Goal: Task Accomplishment & Management: Manage account settings

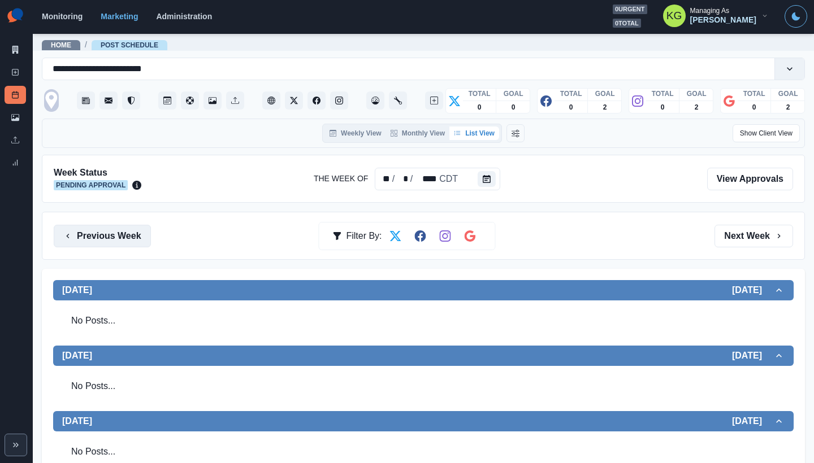
click at [132, 245] on button "Previous Week" at bounding box center [102, 236] width 97 height 23
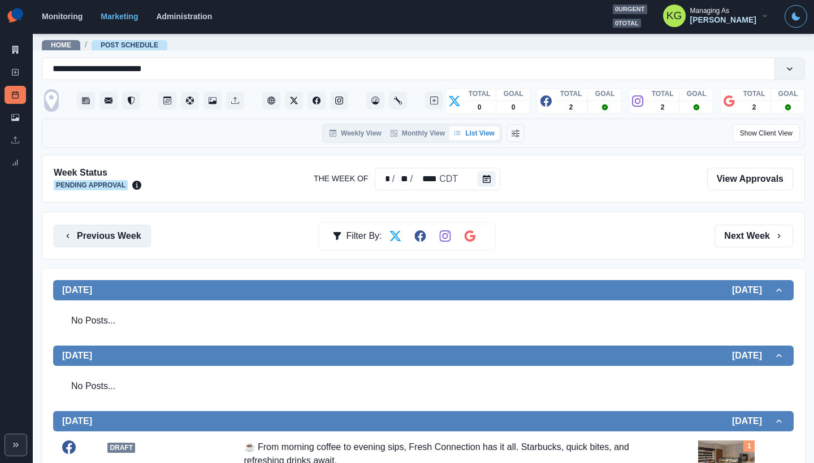
click at [124, 231] on button "Previous Week" at bounding box center [102, 236] width 97 height 23
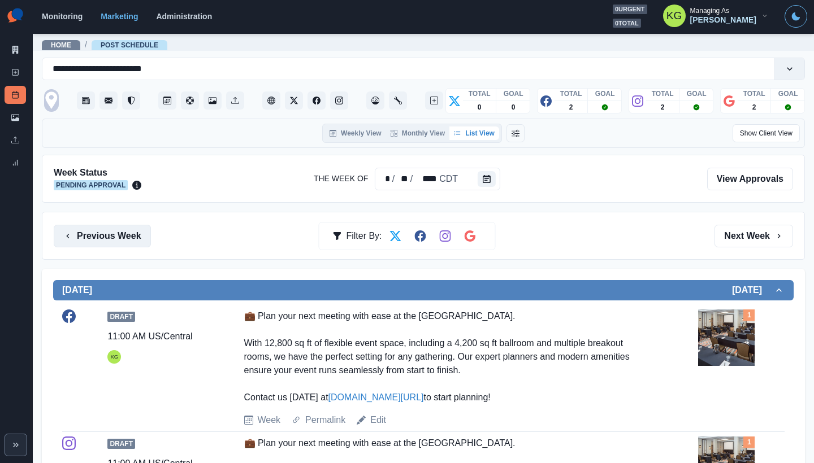
click at [140, 239] on button "Previous Week" at bounding box center [102, 236] width 97 height 23
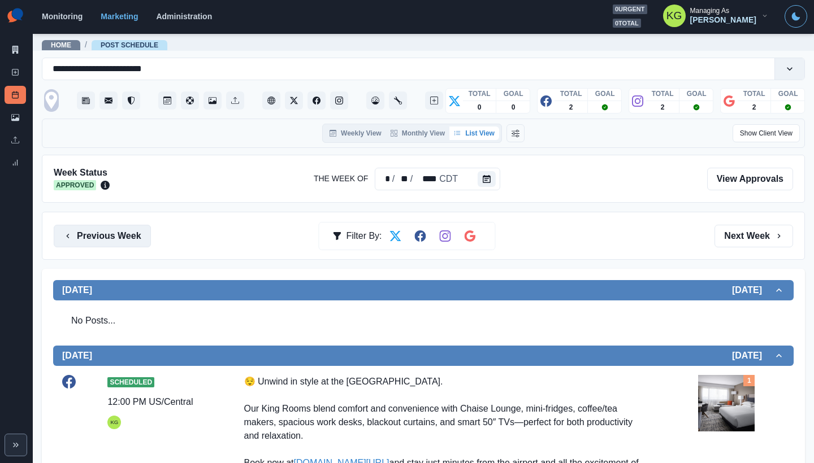
click at [140, 239] on button "Previous Week" at bounding box center [102, 236] width 97 height 23
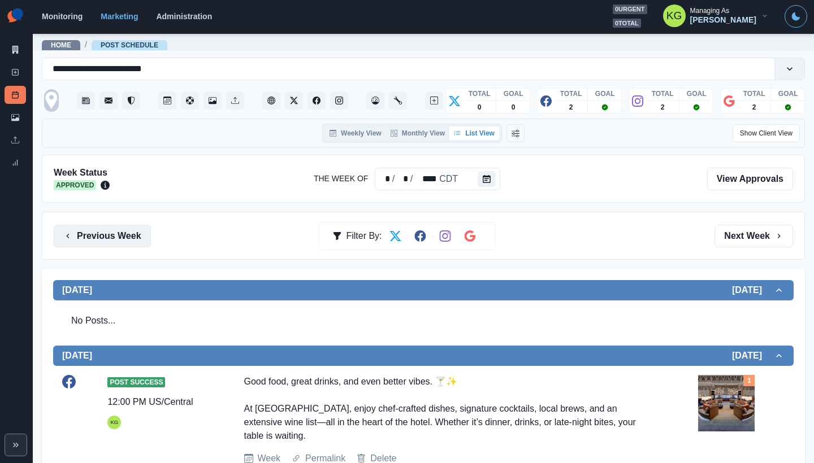
click at [140, 239] on button "Previous Week" at bounding box center [102, 236] width 97 height 23
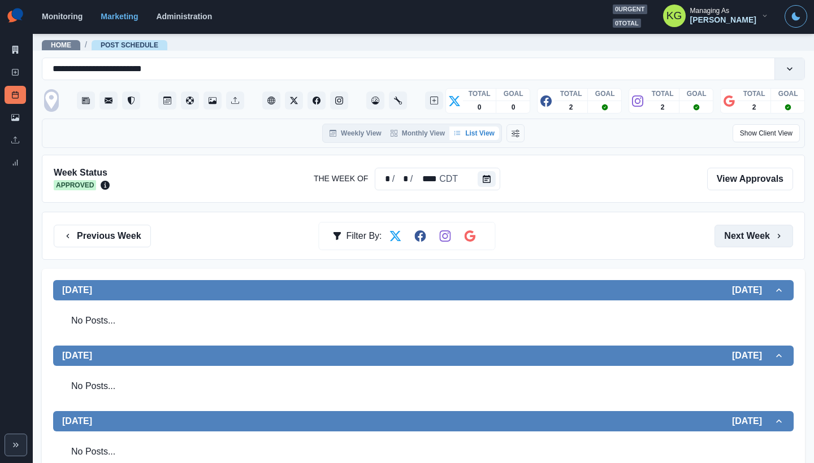
click at [744, 238] on button "Next Week" at bounding box center [753, 236] width 79 height 23
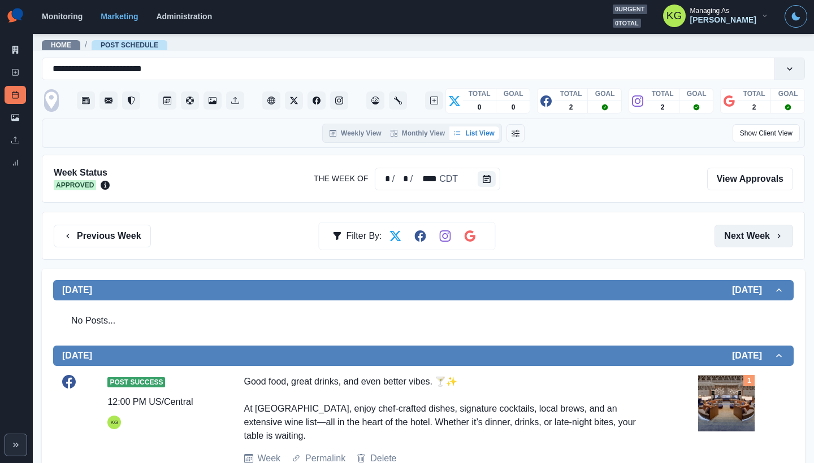
click at [744, 238] on button "Next Week" at bounding box center [753, 236] width 79 height 23
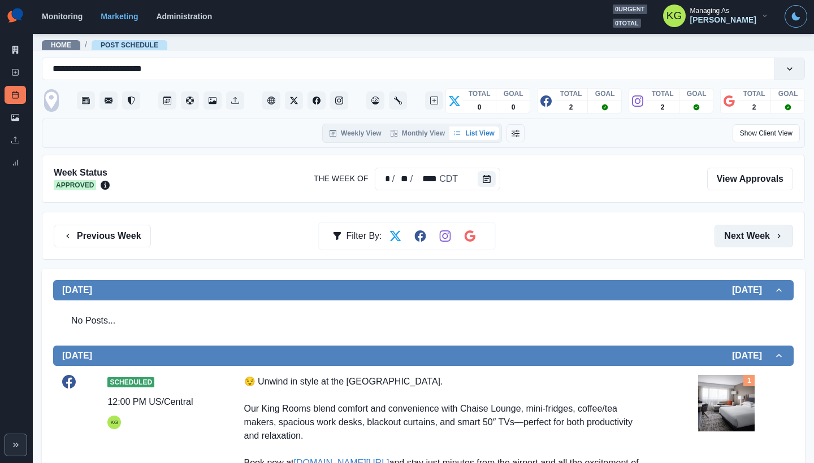
click at [744, 238] on button "Next Week" at bounding box center [753, 236] width 79 height 23
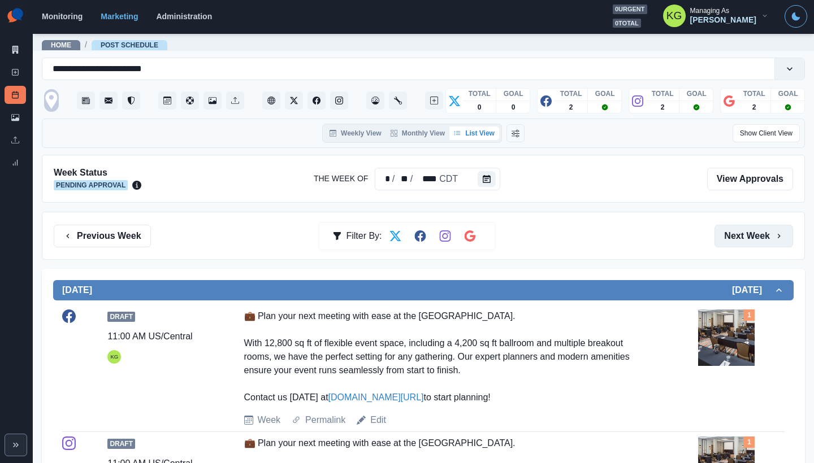
click at [744, 238] on button "Next Week" at bounding box center [753, 236] width 79 height 23
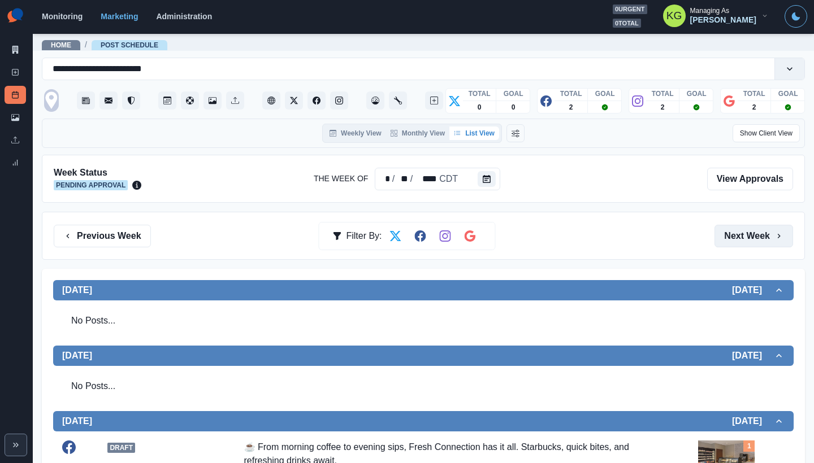
click at [744, 238] on button "Next Week" at bounding box center [753, 236] width 79 height 23
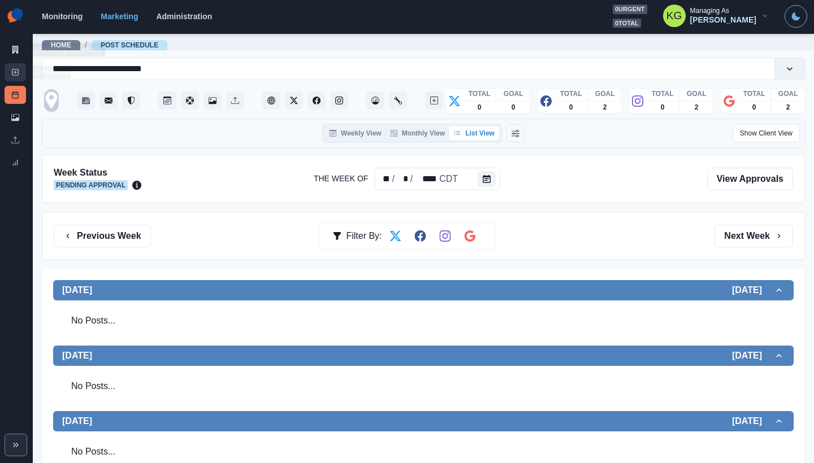
click at [15, 71] on icon at bounding box center [15, 72] width 8 height 8
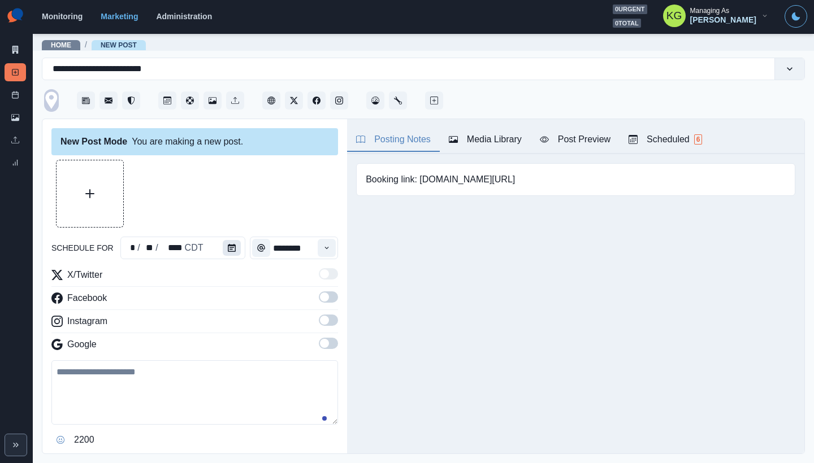
click at [228, 251] on icon "Calendar" at bounding box center [232, 248] width 8 height 8
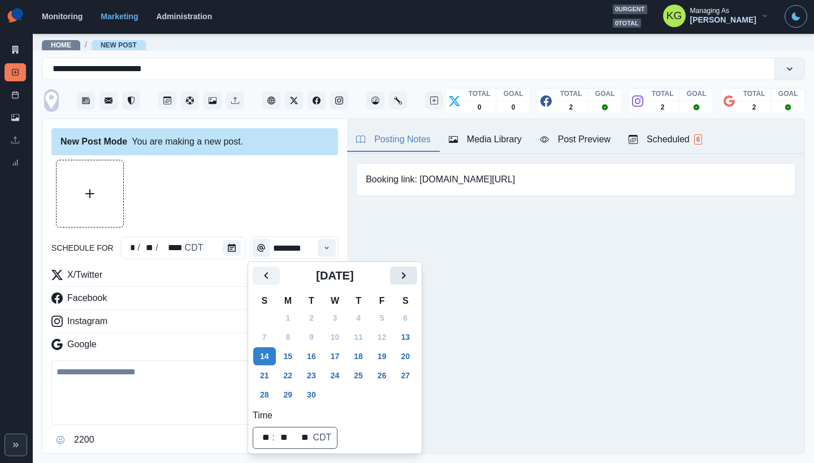
click at [406, 276] on icon "Next" at bounding box center [404, 275] width 4 height 7
click at [285, 333] on button "6" at bounding box center [288, 337] width 23 height 18
click at [244, 208] on div at bounding box center [194, 194] width 287 height 68
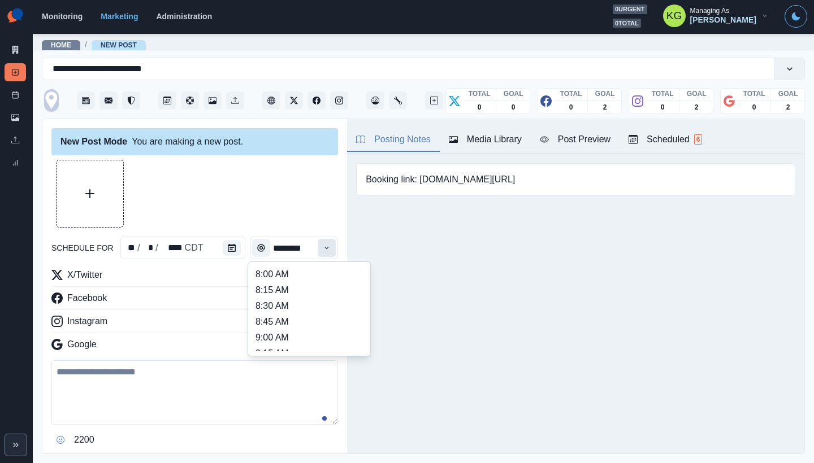
click at [324, 248] on button "Time" at bounding box center [327, 248] width 18 height 18
click at [282, 294] on li "11:30 AM" at bounding box center [309, 295] width 113 height 16
type input "********"
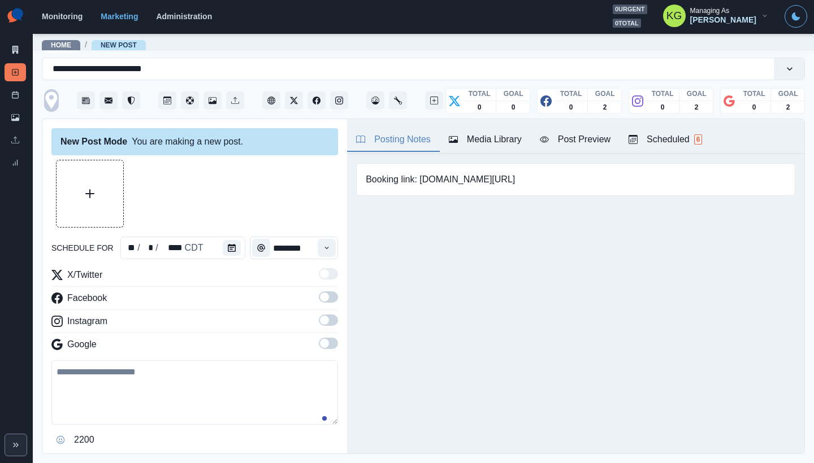
click at [322, 341] on span at bounding box center [328, 343] width 19 height 11
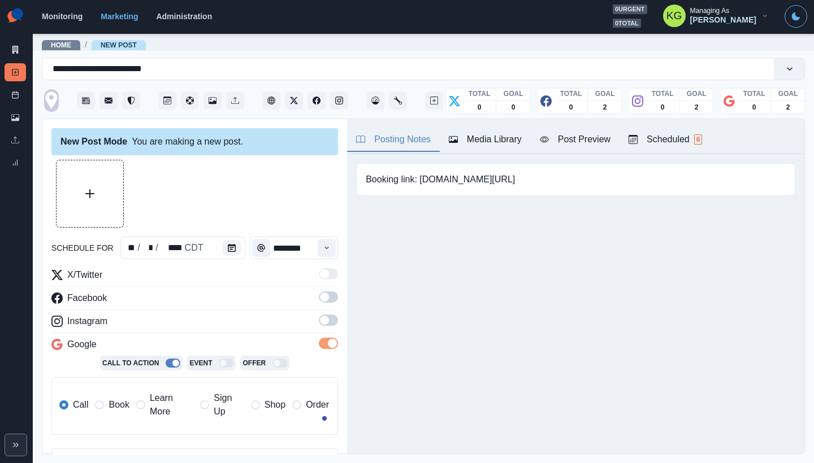
click at [323, 324] on span at bounding box center [328, 320] width 19 height 11
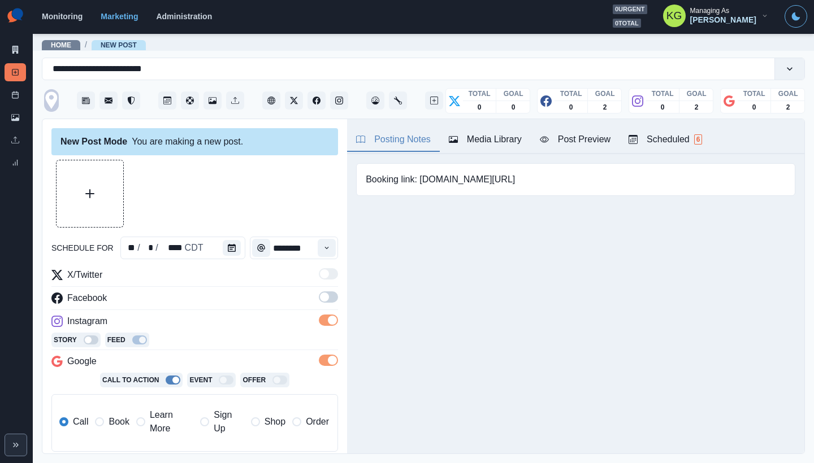
click at [320, 300] on span at bounding box center [328, 297] width 19 height 11
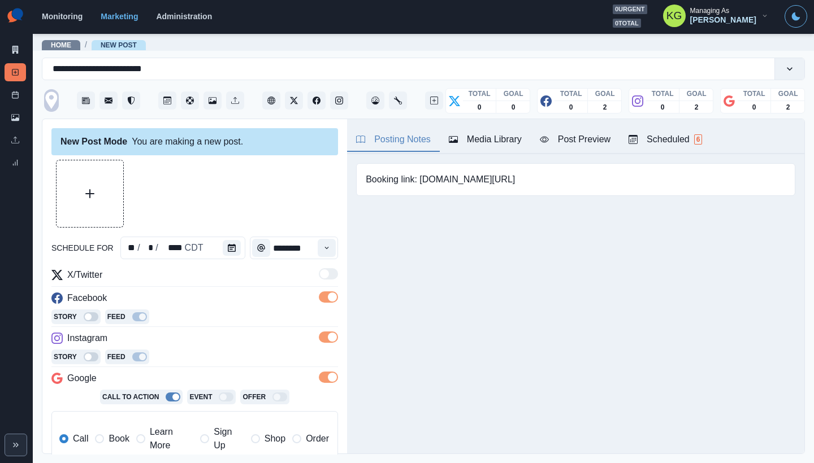
click at [114, 433] on span "Book" at bounding box center [119, 439] width 20 height 14
click at [504, 139] on div "Media Library" at bounding box center [485, 140] width 73 height 14
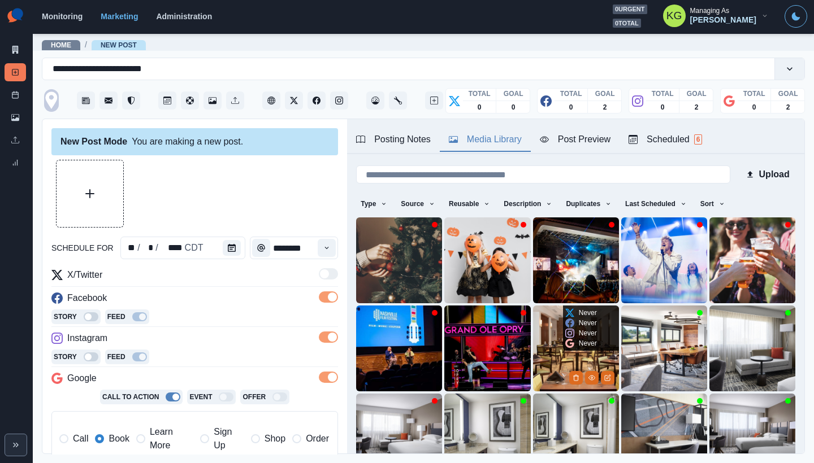
scroll to position [90, 0]
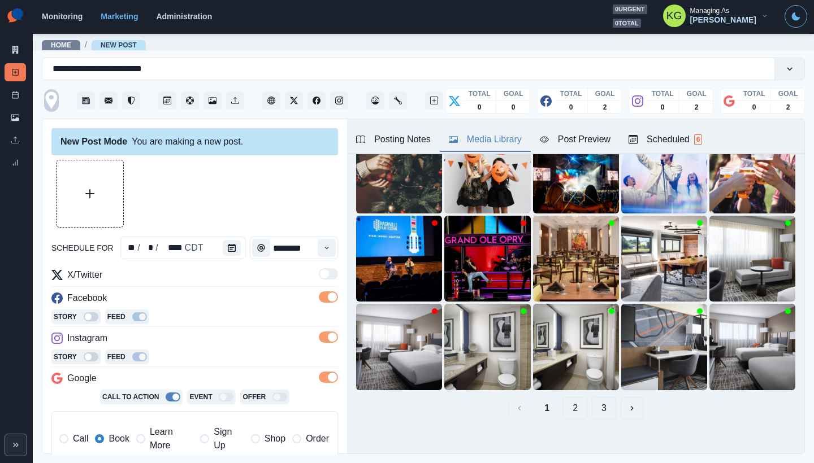
click at [596, 399] on button "3" at bounding box center [604, 408] width 24 height 23
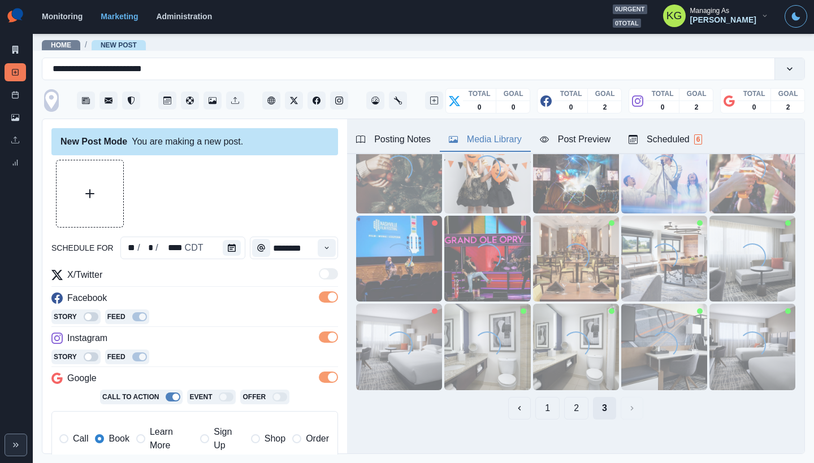
scroll to position [0, 0]
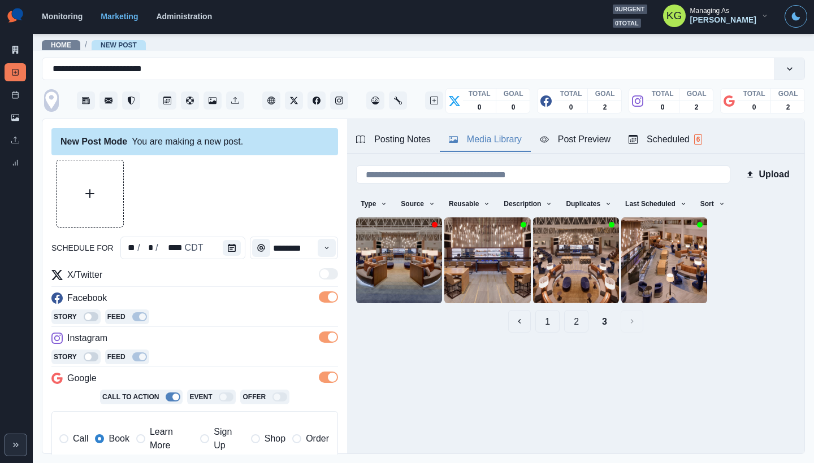
click at [570, 323] on button "2" at bounding box center [576, 321] width 24 height 23
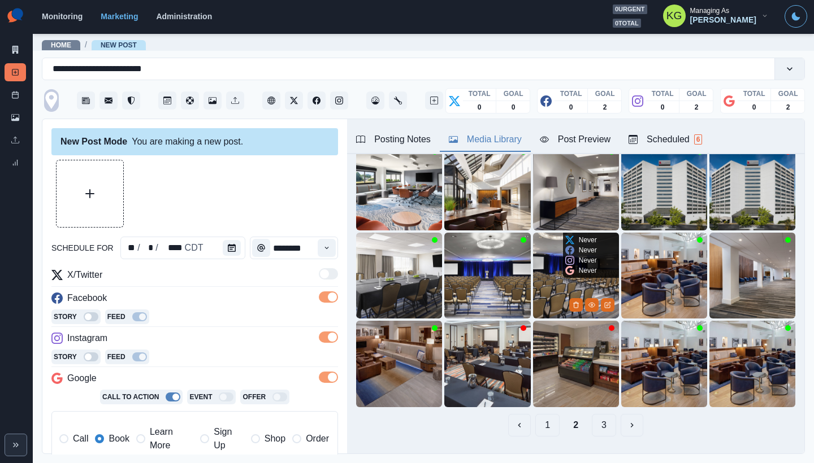
scroll to position [90, 0]
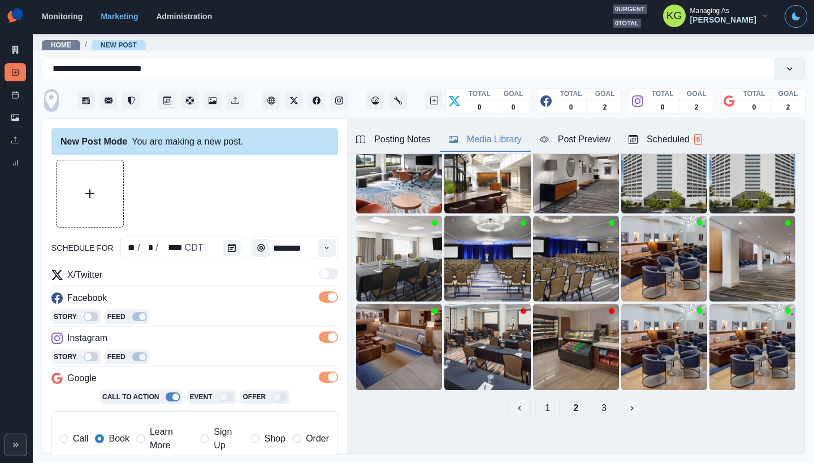
click at [539, 397] on button "1" at bounding box center [547, 408] width 24 height 23
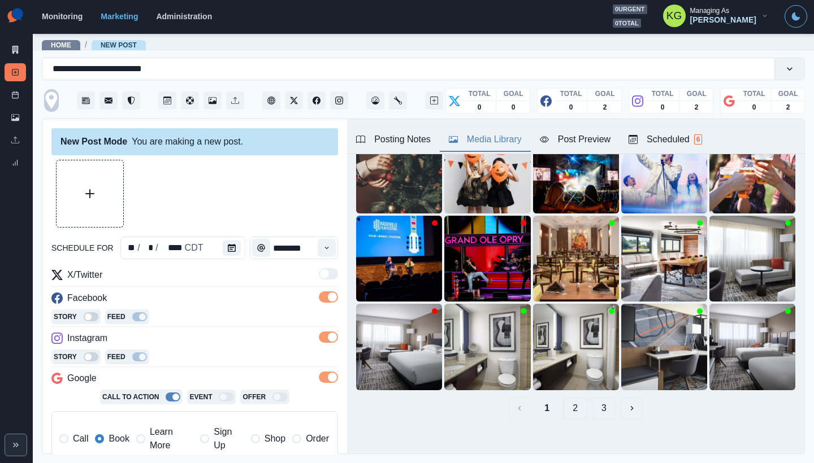
click at [563, 401] on button "2" at bounding box center [575, 408] width 24 height 23
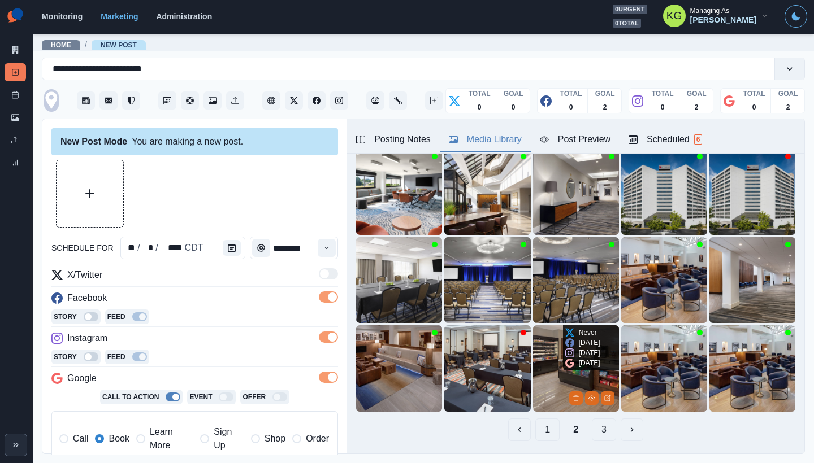
scroll to position [71, 0]
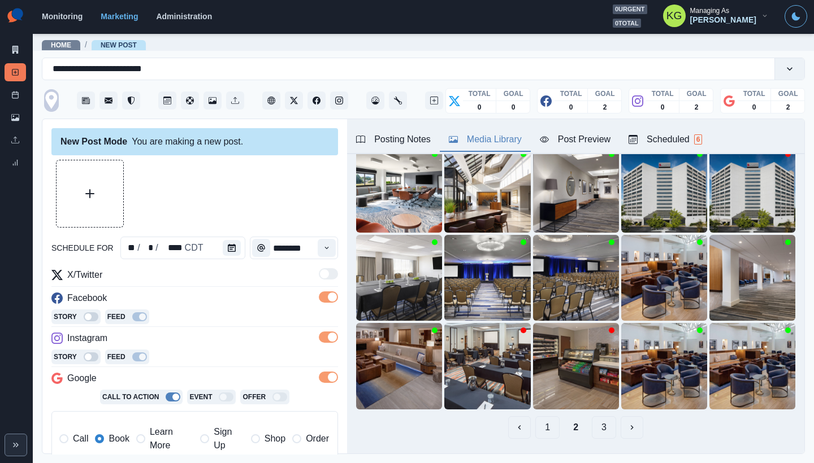
click at [599, 417] on button "3" at bounding box center [604, 428] width 24 height 23
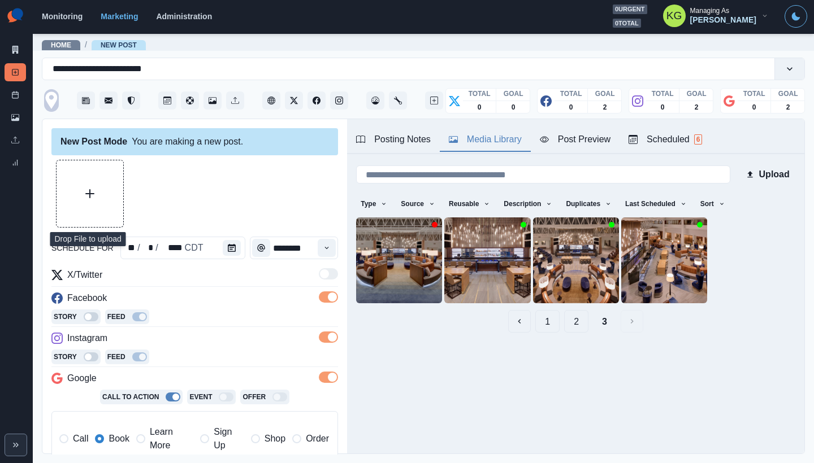
click at [96, 177] on button "Upload Media" at bounding box center [90, 194] width 67 height 67
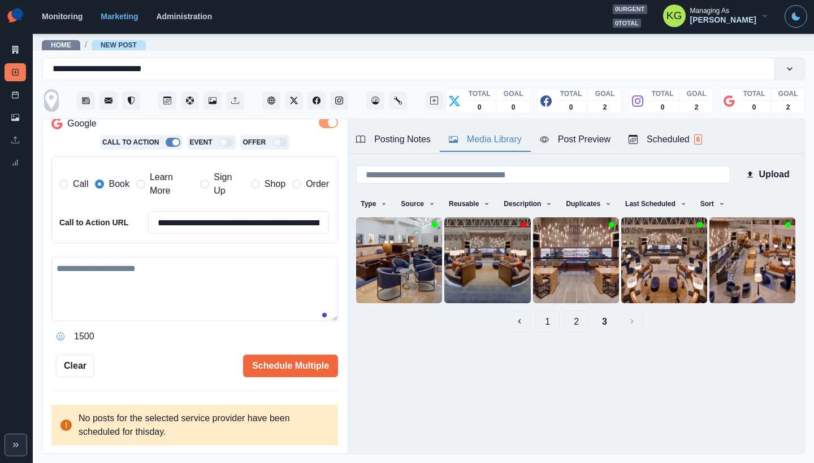
scroll to position [254, 0]
click at [247, 295] on textarea at bounding box center [194, 290] width 287 height 64
paste textarea "**********"
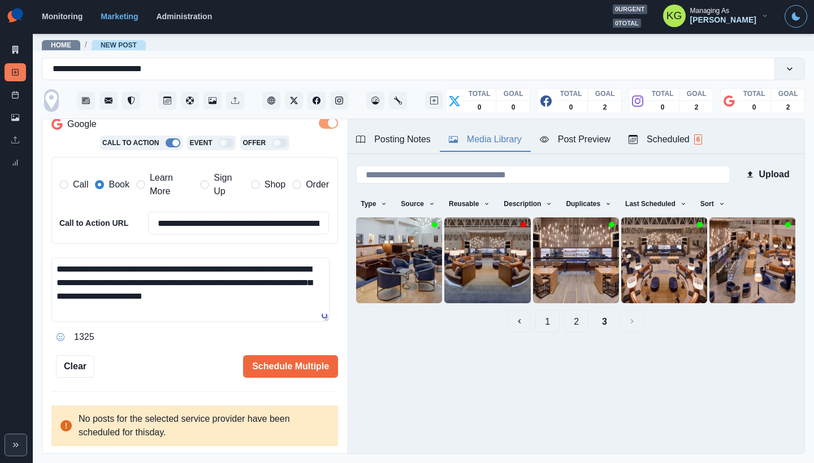
click at [220, 270] on textarea "**********" at bounding box center [190, 290] width 278 height 64
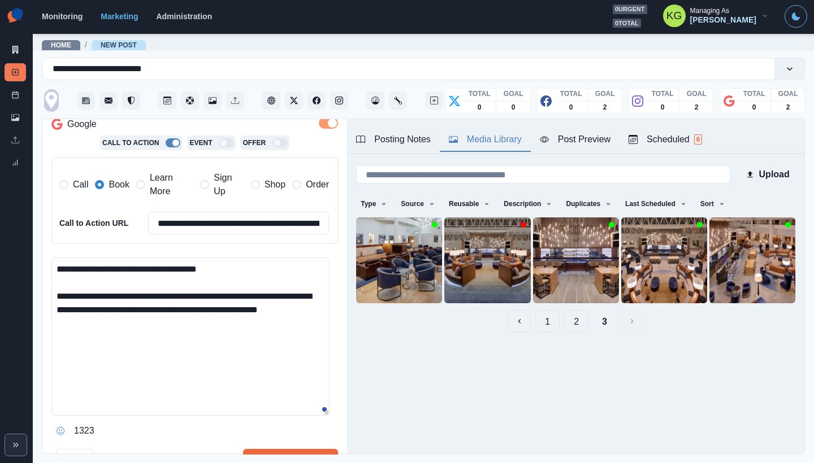
click at [333, 410] on div "**********" at bounding box center [194, 287] width 305 height 336
click at [223, 291] on textarea "**********" at bounding box center [190, 337] width 278 height 158
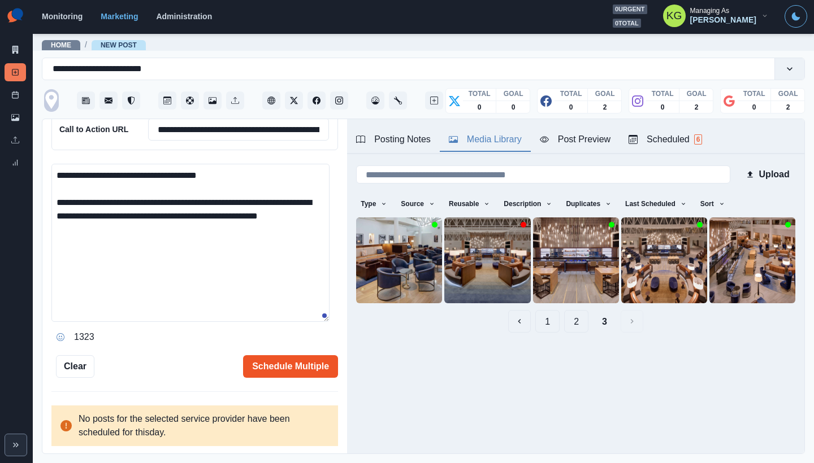
type textarea "**********"
click at [286, 365] on button "Schedule Multiple" at bounding box center [290, 367] width 95 height 23
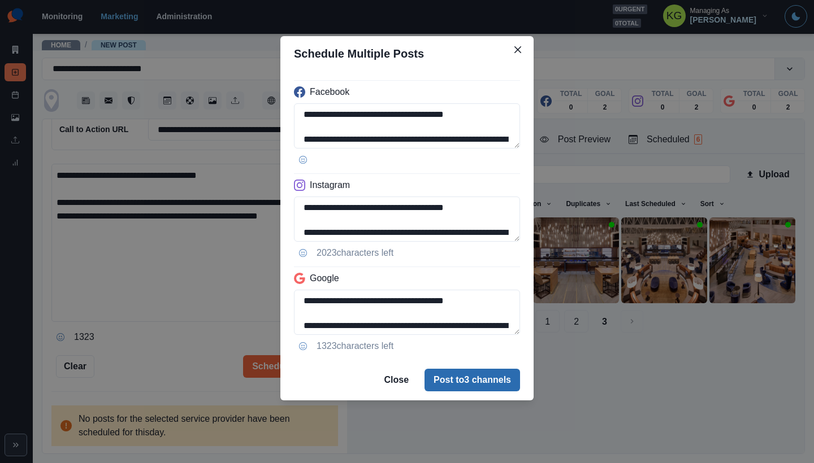
click at [488, 385] on button "Post to 3 channels" at bounding box center [472, 380] width 96 height 23
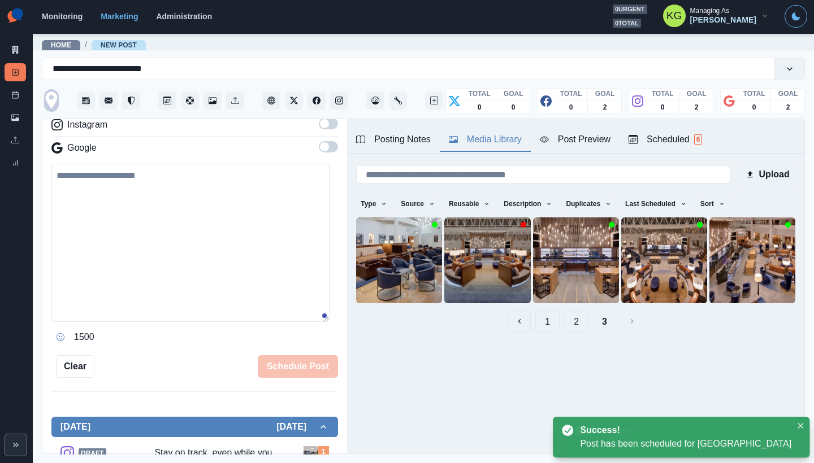
scroll to position [156, 0]
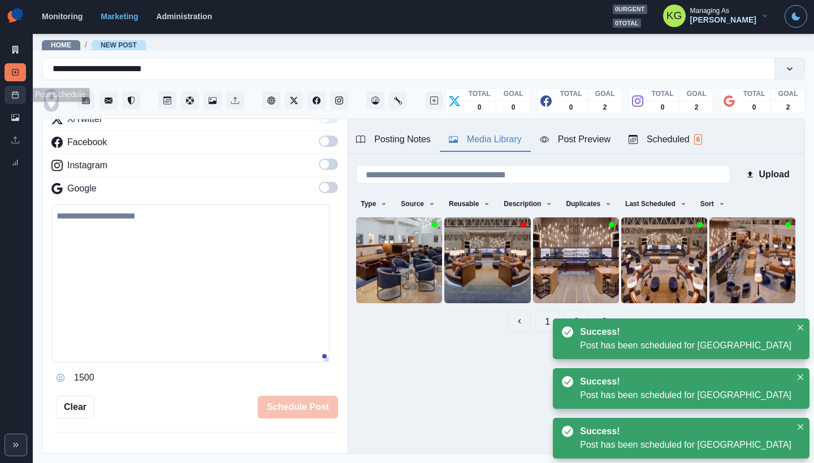
click at [15, 92] on rect at bounding box center [15, 95] width 6 height 6
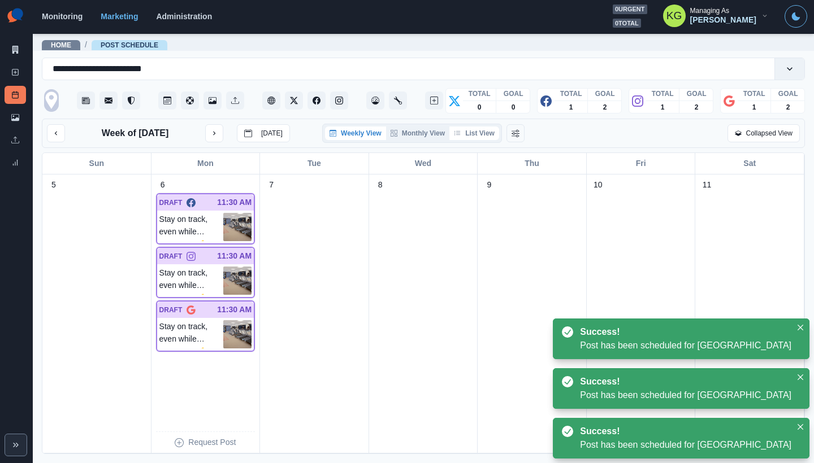
click at [479, 139] on button "List View" at bounding box center [474, 134] width 50 height 14
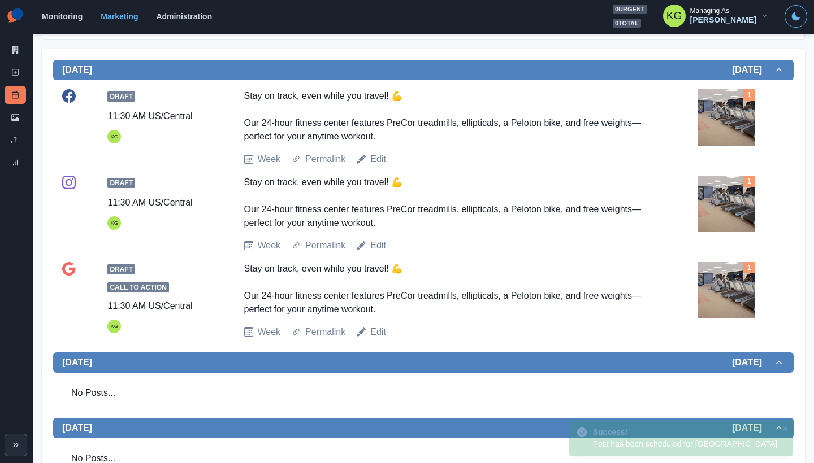
scroll to position [119, 0]
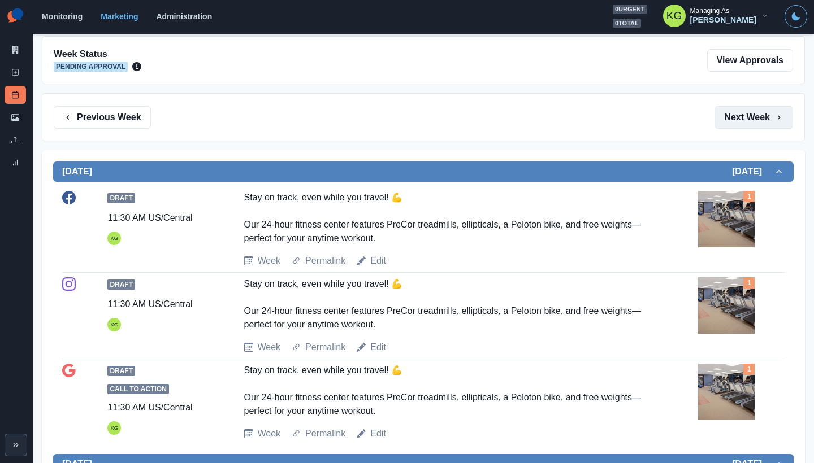
click at [756, 123] on button "Next Week" at bounding box center [753, 117] width 79 height 23
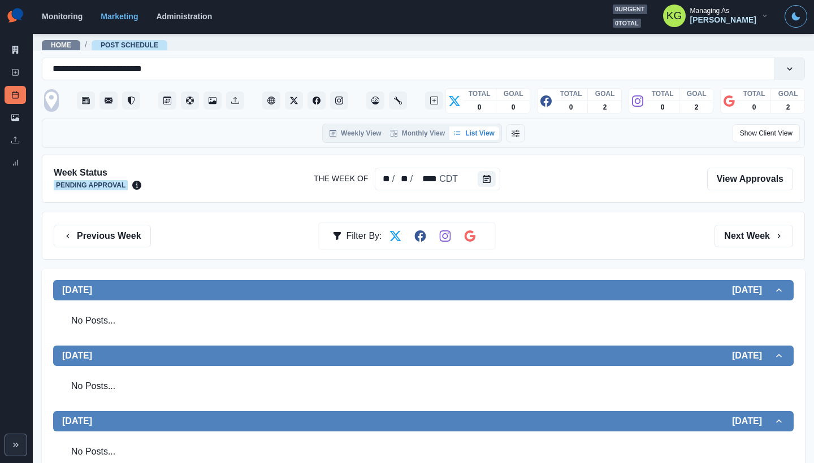
click at [104, 197] on div "Week Status Pending Approval The Week Of ** / ** / **** CDT View Approvals" at bounding box center [423, 179] width 763 height 48
click at [101, 236] on button "Previous Week" at bounding box center [102, 236] width 97 height 23
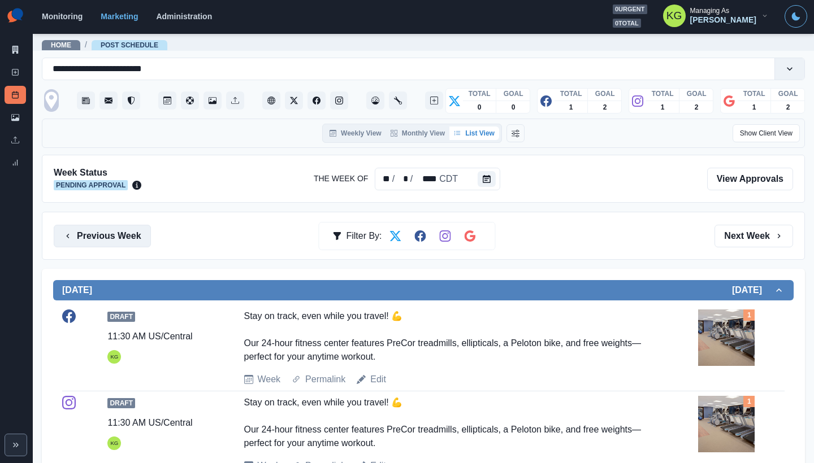
click at [101, 236] on button "Previous Week" at bounding box center [102, 236] width 97 height 23
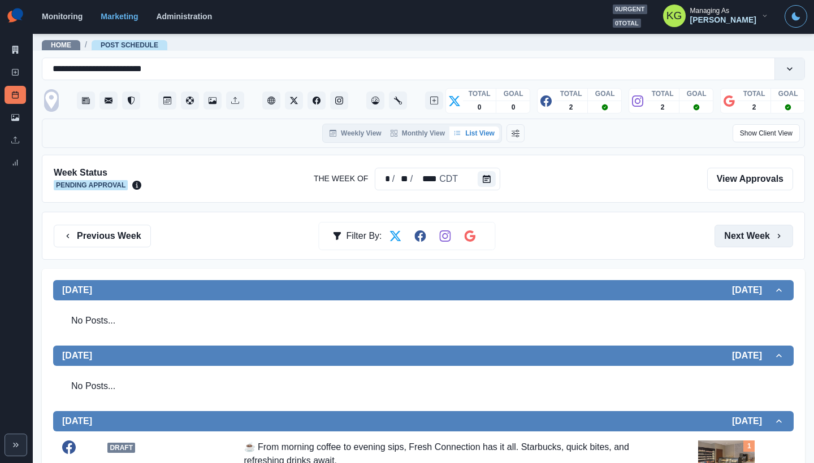
click at [744, 238] on button "Next Week" at bounding box center [753, 236] width 79 height 23
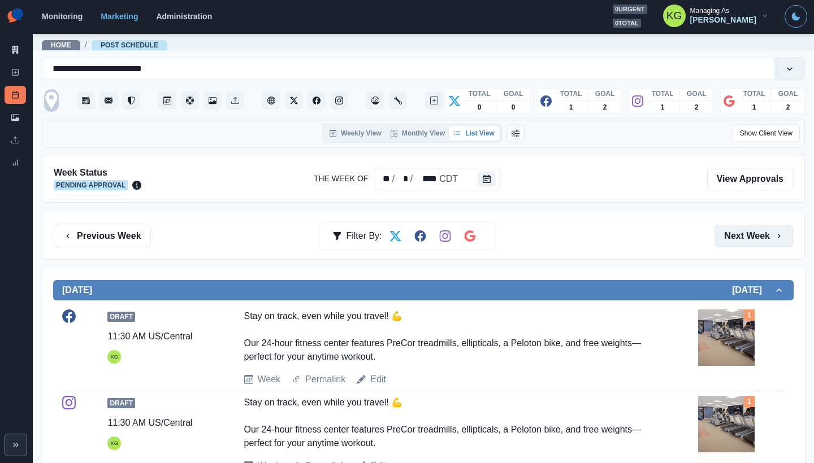
click at [744, 238] on button "Next Week" at bounding box center [753, 236] width 79 height 23
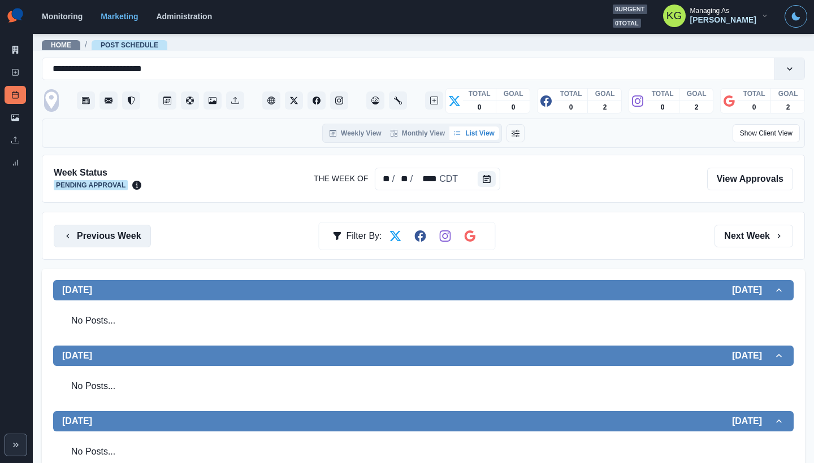
click at [88, 242] on button "Previous Week" at bounding box center [102, 236] width 97 height 23
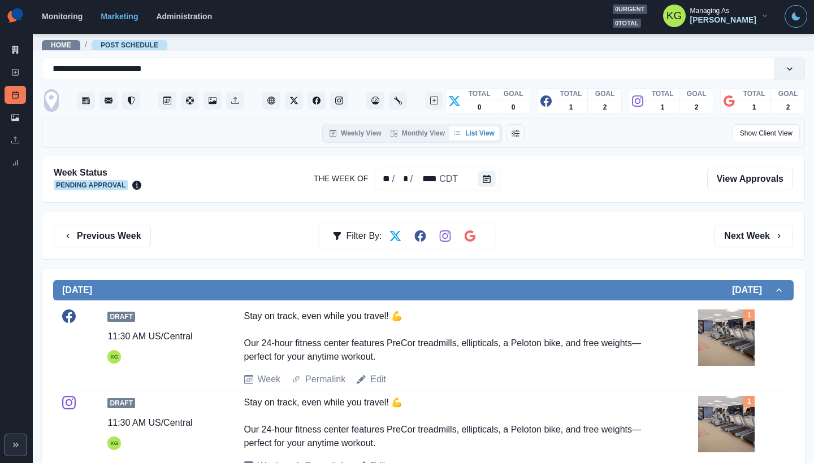
click at [752, 248] on div "Previous Week Filter By: Next Week" at bounding box center [423, 236] width 763 height 48
click at [751, 231] on button "Next Week" at bounding box center [753, 236] width 79 height 23
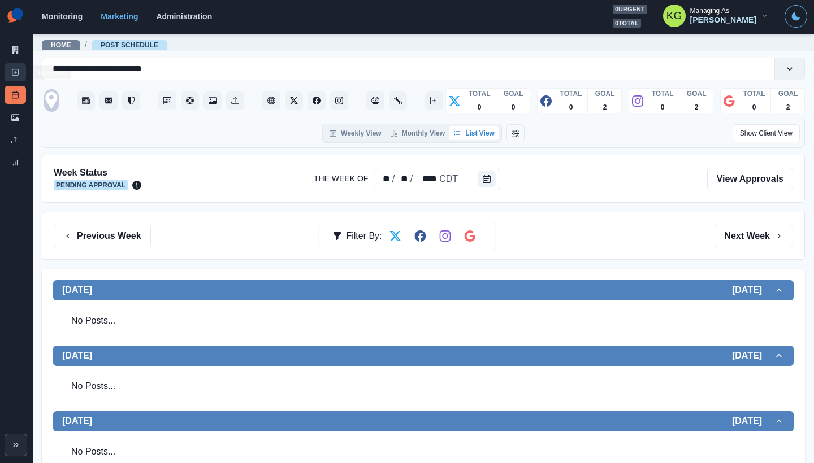
click at [10, 72] on link "New Post" at bounding box center [15, 72] width 21 height 18
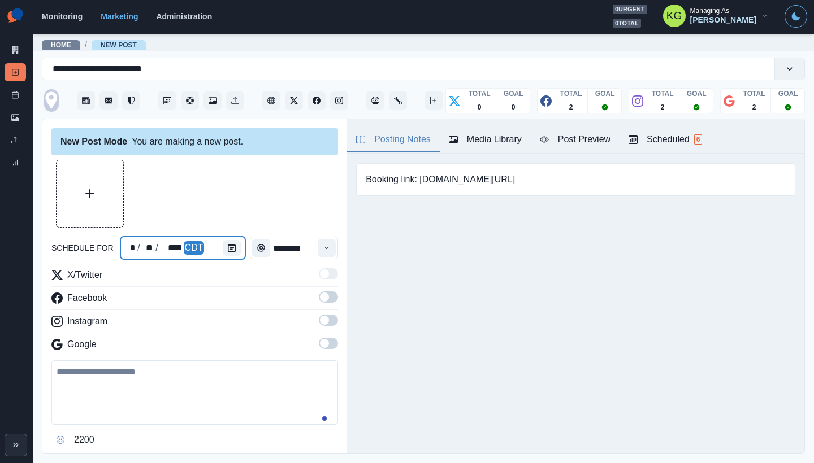
click at [239, 246] on div at bounding box center [234, 248] width 23 height 23
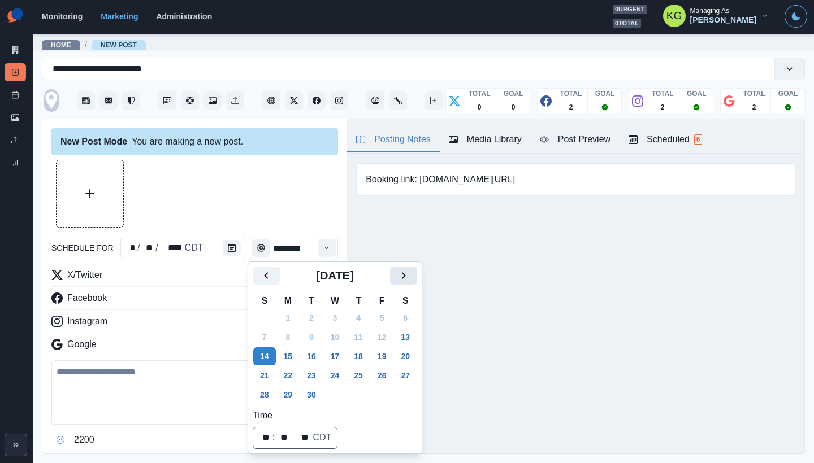
click at [406, 281] on icon "Next" at bounding box center [404, 276] width 14 height 14
click at [291, 358] on button "13" at bounding box center [288, 357] width 23 height 18
click at [259, 219] on div at bounding box center [194, 194] width 287 height 68
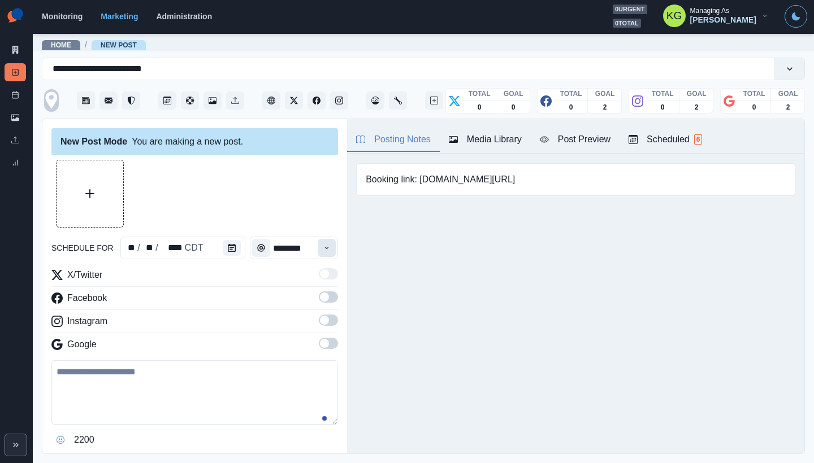
click at [325, 248] on icon "Time" at bounding box center [327, 248] width 4 height 2
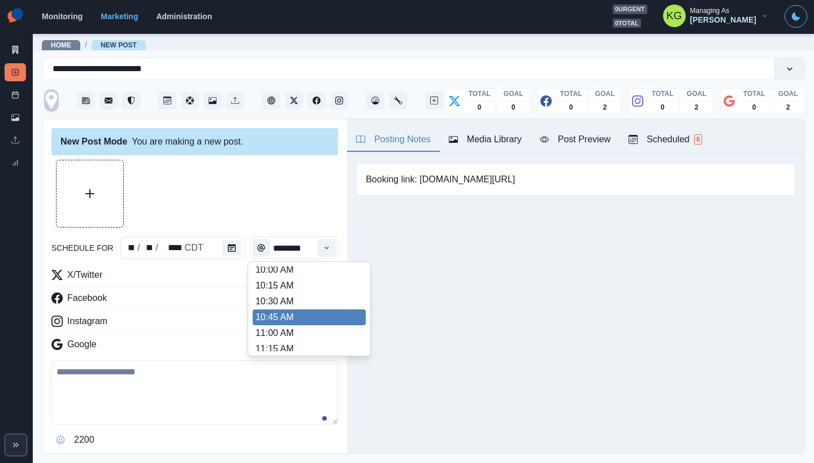
scroll to position [224, 0]
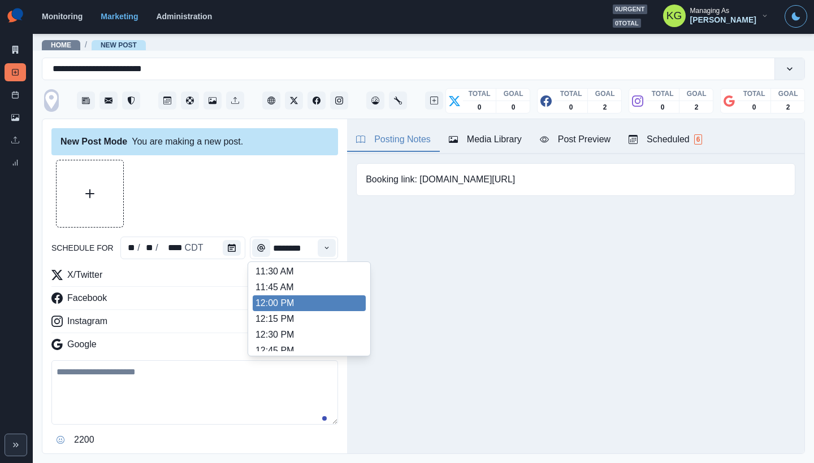
click at [284, 297] on li "12:00 PM" at bounding box center [309, 304] width 113 height 16
type input "********"
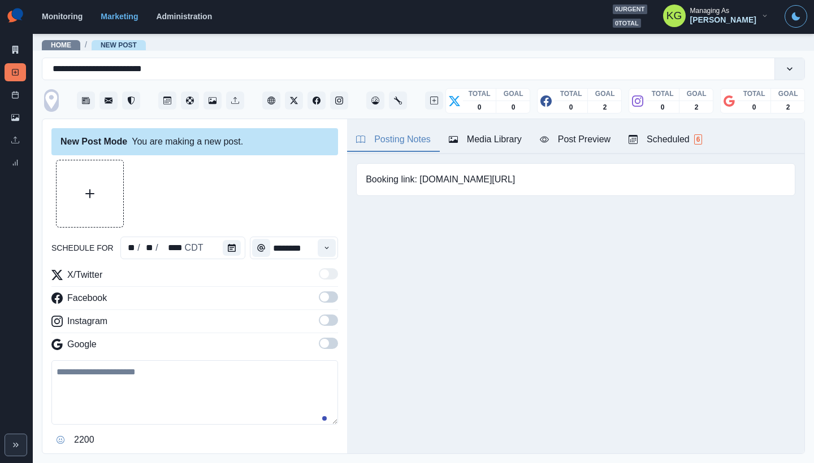
drag, startPoint x: 310, startPoint y: 340, endPoint x: 315, endPoint y: 336, distance: 6.6
click at [310, 340] on div "Google" at bounding box center [194, 347] width 287 height 18
click at [327, 346] on span at bounding box center [328, 343] width 19 height 11
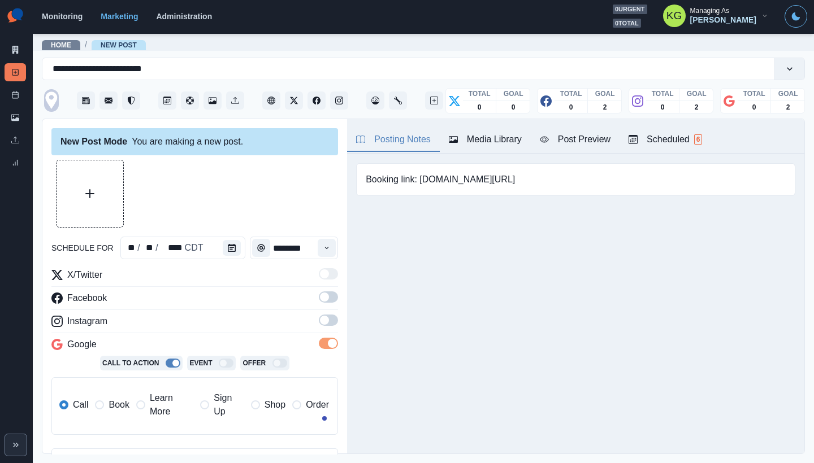
click at [327, 323] on span at bounding box center [328, 320] width 19 height 11
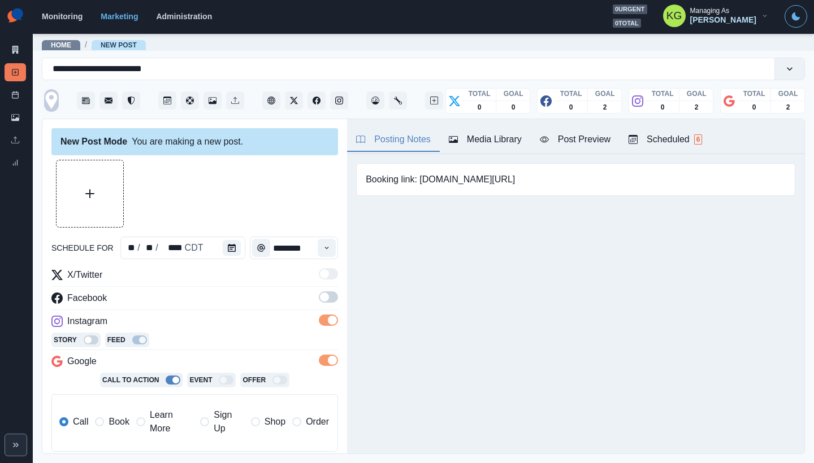
click at [322, 301] on span at bounding box center [328, 297] width 19 height 11
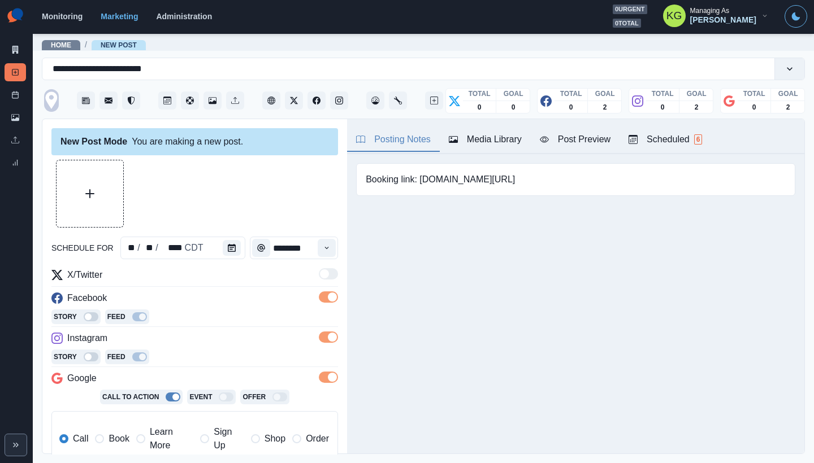
click at [103, 431] on label "Book" at bounding box center [112, 439] width 34 height 27
click at [495, 136] on div "Media Library" at bounding box center [485, 140] width 73 height 14
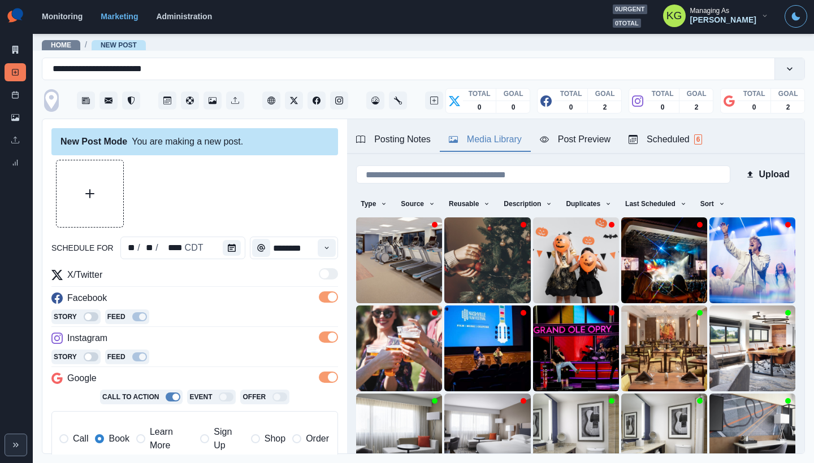
scroll to position [90, 0]
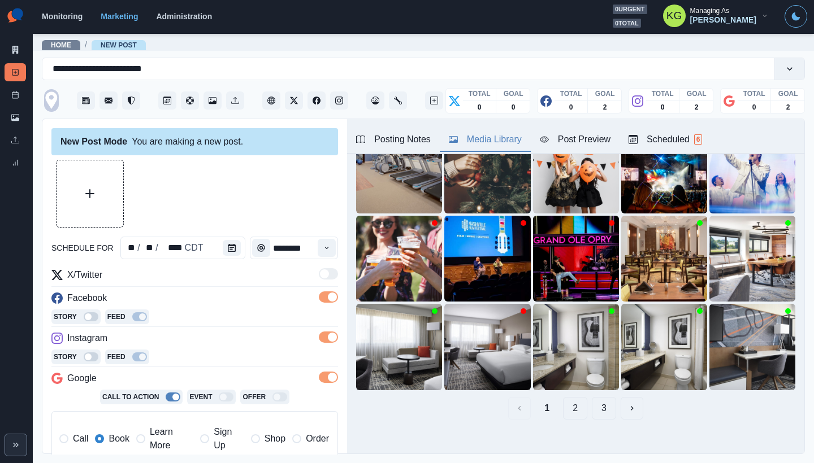
click at [571, 398] on button "2" at bounding box center [575, 408] width 24 height 23
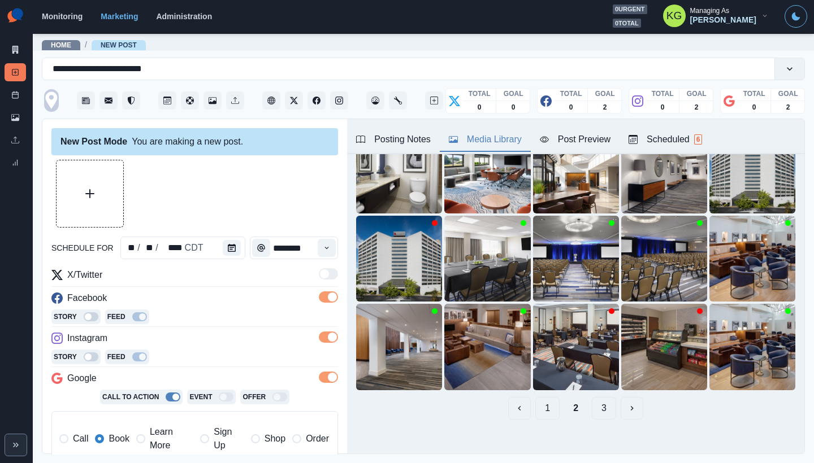
click at [596, 398] on button "3" at bounding box center [604, 408] width 24 height 23
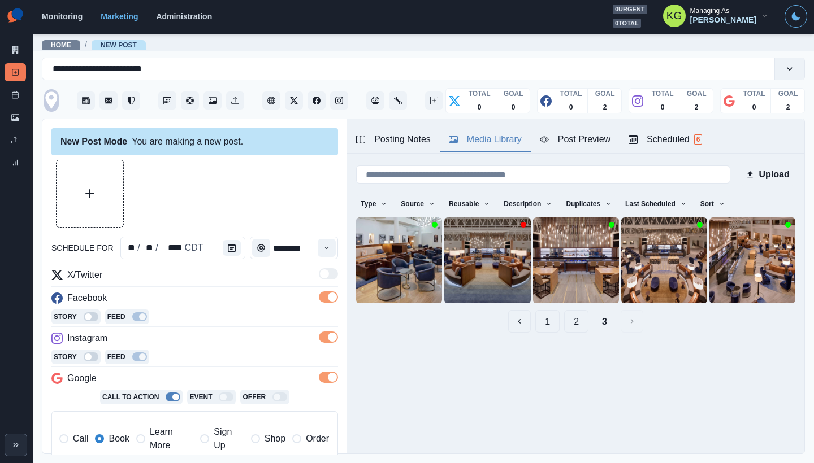
click at [578, 313] on button "2" at bounding box center [576, 321] width 24 height 23
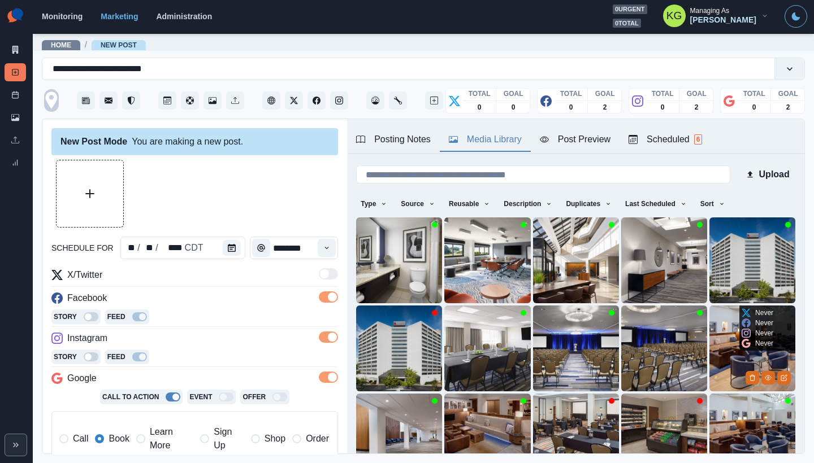
scroll to position [90, 0]
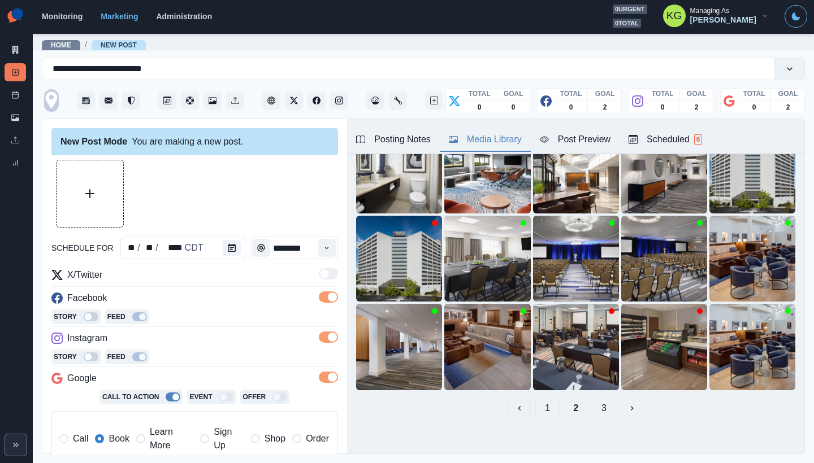
click at [538, 398] on button "1" at bounding box center [547, 408] width 24 height 23
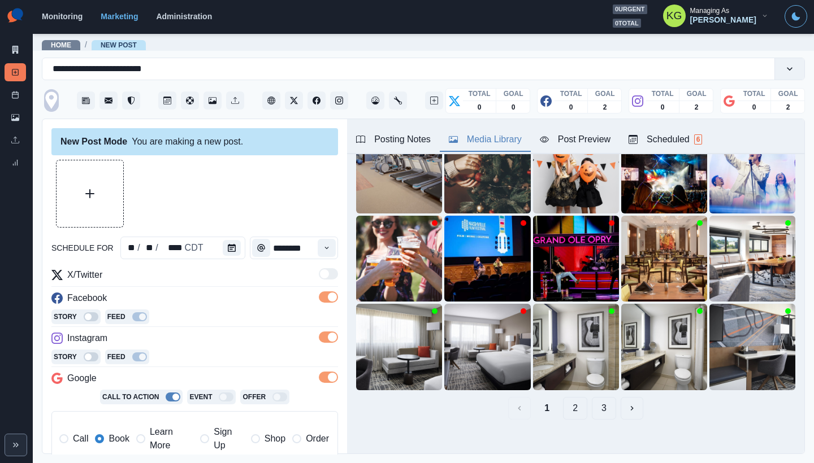
scroll to position [88, 0]
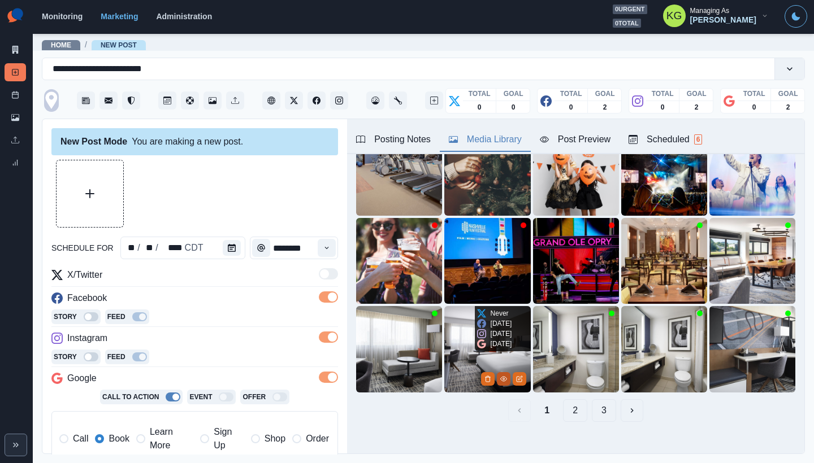
click at [500, 376] on icon "View Media" at bounding box center [503, 379] width 7 height 7
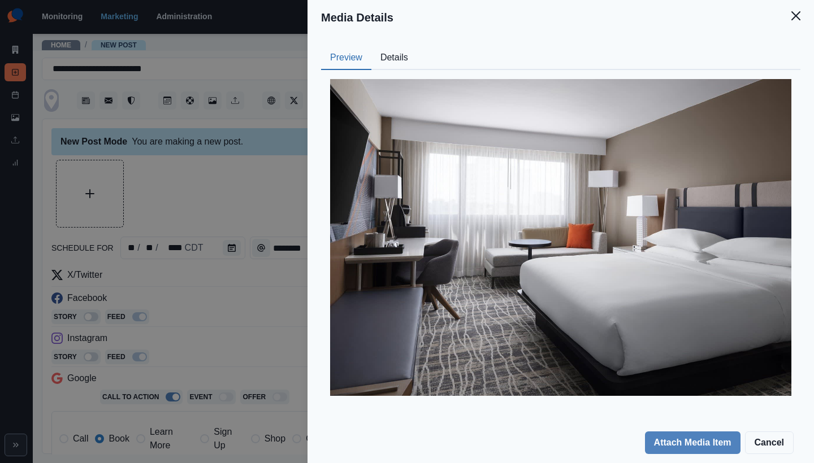
click at [410, 61] on button "Details" at bounding box center [394, 58] width 46 height 24
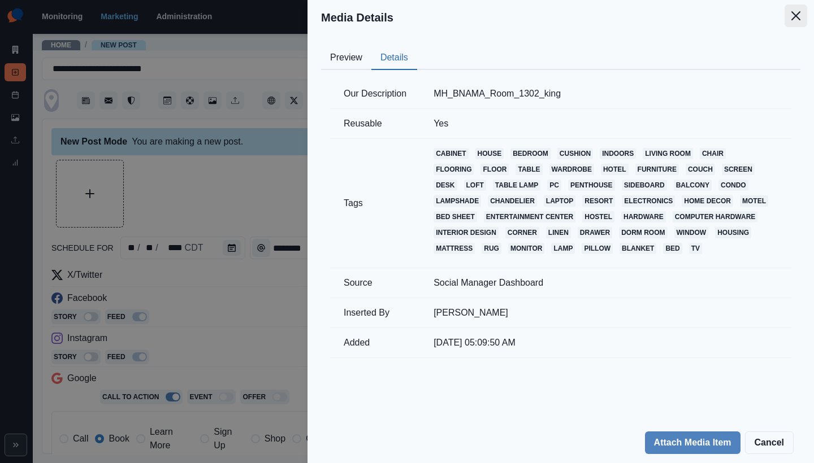
click at [793, 18] on icon "Close" at bounding box center [795, 15] width 9 height 9
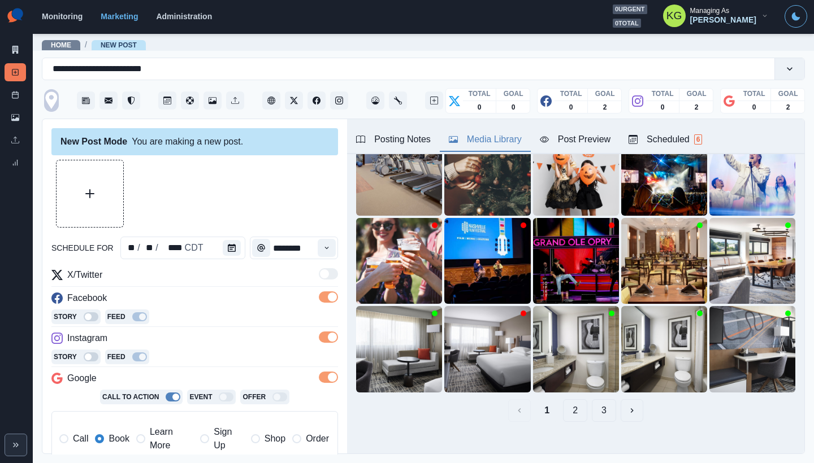
scroll to position [35, 0]
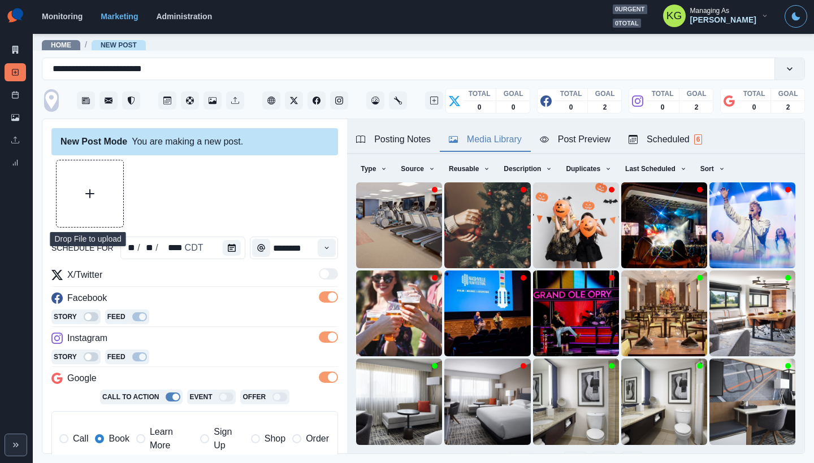
click at [106, 180] on button "Upload Media" at bounding box center [90, 194] width 67 height 67
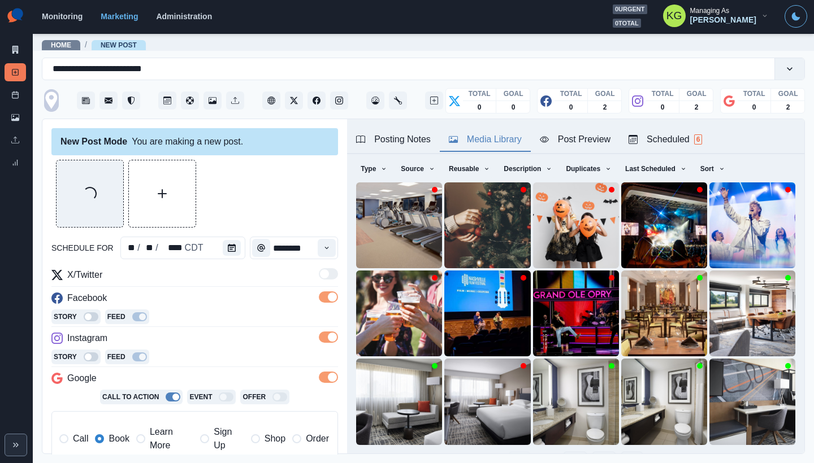
scroll to position [254, 0]
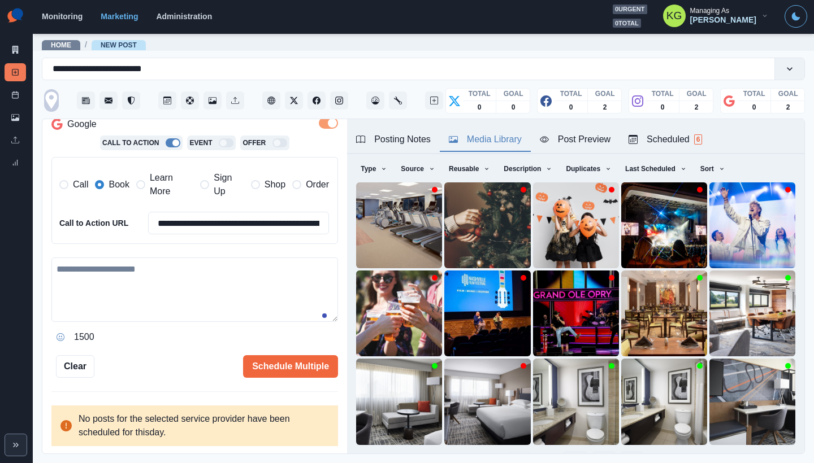
click at [196, 294] on textarea at bounding box center [194, 290] width 287 height 64
paste textarea "**********"
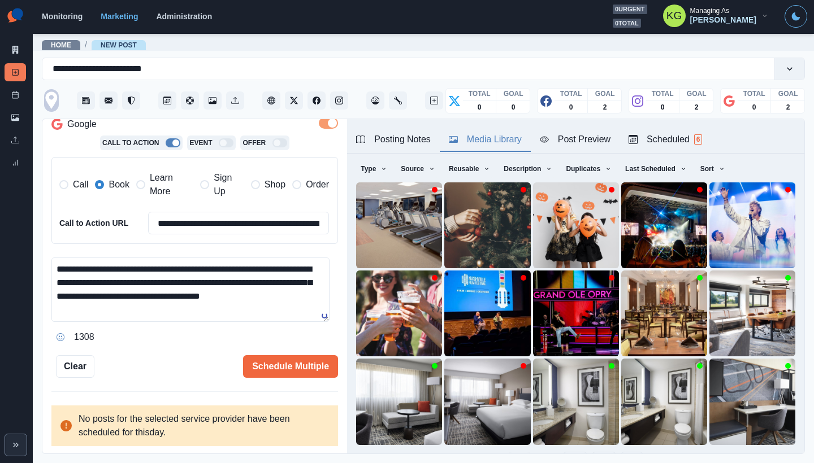
click at [232, 268] on textarea "**********" at bounding box center [190, 290] width 278 height 64
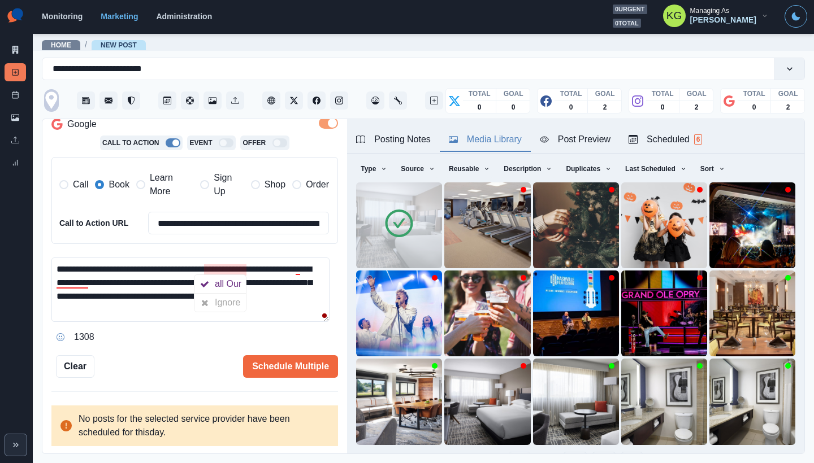
click at [148, 265] on textarea "**********" at bounding box center [190, 290] width 278 height 64
click at [229, 267] on textarea "**********" at bounding box center [190, 290] width 278 height 64
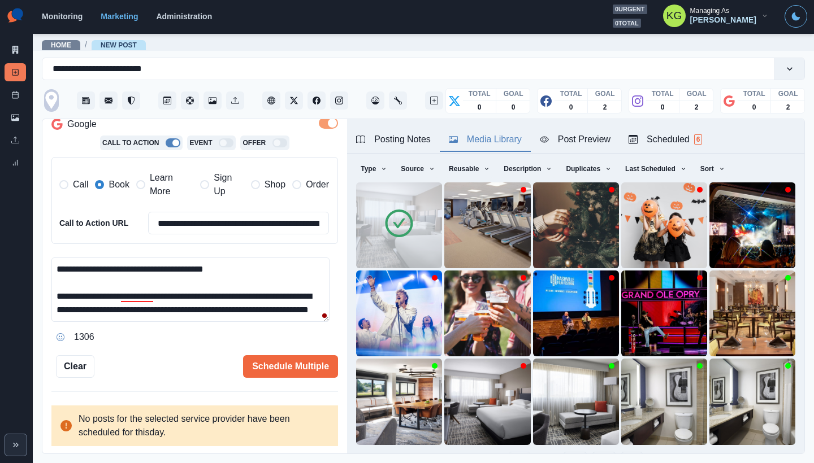
drag, startPoint x: 244, startPoint y: 271, endPoint x: 227, endPoint y: 270, distance: 17.5
click at [227, 270] on textarea "**********" at bounding box center [190, 290] width 278 height 64
click at [249, 285] on textarea "**********" at bounding box center [190, 290] width 278 height 64
click at [148, 296] on textarea "**********" at bounding box center [190, 290] width 278 height 64
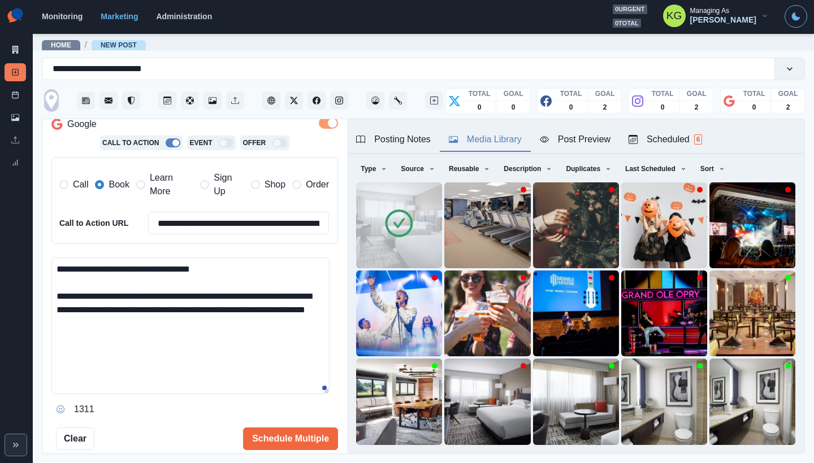
click at [346, 391] on div "**********" at bounding box center [194, 287] width 305 height 336
click at [402, 130] on button "Posting Notes" at bounding box center [393, 140] width 93 height 24
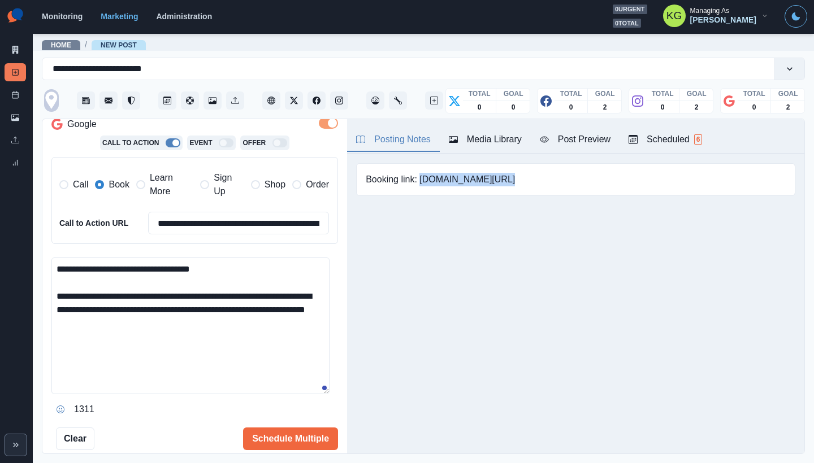
drag, startPoint x: 421, startPoint y: 179, endPoint x: 552, endPoint y: 186, distance: 131.3
click at [556, 185] on div "Booking link: www.bit.ly/4mMLpWR" at bounding box center [575, 179] width 439 height 33
drag, startPoint x: 326, startPoint y: 311, endPoint x: 311, endPoint y: 309, distance: 14.3
click at [326, 311] on textarea "**********" at bounding box center [190, 326] width 278 height 137
click at [291, 311] on textarea "**********" at bounding box center [190, 326] width 278 height 137
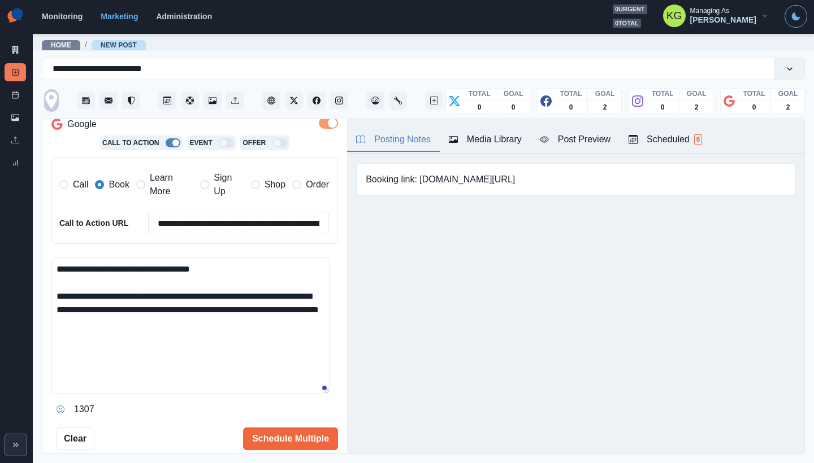
paste textarea "**********"
drag, startPoint x: 289, startPoint y: 310, endPoint x: 268, endPoint y: 310, distance: 20.3
click at [268, 310] on textarea "**********" at bounding box center [190, 326] width 278 height 137
type textarea "**********"
click at [283, 444] on button "Schedule Multiple" at bounding box center [290, 439] width 95 height 23
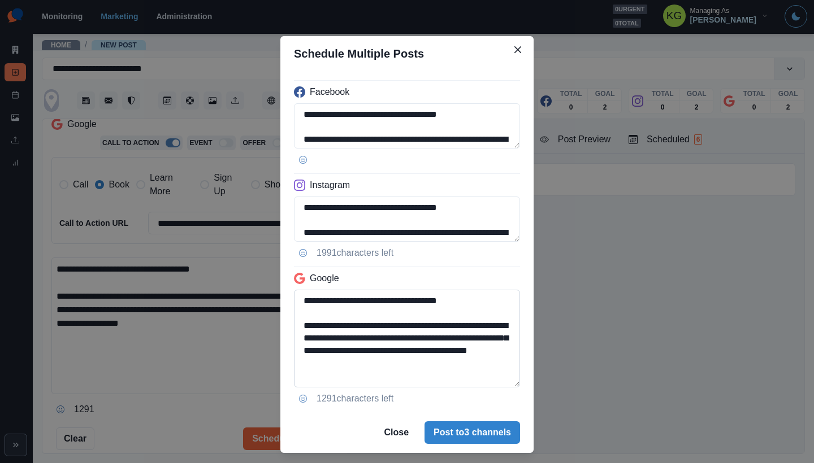
click at [505, 388] on textarea "**********" at bounding box center [407, 339] width 226 height 98
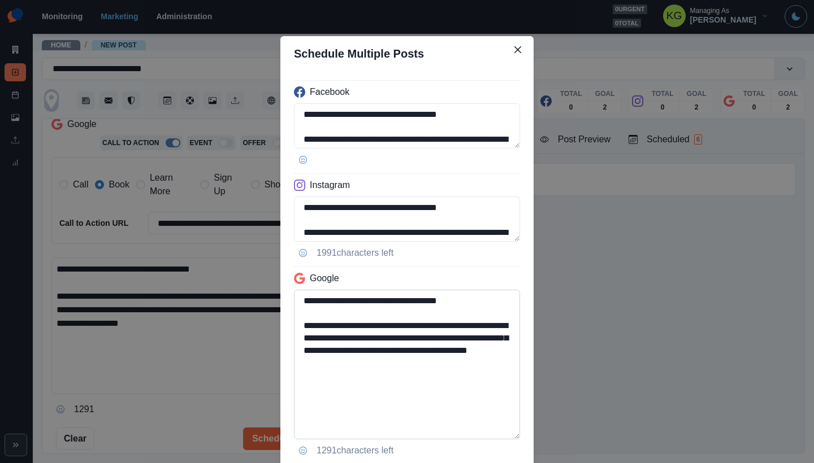
click at [470, 388] on textarea "**********" at bounding box center [407, 365] width 226 height 150
drag, startPoint x: 435, startPoint y: 351, endPoint x: 392, endPoint y: 351, distance: 43.0
click at [392, 351] on textarea "**********" at bounding box center [407, 365] width 226 height 150
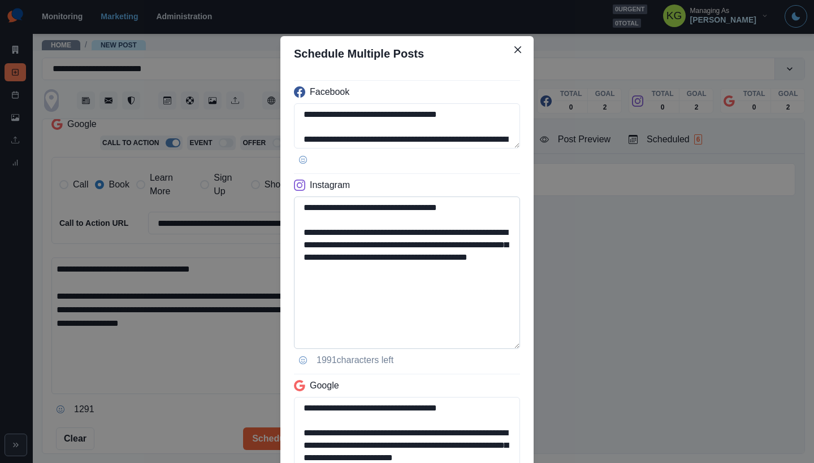
click at [512, 343] on textarea "**********" at bounding box center [407, 273] width 226 height 153
type textarea "**********"
click at [445, 293] on textarea "**********" at bounding box center [407, 273] width 226 height 153
drag, startPoint x: 466, startPoint y: 259, endPoint x: 393, endPoint y: 258, distance: 72.4
click at [393, 258] on textarea "**********" at bounding box center [407, 273] width 226 height 153
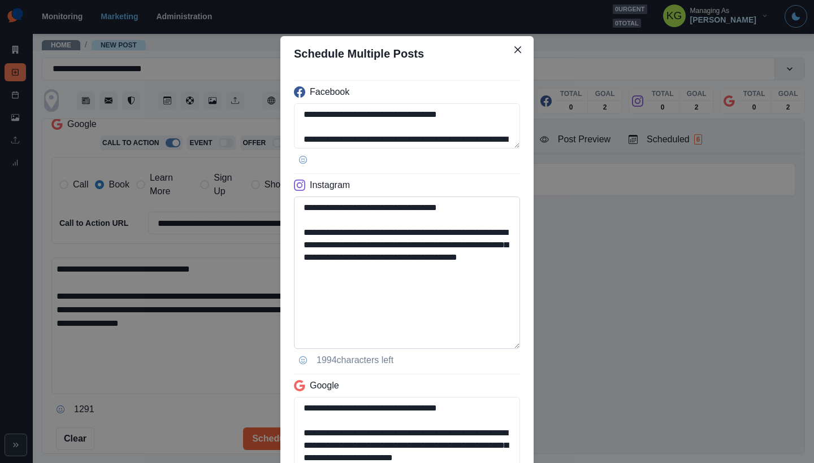
scroll to position [185, 0]
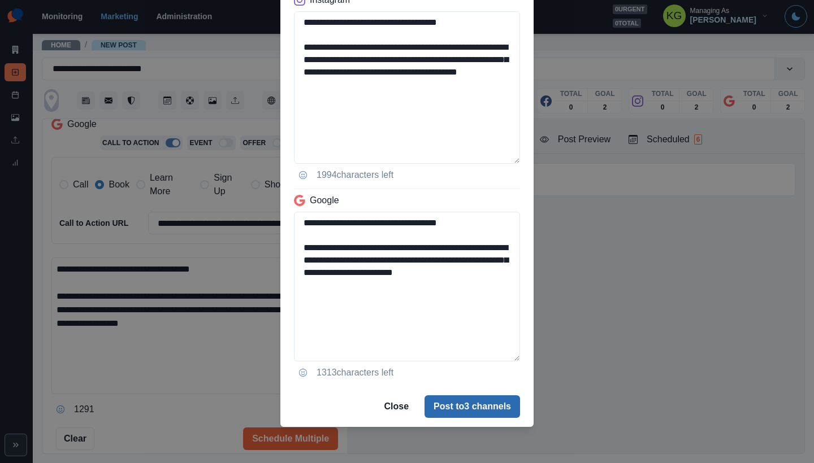
type textarea "**********"
click at [458, 396] on button "Post to 3 channels" at bounding box center [472, 407] width 96 height 23
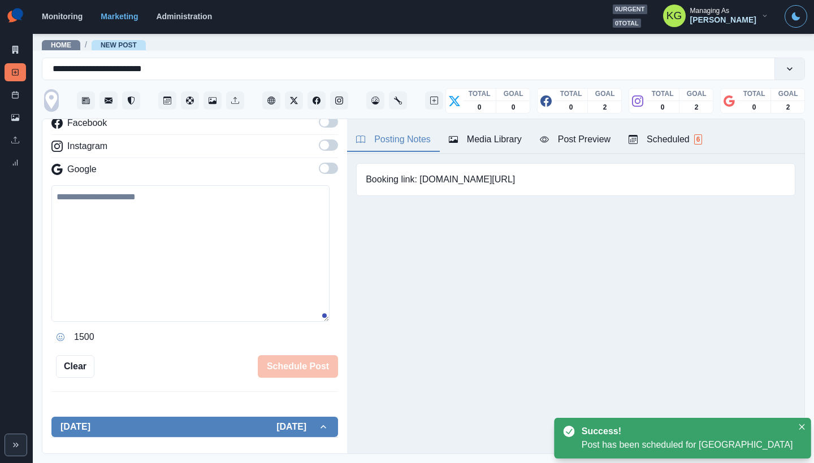
scroll to position [135, 0]
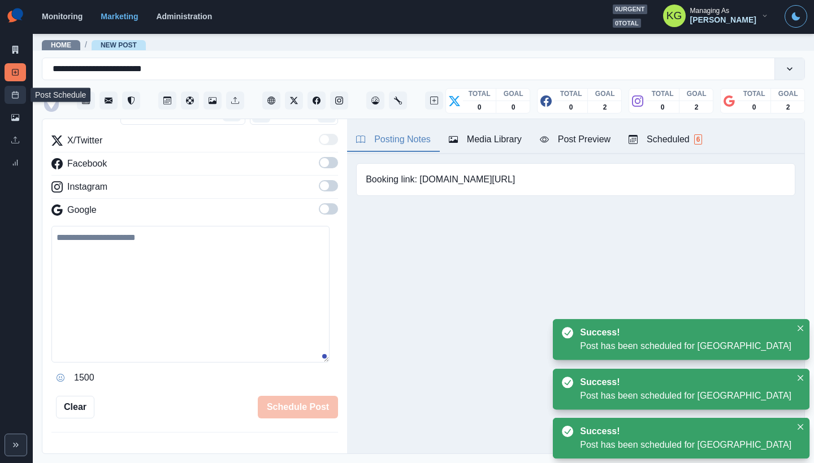
click at [12, 94] on icon at bounding box center [15, 95] width 8 height 8
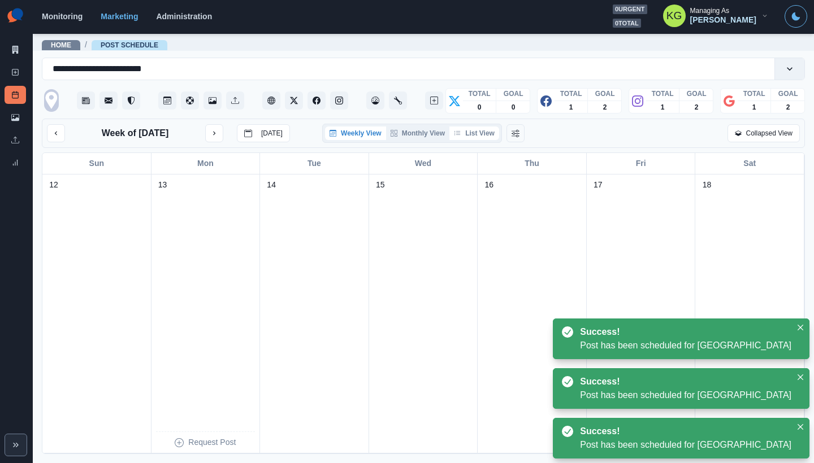
click at [471, 135] on button "List View" at bounding box center [474, 134] width 50 height 14
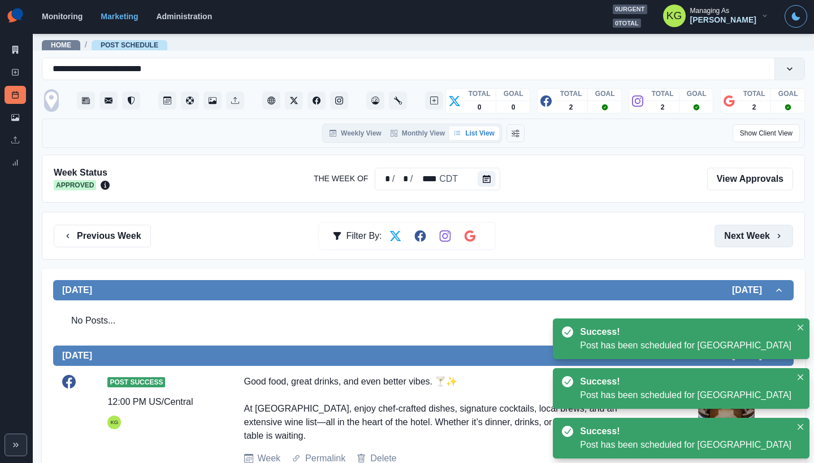
click at [774, 237] on icon "button" at bounding box center [778, 236] width 9 height 9
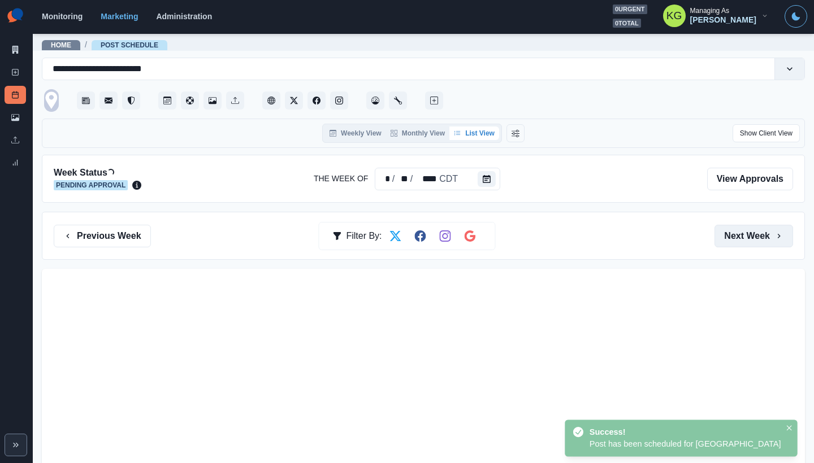
click at [760, 242] on button "Next Week" at bounding box center [753, 236] width 79 height 23
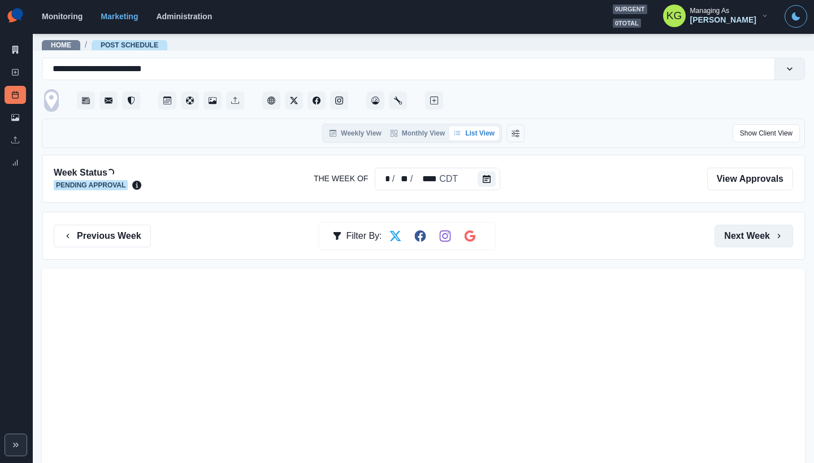
click at [760, 242] on button "Next Week" at bounding box center [753, 236] width 79 height 23
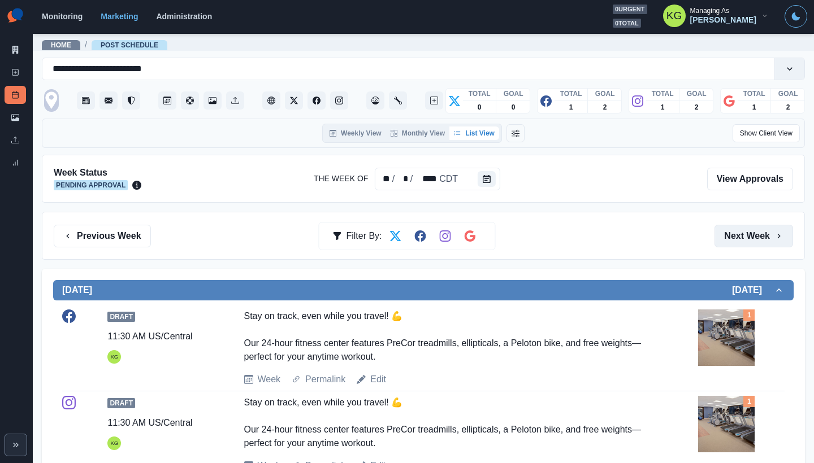
click at [760, 242] on button "Next Week" at bounding box center [753, 236] width 79 height 23
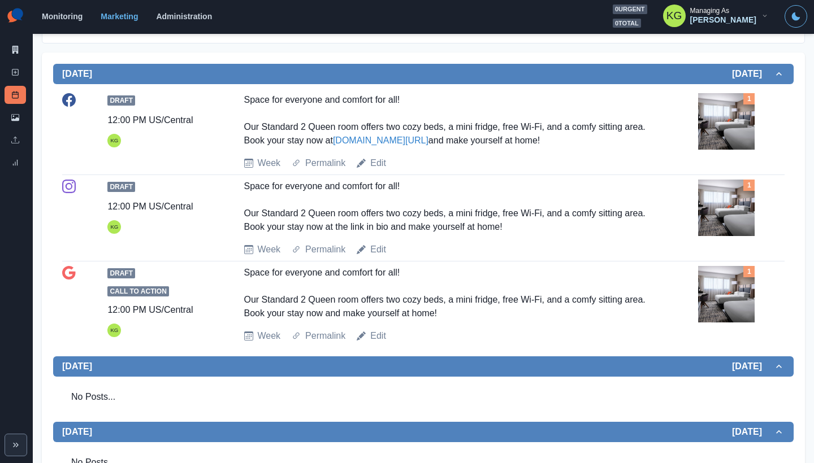
scroll to position [214, 0]
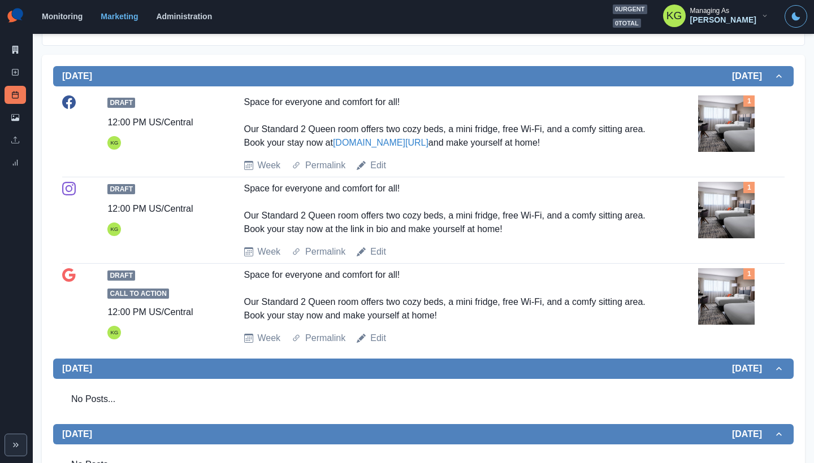
click at [724, 133] on img at bounding box center [726, 124] width 57 height 57
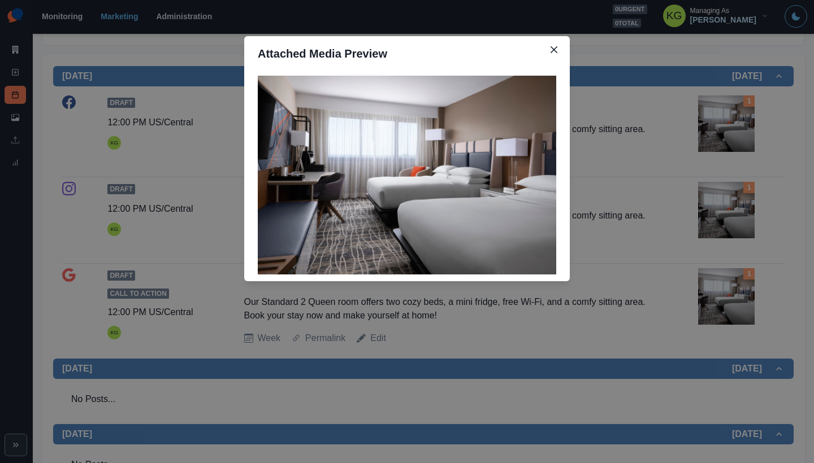
click at [682, 240] on div "Attached Media Preview" at bounding box center [407, 231] width 814 height 463
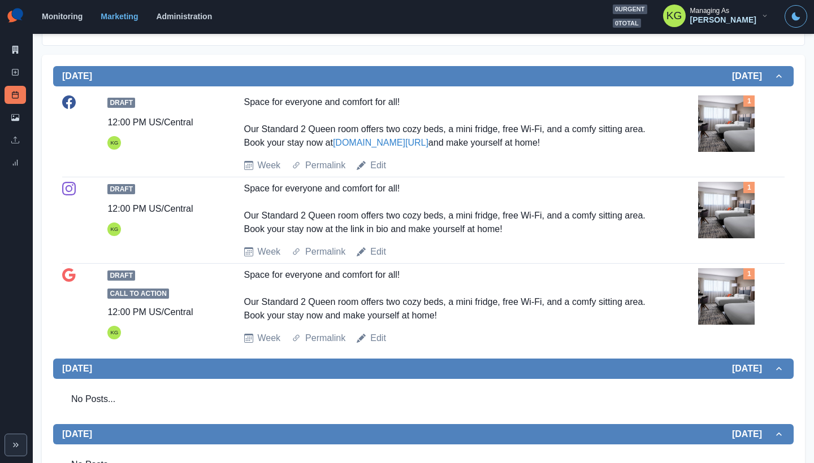
scroll to position [0, 0]
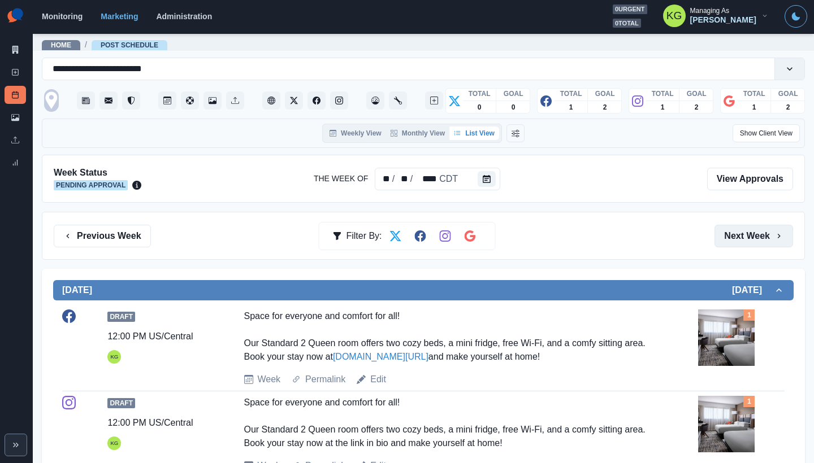
click at [730, 236] on button "Next Week" at bounding box center [753, 236] width 79 height 23
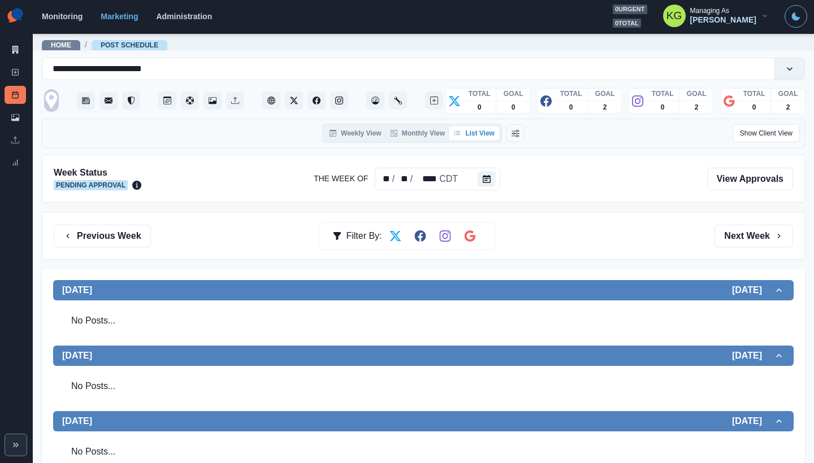
click at [119, 223] on div "Previous Week Filter By: Next Week" at bounding box center [423, 236] width 763 height 48
click at [118, 243] on button "Previous Week" at bounding box center [102, 236] width 97 height 23
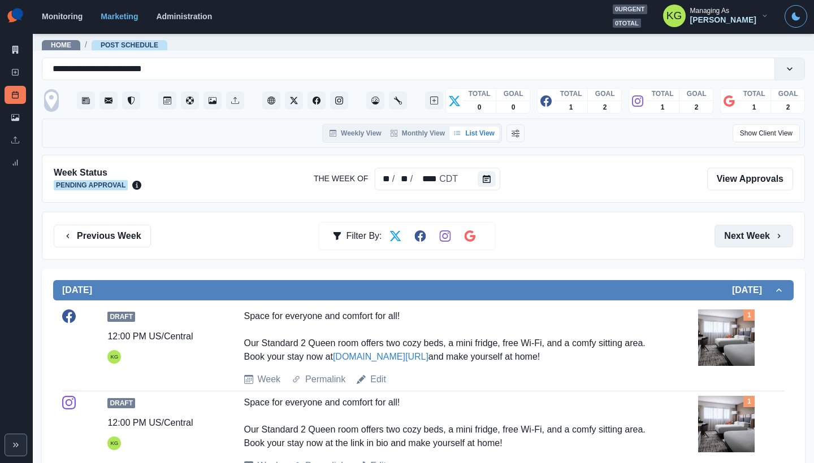
click at [751, 240] on button "Next Week" at bounding box center [753, 236] width 79 height 23
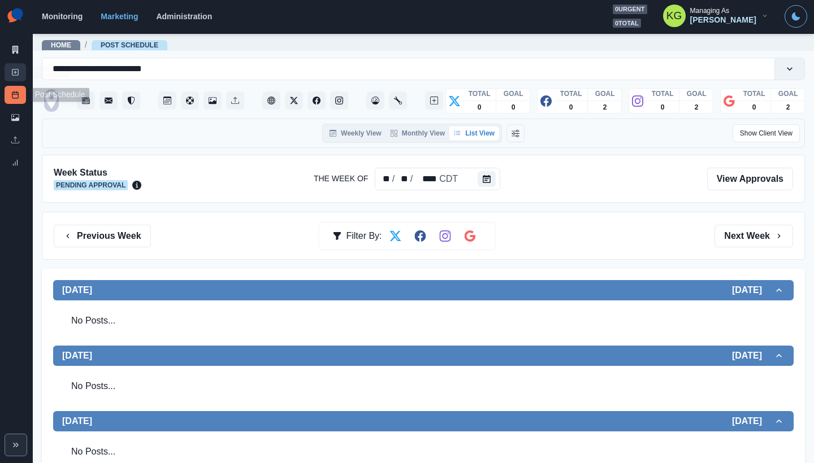
click at [16, 76] on link "New Post" at bounding box center [15, 72] width 21 height 18
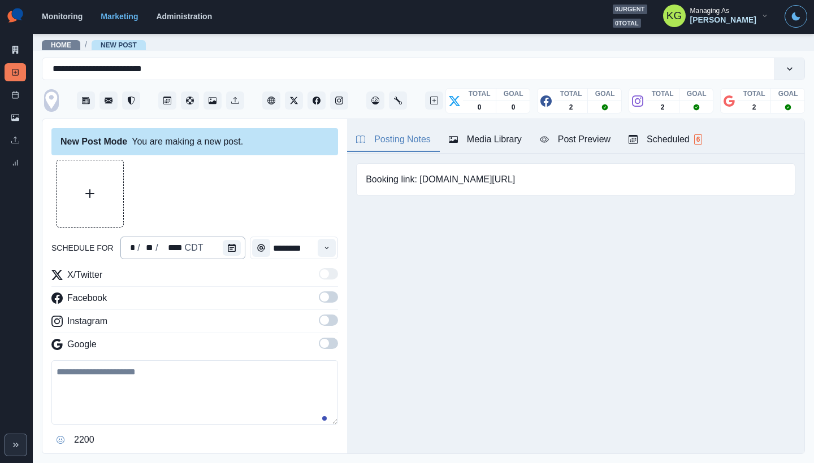
click at [210, 249] on div "* / ** / **** CDT" at bounding box center [182, 248] width 125 height 23
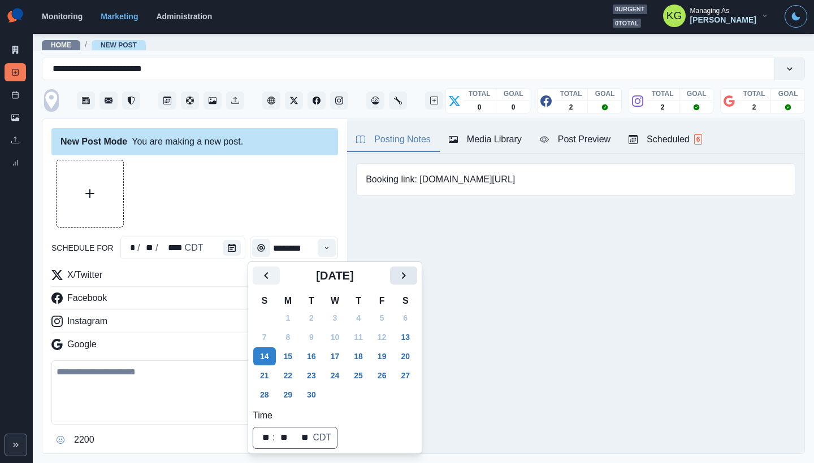
click at [410, 279] on icon "Next" at bounding box center [404, 276] width 14 height 14
click at [295, 378] on button "20" at bounding box center [288, 376] width 23 height 18
click at [291, 226] on div at bounding box center [194, 194] width 287 height 68
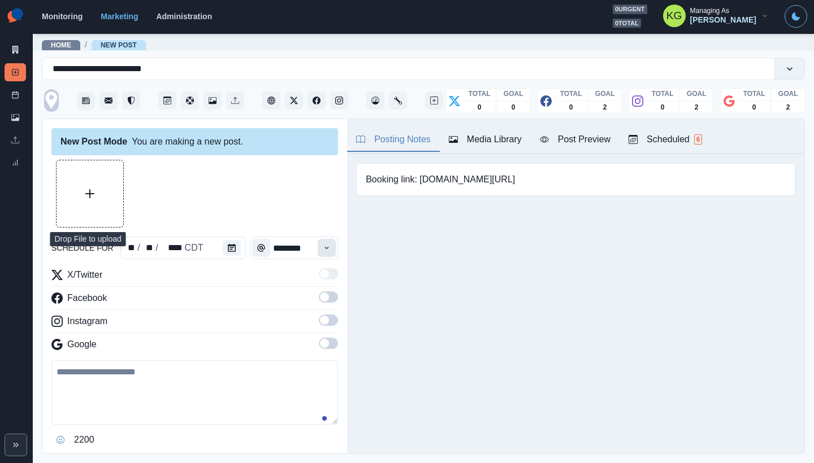
click at [318, 245] on button "Time" at bounding box center [327, 248] width 18 height 18
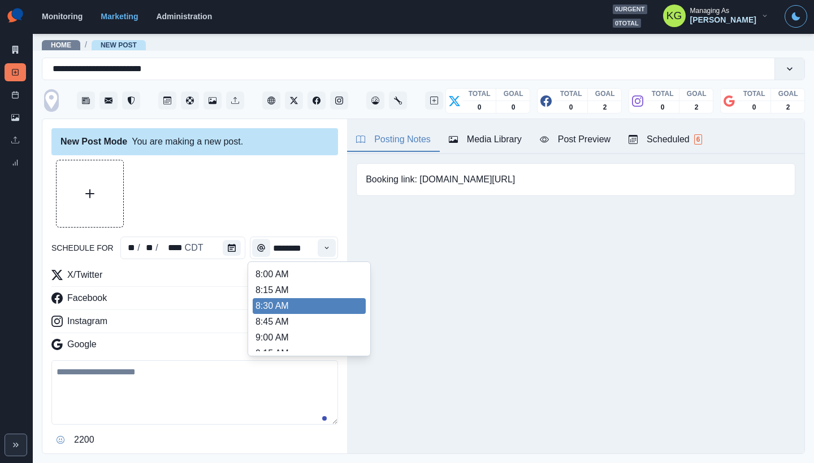
scroll to position [228, 0]
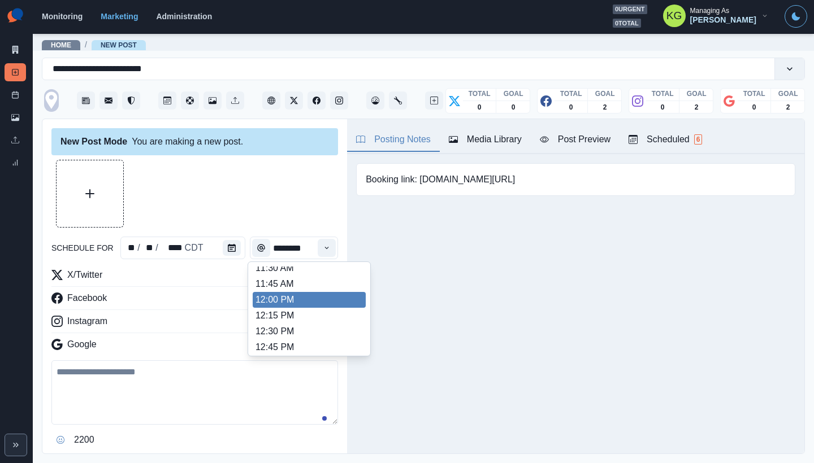
click at [294, 301] on li "12:00 PM" at bounding box center [309, 300] width 113 height 16
type input "********"
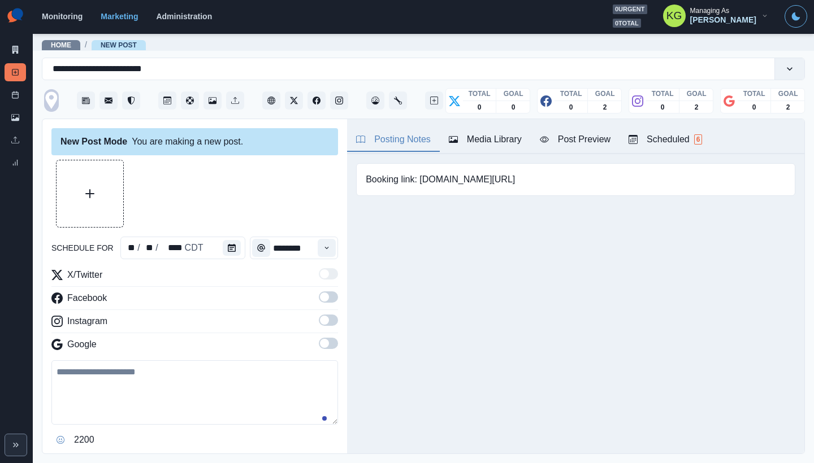
click at [330, 358] on div "New Post Mode You are making a new post. schedule for ** / ** / **** CDT ******…" at bounding box center [194, 287] width 305 height 336
click at [322, 345] on span at bounding box center [328, 343] width 19 height 11
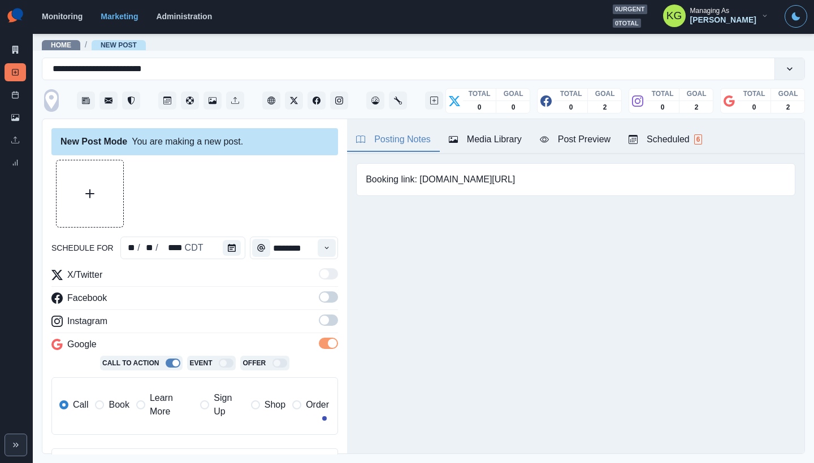
click at [321, 323] on span at bounding box center [328, 320] width 19 height 11
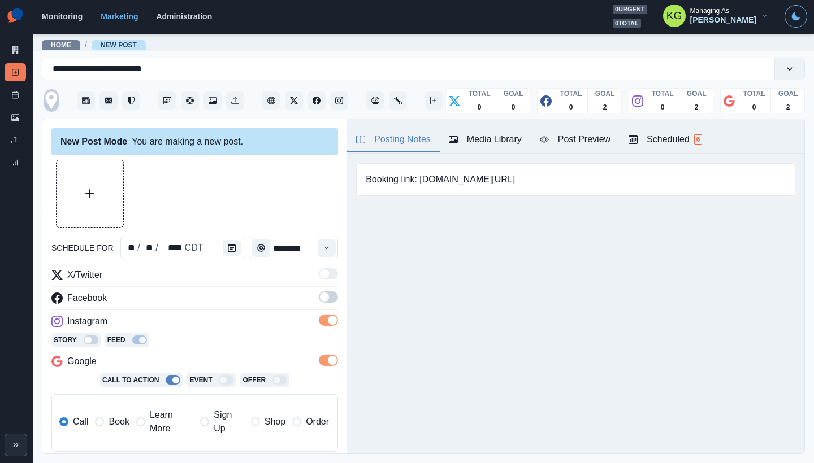
click at [319, 301] on span at bounding box center [328, 297] width 19 height 11
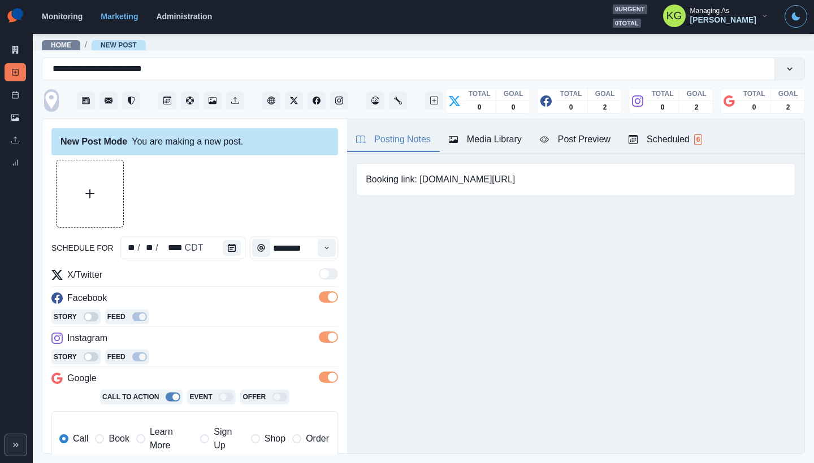
click at [110, 432] on span "Book" at bounding box center [119, 439] width 20 height 14
click at [500, 135] on div "Media Library" at bounding box center [485, 140] width 73 height 14
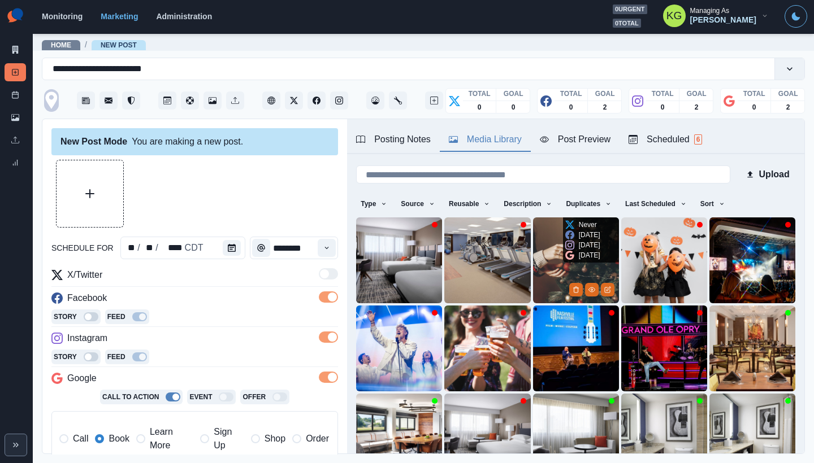
scroll to position [90, 0]
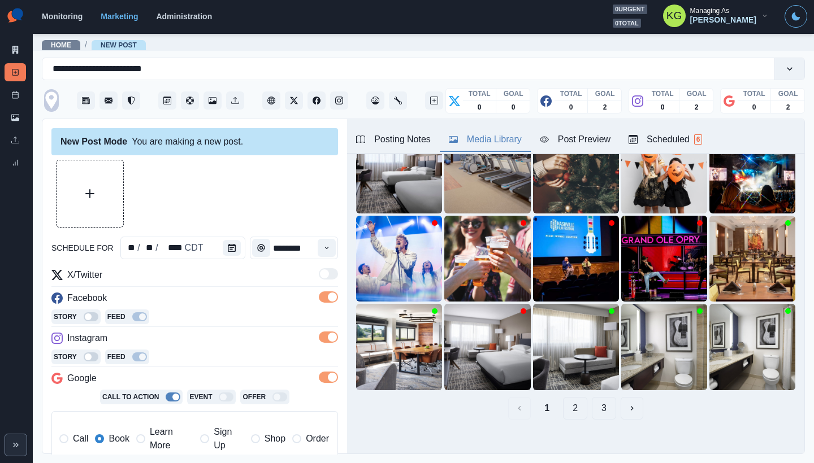
click at [597, 405] on button "3" at bounding box center [604, 408] width 24 height 23
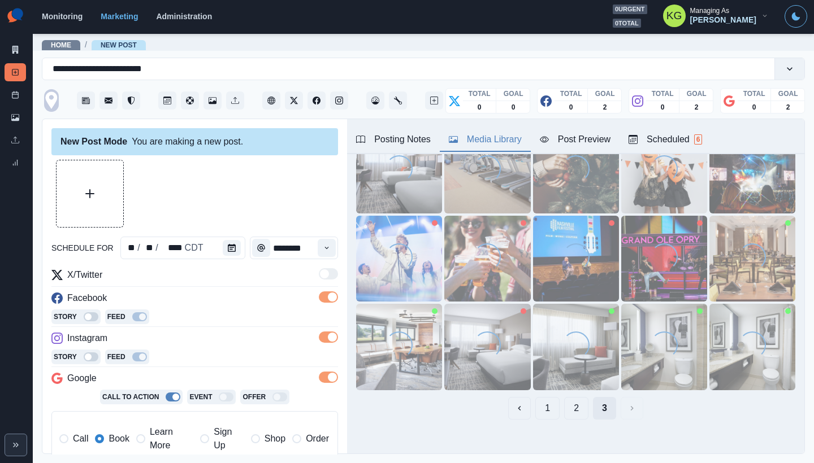
scroll to position [5, 0]
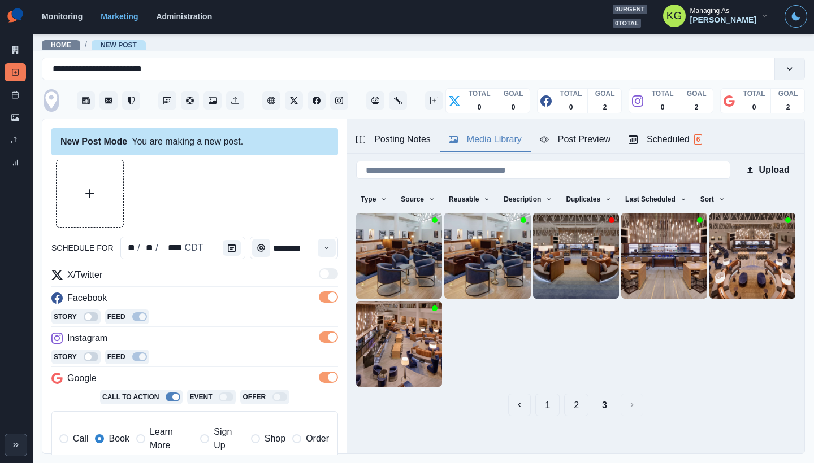
click at [565, 401] on button "2" at bounding box center [576, 405] width 24 height 23
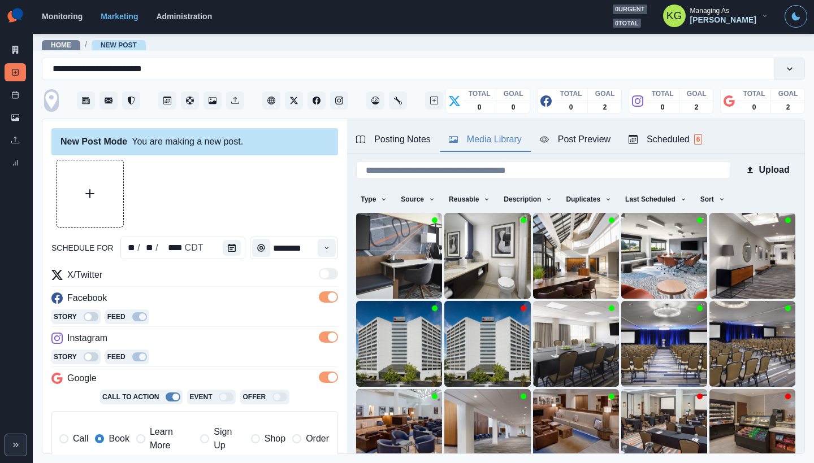
scroll to position [90, 0]
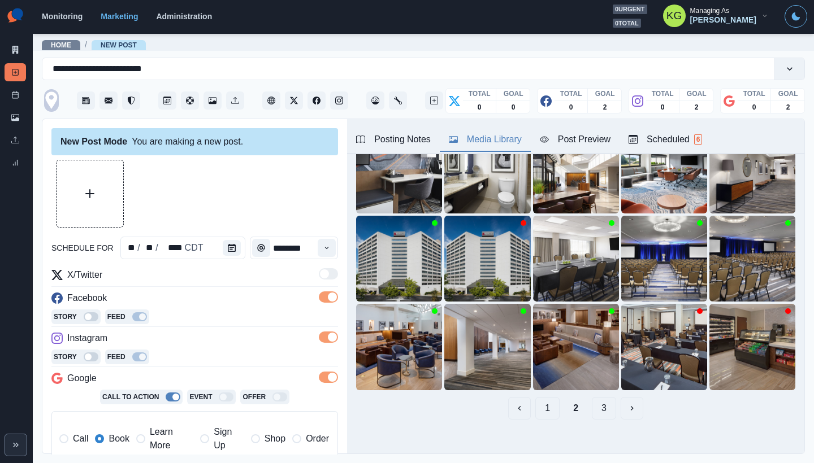
click at [544, 403] on button "1" at bounding box center [547, 408] width 24 height 23
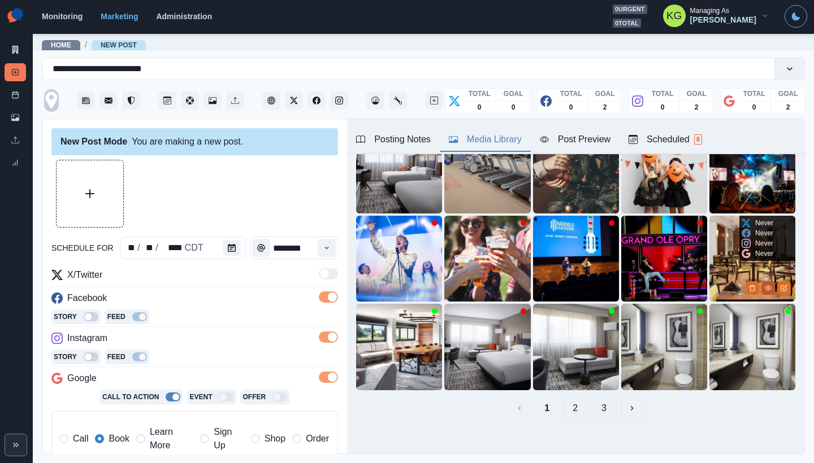
click at [761, 282] on button "View Media" at bounding box center [768, 288] width 14 height 14
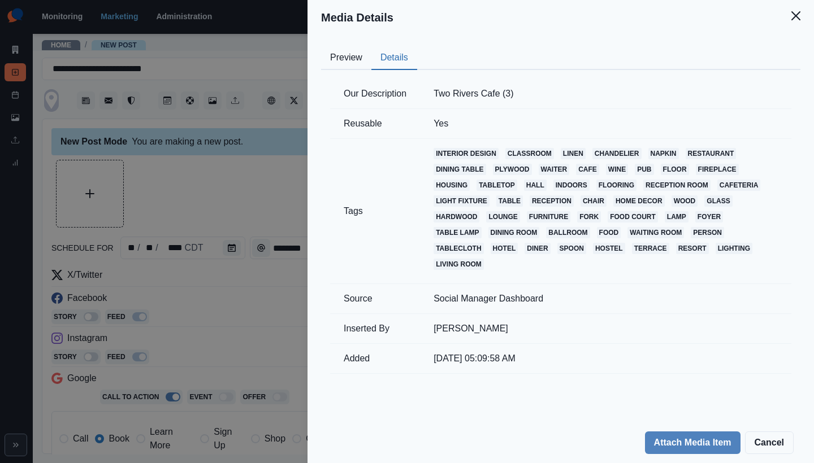
click at [382, 63] on button "Details" at bounding box center [394, 58] width 46 height 24
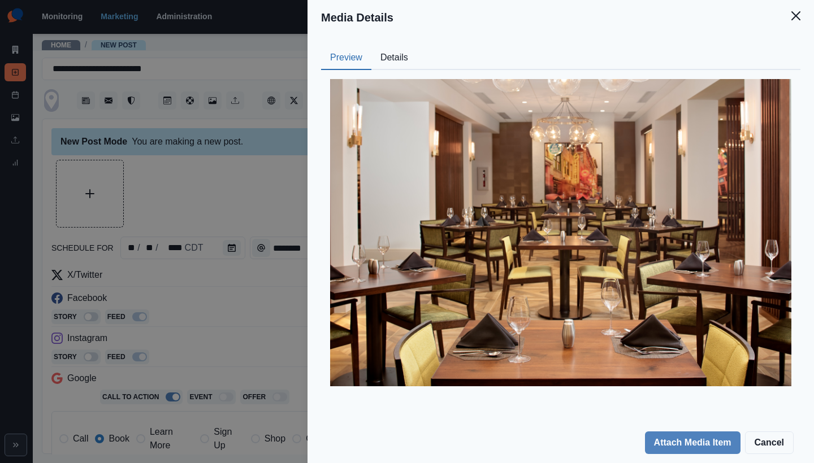
click at [349, 64] on button "Preview" at bounding box center [346, 58] width 50 height 24
click at [791, 18] on button "Close" at bounding box center [795, 16] width 23 height 23
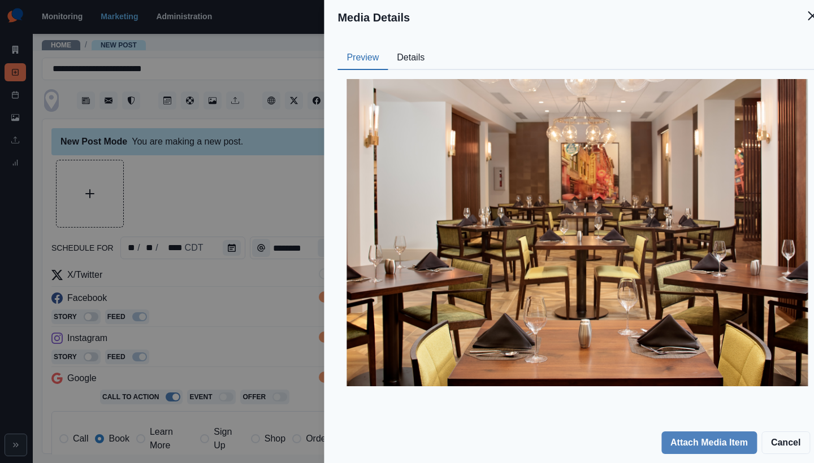
scroll to position [35, 0]
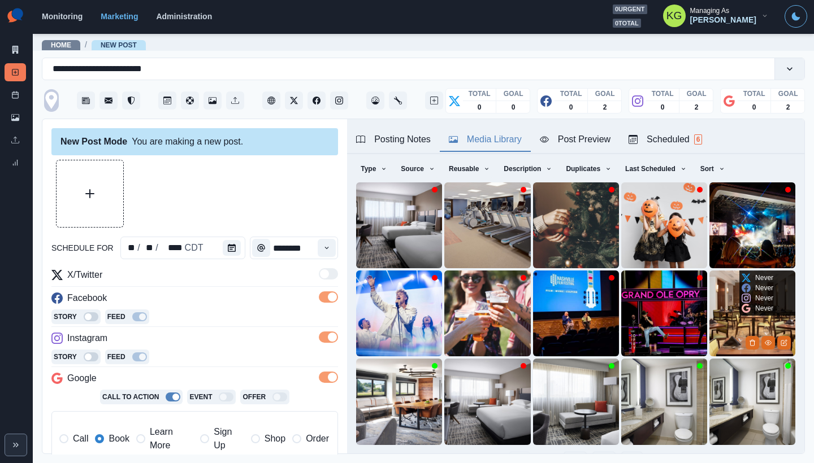
click at [709, 291] on img at bounding box center [752, 314] width 86 height 86
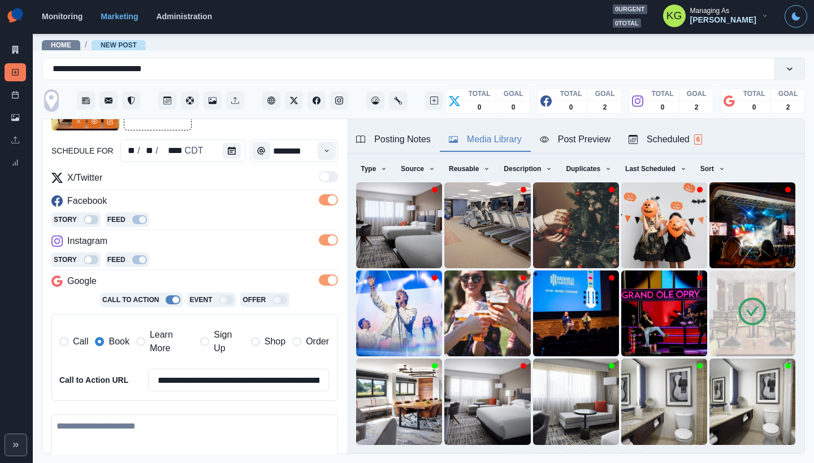
scroll to position [254, 0]
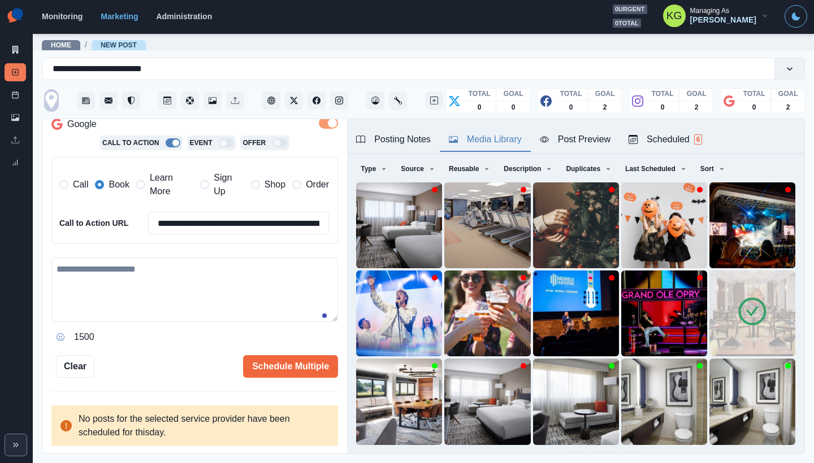
click at [181, 292] on textarea at bounding box center [194, 290] width 287 height 64
paste textarea "**********"
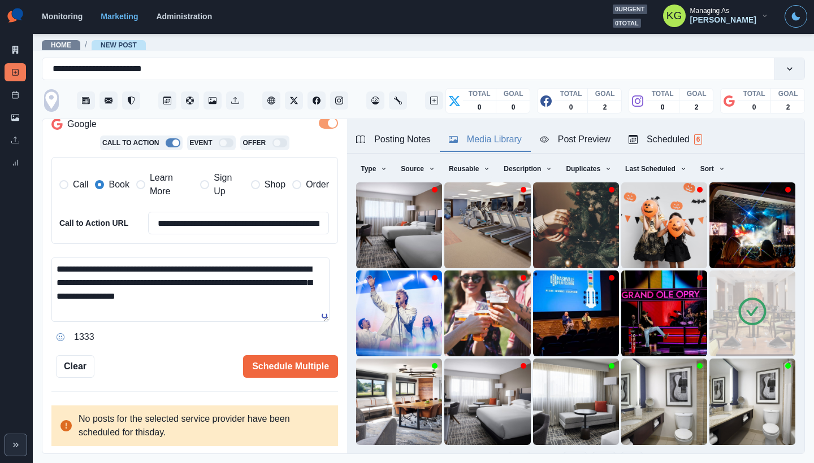
click at [240, 269] on textarea "**********" at bounding box center [190, 290] width 278 height 64
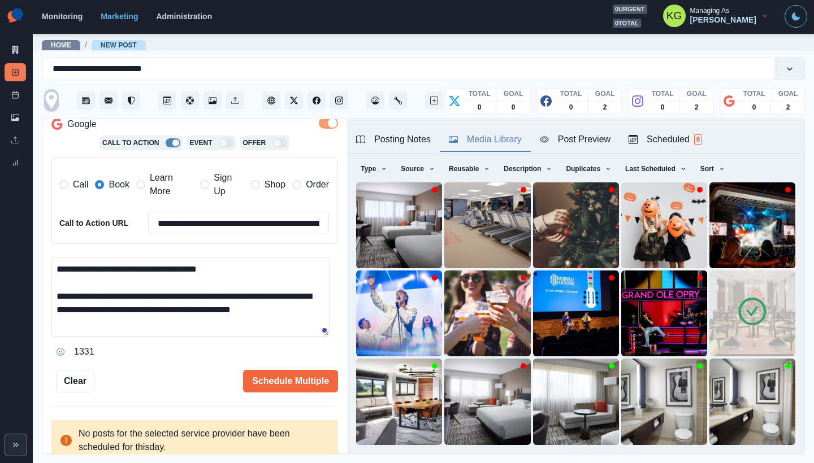
click at [325, 336] on textarea "**********" at bounding box center [190, 297] width 278 height 79
type textarea "**********"
click at [301, 379] on button "Schedule Multiple" at bounding box center [290, 381] width 95 height 23
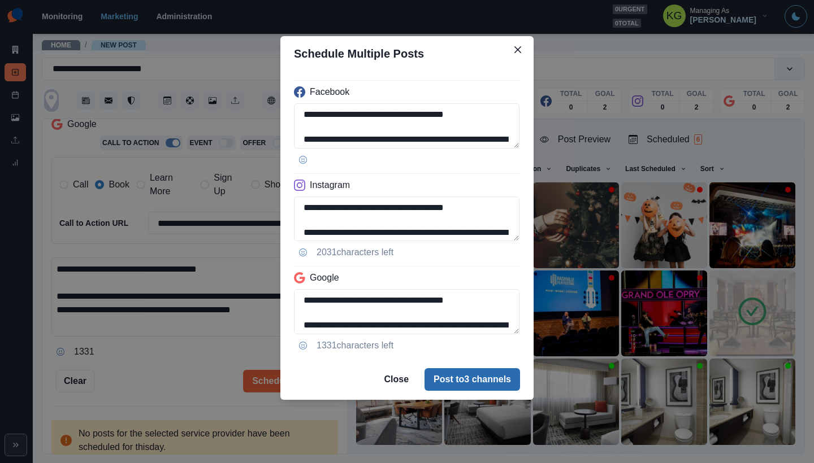
click at [479, 376] on button "Post to 3 channels" at bounding box center [472, 380] width 96 height 23
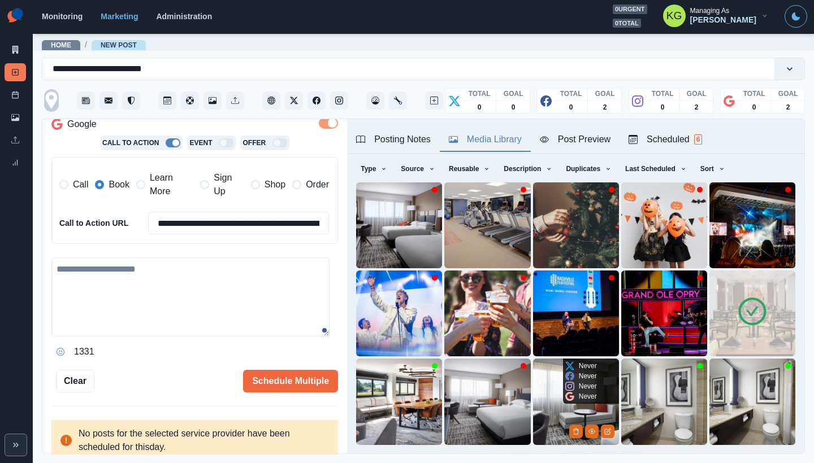
scroll to position [118, 0]
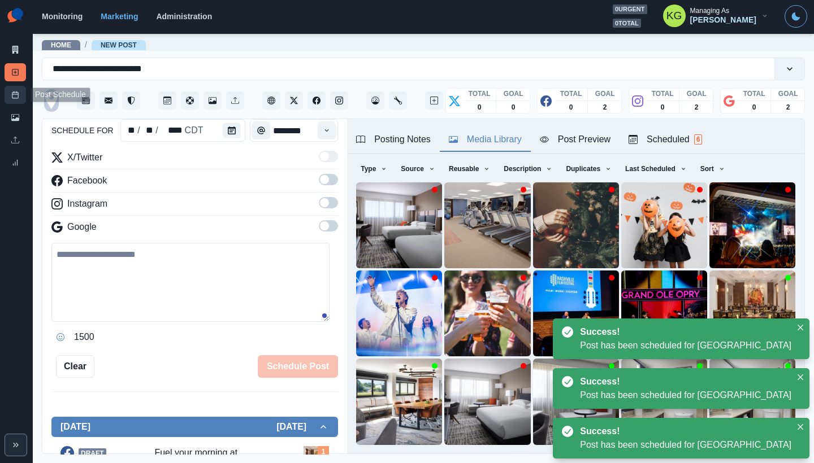
click at [13, 92] on icon at bounding box center [15, 95] width 8 height 8
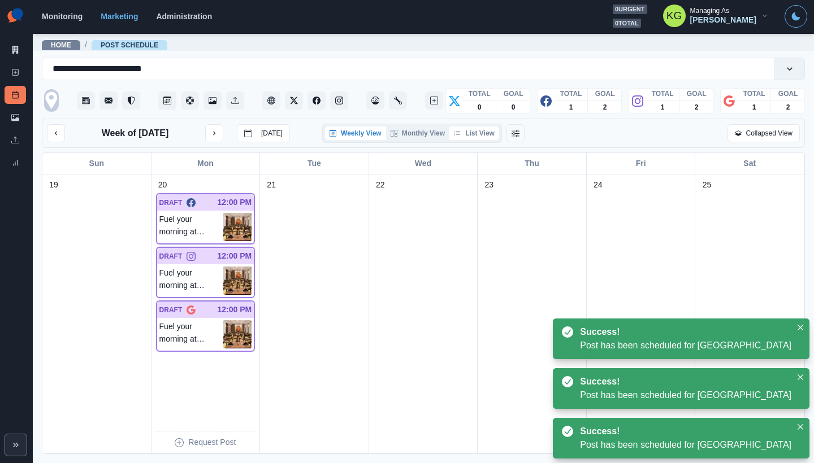
click at [470, 130] on button "List View" at bounding box center [474, 134] width 50 height 14
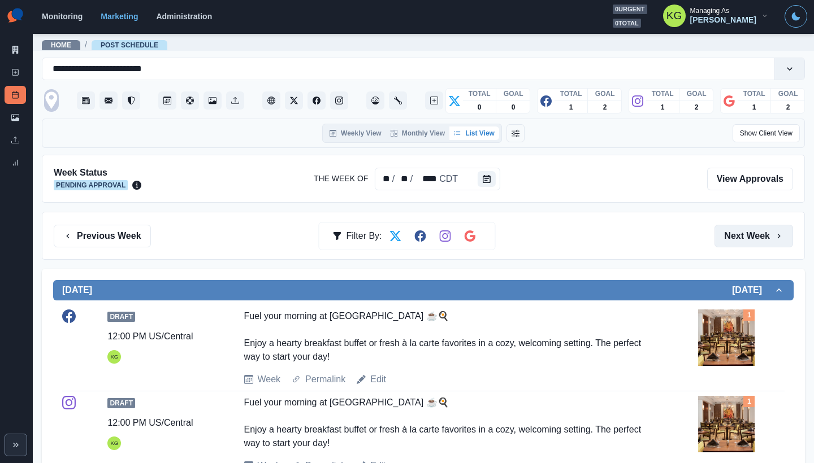
click at [735, 227] on button "Next Week" at bounding box center [753, 236] width 79 height 23
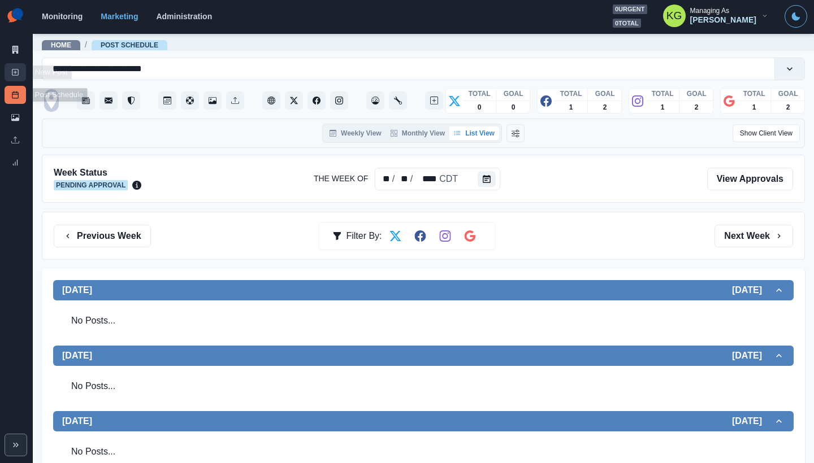
click at [8, 69] on link "New Post" at bounding box center [15, 72] width 21 height 18
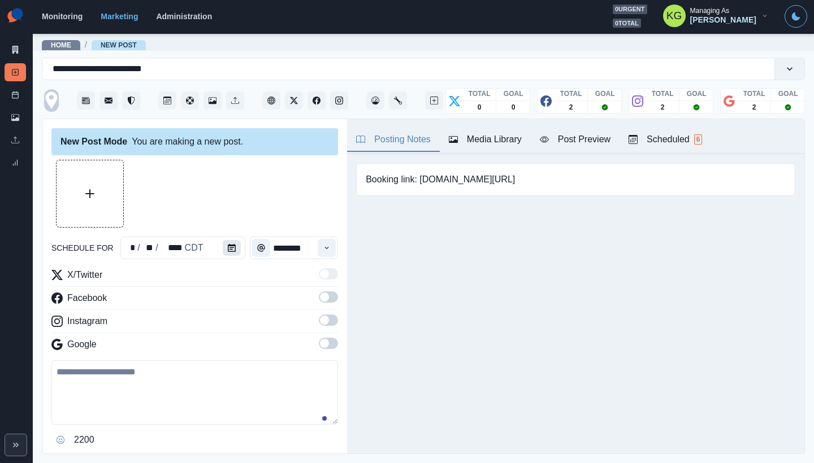
click at [229, 246] on icon "Calendar" at bounding box center [232, 248] width 8 height 8
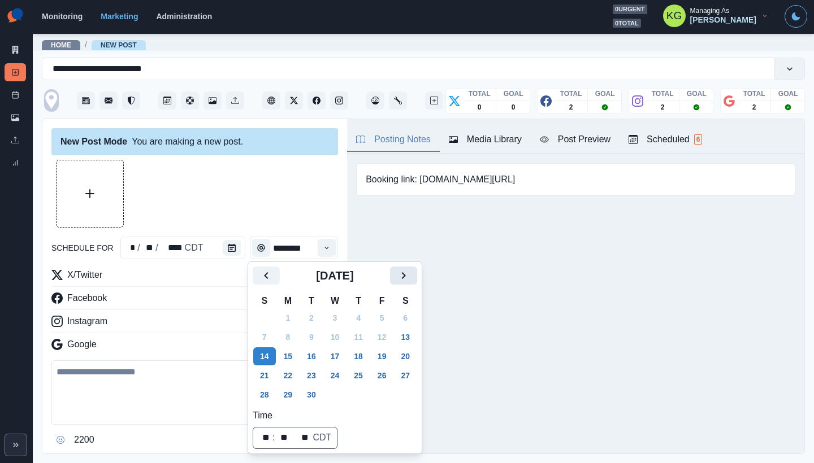
click at [405, 281] on button "Next" at bounding box center [403, 276] width 27 height 18
click at [293, 392] on button "27" at bounding box center [288, 395] width 23 height 18
click at [315, 244] on div "Time" at bounding box center [326, 248] width 23 height 23
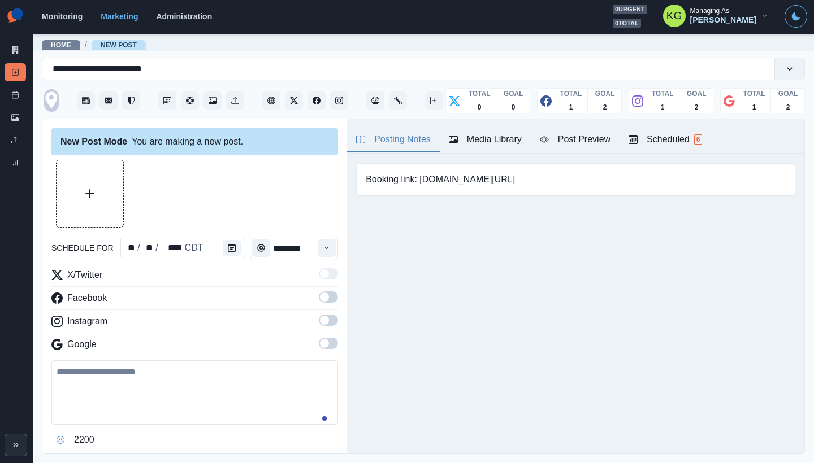
click at [315, 247] on div "Time" at bounding box center [326, 248] width 23 height 23
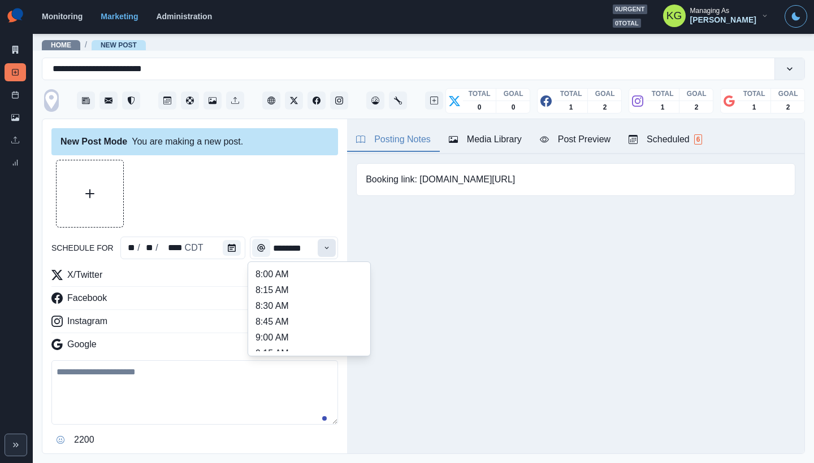
click at [318, 255] on button "Time" at bounding box center [327, 248] width 18 height 18
click at [294, 292] on li "11:00 AM" at bounding box center [309, 294] width 113 height 16
type input "********"
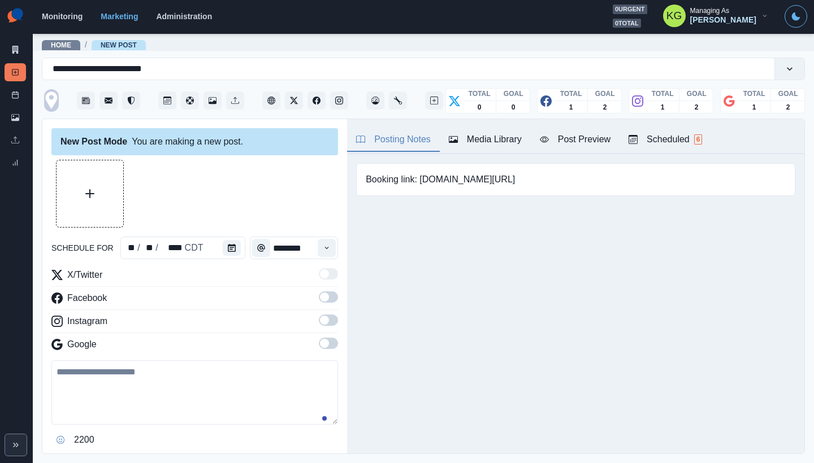
click at [323, 344] on span at bounding box center [328, 343] width 19 height 11
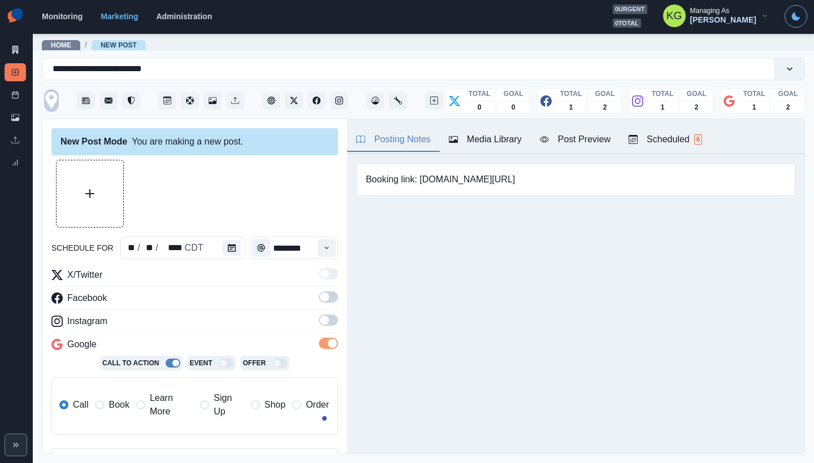
click at [320, 323] on span at bounding box center [324, 320] width 9 height 9
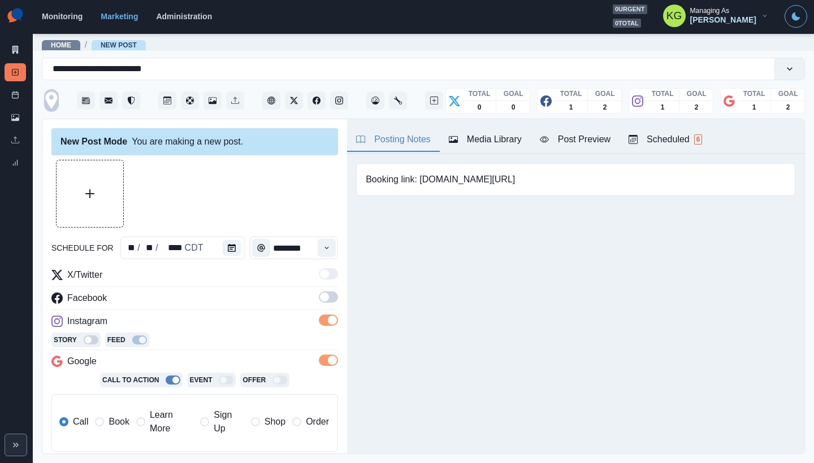
click at [321, 297] on span at bounding box center [328, 297] width 19 height 11
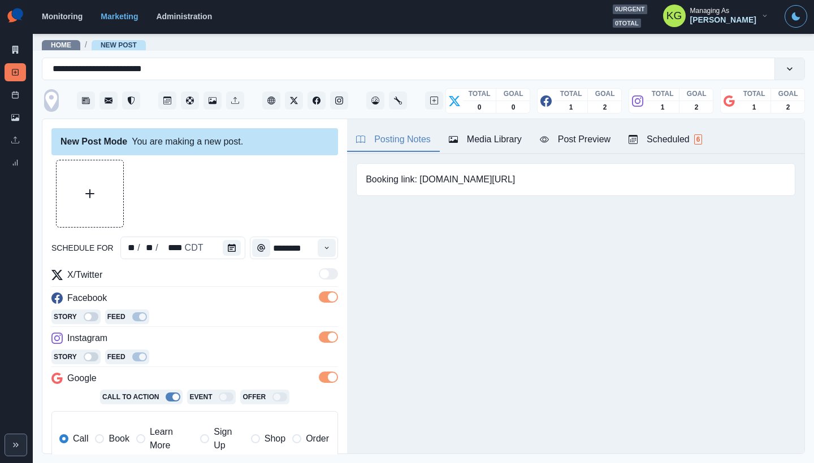
click at [476, 146] on div "Media Library" at bounding box center [485, 140] width 73 height 14
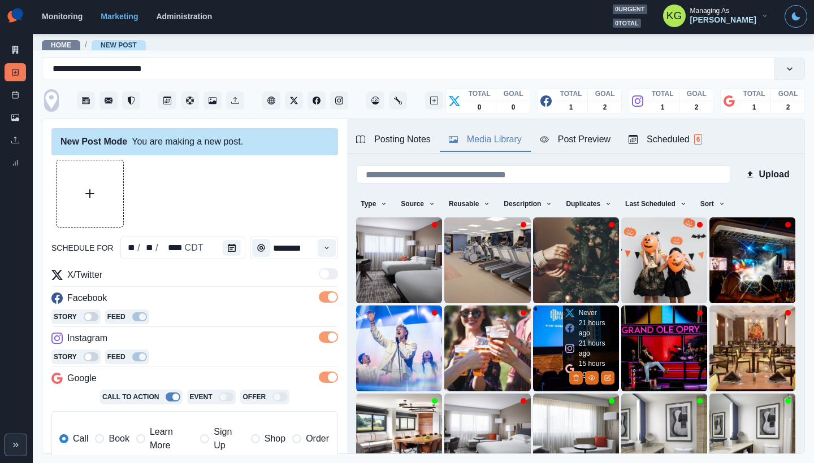
scroll to position [90, 0]
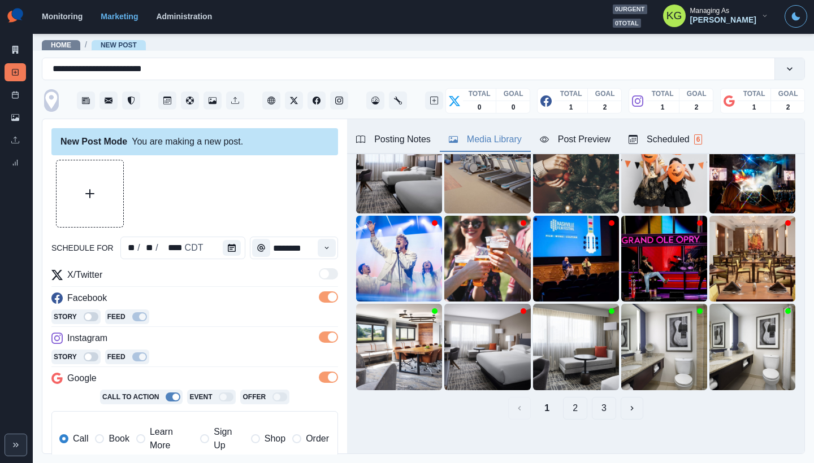
click at [605, 398] on button "3" at bounding box center [604, 408] width 24 height 23
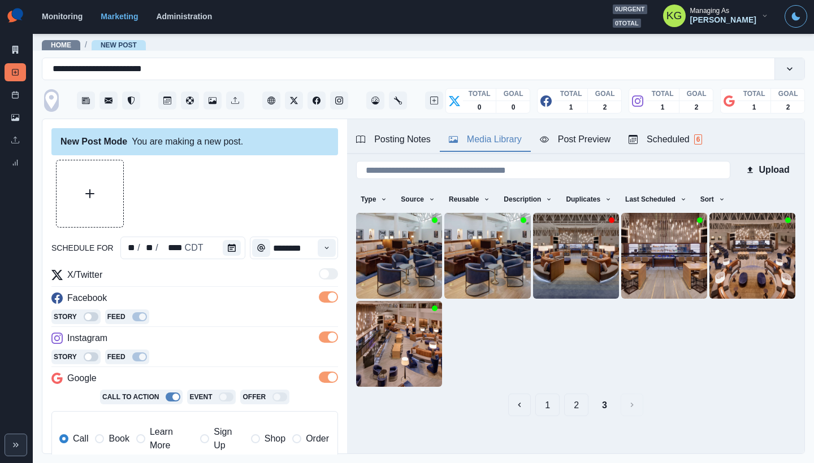
click at [564, 400] on button "2" at bounding box center [576, 405] width 24 height 23
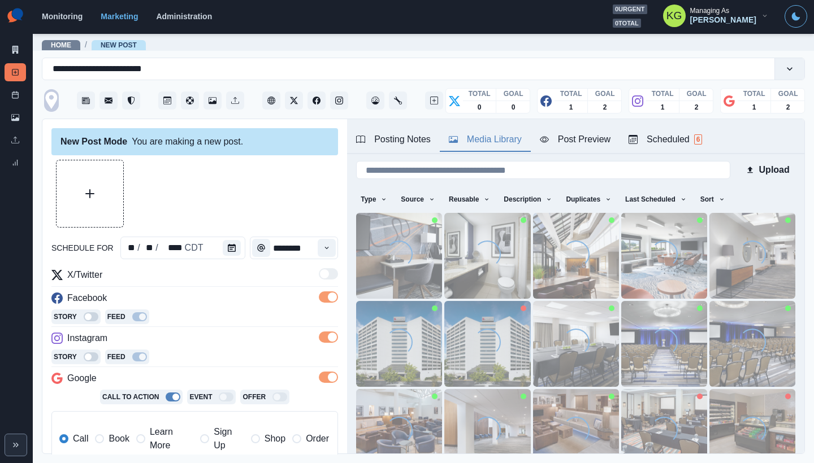
scroll to position [0, 0]
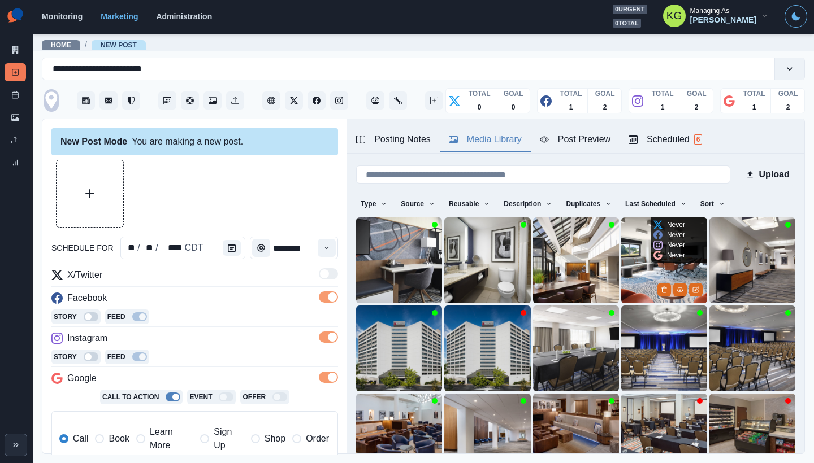
click at [621, 256] on img at bounding box center [664, 261] width 86 height 86
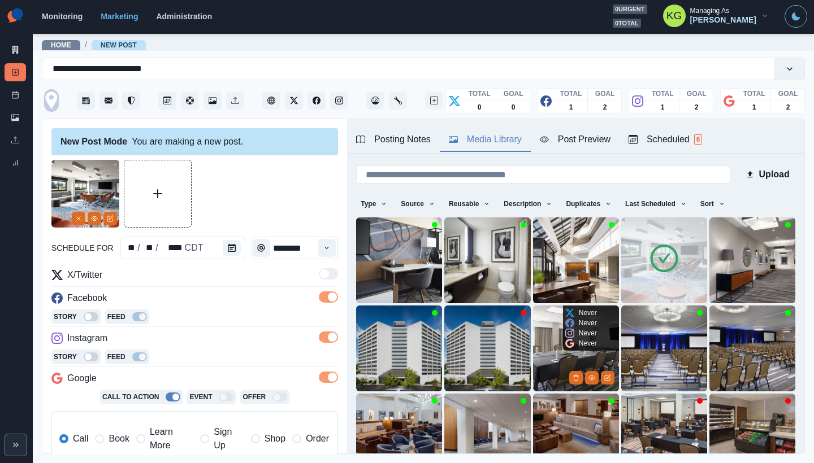
scroll to position [90, 0]
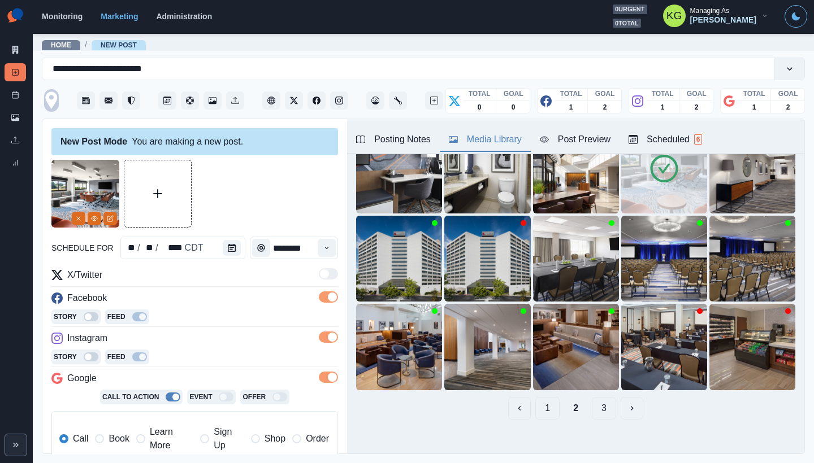
click at [536, 397] on button "1" at bounding box center [547, 408] width 24 height 23
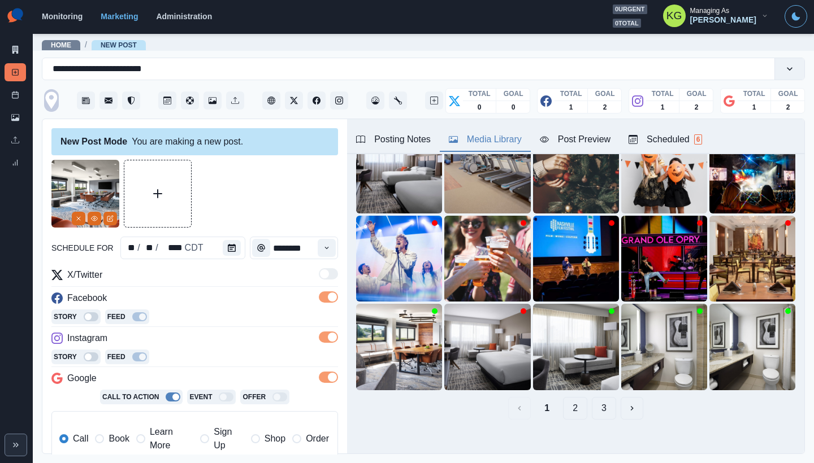
scroll to position [2, 0]
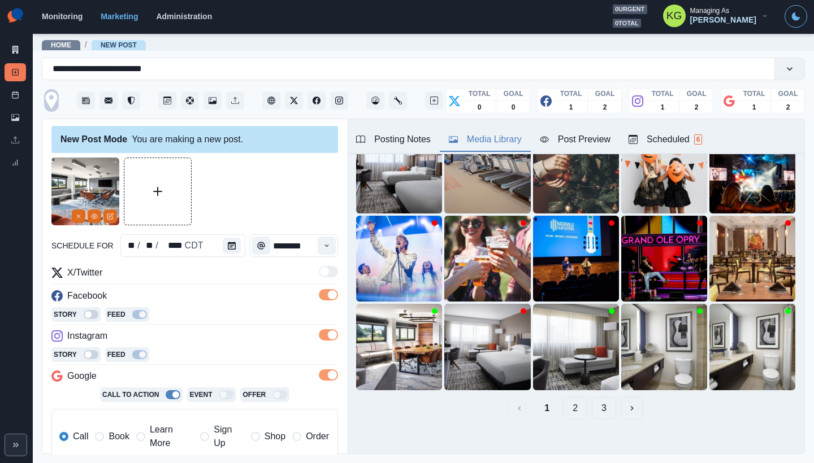
click at [112, 432] on span "Book" at bounding box center [119, 437] width 20 height 14
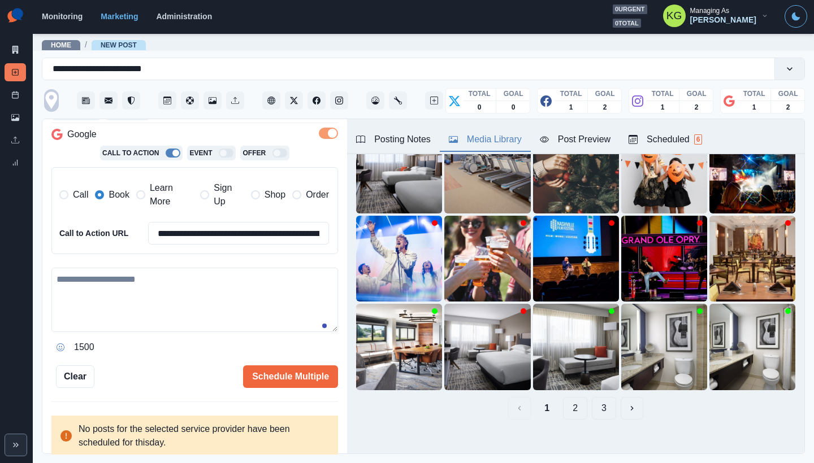
click at [214, 315] on textarea at bounding box center [194, 300] width 287 height 64
paste textarea "**********"
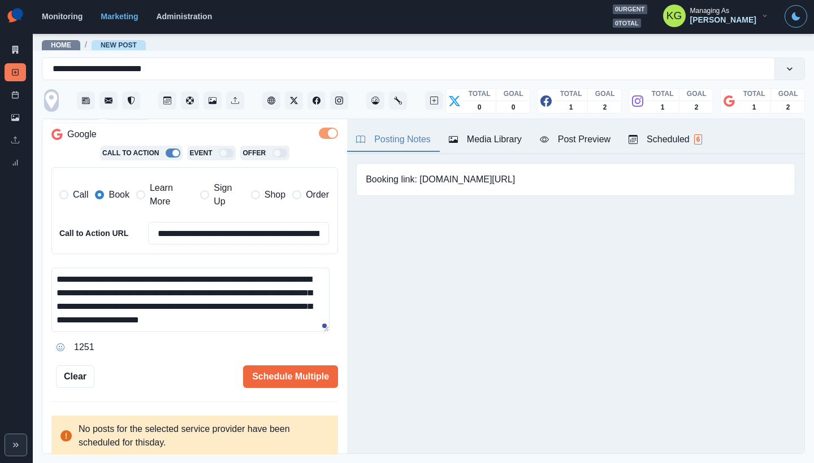
scroll to position [0, 0]
click at [386, 135] on div "Posting Notes" at bounding box center [393, 140] width 75 height 14
drag, startPoint x: 421, startPoint y: 179, endPoint x: 489, endPoint y: 209, distance: 75.2
click at [515, 180] on pre "Booking link: www.bit.ly/4mMLpWR" at bounding box center [440, 180] width 149 height 14
copy pre "www.bit.ly/4mMLpWR"
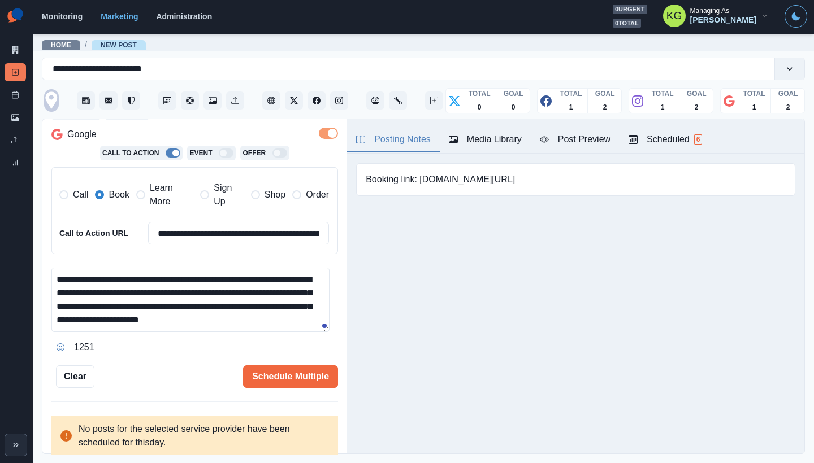
click at [281, 292] on textarea "**********" at bounding box center [190, 300] width 278 height 64
click at [328, 332] on textarea "**********" at bounding box center [190, 300] width 278 height 64
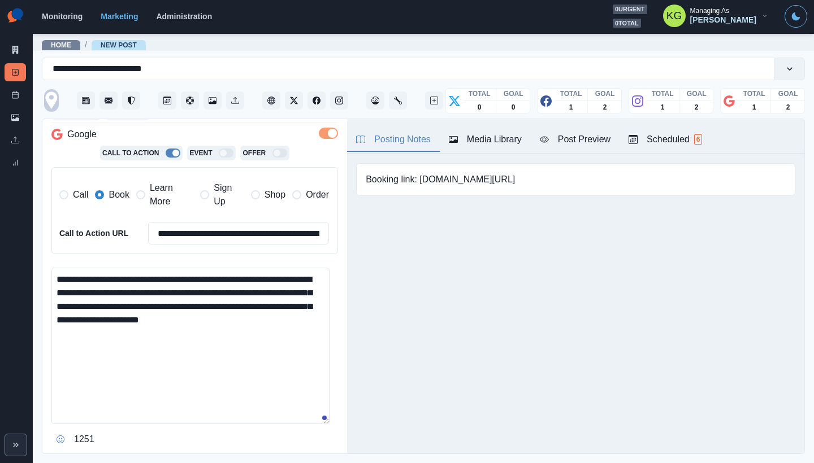
click at [195, 322] on textarea "**********" at bounding box center [190, 346] width 278 height 157
click at [159, 349] on textarea "**********" at bounding box center [190, 346] width 278 height 157
paste textarea "**********"
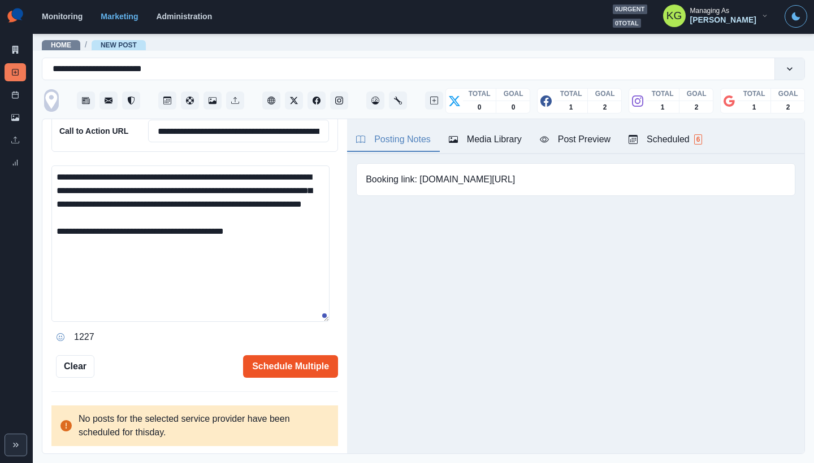
type textarea "**********"
click at [289, 367] on button "Schedule Multiple" at bounding box center [290, 367] width 95 height 23
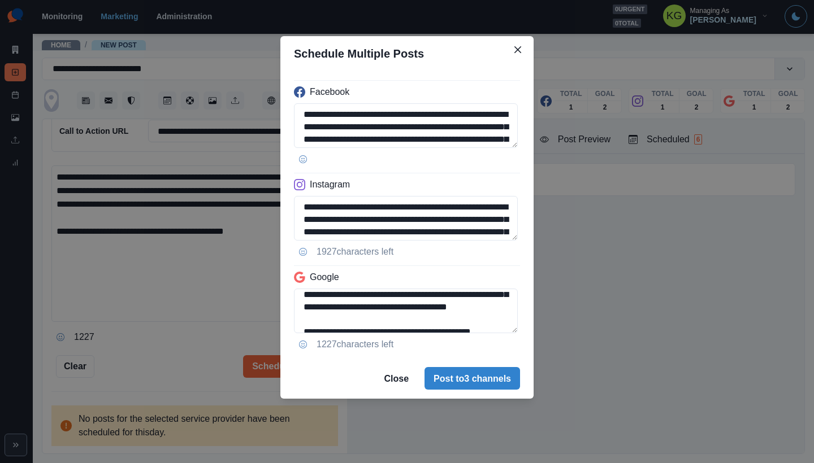
drag, startPoint x: 509, startPoint y: 330, endPoint x: 515, endPoint y: 360, distance: 30.7
click at [515, 360] on section "**********" at bounding box center [406, 217] width 253 height 363
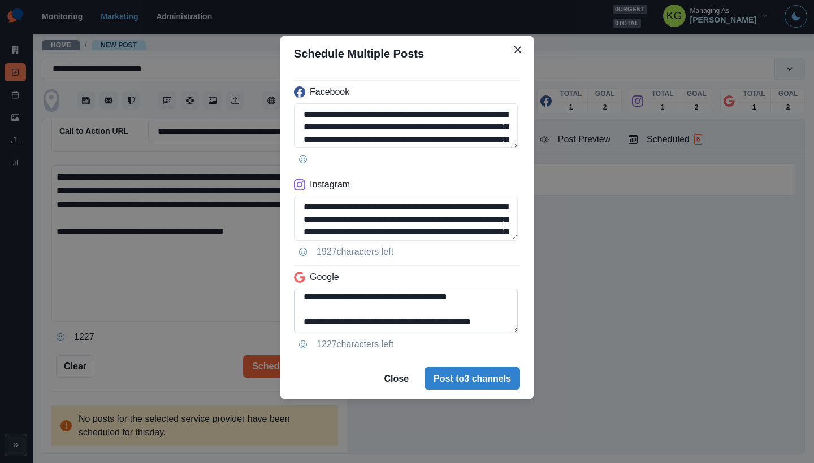
click at [513, 327] on textarea "**********" at bounding box center [406, 311] width 224 height 45
click at [522, 331] on div "**********" at bounding box center [406, 214] width 253 height 287
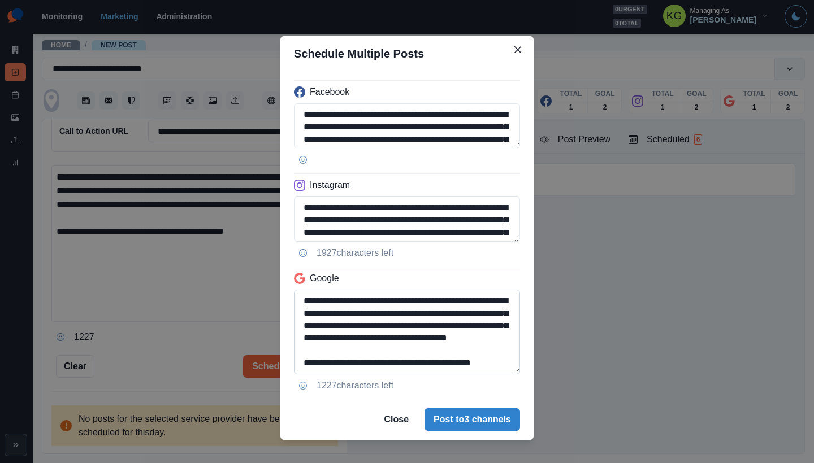
click at [518, 374] on div "**********" at bounding box center [406, 235] width 253 height 328
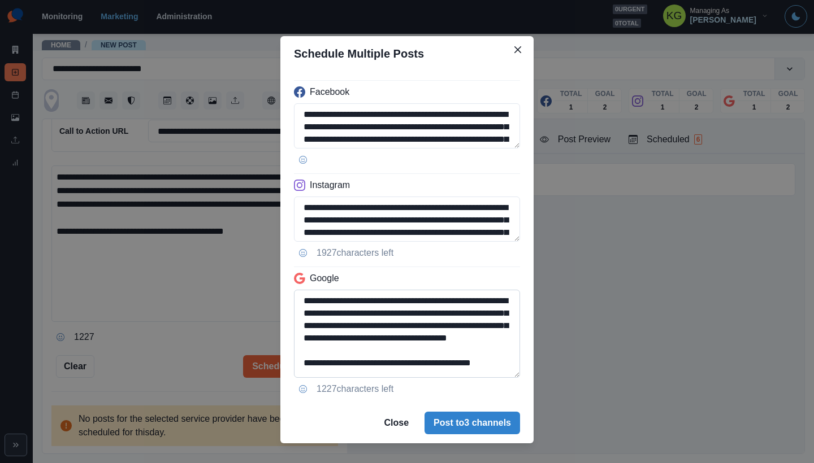
drag, startPoint x: 389, startPoint y: 363, endPoint x: 415, endPoint y: 356, distance: 27.6
click at [415, 356] on textarea "**********" at bounding box center [407, 334] width 226 height 88
click at [297, 369] on textarea "**********" at bounding box center [407, 334] width 226 height 88
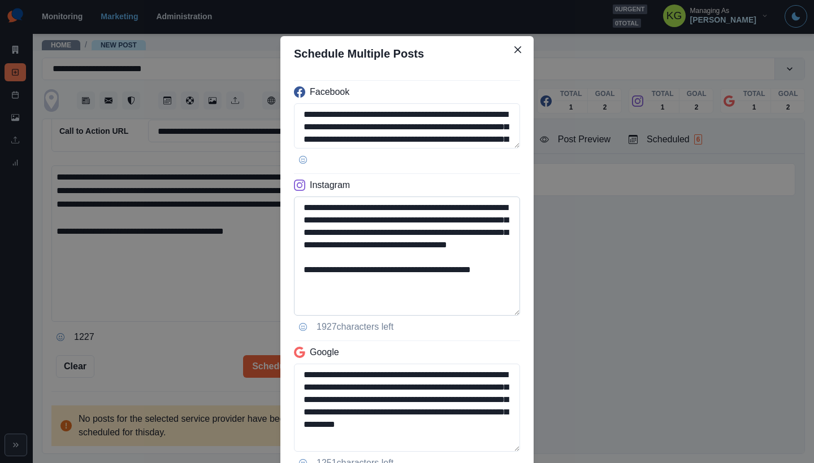
click at [511, 316] on textarea "**********" at bounding box center [407, 256] width 226 height 119
type textarea "**********"
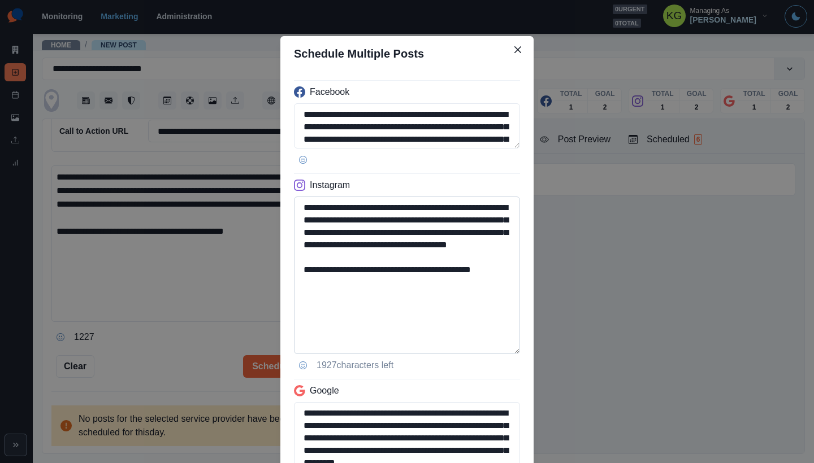
click at [462, 302] on textarea "**********" at bounding box center [407, 276] width 226 height 158
drag, startPoint x: 387, startPoint y: 294, endPoint x: 284, endPoint y: 292, distance: 102.9
click at [284, 292] on div "**********" at bounding box center [406, 293] width 253 height 444
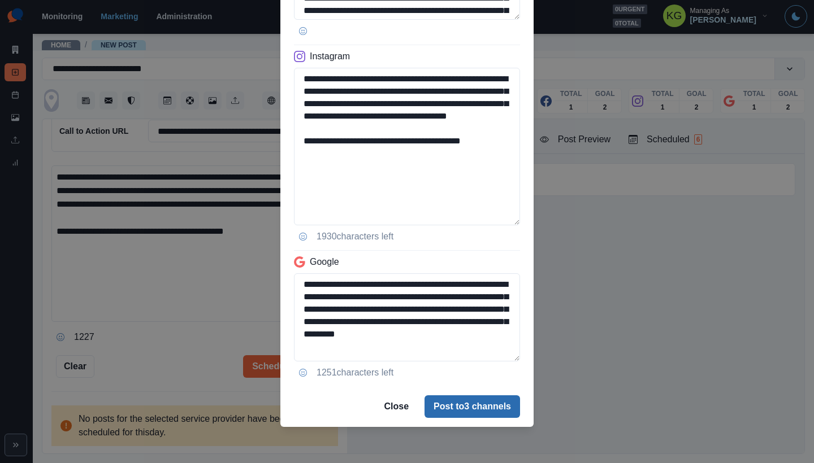
type textarea "**********"
click at [461, 408] on button "Post to 3 channels" at bounding box center [472, 407] width 96 height 23
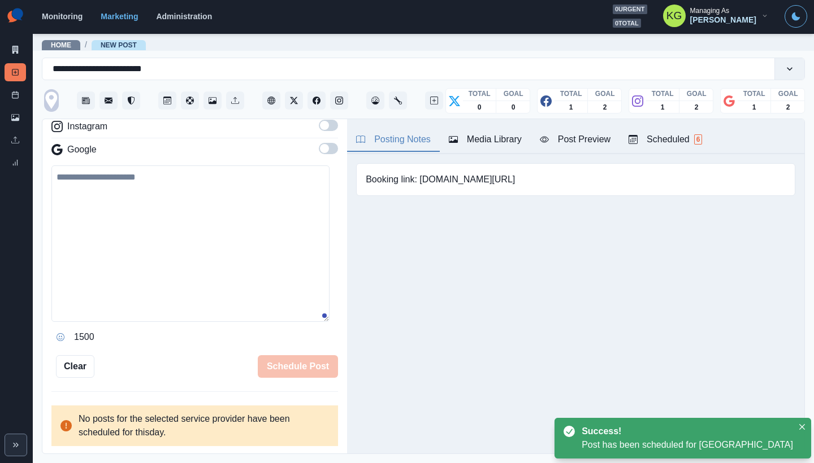
scroll to position [154, 0]
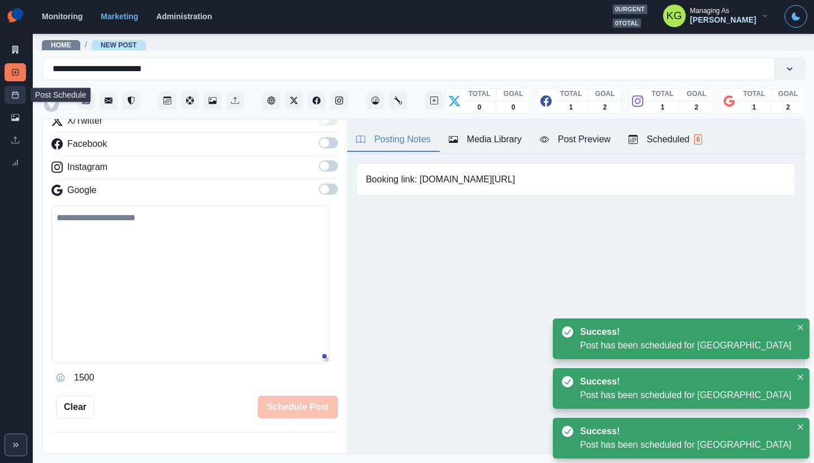
click at [23, 92] on link "Post Schedule" at bounding box center [15, 95] width 21 height 18
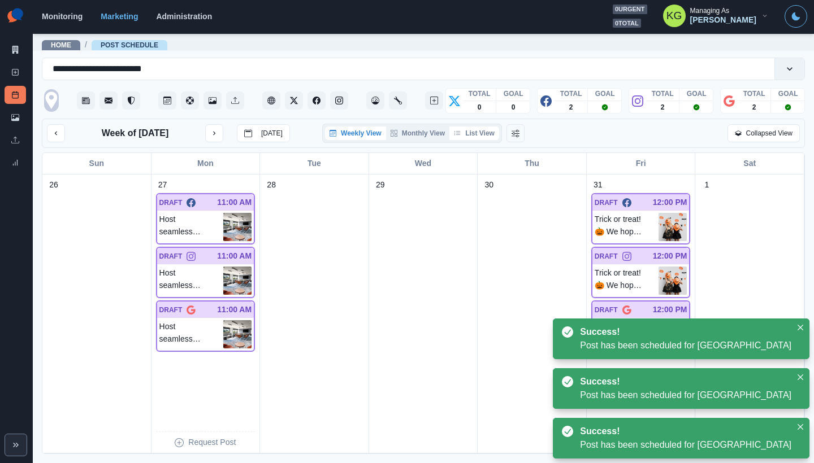
click at [482, 134] on button "List View" at bounding box center [474, 134] width 50 height 14
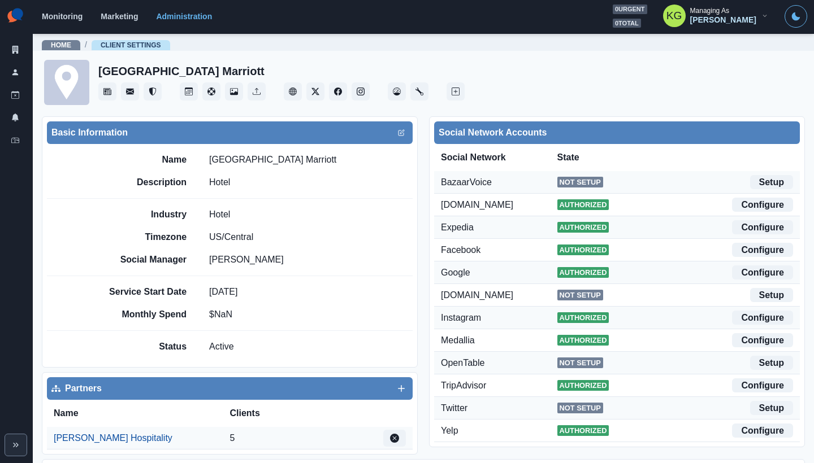
click at [448, 7] on div "Monitoring Marketing Administration 0 urgent 0 total KG Managing As Katrina Gal…" at bounding box center [424, 16] width 765 height 23
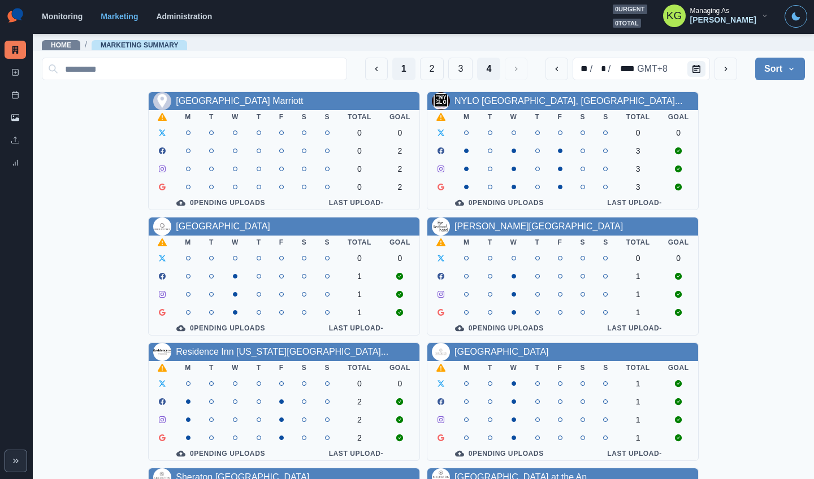
click at [392, 73] on button "1" at bounding box center [403, 69] width 23 height 23
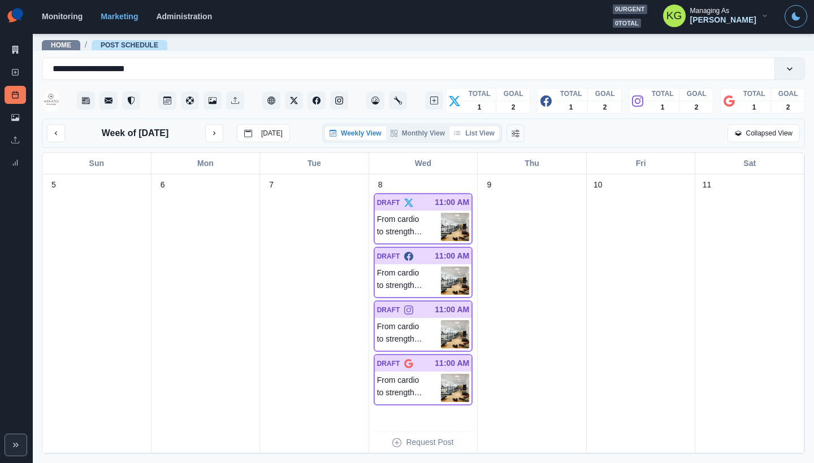
click at [492, 131] on button "List View" at bounding box center [474, 134] width 50 height 14
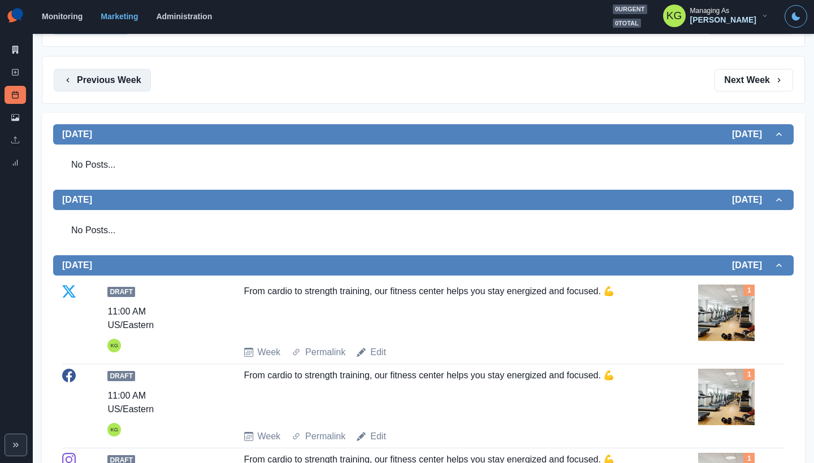
click at [119, 84] on button "Previous Week" at bounding box center [102, 80] width 97 height 23
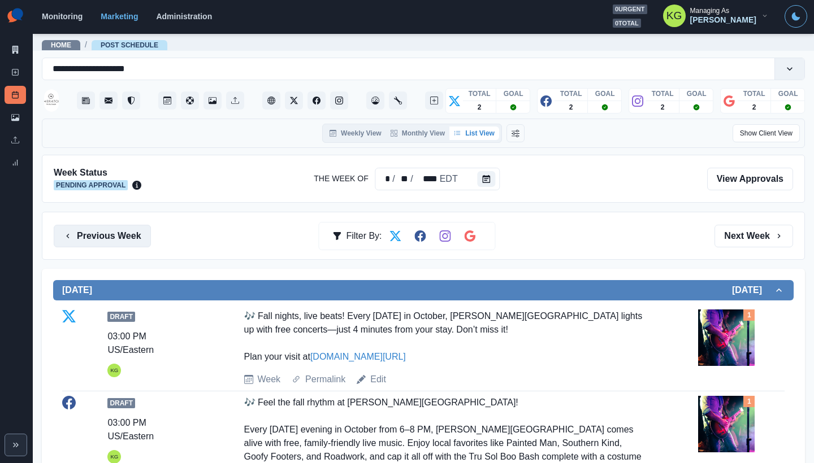
click at [101, 235] on button "Previous Week" at bounding box center [102, 236] width 97 height 23
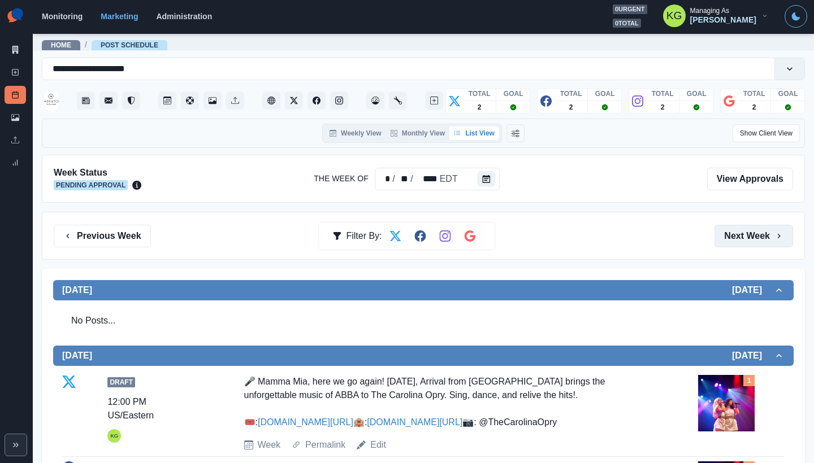
click at [768, 229] on button "Next Week" at bounding box center [753, 236] width 79 height 23
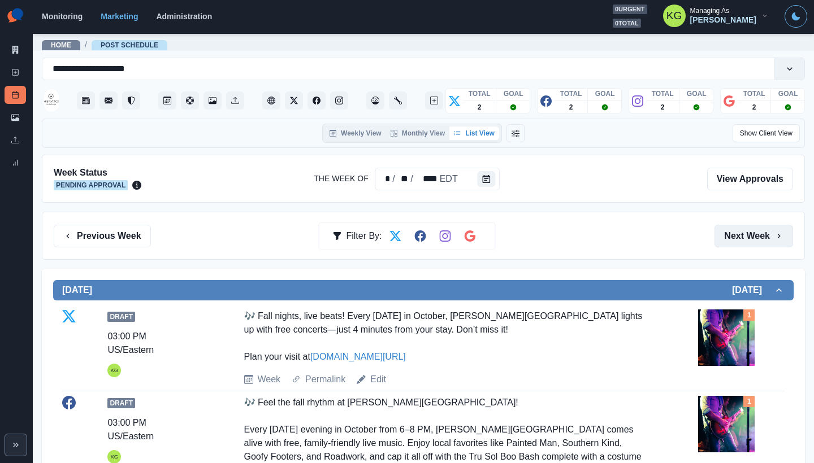
click at [763, 236] on button "Next Week" at bounding box center [753, 236] width 79 height 23
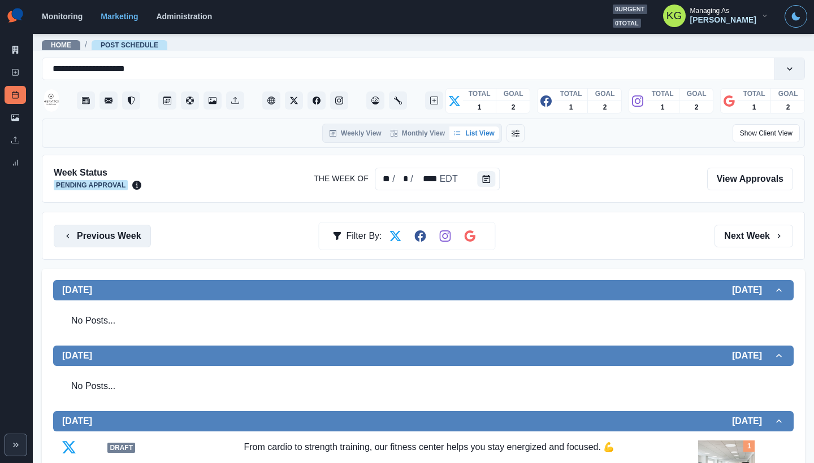
click at [122, 227] on button "Previous Week" at bounding box center [102, 236] width 97 height 23
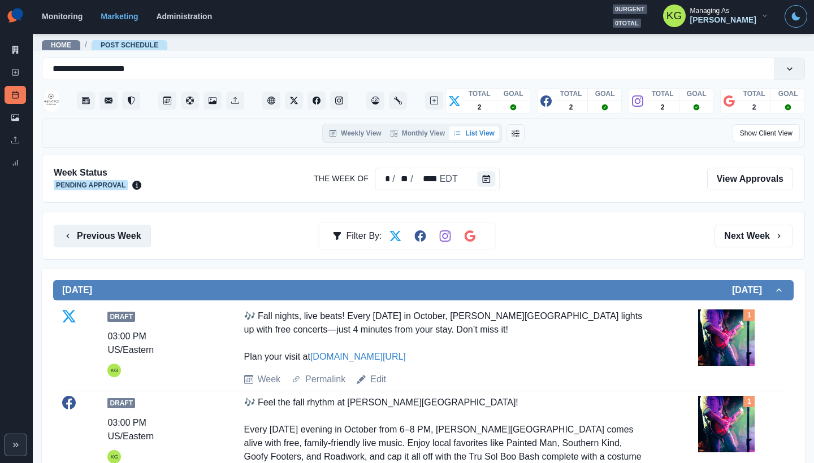
click at [116, 245] on button "Previous Week" at bounding box center [102, 236] width 97 height 23
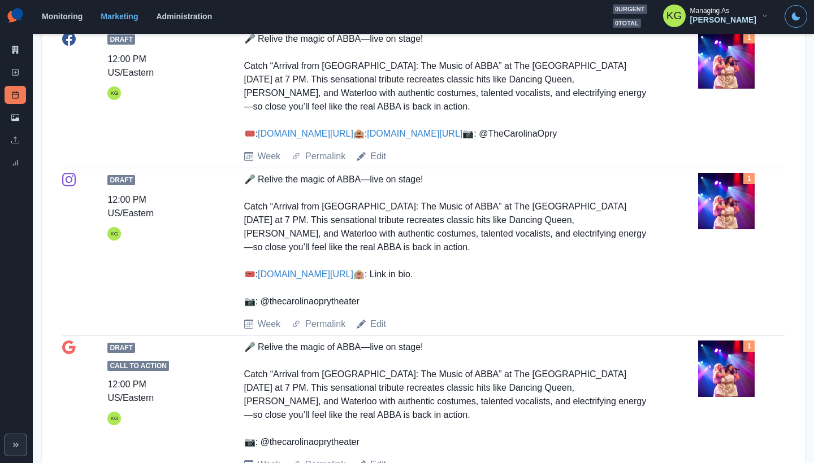
scroll to position [32, 0]
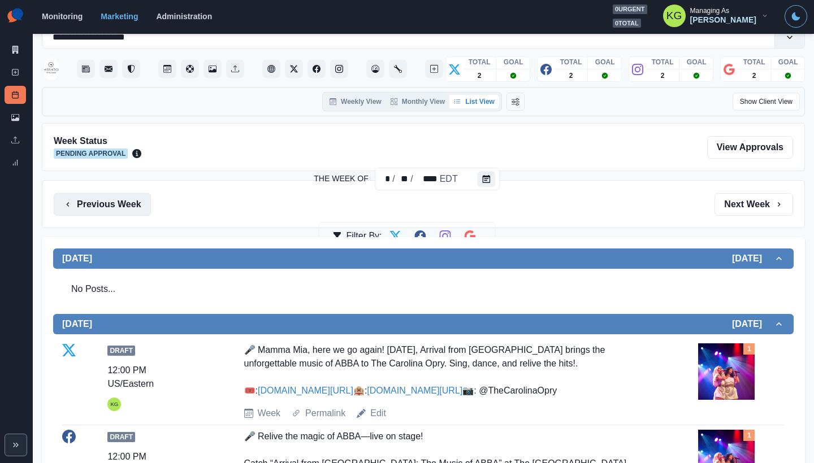
click at [118, 204] on button "Previous Week" at bounding box center [102, 204] width 97 height 23
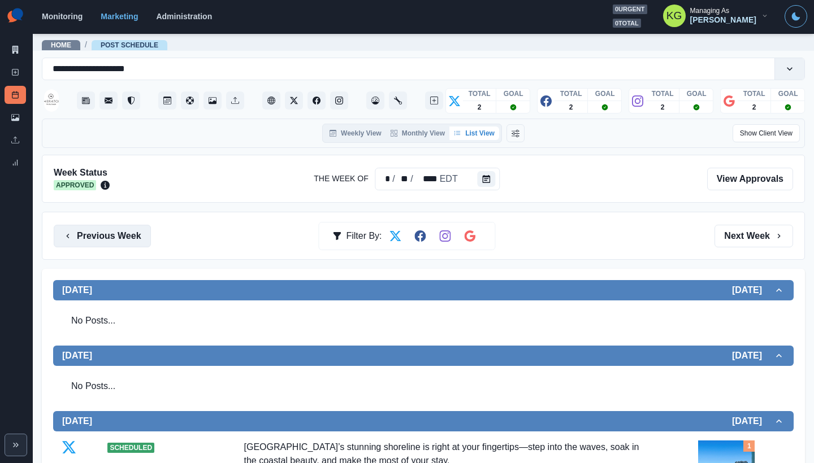
click at [105, 239] on button "Previous Week" at bounding box center [102, 236] width 97 height 23
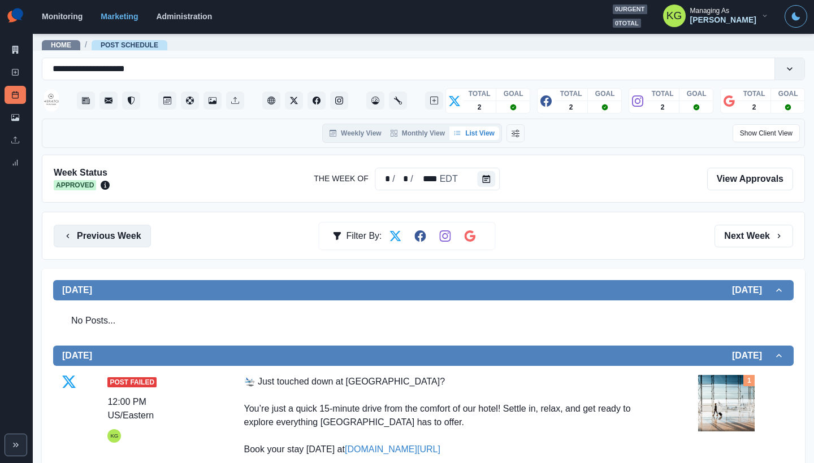
click at [143, 231] on button "Previous Week" at bounding box center [102, 236] width 97 height 23
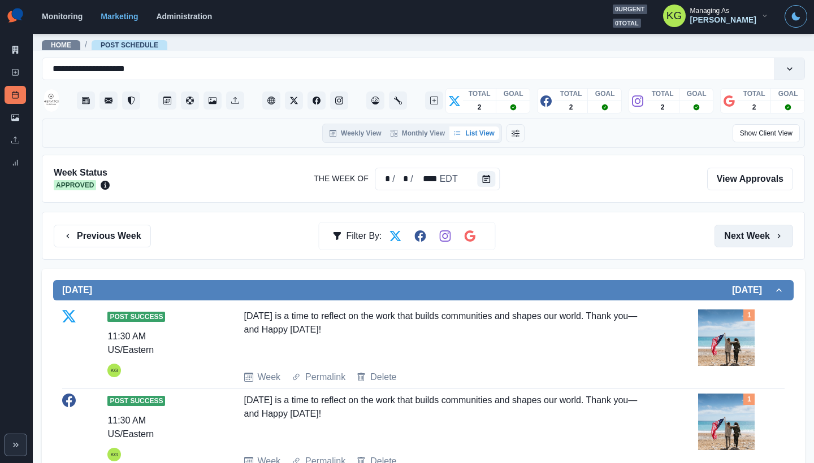
click at [763, 244] on button "Next Week" at bounding box center [753, 236] width 79 height 23
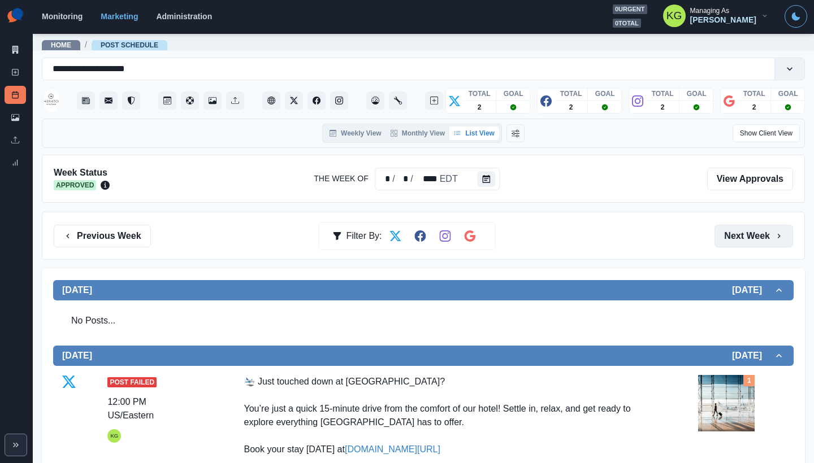
click at [763, 244] on button "Next Week" at bounding box center [753, 236] width 79 height 23
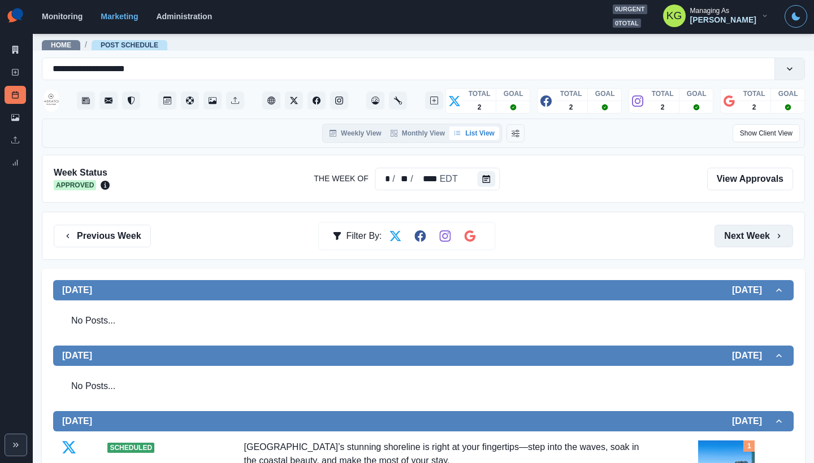
click at [763, 244] on button "Next Week" at bounding box center [753, 236] width 79 height 23
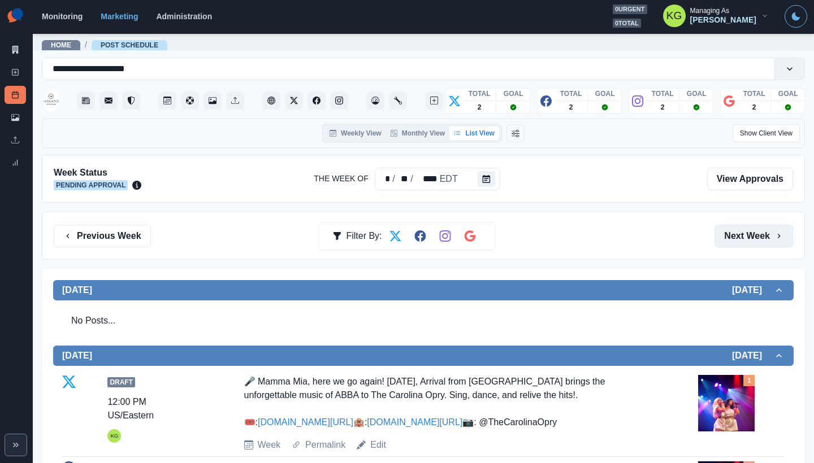
click at [763, 244] on button "Next Week" at bounding box center [753, 236] width 79 height 23
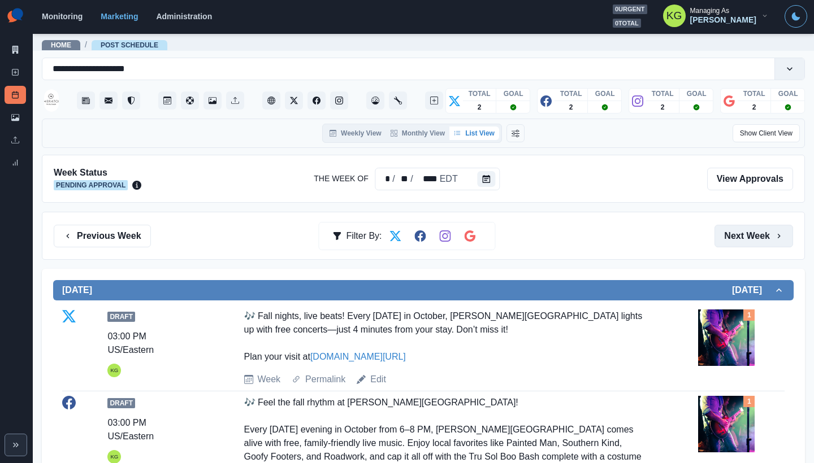
click at [763, 244] on button "Next Week" at bounding box center [753, 236] width 79 height 23
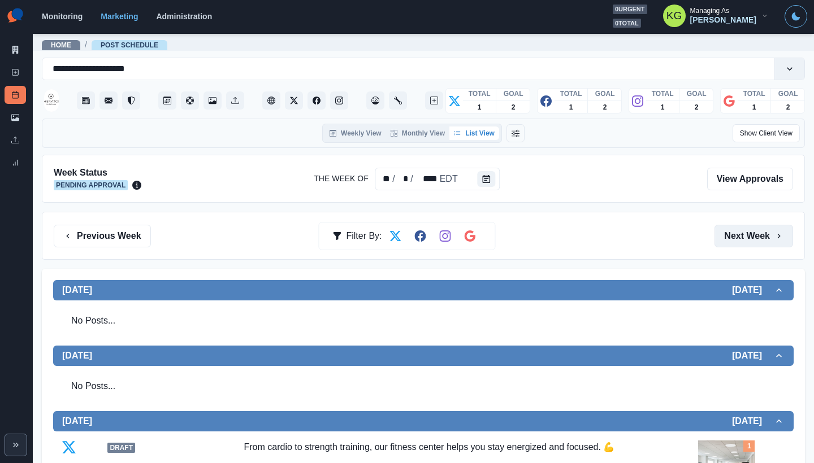
click at [763, 244] on button "Next Week" at bounding box center [753, 236] width 79 height 23
click at [747, 242] on button "Next Week" at bounding box center [753, 236] width 79 height 23
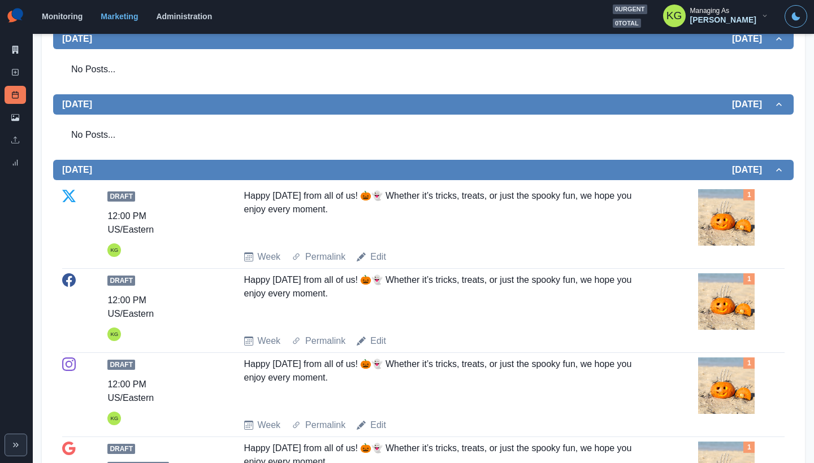
scroll to position [277, 0]
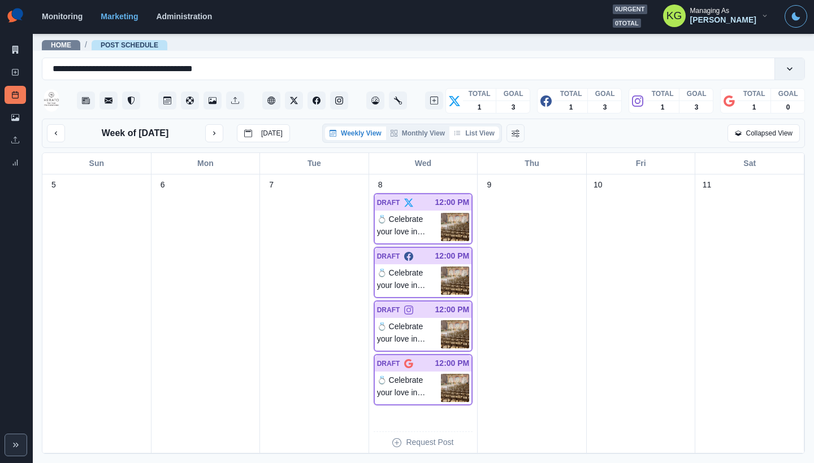
click at [475, 133] on button "List View" at bounding box center [474, 134] width 50 height 14
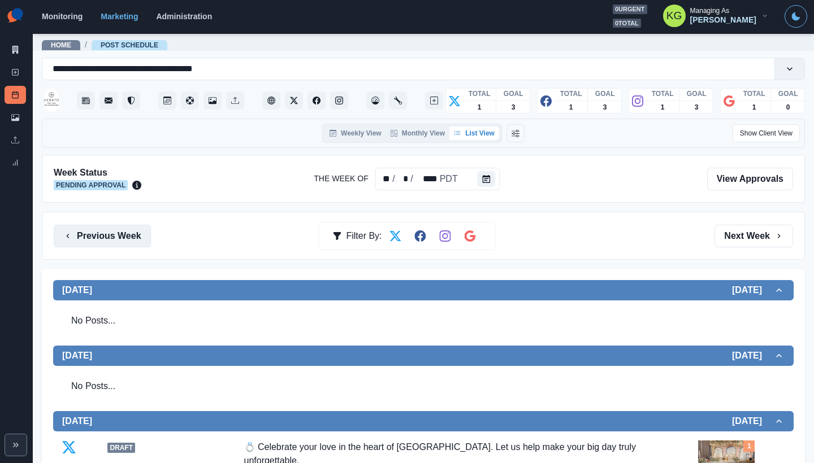
click at [125, 239] on button "Previous Week" at bounding box center [102, 236] width 97 height 23
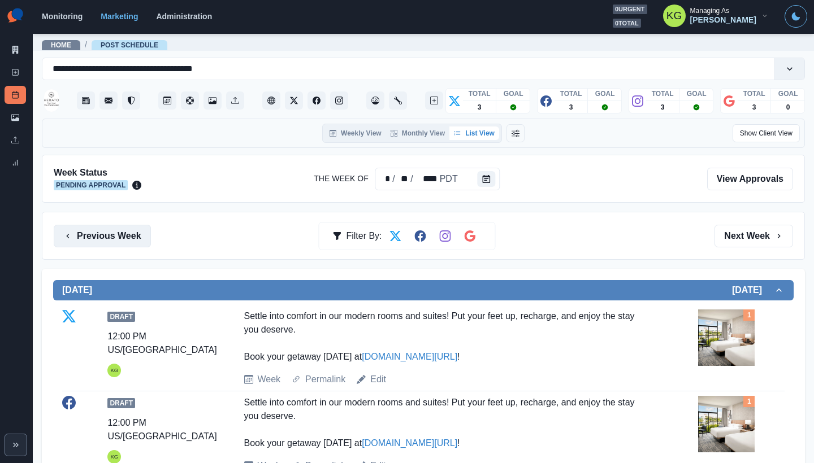
click at [120, 233] on button "Previous Week" at bounding box center [102, 236] width 97 height 23
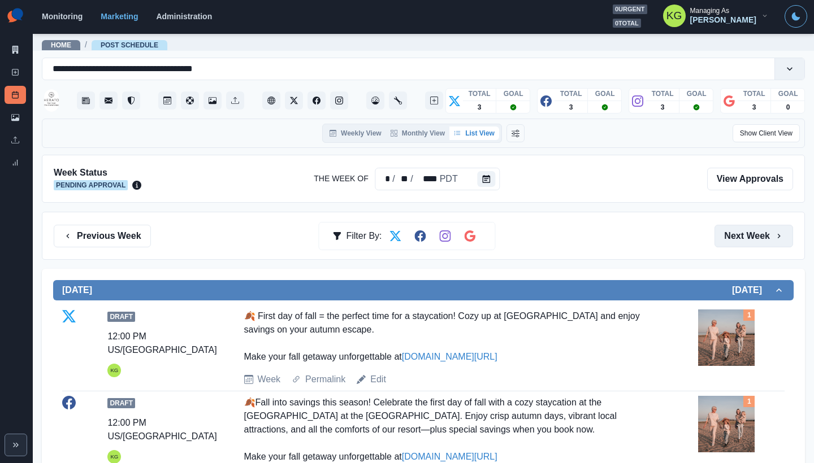
click at [745, 237] on button "Next Week" at bounding box center [753, 236] width 79 height 23
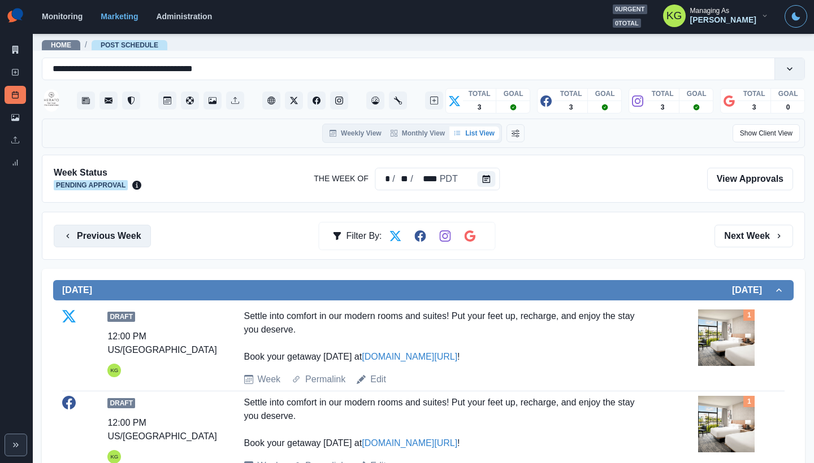
click at [125, 239] on button "Previous Week" at bounding box center [102, 236] width 97 height 23
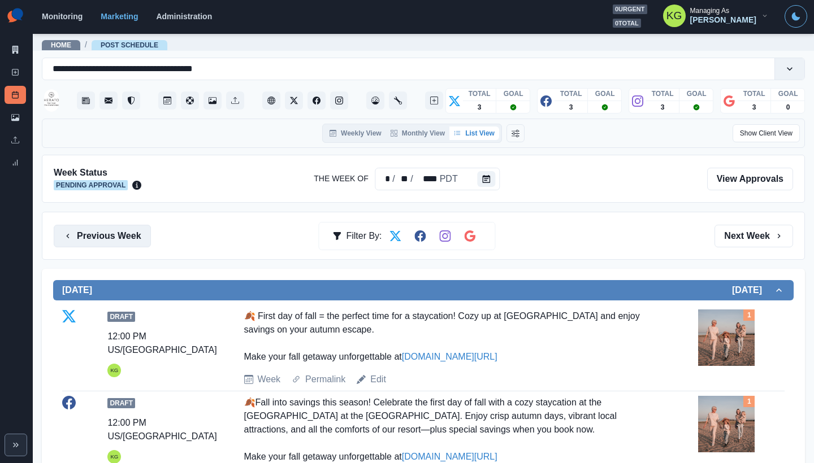
click at [120, 241] on button "Previous Week" at bounding box center [102, 236] width 97 height 23
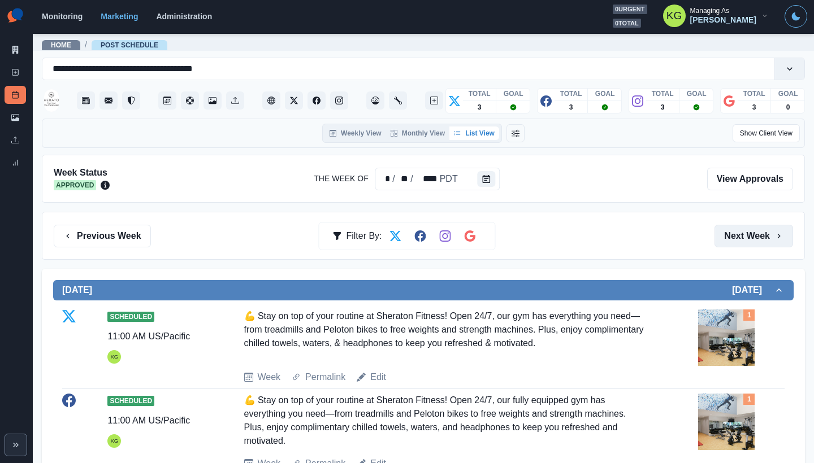
click at [730, 236] on button "Next Week" at bounding box center [753, 236] width 79 height 23
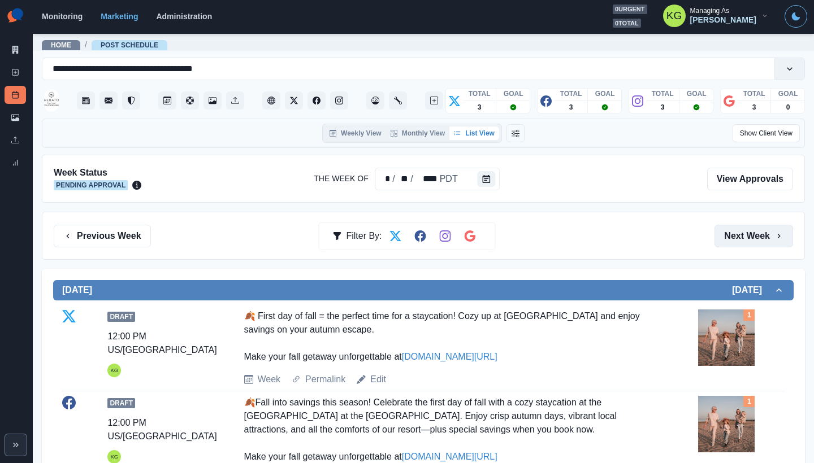
click at [730, 236] on button "Next Week" at bounding box center [753, 236] width 79 height 23
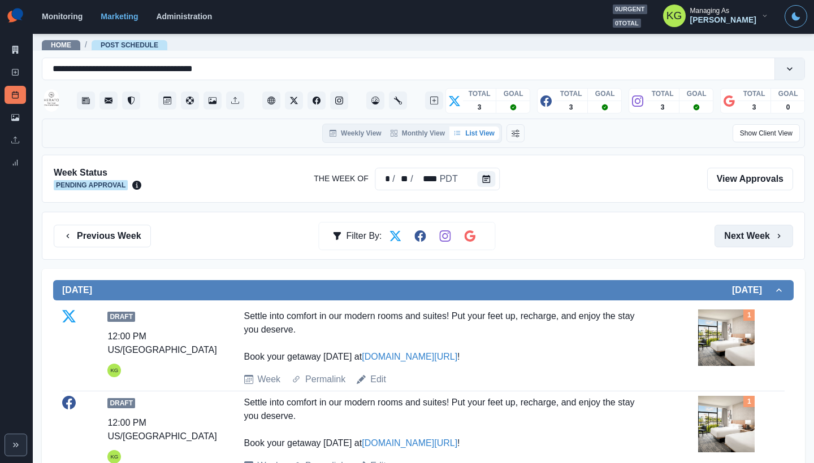
click at [730, 236] on button "Next Week" at bounding box center [753, 236] width 79 height 23
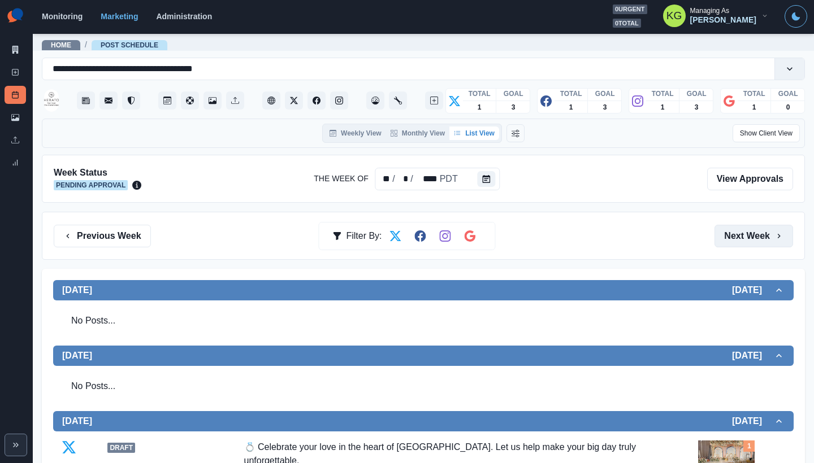
click at [730, 236] on button "Next Week" at bounding box center [753, 236] width 79 height 23
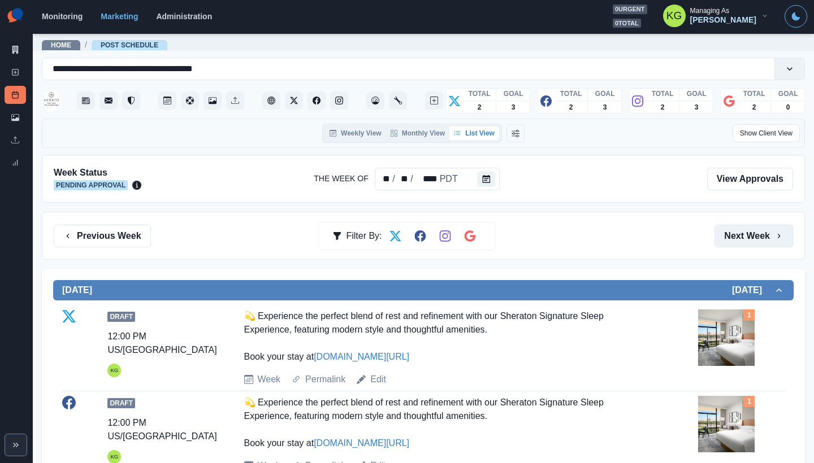
click at [730, 236] on button "Next Week" at bounding box center [753, 236] width 79 height 23
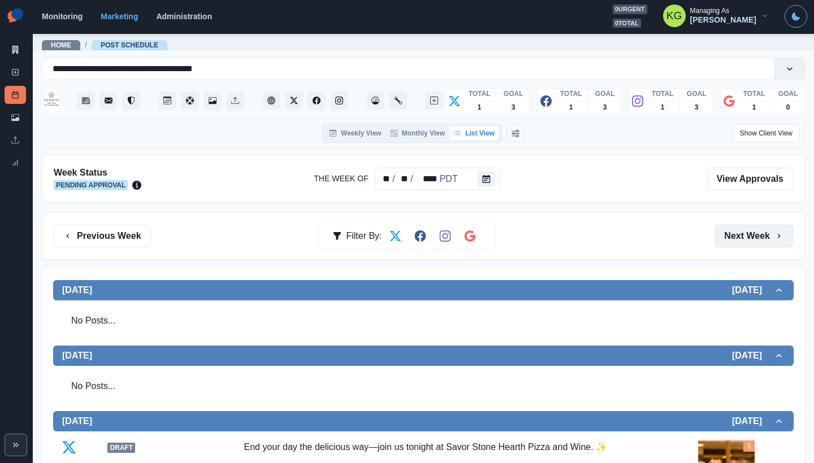
click at [730, 236] on button "Next Week" at bounding box center [753, 236] width 79 height 23
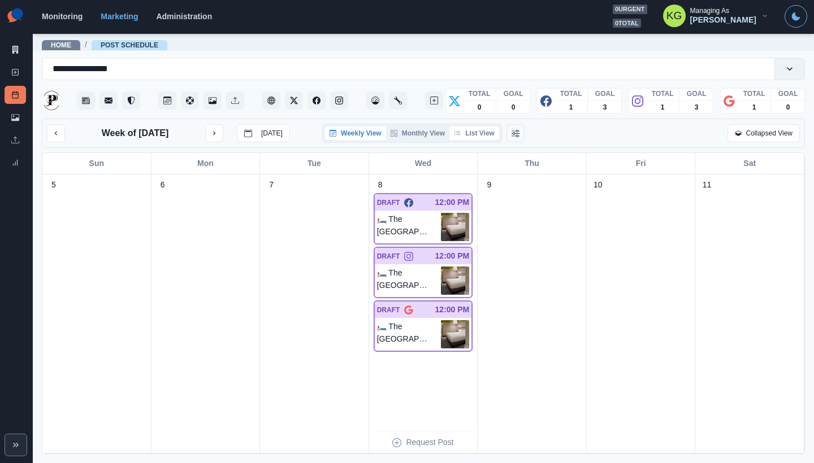
click at [474, 135] on button "List View" at bounding box center [474, 134] width 50 height 14
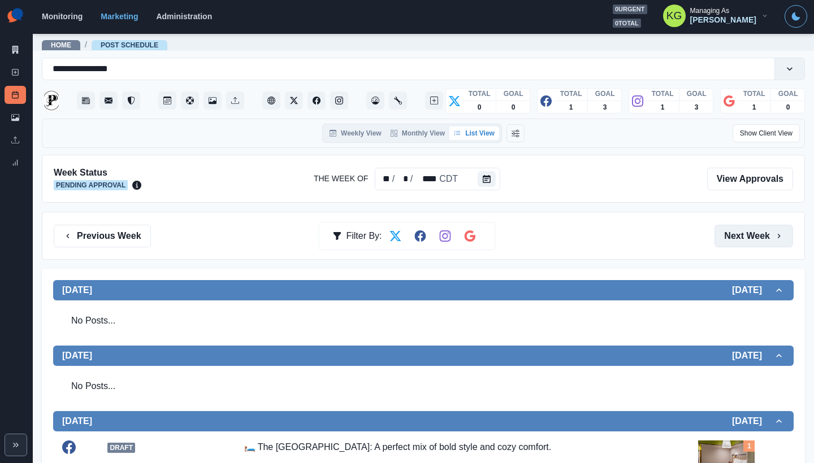
click at [756, 241] on button "Next Week" at bounding box center [753, 236] width 79 height 23
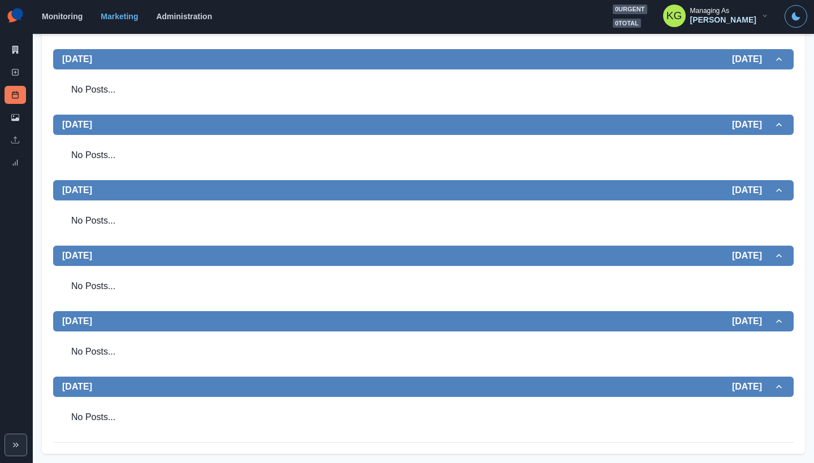
scroll to position [86, 0]
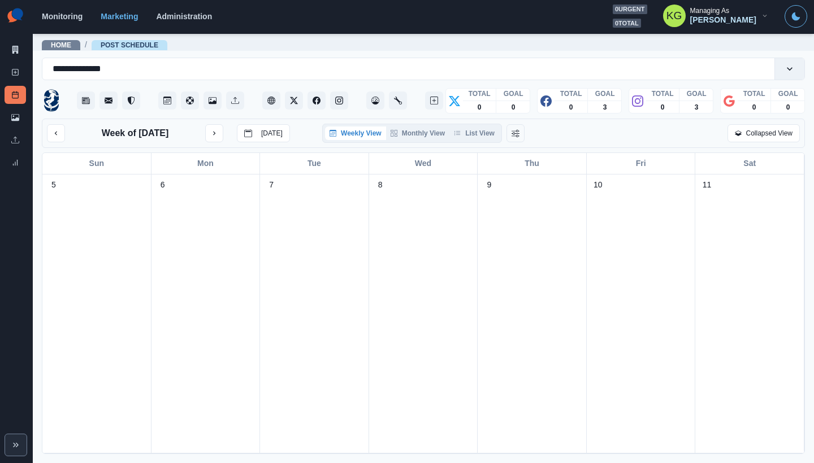
click at [480, 141] on div "Weekly View Monthly View List View" at bounding box center [412, 133] width 180 height 19
click at [484, 137] on button "List View" at bounding box center [474, 134] width 50 height 14
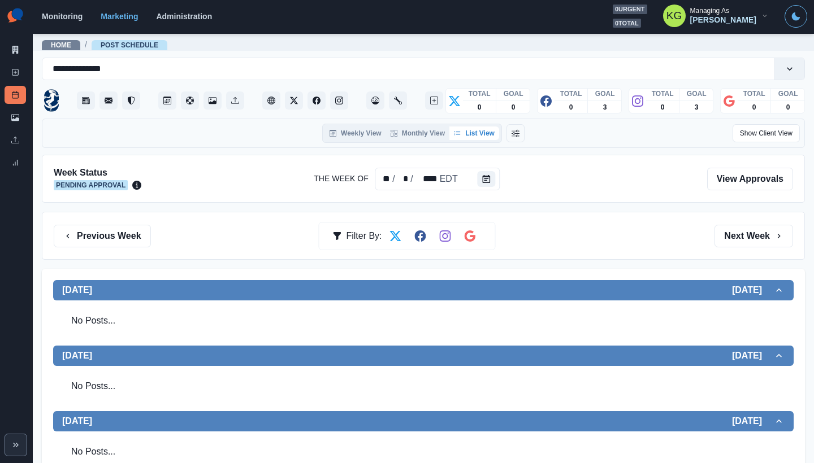
click at [781, 251] on div "Previous Week Filter By: Next Week" at bounding box center [423, 236] width 763 height 48
click at [751, 240] on button "Next Week" at bounding box center [753, 236] width 79 height 23
click at [94, 239] on button "Previous Week" at bounding box center [102, 236] width 97 height 23
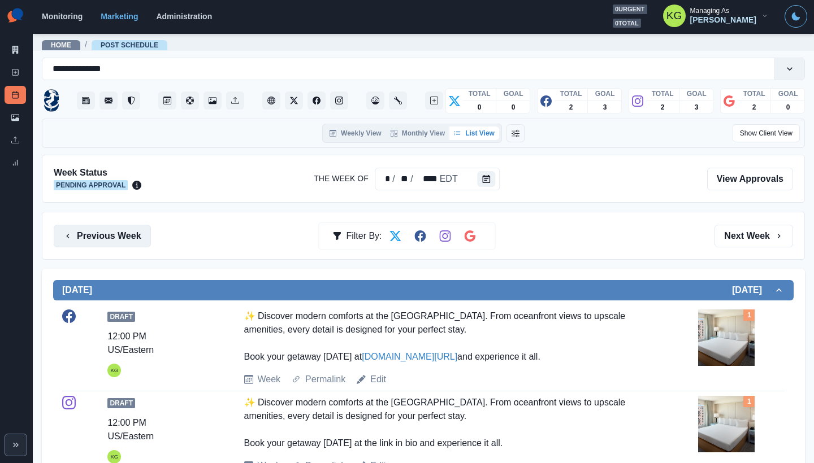
click at [117, 242] on button "Previous Week" at bounding box center [102, 236] width 97 height 23
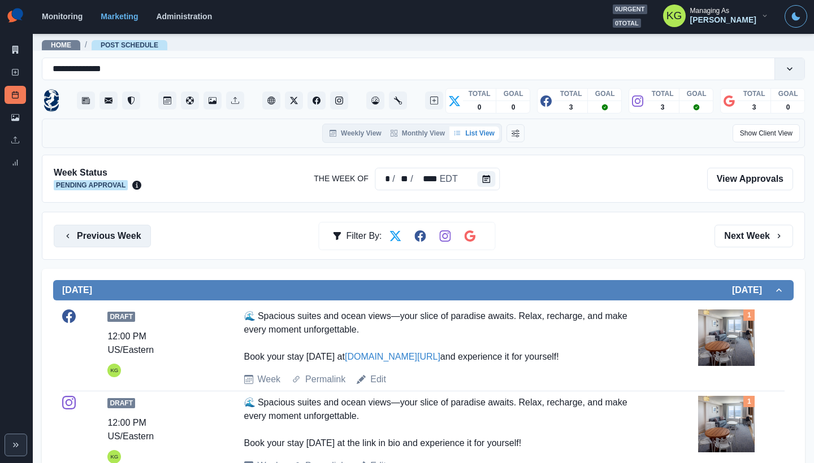
click at [137, 234] on button "Previous Week" at bounding box center [102, 236] width 97 height 23
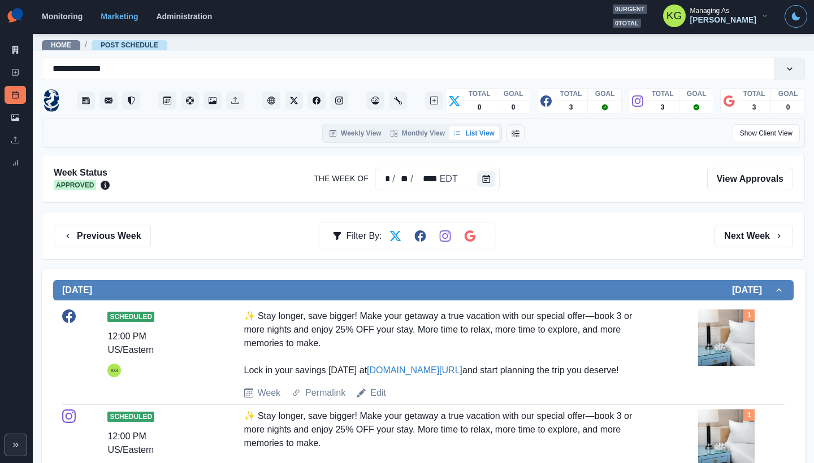
click at [744, 248] on div "Previous Week Filter By: Next Week" at bounding box center [423, 236] width 763 height 48
click at [745, 240] on button "Next Week" at bounding box center [753, 236] width 79 height 23
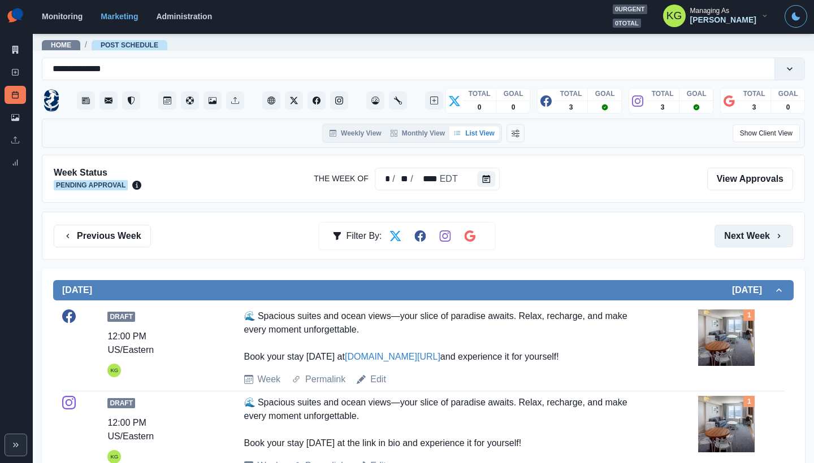
click at [745, 240] on button "Next Week" at bounding box center [753, 236] width 79 height 23
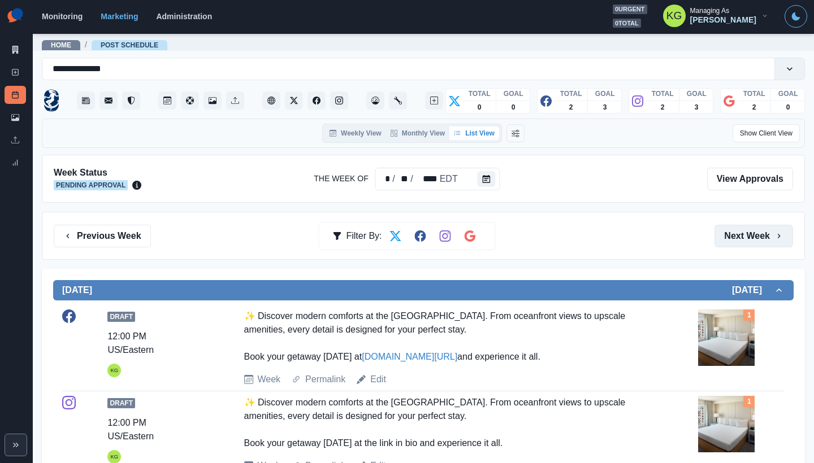
click at [745, 240] on button "Next Week" at bounding box center [753, 236] width 79 height 23
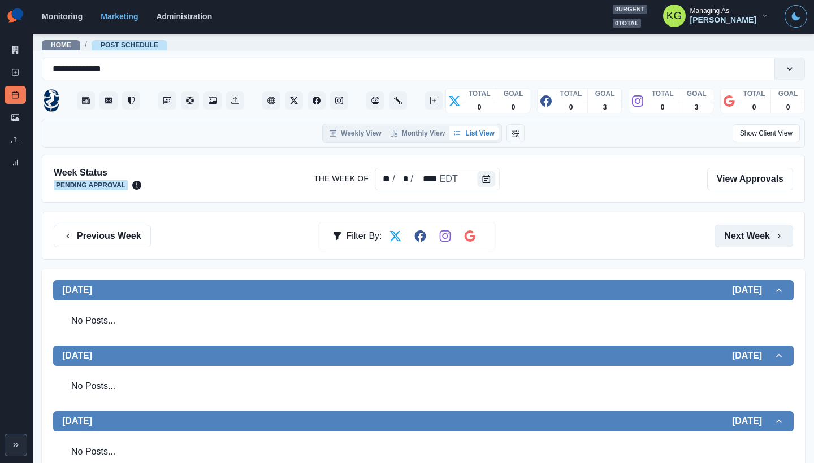
click at [745, 240] on button "Next Week" at bounding box center [753, 236] width 79 height 23
click at [124, 225] on button "Previous Week" at bounding box center [102, 236] width 97 height 23
click at [125, 236] on button "Previous Week" at bounding box center [102, 236] width 97 height 23
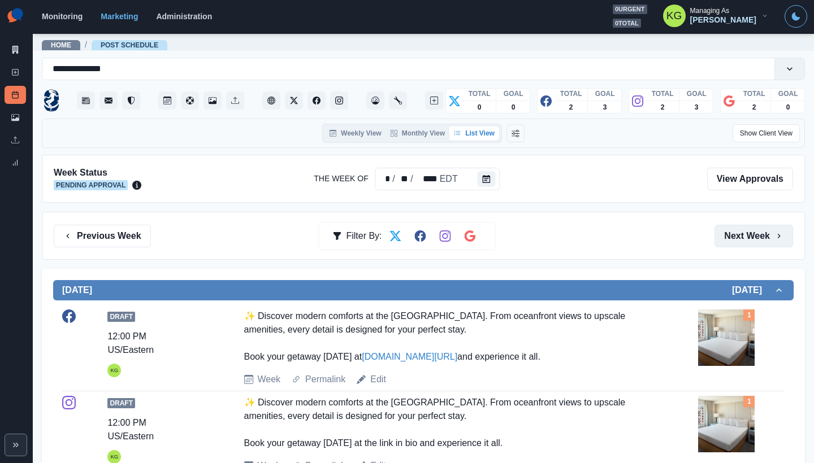
click at [755, 245] on button "Next Week" at bounding box center [753, 236] width 79 height 23
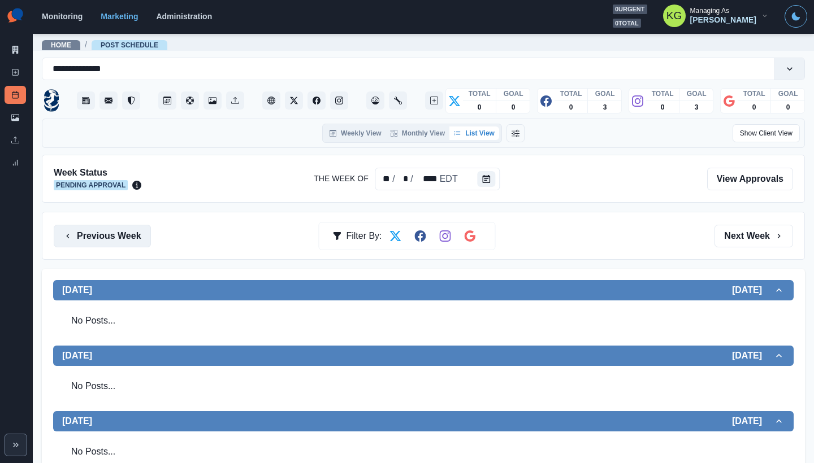
click at [116, 231] on button "Previous Week" at bounding box center [102, 236] width 97 height 23
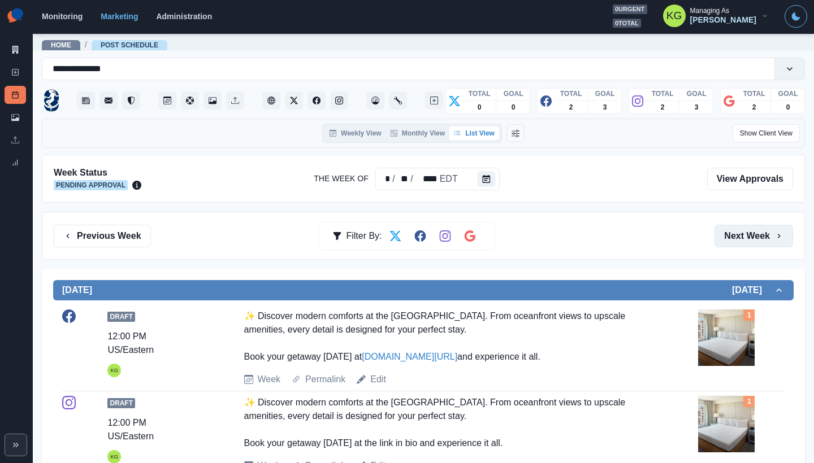
click at [765, 231] on button "Next Week" at bounding box center [753, 236] width 79 height 23
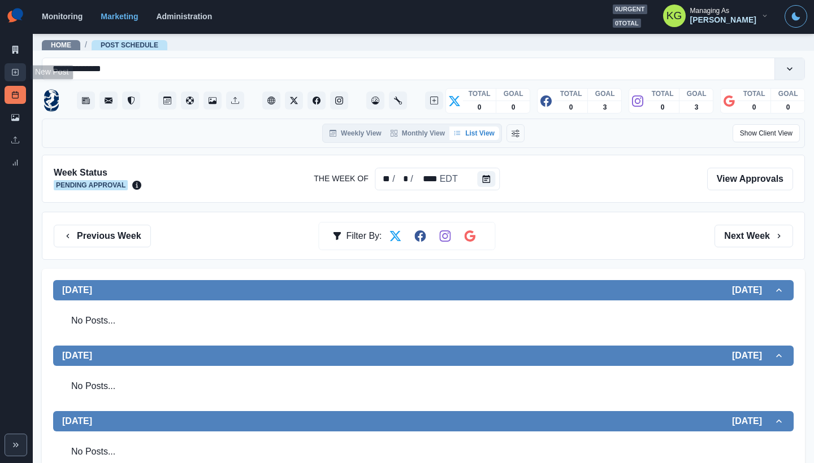
click at [16, 73] on icon at bounding box center [15, 72] width 8 height 8
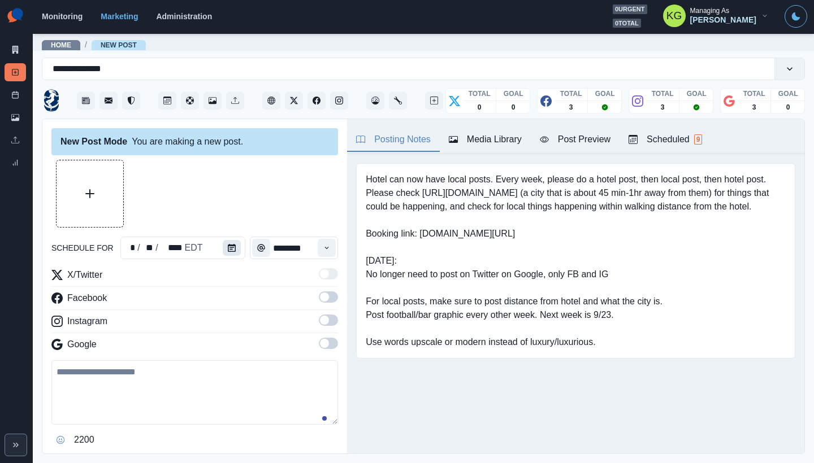
click at [228, 250] on icon "Calendar" at bounding box center [232, 248] width 8 height 8
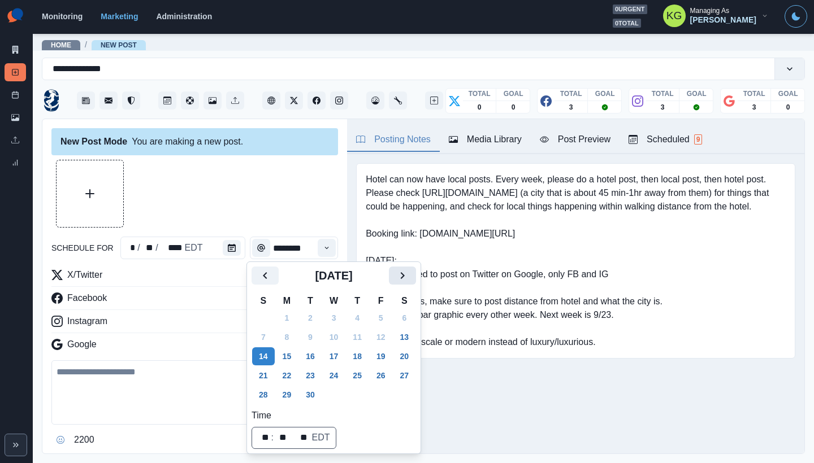
click at [410, 283] on button "Next" at bounding box center [402, 276] width 27 height 18
click at [289, 339] on button "6" at bounding box center [287, 337] width 23 height 18
click at [275, 215] on div at bounding box center [194, 194] width 287 height 68
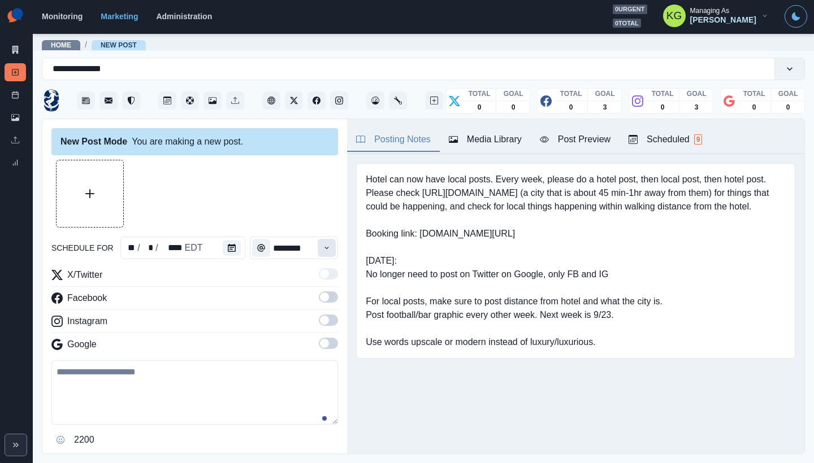
click at [323, 246] on icon "Time" at bounding box center [327, 248] width 8 height 8
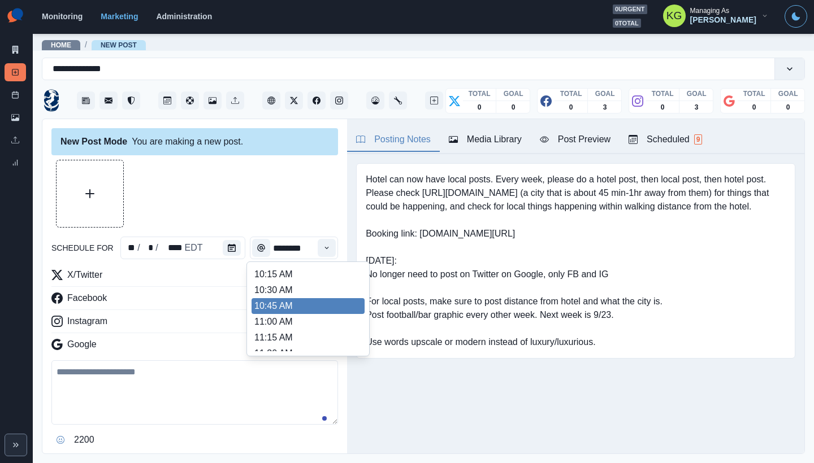
scroll to position [242, 0]
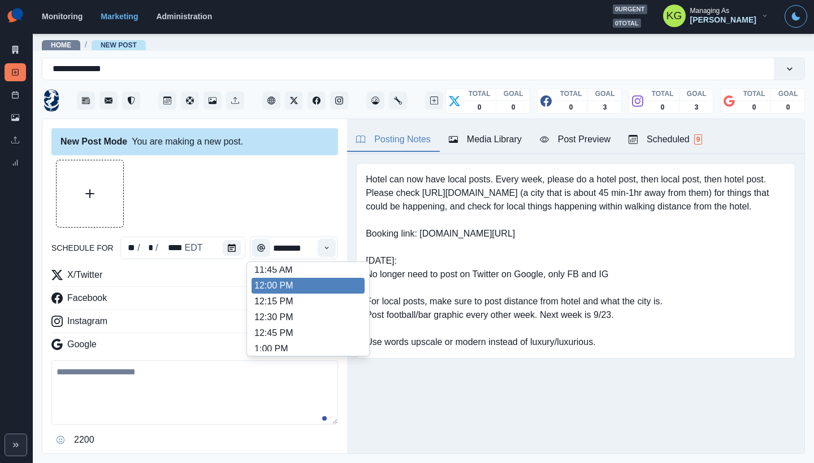
click at [291, 287] on li "12:00 PM" at bounding box center [308, 286] width 113 height 16
type input "********"
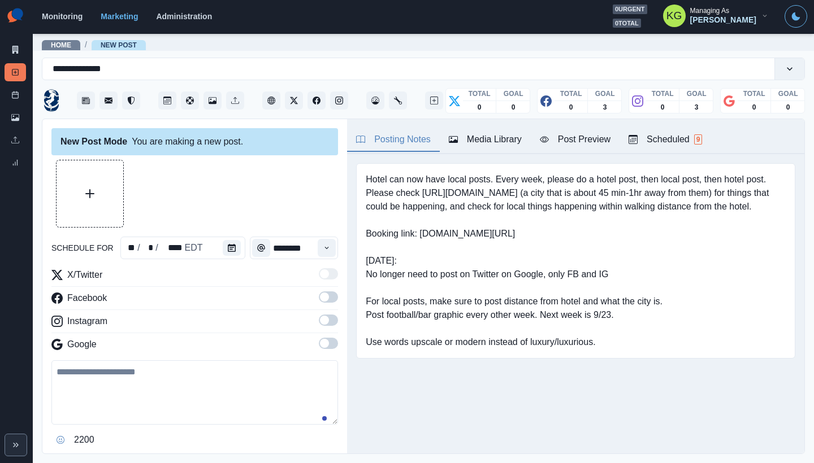
click at [326, 341] on span at bounding box center [328, 343] width 19 height 11
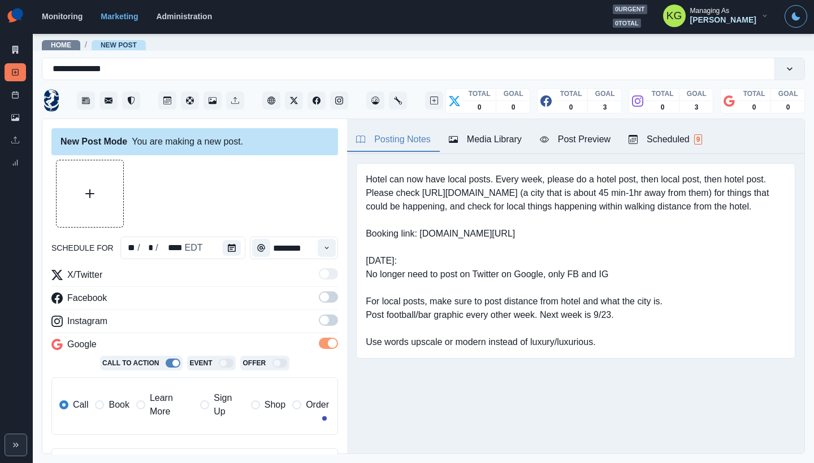
click at [321, 323] on span at bounding box center [328, 320] width 19 height 11
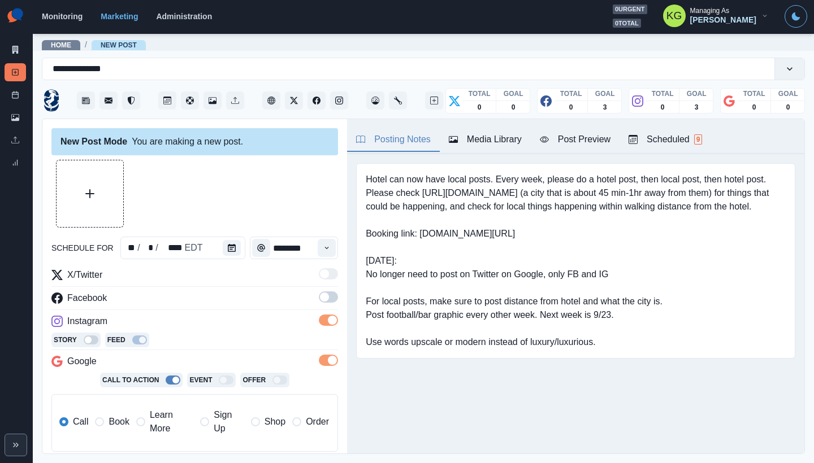
click at [320, 301] on span at bounding box center [324, 297] width 9 height 9
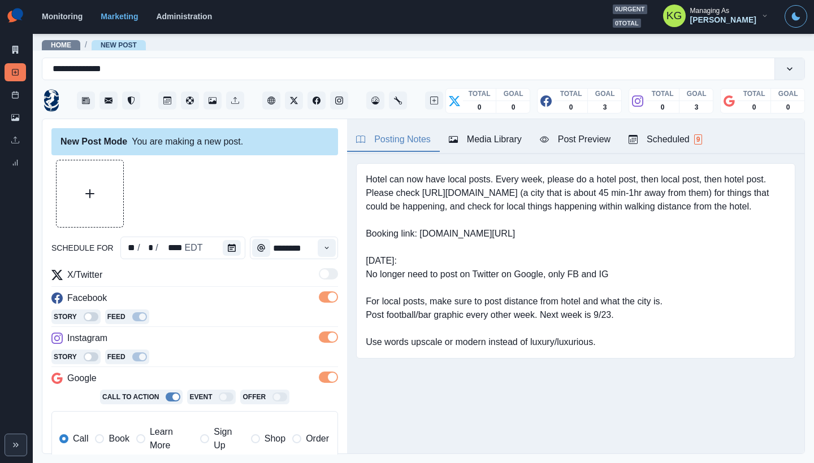
click at [488, 135] on div "Media Library" at bounding box center [485, 140] width 73 height 14
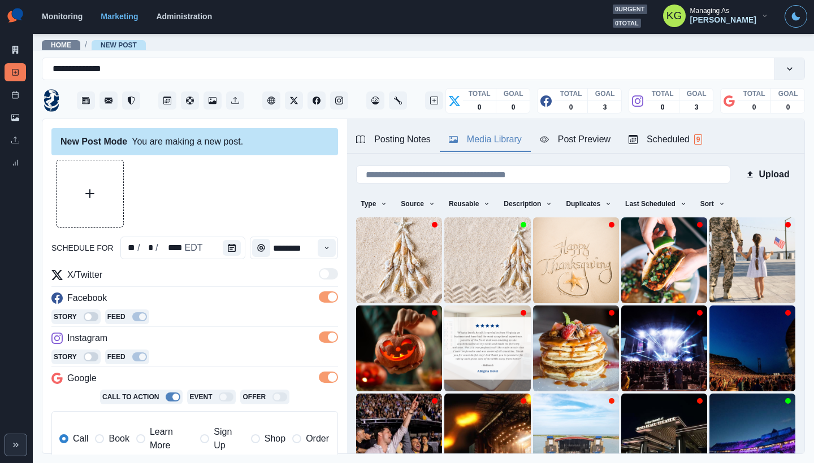
scroll to position [90, 0]
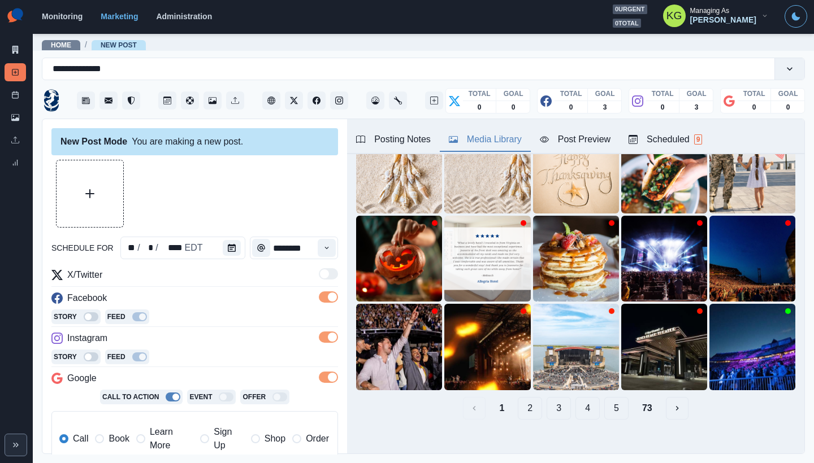
click at [614, 402] on button "5" at bounding box center [616, 408] width 24 height 23
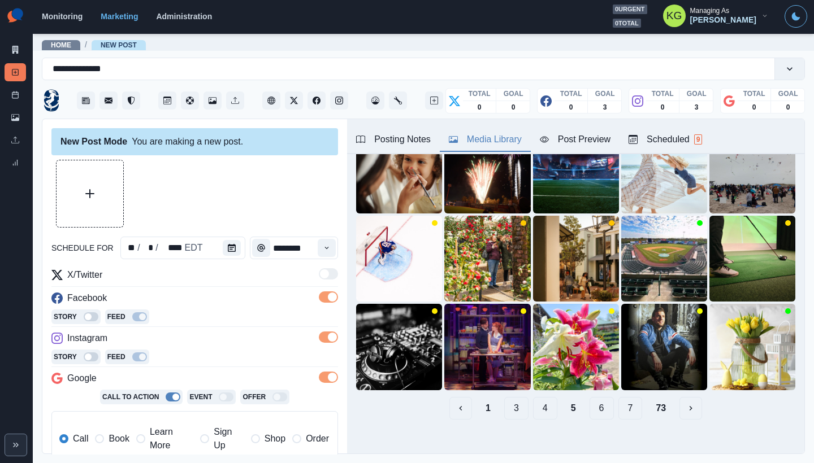
click at [618, 405] on button "7" at bounding box center [630, 408] width 24 height 23
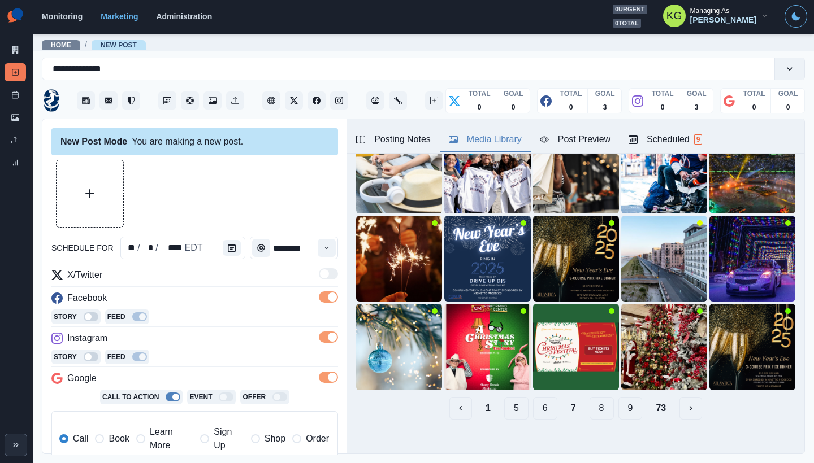
click at [626, 397] on button "9" at bounding box center [630, 408] width 24 height 23
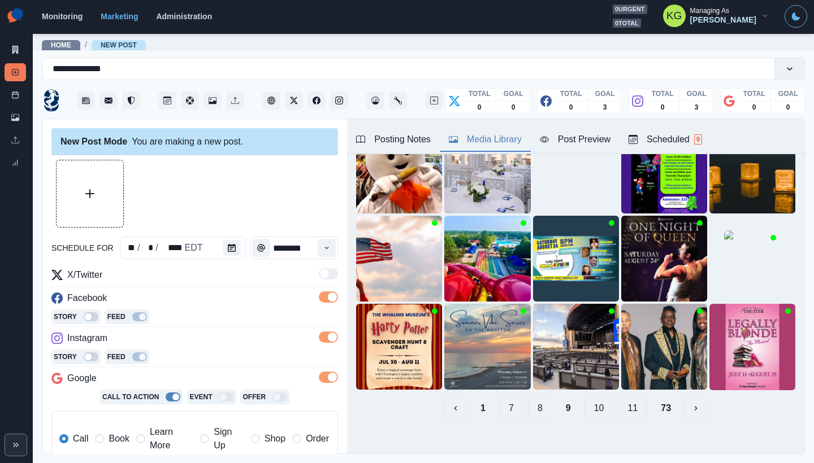
click at [624, 400] on button "11" at bounding box center [632, 408] width 29 height 23
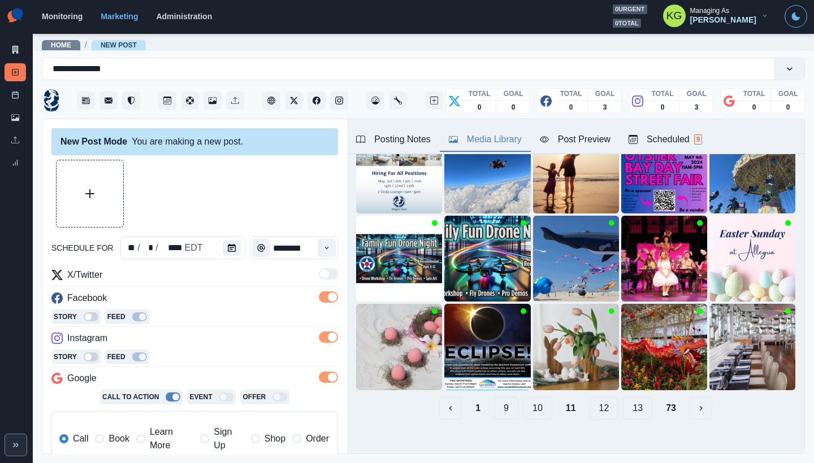
click at [626, 401] on button "13" at bounding box center [637, 408] width 29 height 23
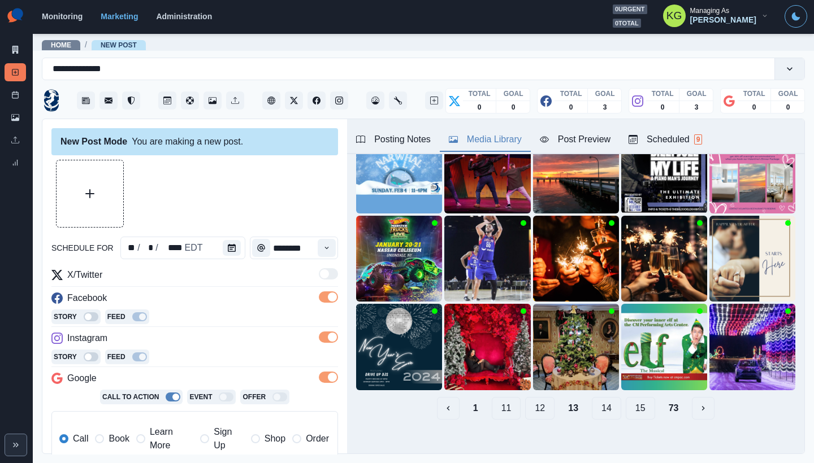
click at [627, 405] on button "15" at bounding box center [640, 408] width 29 height 23
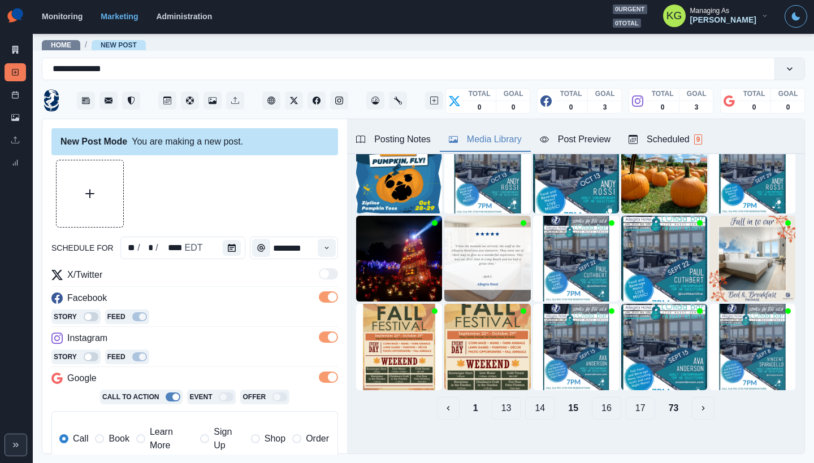
click at [627, 405] on button "17" at bounding box center [640, 408] width 29 height 23
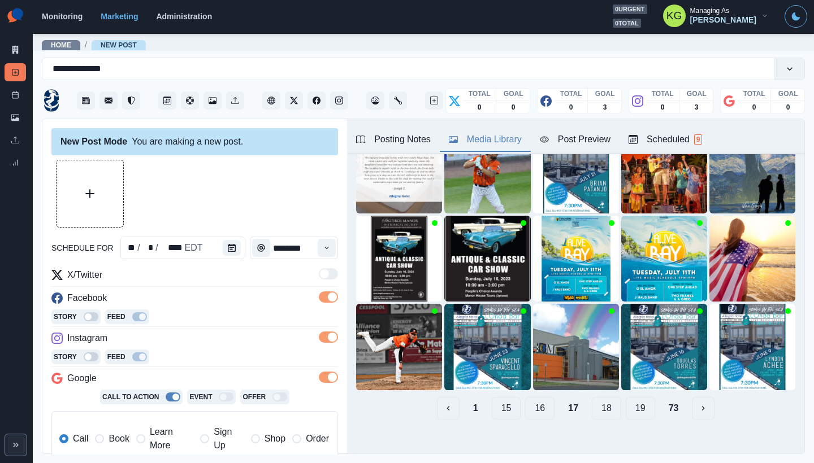
click at [627, 405] on button "19" at bounding box center [640, 408] width 29 height 23
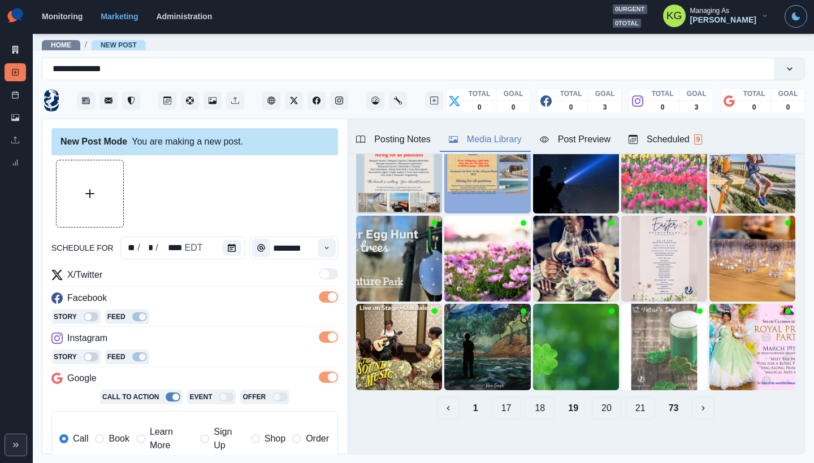
click at [627, 405] on button "21" at bounding box center [640, 408] width 29 height 23
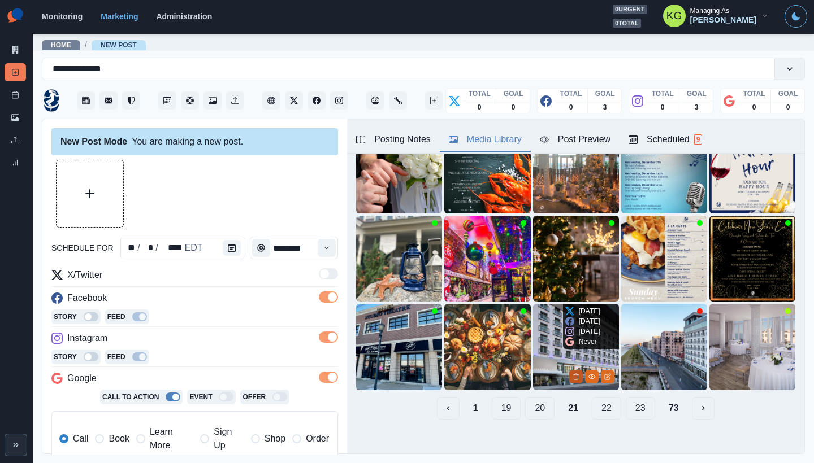
click at [573, 374] on icon "Delete Media" at bounding box center [576, 377] width 7 height 7
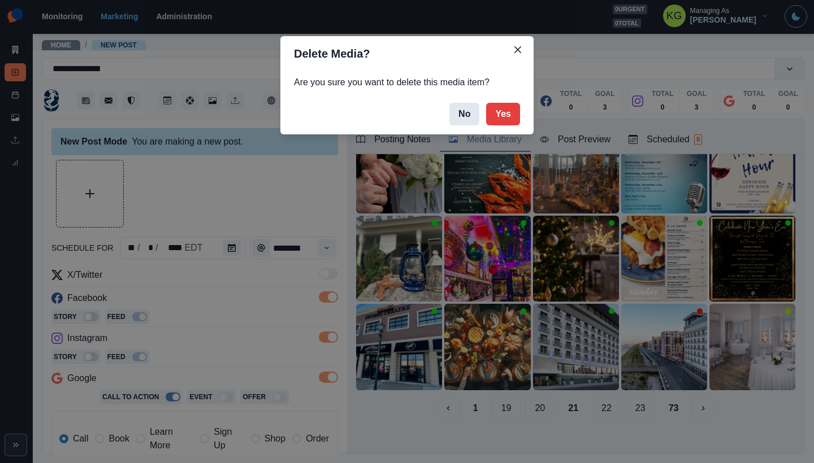
click at [458, 116] on button "No" at bounding box center [464, 114] width 30 height 23
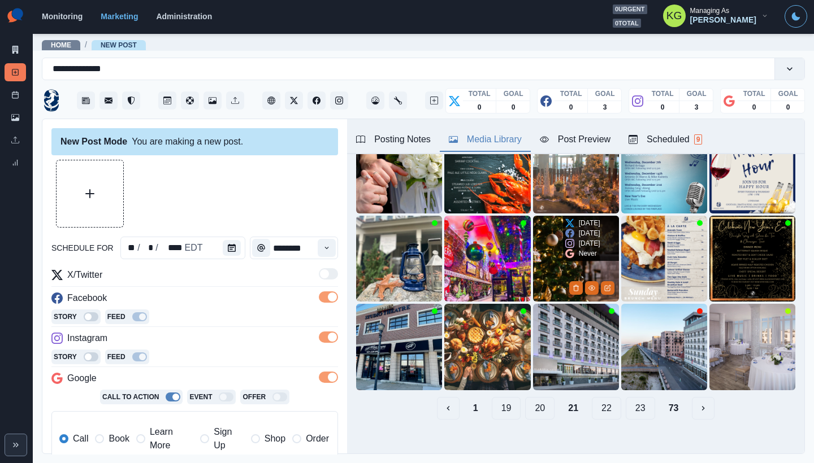
scroll to position [35, 0]
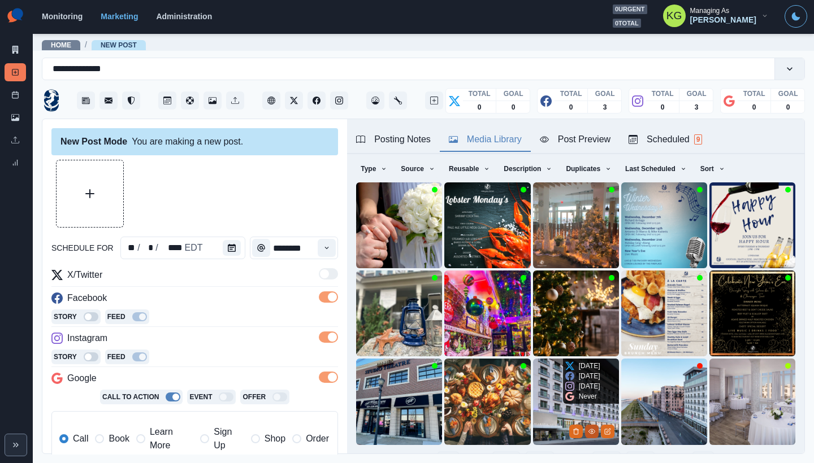
click at [588, 428] on icon "View Media" at bounding box center [591, 431] width 7 height 7
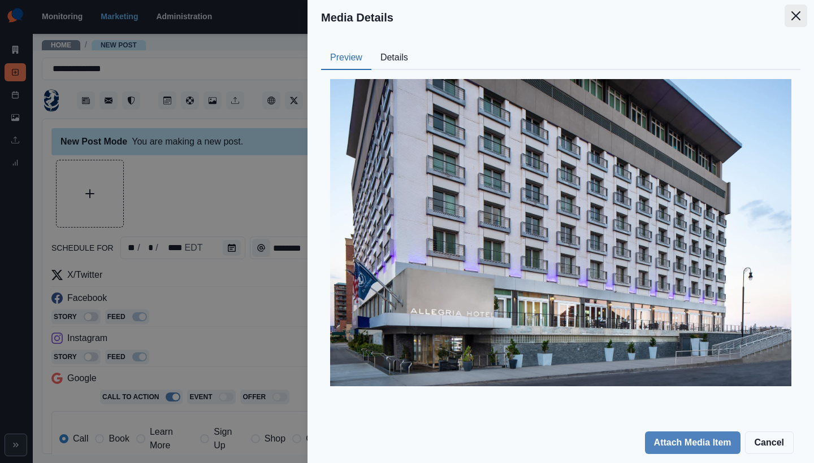
click at [801, 15] on button "Close" at bounding box center [795, 16] width 23 height 23
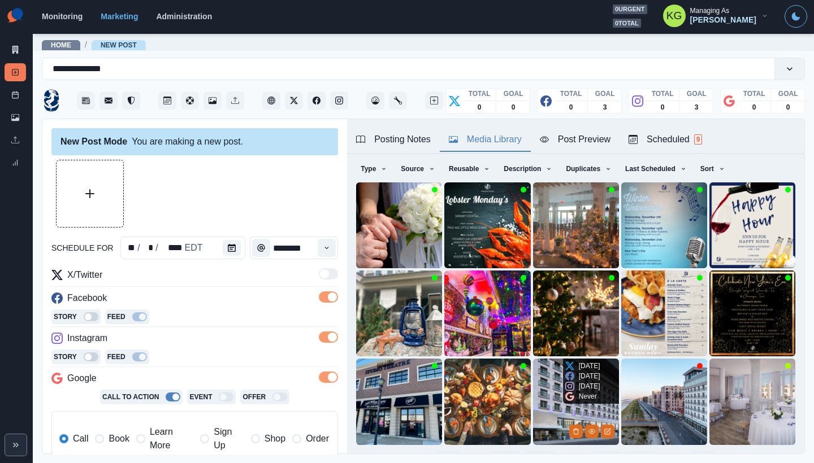
click at [545, 381] on img at bounding box center [576, 402] width 86 height 86
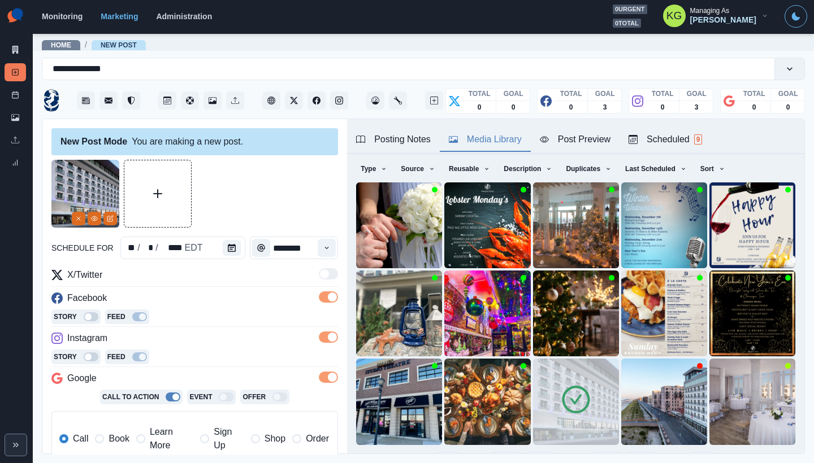
scroll to position [219, 0]
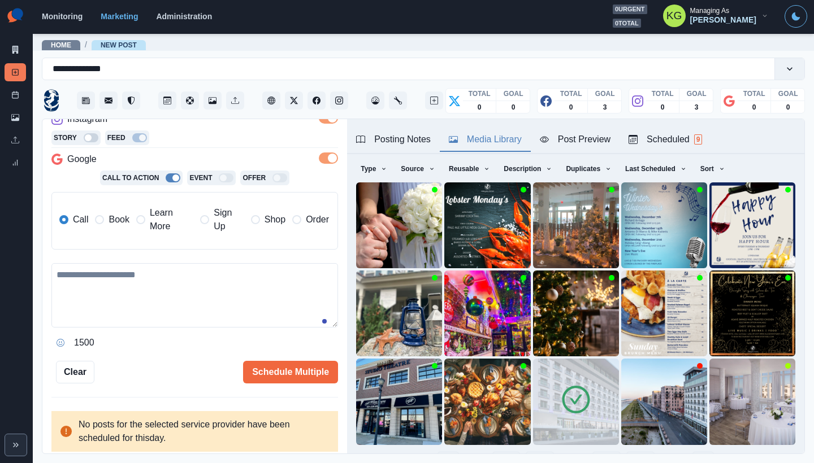
click at [187, 298] on textarea at bounding box center [194, 295] width 287 height 64
paste textarea "**********"
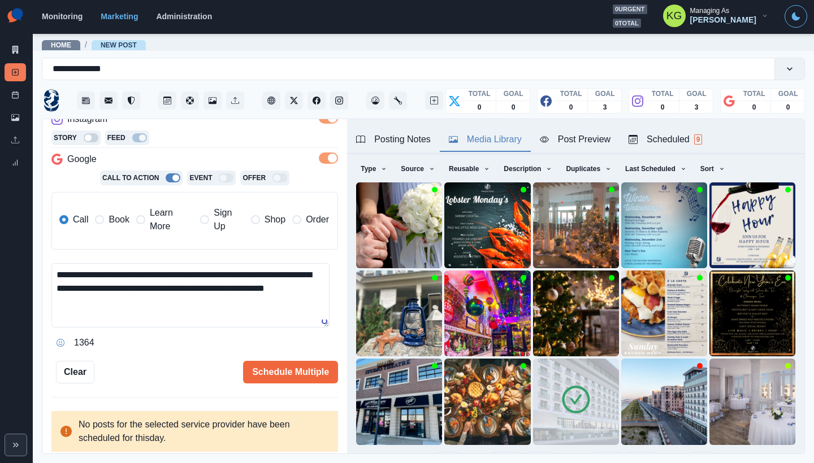
click at [109, 223] on span "Book" at bounding box center [119, 220] width 20 height 14
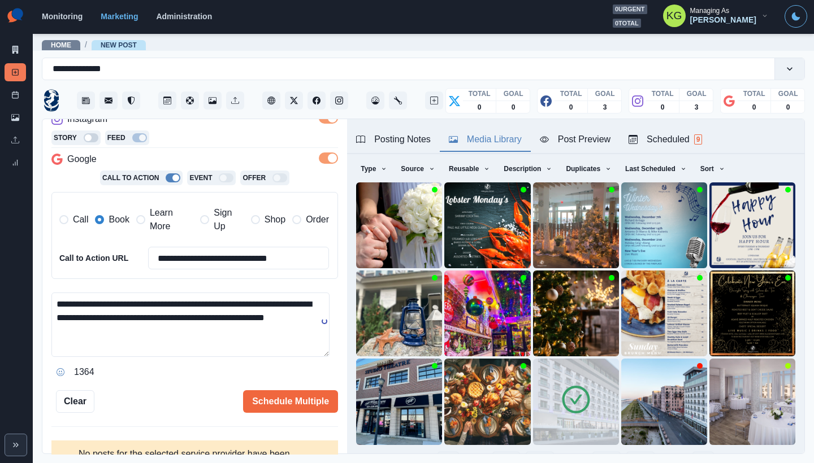
click at [404, 150] on button "Posting Notes" at bounding box center [393, 140] width 93 height 24
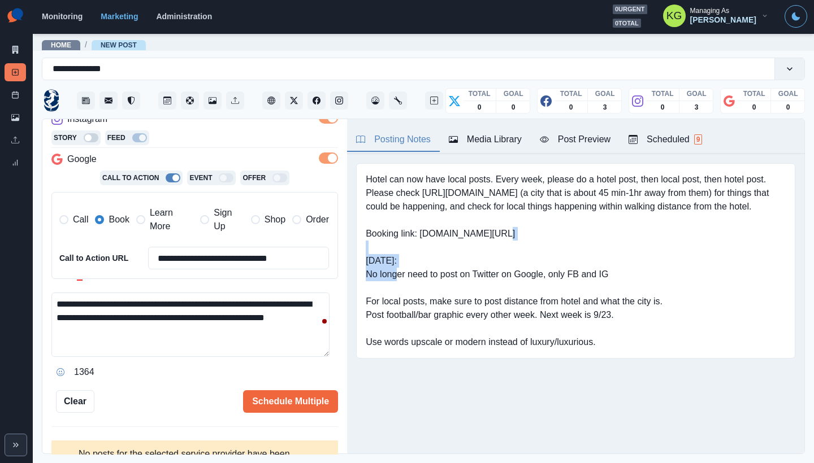
drag, startPoint x: 424, startPoint y: 249, endPoint x: 524, endPoint y: 249, distance: 100.0
click at [524, 249] on pre "Hotel can now have local posts. Every week, please do a hotel post, then local …" at bounding box center [576, 261] width 420 height 176
click at [203, 315] on textarea "**********" at bounding box center [190, 325] width 278 height 64
paste textarea "**********"
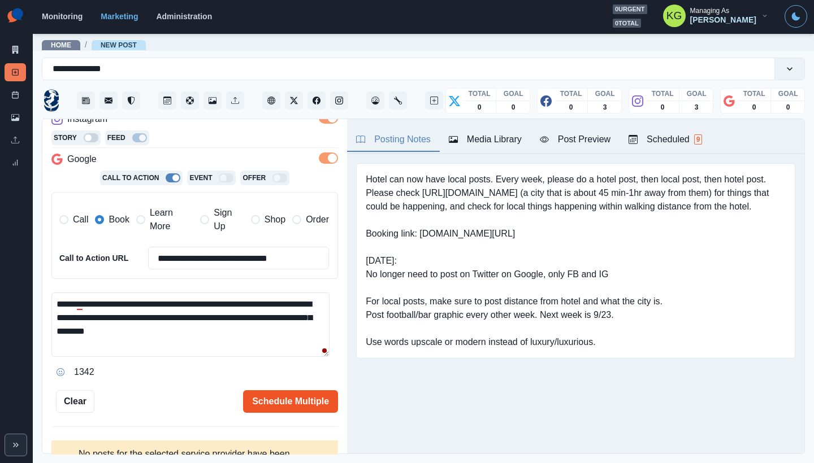
click at [273, 406] on button "Schedule Multiple" at bounding box center [290, 402] width 95 height 23
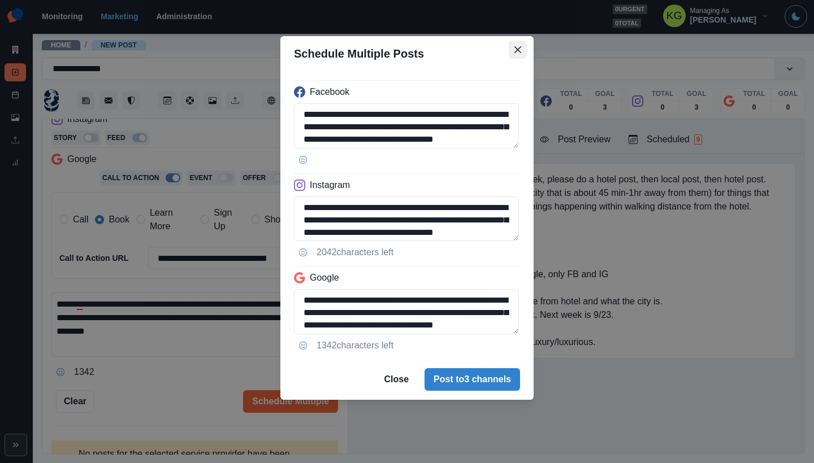
click at [517, 48] on icon "Close" at bounding box center [517, 49] width 7 height 7
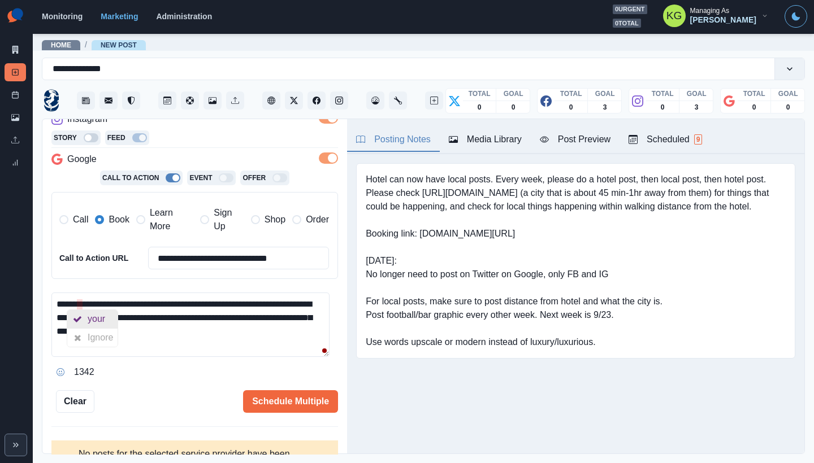
click at [89, 317] on div "your" at bounding box center [99, 319] width 22 height 18
click at [288, 413] on div "**********" at bounding box center [194, 287] width 305 height 336
click at [219, 301] on textarea "**********" at bounding box center [190, 325] width 278 height 64
click at [159, 321] on textarea "**********" at bounding box center [190, 325] width 278 height 64
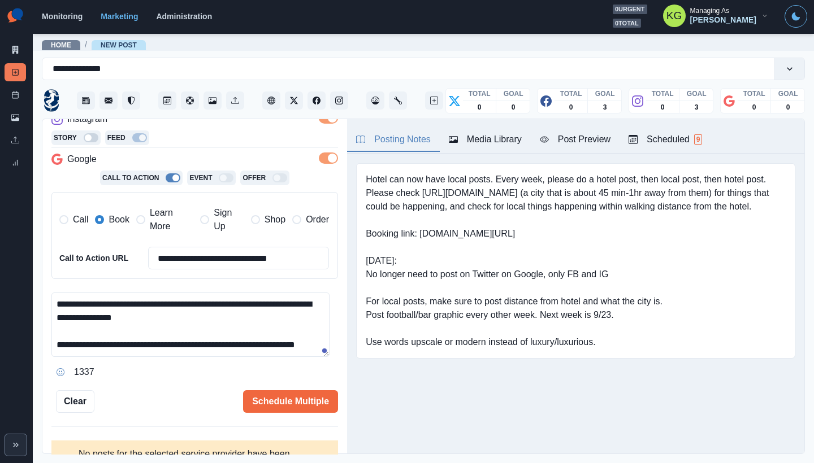
type textarea "**********"
click at [274, 384] on div "**********" at bounding box center [194, 177] width 287 height 473
click at [313, 404] on button "Schedule Multiple" at bounding box center [290, 402] width 95 height 23
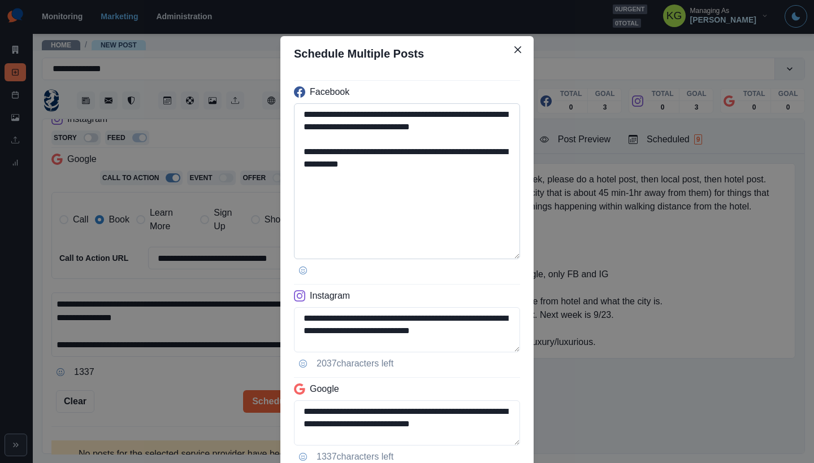
click at [512, 254] on textarea "**********" at bounding box center [407, 181] width 226 height 156
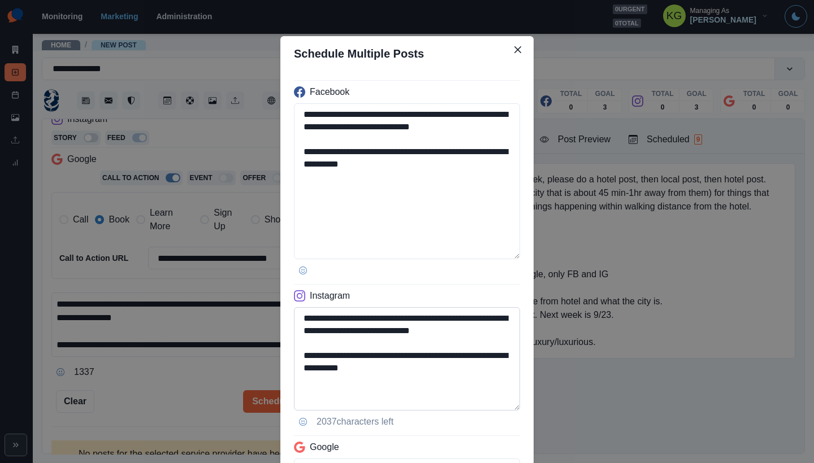
click at [510, 409] on textarea "**********" at bounding box center [407, 358] width 226 height 103
click at [432, 369] on textarea "**********" at bounding box center [407, 361] width 226 height 109
drag, startPoint x: 430, startPoint y: 354, endPoint x: 354, endPoint y: 352, distance: 75.2
click at [354, 352] on textarea "**********" at bounding box center [407, 361] width 226 height 109
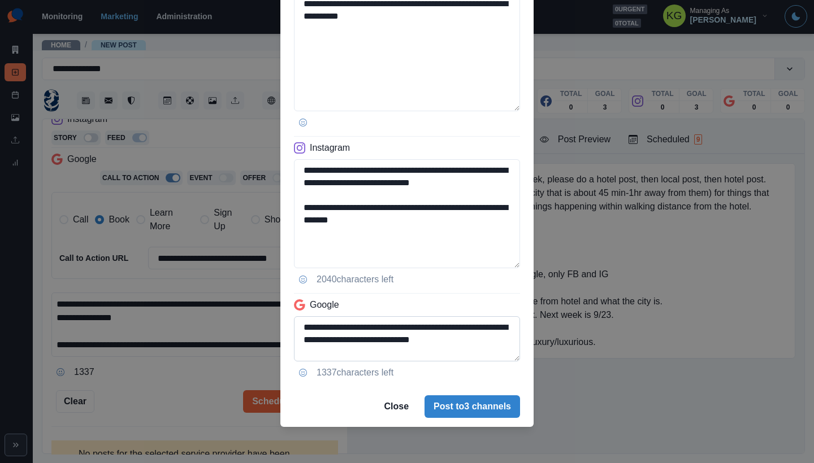
scroll to position [27, 0]
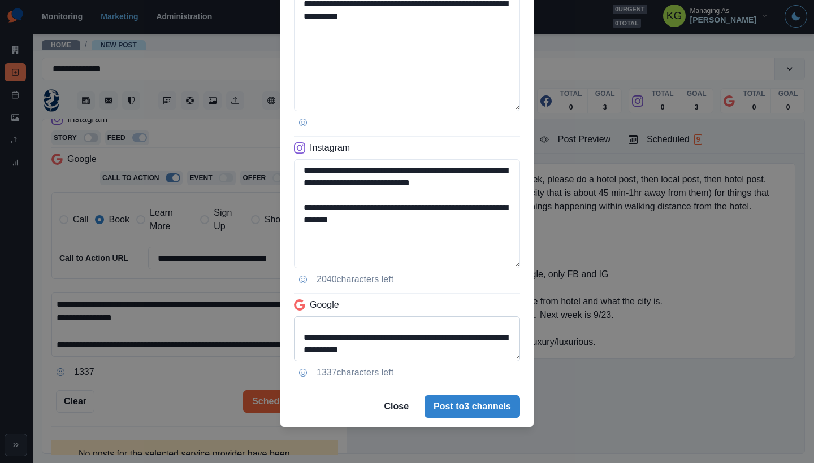
type textarea "**********"
drag, startPoint x: 380, startPoint y: 335, endPoint x: 341, endPoint y: 336, distance: 39.0
click at [341, 336] on textarea "**********" at bounding box center [407, 339] width 226 height 45
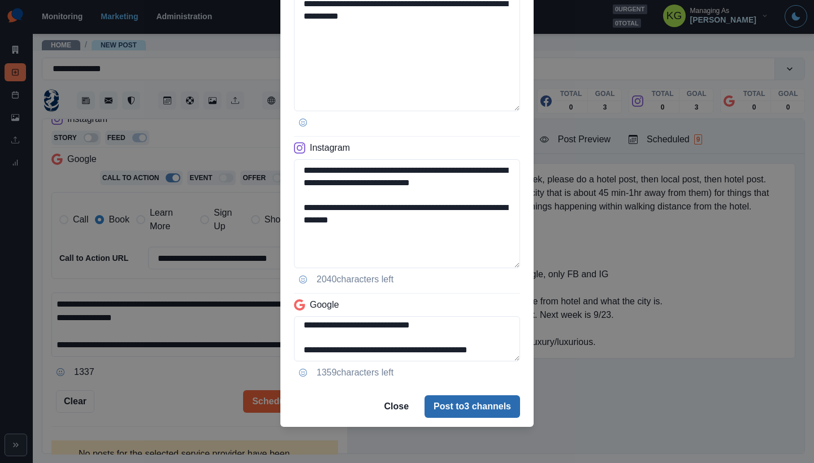
type textarea "**********"
click at [440, 400] on button "Post to 3 channels" at bounding box center [472, 407] width 96 height 23
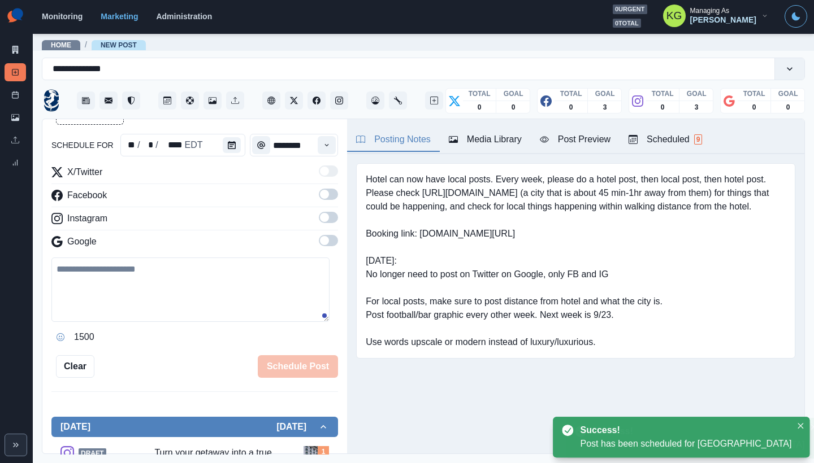
scroll to position [62, 0]
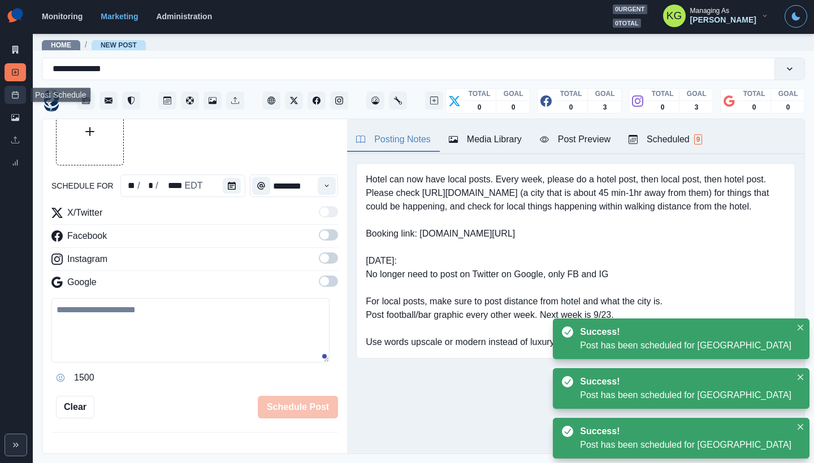
click at [18, 93] on icon at bounding box center [15, 95] width 8 height 8
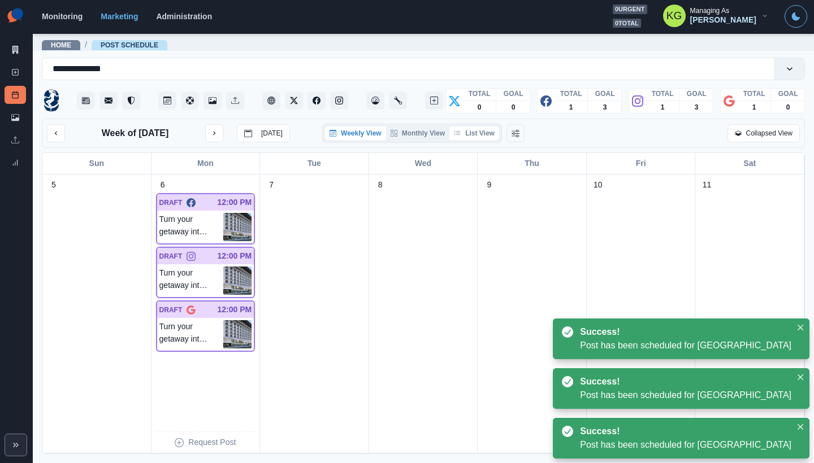
click at [483, 134] on button "List View" at bounding box center [474, 134] width 50 height 14
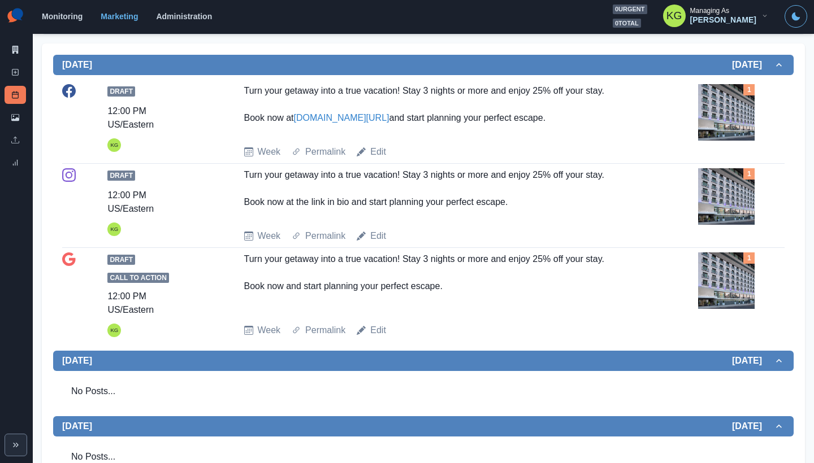
scroll to position [15, 0]
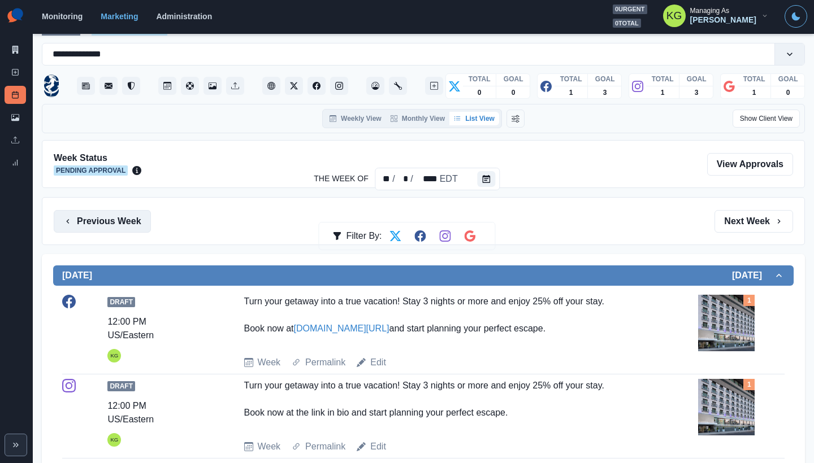
click at [118, 220] on button "Previous Week" at bounding box center [102, 221] width 97 height 23
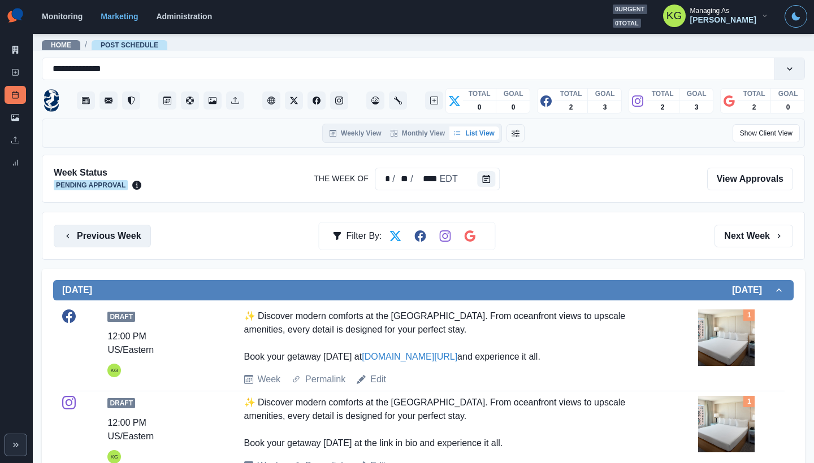
click at [111, 226] on button "Previous Week" at bounding box center [102, 236] width 97 height 23
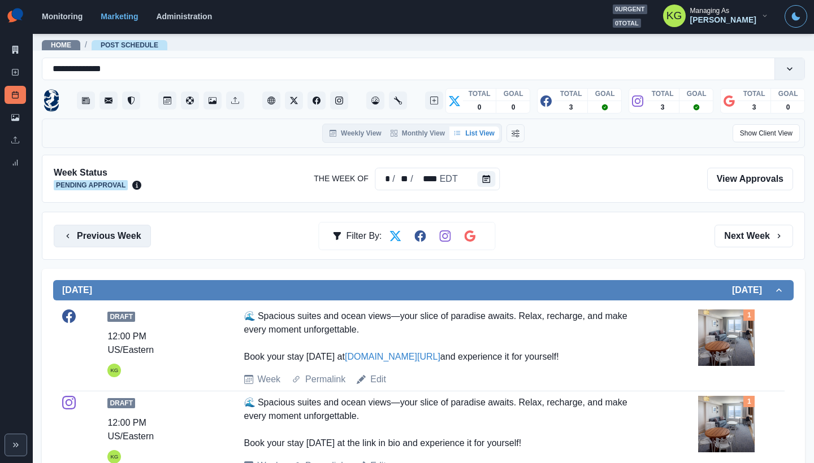
click at [138, 234] on button "Previous Week" at bounding box center [102, 236] width 97 height 23
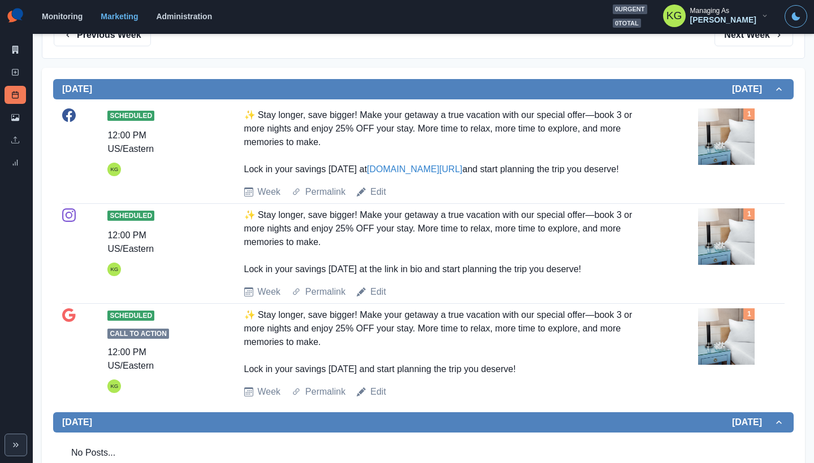
scroll to position [106, 0]
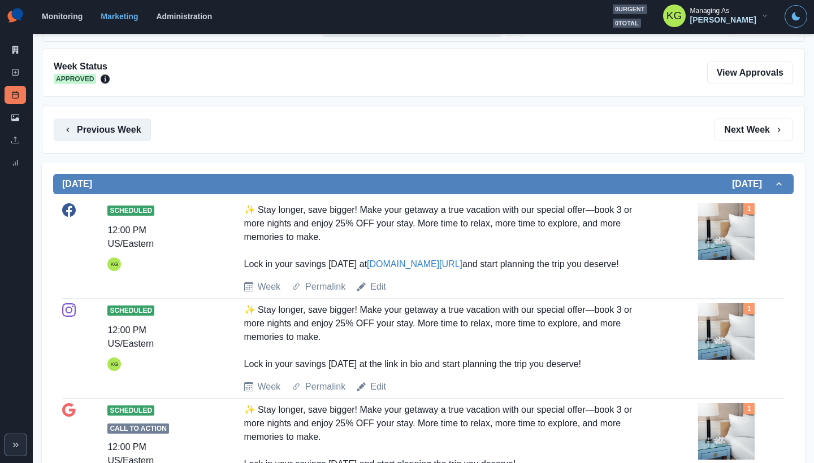
click at [116, 127] on button "Previous Week" at bounding box center [102, 130] width 97 height 23
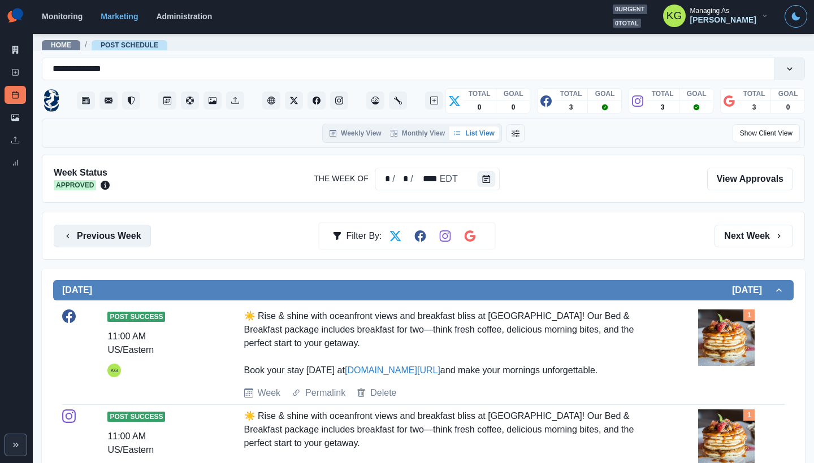
click at [101, 245] on button "Previous Week" at bounding box center [102, 236] width 97 height 23
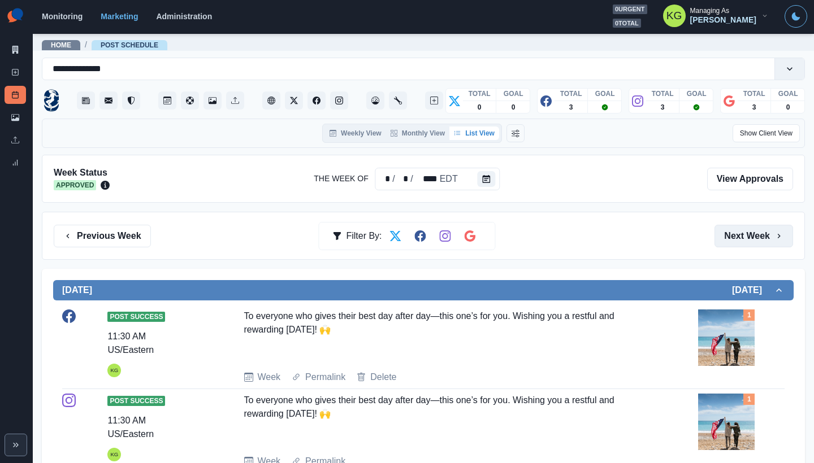
click at [744, 233] on button "Next Week" at bounding box center [753, 236] width 79 height 23
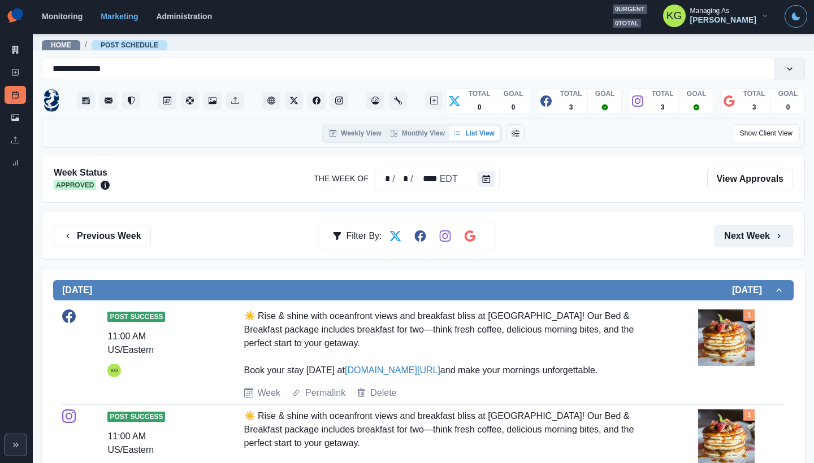
click at [744, 233] on button "Next Week" at bounding box center [753, 236] width 79 height 23
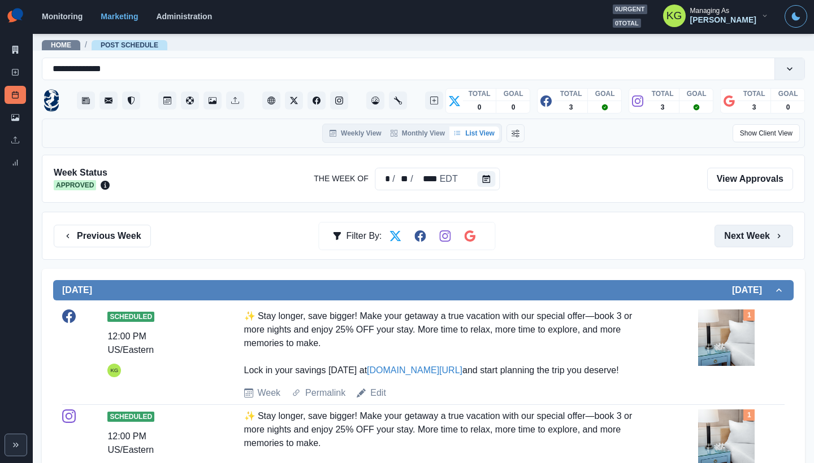
click at [744, 233] on button "Next Week" at bounding box center [753, 236] width 79 height 23
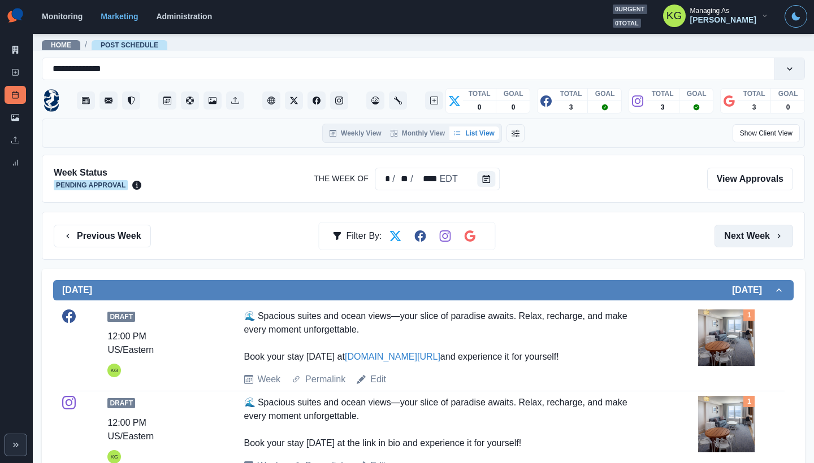
click at [744, 233] on button "Next Week" at bounding box center [753, 236] width 79 height 23
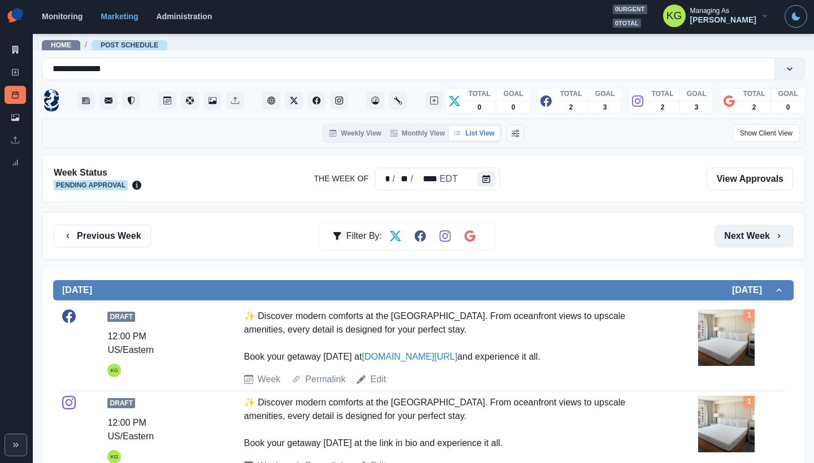
click at [744, 233] on button "Next Week" at bounding box center [753, 236] width 79 height 23
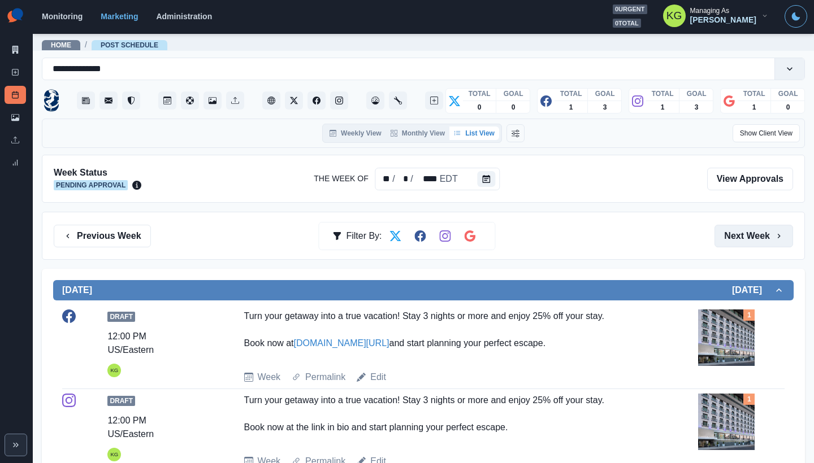
scroll to position [80, 0]
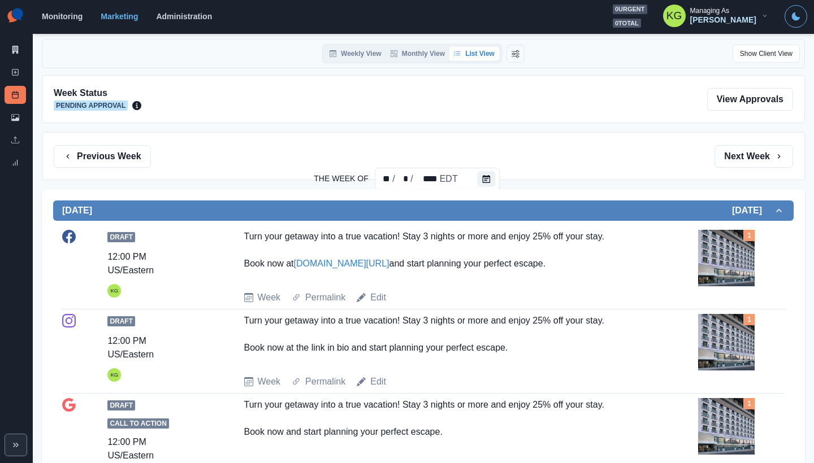
click at [762, 170] on div "Previous Week Filter By: Next Week" at bounding box center [423, 156] width 763 height 48
click at [761, 162] on button "Next Week" at bounding box center [753, 156] width 79 height 23
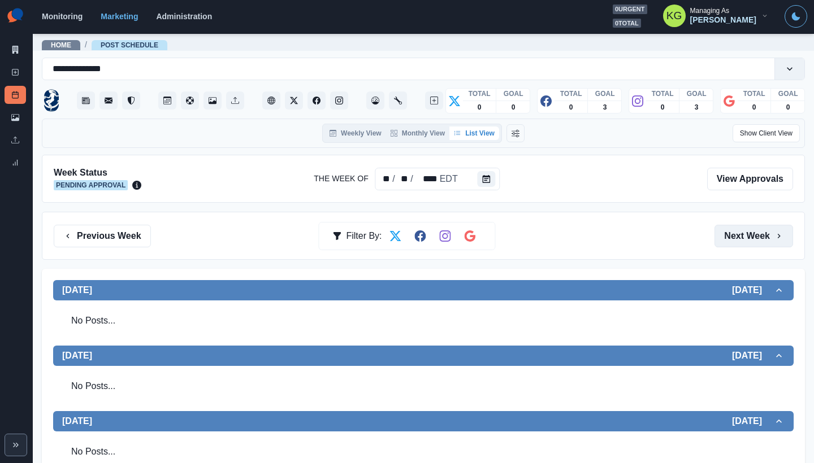
click at [749, 244] on button "Next Week" at bounding box center [753, 236] width 79 height 23
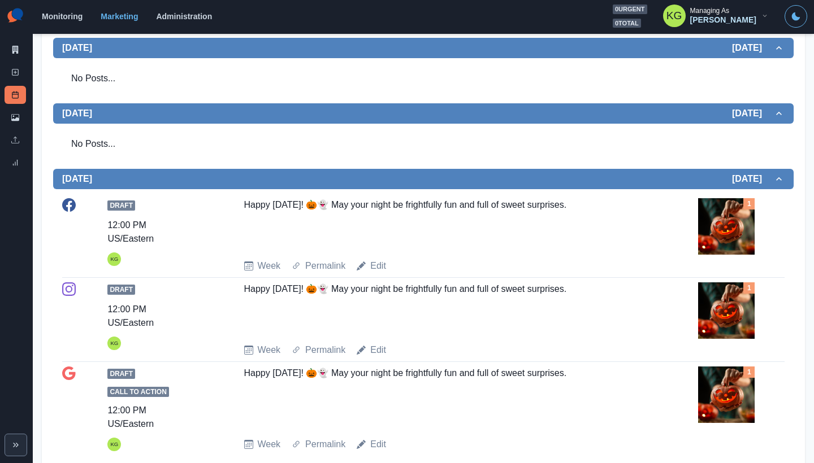
scroll to position [10, 0]
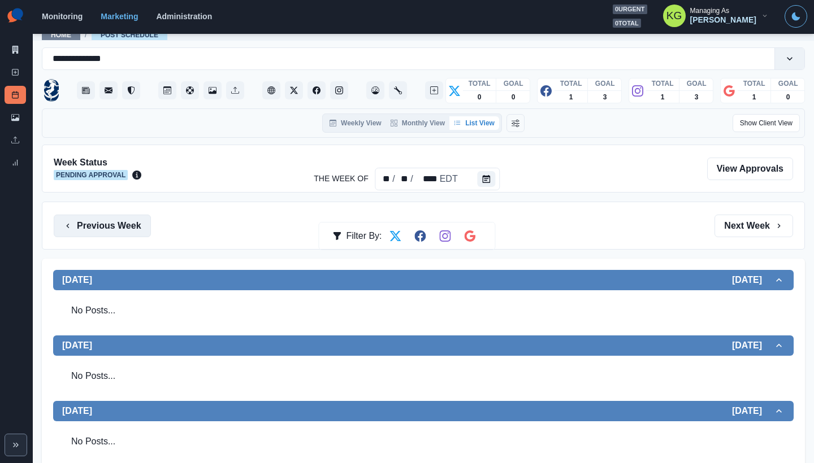
click at [117, 222] on button "Previous Week" at bounding box center [102, 226] width 97 height 23
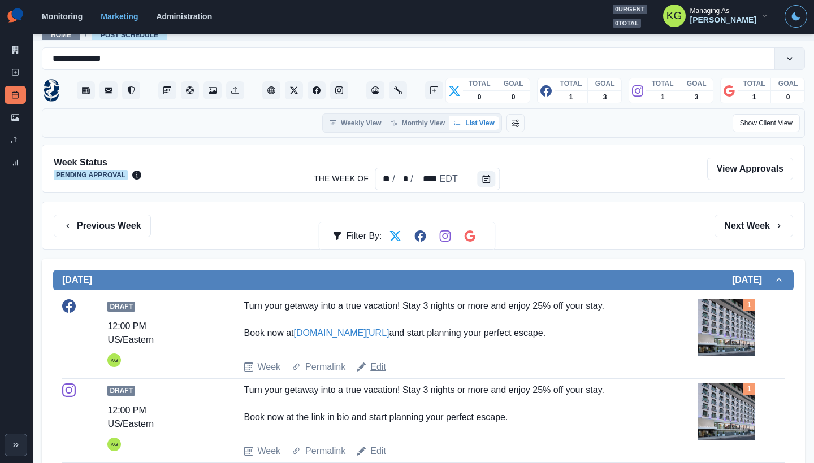
click at [374, 365] on link "Edit" at bounding box center [378, 368] width 16 height 14
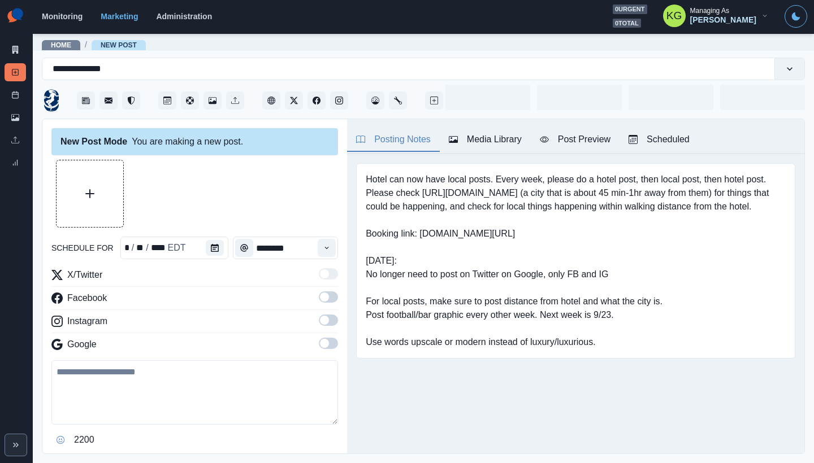
type textarea "**********"
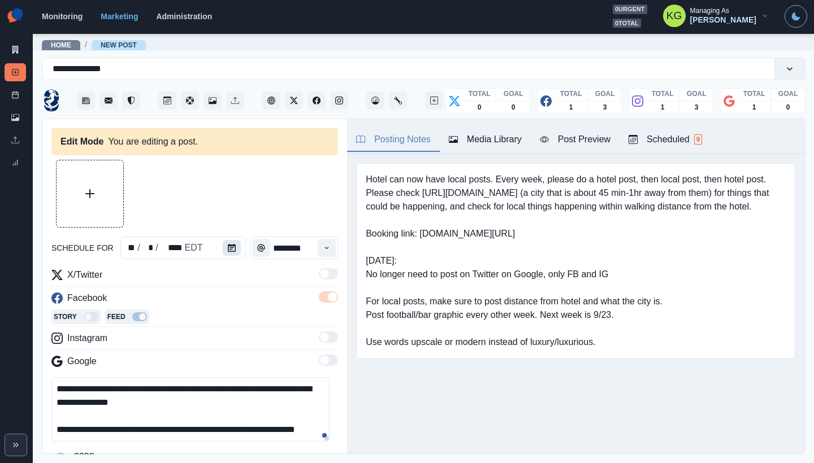
click at [237, 248] on button "Calendar" at bounding box center [232, 248] width 18 height 16
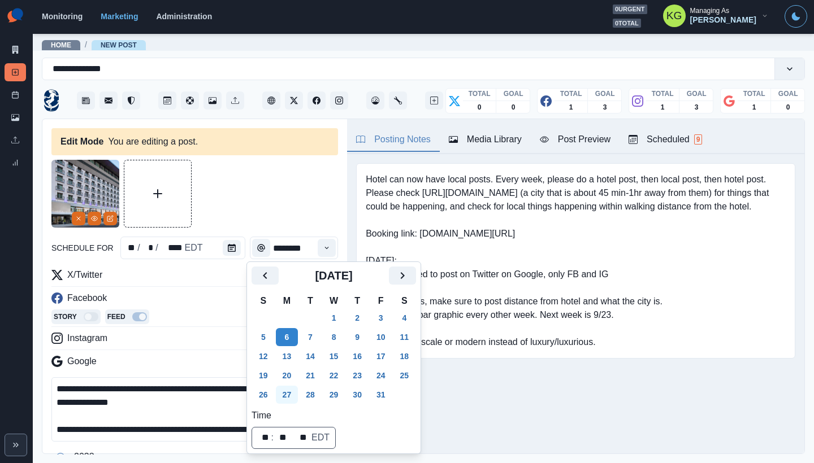
click at [285, 396] on button "27" at bounding box center [287, 395] width 23 height 18
click at [273, 220] on div at bounding box center [194, 194] width 287 height 68
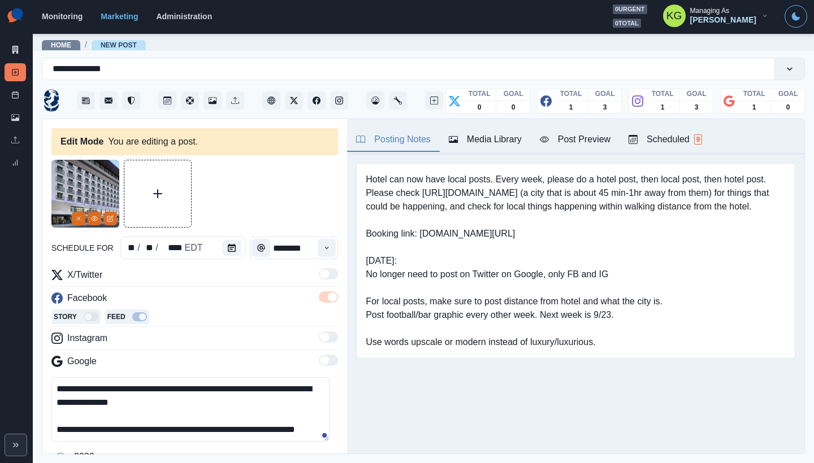
scroll to position [105, 0]
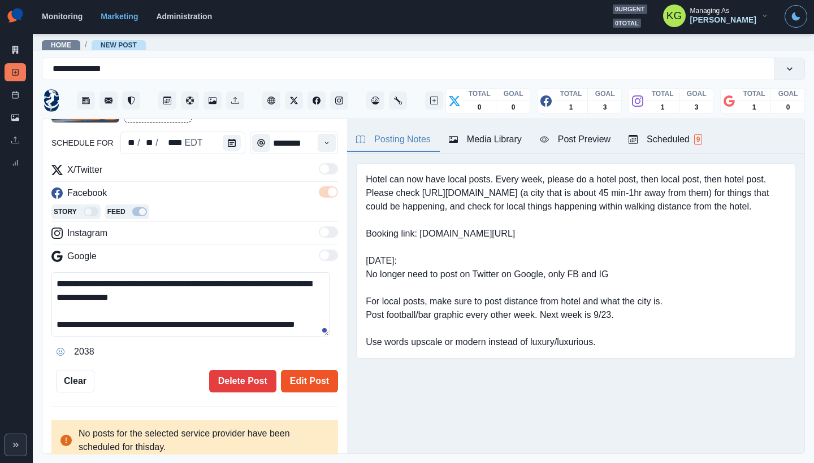
click at [327, 389] on button "Edit Post" at bounding box center [309, 381] width 57 height 23
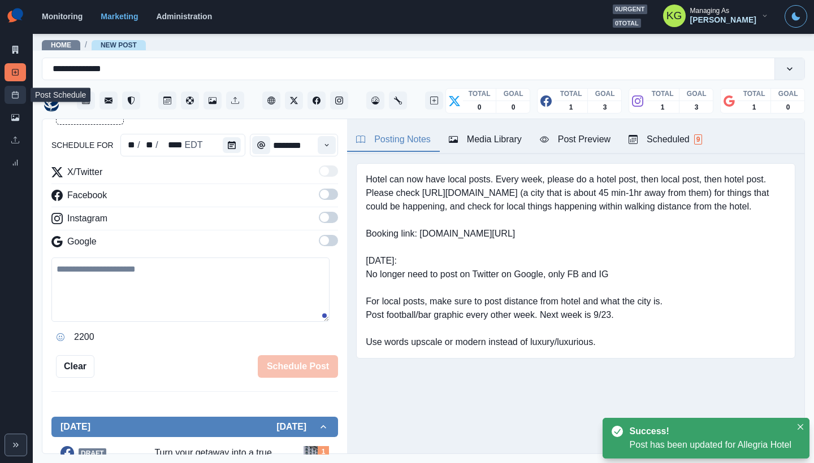
scroll to position [62, 0]
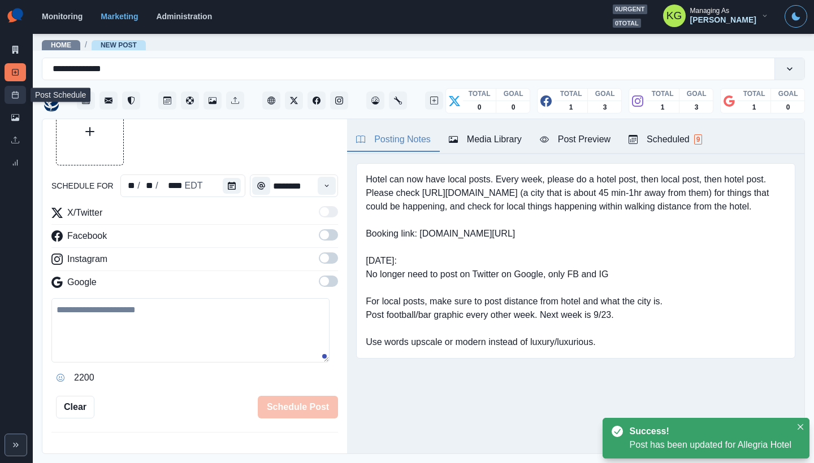
click at [16, 96] on icon at bounding box center [15, 95] width 8 height 8
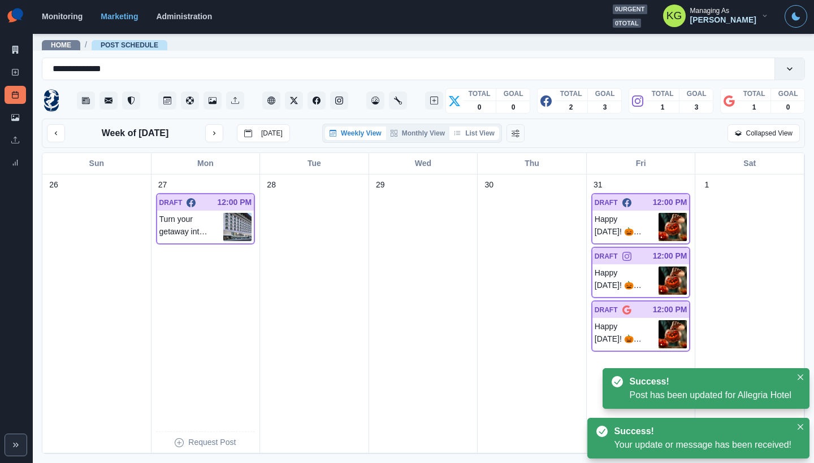
click at [480, 132] on button "List View" at bounding box center [474, 134] width 50 height 14
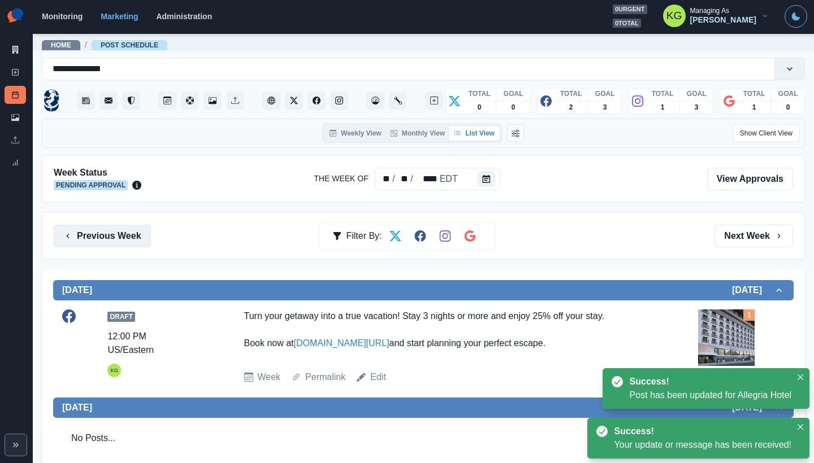
click at [137, 231] on button "Previous Week" at bounding box center [102, 236] width 97 height 23
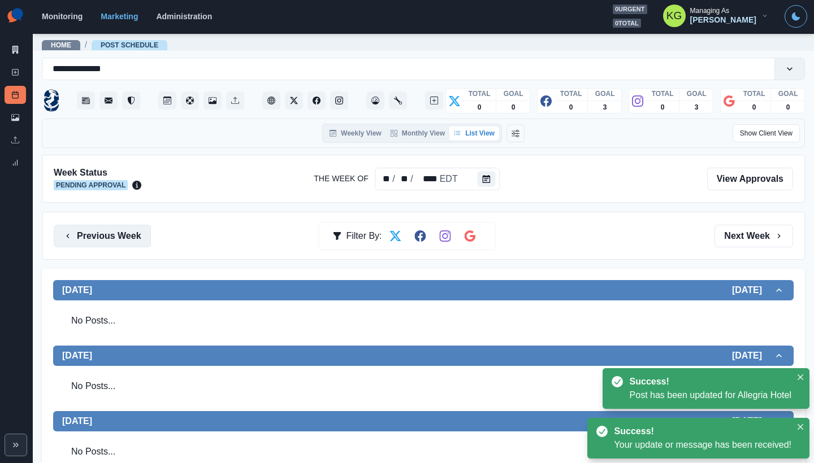
click at [137, 231] on button "Previous Week" at bounding box center [102, 236] width 97 height 23
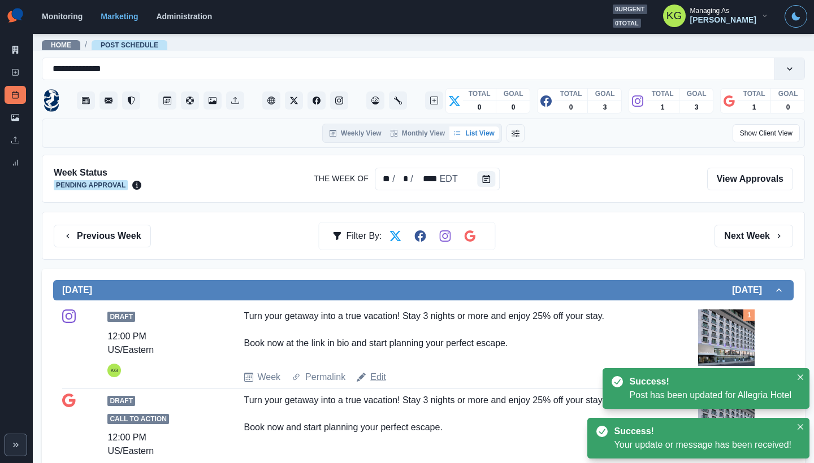
click at [376, 375] on link "Edit" at bounding box center [378, 378] width 16 height 14
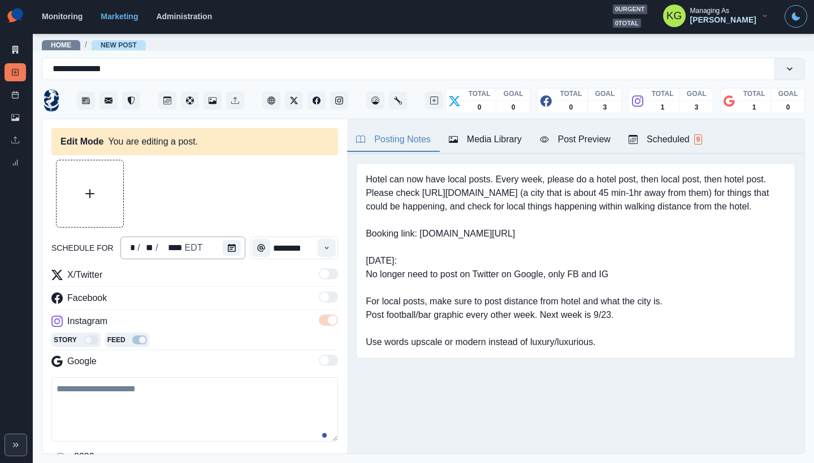
type textarea "**********"
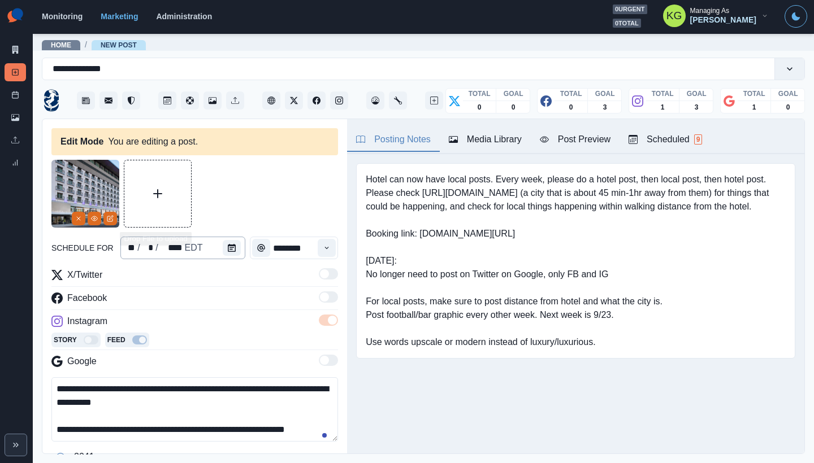
click at [214, 243] on div "** / * / **** EDT" at bounding box center [182, 248] width 125 height 23
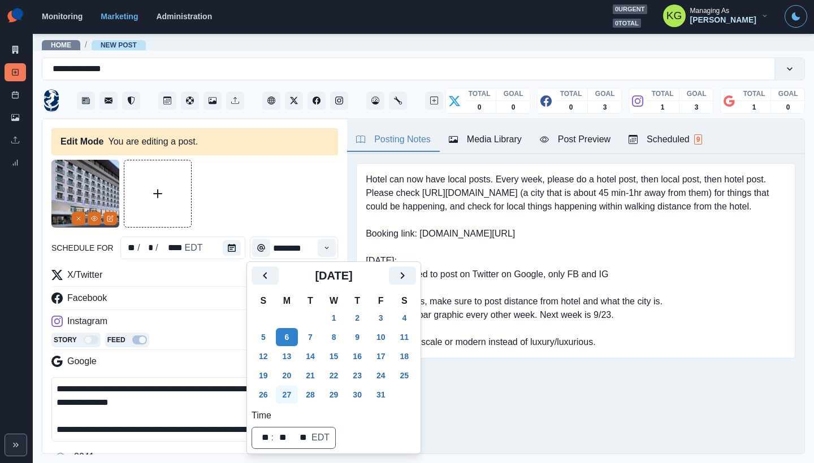
click at [292, 395] on button "27" at bounding box center [287, 395] width 23 height 18
click at [525, 401] on div "Hotel can now have local posts. Every week, please do a hotel post, then local …" at bounding box center [575, 278] width 457 height 249
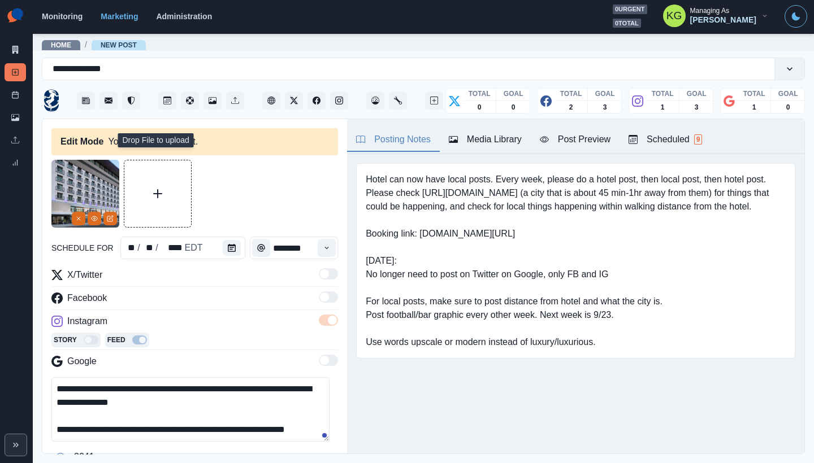
scroll to position [99, 0]
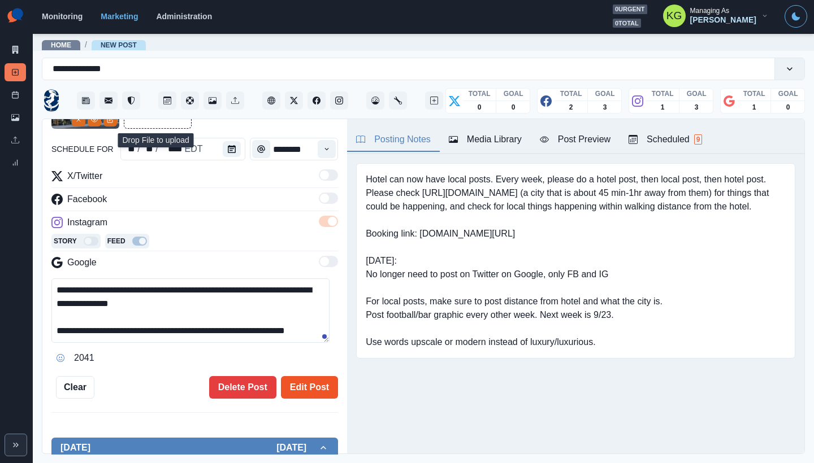
drag, startPoint x: 315, startPoint y: 390, endPoint x: 323, endPoint y: 383, distance: 11.2
click at [315, 390] on button "Edit Post" at bounding box center [309, 387] width 57 height 23
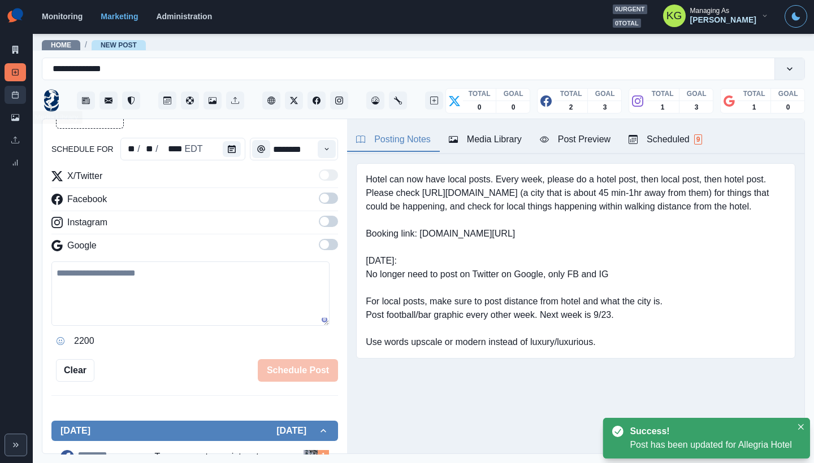
click at [12, 90] on link "Post Schedule" at bounding box center [15, 95] width 21 height 18
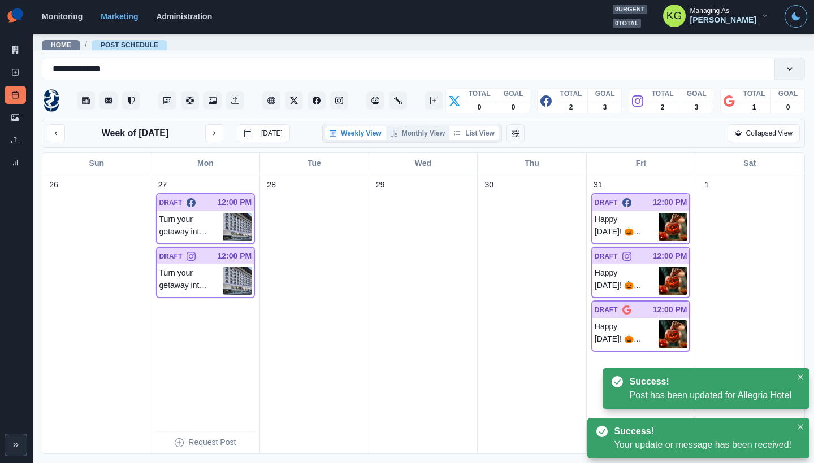
click at [482, 129] on button "List View" at bounding box center [474, 134] width 50 height 14
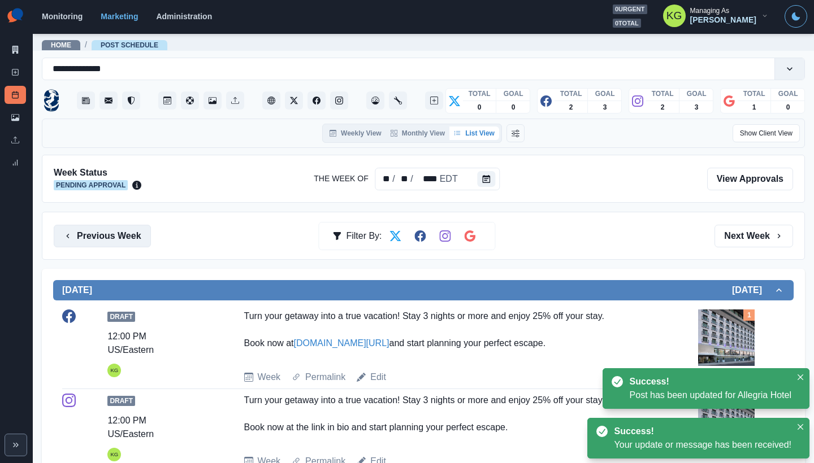
click at [130, 242] on button "Previous Week" at bounding box center [102, 236] width 97 height 23
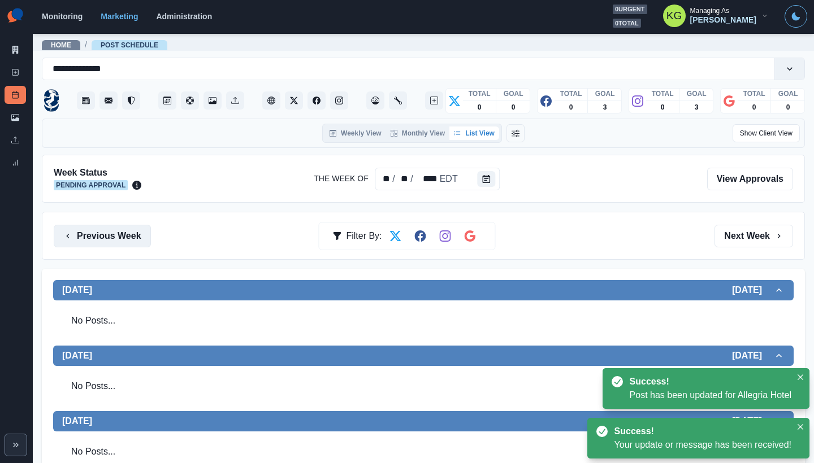
click at [130, 242] on button "Previous Week" at bounding box center [102, 236] width 97 height 23
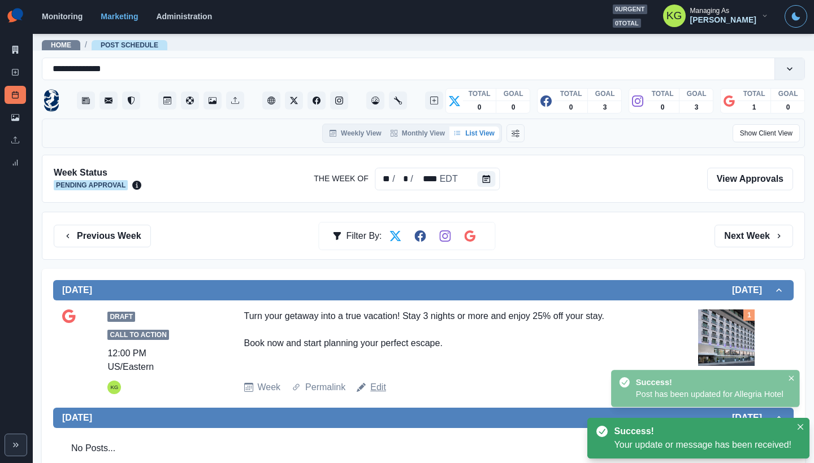
click at [379, 391] on link "Edit" at bounding box center [378, 388] width 16 height 14
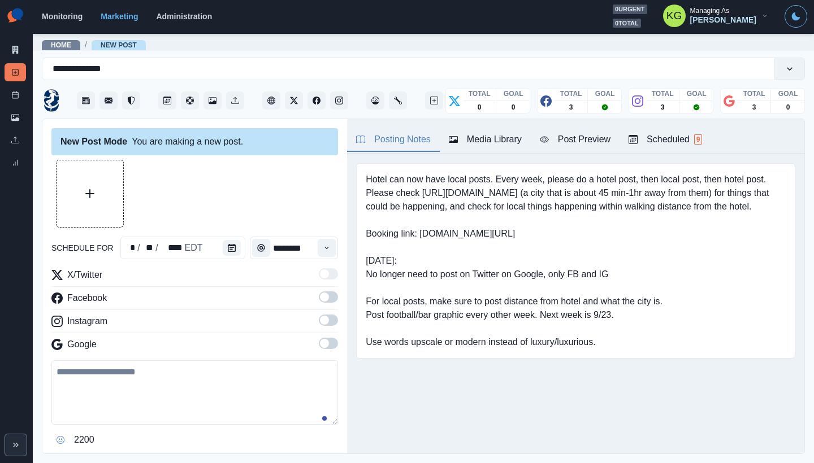
type textarea "**********"
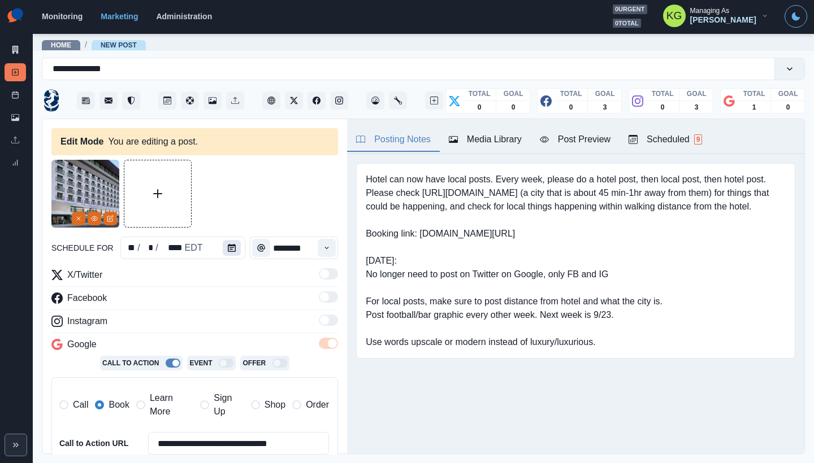
click at [227, 252] on button "Calendar" at bounding box center [232, 248] width 18 height 16
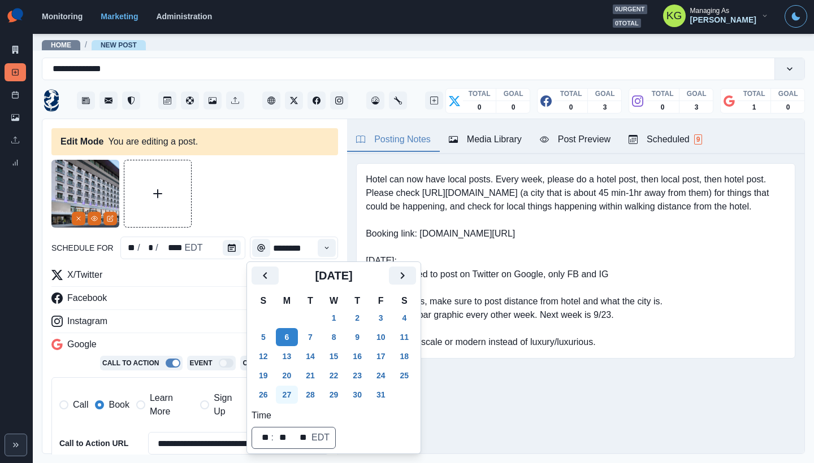
click at [294, 398] on button "27" at bounding box center [287, 395] width 23 height 18
click at [499, 398] on div "Hotel can now have local posts. Every week, please do a hotel post, then local …" at bounding box center [575, 278] width 457 height 249
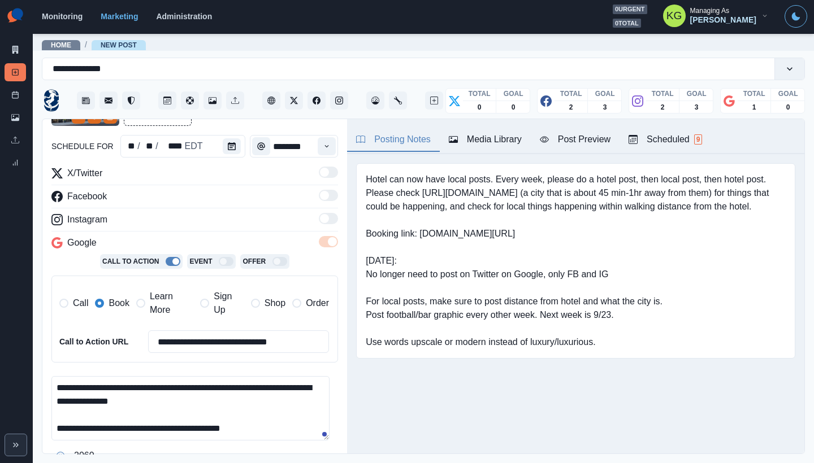
scroll to position [208, 0]
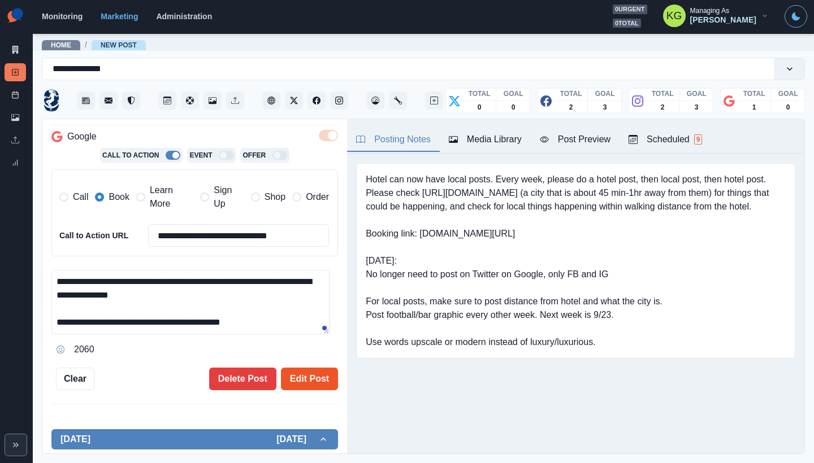
click at [315, 388] on button "Edit Post" at bounding box center [309, 379] width 57 height 23
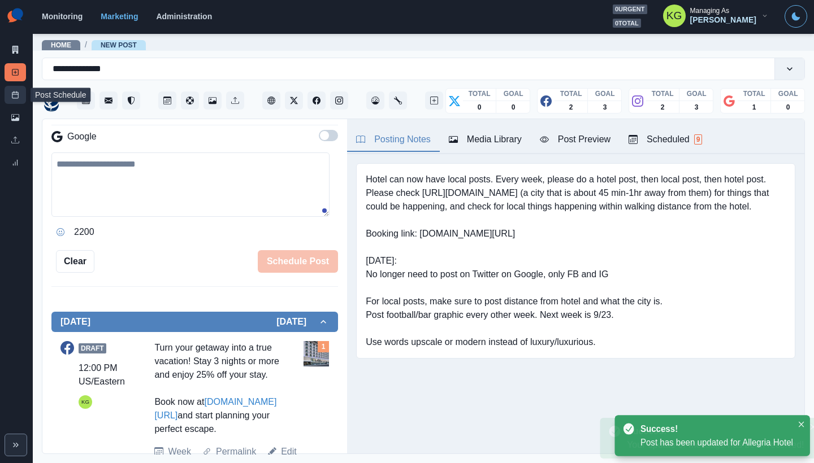
click at [14, 92] on rect at bounding box center [15, 95] width 6 height 6
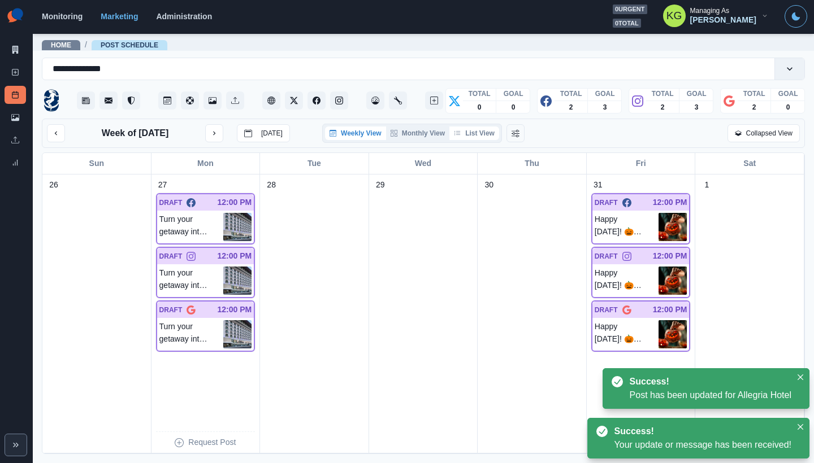
click at [478, 128] on button "List View" at bounding box center [474, 134] width 50 height 14
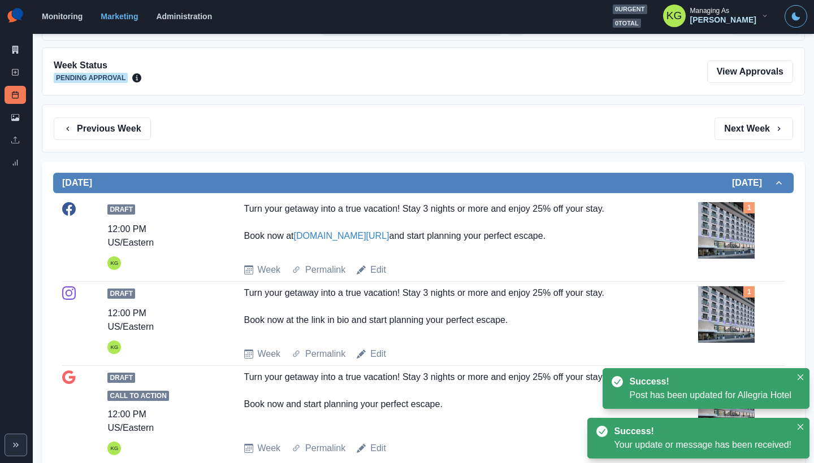
scroll to position [1, 0]
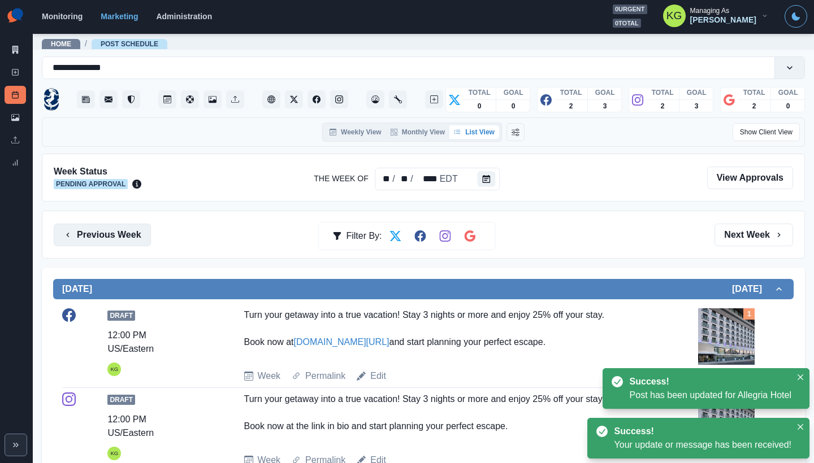
click at [112, 233] on button "Previous Week" at bounding box center [102, 235] width 97 height 23
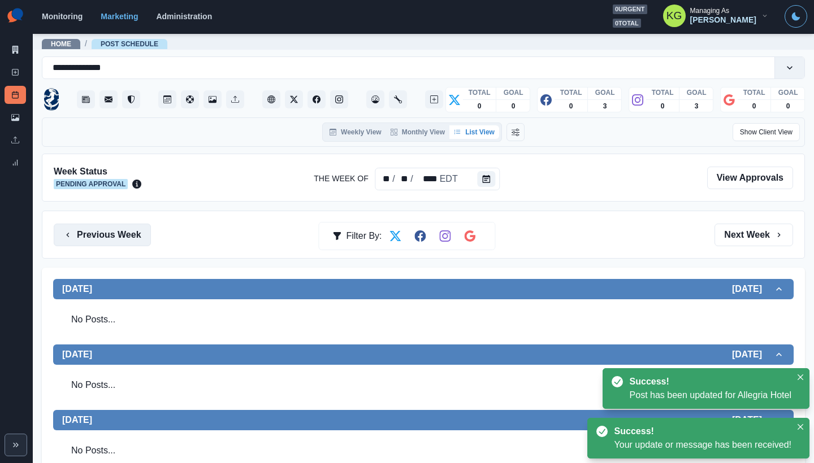
click at [112, 233] on button "Previous Week" at bounding box center [102, 235] width 97 height 23
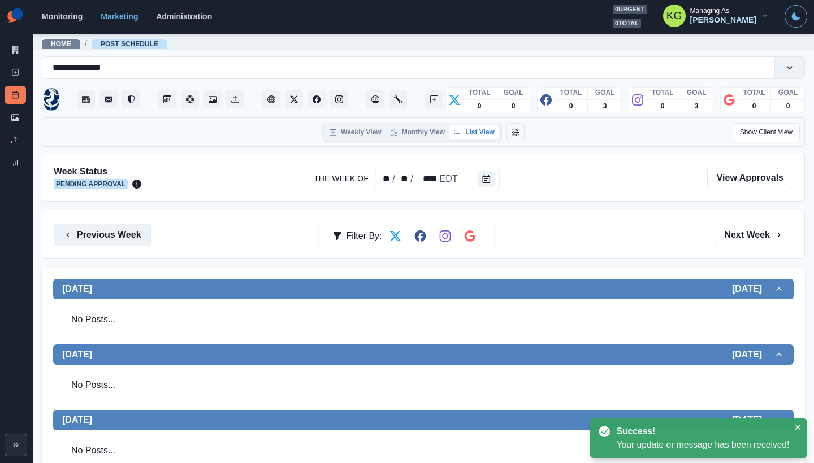
click at [112, 233] on button "Previous Week" at bounding box center [102, 235] width 97 height 23
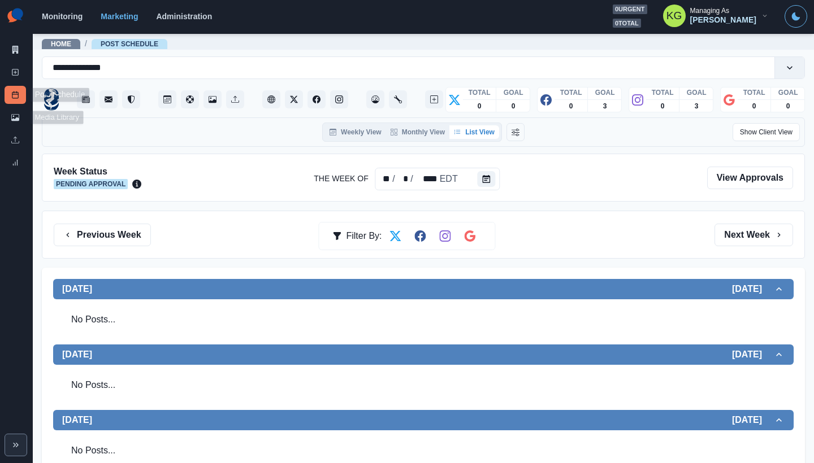
click at [14, 86] on link "Post Schedule" at bounding box center [15, 95] width 21 height 18
click at [14, 79] on link "New Post" at bounding box center [15, 72] width 21 height 18
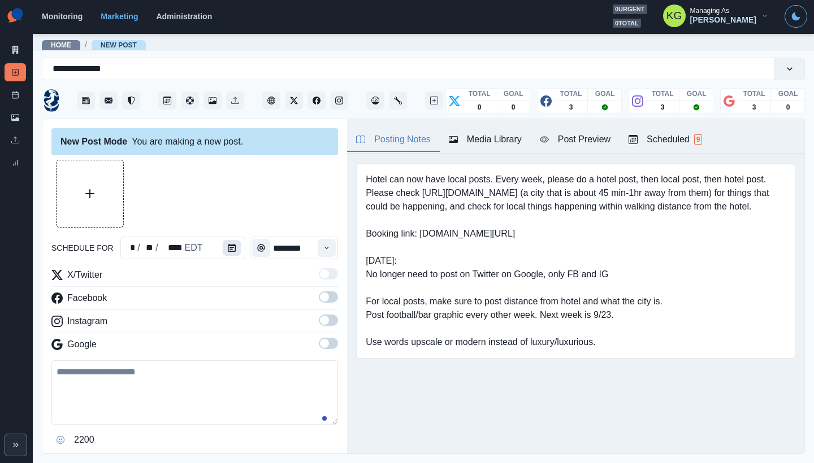
click at [228, 251] on icon "Calendar" at bounding box center [232, 248] width 8 height 8
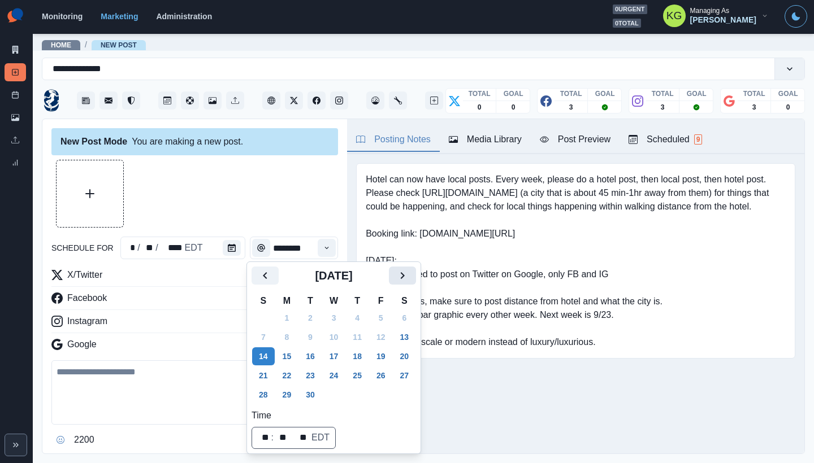
click at [405, 279] on icon "Next" at bounding box center [403, 275] width 4 height 7
click at [291, 322] on td "29" at bounding box center [287, 318] width 24 height 19
click at [289, 332] on button "6" at bounding box center [287, 337] width 23 height 18
click at [248, 196] on div at bounding box center [194, 194] width 287 height 68
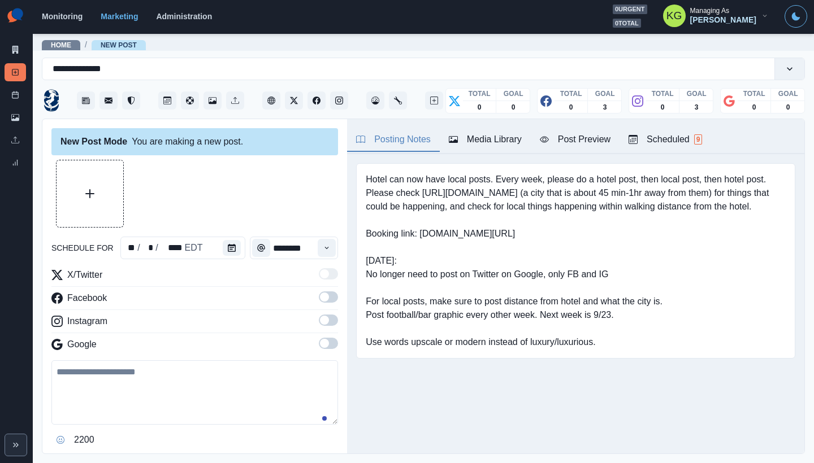
click at [320, 336] on div "X/Twitter Facebook Instagram Google" at bounding box center [194, 312] width 287 height 88
click at [318, 314] on div "X/Twitter Facebook Instagram Google" at bounding box center [194, 312] width 287 height 88
click at [320, 301] on span at bounding box center [328, 297] width 19 height 11
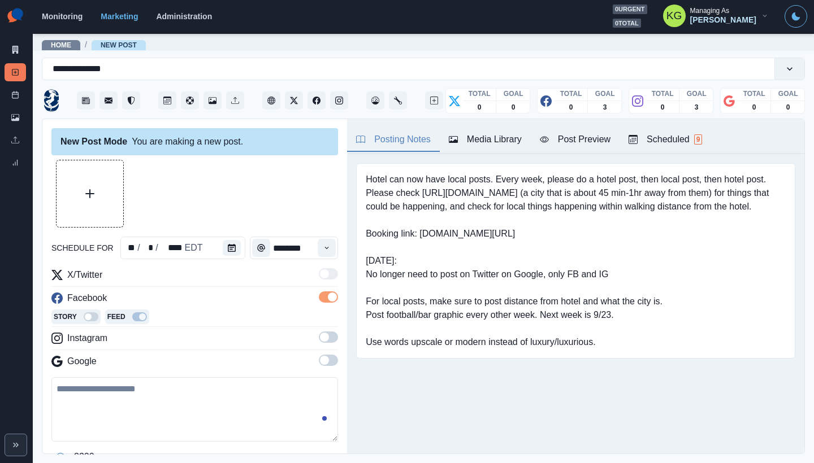
click at [320, 340] on span at bounding box center [328, 337] width 19 height 11
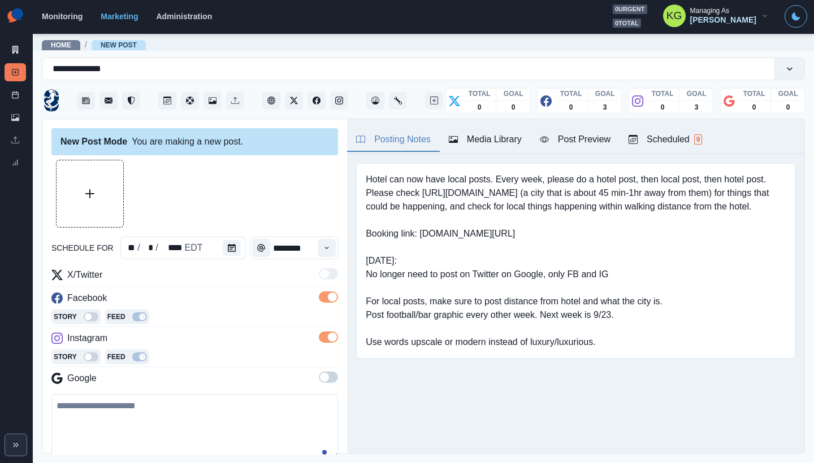
click at [324, 362] on div "Story Feed" at bounding box center [194, 358] width 287 height 17
click at [324, 373] on span at bounding box center [328, 377] width 19 height 11
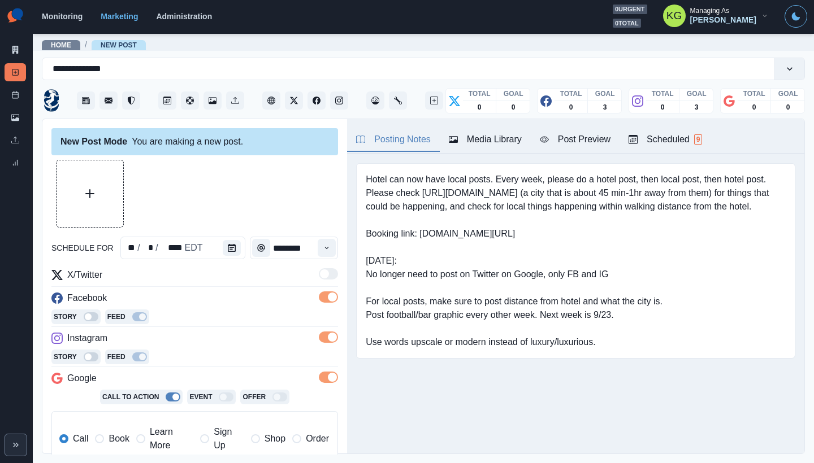
click at [490, 139] on div "Media Library" at bounding box center [485, 140] width 73 height 14
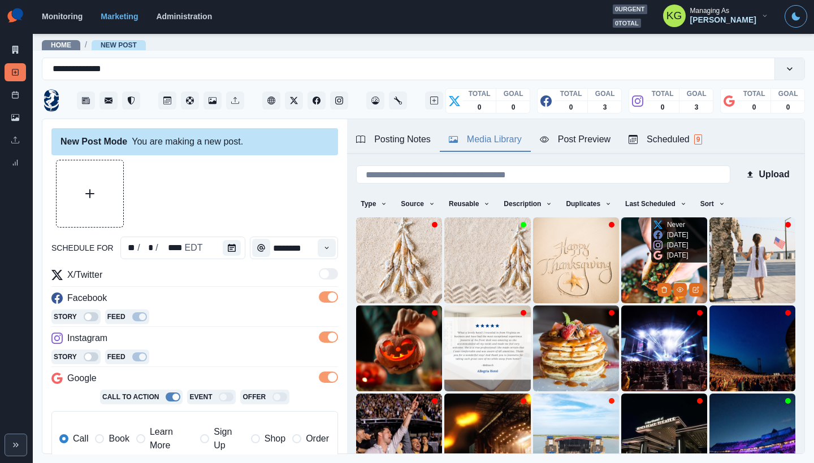
scroll to position [90, 0]
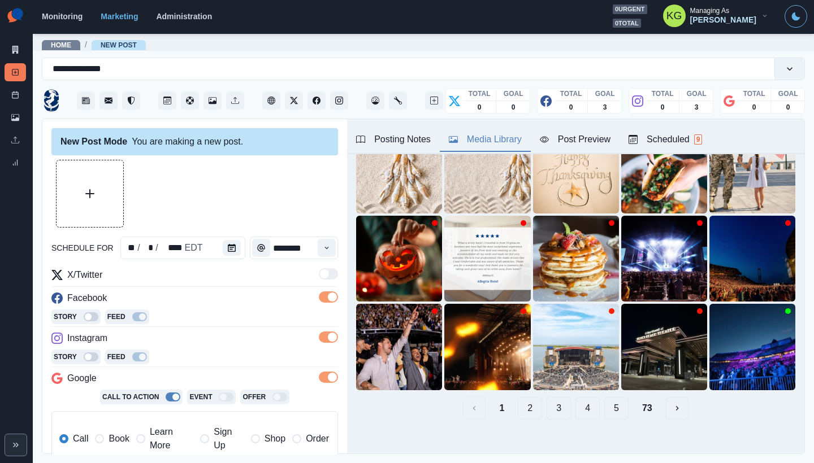
click at [609, 397] on button "5" at bounding box center [616, 408] width 24 height 23
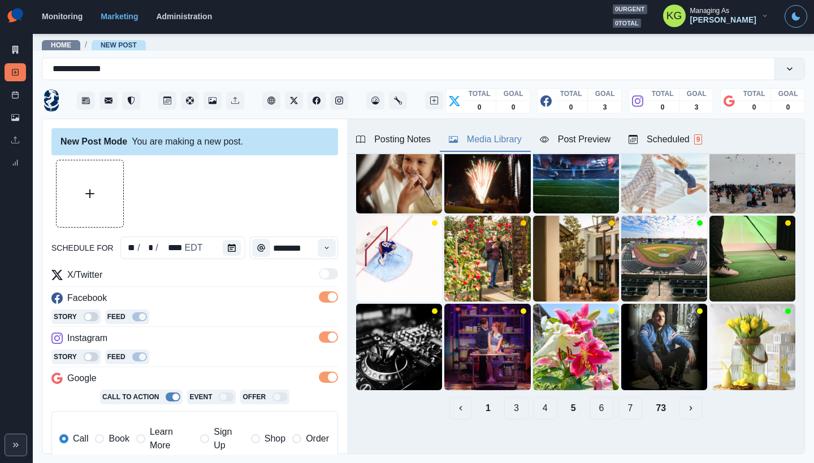
click at [627, 400] on button "7" at bounding box center [630, 408] width 24 height 23
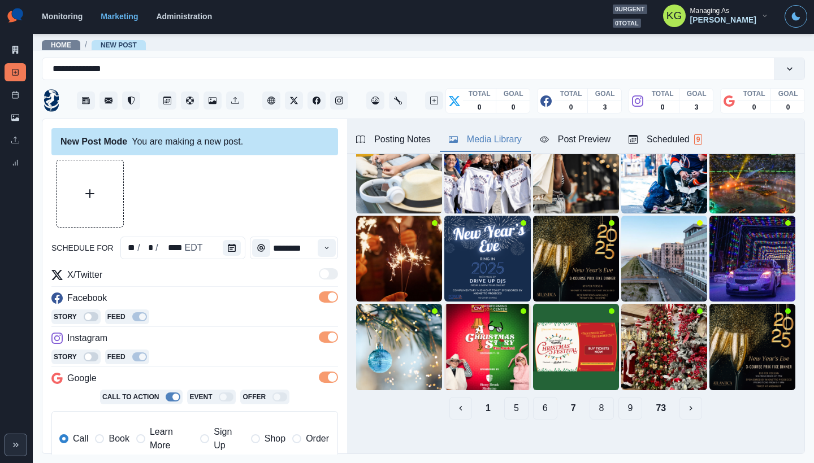
click at [626, 401] on button "9" at bounding box center [630, 408] width 24 height 23
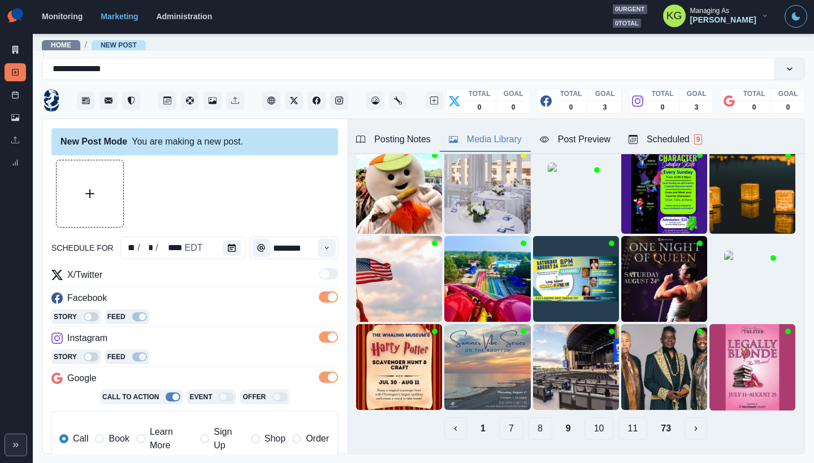
scroll to position [67, 0]
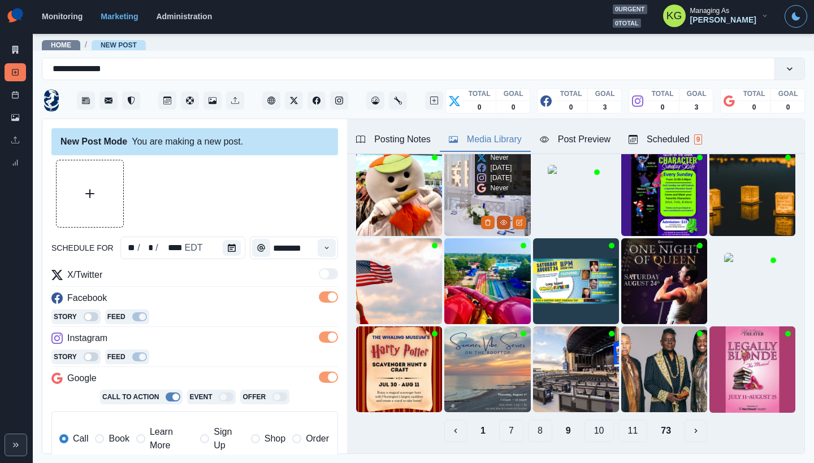
click at [500, 221] on icon "View Media" at bounding box center [503, 222] width 7 height 7
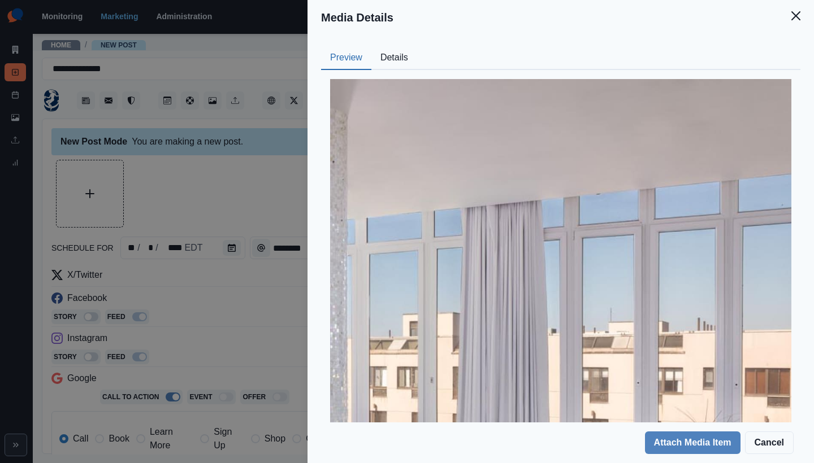
scroll to position [382, 0]
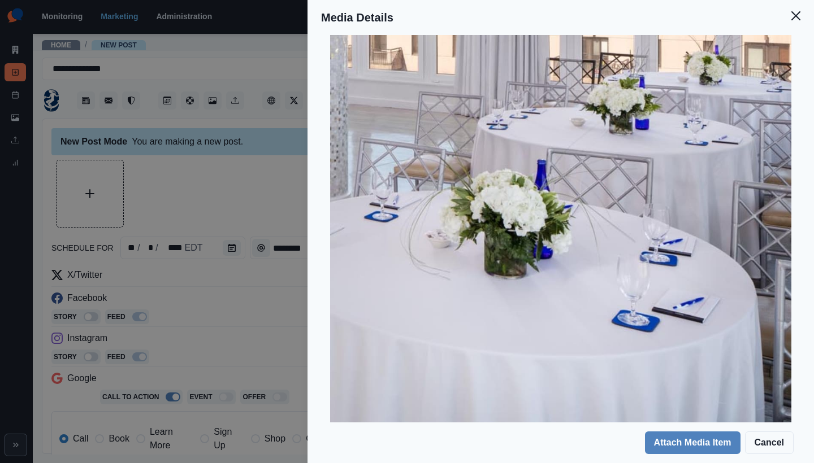
click at [789, 19] on button "Close" at bounding box center [795, 16] width 23 height 23
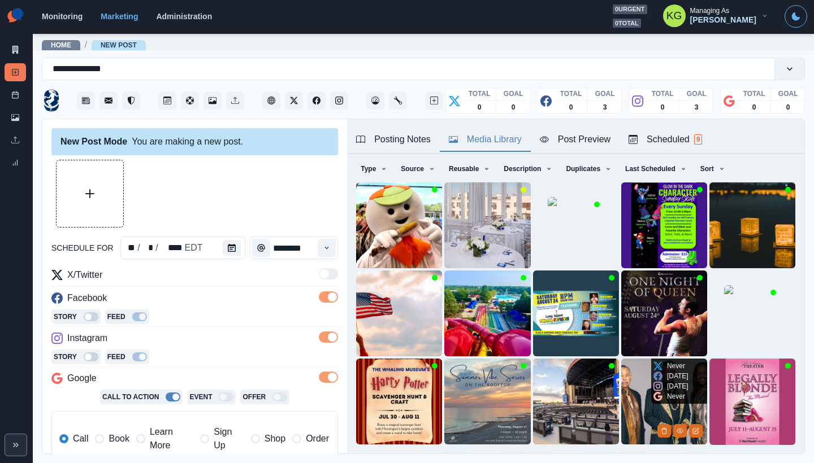
scroll to position [90, 0]
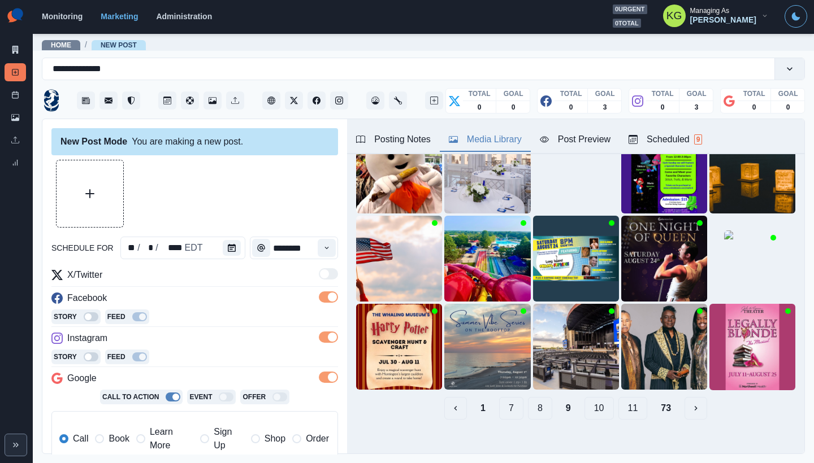
click at [621, 400] on button "11" at bounding box center [632, 408] width 29 height 23
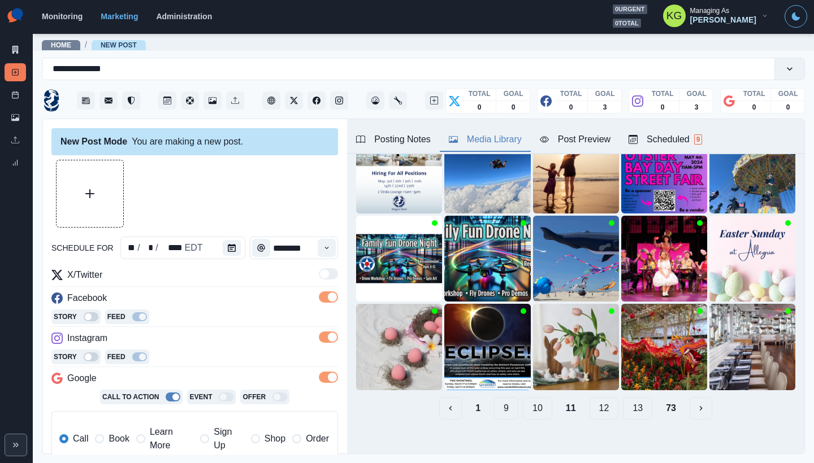
click at [591, 402] on button "12" at bounding box center [603, 408] width 29 height 23
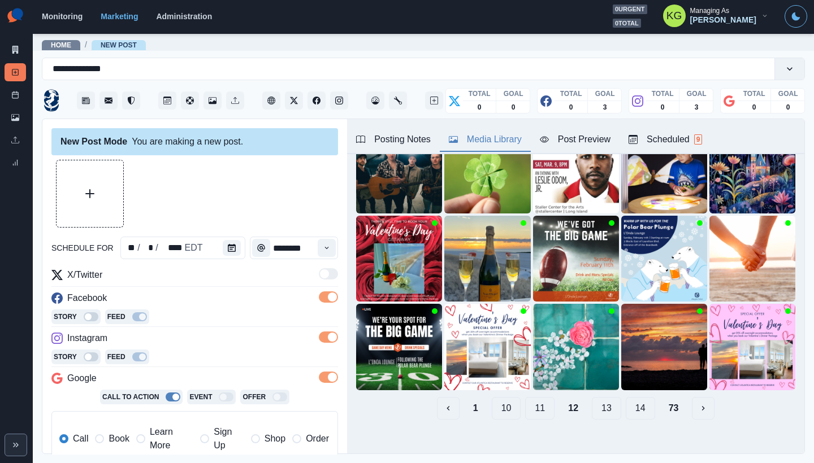
click at [600, 404] on button "13" at bounding box center [606, 408] width 29 height 23
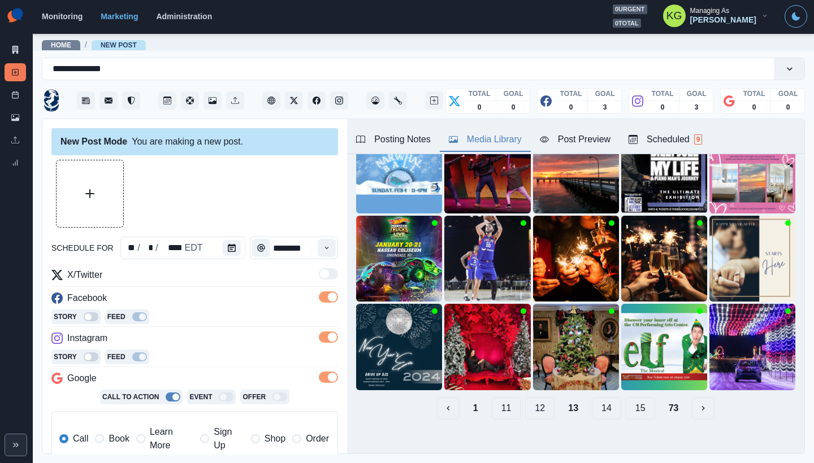
click at [626, 402] on button "15" at bounding box center [640, 408] width 29 height 23
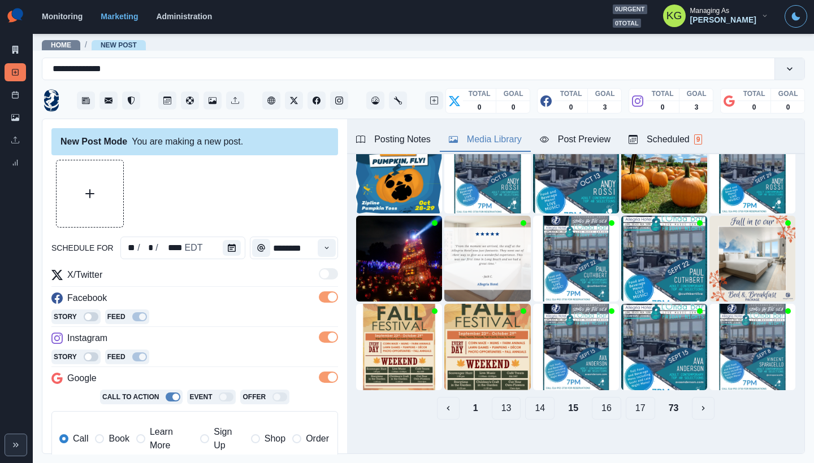
click at [630, 399] on button "17" at bounding box center [640, 408] width 29 height 23
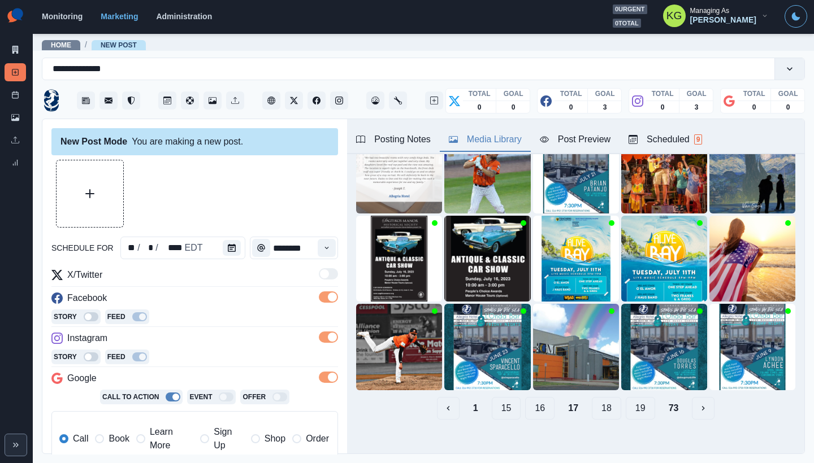
click at [633, 401] on button "19" at bounding box center [640, 408] width 29 height 23
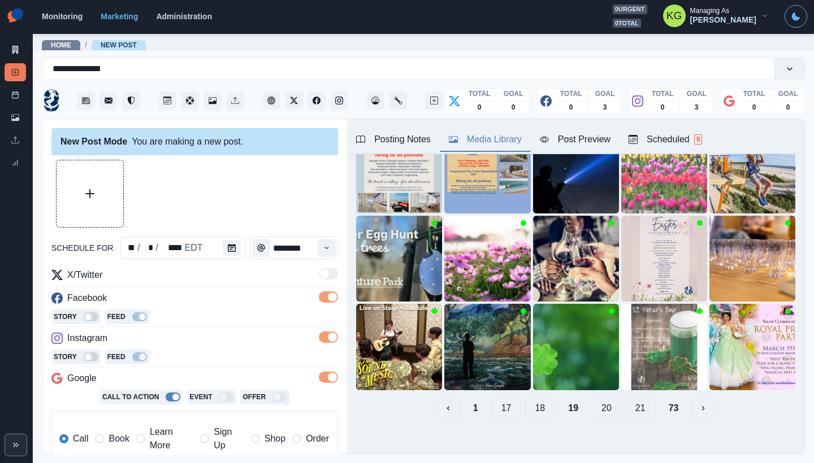
click at [632, 402] on button "21" at bounding box center [640, 408] width 29 height 23
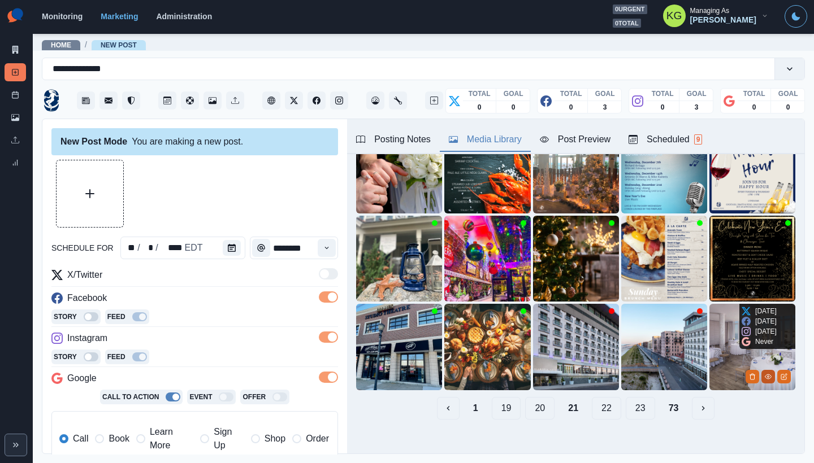
click at [761, 370] on button "View Media" at bounding box center [768, 377] width 14 height 14
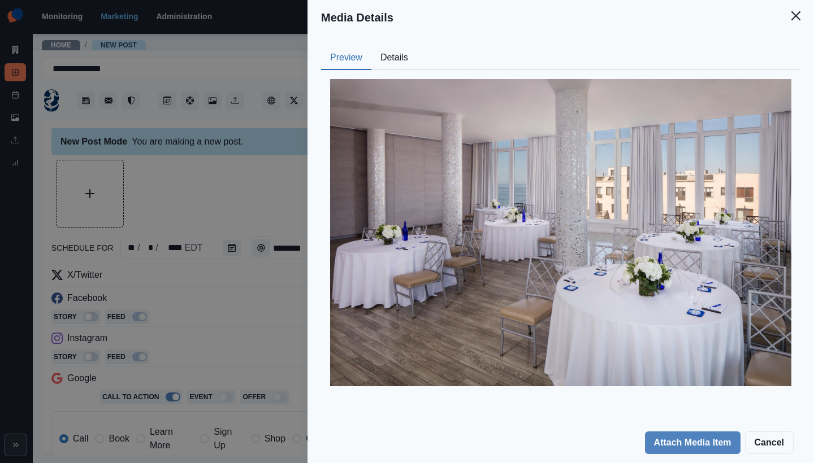
click at [800, 19] on icon "Close" at bounding box center [795, 15] width 9 height 9
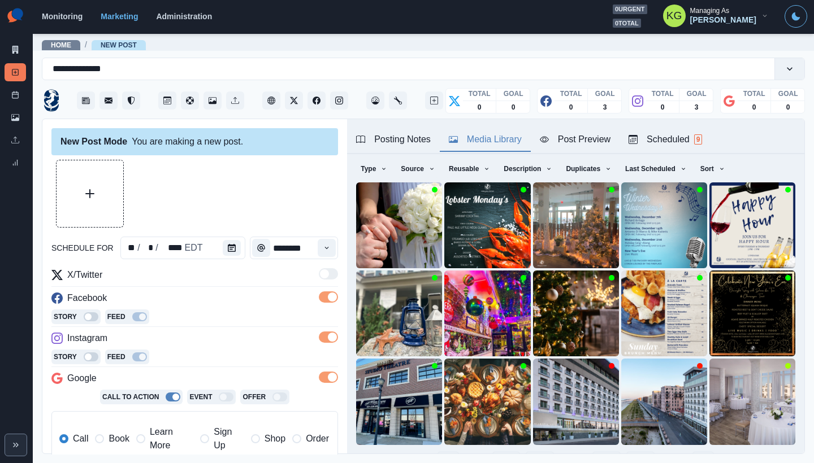
scroll to position [60, 0]
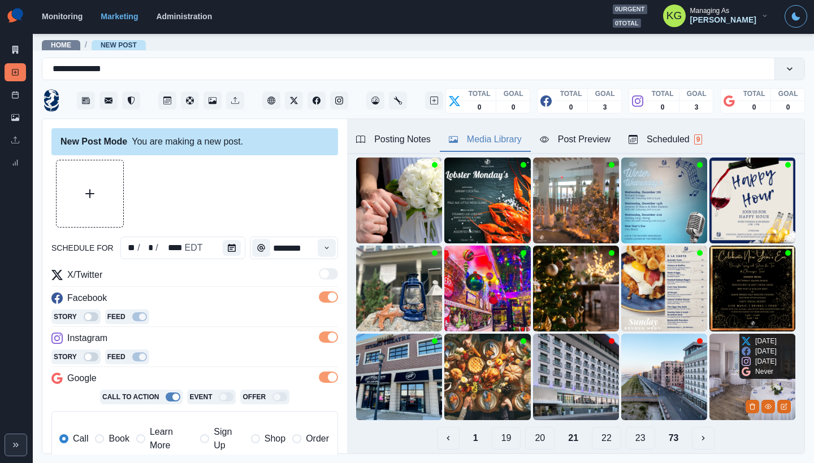
click at [712, 367] on img at bounding box center [752, 377] width 86 height 86
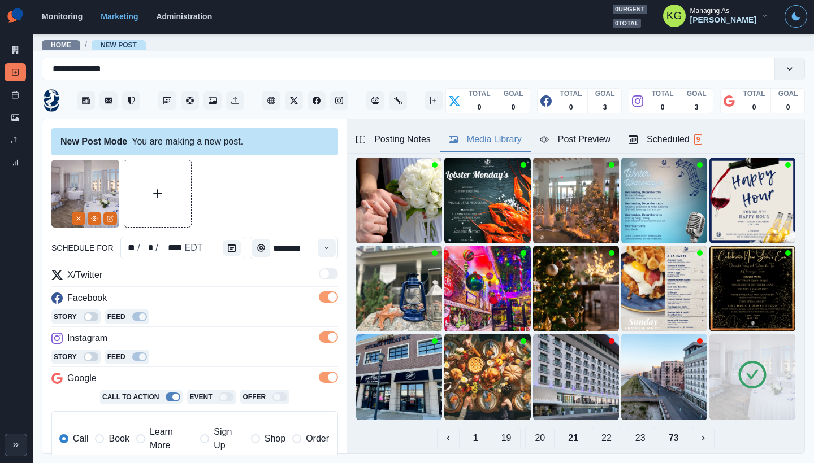
click at [593, 434] on button "22" at bounding box center [606, 438] width 29 height 23
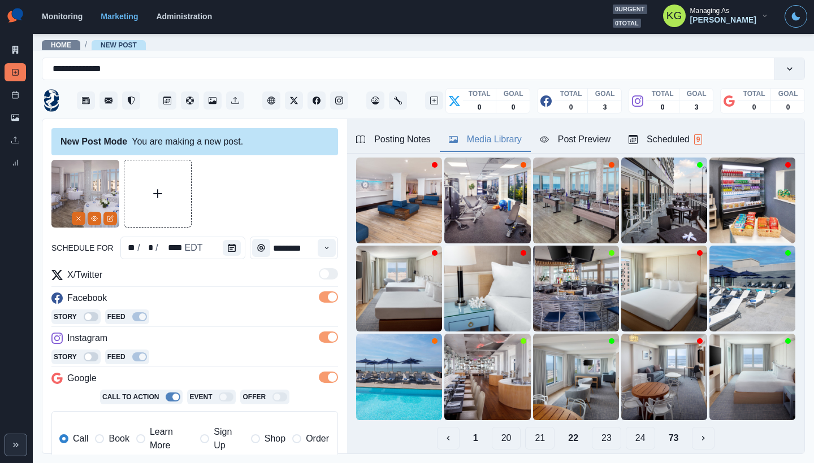
click at [532, 430] on button "21" at bounding box center [539, 438] width 29 height 23
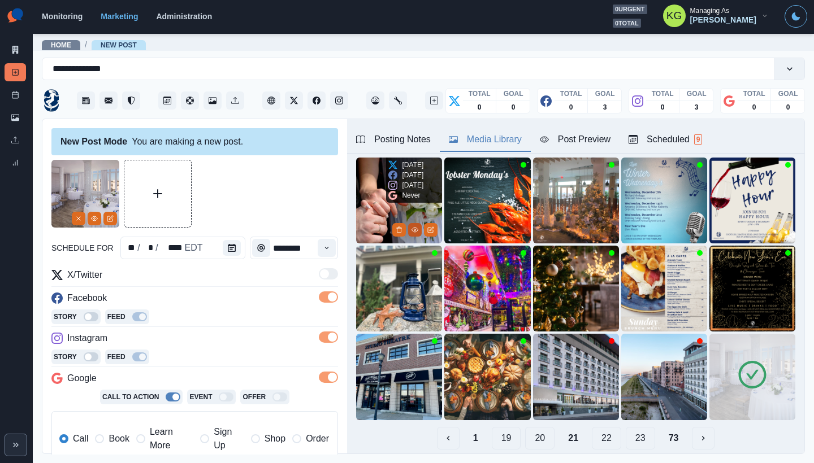
click at [413, 227] on icon "View Media" at bounding box center [414, 230] width 7 height 7
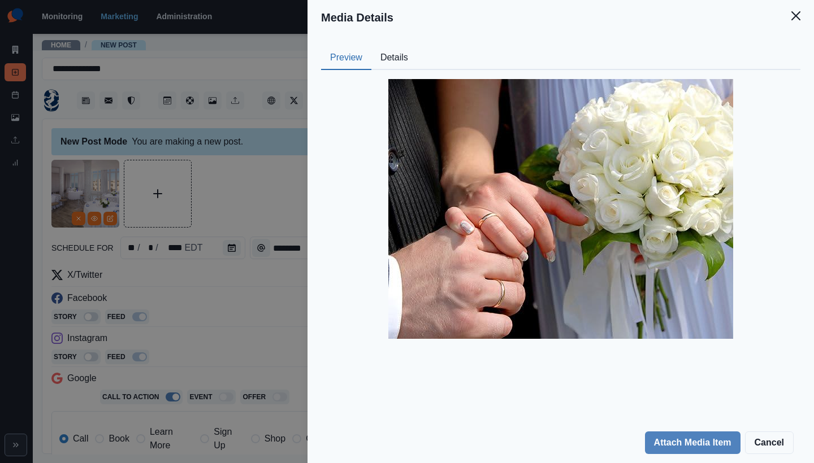
click at [795, 15] on icon "Close" at bounding box center [795, 15] width 9 height 9
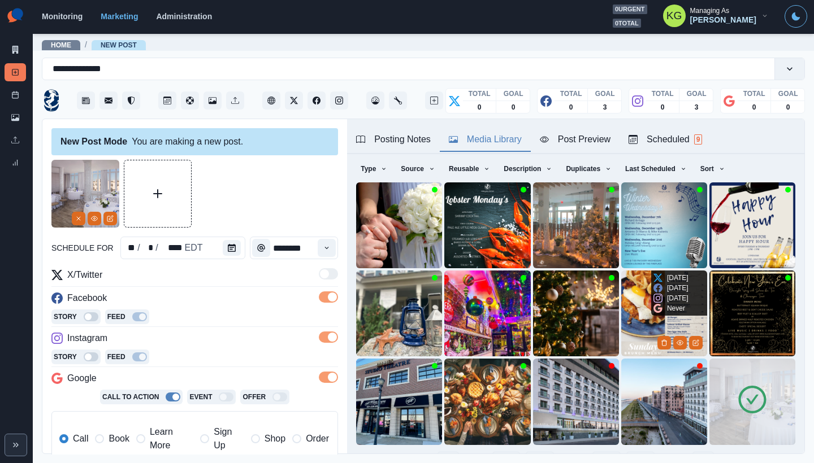
scroll to position [90, 0]
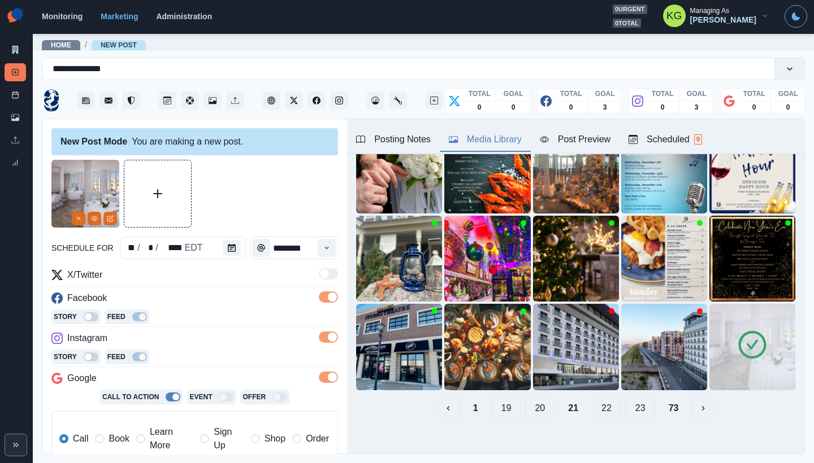
click at [595, 404] on button "22" at bounding box center [606, 408] width 29 height 23
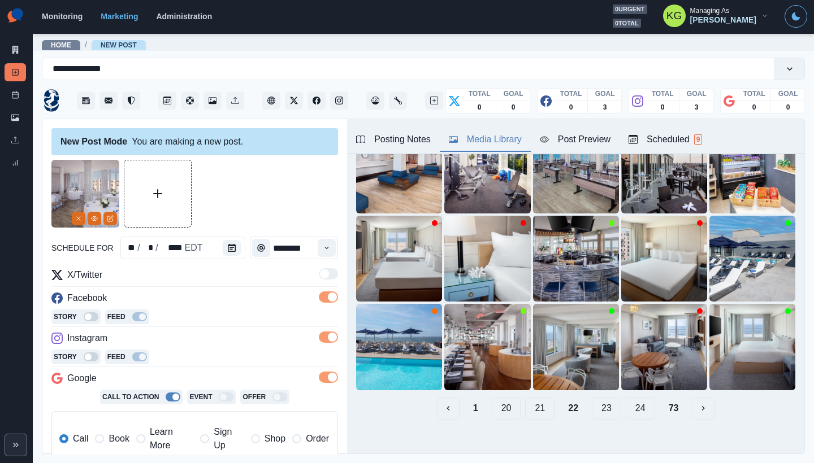
click at [596, 408] on button "23" at bounding box center [606, 408] width 29 height 23
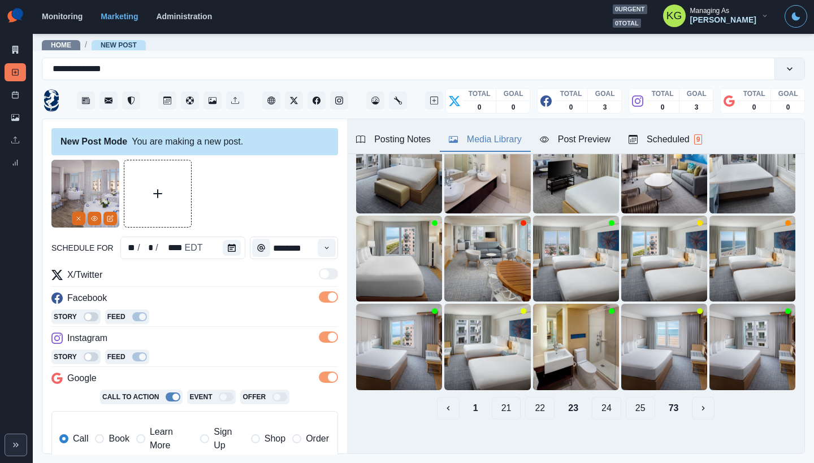
click at [595, 401] on button "24" at bounding box center [606, 408] width 29 height 23
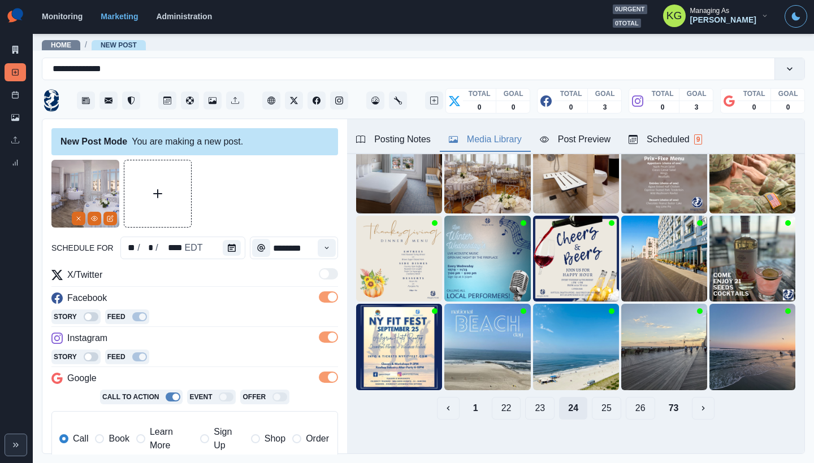
scroll to position [0, 0]
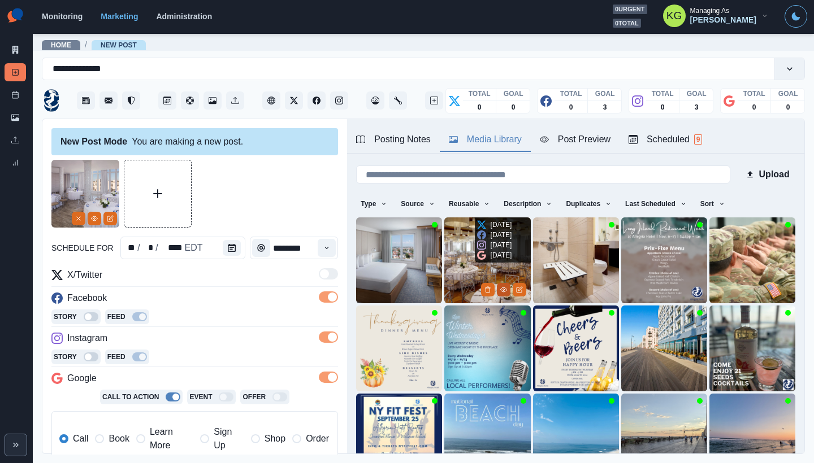
click at [497, 283] on button "View Media" at bounding box center [504, 290] width 14 height 14
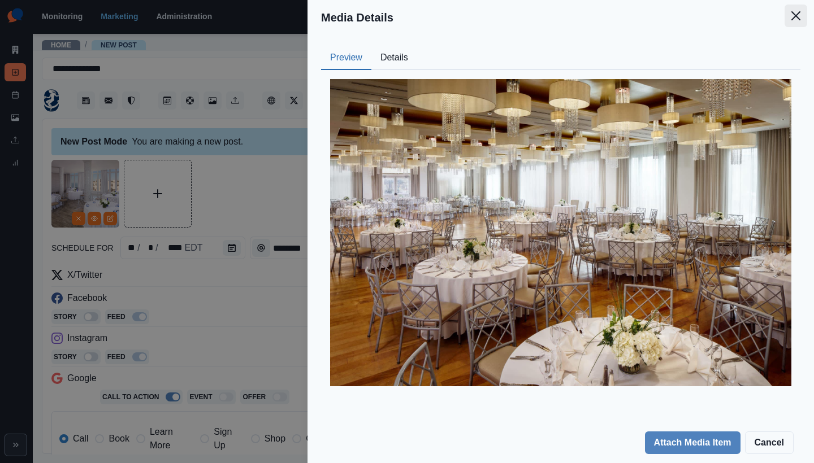
click at [796, 19] on icon "Close" at bounding box center [795, 15] width 9 height 9
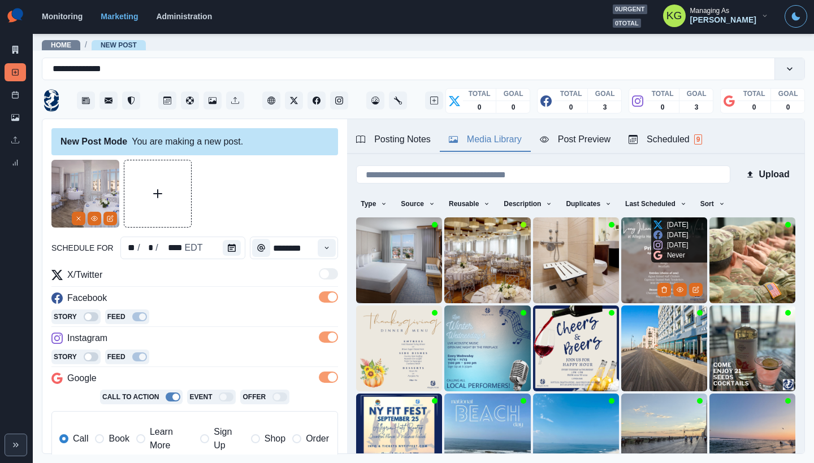
scroll to position [35, 0]
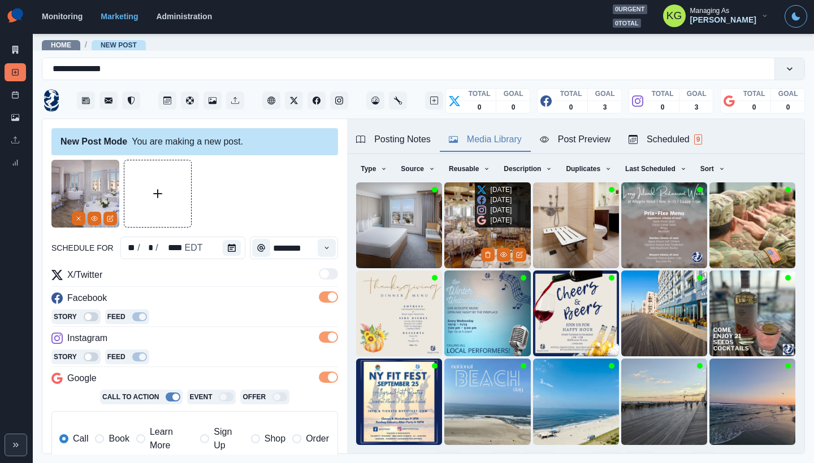
click at [450, 208] on img at bounding box center [487, 226] width 86 height 86
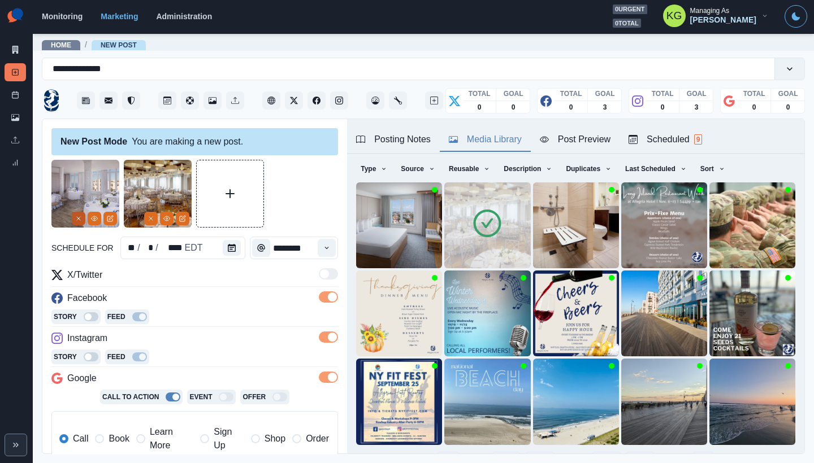
click at [79, 218] on icon "Remove" at bounding box center [78, 218] width 7 height 7
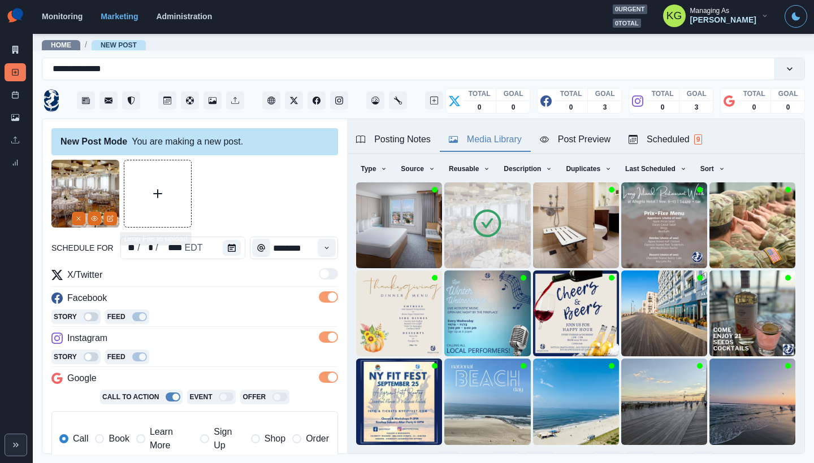
scroll to position [225, 0]
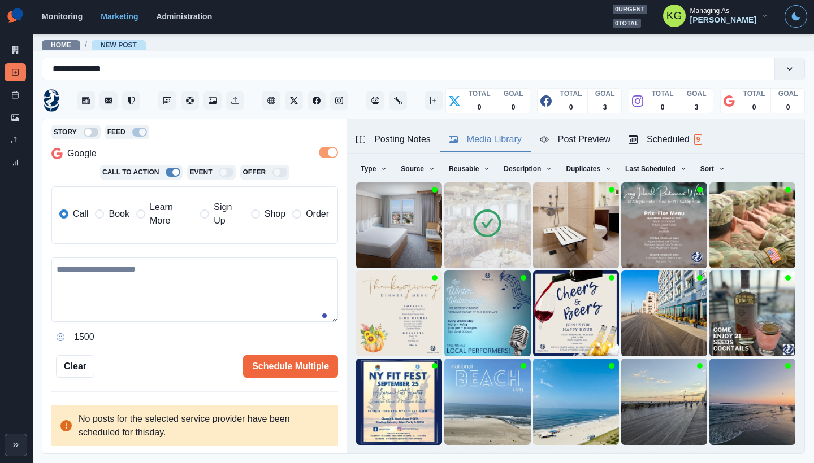
click at [107, 216] on label "Book" at bounding box center [112, 214] width 34 height 27
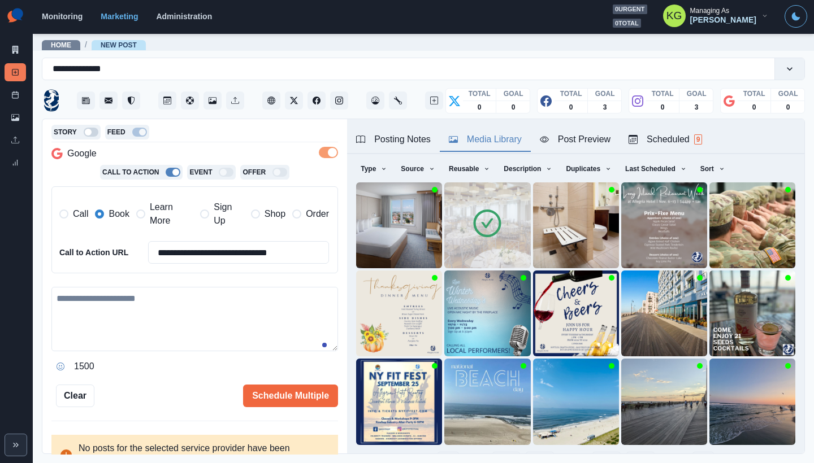
click at [211, 316] on textarea at bounding box center [194, 319] width 287 height 64
paste textarea "**********"
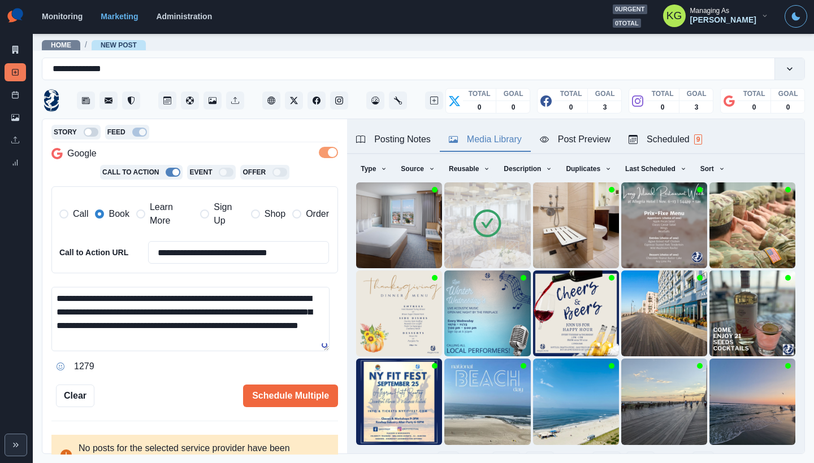
drag, startPoint x: 324, startPoint y: 349, endPoint x: 331, endPoint y: 444, distance: 95.2
click at [331, 444] on div "**********" at bounding box center [194, 287] width 305 height 336
click at [285, 348] on textarea "**********" at bounding box center [190, 319] width 278 height 64
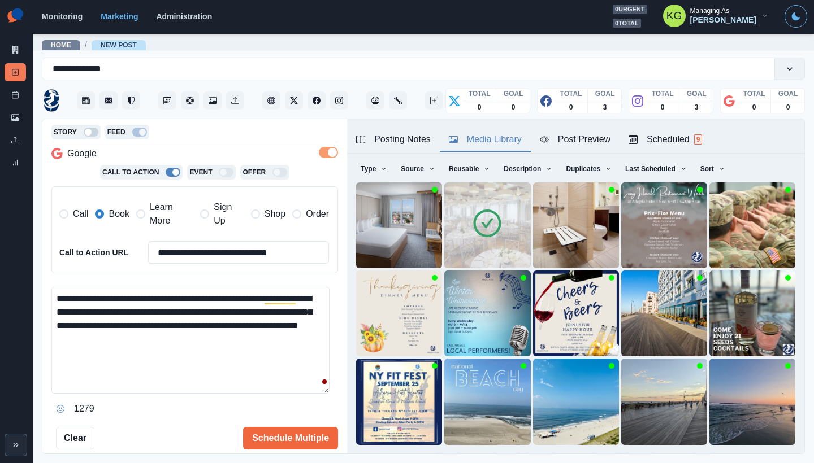
click at [327, 394] on textarea "**********" at bounding box center [190, 340] width 278 height 107
click at [179, 358] on textarea "**********" at bounding box center [190, 364] width 278 height 154
drag, startPoint x: 135, startPoint y: 336, endPoint x: 121, endPoint y: 336, distance: 13.6
click at [121, 336] on textarea "**********" at bounding box center [190, 364] width 278 height 154
click at [57, 292] on textarea "**********" at bounding box center [190, 364] width 278 height 154
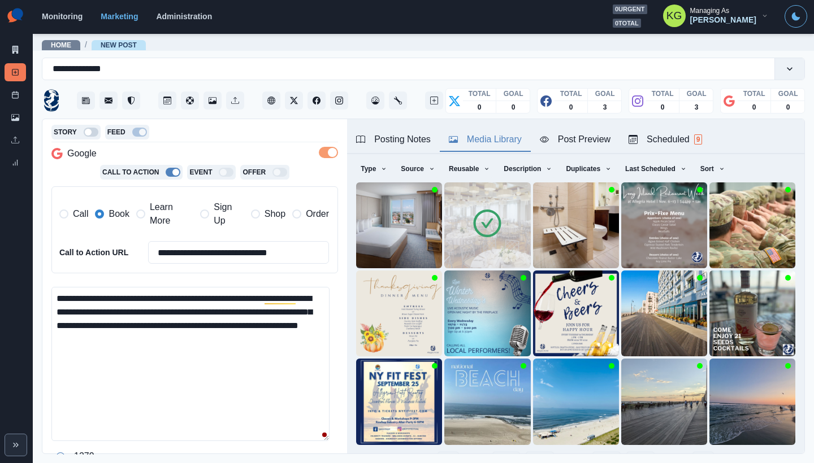
paste textarea "****"
click at [144, 333] on textarea "**********" at bounding box center [190, 364] width 278 height 154
click at [296, 297] on textarea "**********" at bounding box center [190, 364] width 278 height 154
click at [255, 366] on textarea "**********" at bounding box center [190, 364] width 278 height 154
drag, startPoint x: 153, startPoint y: 367, endPoint x: 54, endPoint y: 365, distance: 99.5
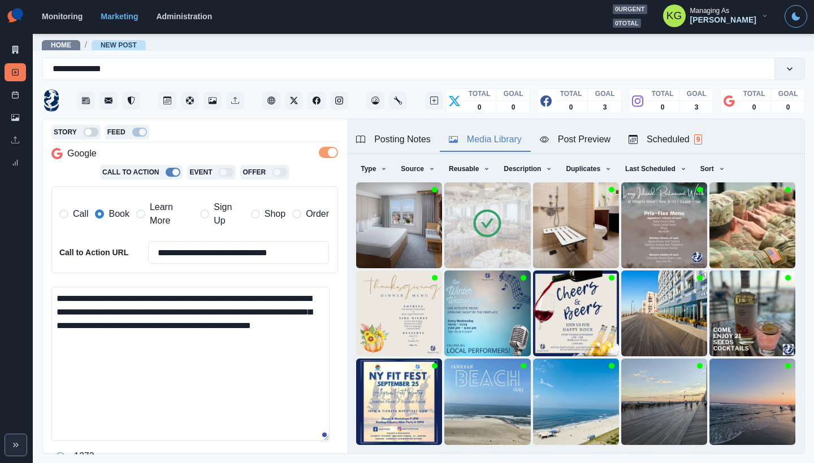
click at [54, 365] on textarea "**********" at bounding box center [190, 364] width 278 height 154
paste textarea "**********"
click at [127, 364] on textarea "**********" at bounding box center [190, 364] width 278 height 154
paste textarea "**********"
click at [324, 372] on textarea "**********" at bounding box center [190, 364] width 278 height 154
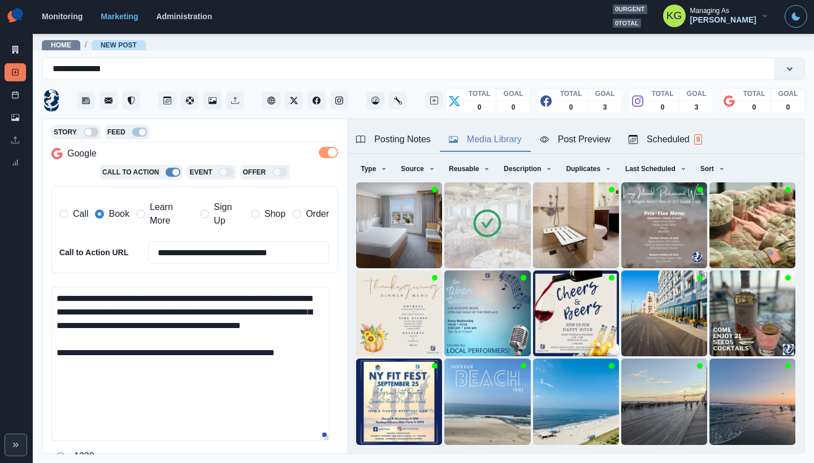
drag, startPoint x: 169, startPoint y: 364, endPoint x: 138, endPoint y: 365, distance: 30.5
click at [138, 365] on textarea "**********" at bounding box center [190, 364] width 278 height 154
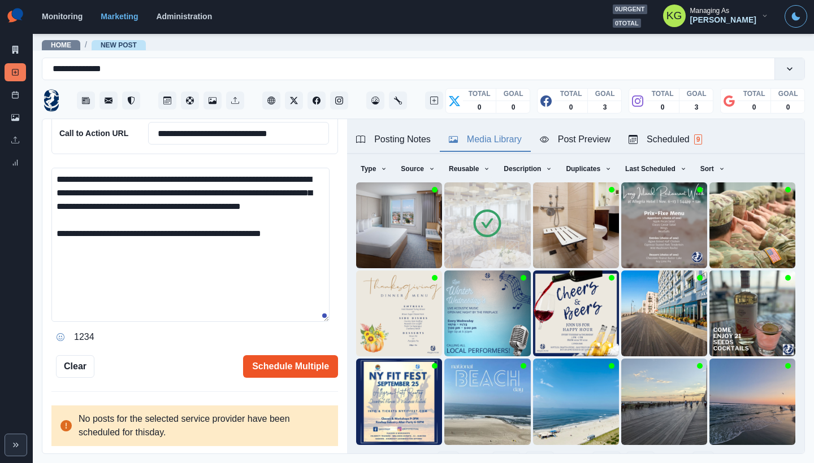
type textarea "**********"
click at [259, 359] on button "Schedule Multiple" at bounding box center [290, 367] width 95 height 23
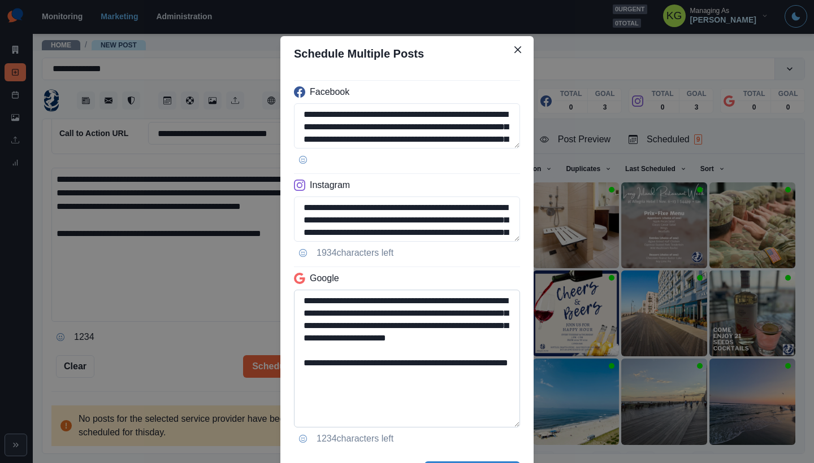
click at [505, 428] on textarea "**********" at bounding box center [407, 359] width 226 height 138
click at [402, 413] on textarea "**********" at bounding box center [407, 378] width 226 height 176
drag, startPoint x: 452, startPoint y: 375, endPoint x: 370, endPoint y: 374, distance: 82.0
click at [370, 374] on textarea "**********" at bounding box center [407, 378] width 226 height 176
click at [509, 236] on textarea "**********" at bounding box center [407, 219] width 226 height 45
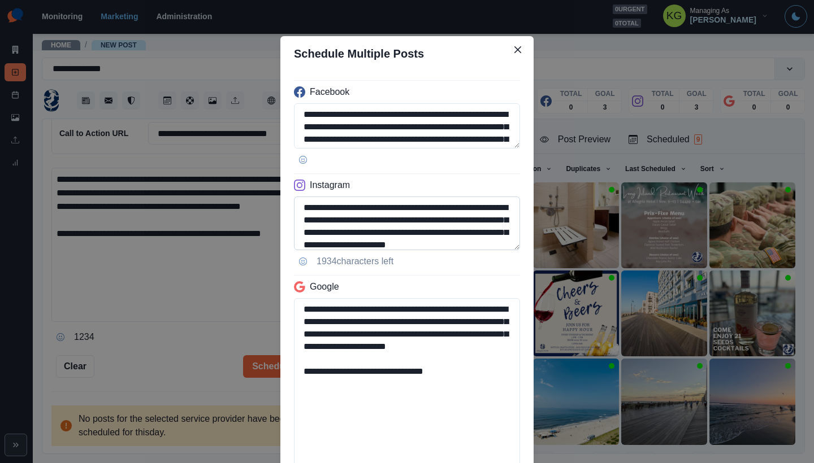
click at [508, 250] on textarea "**********" at bounding box center [407, 224] width 226 height 54
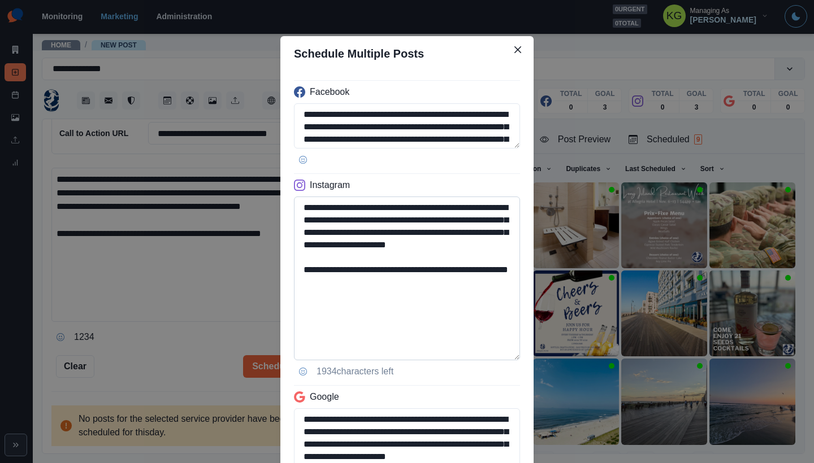
type textarea "**********"
click at [437, 319] on textarea "**********" at bounding box center [407, 279] width 226 height 164
drag, startPoint x: 473, startPoint y: 283, endPoint x: 383, endPoint y: 281, distance: 89.9
click at [383, 281] on textarea "**********" at bounding box center [407, 279] width 226 height 164
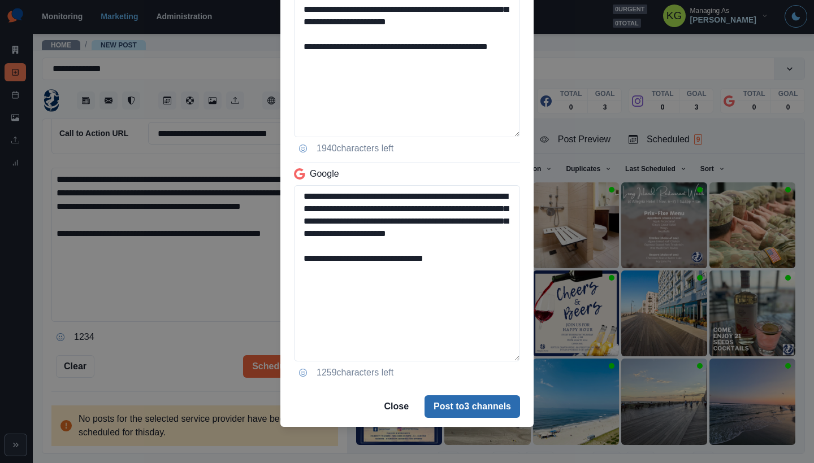
type textarea "**********"
drag, startPoint x: 453, startPoint y: 410, endPoint x: 459, endPoint y: 407, distance: 7.1
click at [453, 410] on button "Post to 3 channels" at bounding box center [472, 407] width 96 height 23
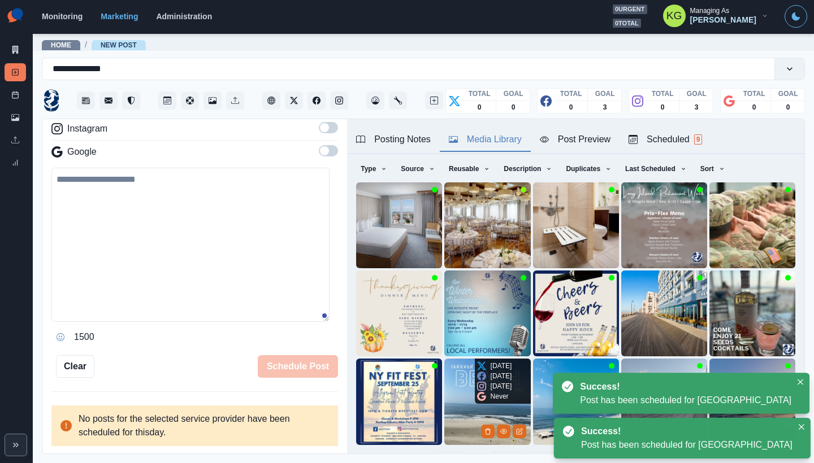
scroll to position [152, 0]
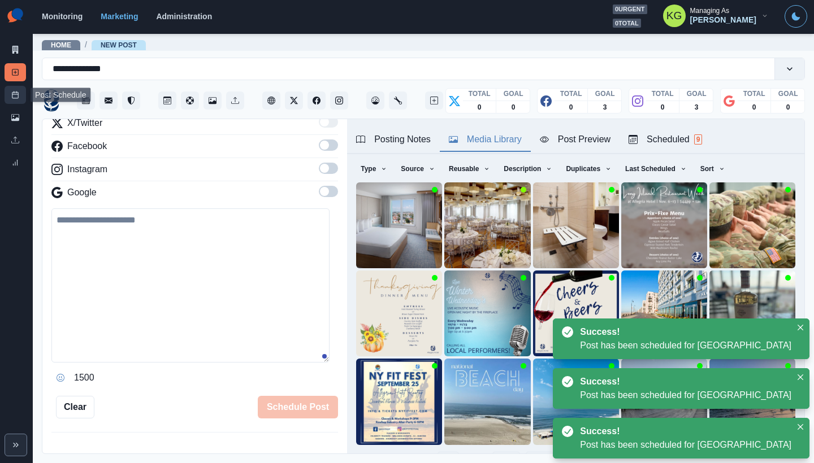
click at [14, 90] on link "Post Schedule" at bounding box center [15, 95] width 21 height 18
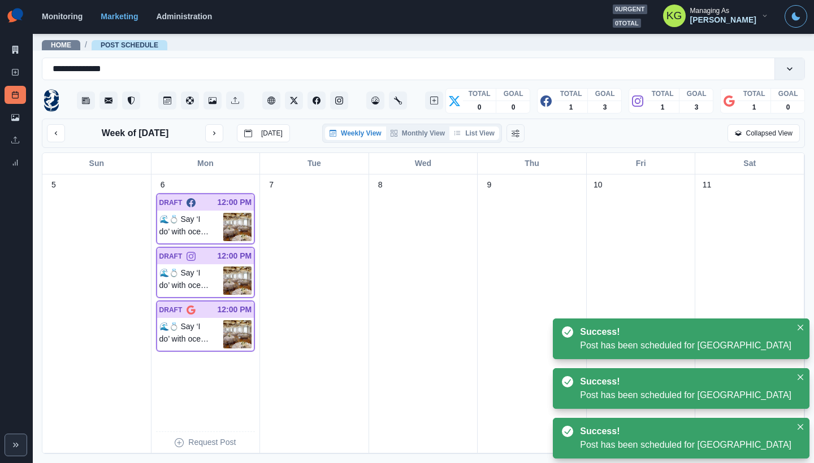
click at [488, 135] on button "List View" at bounding box center [474, 134] width 50 height 14
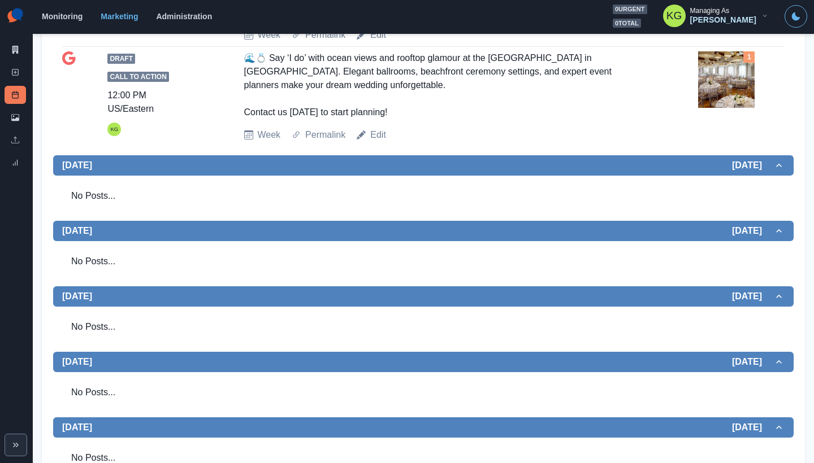
scroll to position [565, 0]
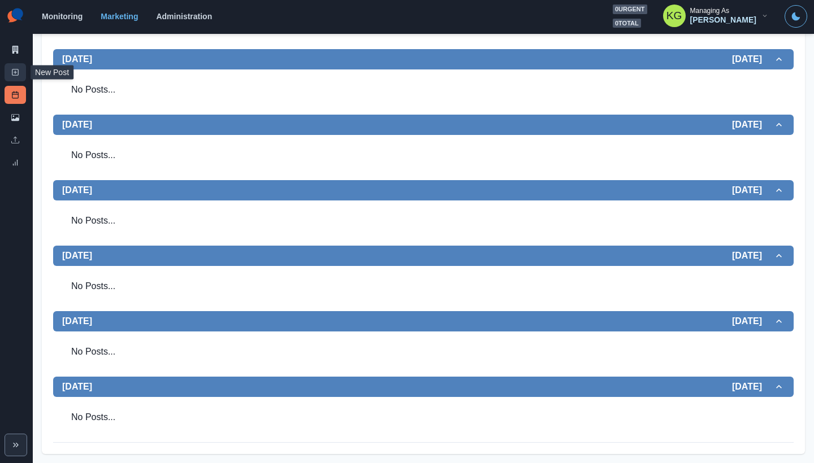
click at [10, 70] on link "New Post" at bounding box center [15, 72] width 21 height 18
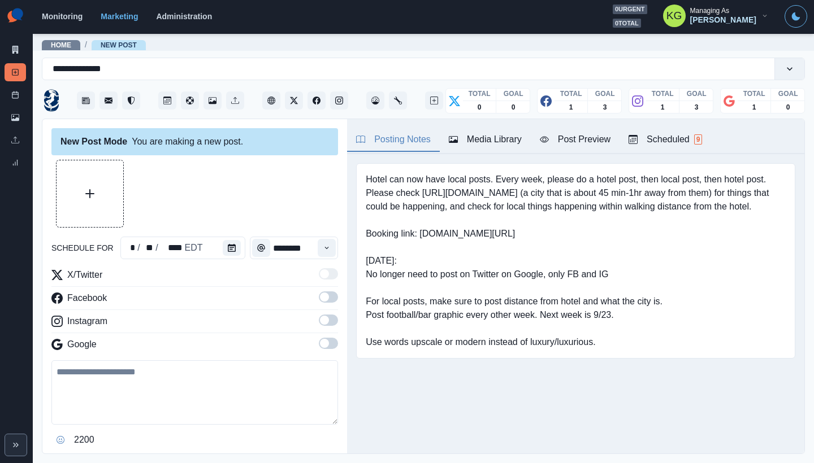
click at [246, 248] on div "schedule for * / ** / **** EDT ********" at bounding box center [194, 248] width 287 height 23
click at [228, 249] on icon "Calendar" at bounding box center [232, 248] width 8 height 8
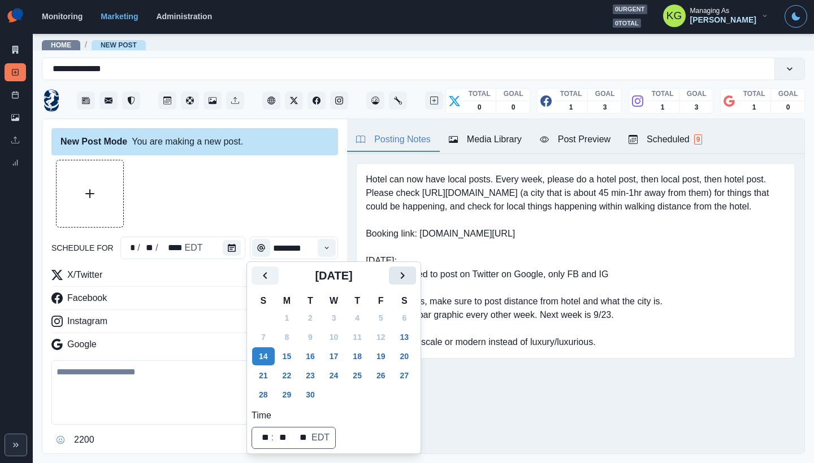
click at [406, 277] on icon "Next" at bounding box center [403, 276] width 14 height 14
click at [392, 336] on button "10" at bounding box center [381, 337] width 23 height 18
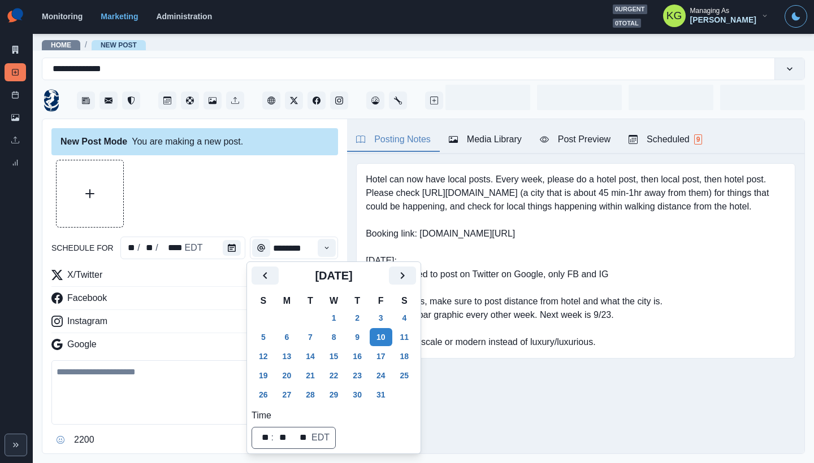
click at [239, 182] on div at bounding box center [194, 194] width 287 height 68
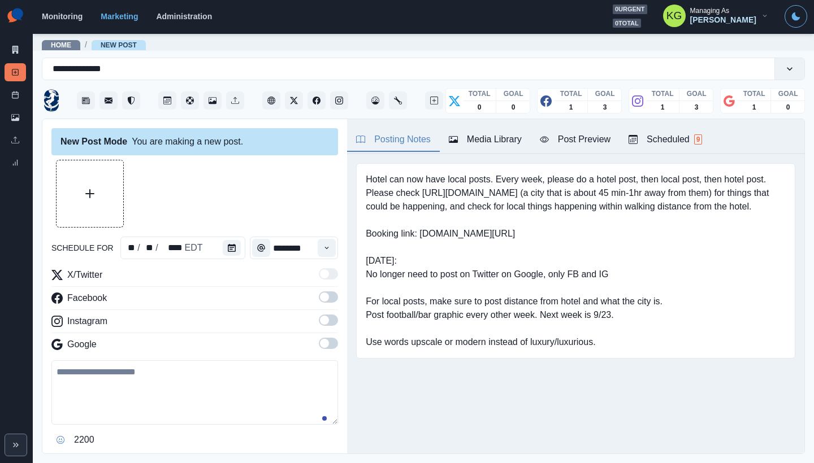
click at [328, 244] on div "Time" at bounding box center [326, 248] width 23 height 23
click at [318, 252] on button "Time" at bounding box center [327, 248] width 18 height 18
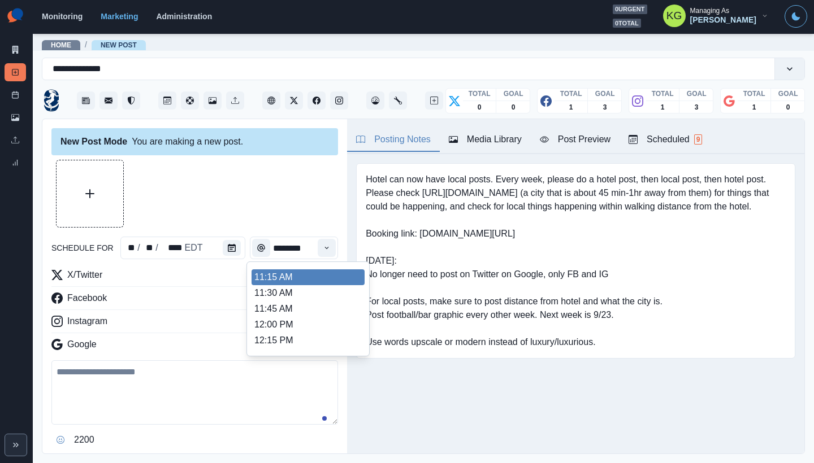
scroll to position [189, 0]
click at [284, 277] on li "11:00 AM" at bounding box center [308, 275] width 113 height 16
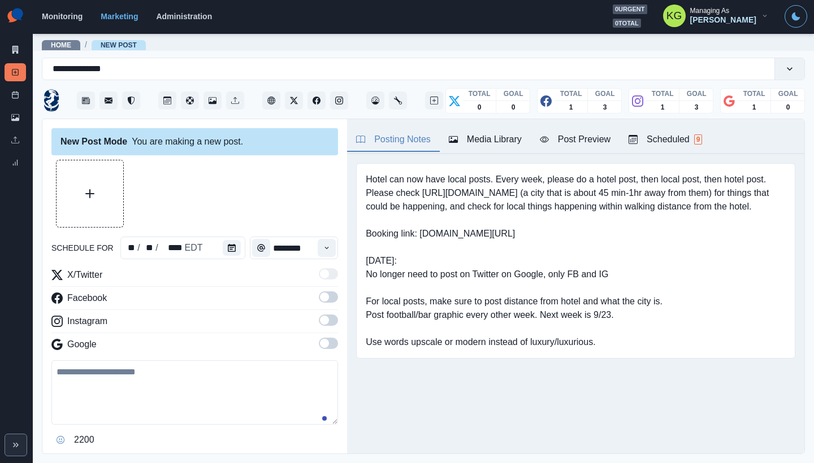
type input "********"
click at [323, 338] on span at bounding box center [328, 343] width 19 height 11
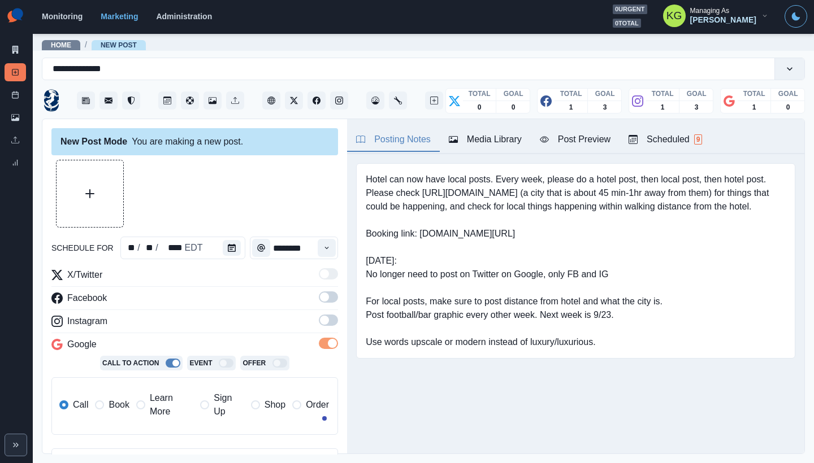
click at [320, 319] on span at bounding box center [324, 320] width 9 height 9
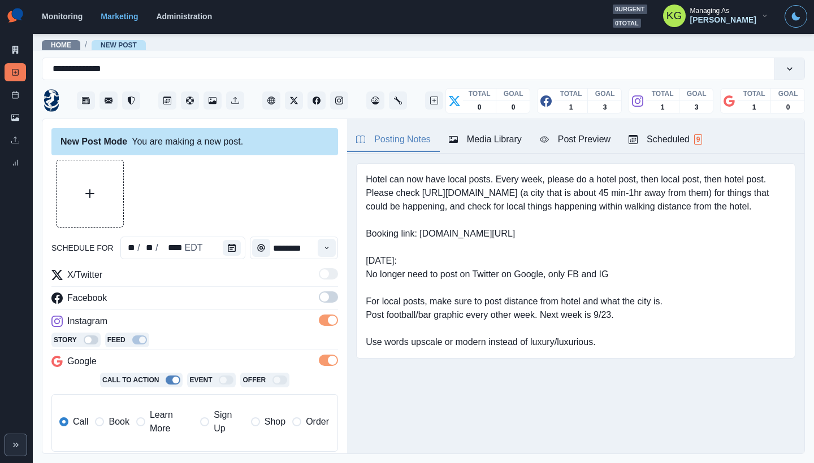
click at [320, 295] on span at bounding box center [324, 297] width 9 height 9
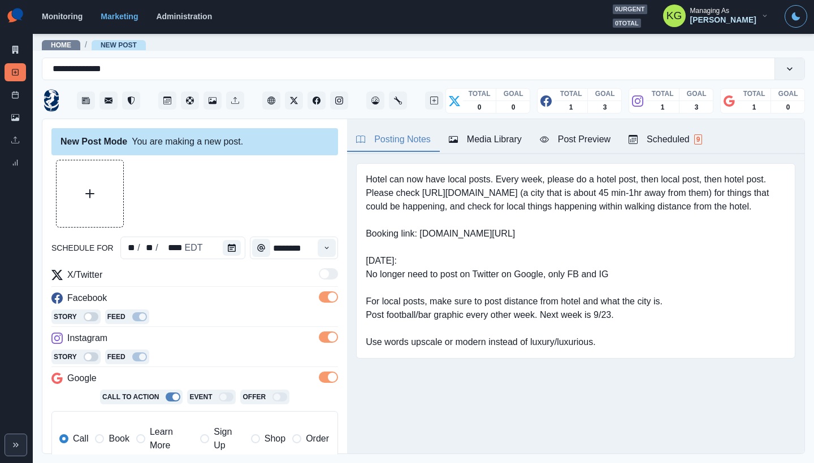
click at [496, 138] on div "Media Library" at bounding box center [485, 140] width 73 height 14
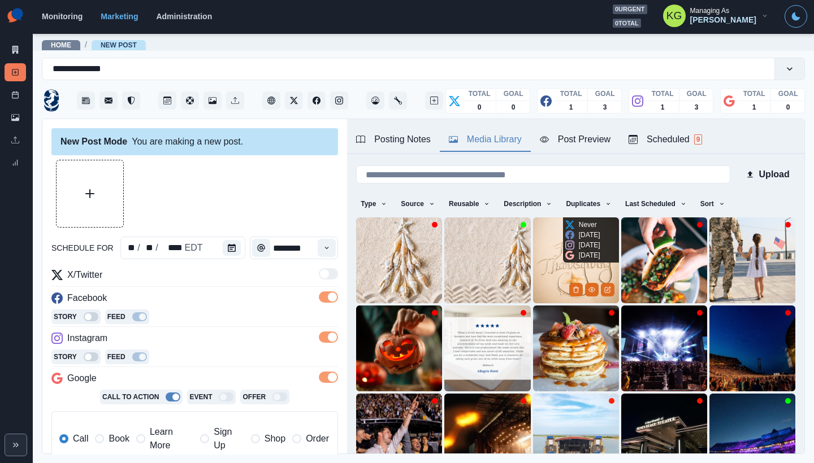
scroll to position [90, 0]
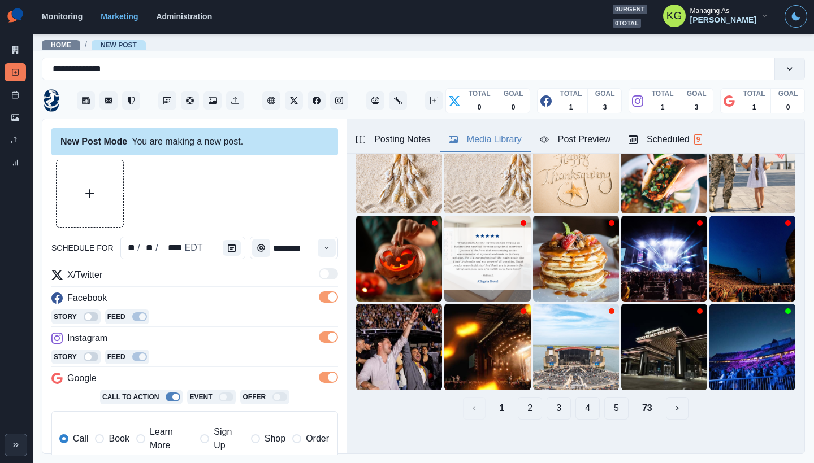
click at [604, 397] on button "5" at bounding box center [616, 408] width 24 height 23
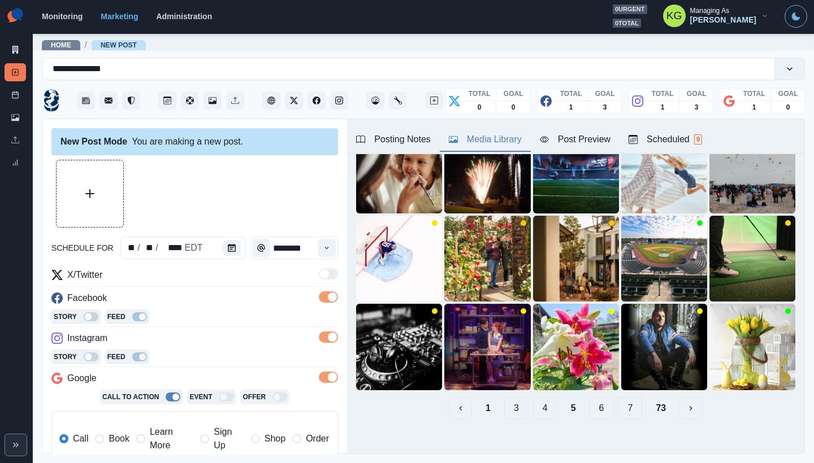
click at [609, 397] on div "1 3 4 5 6 7 73" at bounding box center [575, 408] width 439 height 23
click at [620, 399] on button "7" at bounding box center [630, 408] width 24 height 23
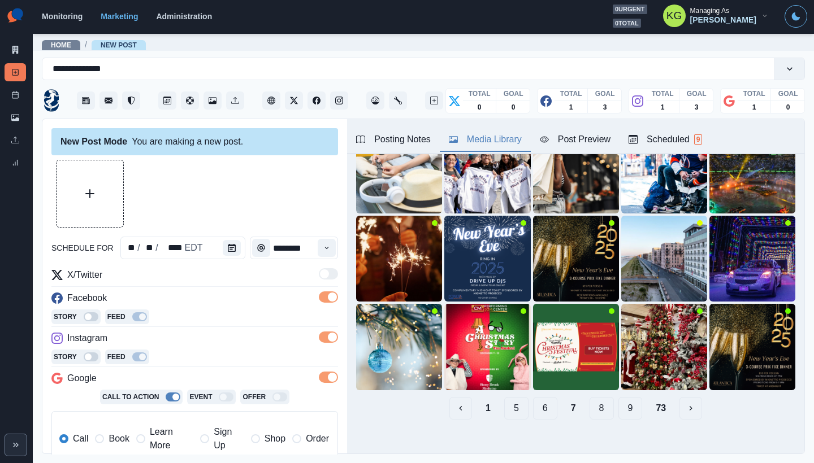
click at [629, 401] on button "9" at bounding box center [630, 408] width 24 height 23
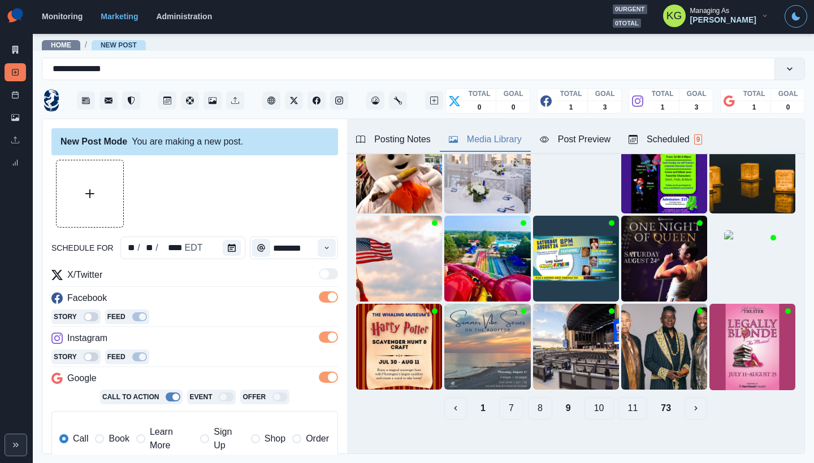
click at [630, 401] on button "11" at bounding box center [632, 408] width 29 height 23
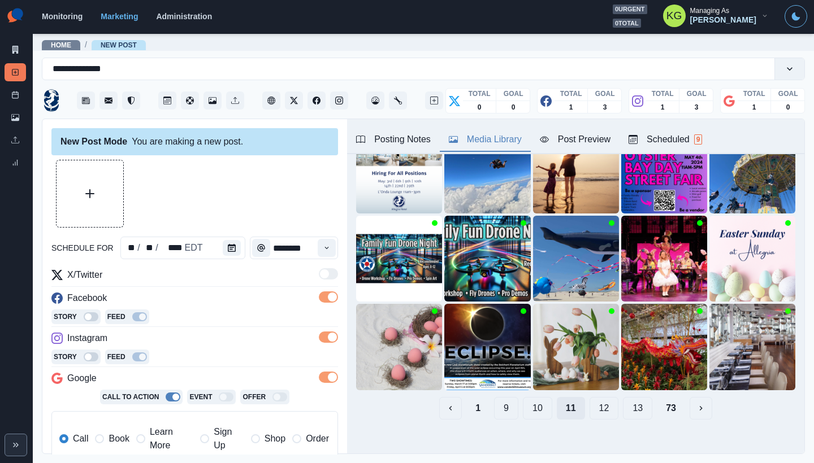
click at [630, 401] on button "13" at bounding box center [637, 408] width 29 height 23
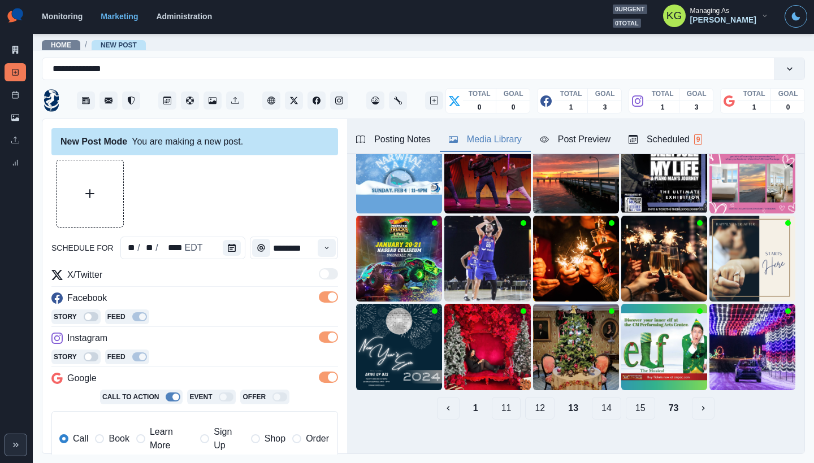
click at [630, 401] on button "15" at bounding box center [640, 408] width 29 height 23
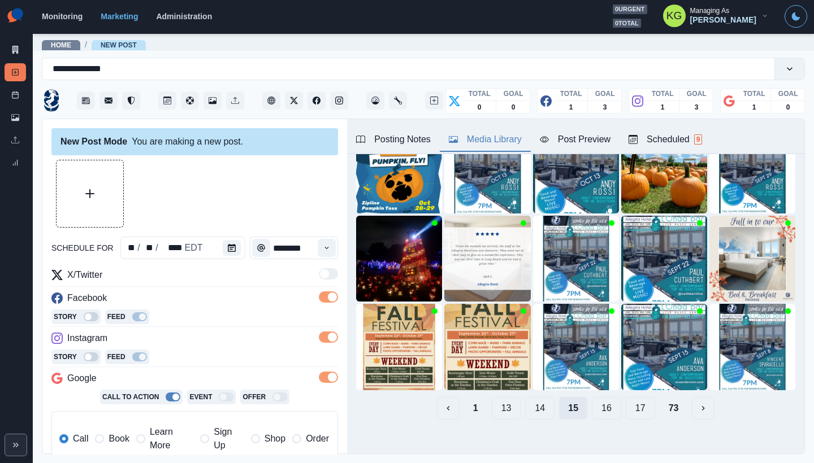
click at [630, 401] on button "17" at bounding box center [640, 408] width 29 height 23
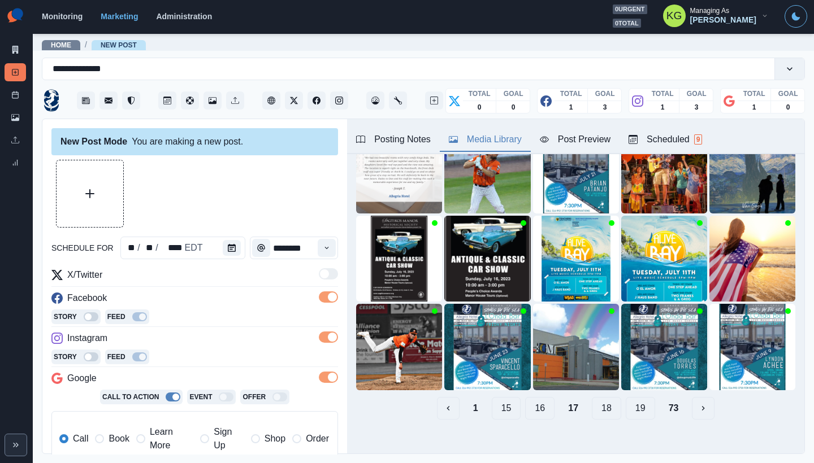
click at [630, 401] on button "19" at bounding box center [640, 408] width 29 height 23
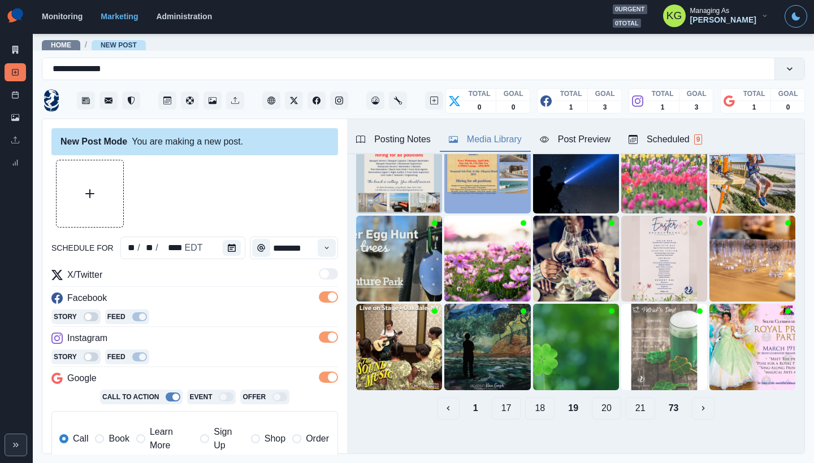
click at [630, 401] on button "21" at bounding box center [640, 408] width 29 height 23
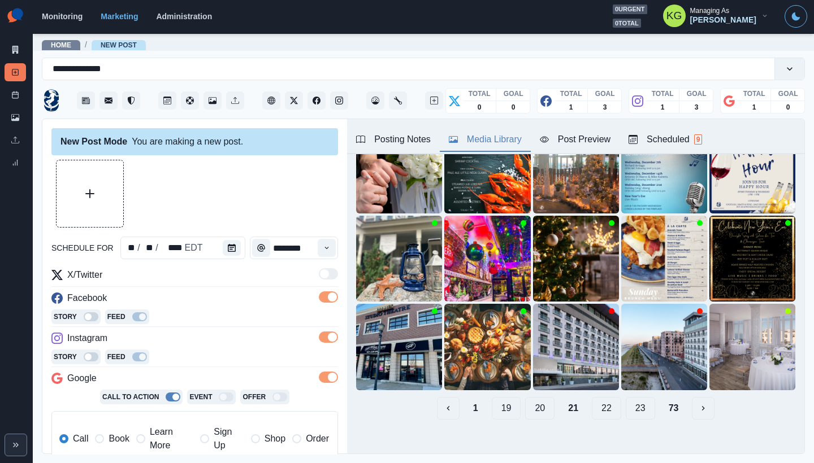
click at [603, 404] on button "22" at bounding box center [606, 408] width 29 height 23
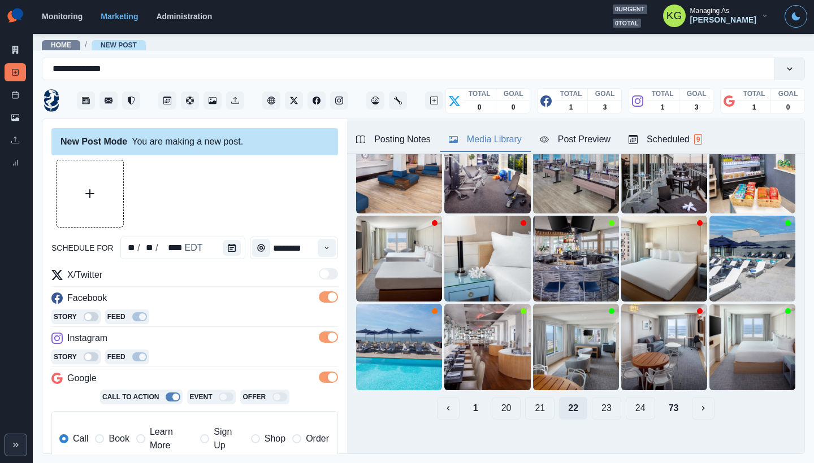
scroll to position [0, 0]
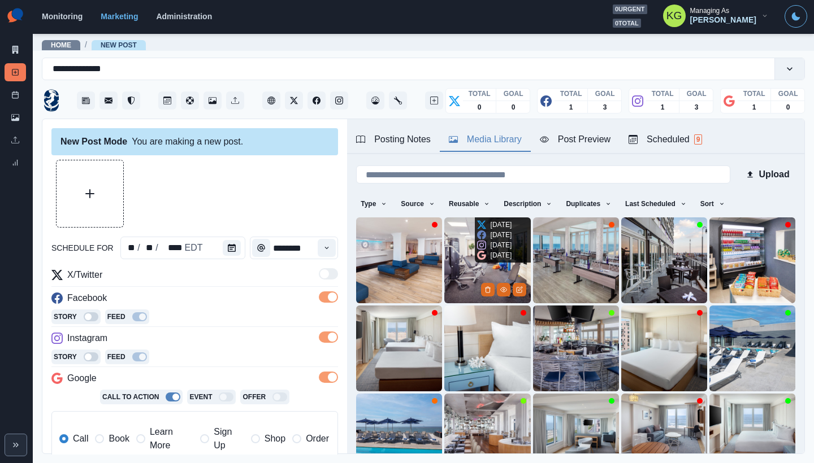
click at [469, 267] on img at bounding box center [487, 261] width 86 height 86
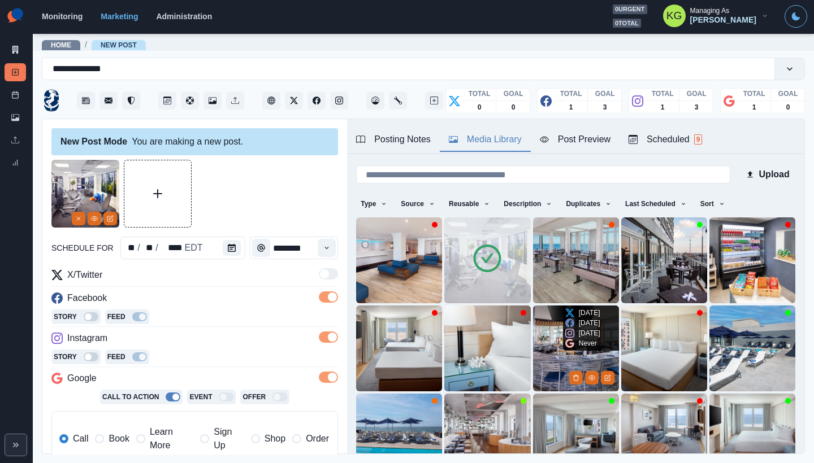
scroll to position [90, 0]
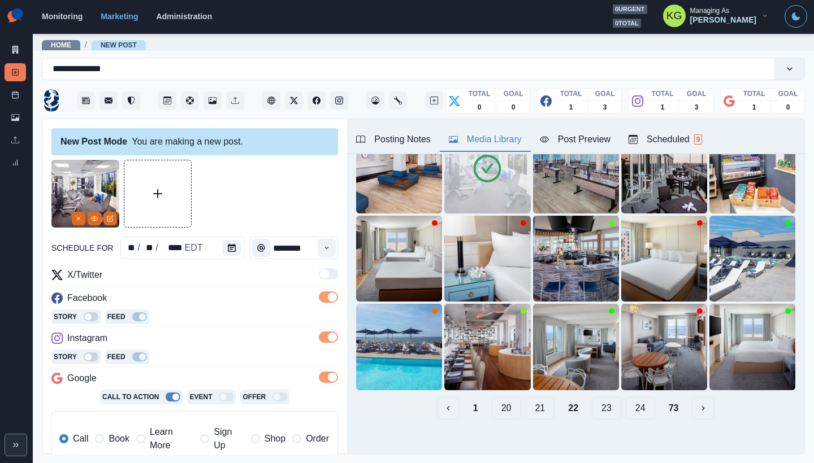
click at [592, 397] on button "23" at bounding box center [606, 408] width 29 height 23
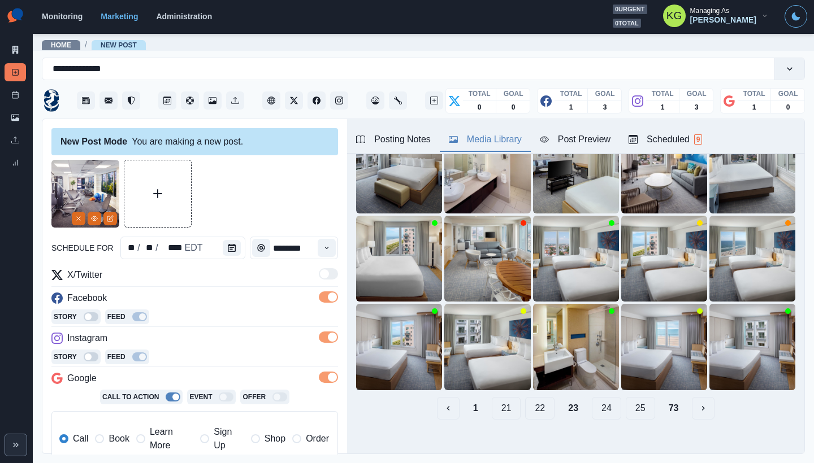
click at [626, 408] on button "25" at bounding box center [640, 408] width 29 height 23
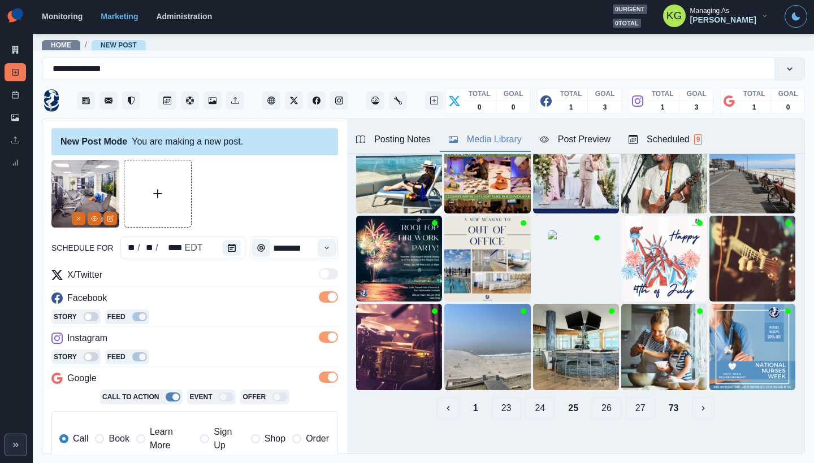
click at [531, 397] on button "24" at bounding box center [539, 408] width 29 height 23
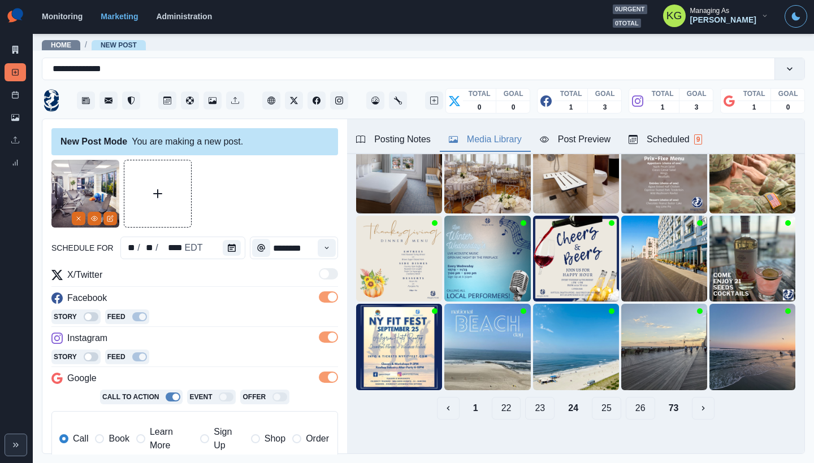
click at [592, 399] on button "25" at bounding box center [606, 408] width 29 height 23
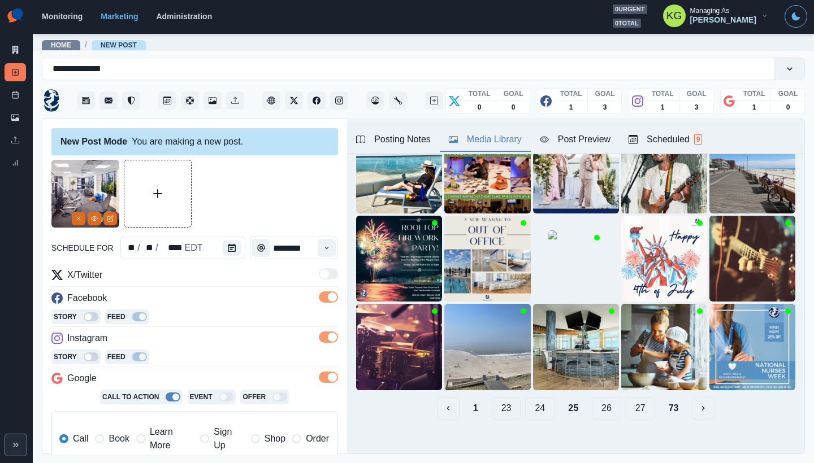
click at [604, 401] on button "26" at bounding box center [606, 408] width 29 height 23
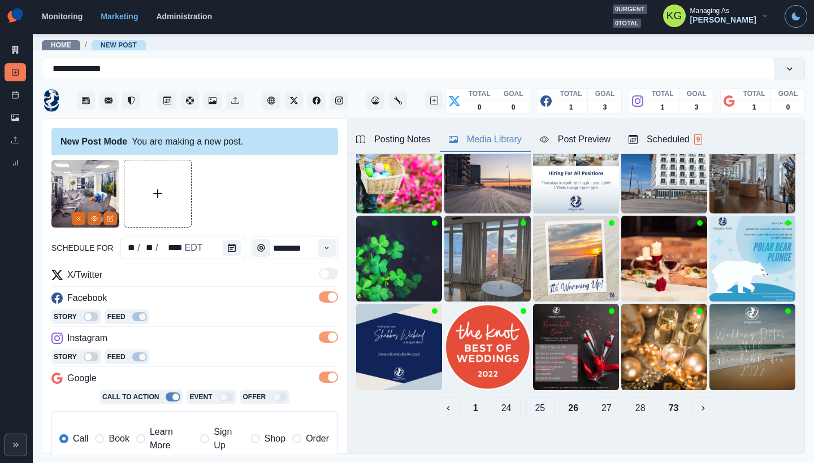
click at [600, 402] on button "27" at bounding box center [606, 408] width 29 height 23
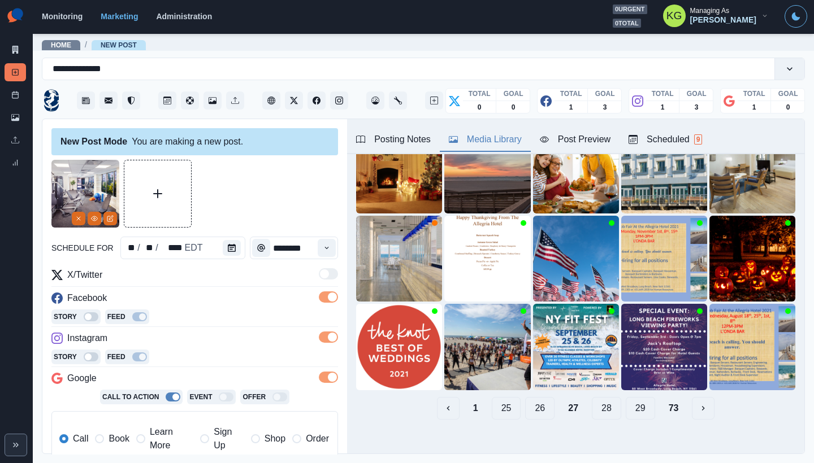
click at [600, 402] on button "28" at bounding box center [606, 408] width 29 height 23
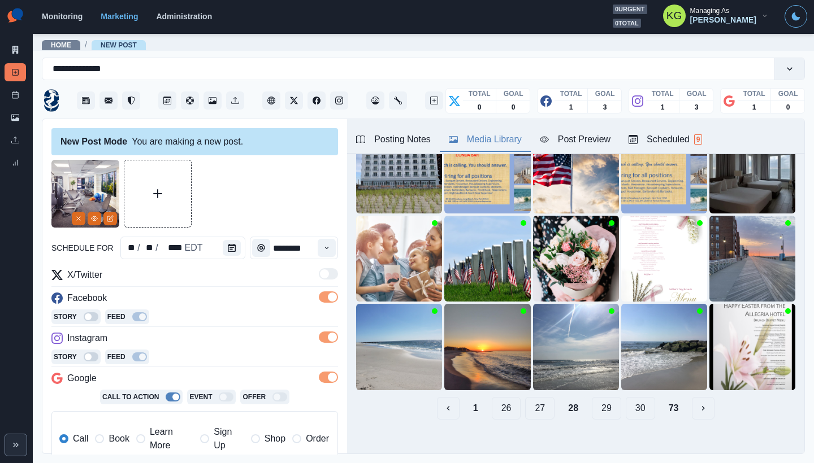
click at [600, 402] on button "29" at bounding box center [606, 408] width 29 height 23
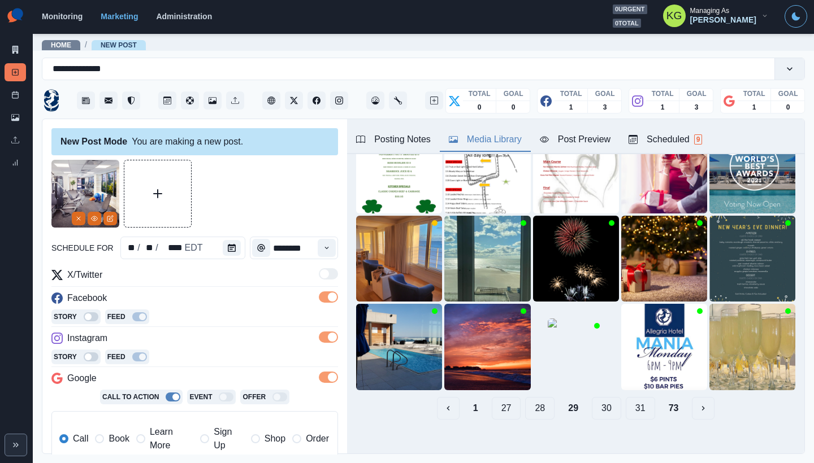
click at [600, 402] on button "30" at bounding box center [606, 408] width 29 height 23
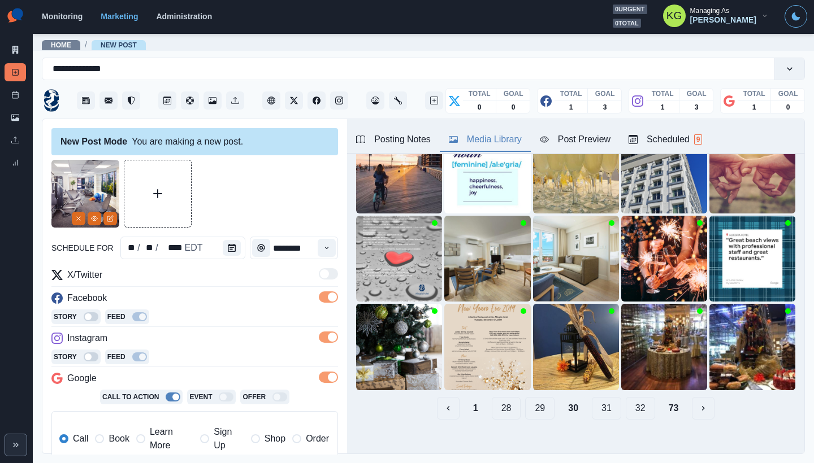
click at [600, 402] on button "31" at bounding box center [606, 408] width 29 height 23
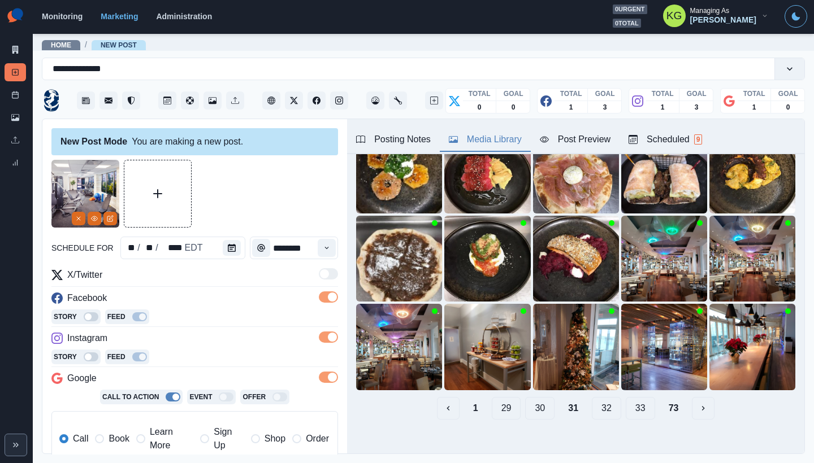
click at [600, 402] on button "32" at bounding box center [606, 408] width 29 height 23
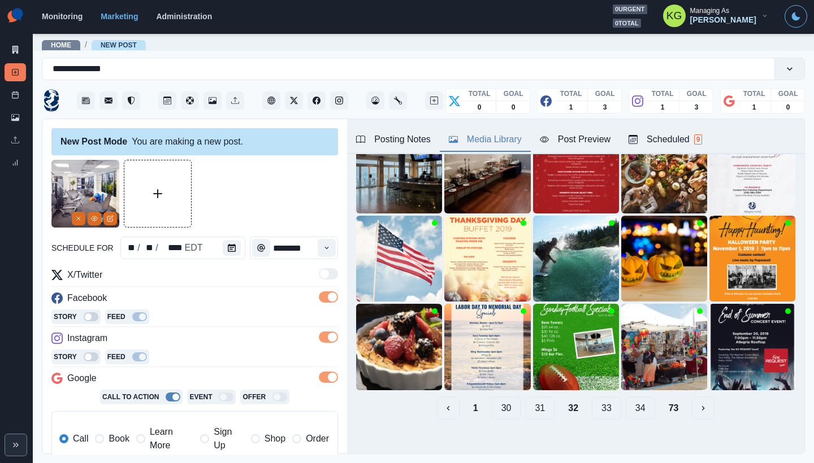
click at [600, 402] on button "33" at bounding box center [606, 408] width 29 height 23
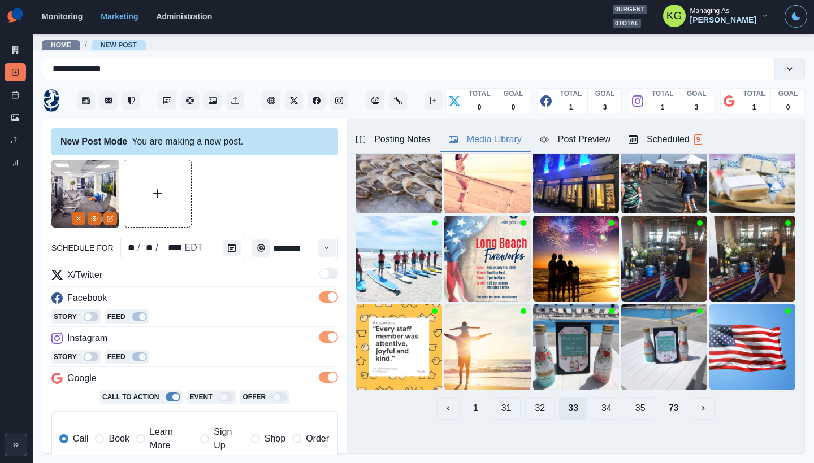
scroll to position [0, 0]
click at [600, 402] on button "34" at bounding box center [606, 408] width 29 height 23
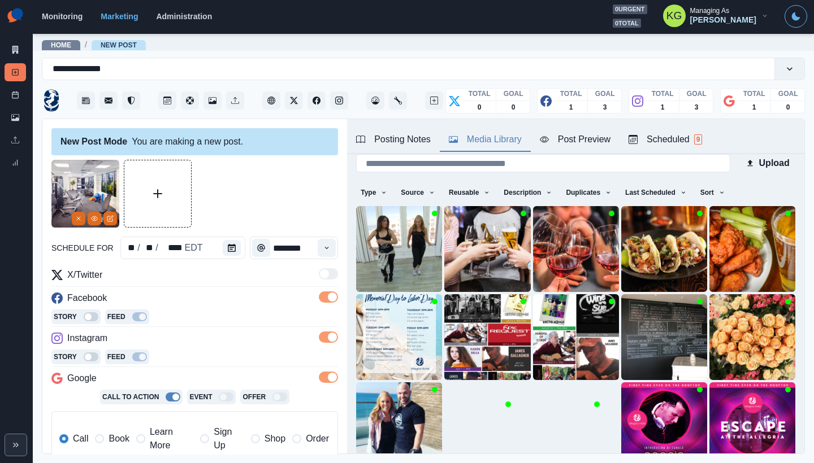
click at [600, 402] on div at bounding box center [576, 425] width 57 height 57
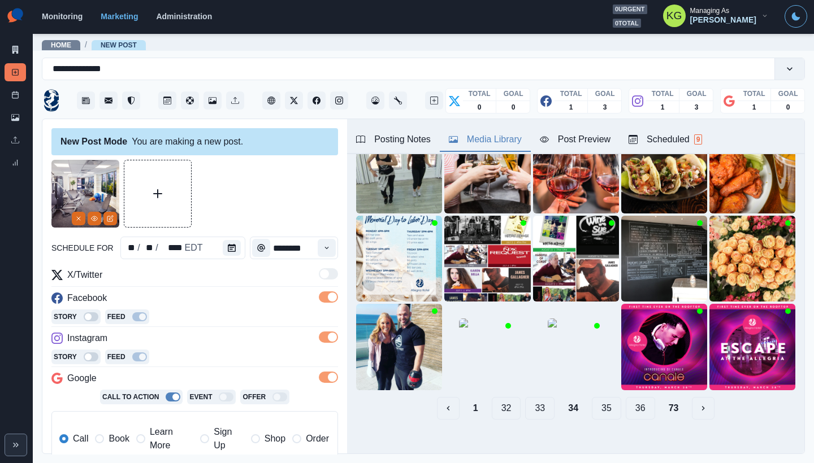
click at [600, 402] on button "35" at bounding box center [606, 408] width 29 height 23
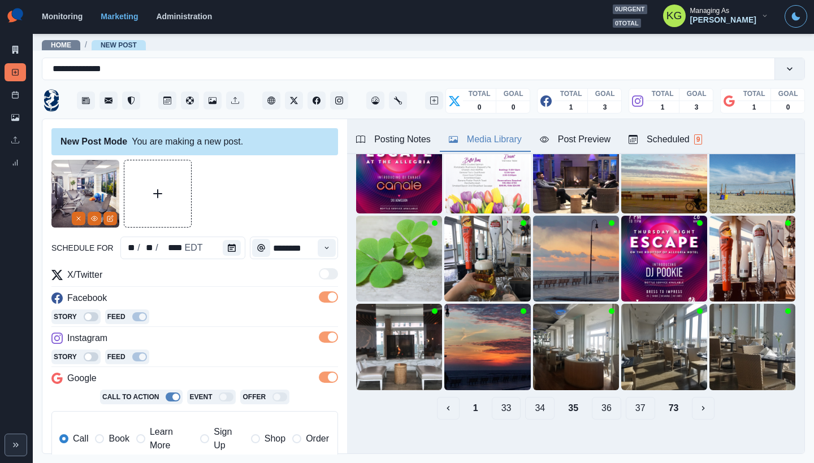
click at [600, 402] on button "36" at bounding box center [606, 408] width 29 height 23
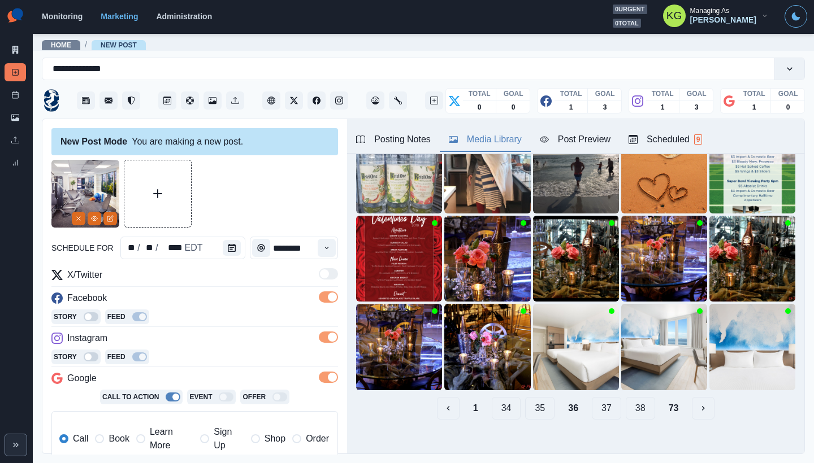
click at [600, 402] on button "37" at bounding box center [606, 408] width 29 height 23
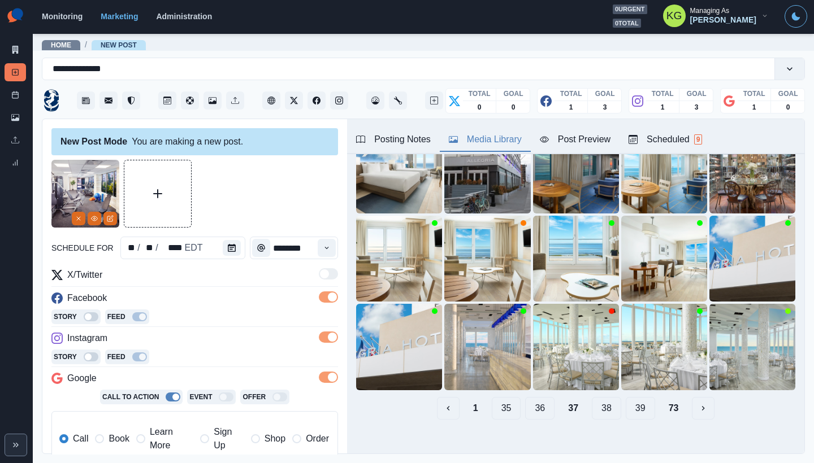
click at [600, 402] on button "38" at bounding box center [606, 408] width 29 height 23
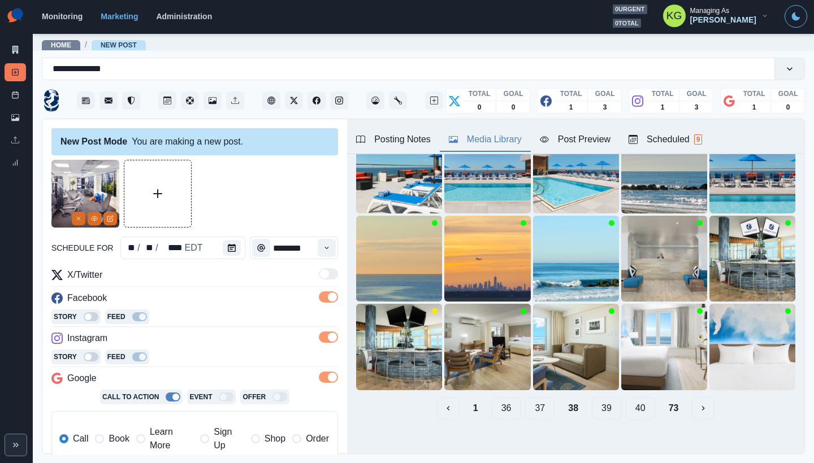
click at [600, 402] on button "39" at bounding box center [606, 408] width 29 height 23
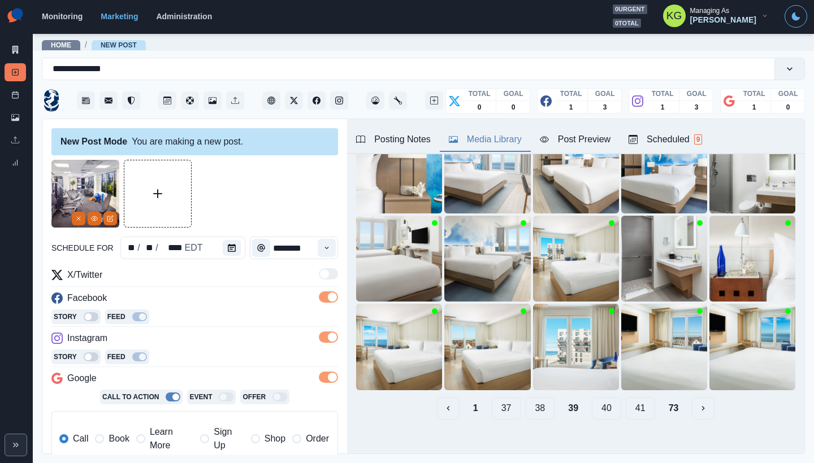
click at [600, 402] on button "40" at bounding box center [606, 408] width 29 height 23
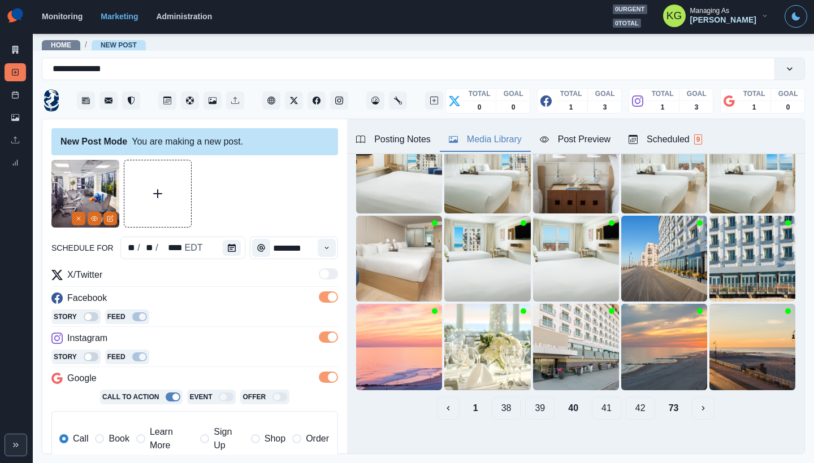
click at [600, 402] on button "41" at bounding box center [606, 408] width 29 height 23
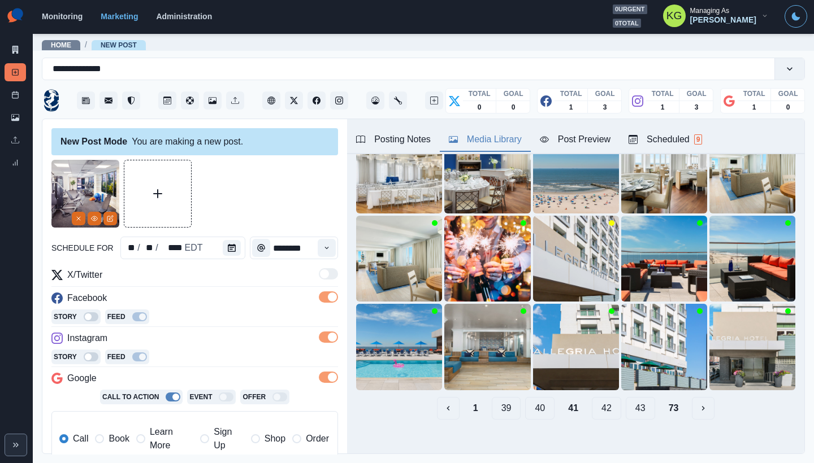
click at [600, 402] on button "42" at bounding box center [606, 408] width 29 height 23
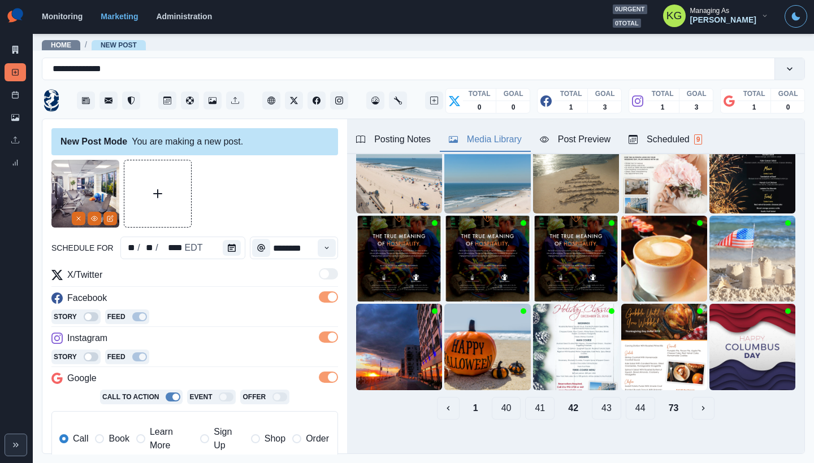
click at [600, 402] on button "43" at bounding box center [606, 408] width 29 height 23
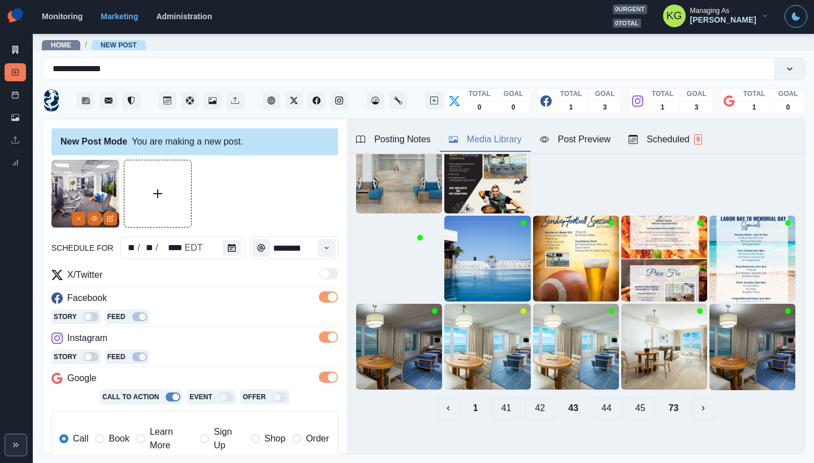
click at [600, 402] on button "44" at bounding box center [606, 408] width 29 height 23
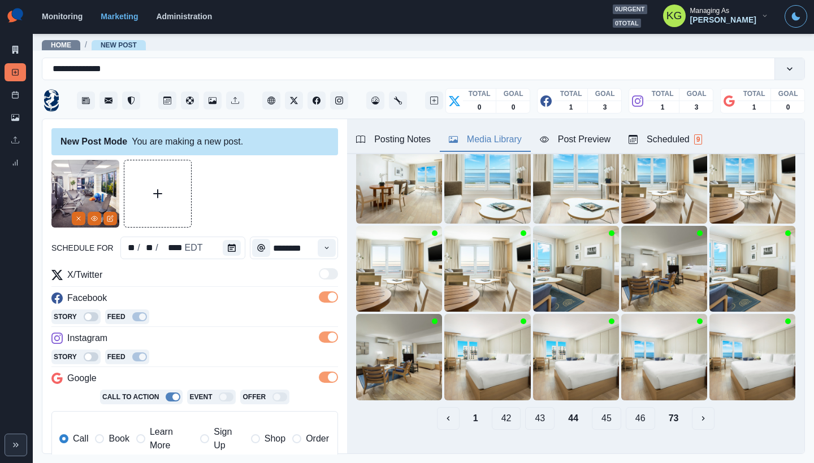
click at [600, 408] on button "45" at bounding box center [606, 419] width 29 height 23
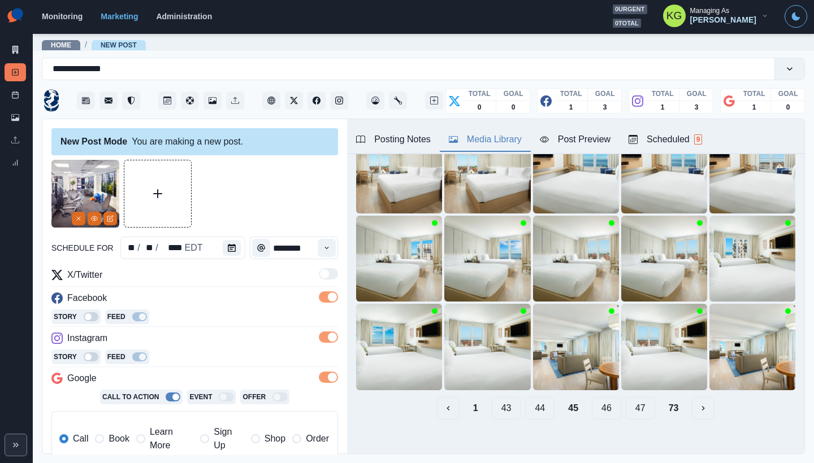
click at [600, 402] on button "46" at bounding box center [606, 408] width 29 height 23
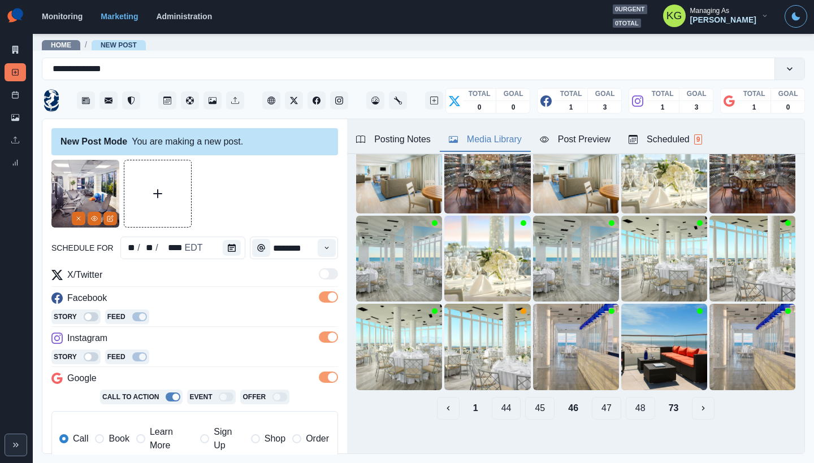
click at [600, 402] on button "47" at bounding box center [606, 408] width 29 height 23
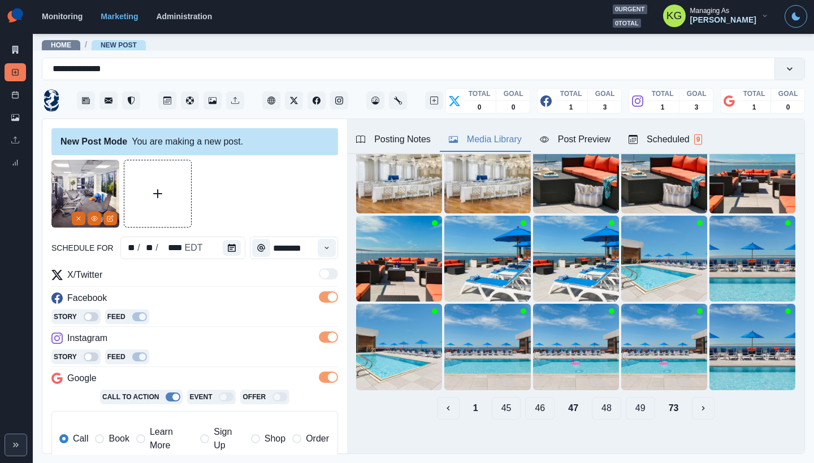
click at [600, 402] on button "48" at bounding box center [606, 408] width 29 height 23
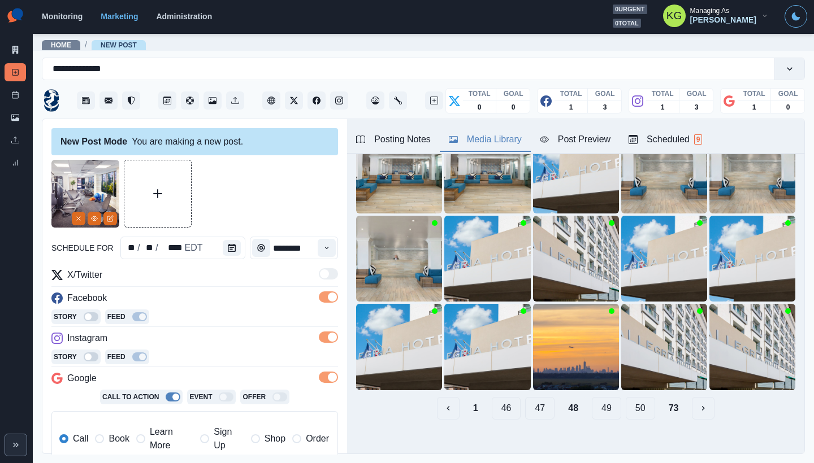
click at [600, 402] on button "49" at bounding box center [606, 408] width 29 height 23
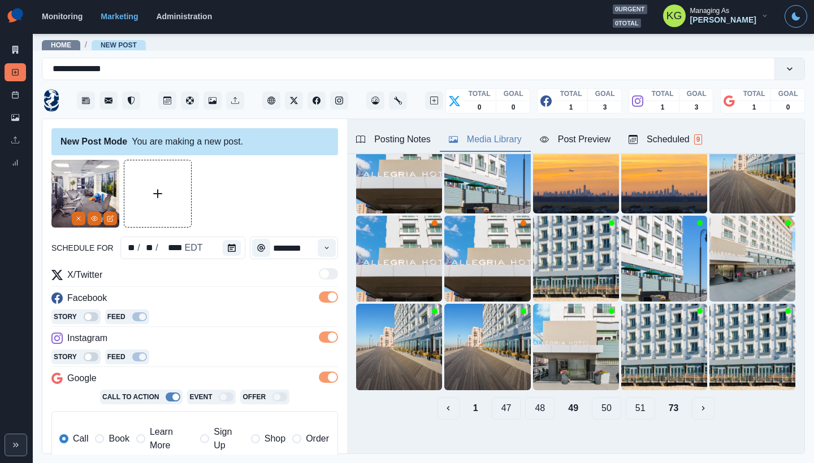
click at [600, 402] on button "50" at bounding box center [606, 408] width 29 height 23
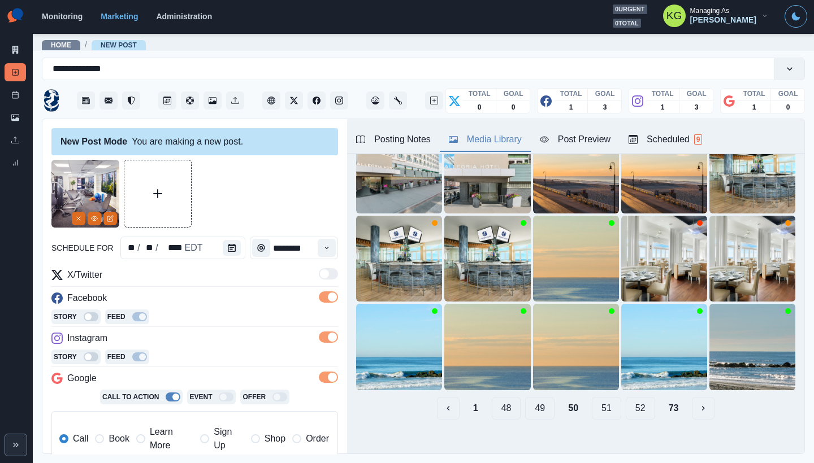
click at [600, 402] on button "51" at bounding box center [606, 408] width 29 height 23
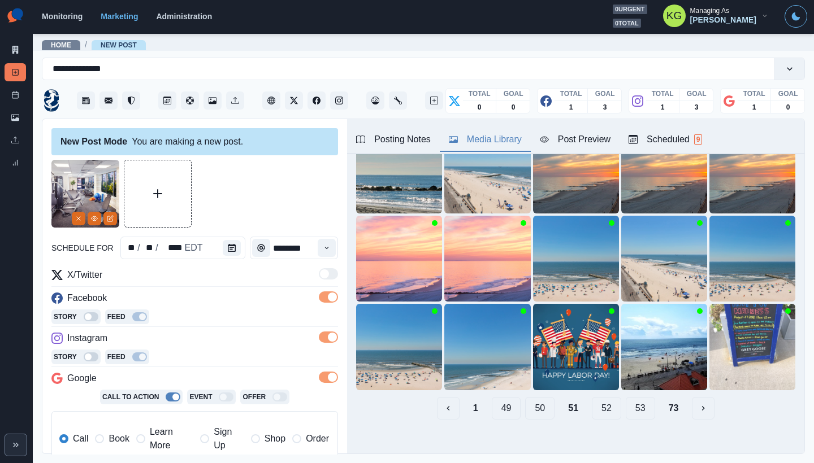
click at [600, 402] on button "52" at bounding box center [606, 408] width 29 height 23
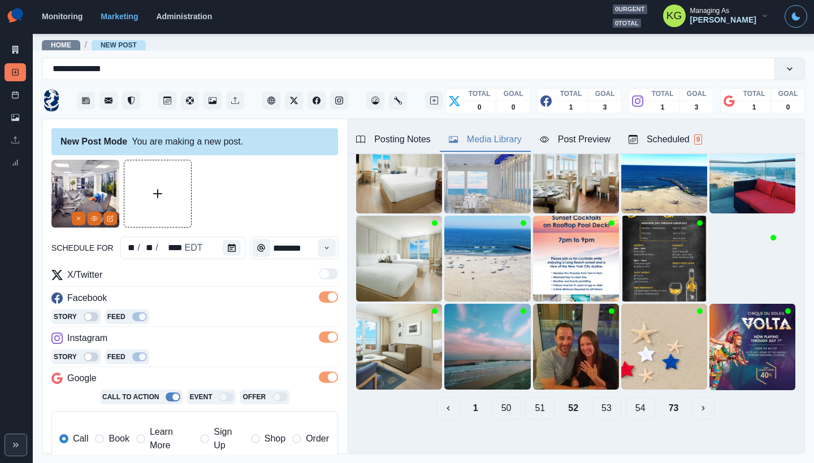
click at [600, 402] on button "53" at bounding box center [606, 408] width 29 height 23
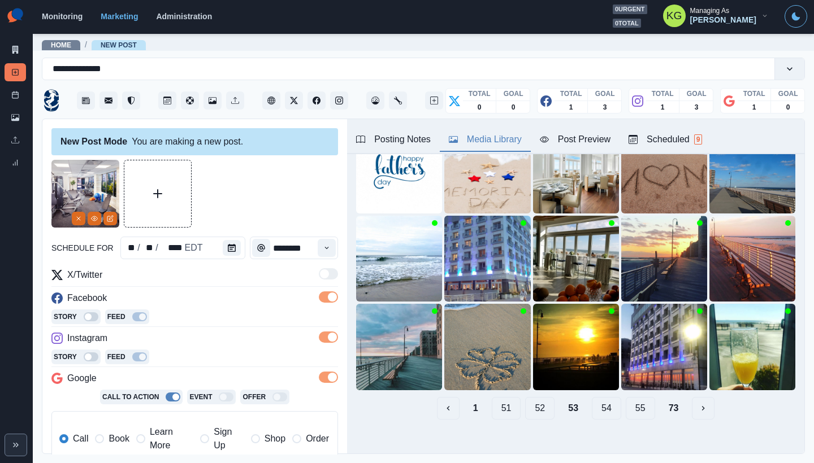
click at [600, 402] on button "54" at bounding box center [606, 408] width 29 height 23
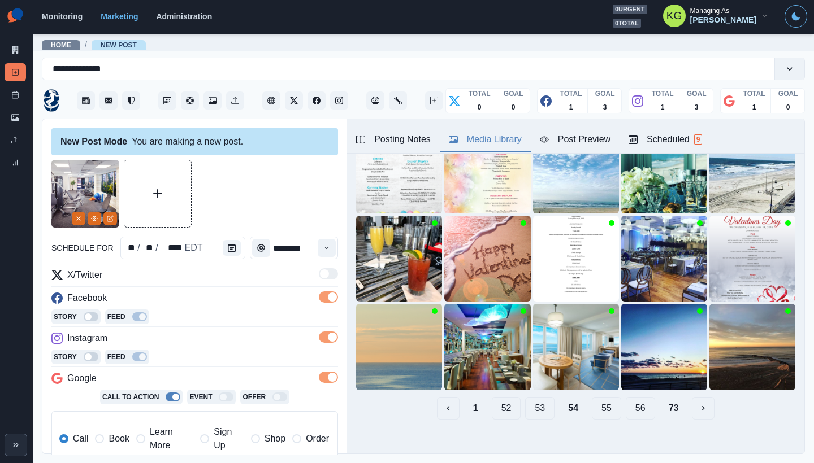
click at [592, 409] on button "55" at bounding box center [606, 408] width 29 height 23
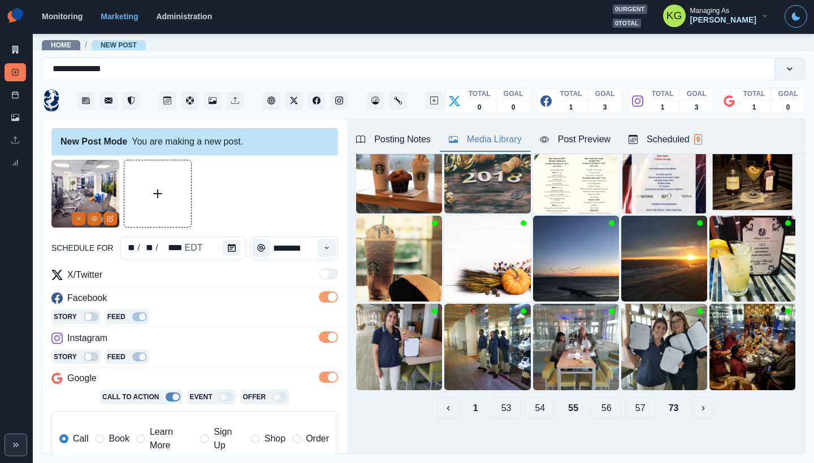
click at [606, 402] on button "56" at bounding box center [606, 408] width 29 height 23
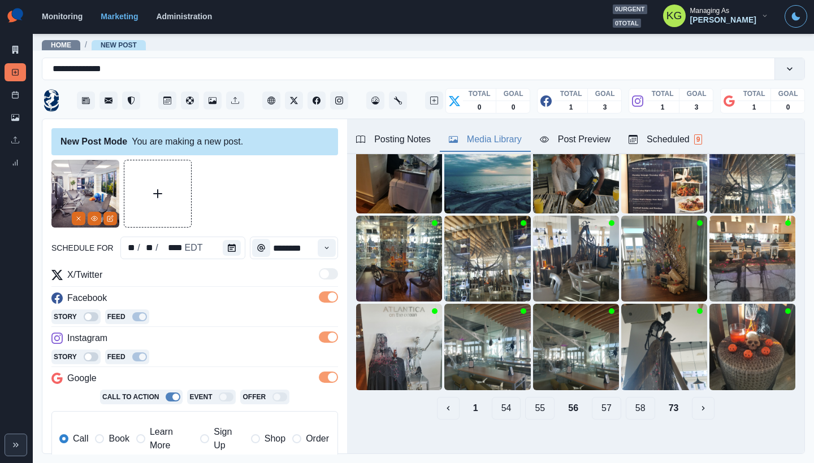
click at [605, 404] on button "57" at bounding box center [606, 408] width 29 height 23
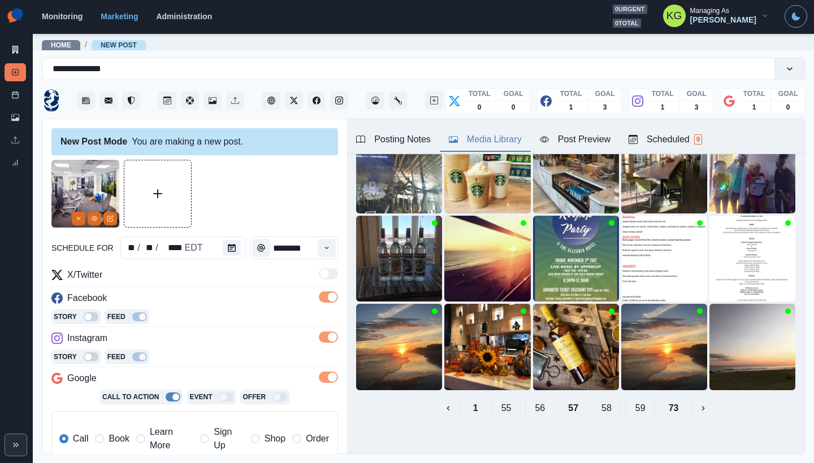
click at [601, 398] on button "58" at bounding box center [606, 408] width 29 height 23
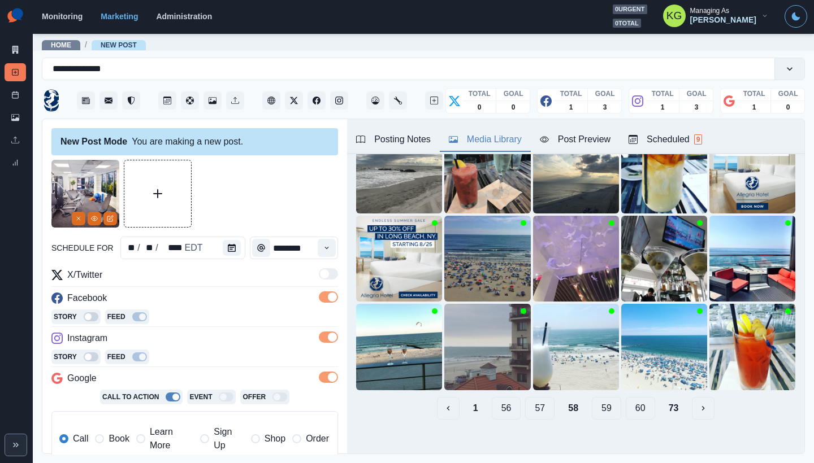
click at [601, 398] on button "59" at bounding box center [606, 408] width 29 height 23
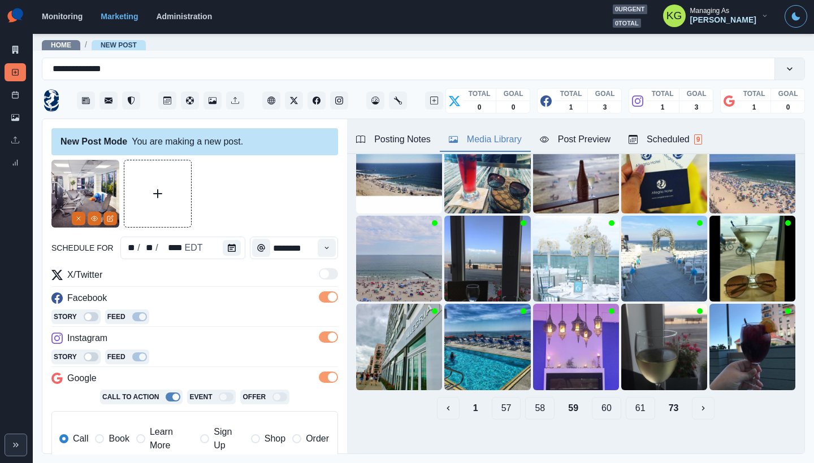
click at [601, 398] on button "60" at bounding box center [606, 408] width 29 height 23
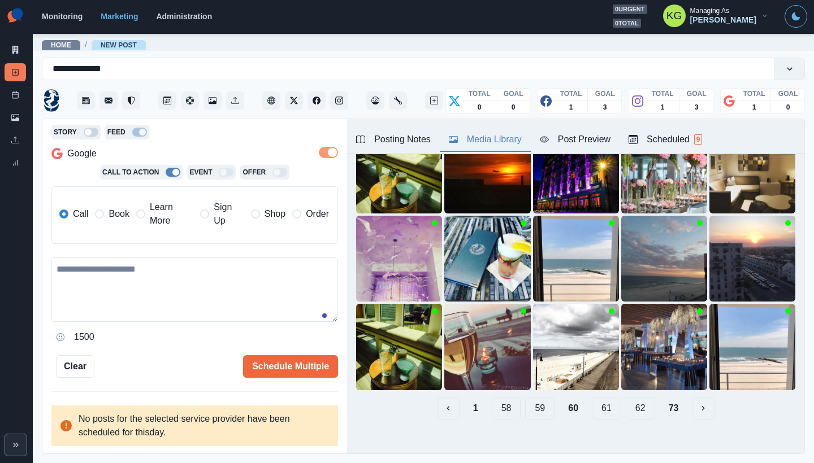
click at [213, 288] on textarea at bounding box center [194, 290] width 287 height 64
paste textarea "**********"
type textarea "**********"
click at [99, 211] on span at bounding box center [99, 214] width 9 height 9
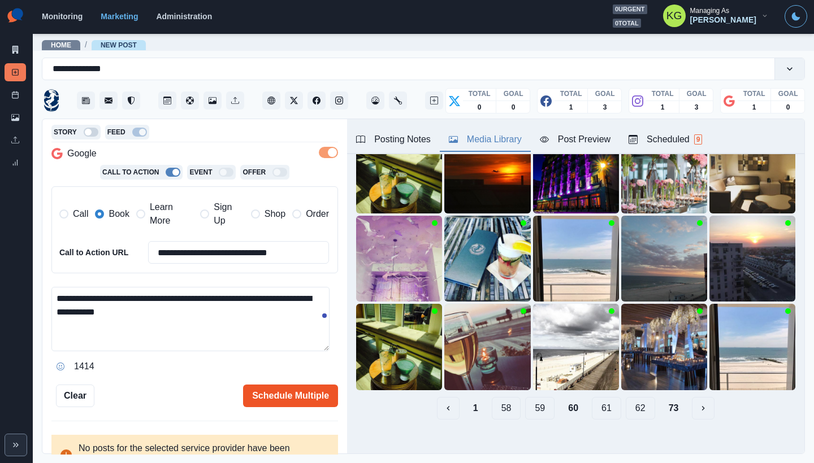
click at [298, 391] on button "Schedule Multiple" at bounding box center [290, 396] width 95 height 23
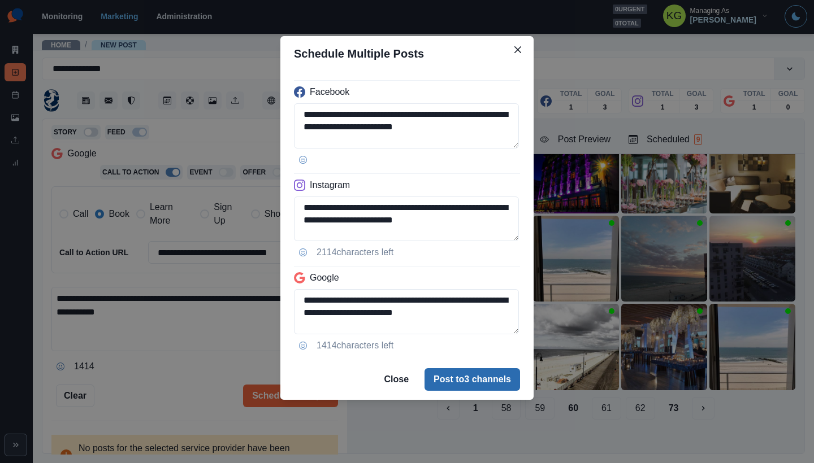
click at [484, 378] on button "Post to 3 channels" at bounding box center [472, 380] width 96 height 23
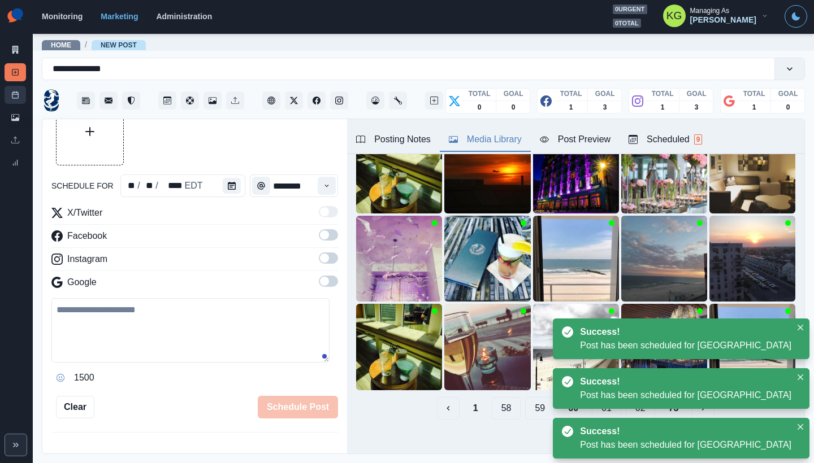
click at [16, 97] on icon at bounding box center [15, 95] width 8 height 8
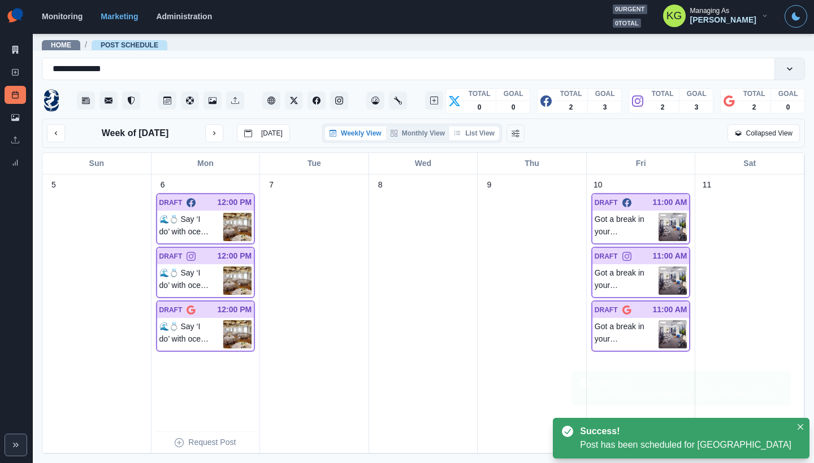
click at [478, 135] on button "List View" at bounding box center [474, 134] width 50 height 14
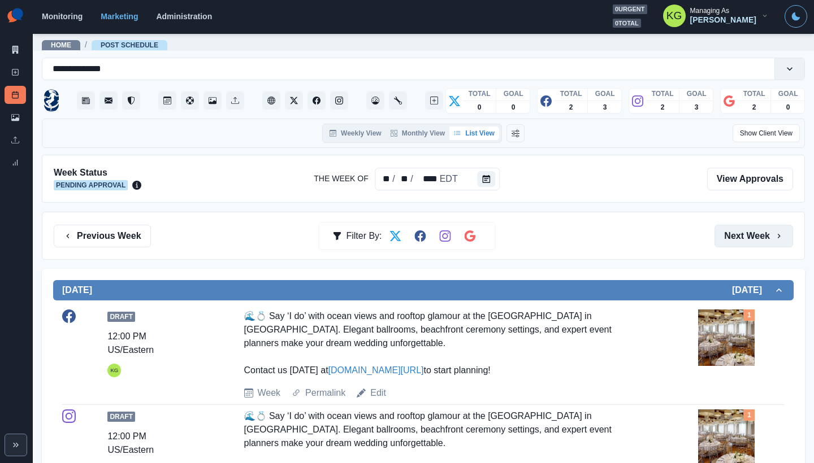
click at [740, 233] on button "Next Week" at bounding box center [753, 236] width 79 height 23
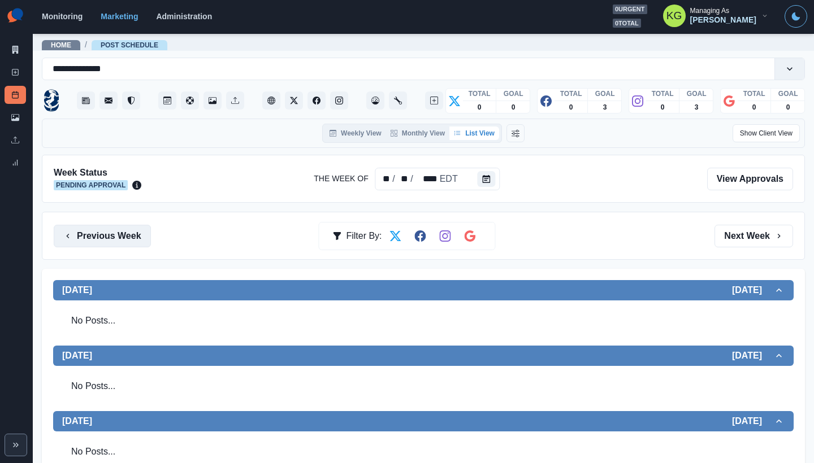
click at [94, 239] on button "Previous Week" at bounding box center [102, 236] width 97 height 23
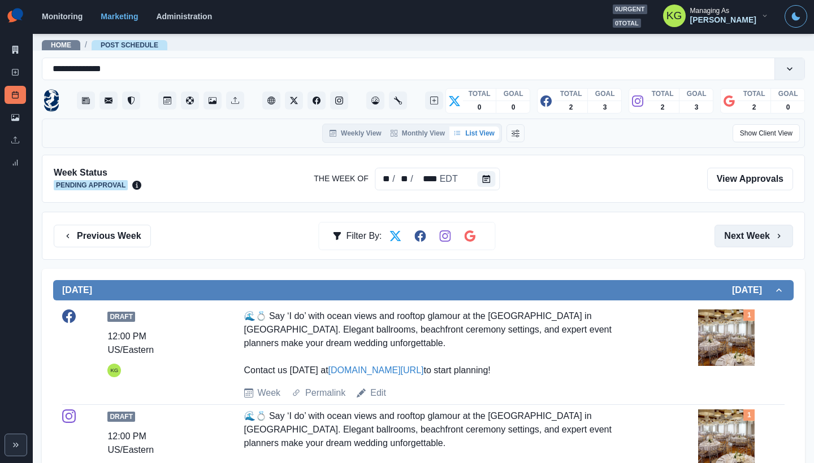
click at [756, 227] on button "Next Week" at bounding box center [753, 236] width 79 height 23
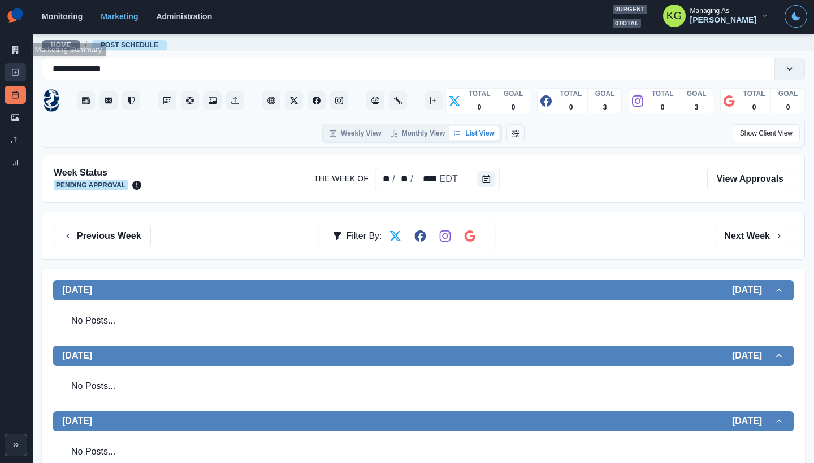
click at [13, 69] on icon at bounding box center [15, 72] width 8 height 8
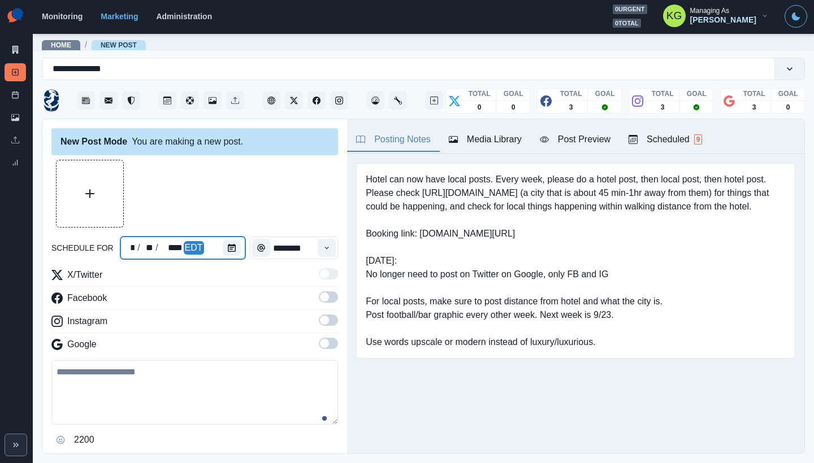
click at [238, 252] on div at bounding box center [234, 248] width 23 height 23
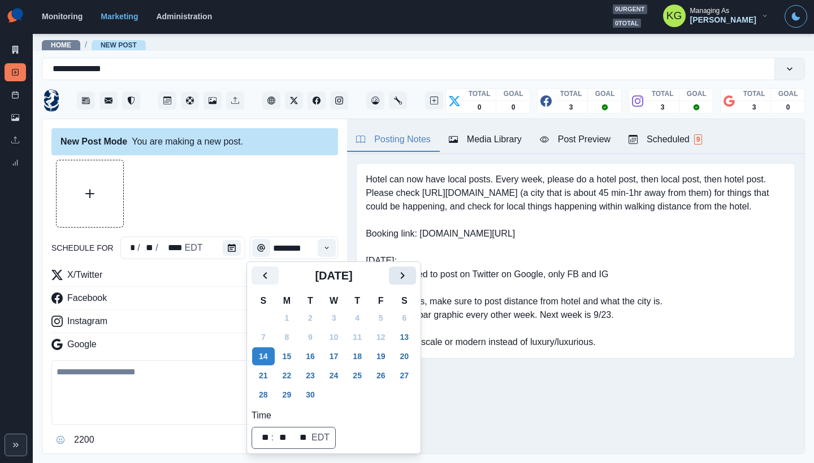
click at [405, 276] on icon "Next" at bounding box center [403, 275] width 4 height 7
click at [288, 352] on button "13" at bounding box center [287, 357] width 23 height 18
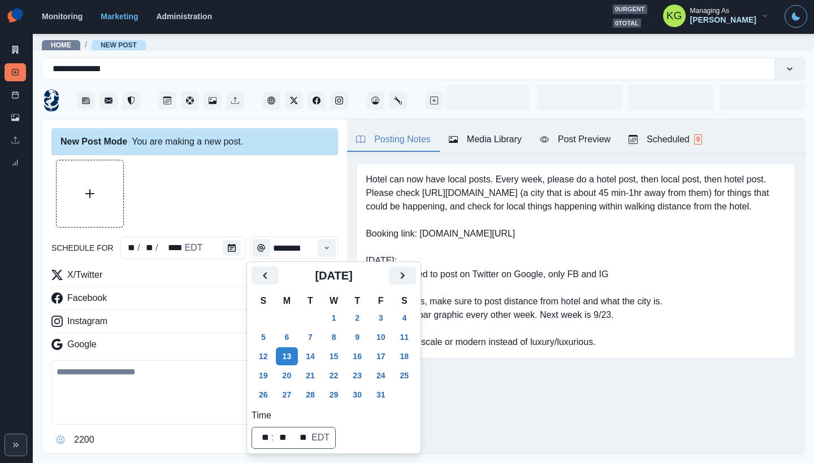
click at [252, 207] on div at bounding box center [194, 194] width 287 height 68
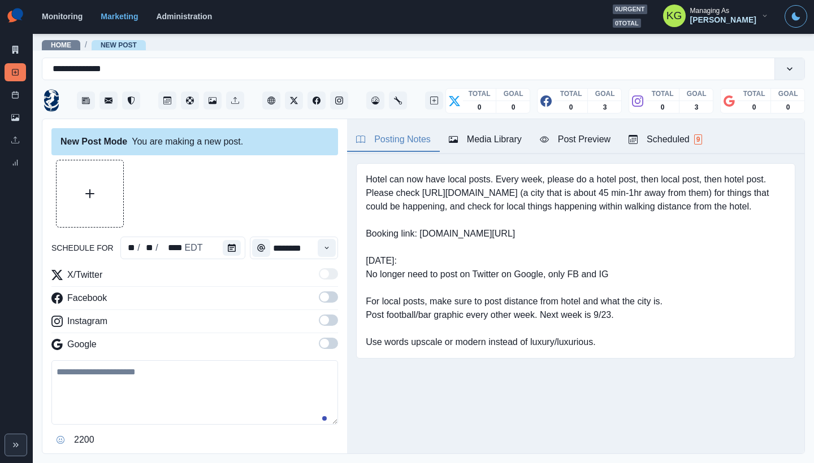
click at [320, 341] on span at bounding box center [324, 343] width 9 height 9
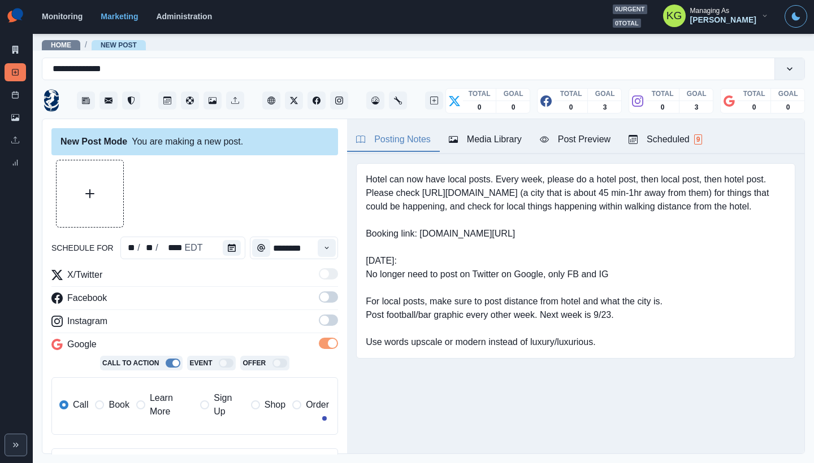
click at [320, 324] on span at bounding box center [328, 320] width 19 height 11
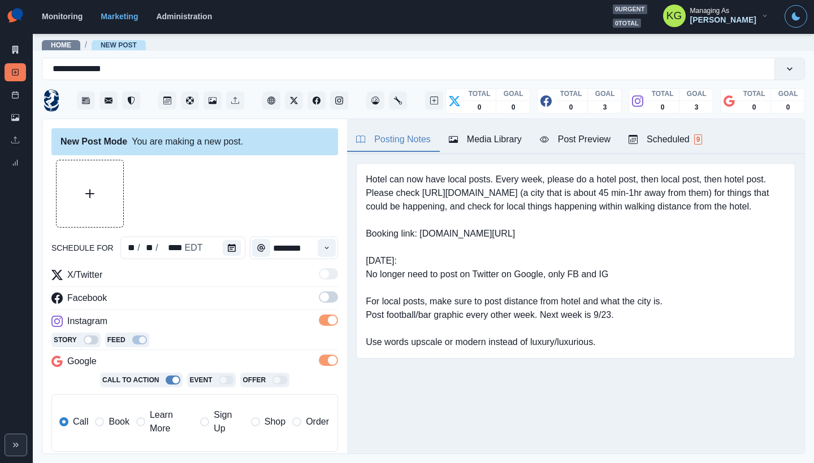
click at [320, 296] on span at bounding box center [324, 297] width 9 height 9
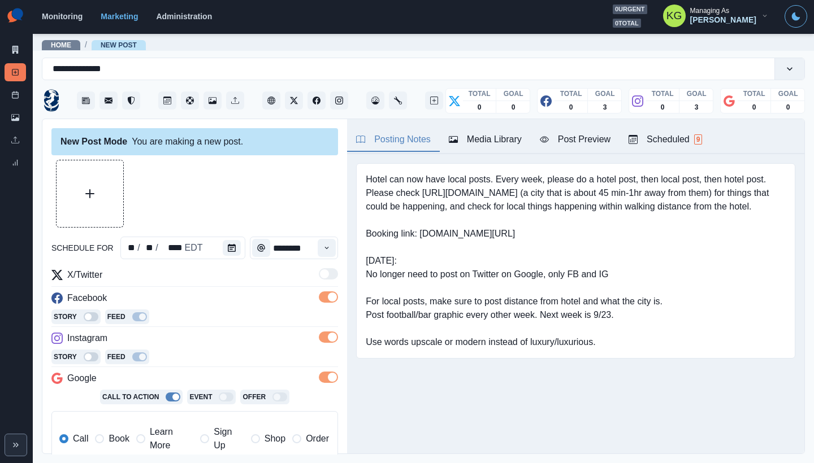
click at [473, 138] on div "Media Library" at bounding box center [485, 140] width 73 height 14
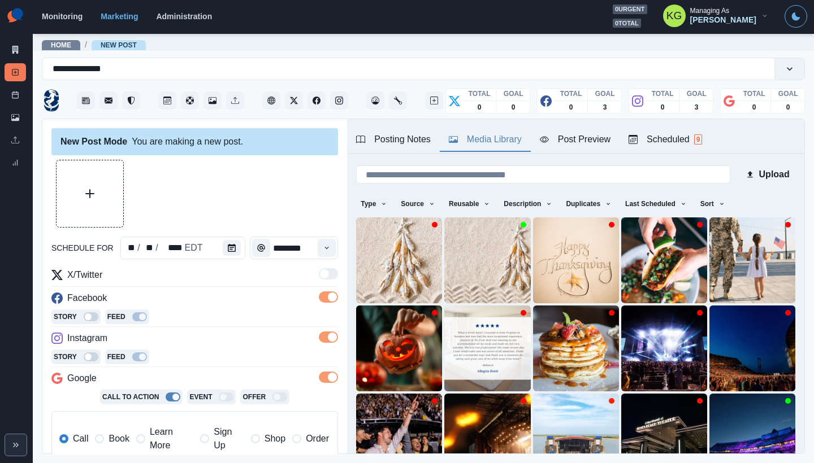
scroll to position [90, 0]
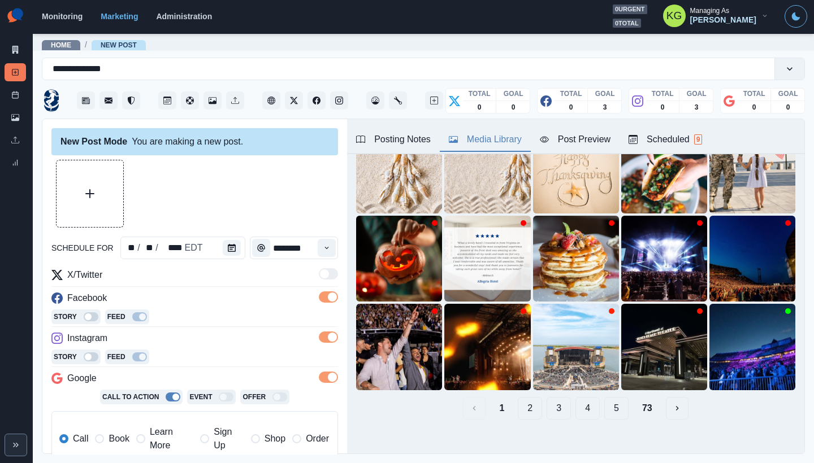
click at [610, 397] on button "5" at bounding box center [616, 408] width 24 height 23
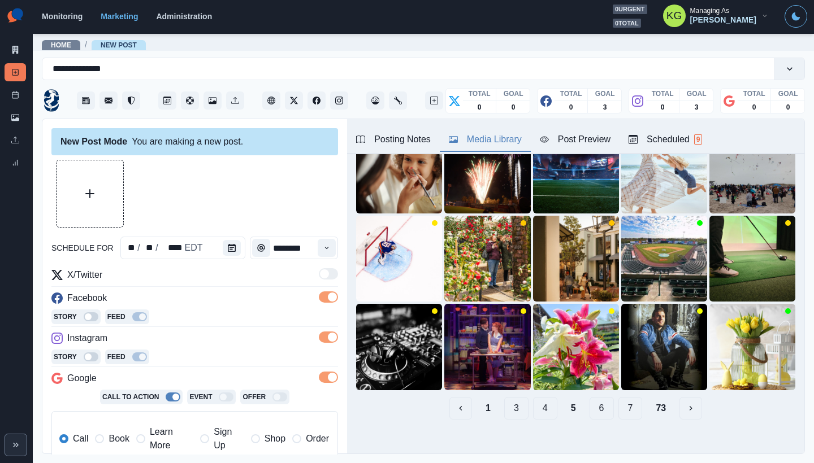
click at [619, 403] on button "7" at bounding box center [630, 408] width 24 height 23
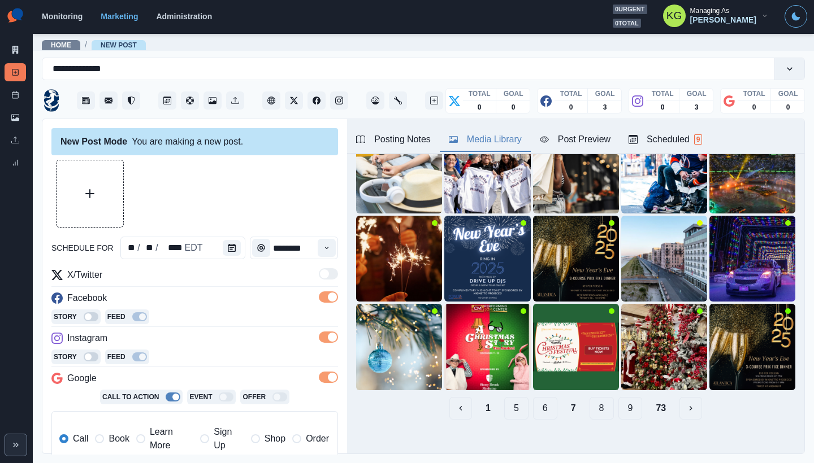
click at [625, 399] on button "9" at bounding box center [630, 408] width 24 height 23
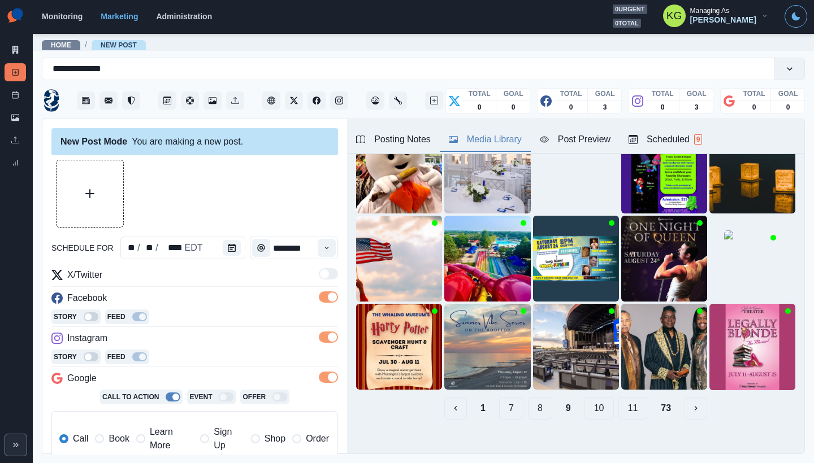
click at [626, 403] on button "11" at bounding box center [632, 408] width 29 height 23
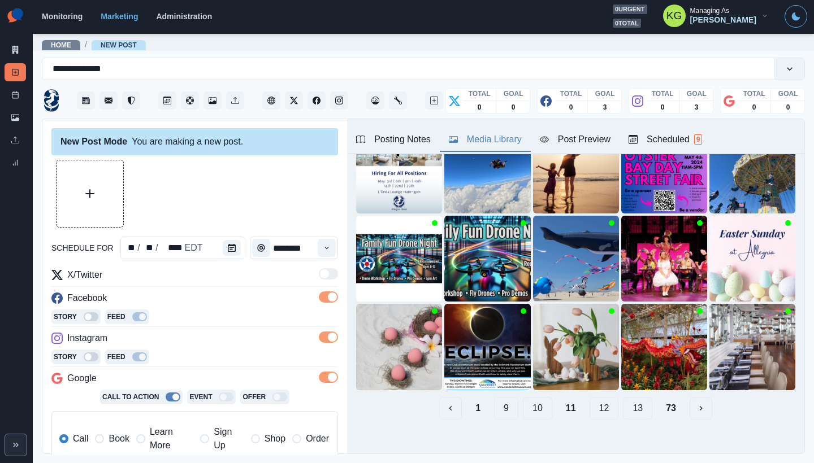
click at [634, 400] on button "13" at bounding box center [637, 408] width 29 height 23
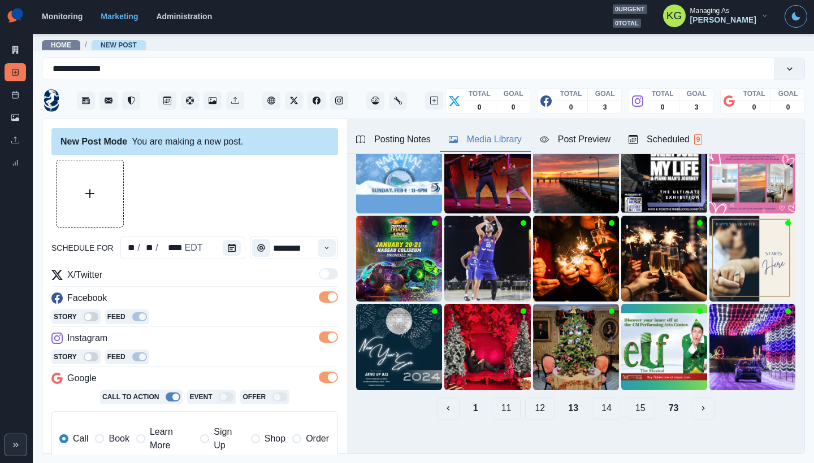
click at [633, 399] on button "15" at bounding box center [640, 408] width 29 height 23
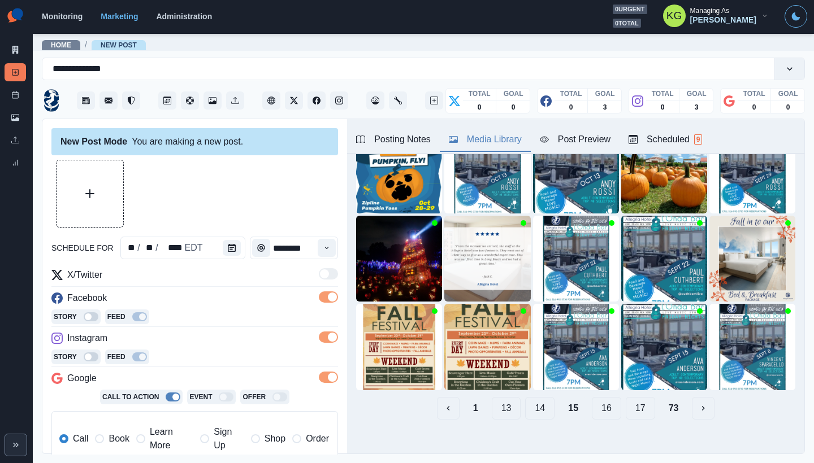
click at [633, 399] on button "17" at bounding box center [640, 408] width 29 height 23
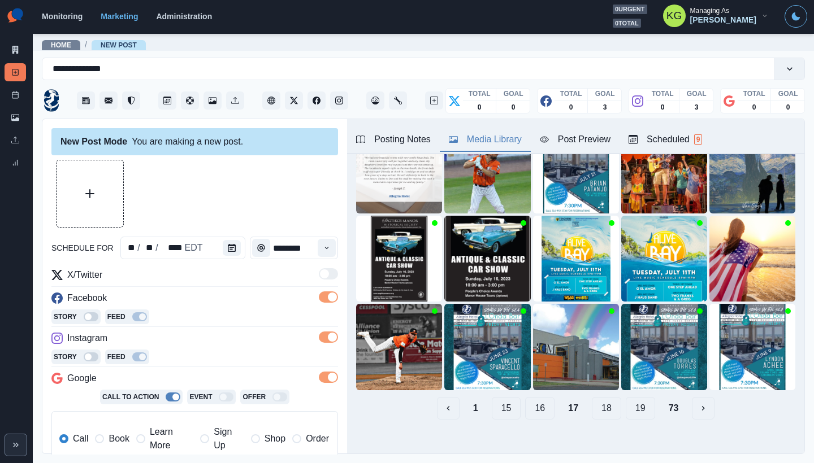
click at [633, 400] on button "19" at bounding box center [640, 408] width 29 height 23
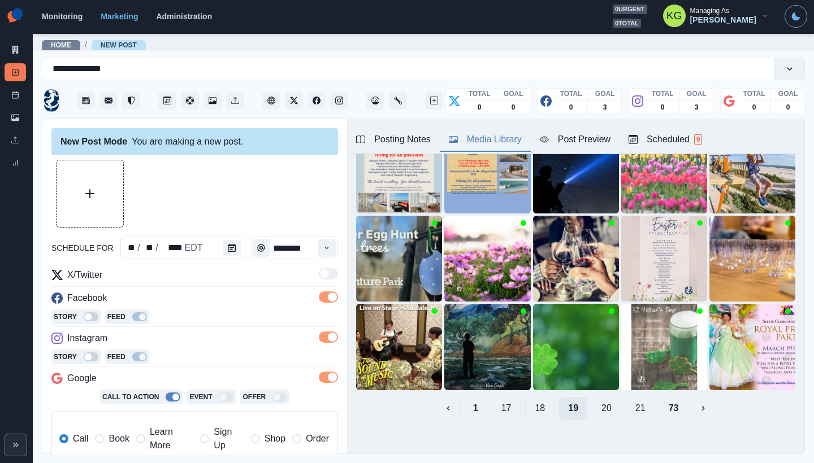
click at [633, 400] on button "21" at bounding box center [640, 408] width 29 height 23
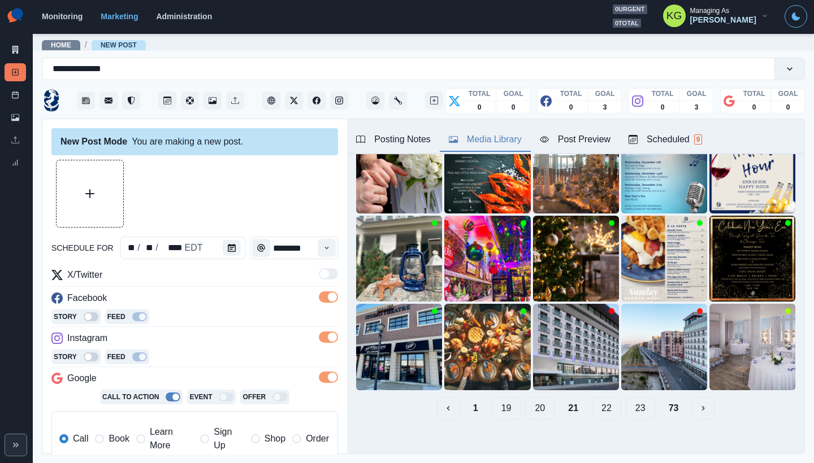
click at [606, 401] on button "22" at bounding box center [606, 408] width 29 height 23
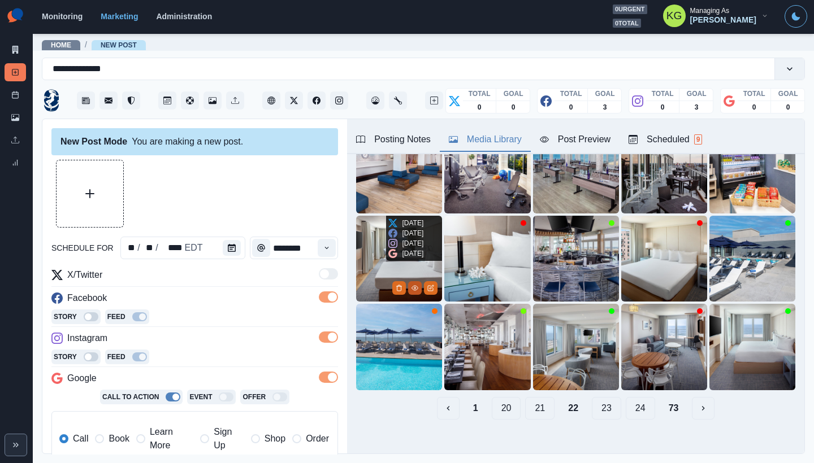
click at [413, 285] on icon "View Media" at bounding box center [414, 288] width 7 height 7
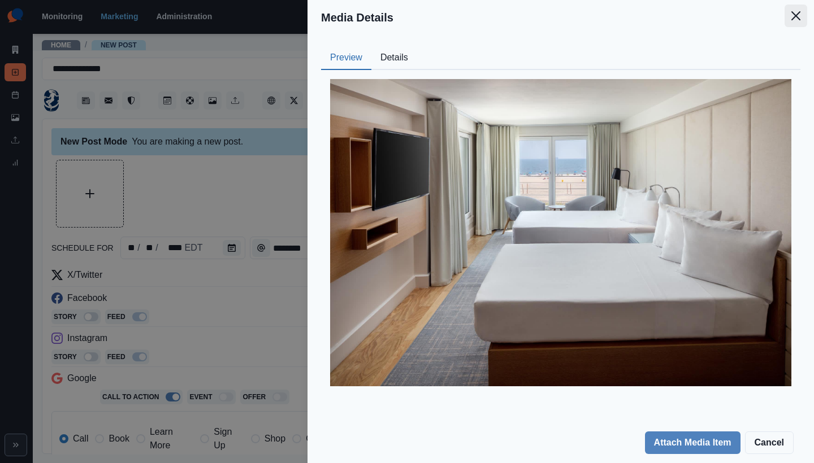
click at [799, 16] on icon "Close" at bounding box center [795, 15] width 9 height 9
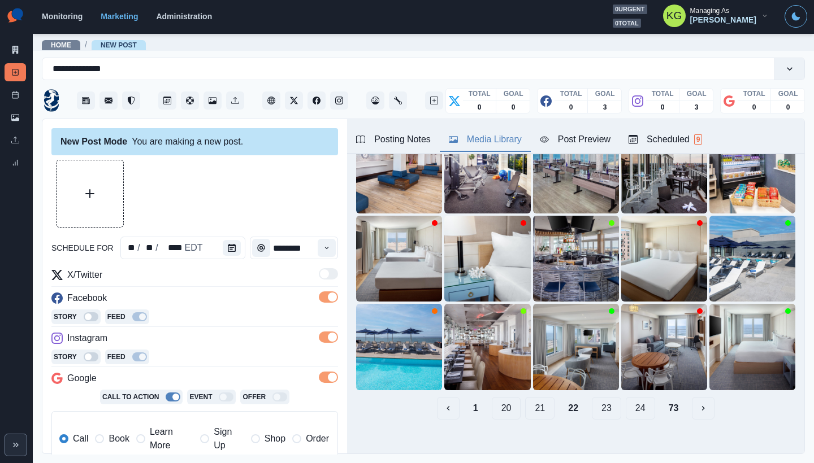
scroll to position [35, 0]
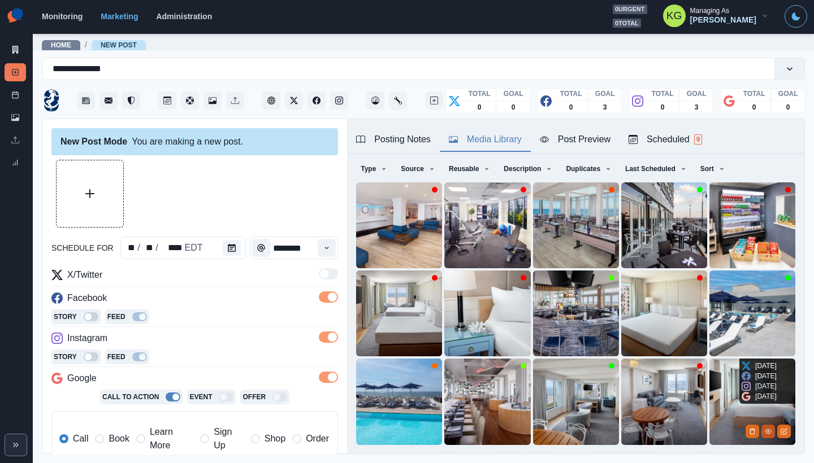
click at [765, 430] on icon "View Media" at bounding box center [768, 432] width 6 height 5
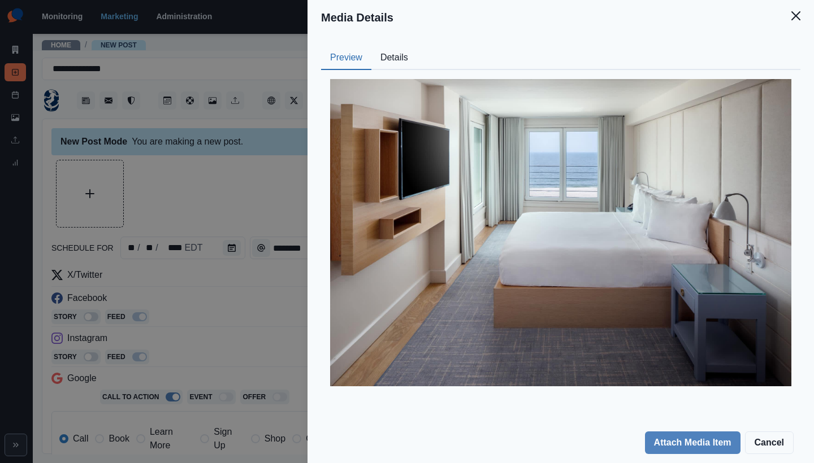
click at [710, 454] on footer "Attach Media Item Cancel" at bounding box center [560, 443] width 506 height 41
click at [693, 444] on button "Attach Media Item" at bounding box center [693, 443] width 96 height 23
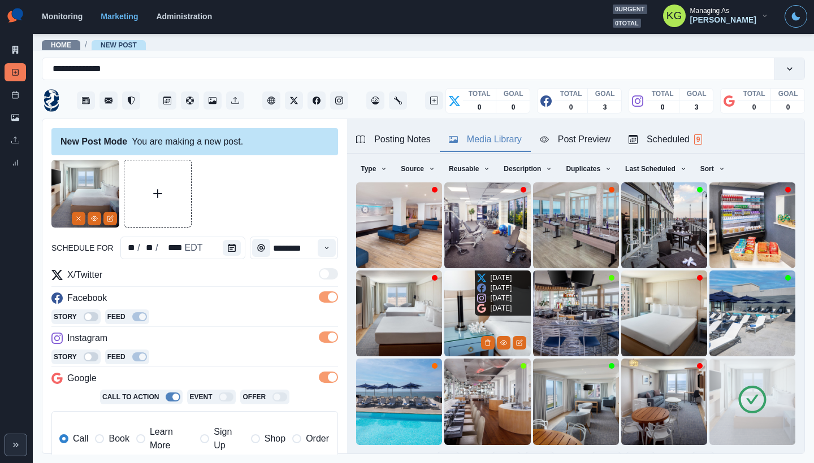
scroll to position [90, 0]
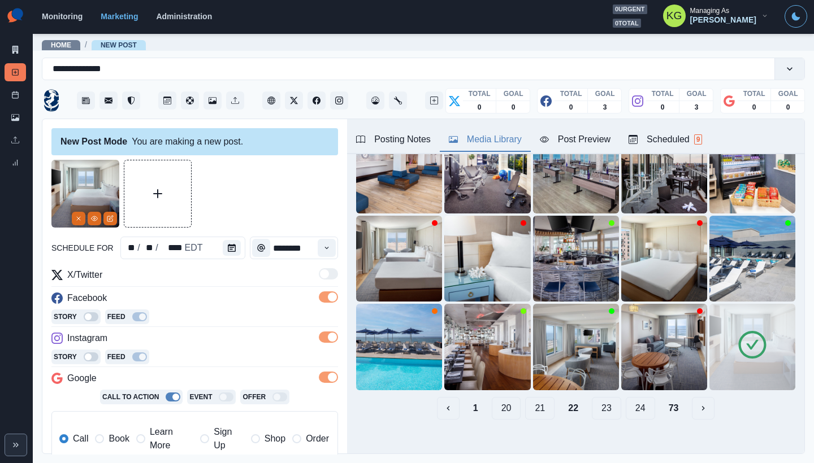
click at [599, 406] on button "23" at bounding box center [606, 408] width 29 height 23
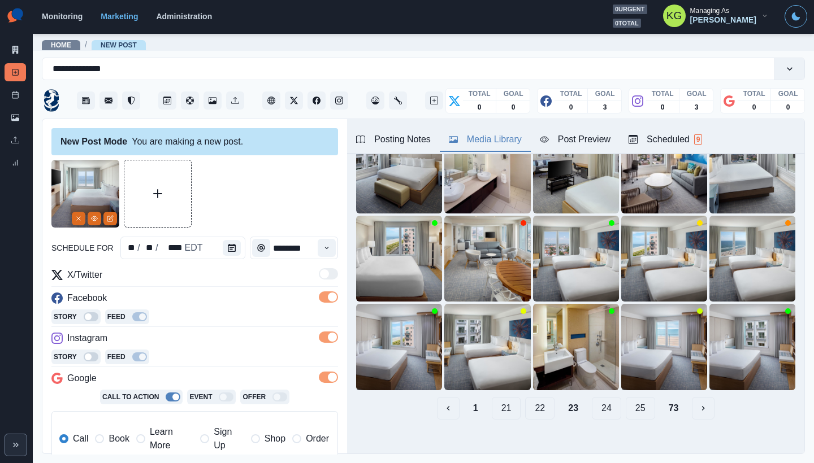
click at [605, 402] on button "24" at bounding box center [606, 408] width 29 height 23
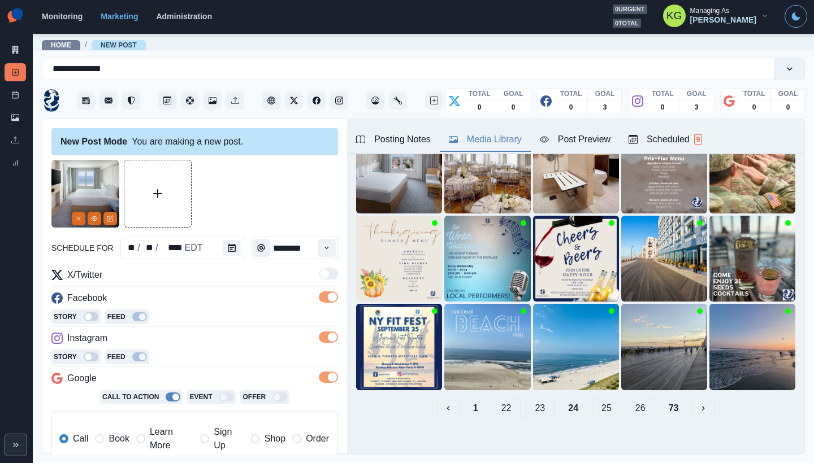
click at [592, 401] on button "25" at bounding box center [606, 408] width 29 height 23
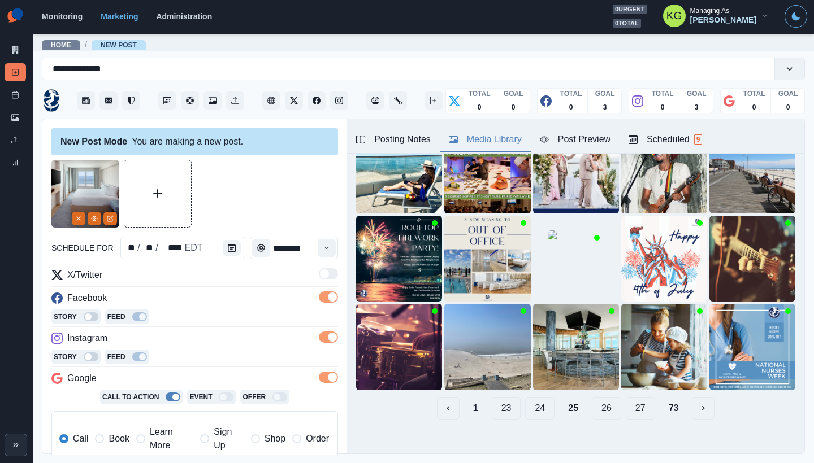
click at [601, 400] on button "26" at bounding box center [606, 408] width 29 height 23
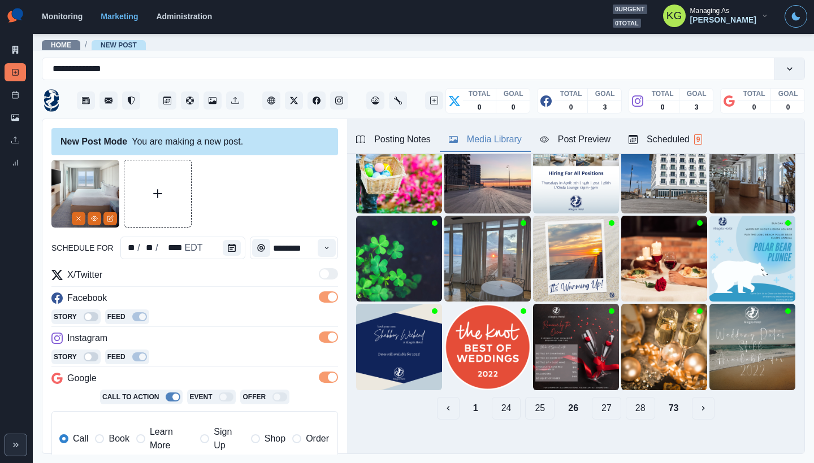
click at [598, 404] on button "27" at bounding box center [606, 408] width 29 height 23
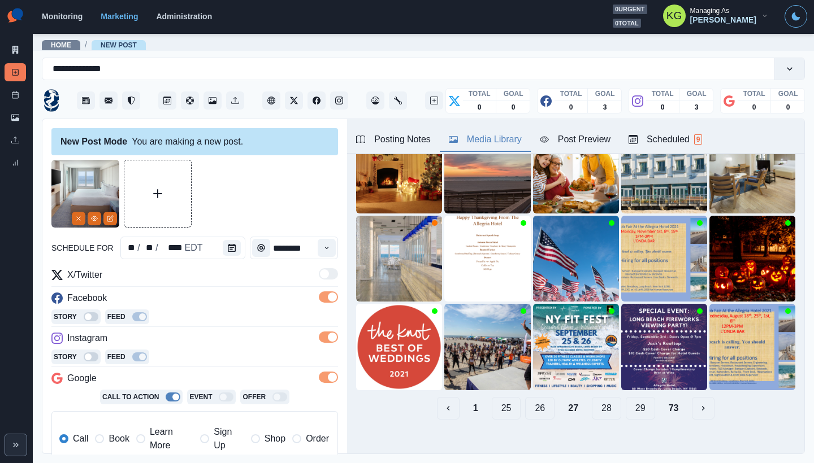
click at [600, 402] on button "28" at bounding box center [606, 408] width 29 height 23
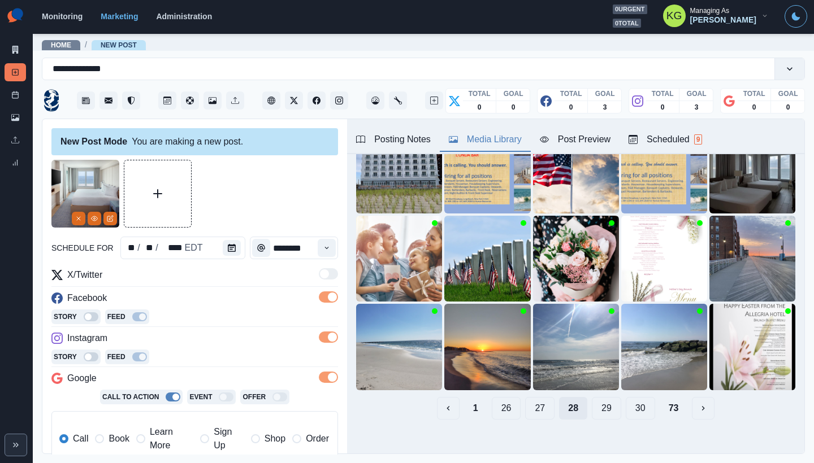
click at [600, 402] on button "29" at bounding box center [606, 408] width 29 height 23
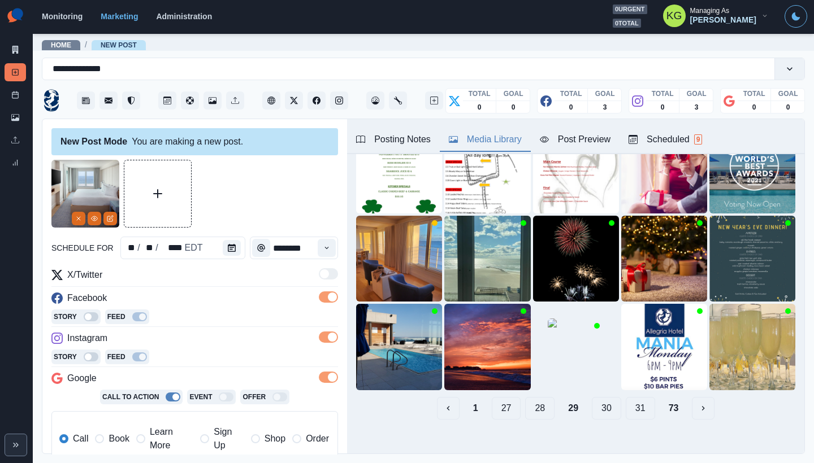
click at [600, 402] on button "30" at bounding box center [606, 408] width 29 height 23
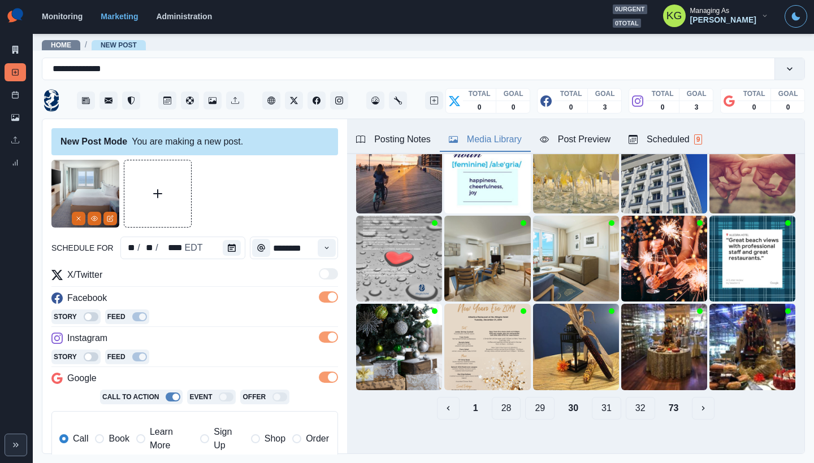
click at [600, 402] on button "31" at bounding box center [606, 408] width 29 height 23
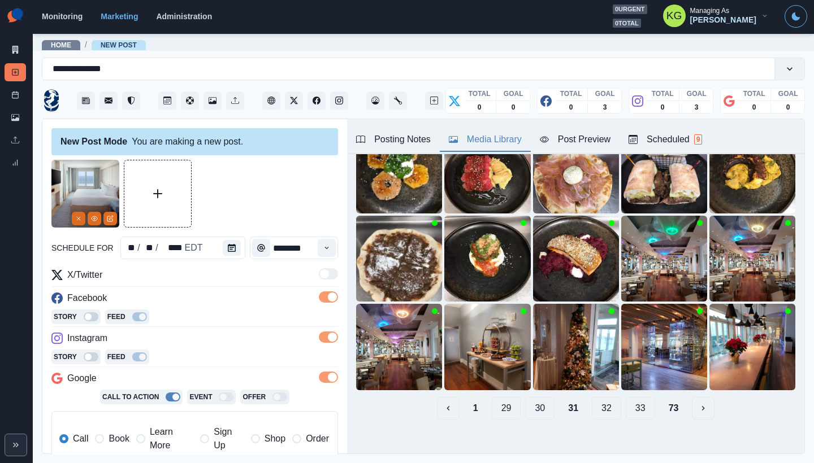
scroll to position [88, 0]
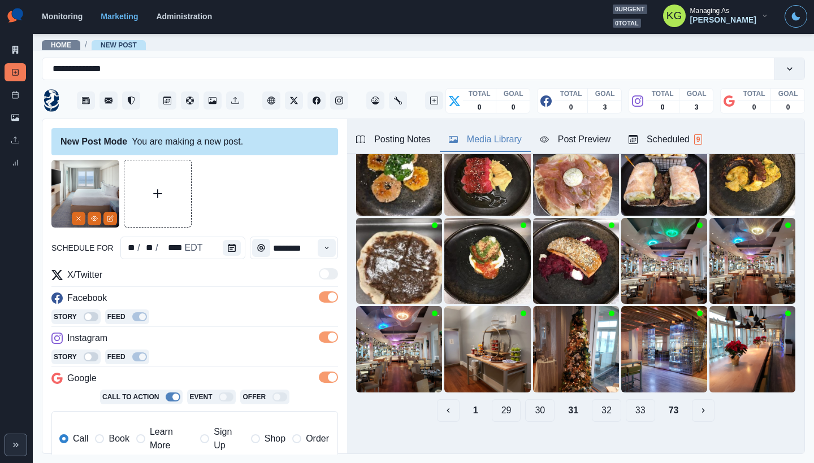
click at [600, 402] on button "32" at bounding box center [606, 411] width 29 height 23
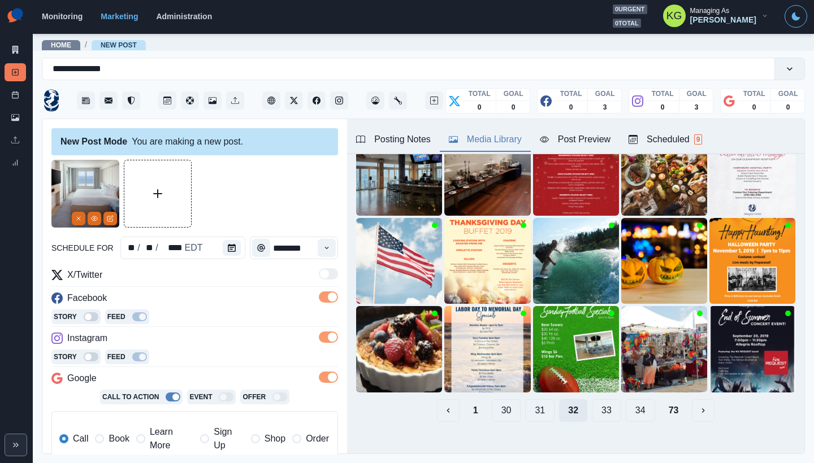
click at [600, 402] on button "33" at bounding box center [606, 411] width 29 height 23
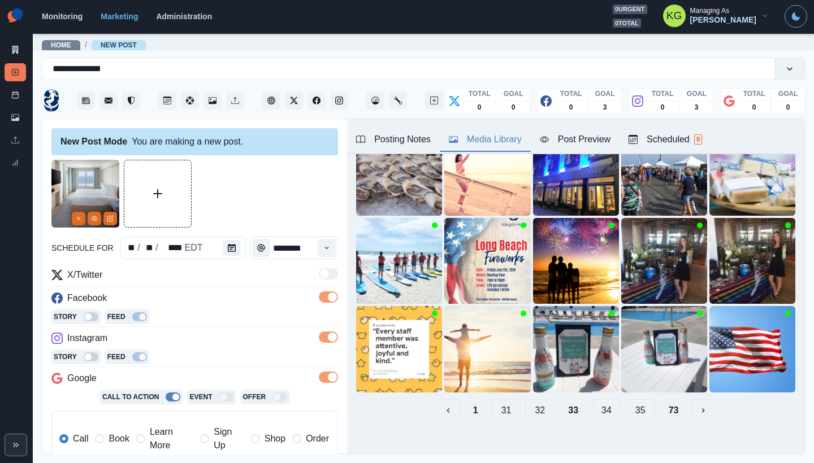
click at [600, 402] on button "34" at bounding box center [606, 411] width 29 height 23
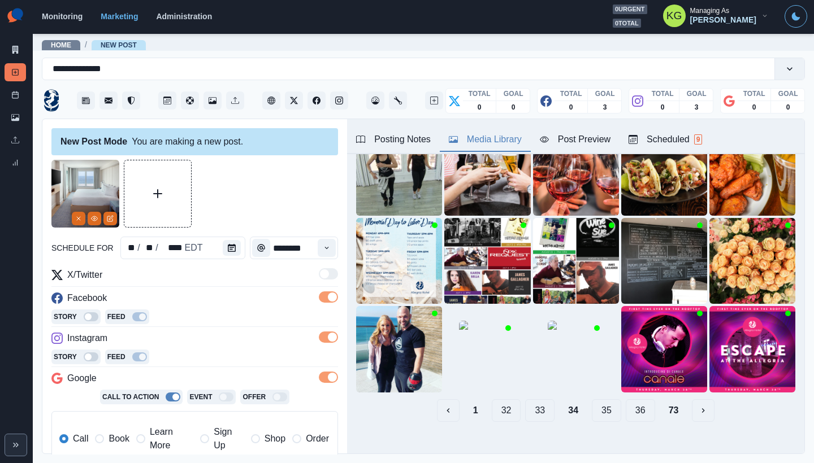
click at [600, 402] on button "35" at bounding box center [606, 411] width 29 height 23
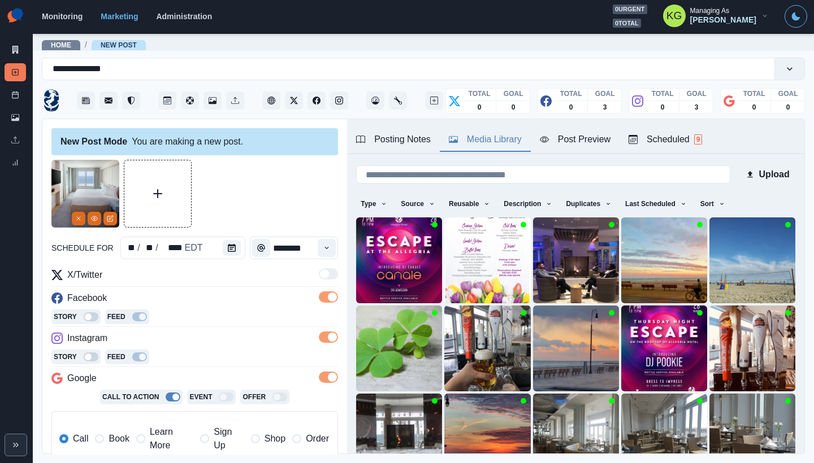
scroll to position [90, 0]
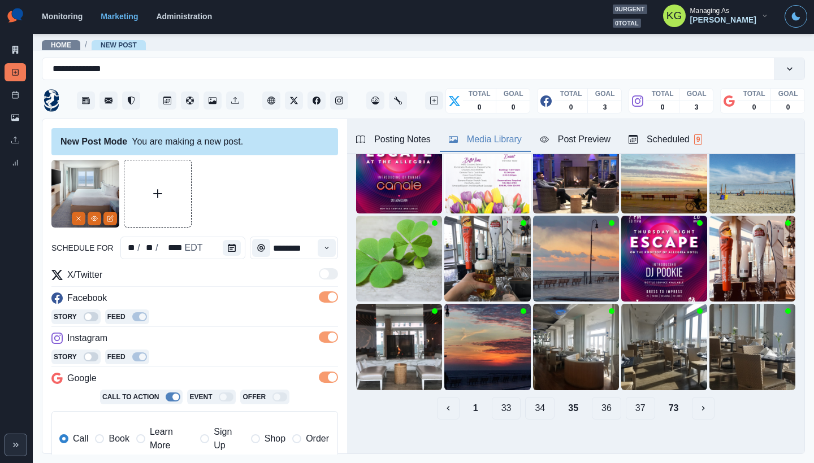
click at [599, 400] on button "36" at bounding box center [606, 408] width 29 height 23
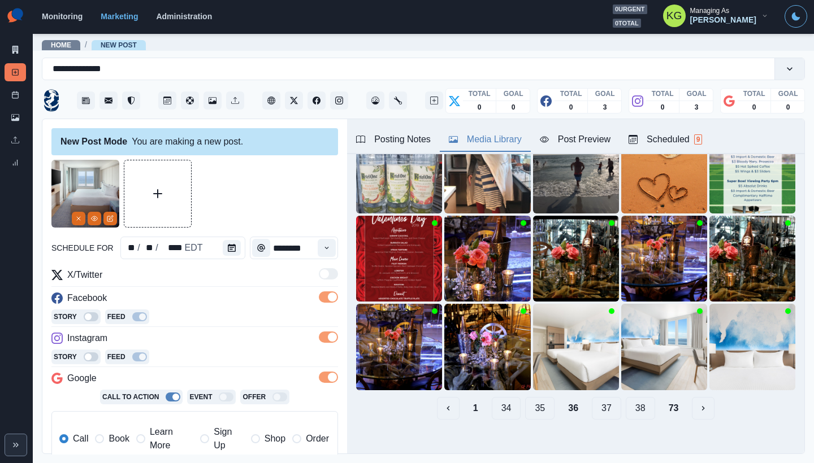
click at [598, 404] on button "37" at bounding box center [606, 408] width 29 height 23
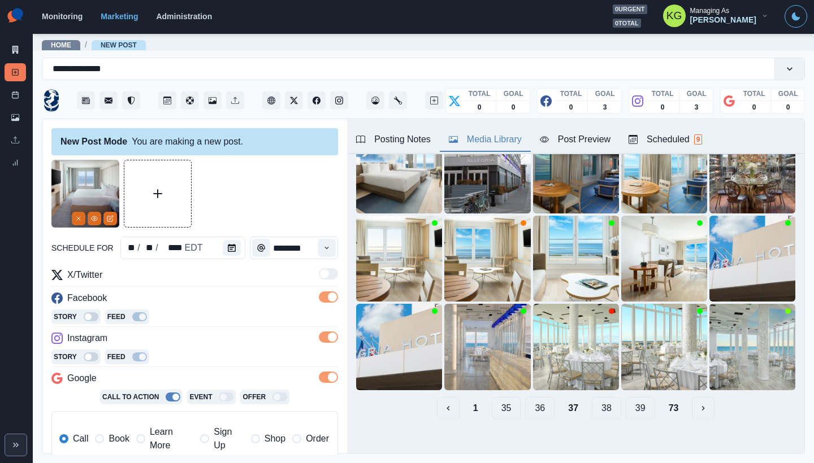
click at [598, 404] on button "38" at bounding box center [606, 408] width 29 height 23
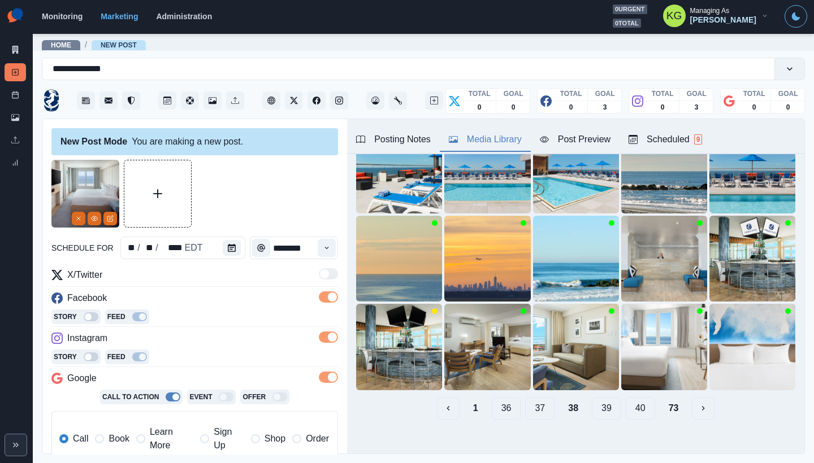
click at [597, 402] on button "39" at bounding box center [606, 408] width 29 height 23
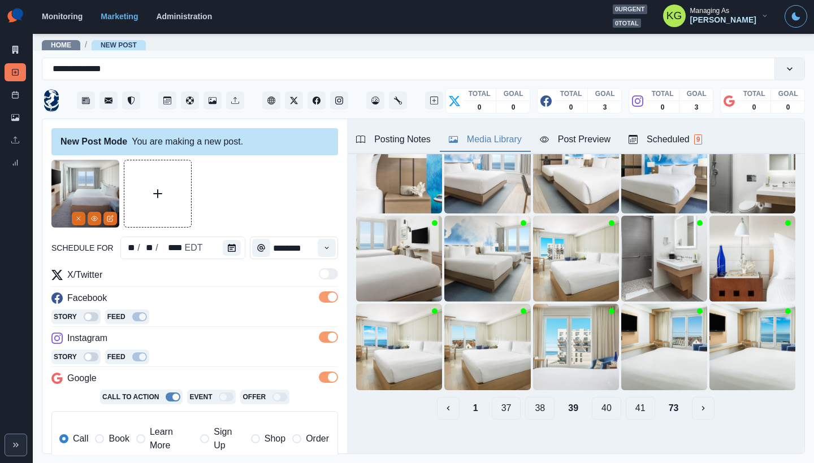
click at [598, 402] on button "40" at bounding box center [606, 408] width 29 height 23
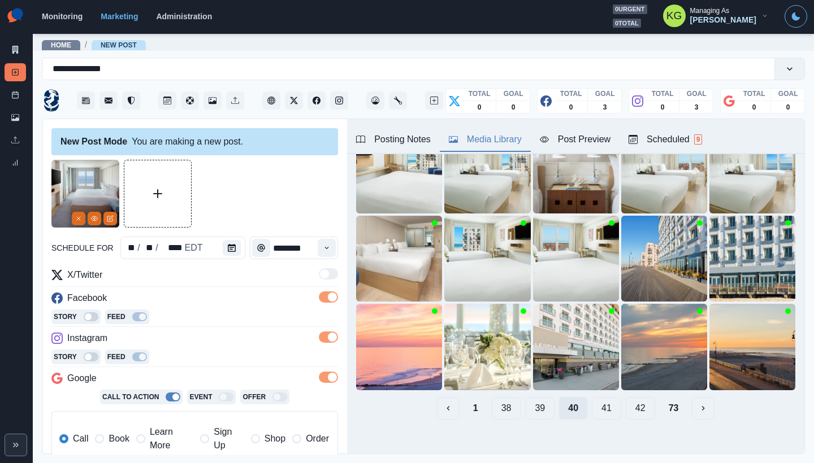
scroll to position [68, 0]
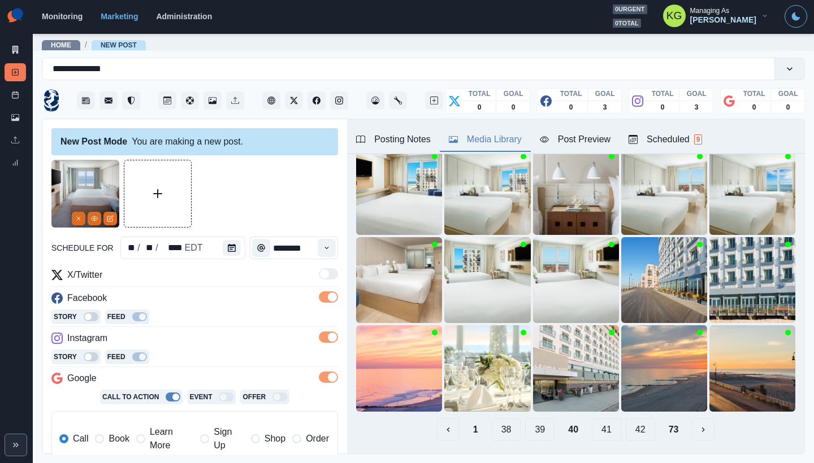
click at [598, 402] on div "Upload Type Any Image Video Source Any Upload Social Manager Found: Instagram F…" at bounding box center [575, 268] width 439 height 346
click at [600, 419] on button "41" at bounding box center [606, 430] width 29 height 23
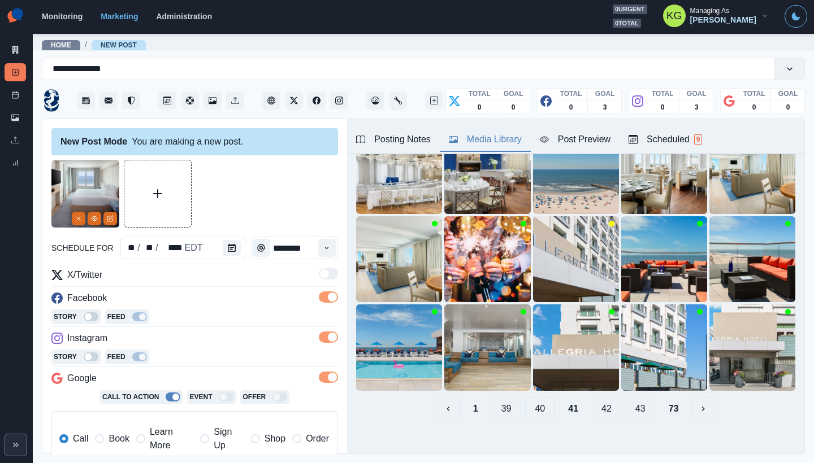
scroll to position [69, 0]
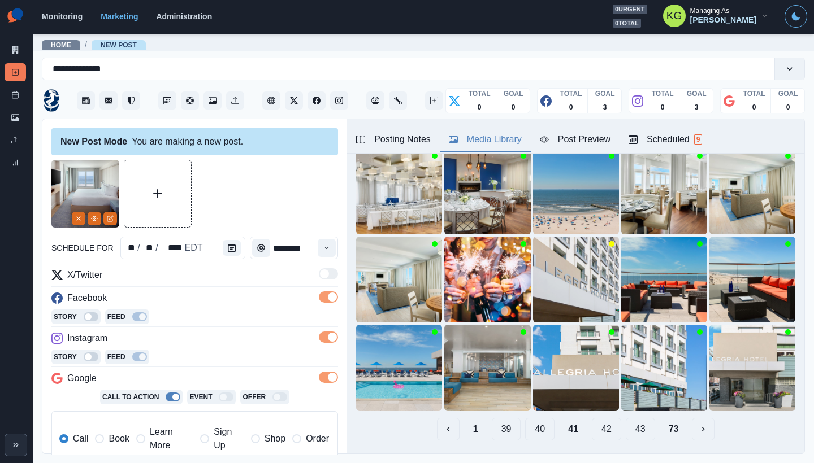
click at [600, 419] on button "42" at bounding box center [606, 429] width 29 height 23
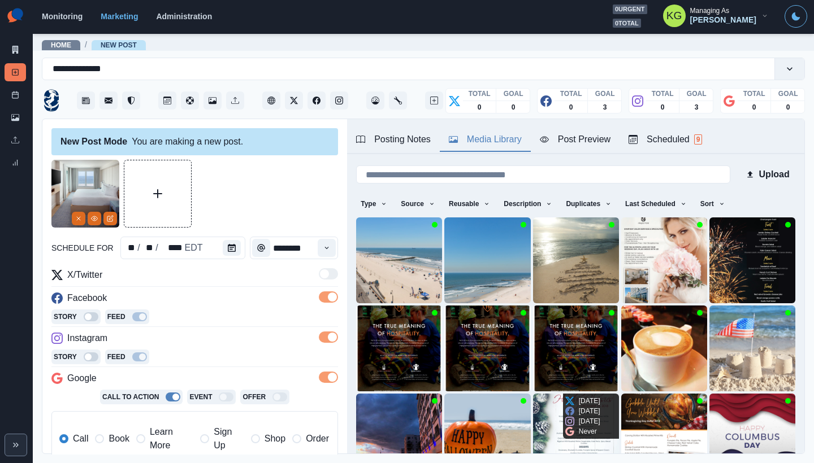
scroll to position [90, 0]
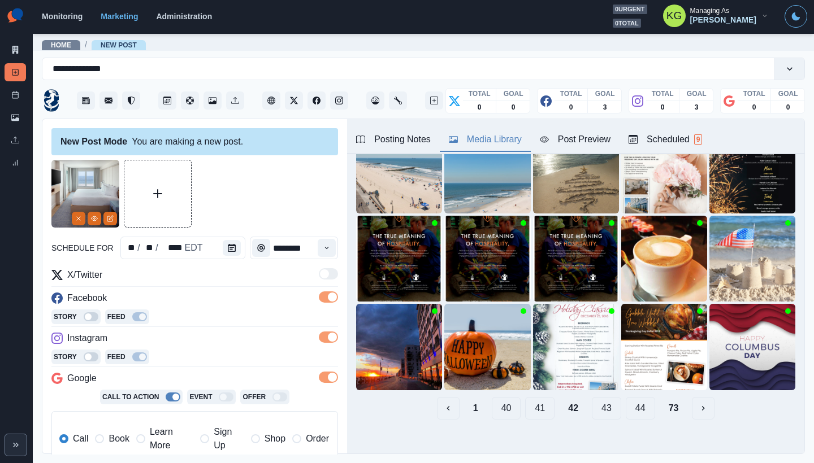
click at [600, 409] on button "43" at bounding box center [606, 408] width 29 height 23
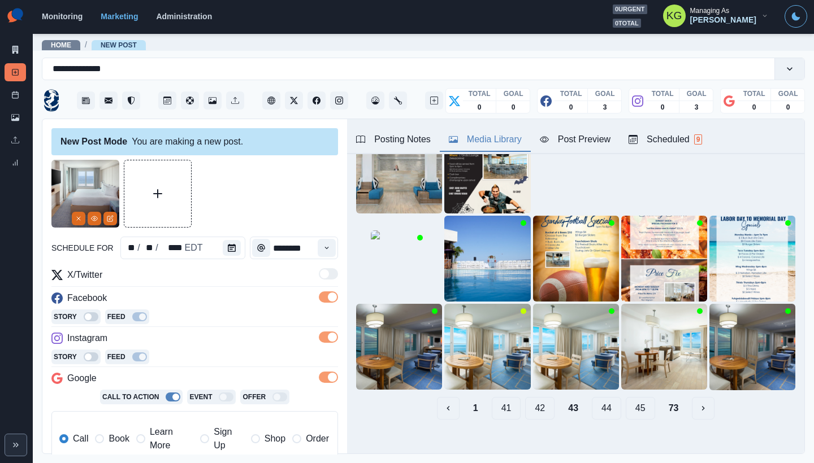
click at [600, 409] on button "44" at bounding box center [606, 408] width 29 height 23
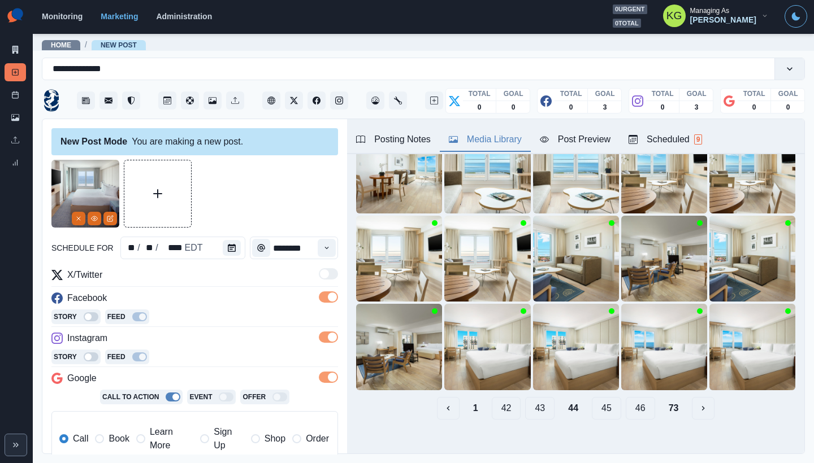
click at [597, 404] on button "45" at bounding box center [606, 408] width 29 height 23
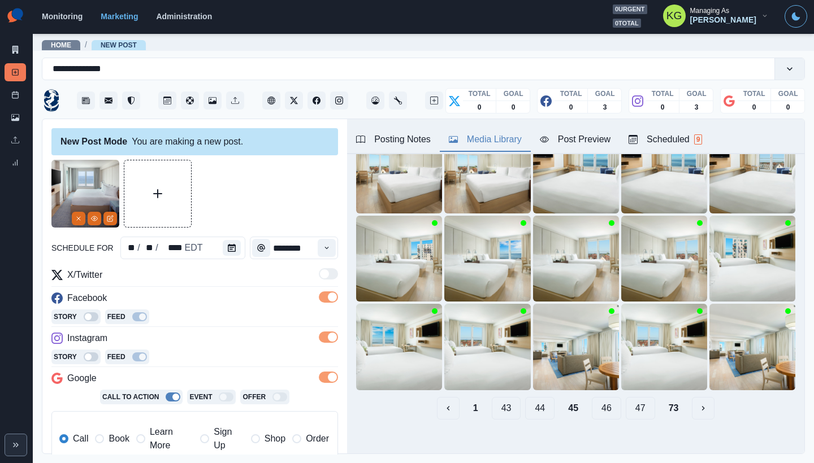
click at [599, 402] on button "46" at bounding box center [606, 408] width 29 height 23
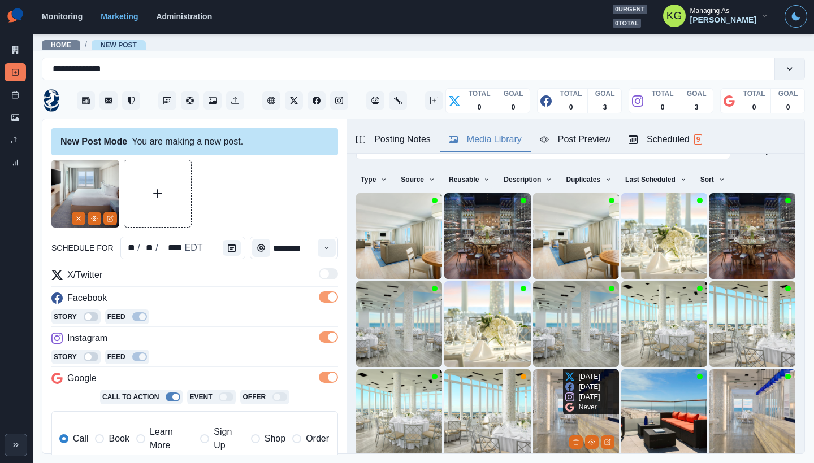
scroll to position [51, 0]
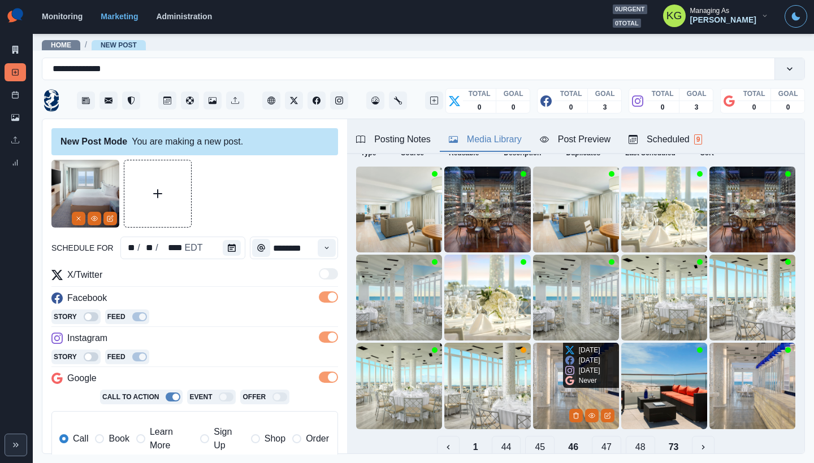
click at [604, 413] on icon "Edit Media" at bounding box center [607, 416] width 7 height 7
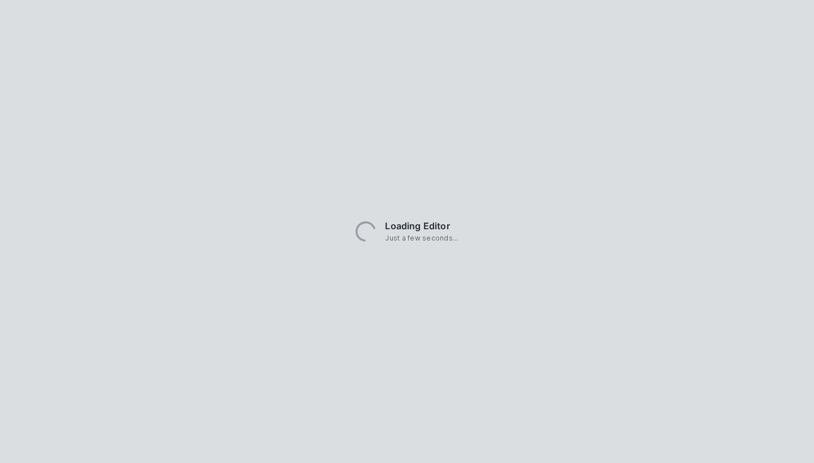
click at [376, 242] on icon at bounding box center [366, 232] width 20 height 20
click at [592, 444] on div "Loading Editor Just a few seconds..." at bounding box center [407, 231] width 814 height 463
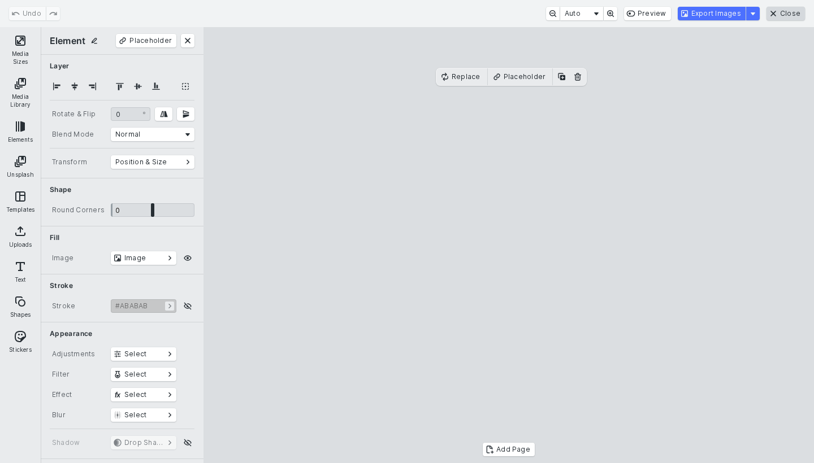
click at [791, 15] on button "Close" at bounding box center [785, 14] width 38 height 14
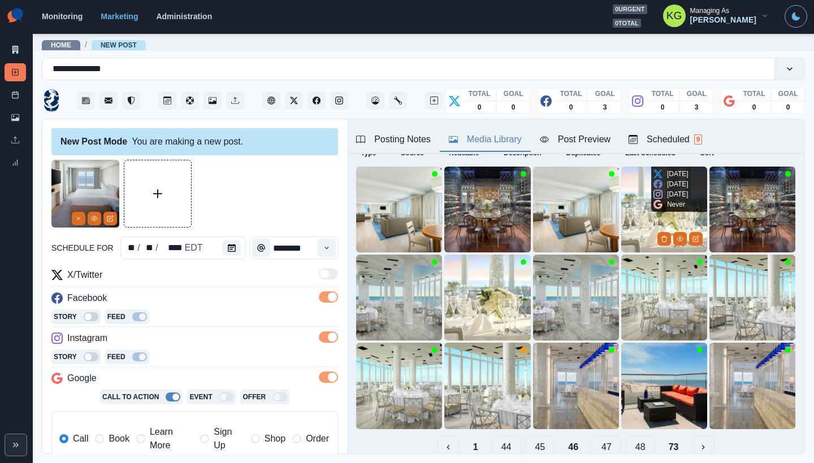
scroll to position [90, 0]
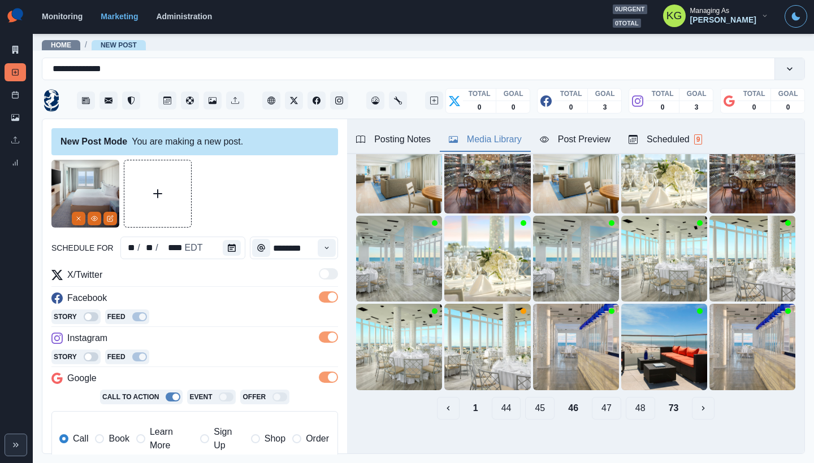
click at [593, 397] on button "47" at bounding box center [606, 408] width 29 height 23
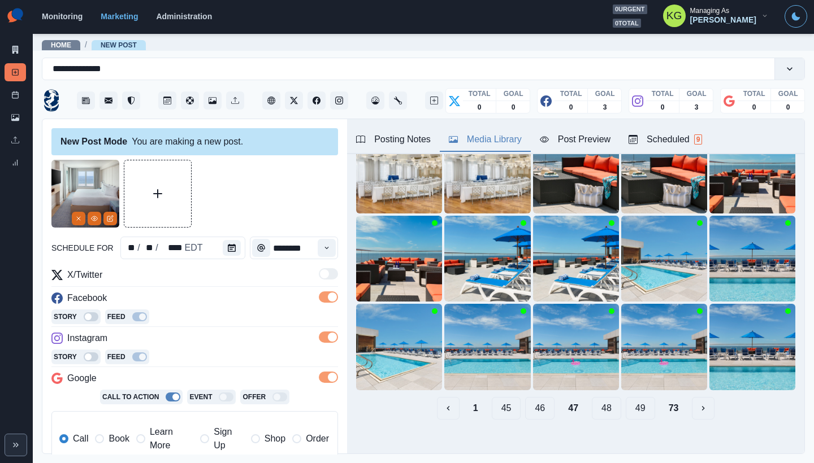
click at [596, 398] on button "48" at bounding box center [606, 408] width 29 height 23
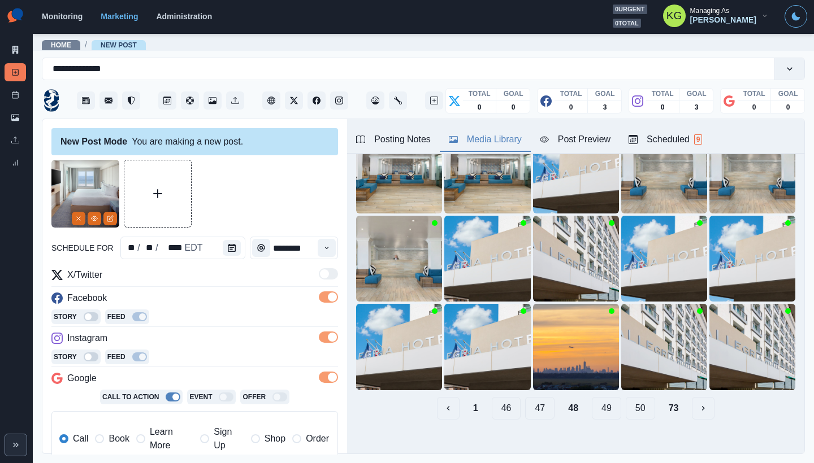
click at [601, 397] on button "49" at bounding box center [606, 408] width 29 height 23
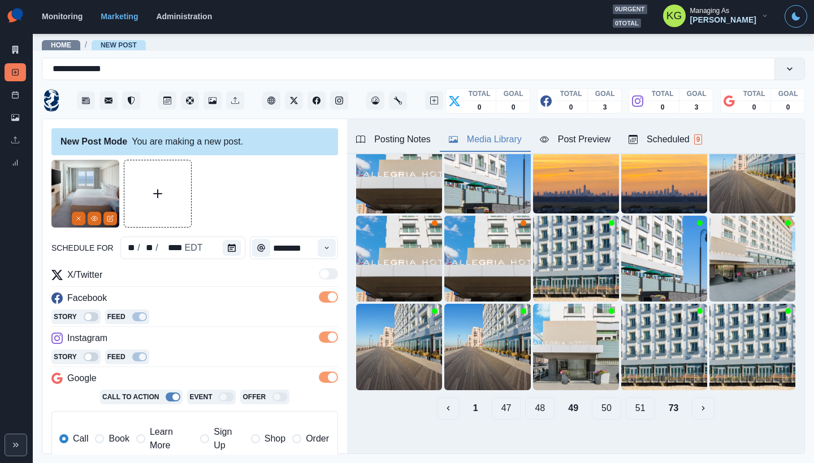
click at [600, 406] on button "50" at bounding box center [606, 408] width 29 height 23
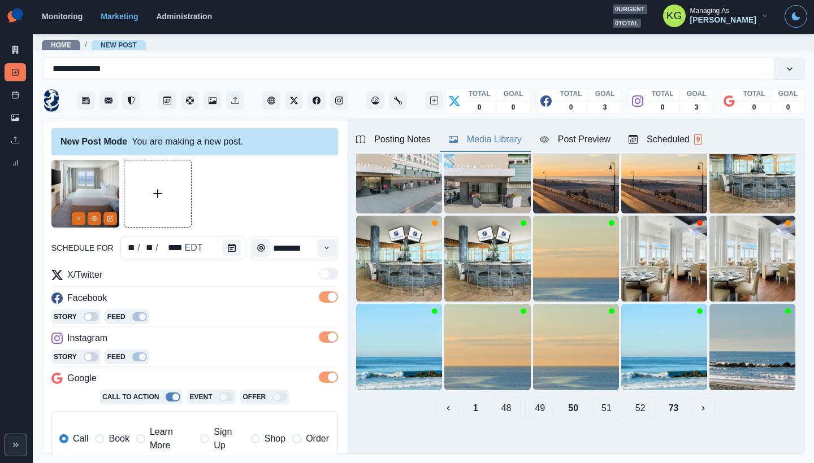
click at [600, 403] on button "51" at bounding box center [606, 408] width 29 height 23
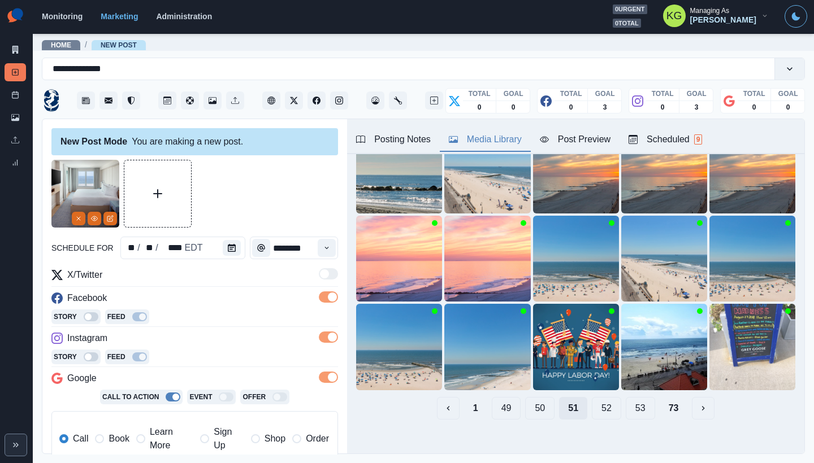
click at [600, 403] on button "52" at bounding box center [606, 408] width 29 height 23
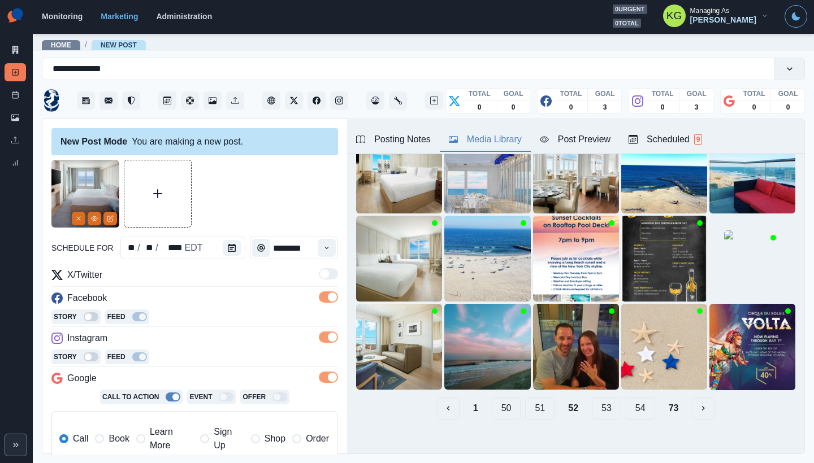
click at [593, 397] on button "53" at bounding box center [606, 408] width 29 height 23
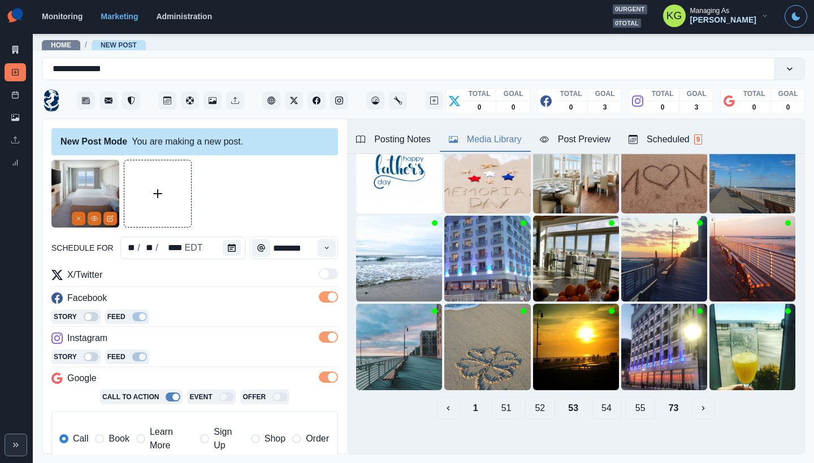
scroll to position [225, 0]
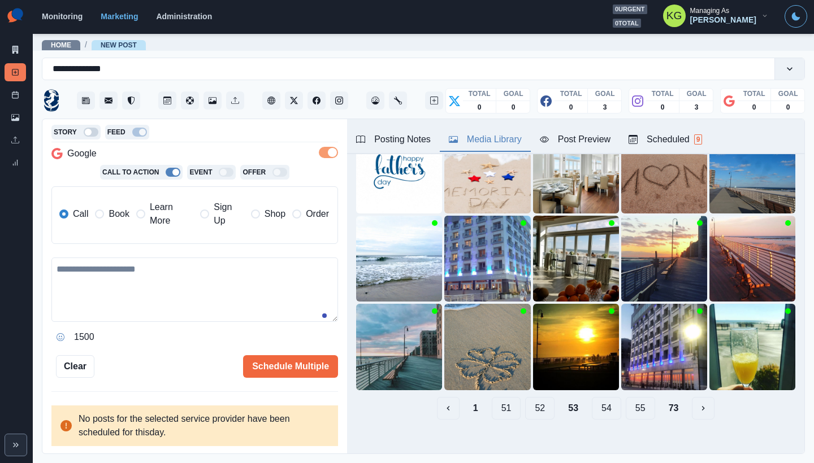
click at [216, 304] on textarea at bounding box center [194, 290] width 287 height 64
paste textarea "**********"
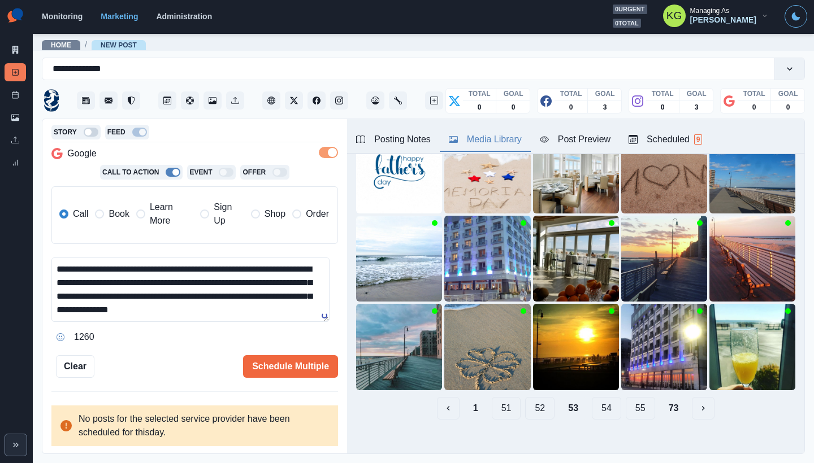
click at [114, 216] on span "Book" at bounding box center [119, 214] width 20 height 14
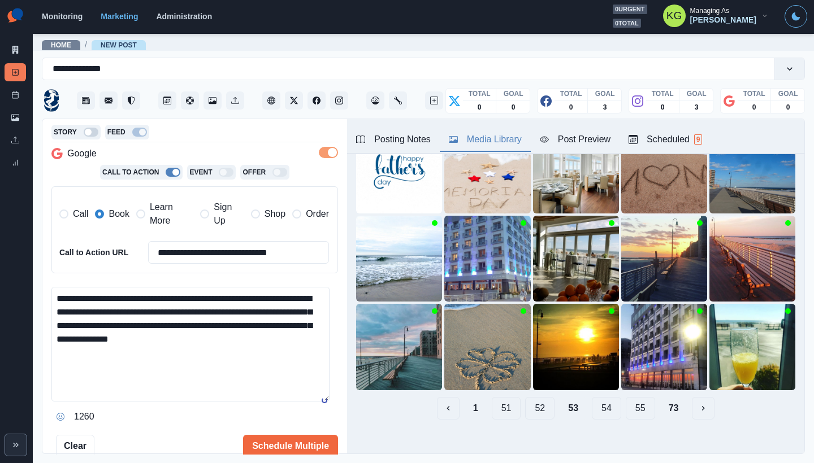
click at [319, 402] on textarea "**********" at bounding box center [190, 344] width 278 height 115
click at [426, 148] on button "Posting Notes" at bounding box center [393, 140] width 93 height 24
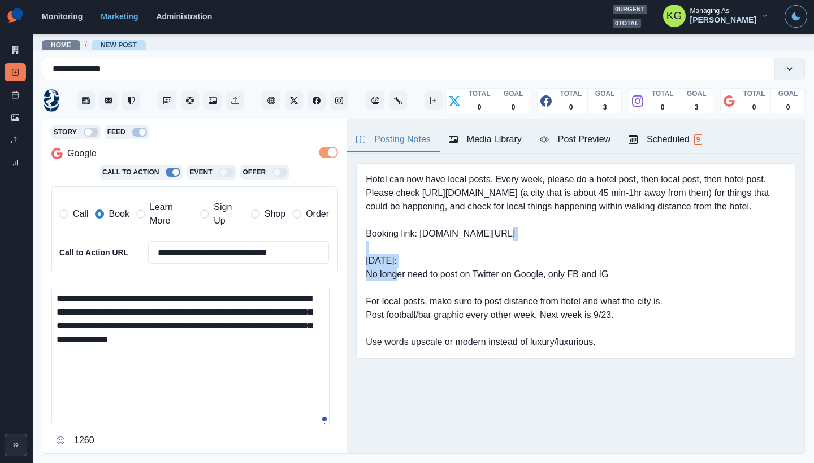
drag, startPoint x: 482, startPoint y: 246, endPoint x: 419, endPoint y: 249, distance: 63.4
click at [419, 249] on pre "Hotel can now have local posts. Every week, please do a hotel post, then local …" at bounding box center [576, 261] width 420 height 176
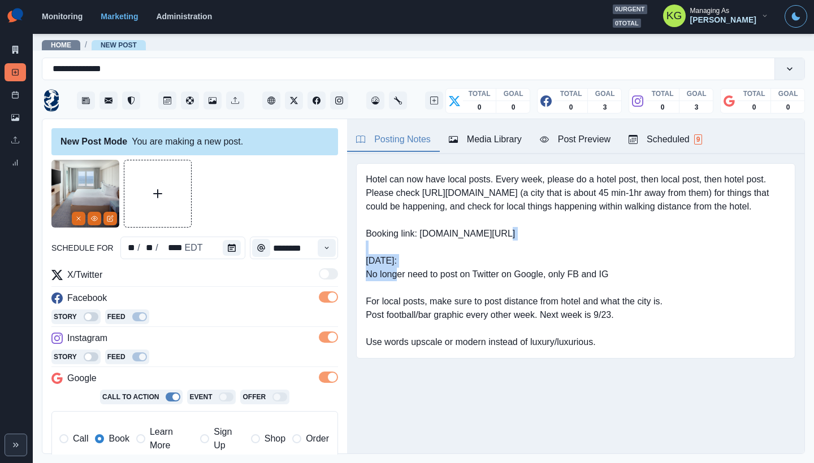
scroll to position [256, 0]
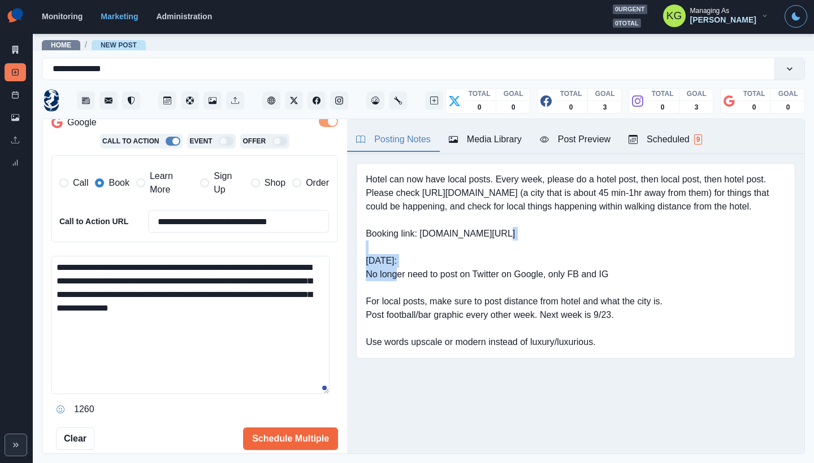
click at [134, 279] on textarea "**********" at bounding box center [190, 325] width 278 height 138
click at [220, 307] on textarea "**********" at bounding box center [190, 325] width 278 height 138
click at [144, 337] on textarea "**********" at bounding box center [190, 325] width 278 height 138
paste textarea "**********"
click at [193, 310] on textarea "**********" at bounding box center [190, 325] width 278 height 138
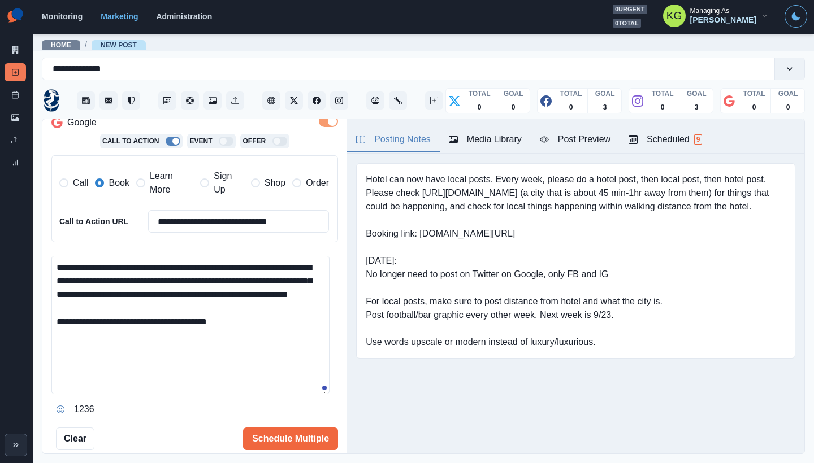
click at [56, 265] on textarea "**********" at bounding box center [190, 325] width 278 height 138
paste textarea "**"
click at [230, 306] on textarea "**********" at bounding box center [190, 325] width 278 height 138
type textarea "**********"
click at [294, 442] on button "Schedule Multiple" at bounding box center [290, 439] width 95 height 23
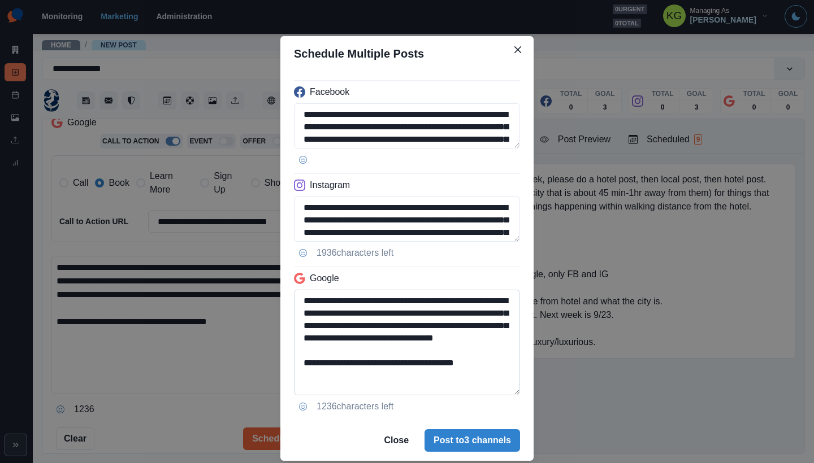
click at [507, 396] on textarea "**********" at bounding box center [407, 343] width 226 height 106
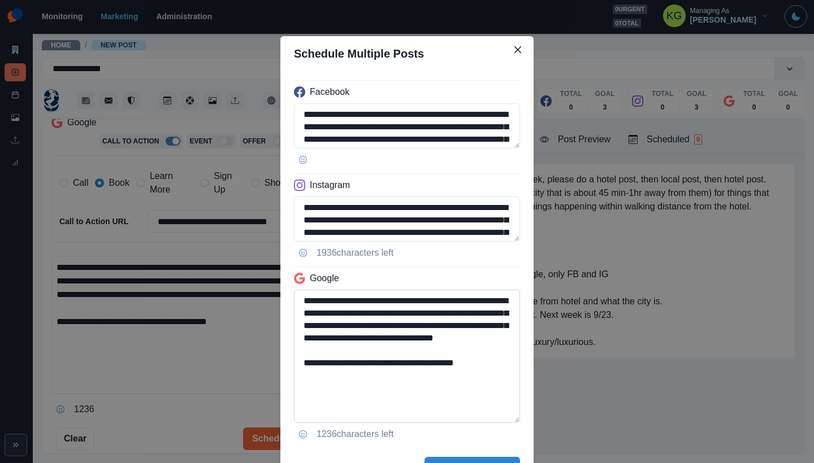
click at [407, 388] on textarea "**********" at bounding box center [407, 356] width 226 height 133
drag, startPoint x: 388, startPoint y: 376, endPoint x: 479, endPoint y: 373, distance: 91.0
click at [479, 373] on textarea "**********" at bounding box center [407, 356] width 226 height 133
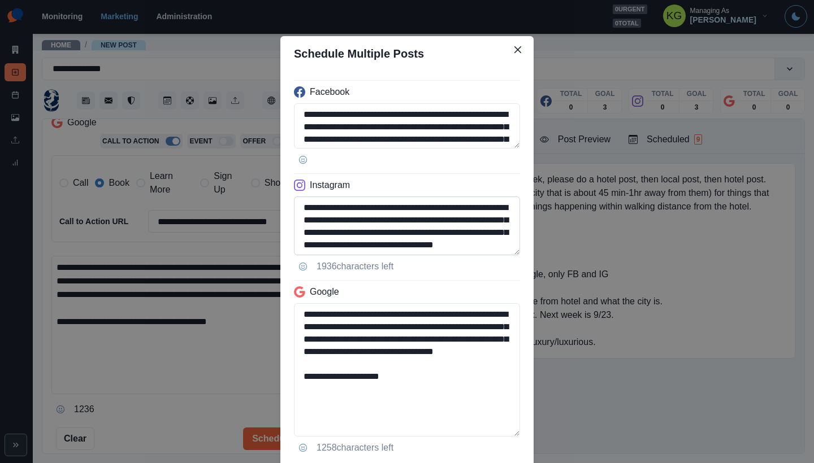
click at [513, 255] on textarea "**********" at bounding box center [407, 226] width 226 height 59
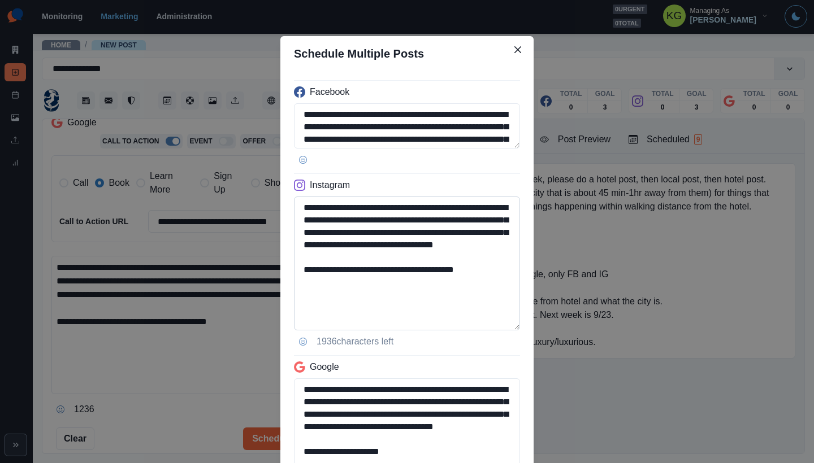
type textarea "**********"
click at [474, 311] on textarea "**********" at bounding box center [407, 264] width 226 height 134
drag, startPoint x: 481, startPoint y: 280, endPoint x: 401, endPoint y: 283, distance: 79.7
click at [401, 283] on textarea "**********" at bounding box center [407, 264] width 226 height 134
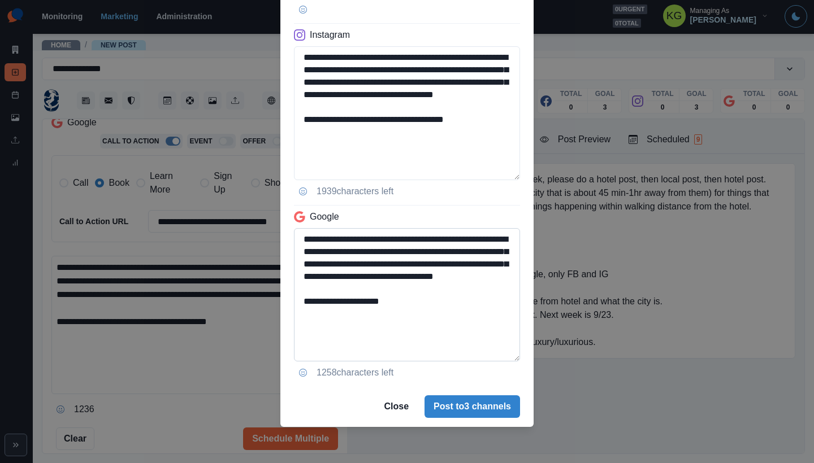
type textarea "**********"
click at [296, 312] on textarea "**********" at bounding box center [407, 294] width 226 height 133
click at [301, 311] on textarea "**********" at bounding box center [407, 294] width 226 height 133
type textarea "**********"
click at [301, 132] on textarea "**********" at bounding box center [407, 113] width 226 height 134
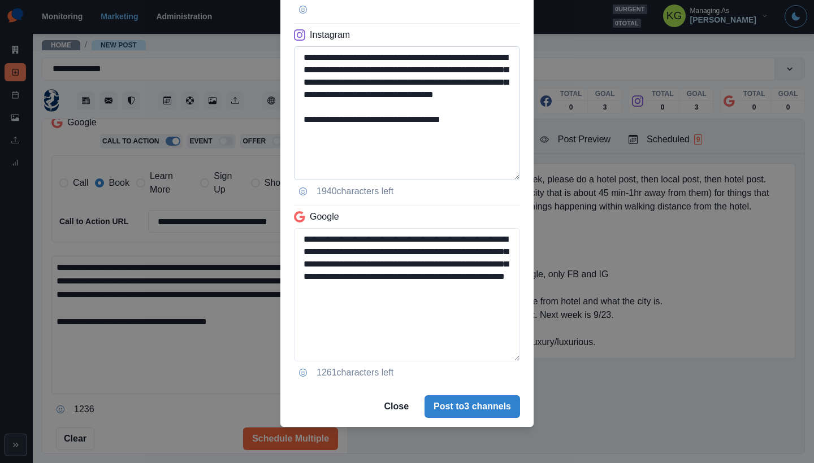
scroll to position [45, 0]
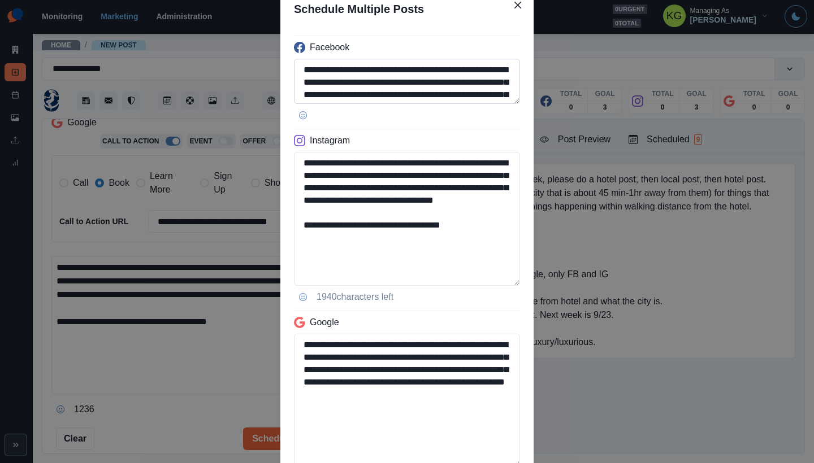
click at [468, 104] on textarea "**********" at bounding box center [407, 81] width 226 height 45
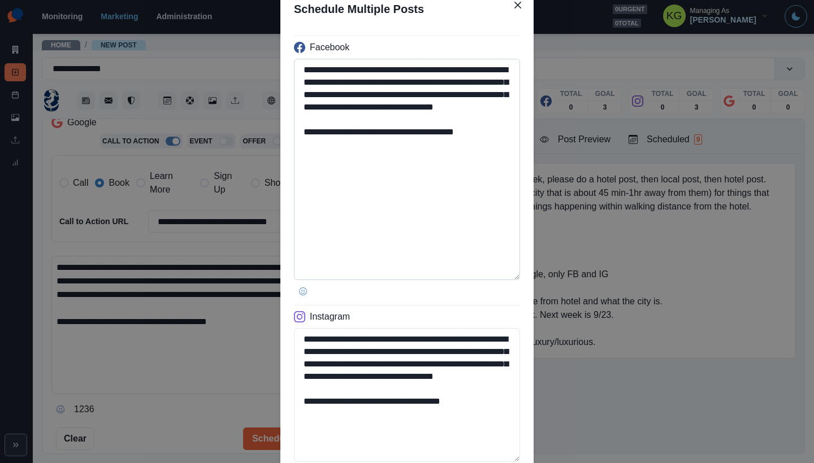
type textarea "**********"
click at [301, 145] on textarea "**********" at bounding box center [407, 170] width 226 height 222
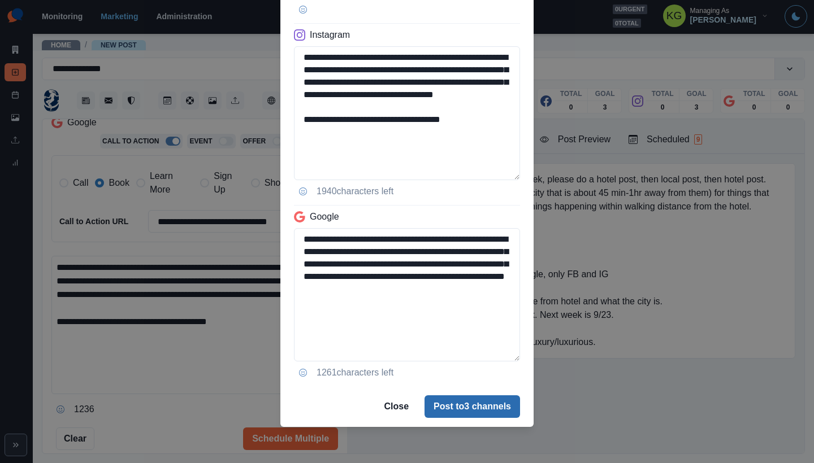
type textarea "**********"
click at [494, 408] on button "Post to 3 channels" at bounding box center [472, 407] width 96 height 23
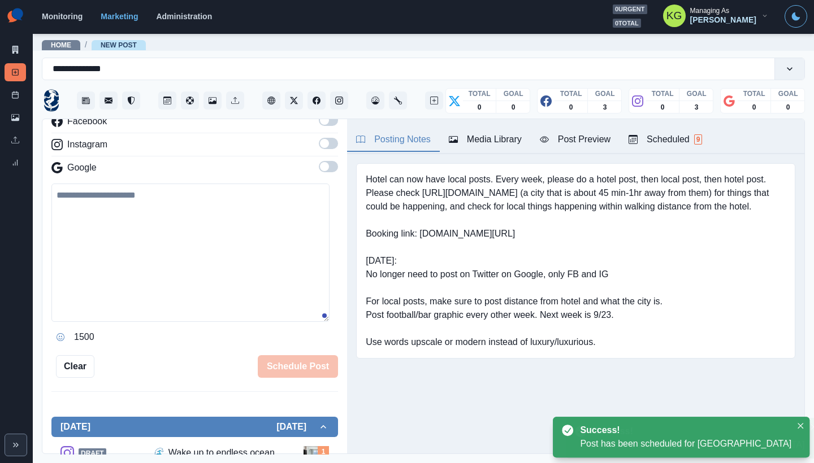
scroll to position [136, 0]
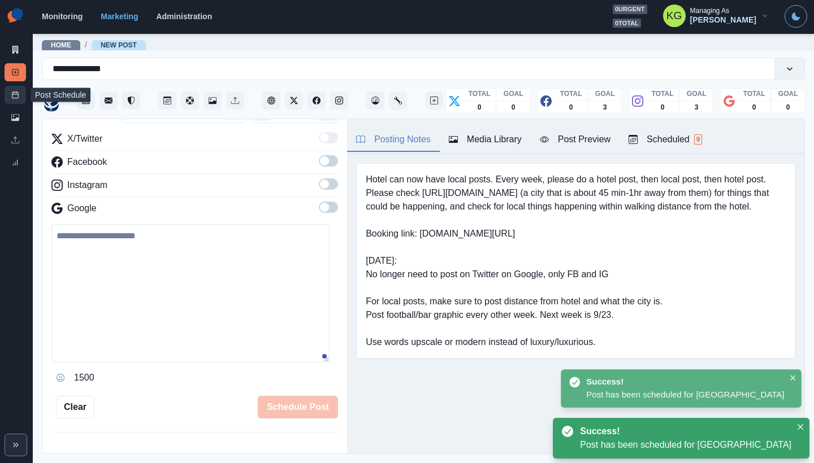
click at [6, 89] on link "Post Schedule" at bounding box center [15, 95] width 21 height 18
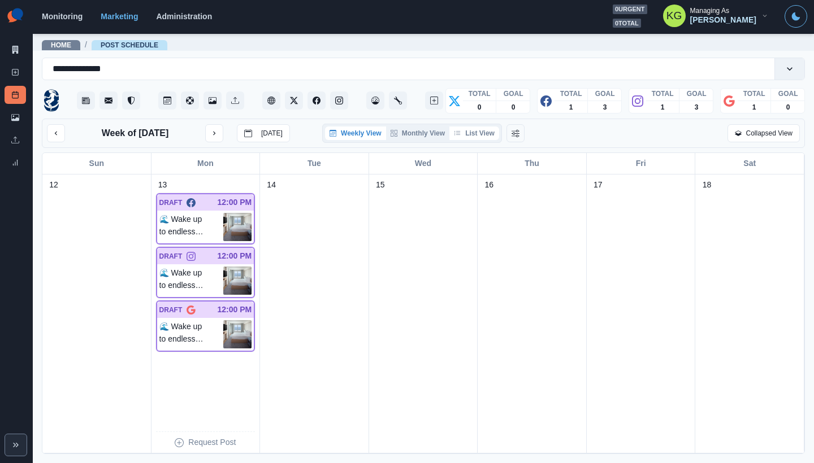
click at [460, 127] on button "List View" at bounding box center [474, 134] width 50 height 14
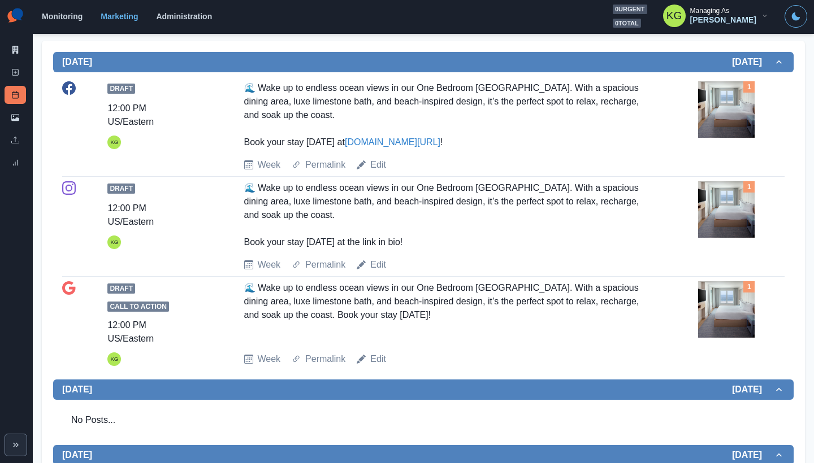
scroll to position [122, 0]
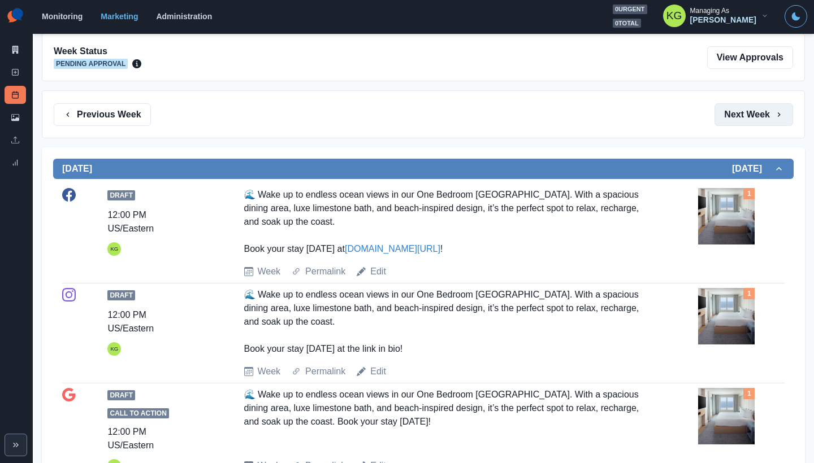
click at [745, 108] on button "Next Week" at bounding box center [753, 114] width 79 height 23
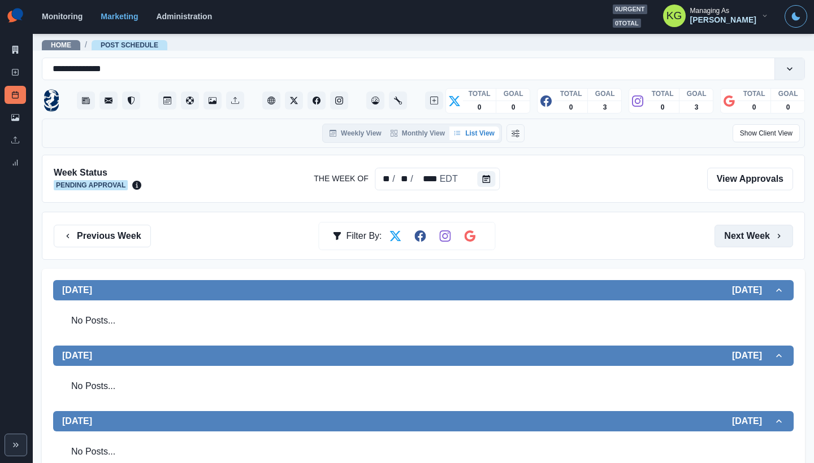
click at [750, 231] on button "Next Week" at bounding box center [753, 236] width 79 height 23
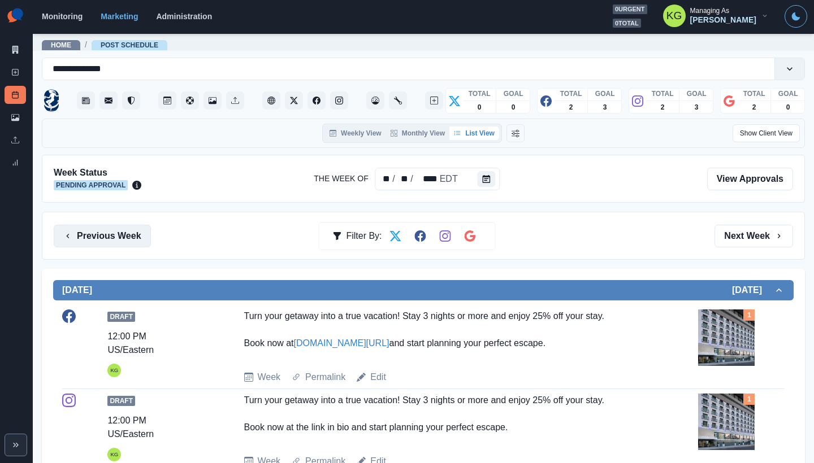
click at [96, 231] on button "Previous Week" at bounding box center [102, 236] width 97 height 23
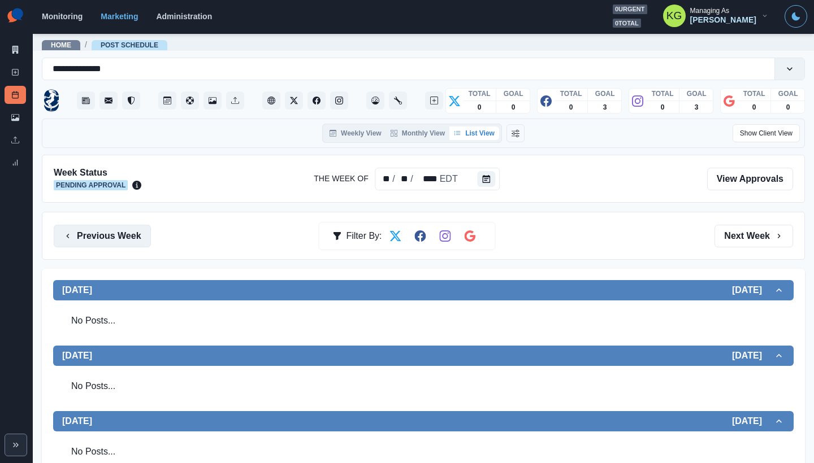
click at [128, 231] on button "Previous Week" at bounding box center [102, 236] width 97 height 23
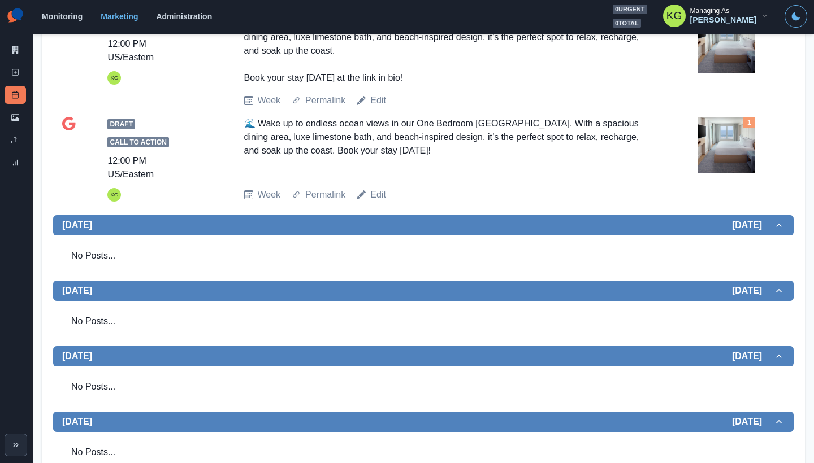
scroll to position [484, 0]
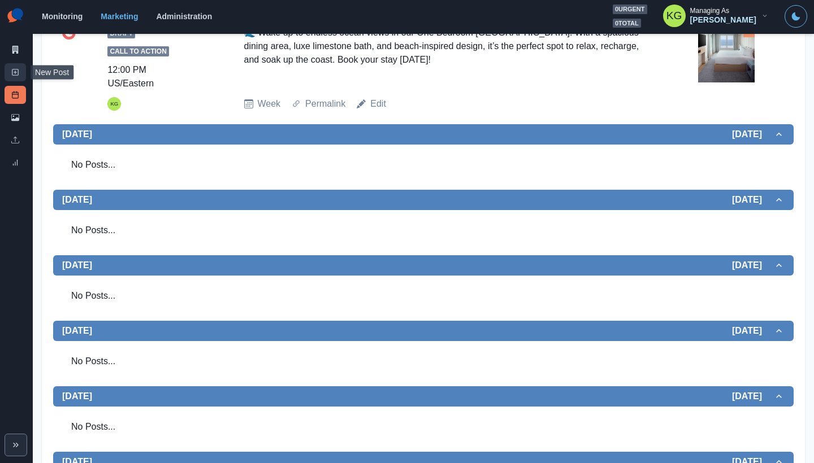
click at [17, 76] on icon at bounding box center [15, 72] width 8 height 8
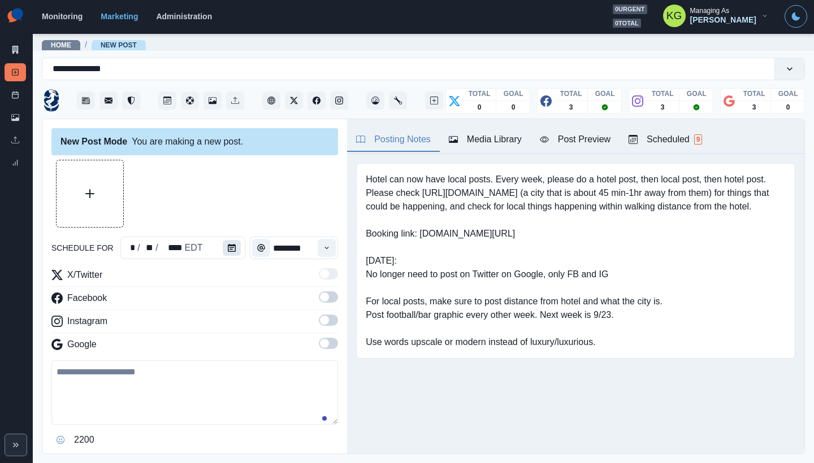
click at [232, 250] on icon "Calendar" at bounding box center [232, 248] width 8 height 8
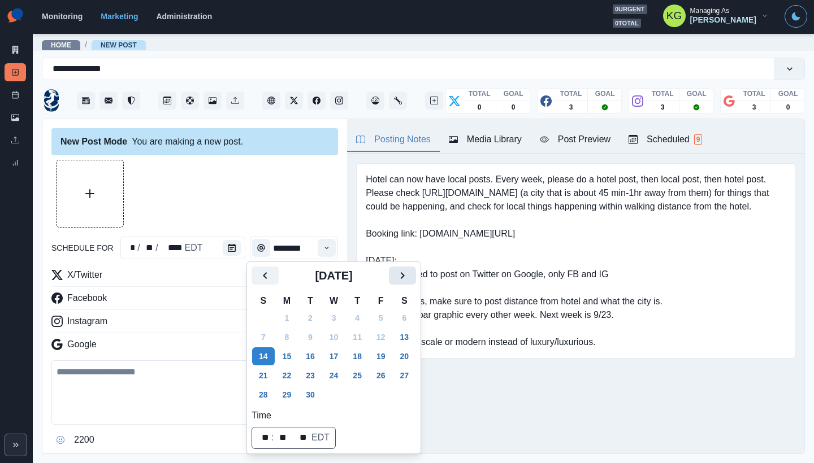
click at [405, 276] on icon "Next" at bounding box center [403, 276] width 14 height 14
click at [392, 356] on button "17" at bounding box center [381, 357] width 23 height 18
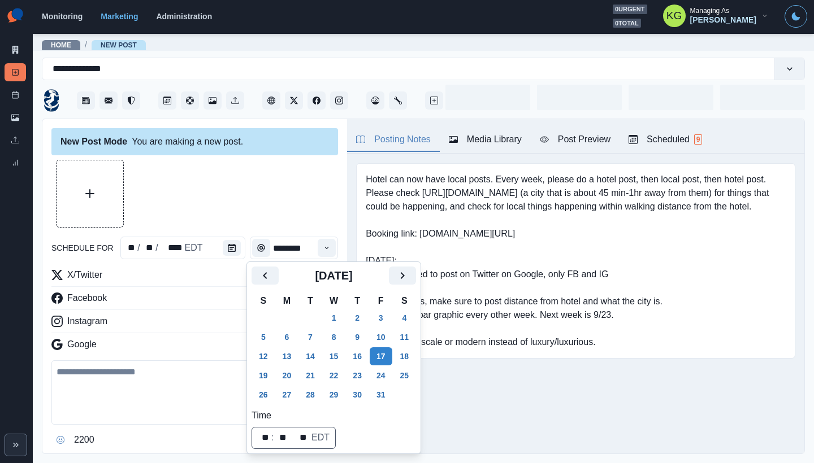
click at [265, 189] on div at bounding box center [194, 194] width 287 height 68
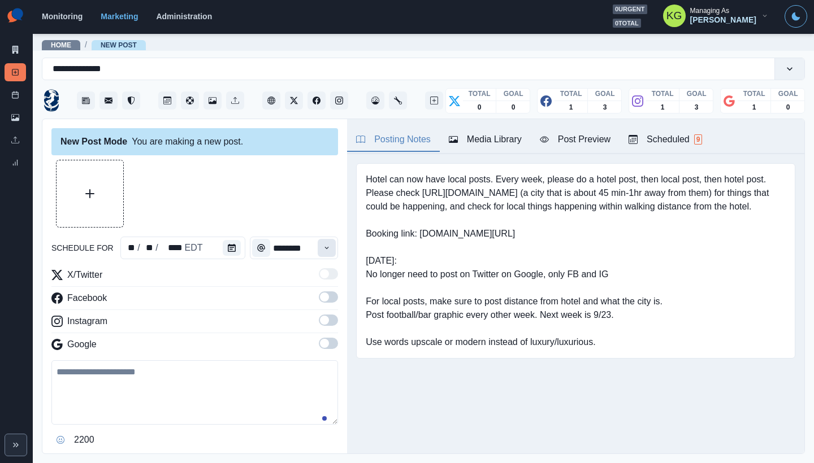
click at [323, 245] on button "Time" at bounding box center [327, 248] width 18 height 18
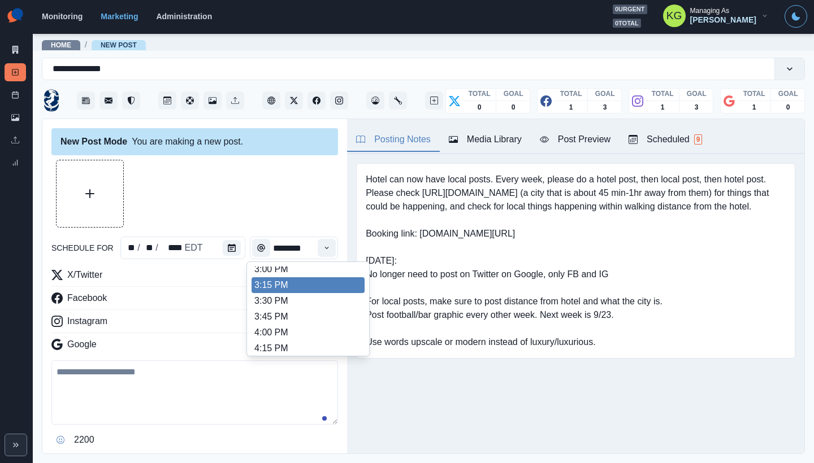
scroll to position [443, 0]
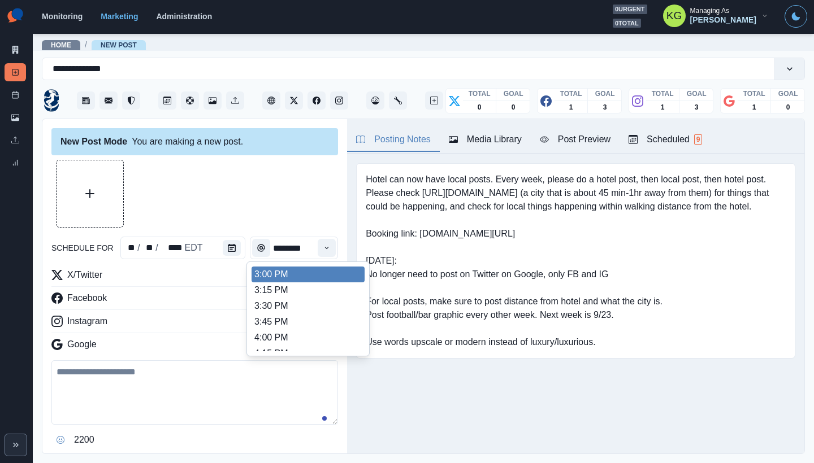
click at [284, 272] on li "3:00 PM" at bounding box center [308, 275] width 113 height 16
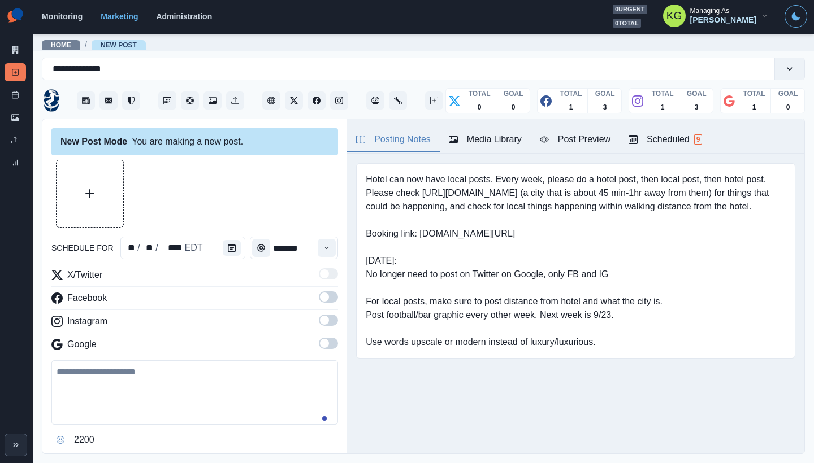
type input "*******"
click at [320, 345] on span at bounding box center [324, 343] width 9 height 9
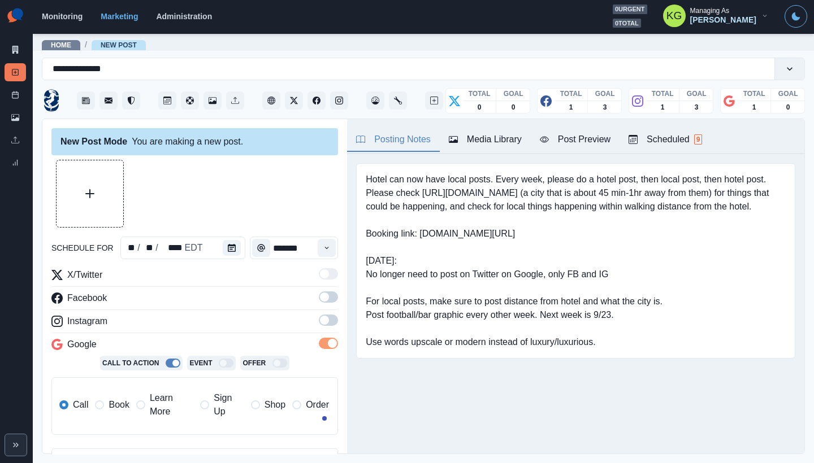
click at [319, 326] on span at bounding box center [328, 320] width 19 height 11
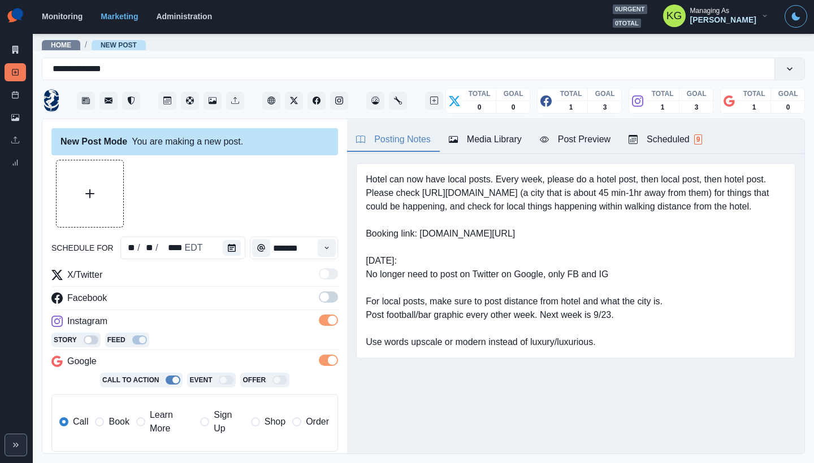
click at [319, 306] on label at bounding box center [328, 301] width 19 height 18
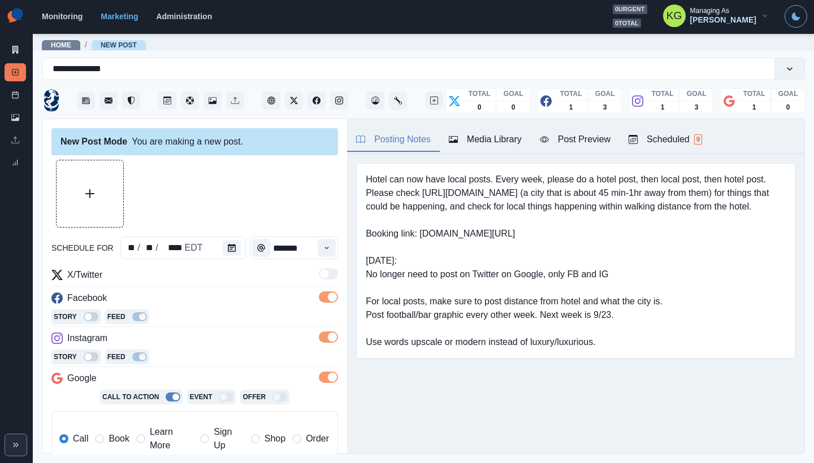
scroll to position [112, 0]
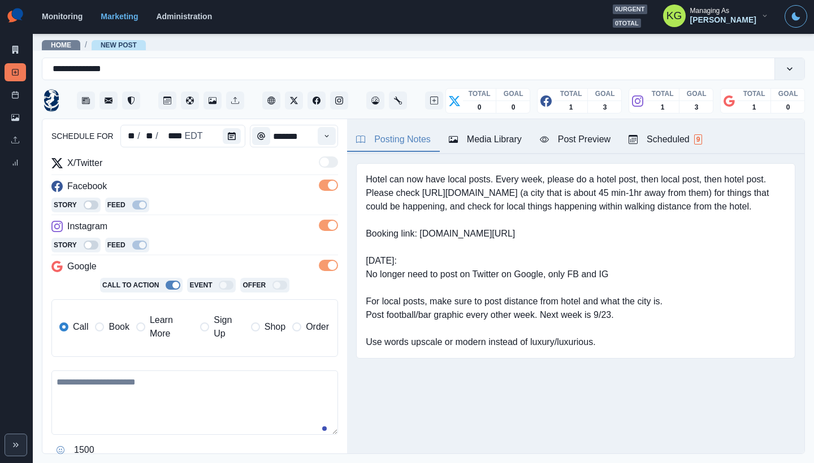
click at [105, 334] on label "Book" at bounding box center [112, 327] width 34 height 27
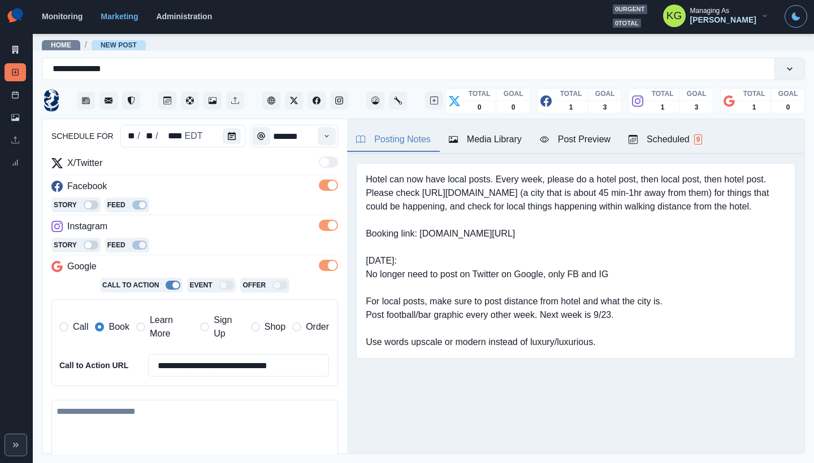
click at [140, 401] on textarea at bounding box center [194, 432] width 287 height 64
paste textarea "**********"
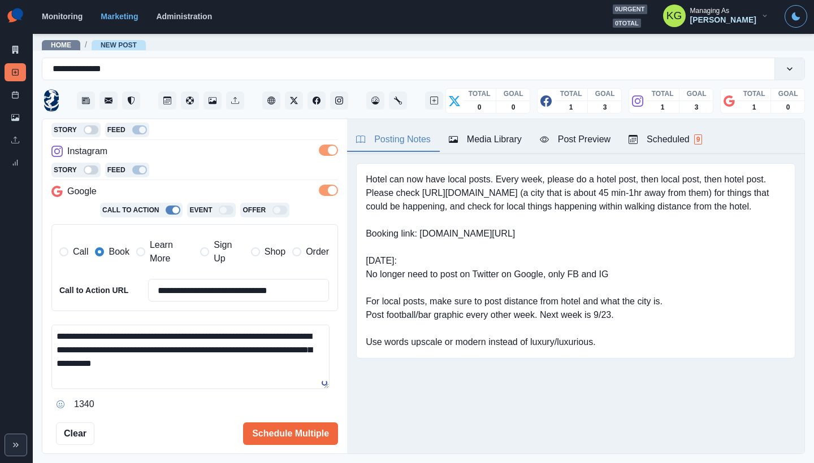
scroll to position [254, 0]
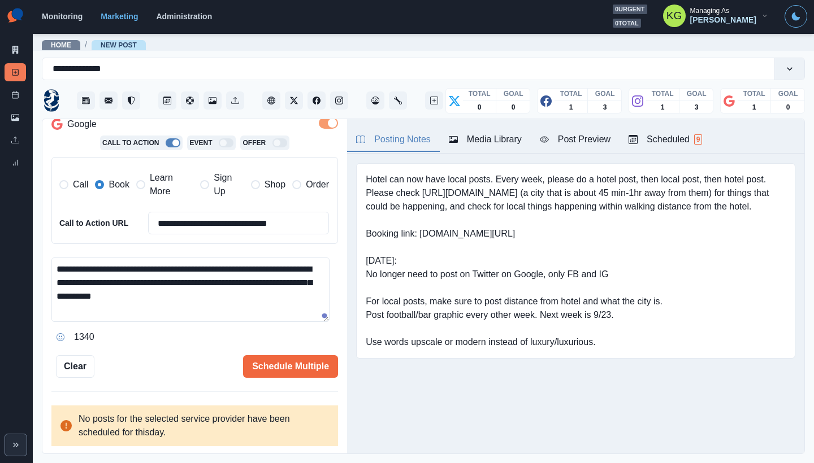
click at [249, 268] on textarea "**********" at bounding box center [190, 290] width 278 height 64
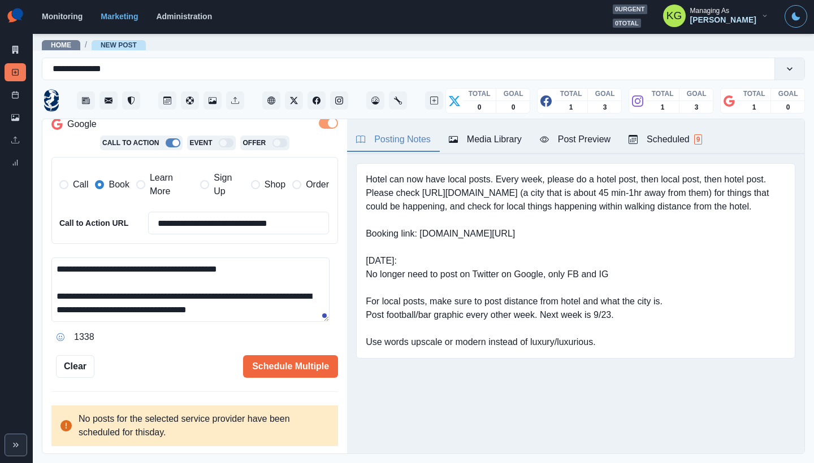
type textarea "**********"
click at [479, 127] on div "Posting Notes Media Library Post Preview Scheduled 9" at bounding box center [575, 136] width 457 height 35
click at [482, 136] on div "Media Library" at bounding box center [485, 140] width 73 height 14
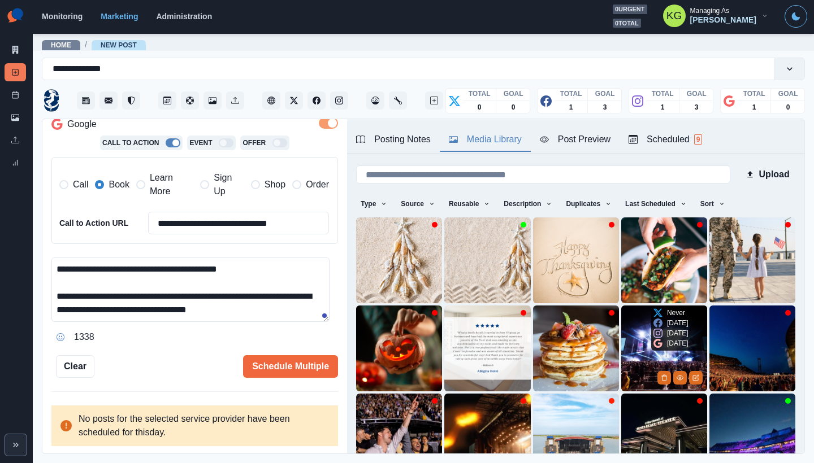
scroll to position [90, 0]
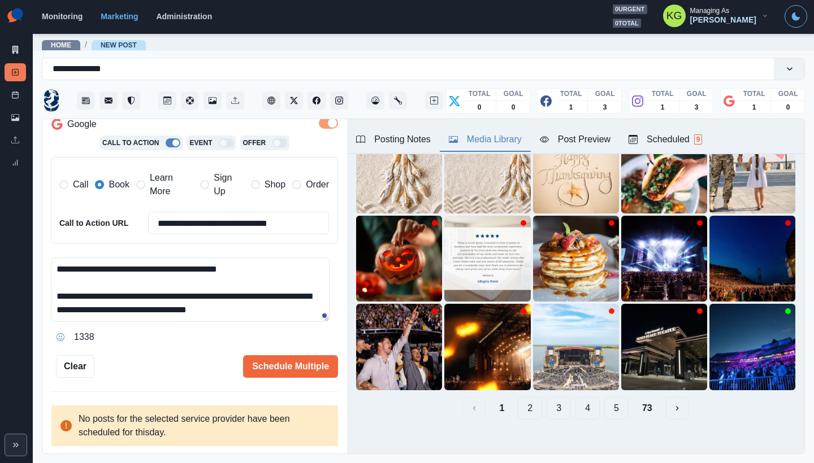
click at [614, 399] on button "5" at bounding box center [616, 408] width 24 height 23
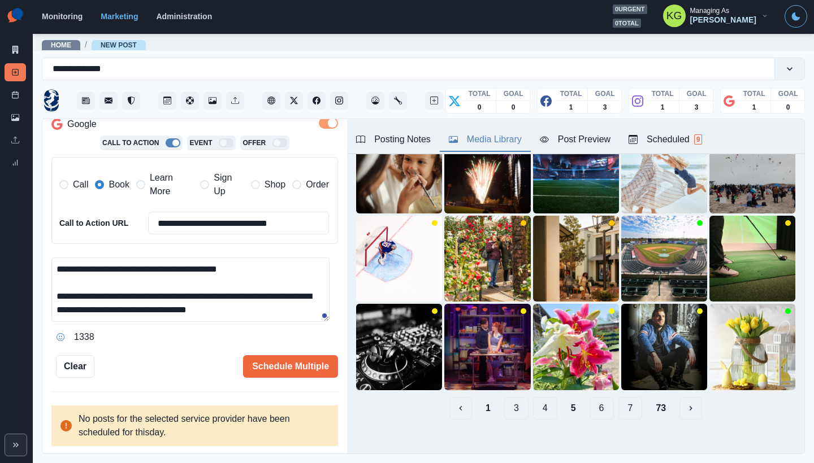
click at [618, 400] on button "7" at bounding box center [630, 408] width 24 height 23
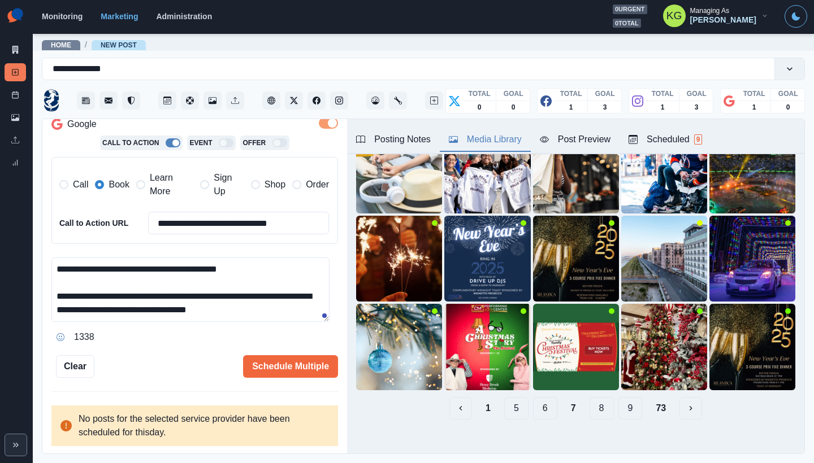
click at [622, 401] on button "9" at bounding box center [630, 408] width 24 height 23
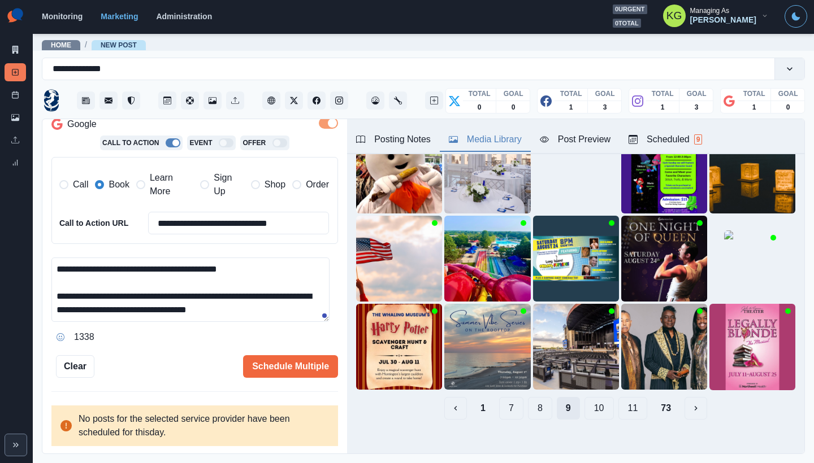
click at [622, 401] on button "11" at bounding box center [632, 408] width 29 height 23
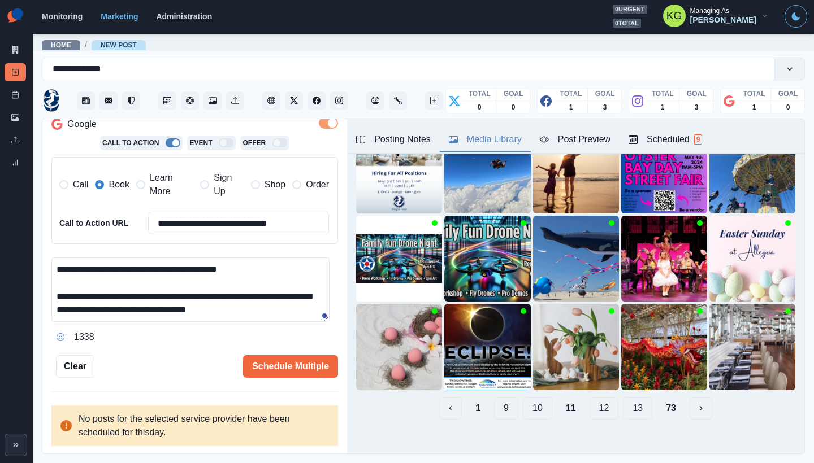
click at [623, 402] on button "13" at bounding box center [637, 408] width 29 height 23
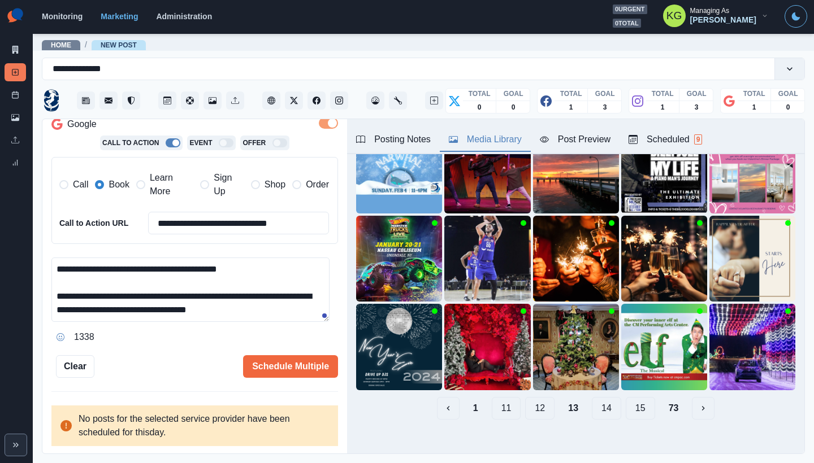
click at [626, 402] on button "15" at bounding box center [640, 408] width 29 height 23
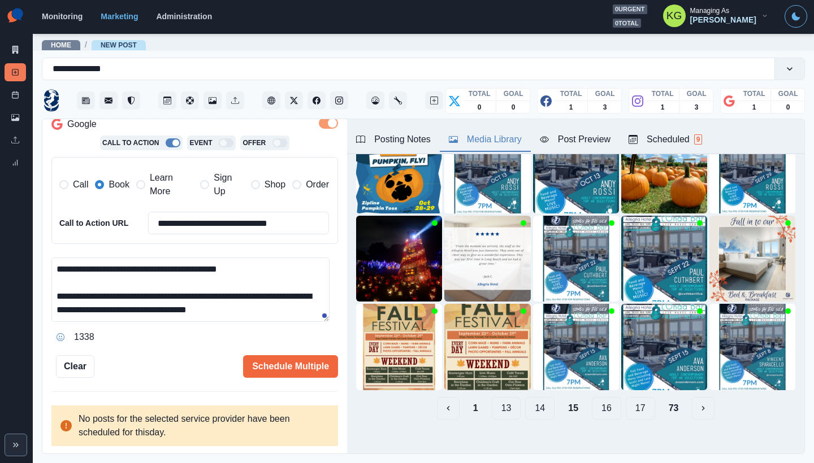
click at [626, 402] on button "17" at bounding box center [640, 408] width 29 height 23
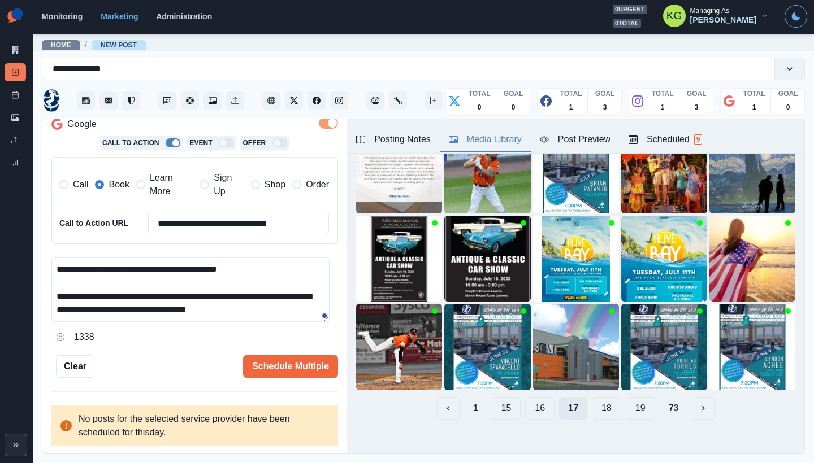
click at [626, 402] on button "19" at bounding box center [640, 408] width 29 height 23
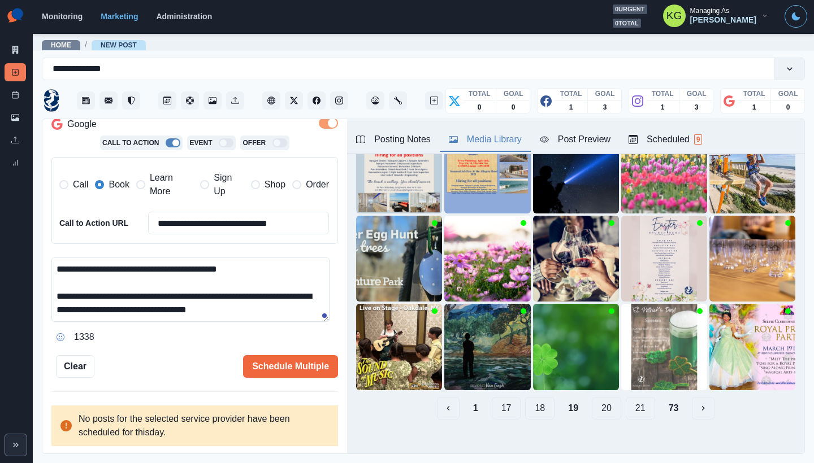
click at [626, 400] on button "21" at bounding box center [640, 408] width 29 height 23
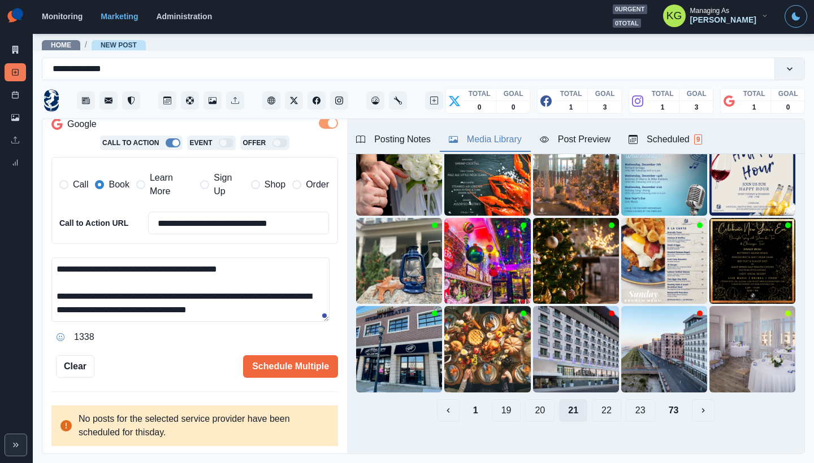
scroll to position [85, 0]
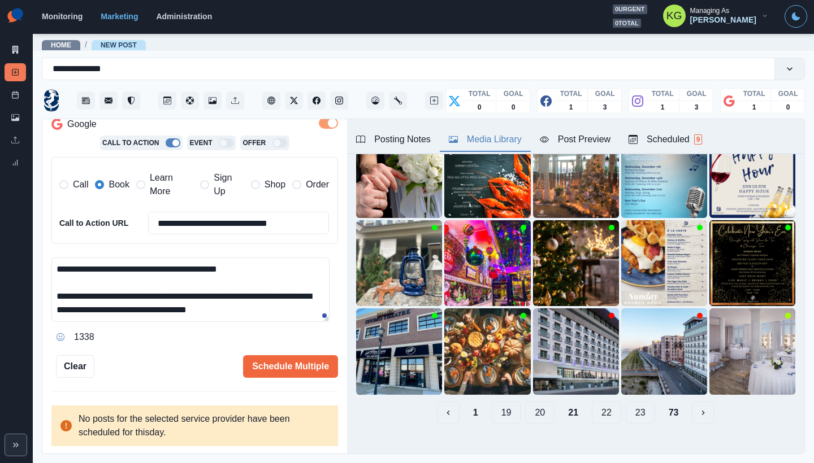
click at [592, 408] on button "22" at bounding box center [606, 413] width 29 height 23
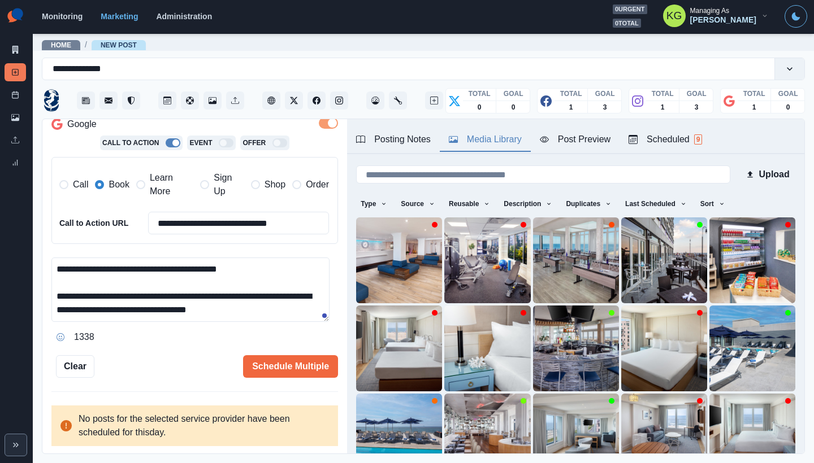
scroll to position [90, 0]
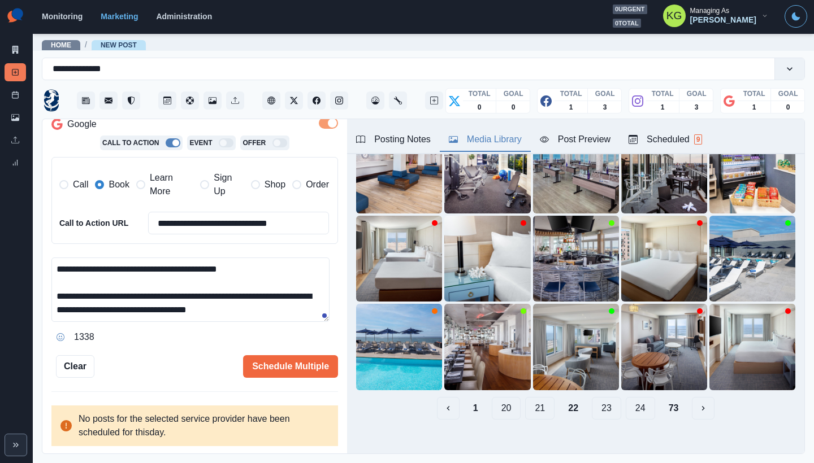
click at [599, 401] on button "23" at bounding box center [606, 408] width 29 height 23
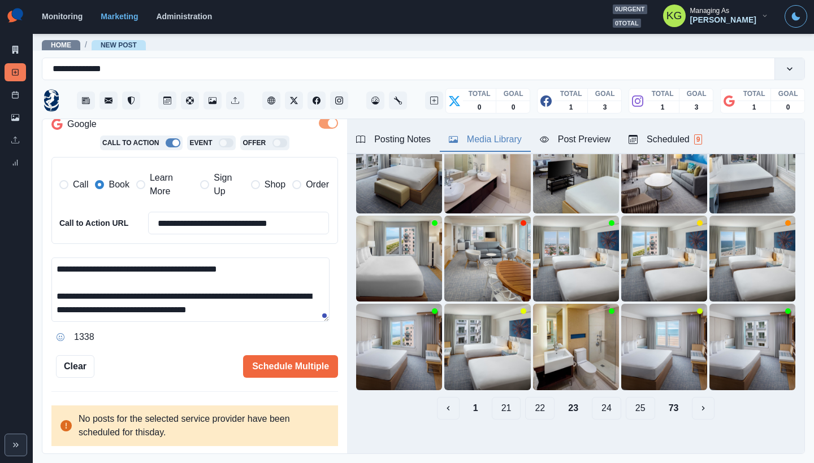
click at [599, 401] on button "24" at bounding box center [606, 408] width 29 height 23
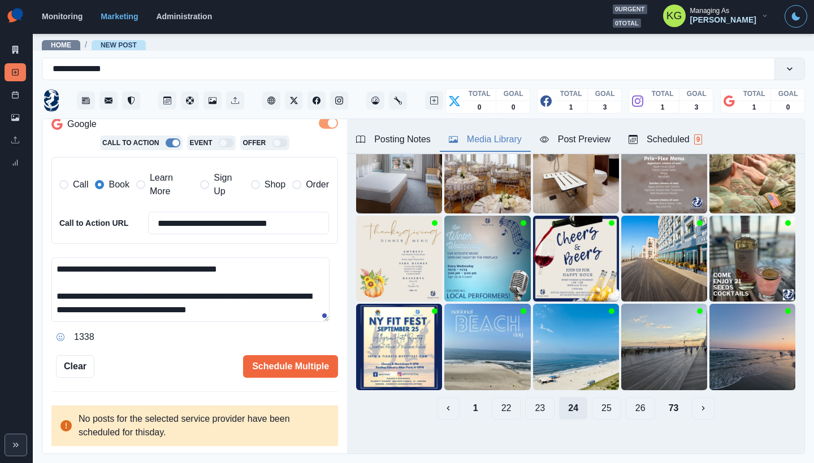
click at [599, 401] on button "25" at bounding box center [606, 408] width 29 height 23
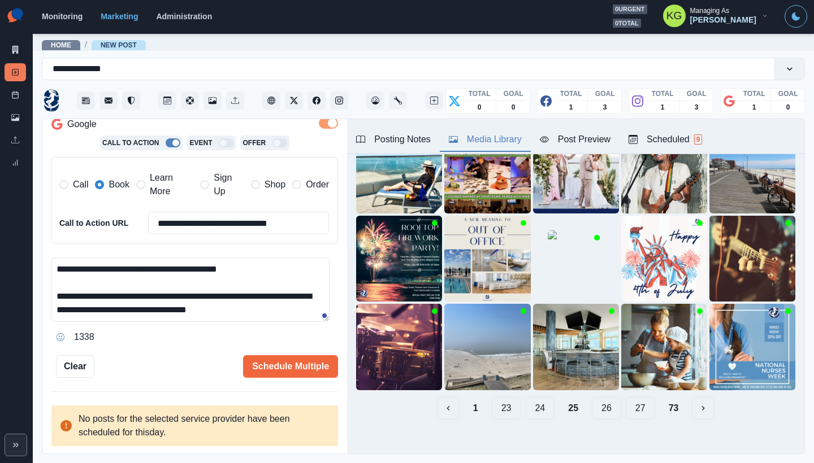
scroll to position [68, 0]
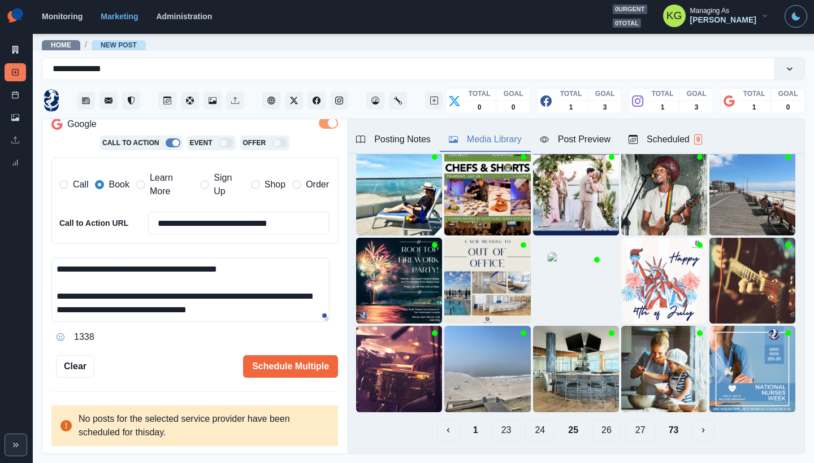
click at [532, 419] on button "24" at bounding box center [539, 430] width 29 height 23
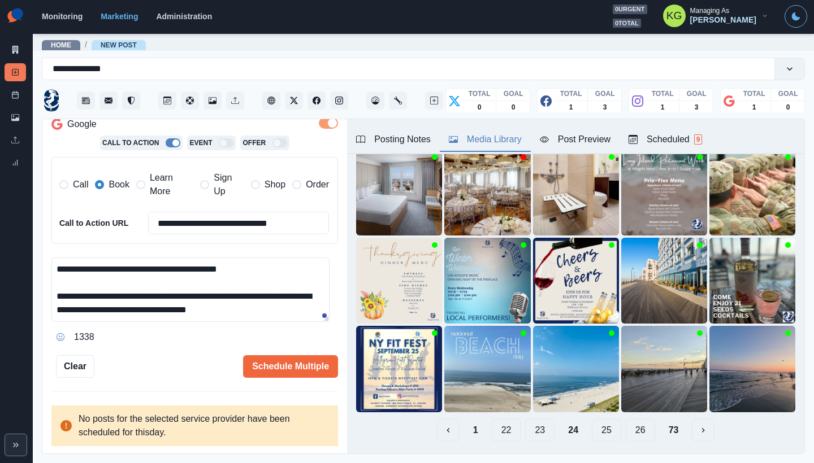
click at [592, 421] on button "25" at bounding box center [606, 430] width 29 height 23
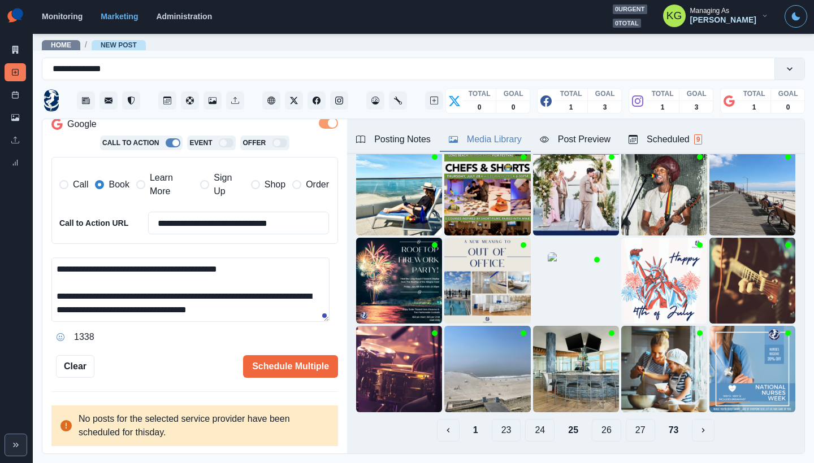
click at [613, 426] on button "26" at bounding box center [606, 430] width 29 height 23
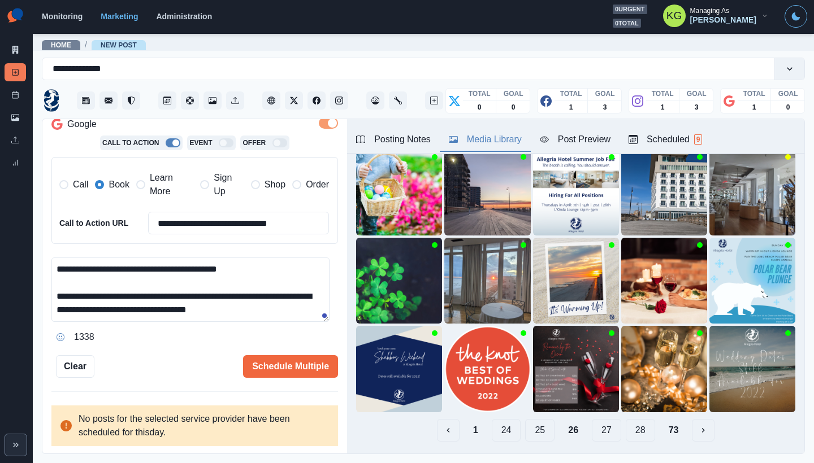
click at [604, 422] on button "27" at bounding box center [606, 430] width 29 height 23
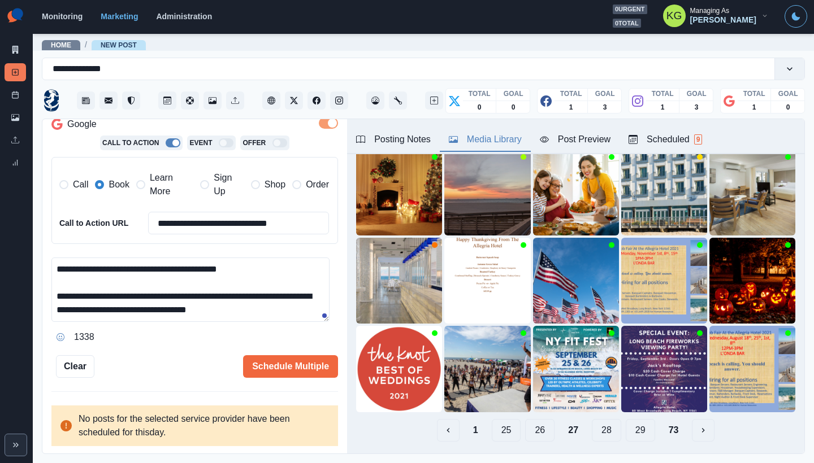
click at [593, 421] on button "28" at bounding box center [606, 430] width 29 height 23
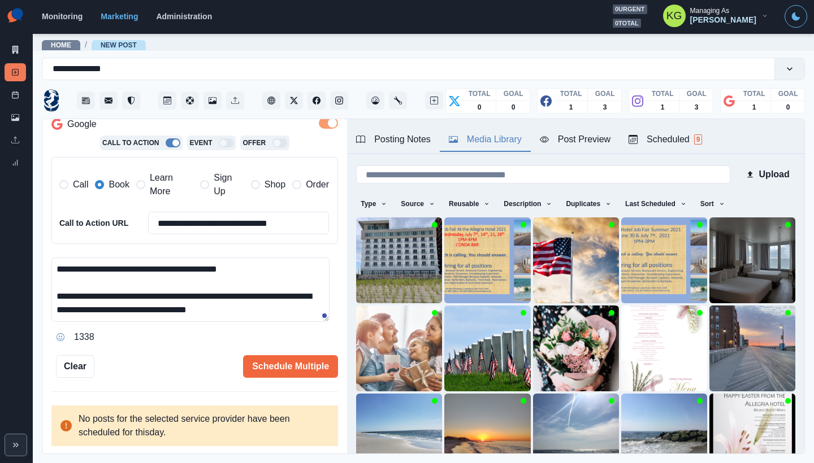
scroll to position [90, 0]
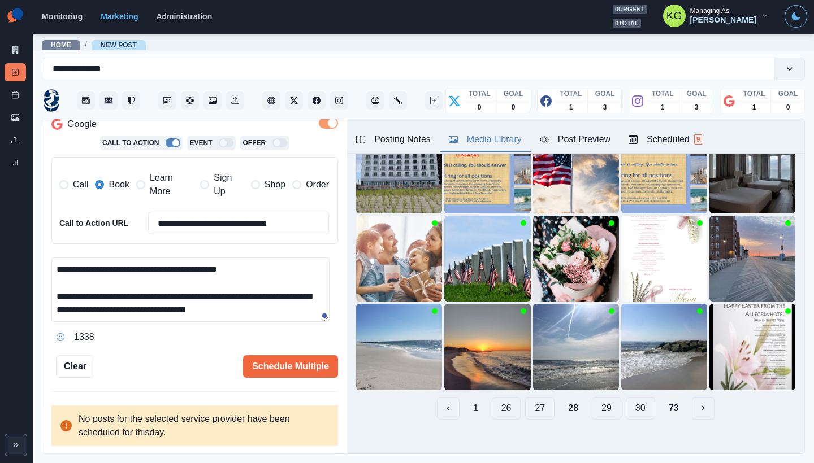
click at [595, 406] on button "29" at bounding box center [606, 408] width 29 height 23
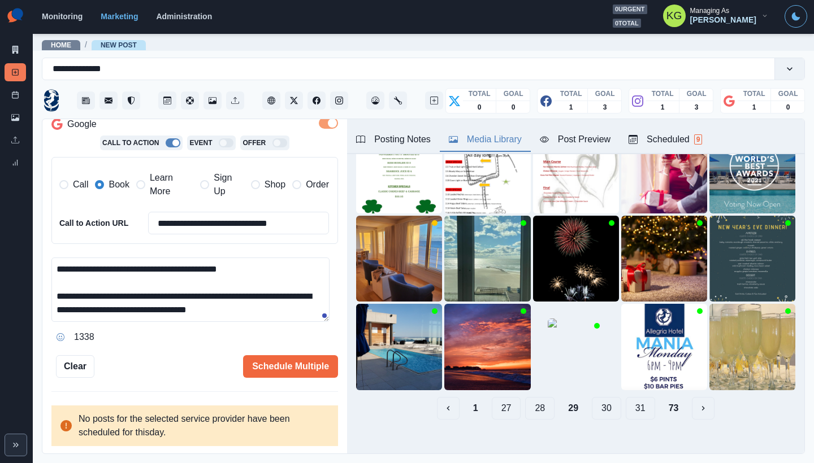
click at [595, 406] on button "30" at bounding box center [606, 408] width 29 height 23
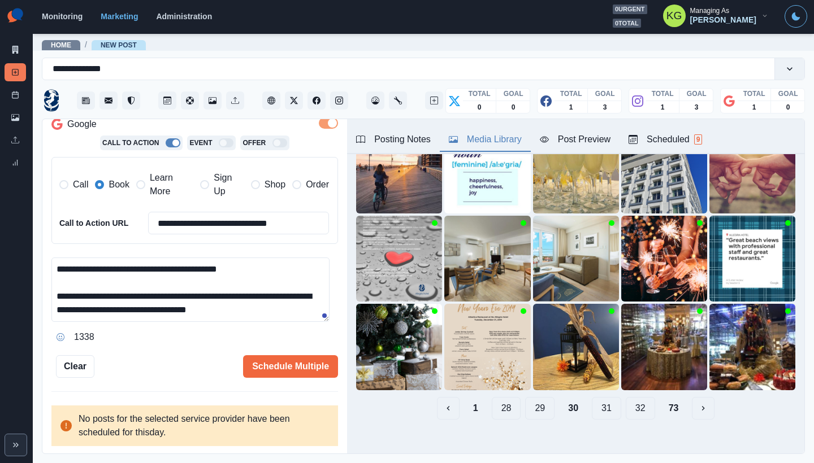
click at [597, 400] on button "31" at bounding box center [606, 408] width 29 height 23
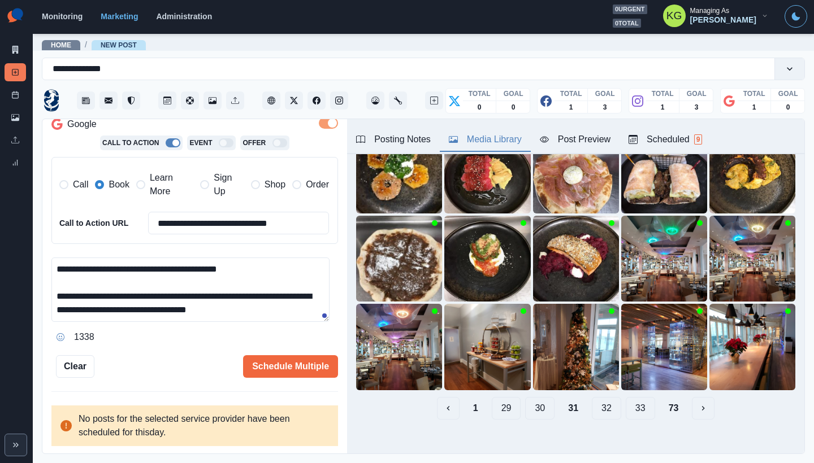
click at [597, 400] on button "32" at bounding box center [606, 408] width 29 height 23
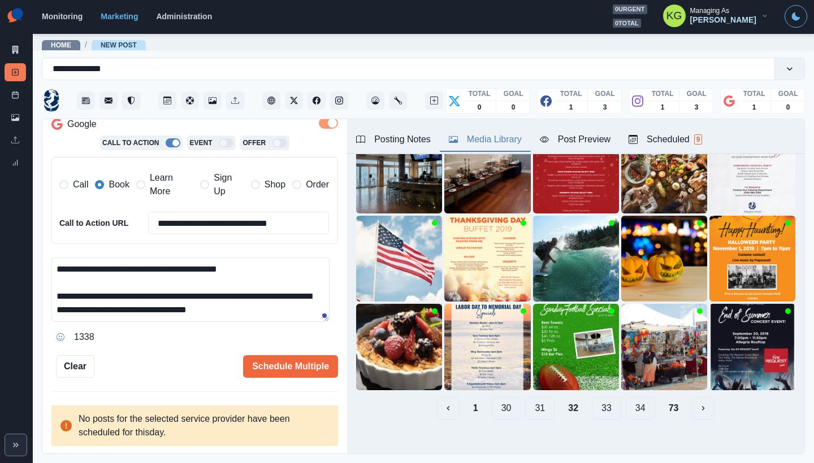
click at [597, 400] on button "33" at bounding box center [606, 408] width 29 height 23
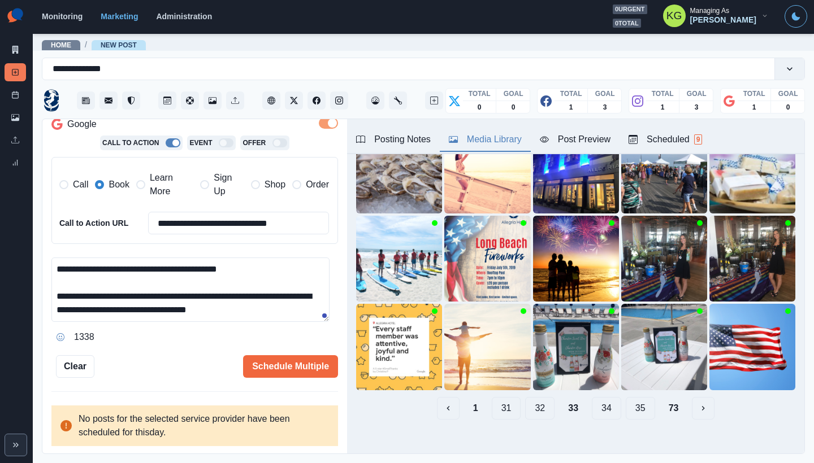
click at [544, 401] on button "32" at bounding box center [539, 408] width 29 height 23
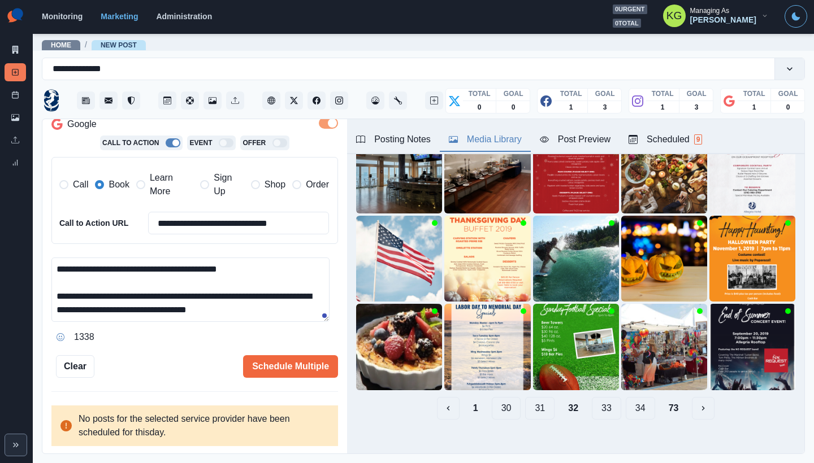
scroll to position [0, 0]
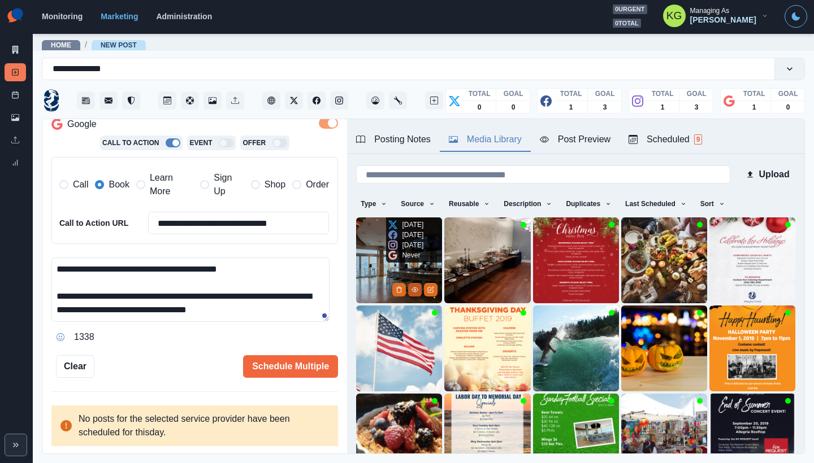
click at [411, 287] on icon "View Media" at bounding box center [414, 290] width 7 height 7
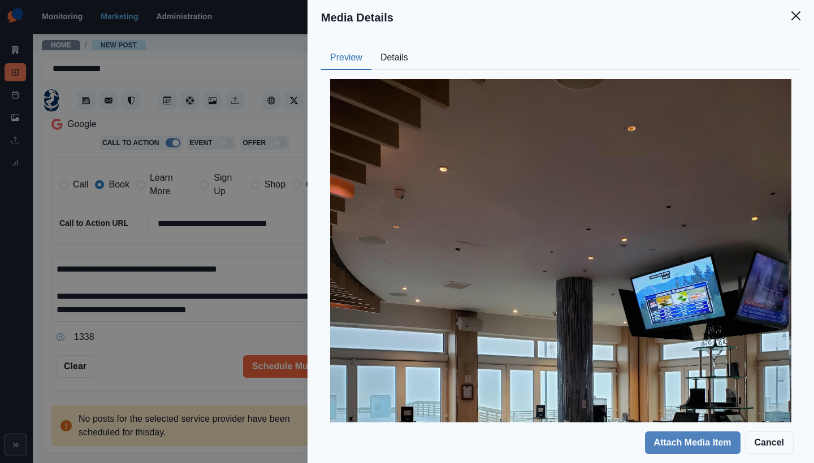
scroll to position [224, 0]
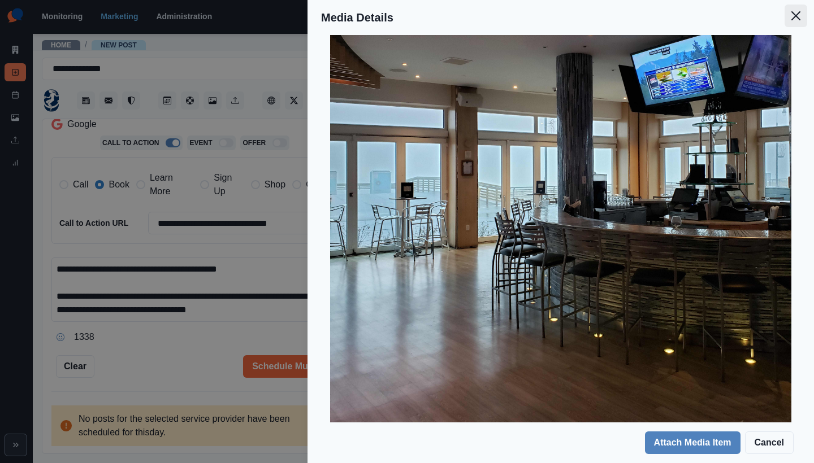
click at [799, 16] on icon "Close" at bounding box center [795, 15] width 9 height 9
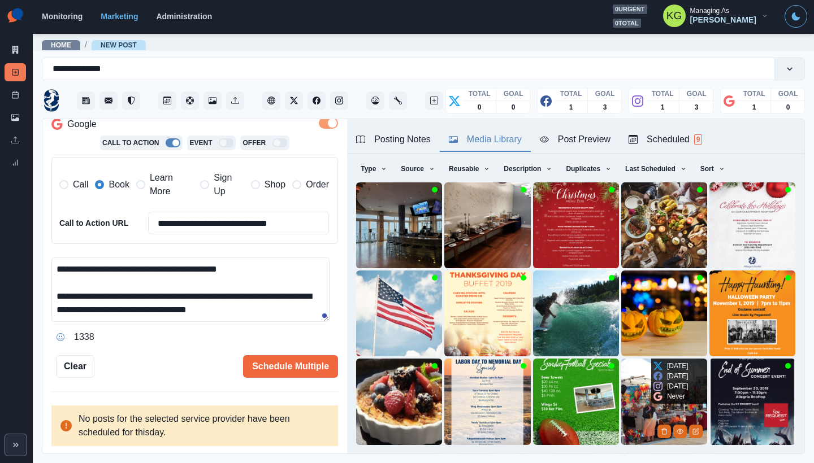
scroll to position [90, 0]
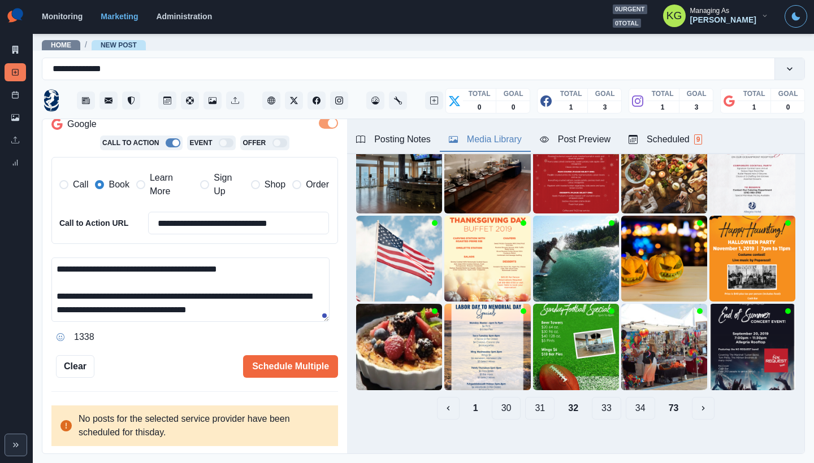
click at [601, 401] on button "33" at bounding box center [606, 408] width 29 height 23
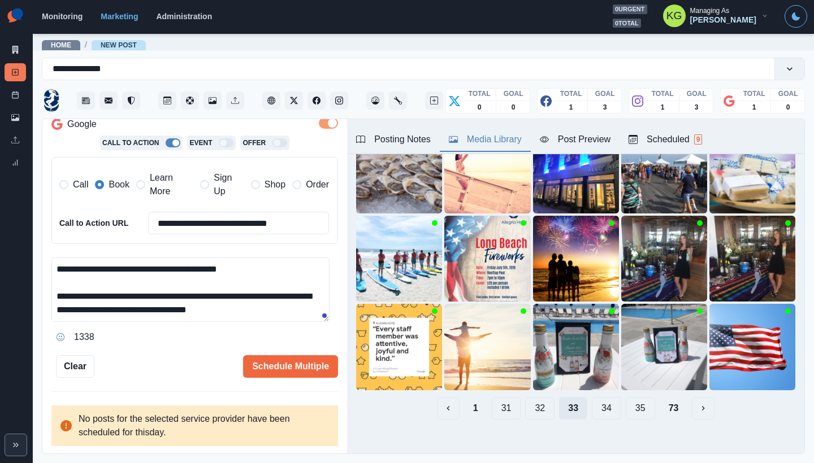
scroll to position [67, 0]
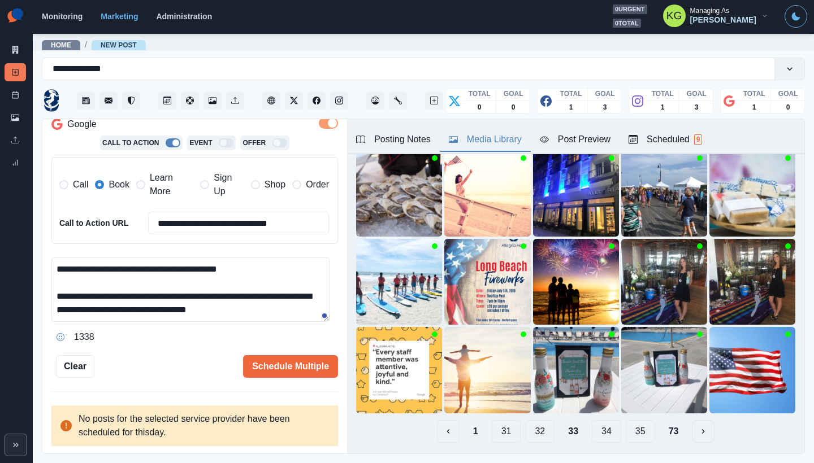
click at [596, 423] on button "34" at bounding box center [606, 432] width 29 height 23
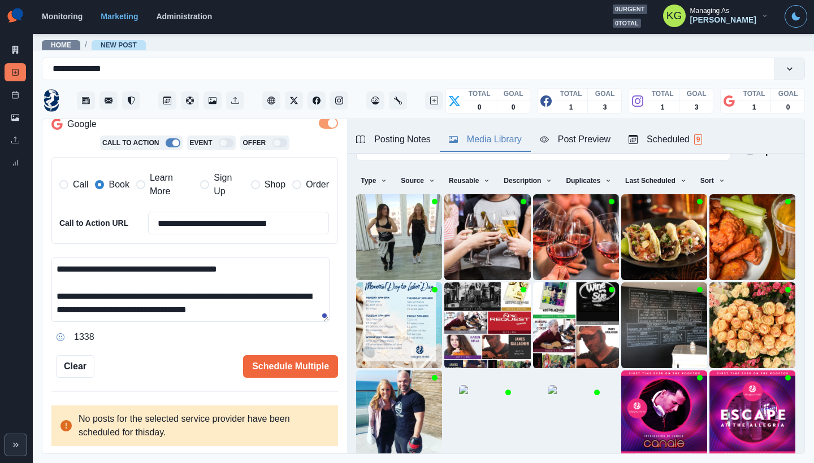
scroll to position [77, 0]
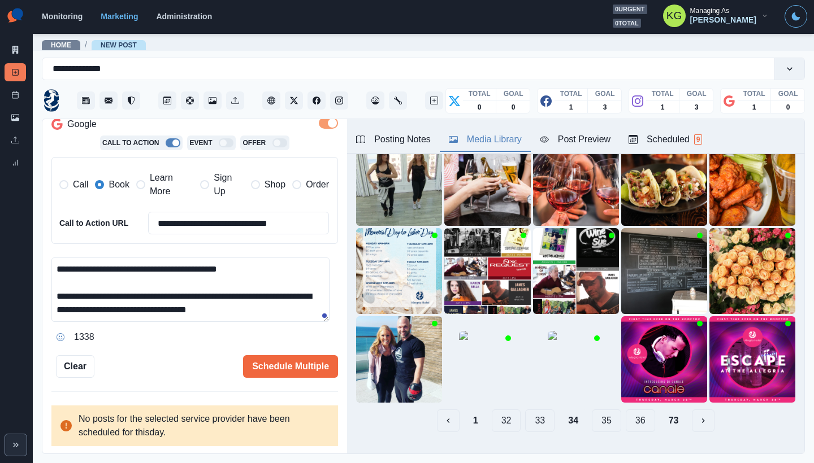
click at [607, 410] on button "35" at bounding box center [606, 421] width 29 height 23
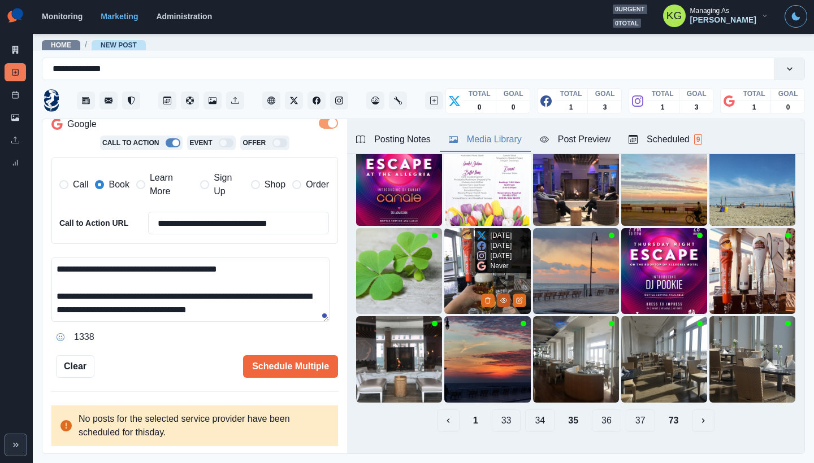
click at [500, 294] on button "View Media" at bounding box center [504, 301] width 14 height 14
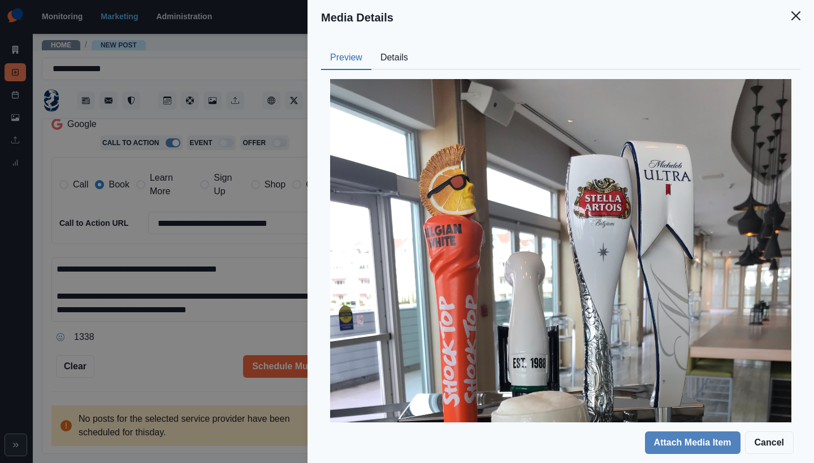
click at [396, 52] on button "Details" at bounding box center [394, 58] width 46 height 24
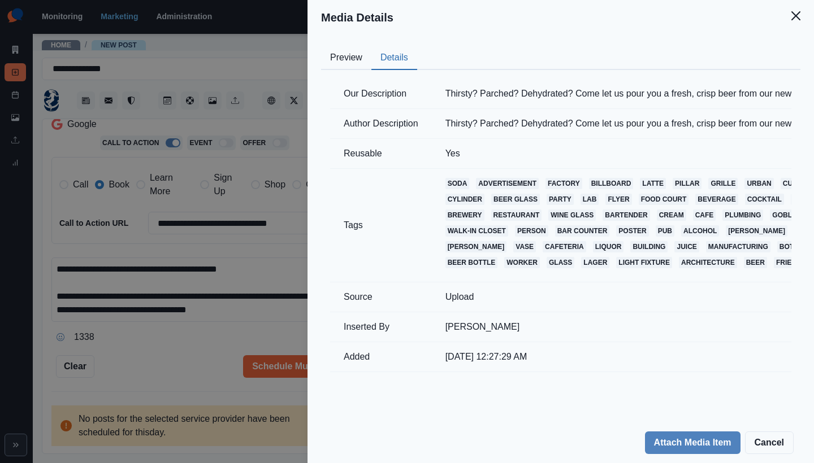
click at [393, 59] on button "Details" at bounding box center [394, 58] width 46 height 24
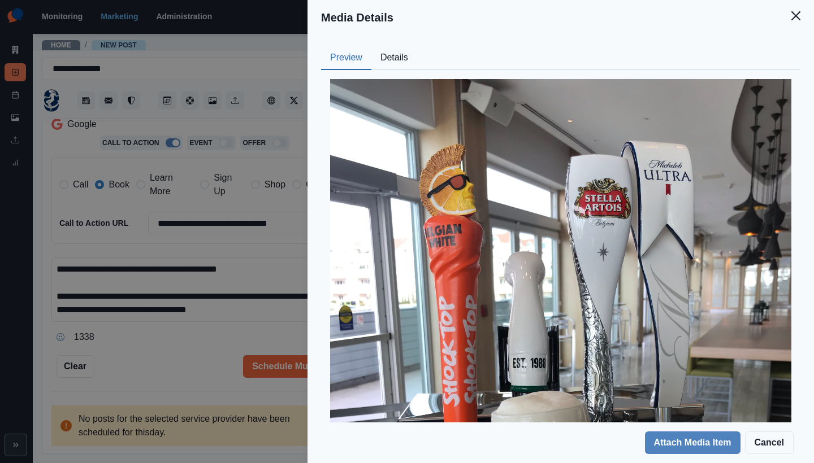
click at [353, 59] on button "Preview" at bounding box center [346, 58] width 50 height 24
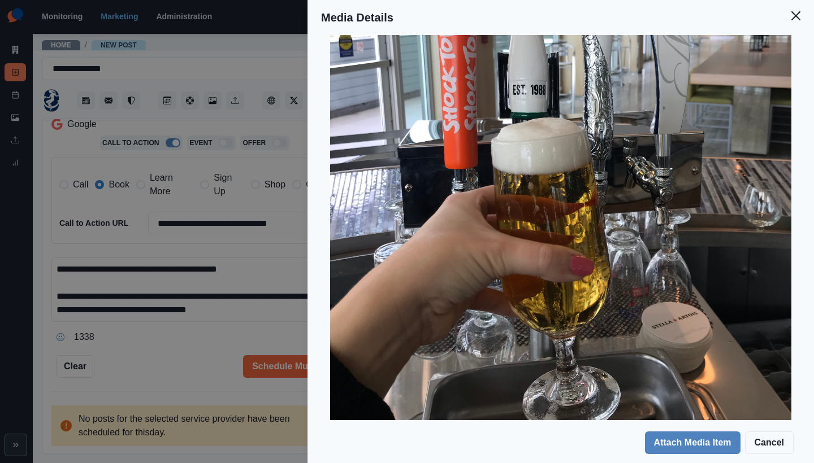
click at [798, 20] on button "Close" at bounding box center [795, 16] width 23 height 23
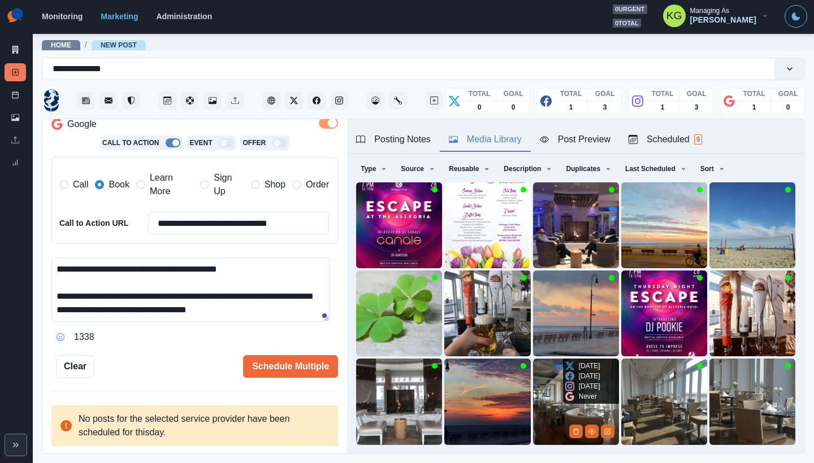
scroll to position [90, 0]
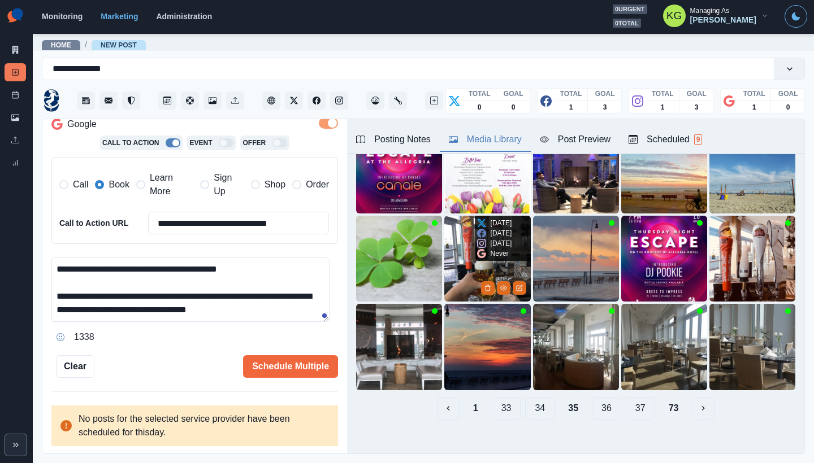
click at [466, 254] on img at bounding box center [487, 259] width 86 height 86
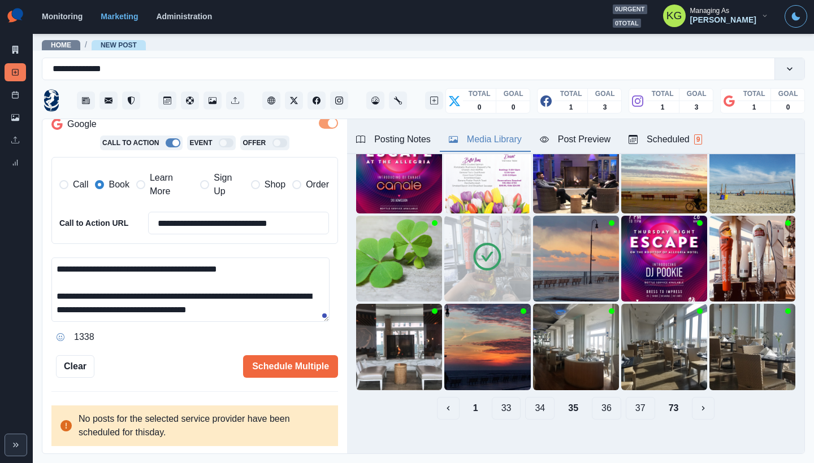
click at [597, 397] on button "36" at bounding box center [606, 408] width 29 height 23
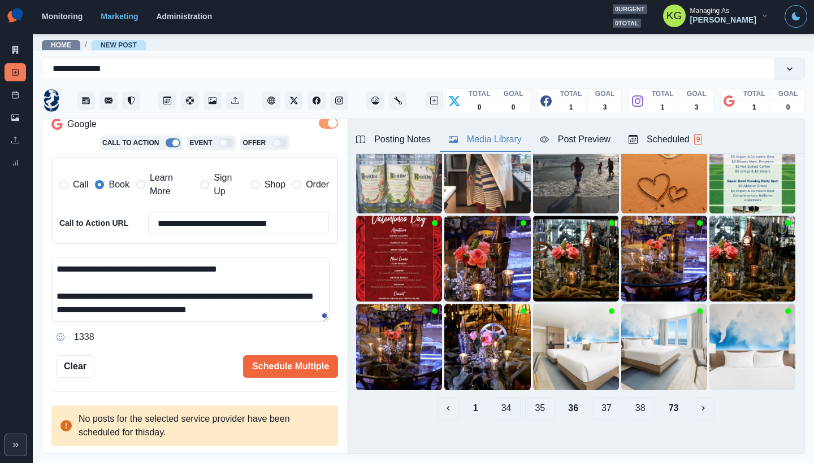
click at [600, 397] on button "37" at bounding box center [606, 408] width 29 height 23
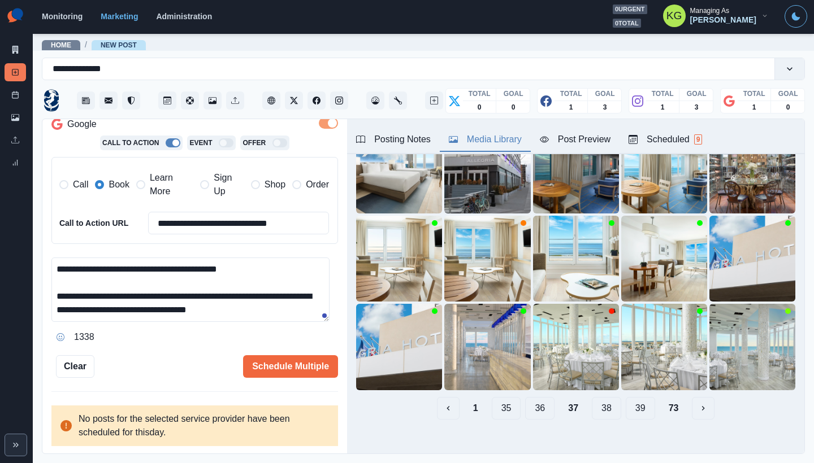
click at [599, 401] on button "38" at bounding box center [606, 408] width 29 height 23
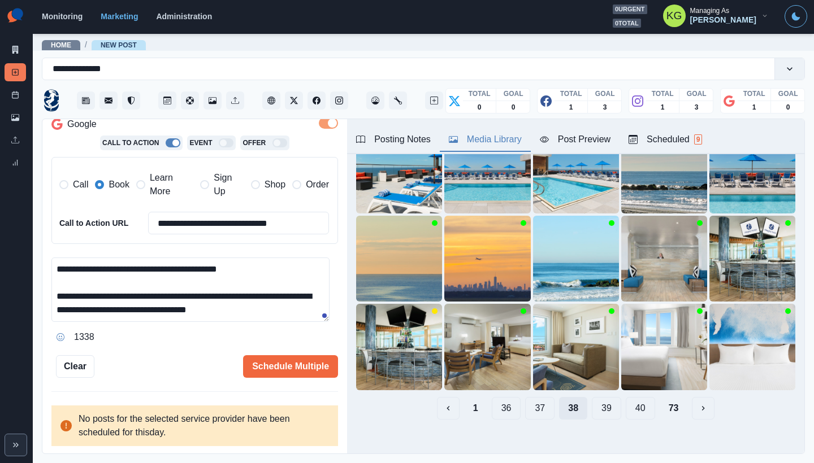
click at [599, 401] on button "39" at bounding box center [606, 408] width 29 height 23
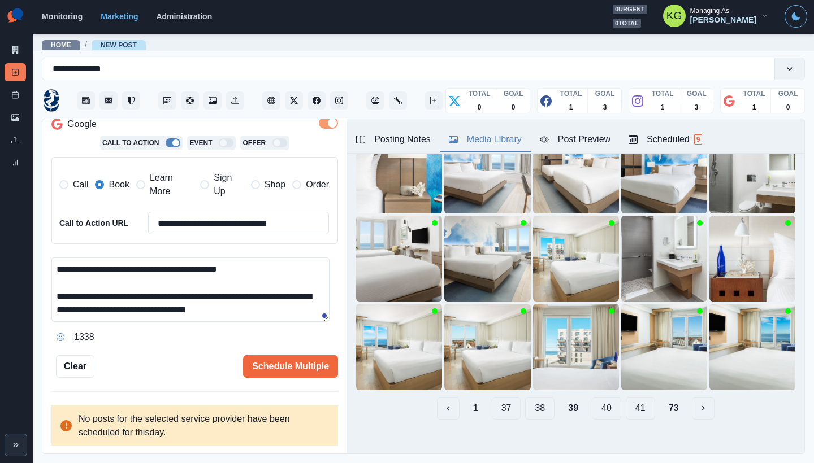
click at [599, 401] on button "40" at bounding box center [606, 408] width 29 height 23
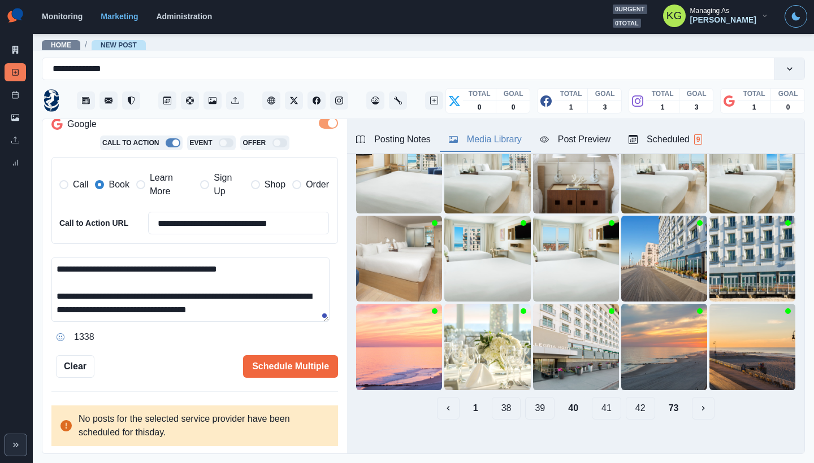
click at [599, 401] on button "41" at bounding box center [606, 408] width 29 height 23
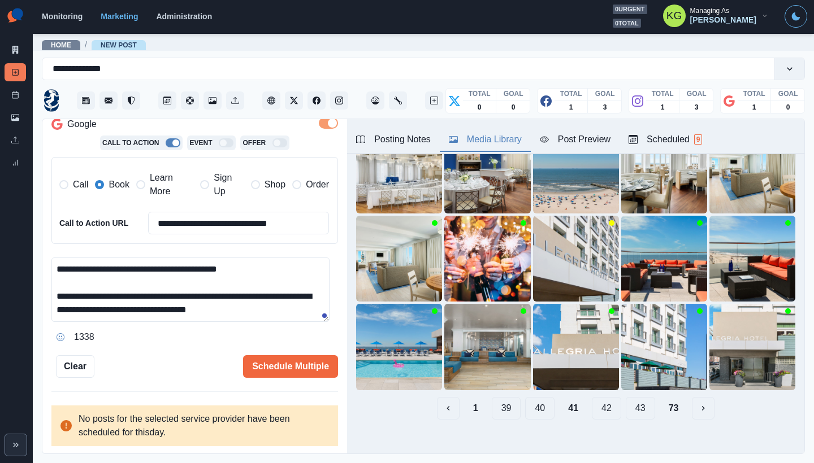
click at [599, 401] on button "42" at bounding box center [606, 408] width 29 height 23
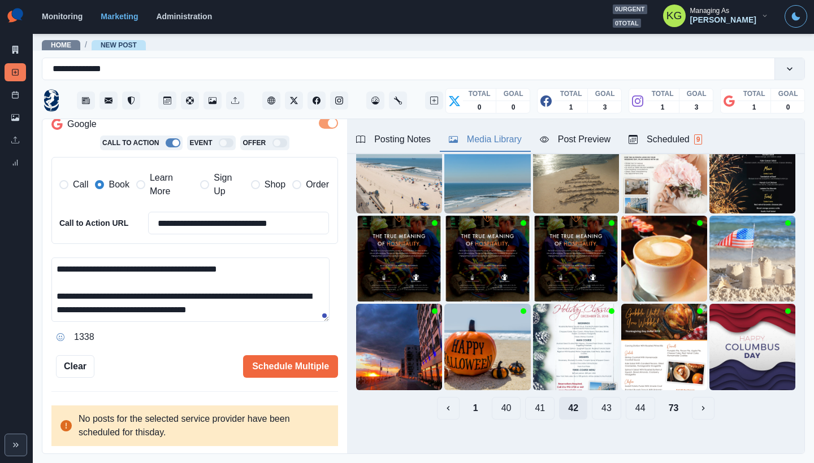
click at [599, 401] on button "43" at bounding box center [606, 408] width 29 height 23
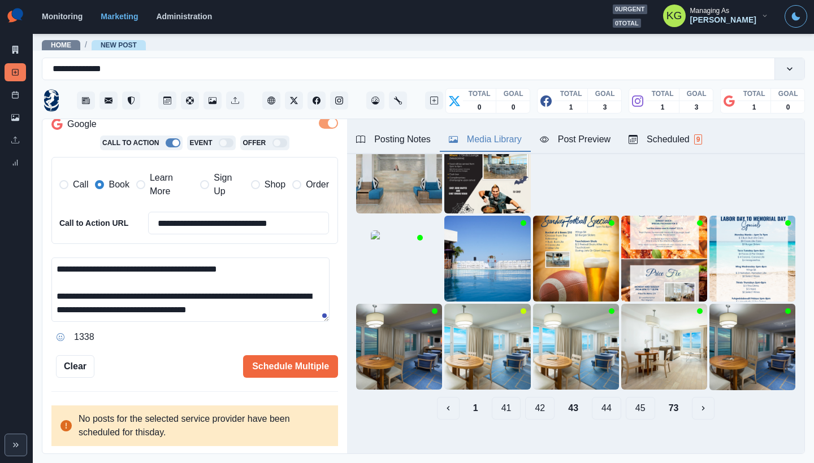
click at [599, 401] on button "44" at bounding box center [606, 408] width 29 height 23
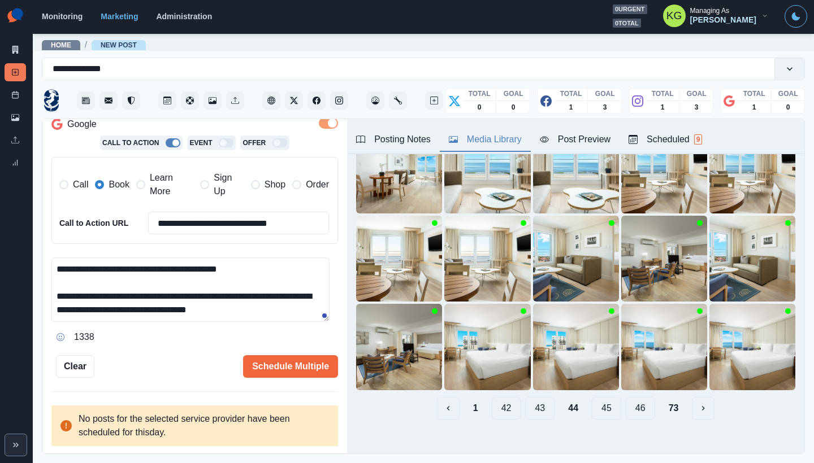
click at [599, 401] on button "45" at bounding box center [606, 408] width 29 height 23
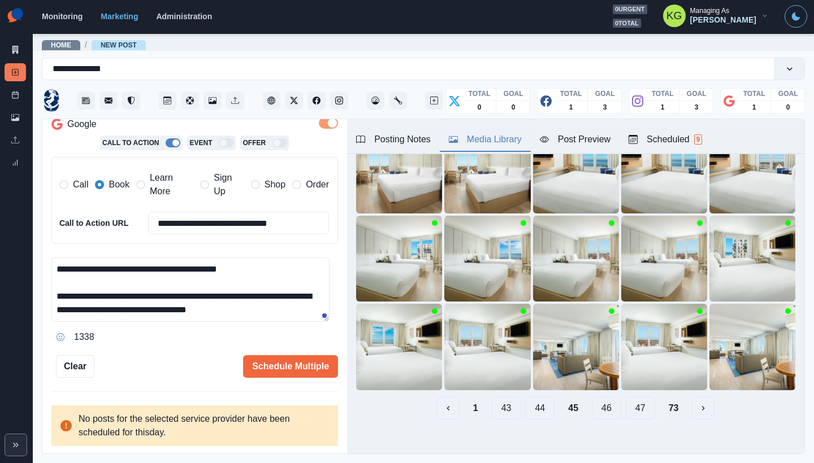
click at [599, 401] on button "46" at bounding box center [606, 408] width 29 height 23
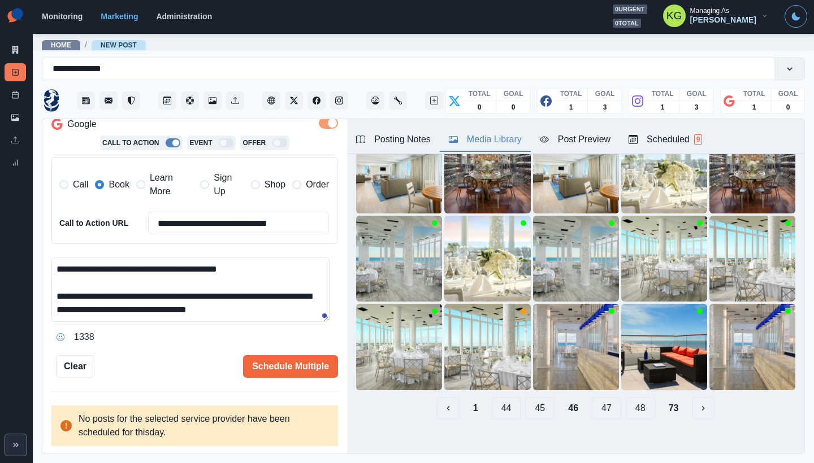
click at [599, 401] on button "47" at bounding box center [606, 408] width 29 height 23
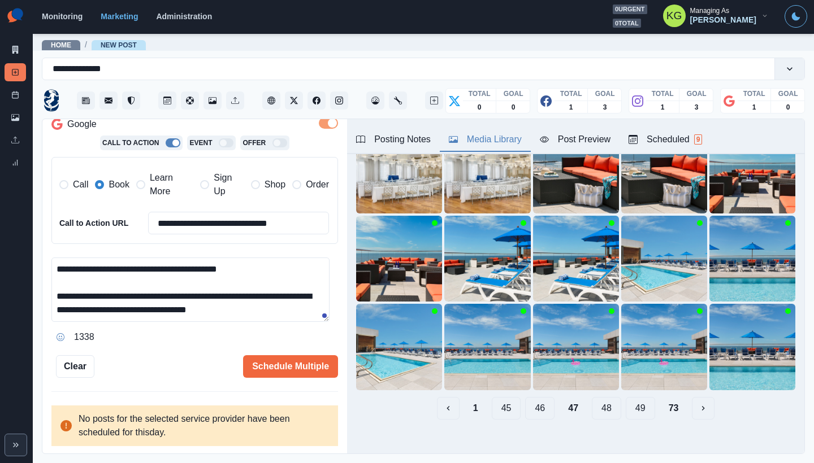
click at [599, 401] on button "48" at bounding box center [606, 408] width 29 height 23
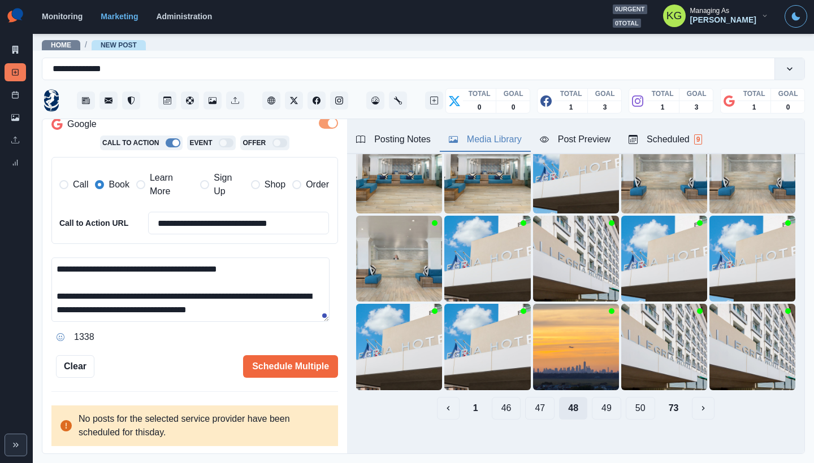
click at [599, 401] on button "49" at bounding box center [606, 408] width 29 height 23
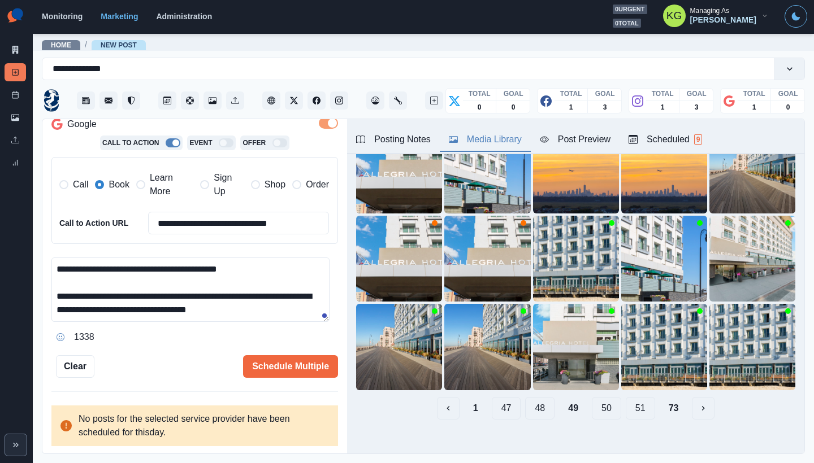
click at [599, 401] on button "50" at bounding box center [606, 408] width 29 height 23
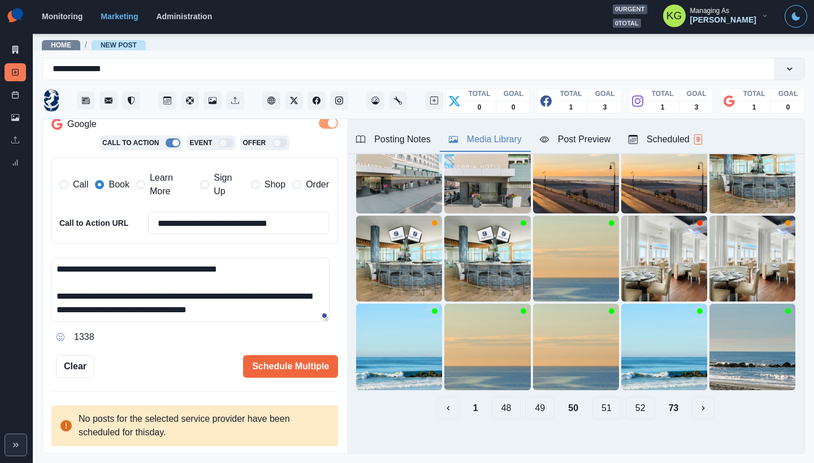
scroll to position [68, 0]
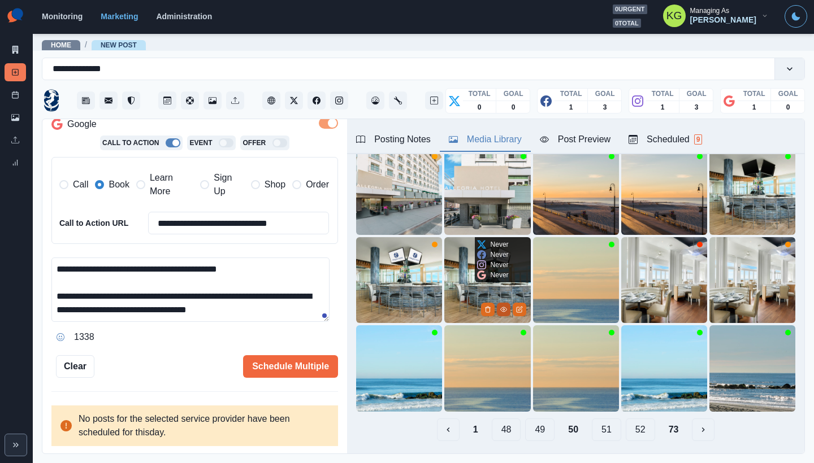
click at [500, 306] on icon "View Media" at bounding box center [503, 309] width 7 height 7
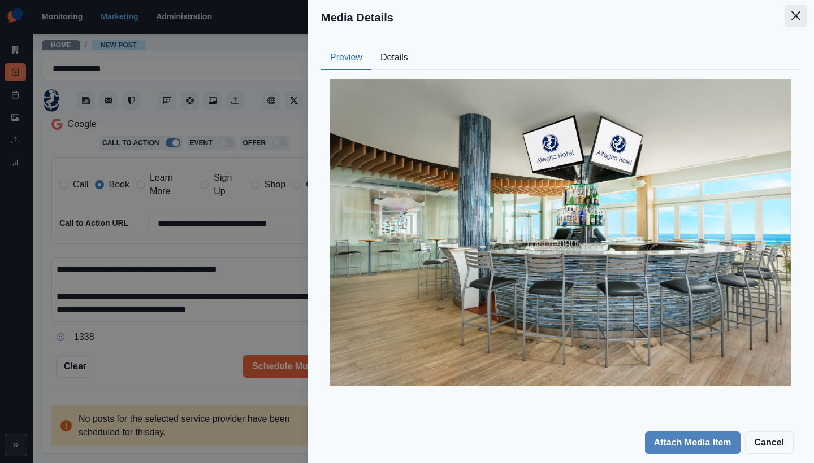
click at [798, 23] on button "Close" at bounding box center [795, 16] width 23 height 23
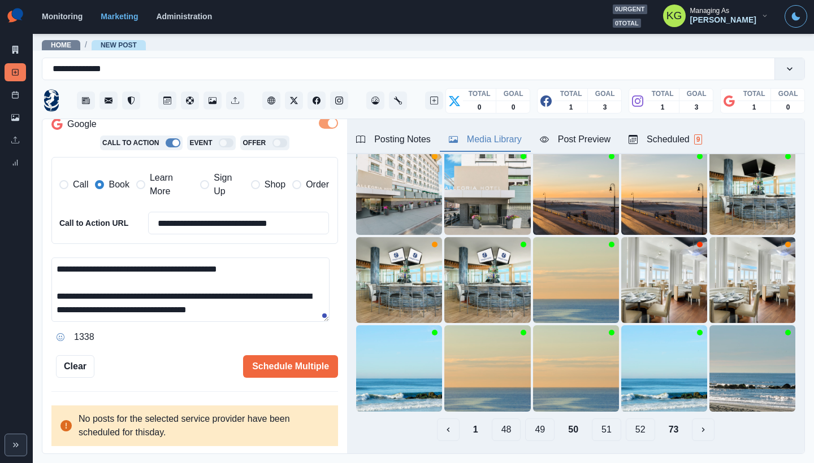
scroll to position [35, 0]
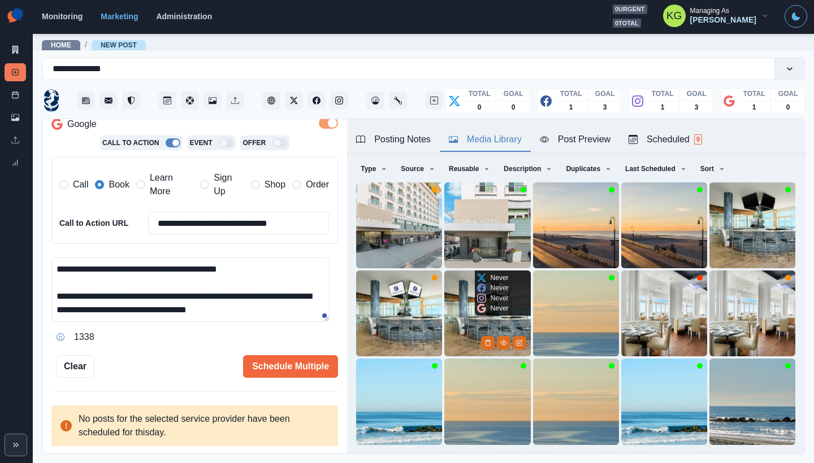
click at [457, 316] on img at bounding box center [487, 314] width 86 height 86
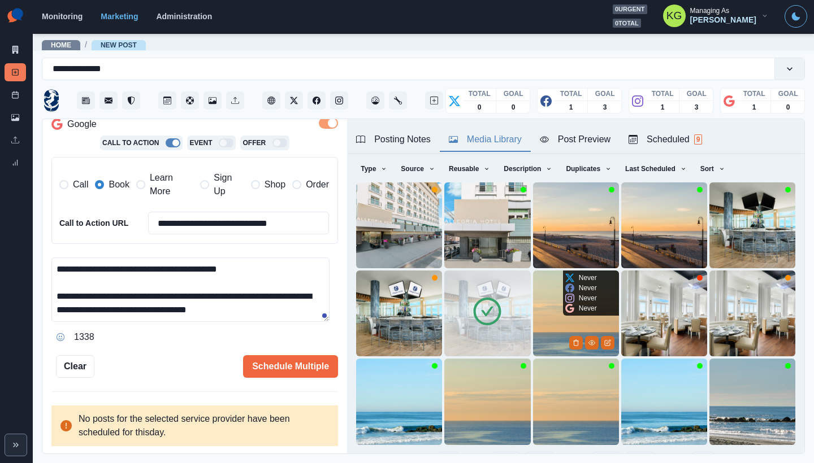
scroll to position [90, 0]
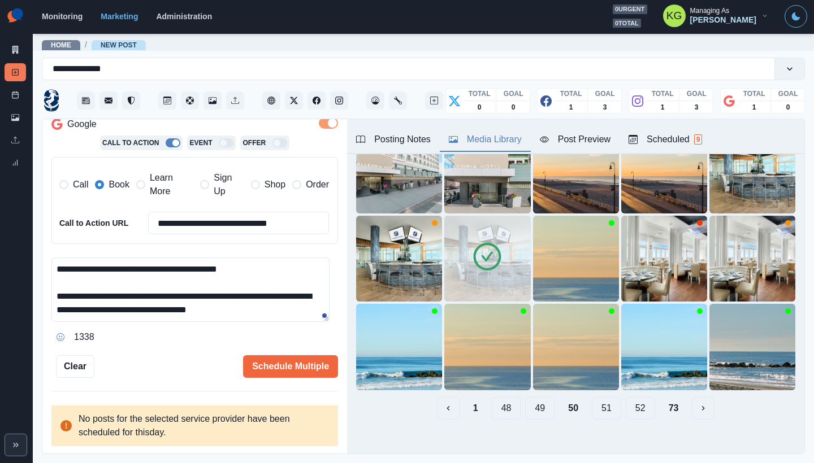
click at [595, 400] on button "51" at bounding box center [606, 408] width 29 height 23
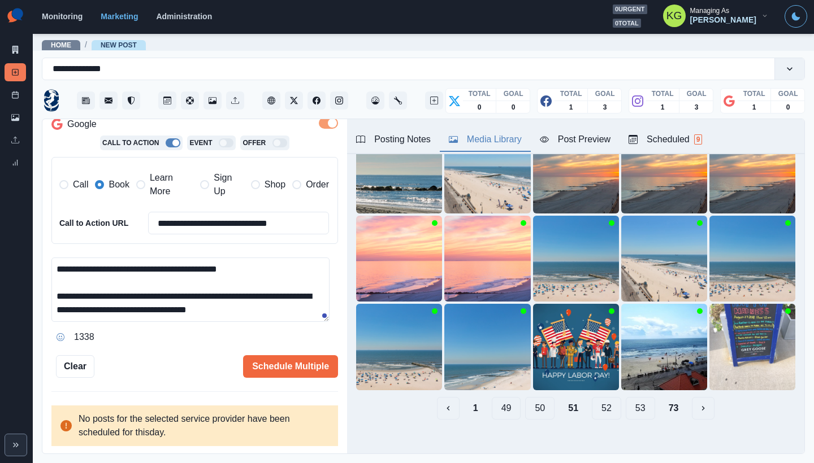
click at [608, 397] on button "52" at bounding box center [606, 408] width 29 height 23
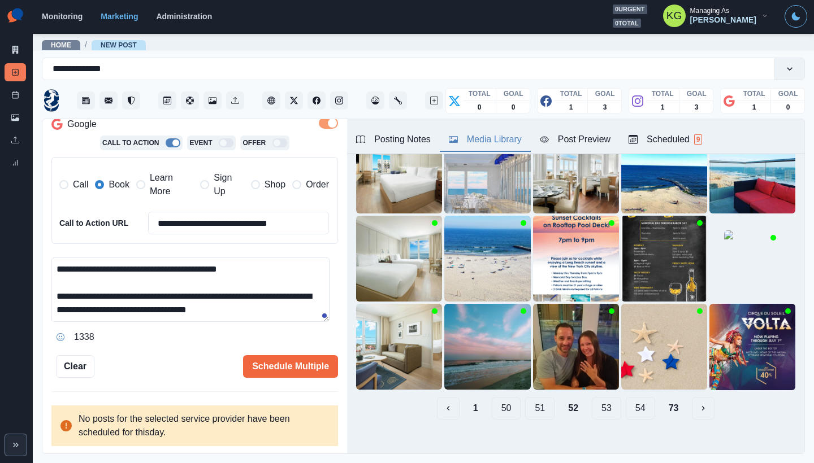
click at [592, 397] on button "53" at bounding box center [606, 408] width 29 height 23
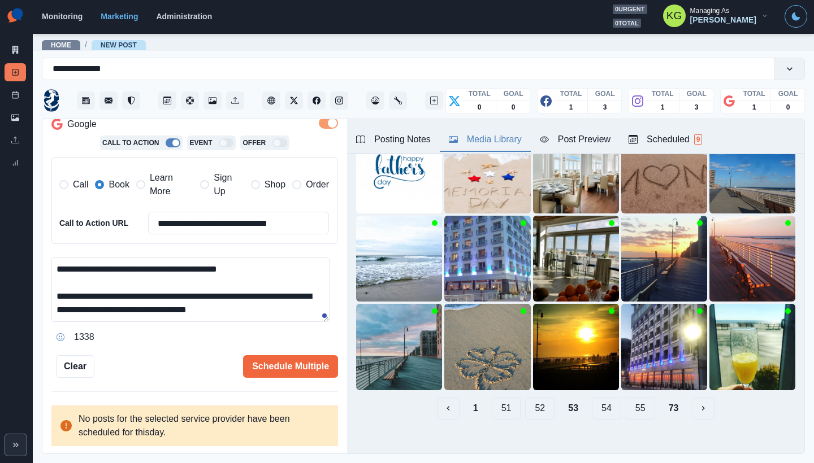
click at [601, 400] on button "54" at bounding box center [606, 408] width 29 height 23
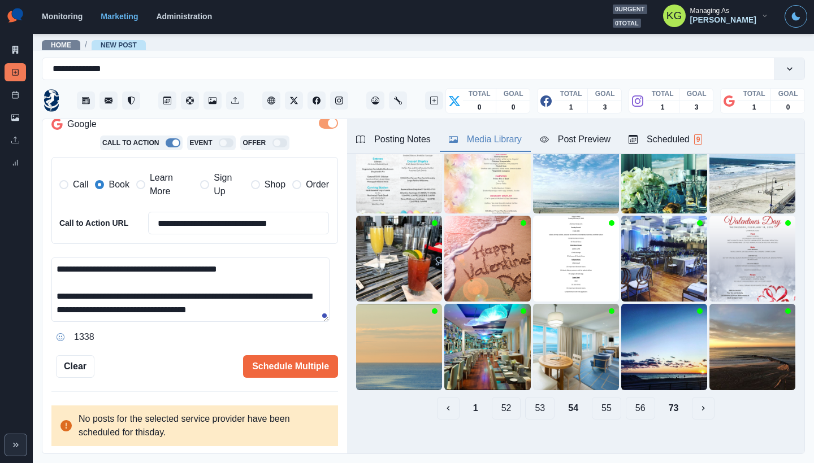
click at [609, 404] on button "55" at bounding box center [606, 408] width 29 height 23
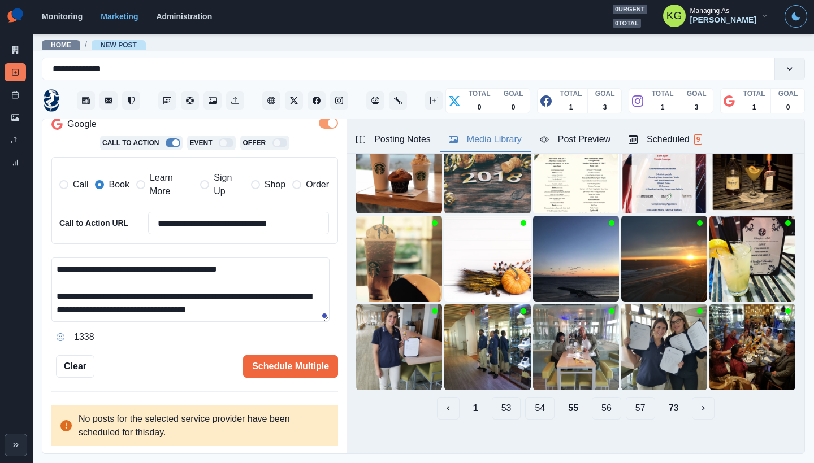
click at [592, 402] on button "56" at bounding box center [606, 408] width 29 height 23
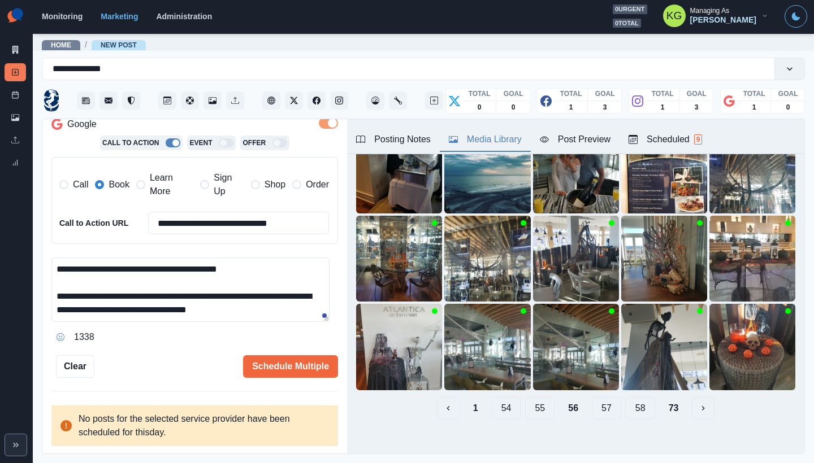
click at [601, 400] on button "57" at bounding box center [606, 408] width 29 height 23
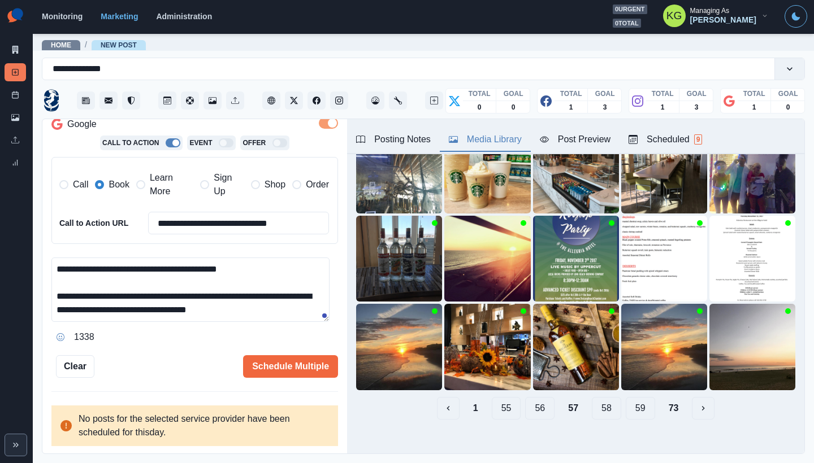
click at [598, 397] on button "58" at bounding box center [606, 408] width 29 height 23
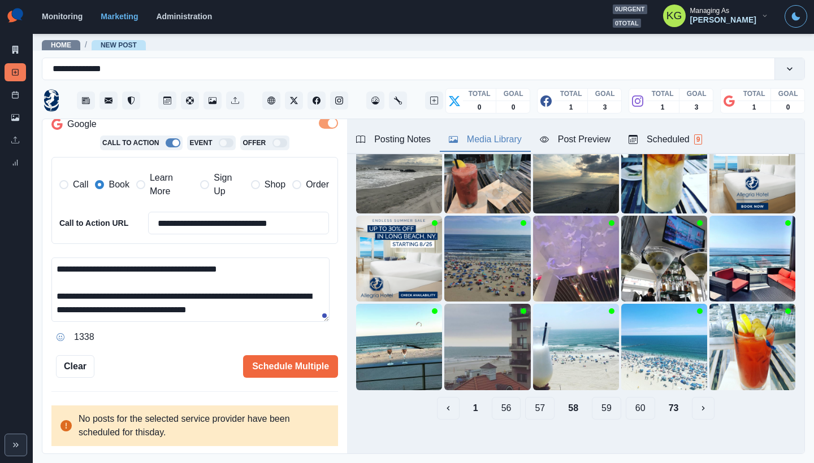
click at [596, 401] on button "59" at bounding box center [606, 408] width 29 height 23
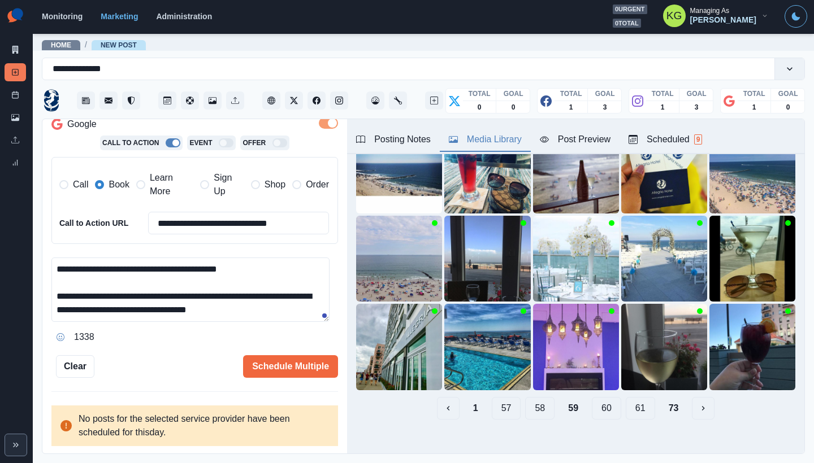
click at [607, 397] on button "60" at bounding box center [606, 408] width 29 height 23
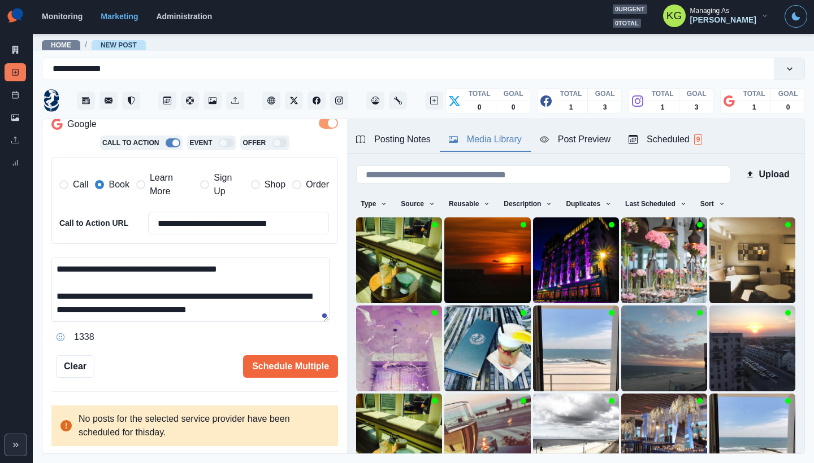
scroll to position [0, 0]
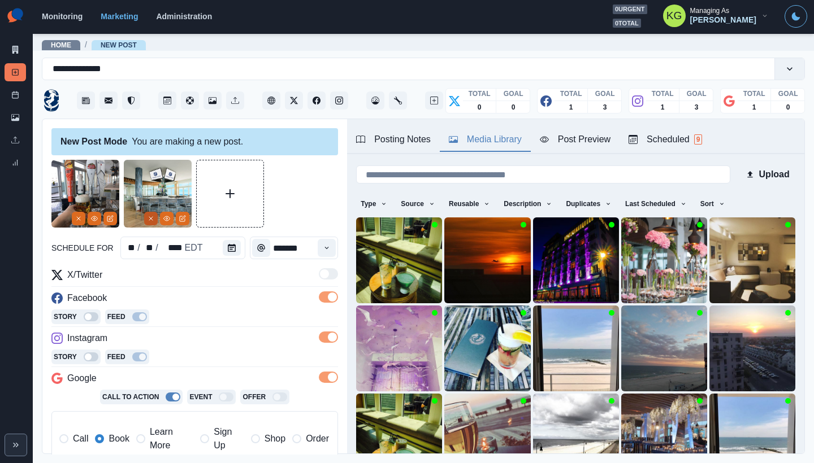
click at [73, 219] on button "Remove" at bounding box center [79, 219] width 14 height 14
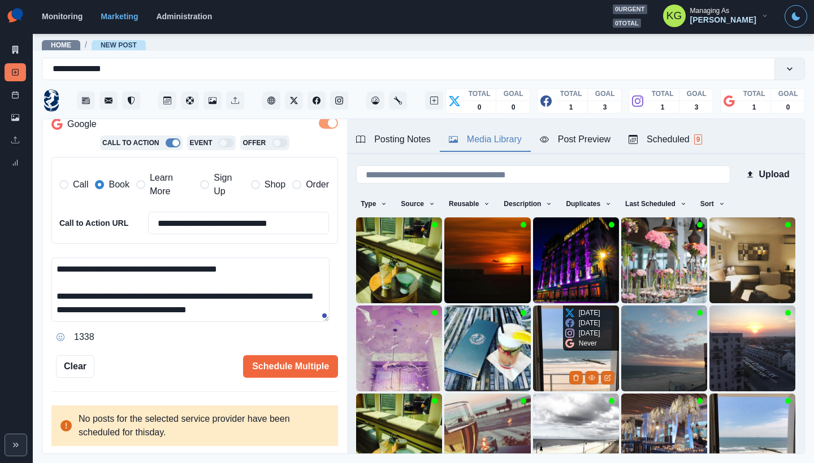
scroll to position [90, 0]
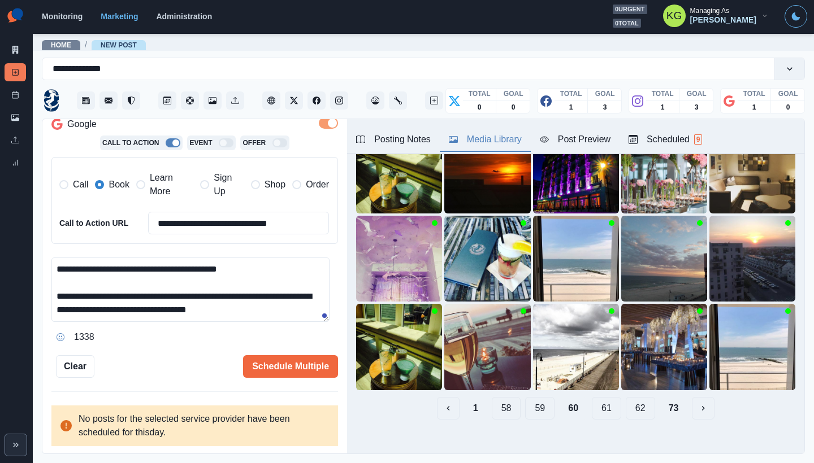
click at [598, 401] on button "61" at bounding box center [606, 408] width 29 height 23
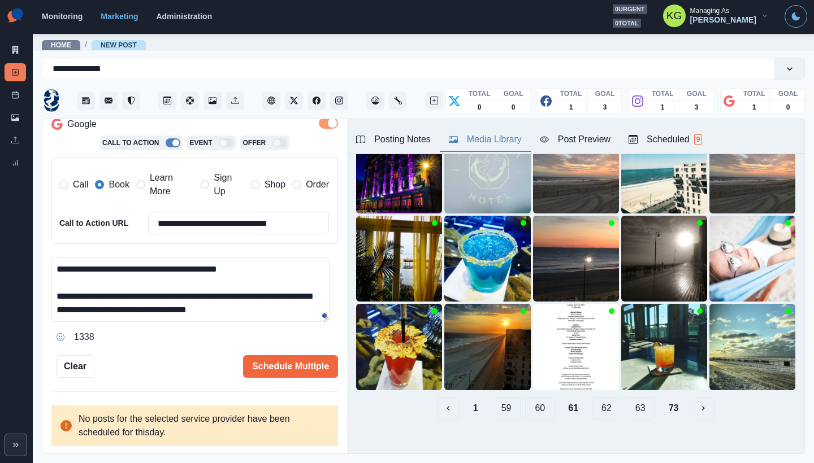
click at [529, 397] on button "60" at bounding box center [539, 408] width 29 height 23
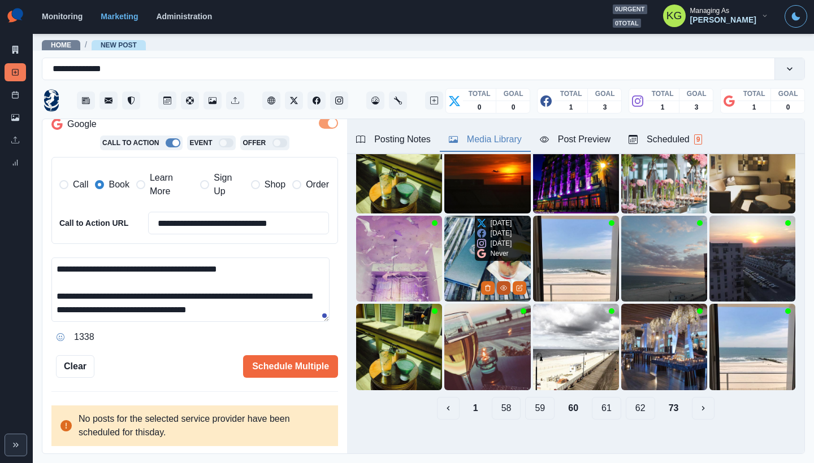
click at [502, 288] on circle "View Media" at bounding box center [503, 289] width 2 height 2
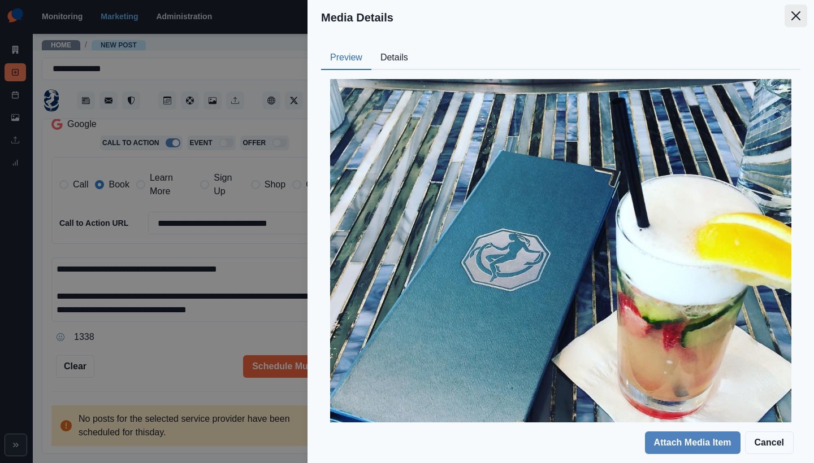
click at [798, 20] on icon "Close" at bounding box center [795, 15] width 9 height 9
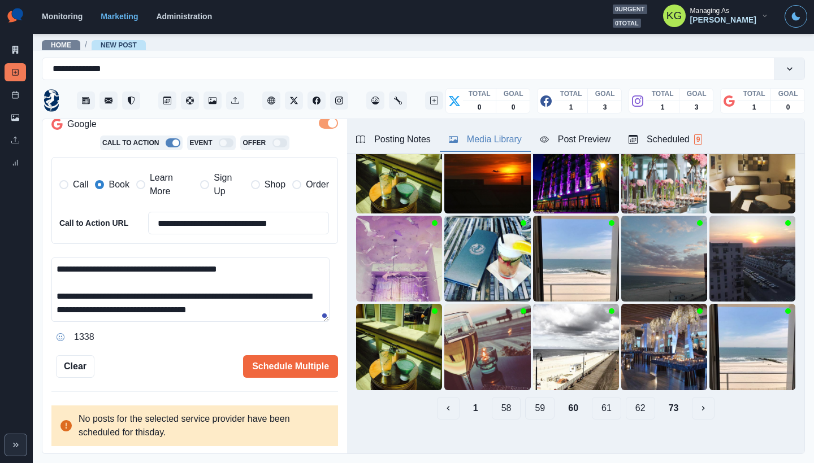
click at [593, 397] on button "61" at bounding box center [606, 408] width 29 height 23
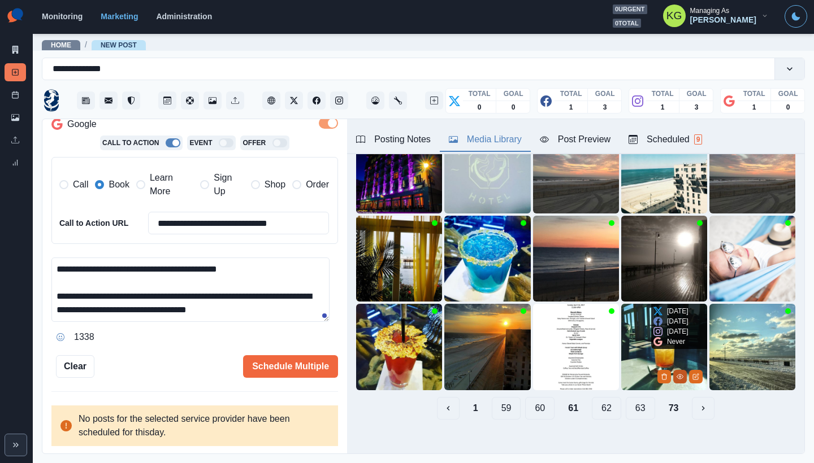
click at [673, 373] on button "View Media" at bounding box center [680, 377] width 14 height 14
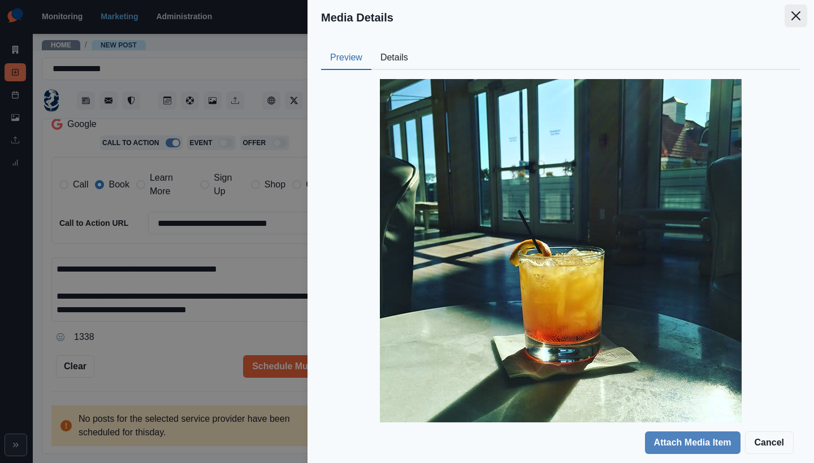
click at [797, 16] on icon "Close" at bounding box center [795, 15] width 9 height 9
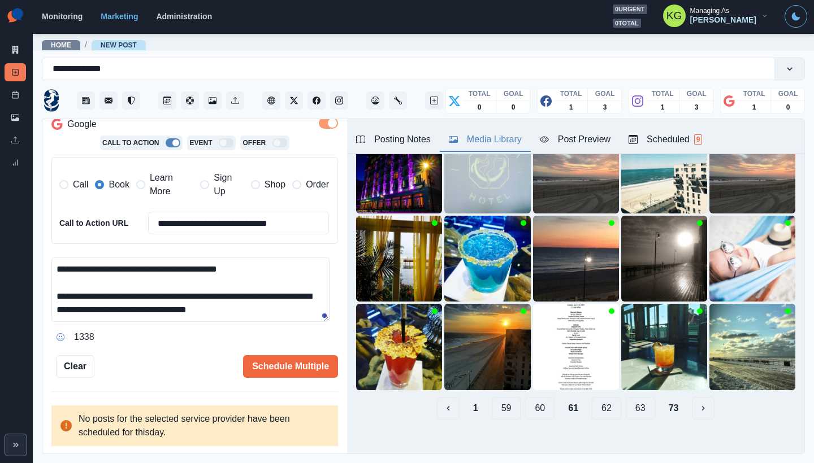
drag, startPoint x: 587, startPoint y: 396, endPoint x: 588, endPoint y: 389, distance: 6.4
click at [592, 397] on button "62" at bounding box center [606, 408] width 29 height 23
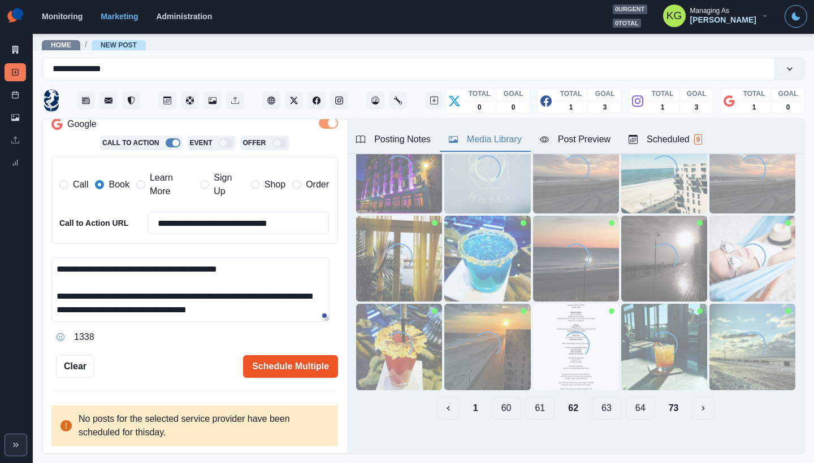
scroll to position [11, 0]
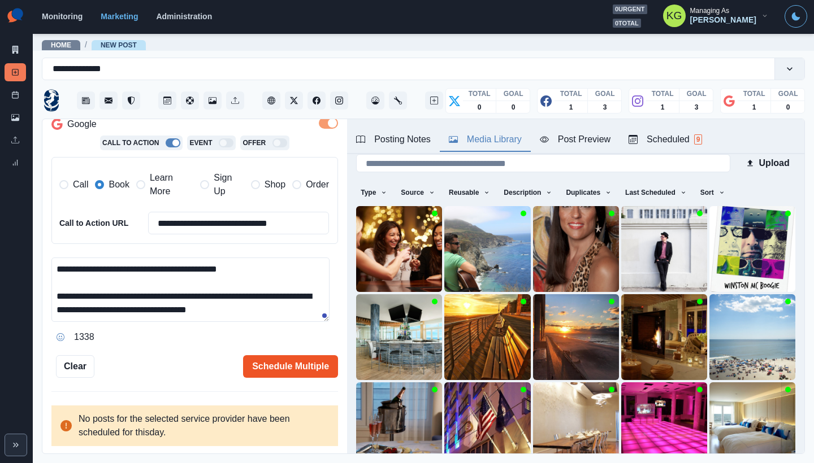
click at [289, 370] on button "Schedule Multiple" at bounding box center [290, 367] width 95 height 23
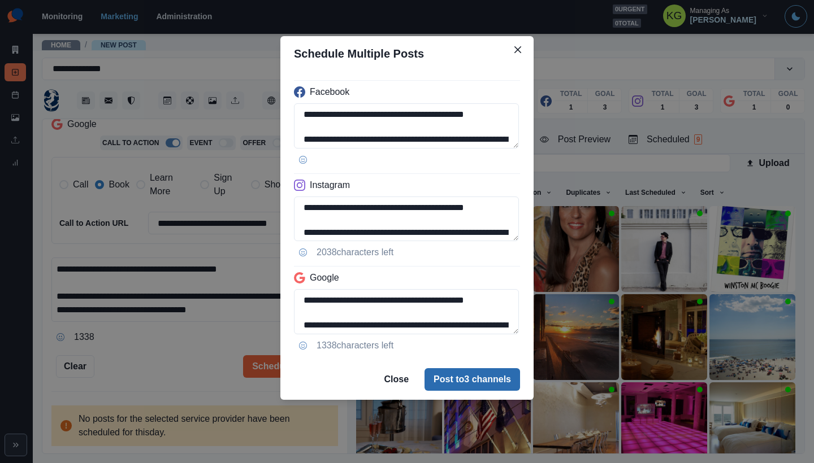
click at [484, 388] on button "Post to 3 channels" at bounding box center [472, 380] width 96 height 23
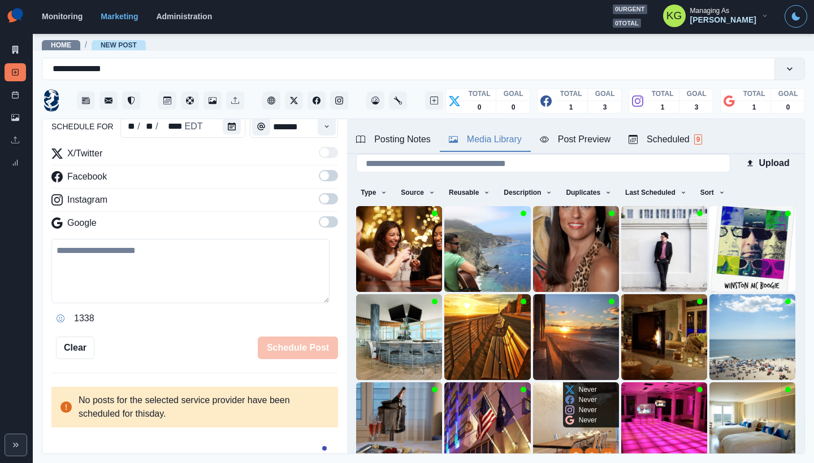
scroll to position [103, 0]
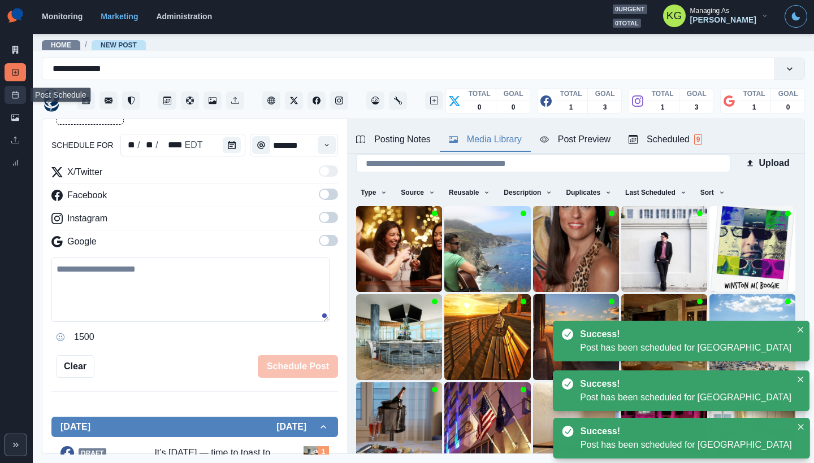
click at [12, 94] on line at bounding box center [15, 94] width 6 height 0
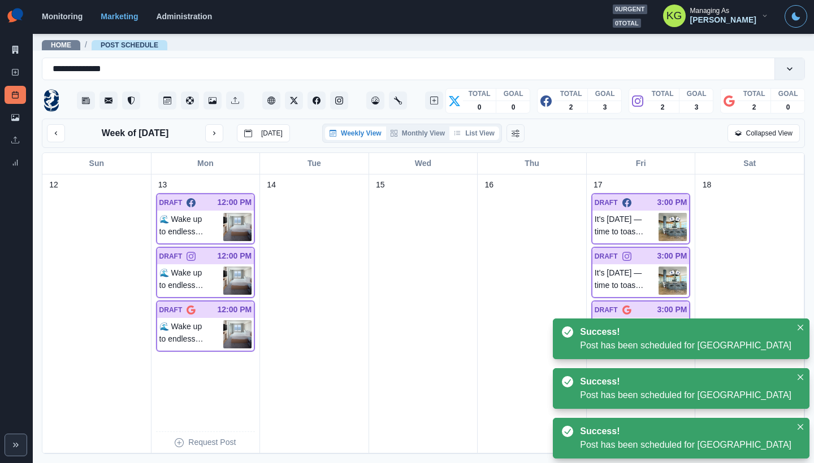
click at [482, 131] on button "List View" at bounding box center [474, 134] width 50 height 14
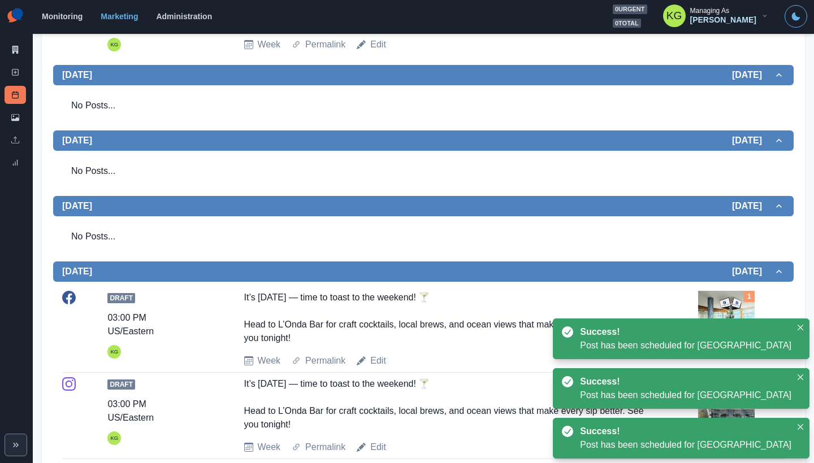
scroll to position [782, 0]
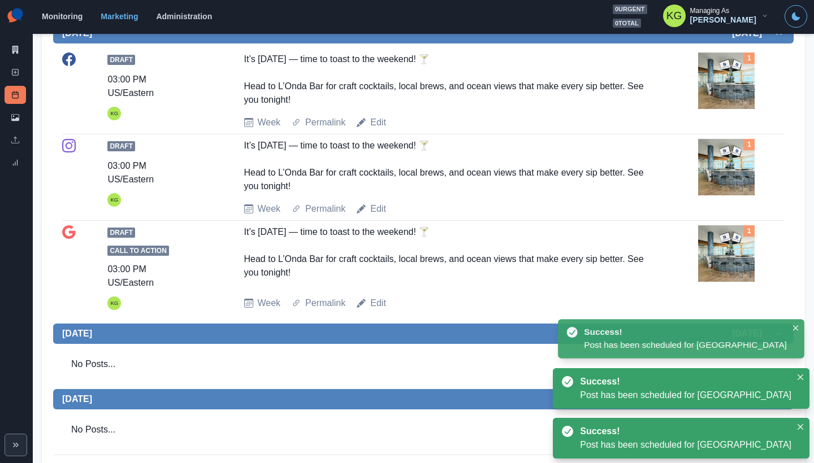
click at [732, 77] on img at bounding box center [726, 81] width 57 height 57
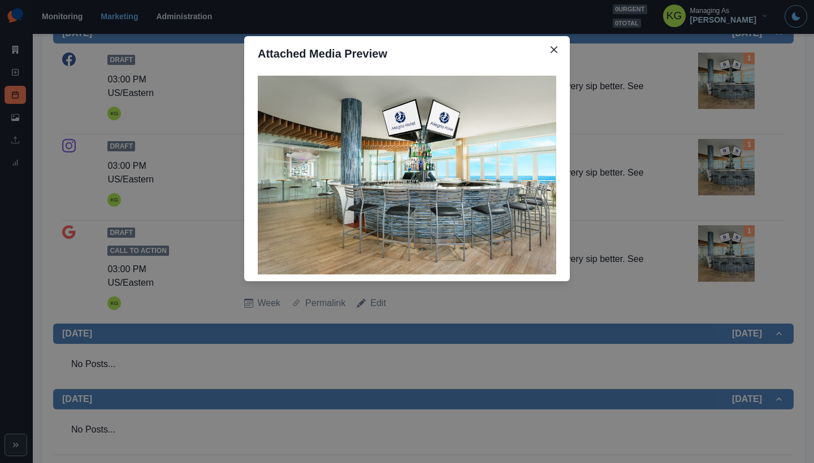
click at [712, 179] on div "Attached Media Preview" at bounding box center [407, 231] width 814 height 463
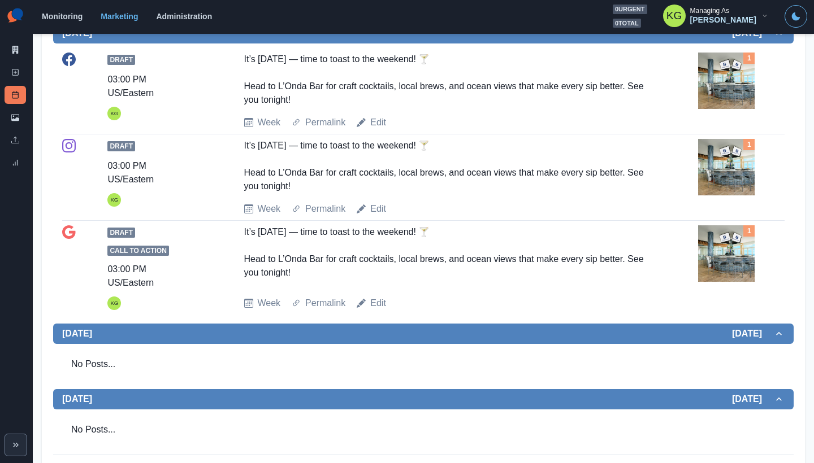
scroll to position [784, 0]
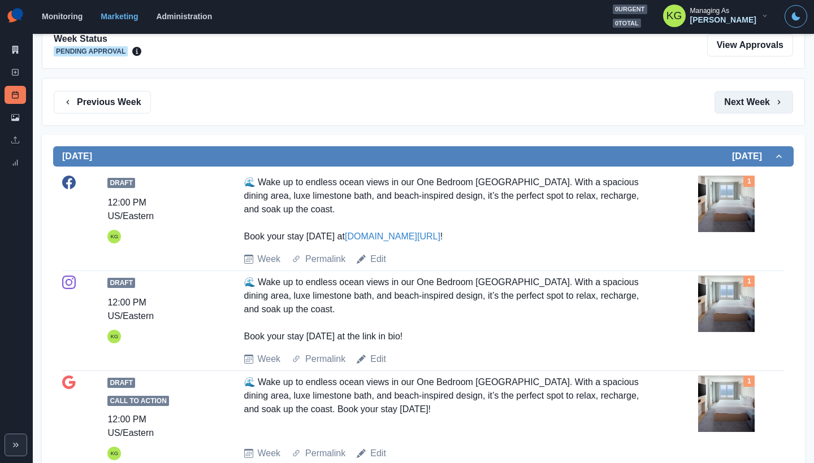
click at [764, 103] on button "Next Week" at bounding box center [753, 102] width 79 height 23
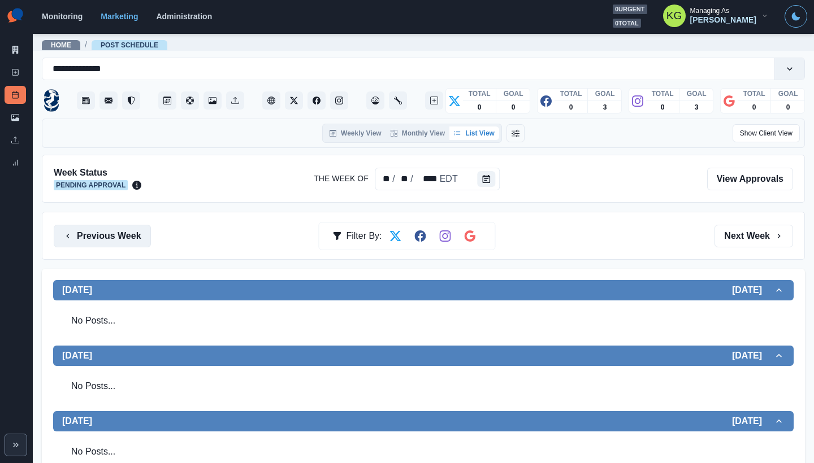
click at [136, 233] on button "Previous Week" at bounding box center [102, 236] width 97 height 23
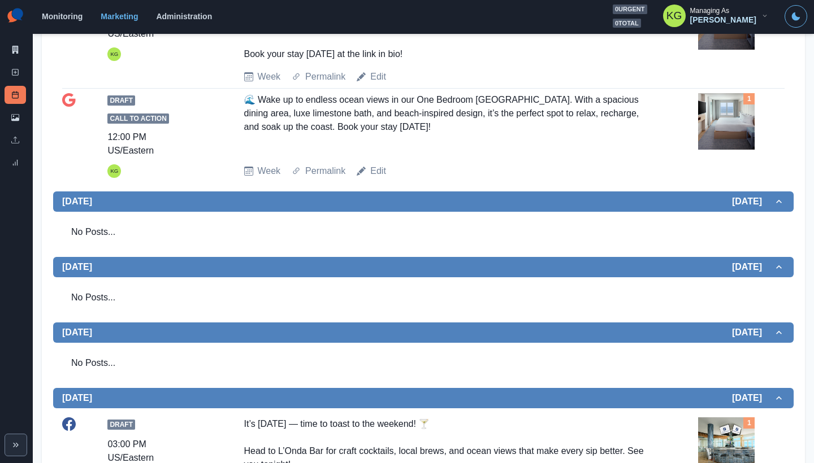
scroll to position [27, 0]
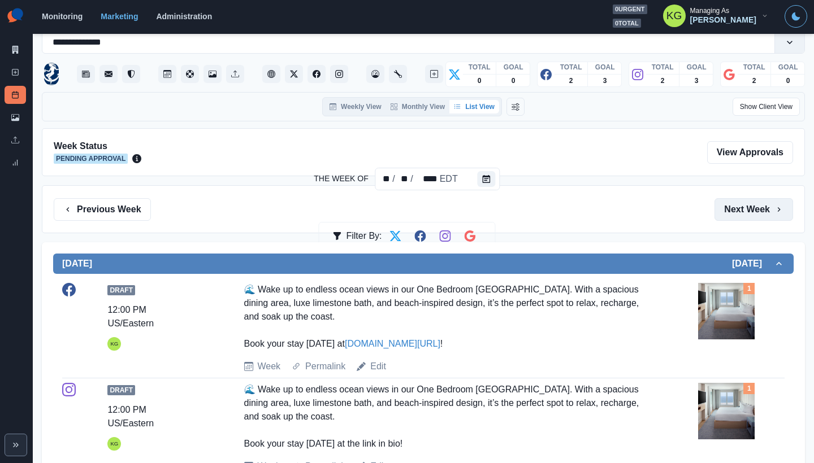
click at [753, 209] on button "Next Week" at bounding box center [753, 209] width 79 height 23
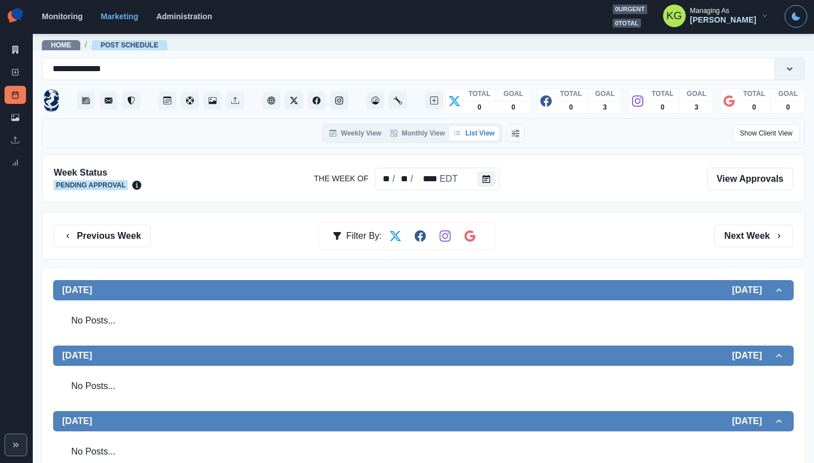
click at [753, 209] on div "Week Status Pending Approval The Week Of ** / ** / **** EDT View Approvals Prev…" at bounding box center [423, 453] width 763 height 596
click at [750, 229] on button "Next Week" at bounding box center [753, 236] width 79 height 23
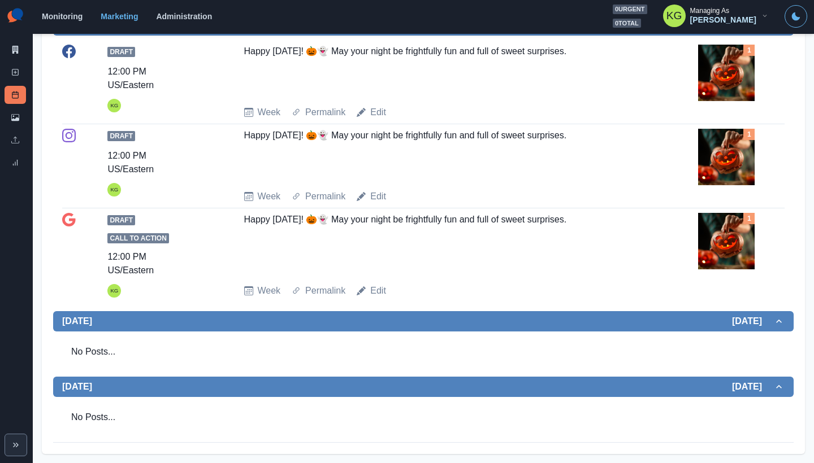
scroll to position [1, 0]
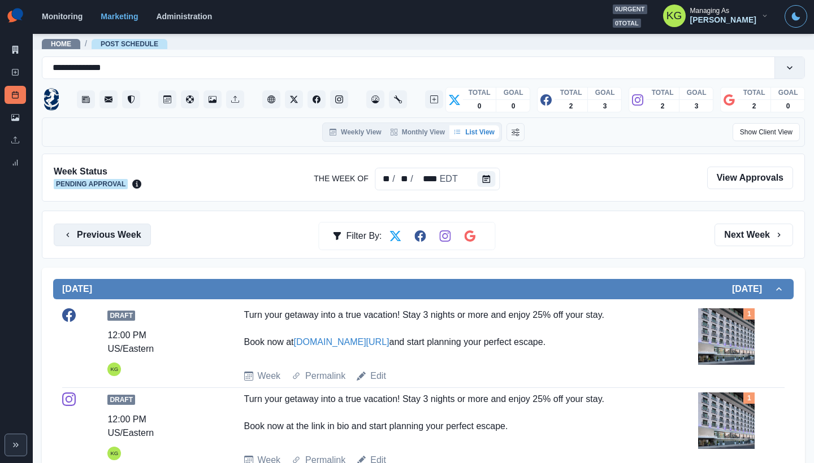
click at [141, 235] on button "Previous Week" at bounding box center [102, 235] width 97 height 23
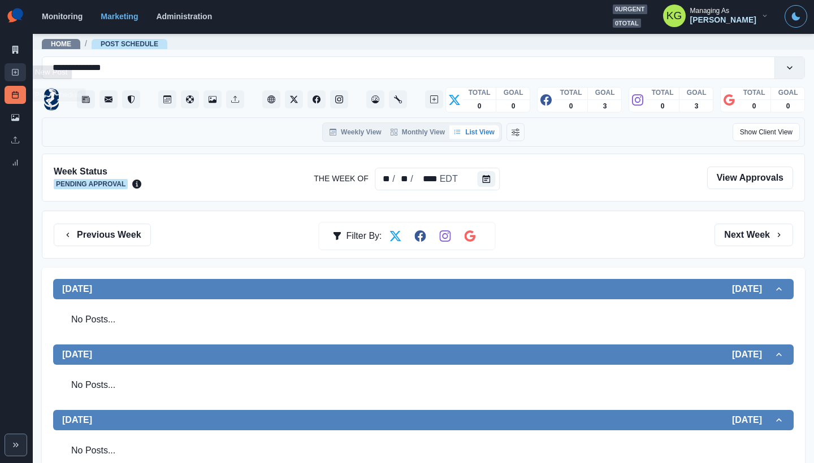
click at [15, 79] on link "New Post" at bounding box center [15, 72] width 21 height 18
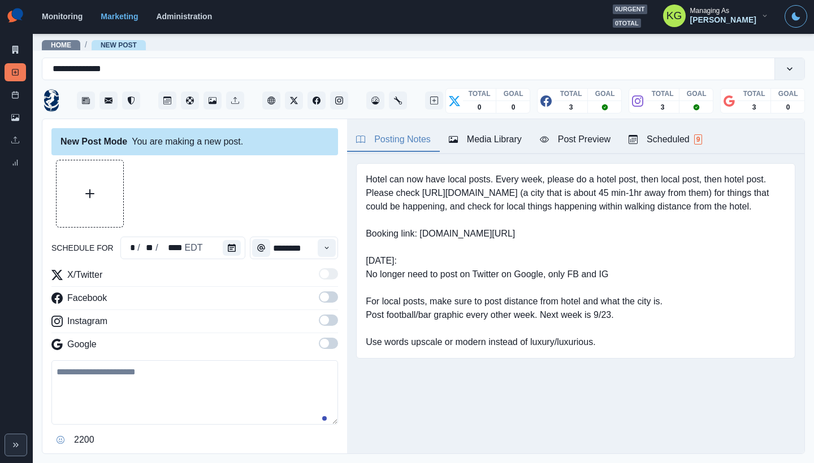
click at [244, 247] on div "schedule for * / ** / **** EDT ********" at bounding box center [194, 248] width 287 height 23
click at [228, 248] on icon "Calendar" at bounding box center [232, 248] width 8 height 8
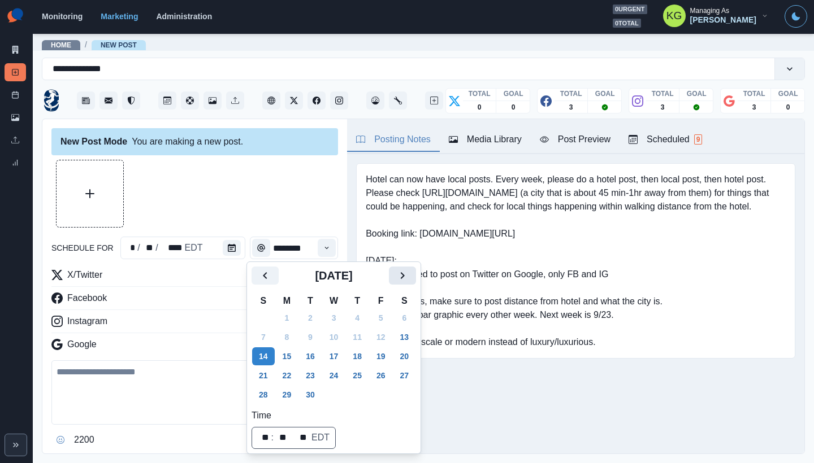
click at [409, 276] on icon "Next" at bounding box center [403, 276] width 14 height 14
click at [292, 374] on button "20" at bounding box center [287, 376] width 23 height 18
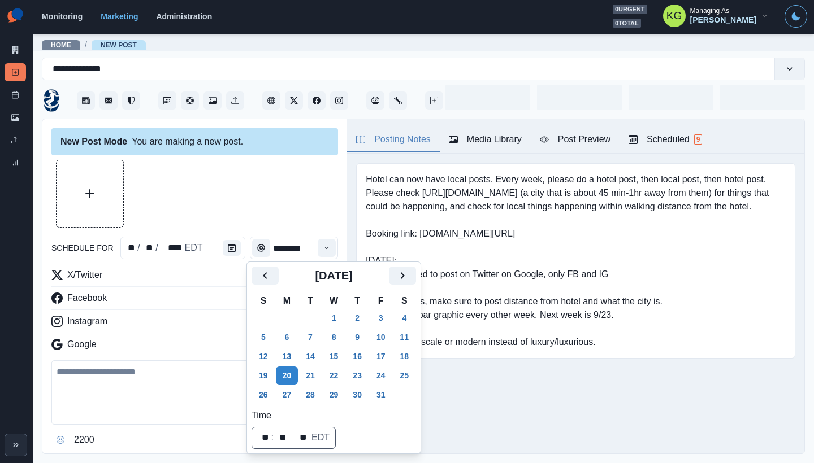
click at [242, 185] on div at bounding box center [194, 194] width 287 height 68
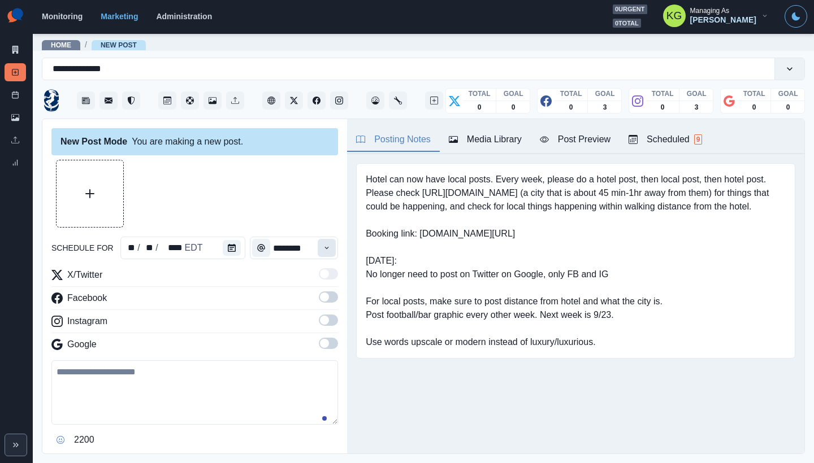
click at [323, 251] on icon "Time" at bounding box center [327, 248] width 8 height 8
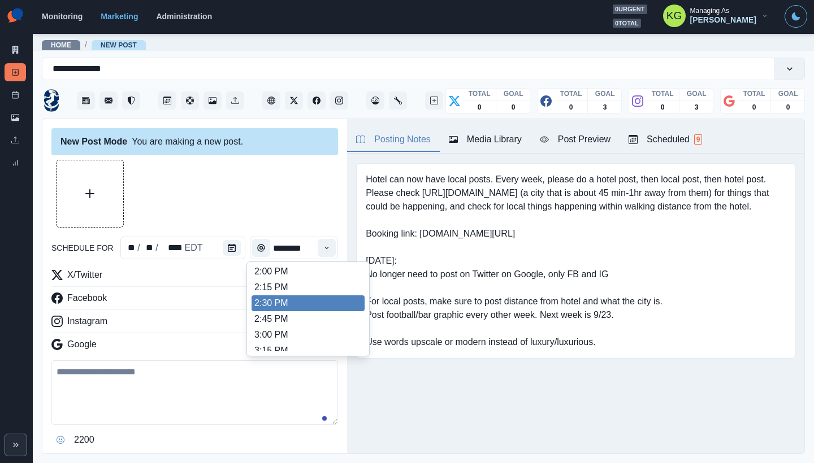
scroll to position [145, 0]
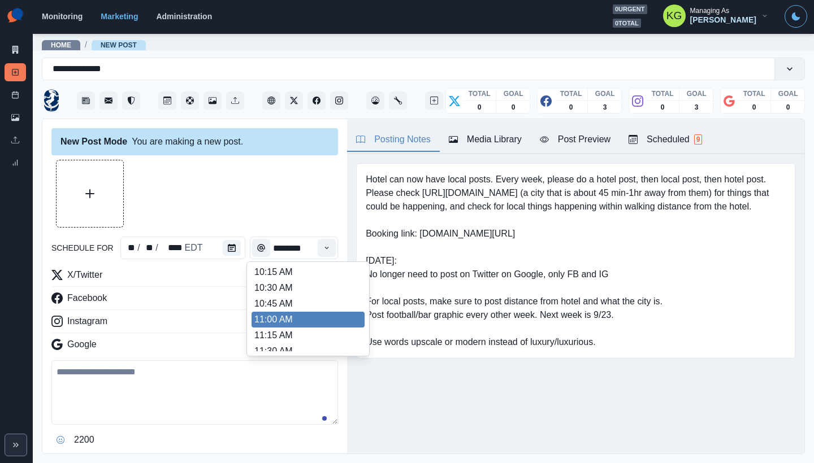
click at [304, 312] on li "11:00 AM" at bounding box center [308, 320] width 113 height 16
type input "********"
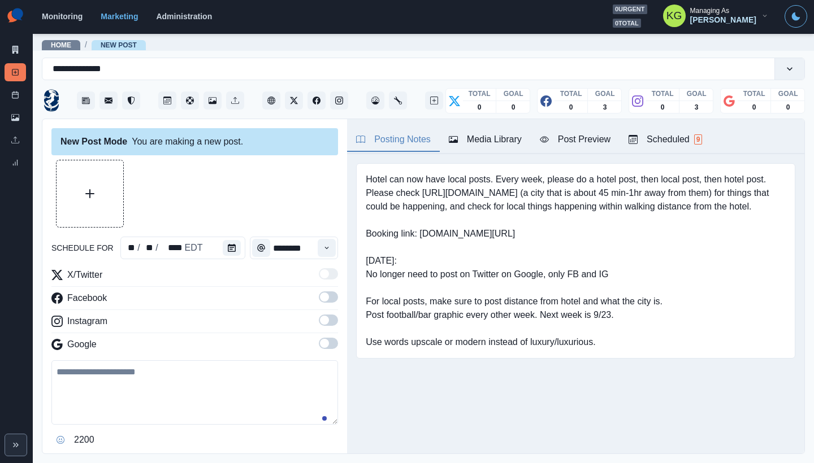
click at [324, 339] on span at bounding box center [328, 343] width 19 height 11
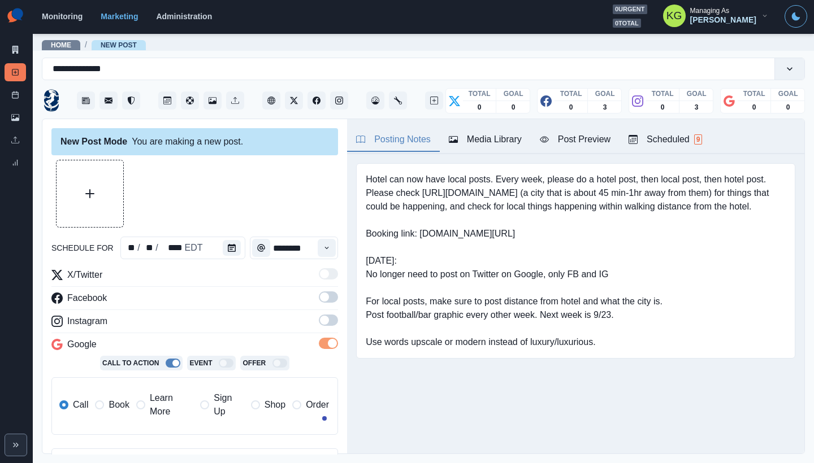
click at [320, 322] on span at bounding box center [328, 320] width 19 height 11
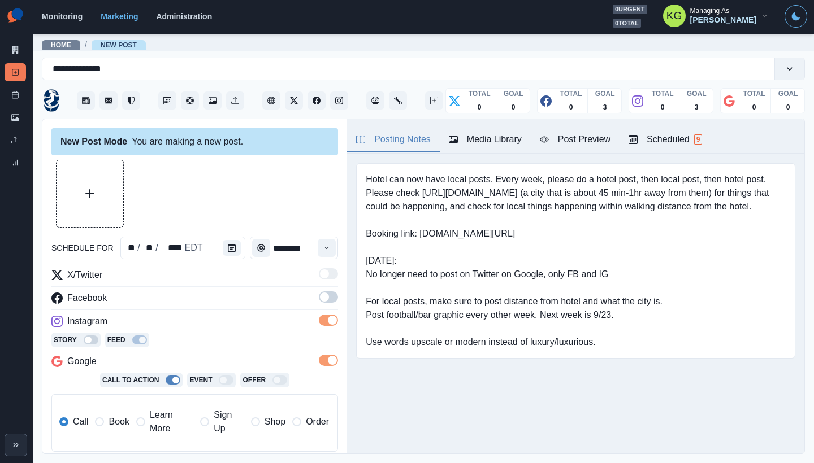
click at [320, 298] on span at bounding box center [324, 297] width 9 height 9
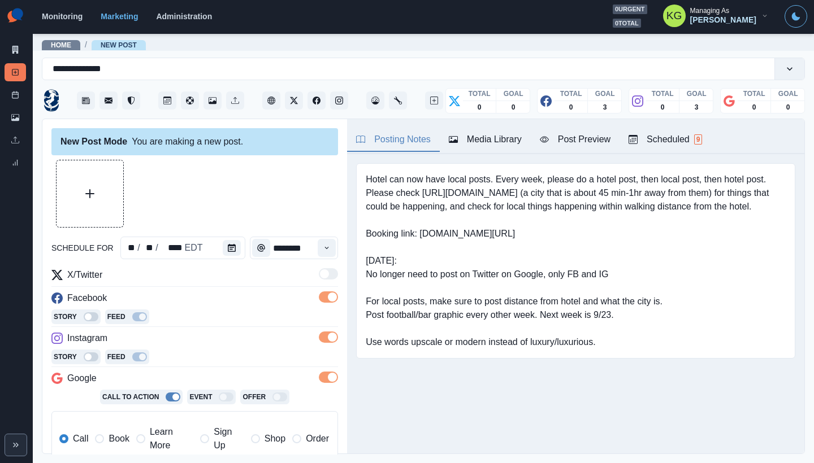
scroll to position [225, 0]
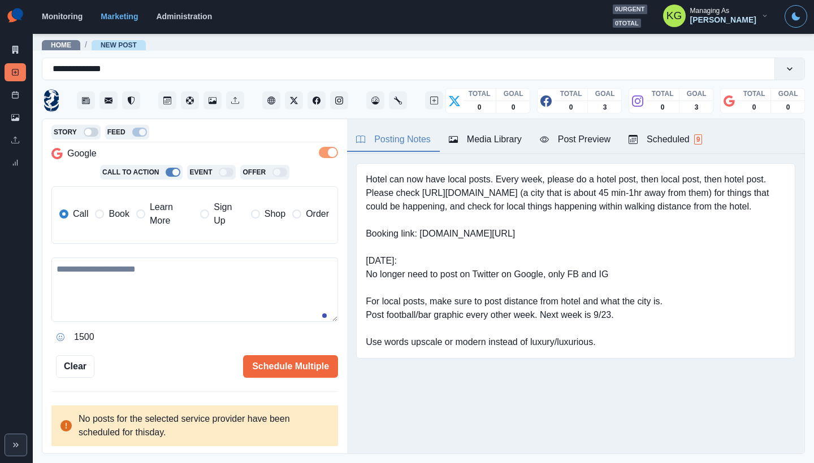
click at [112, 219] on span "Book" at bounding box center [119, 214] width 20 height 14
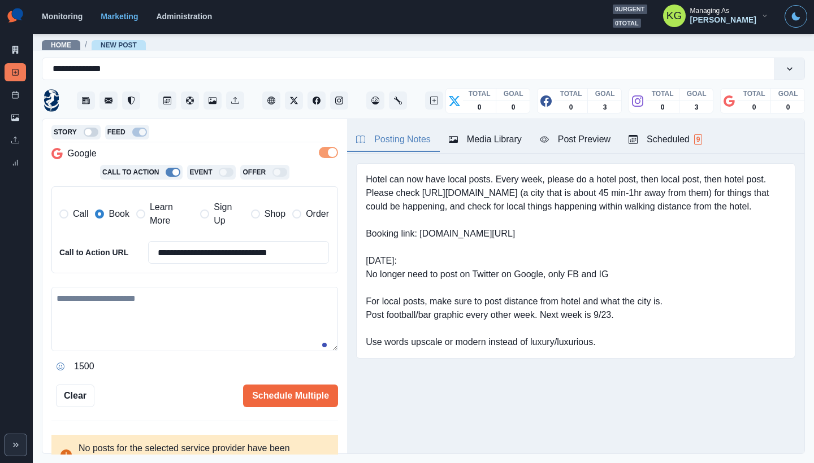
drag, startPoint x: 150, startPoint y: 310, endPoint x: 175, endPoint y: 314, distance: 25.7
click at [150, 310] on textarea at bounding box center [194, 319] width 287 height 64
paste textarea "**********"
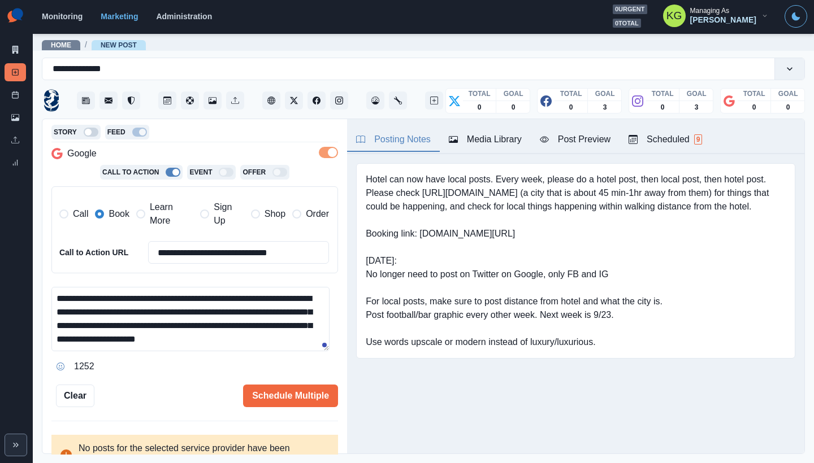
scroll to position [7, 0]
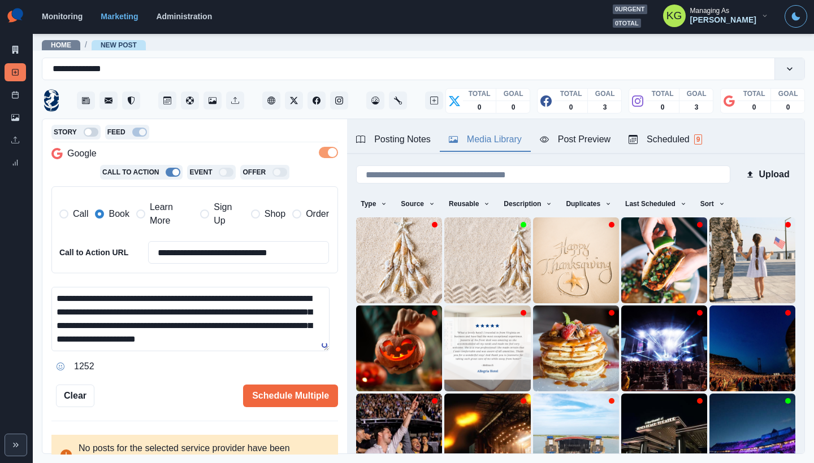
click at [463, 145] on div "Media Library" at bounding box center [485, 140] width 73 height 14
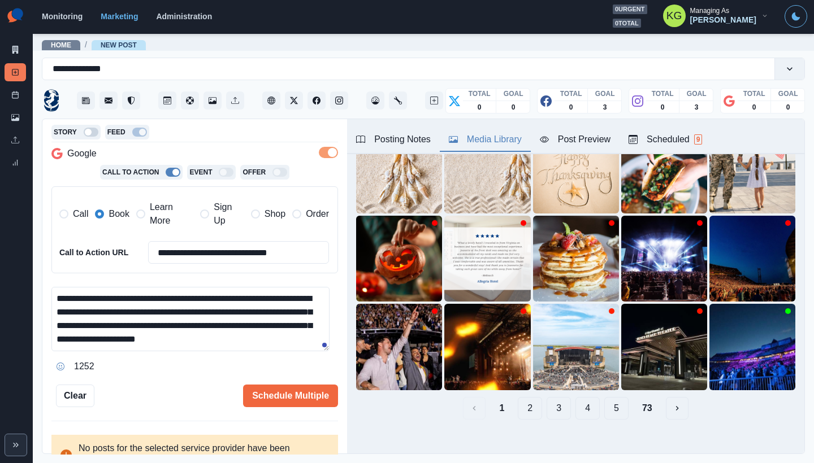
click at [617, 400] on button "5" at bounding box center [616, 408] width 24 height 23
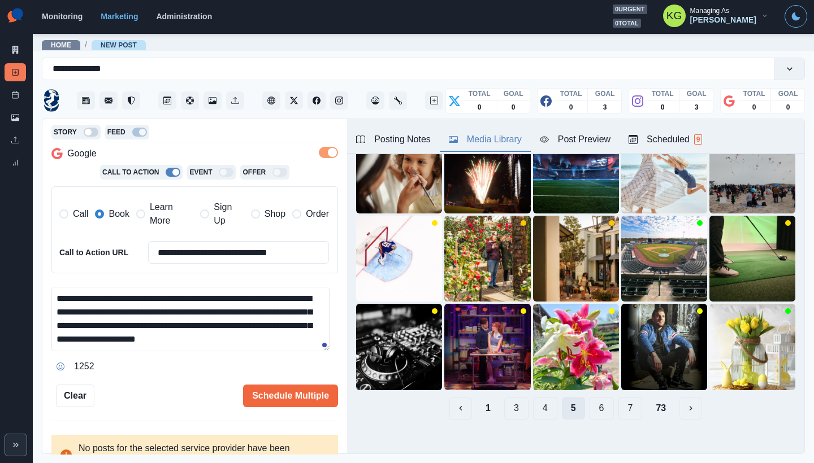
click at [618, 400] on button "7" at bounding box center [630, 408] width 24 height 23
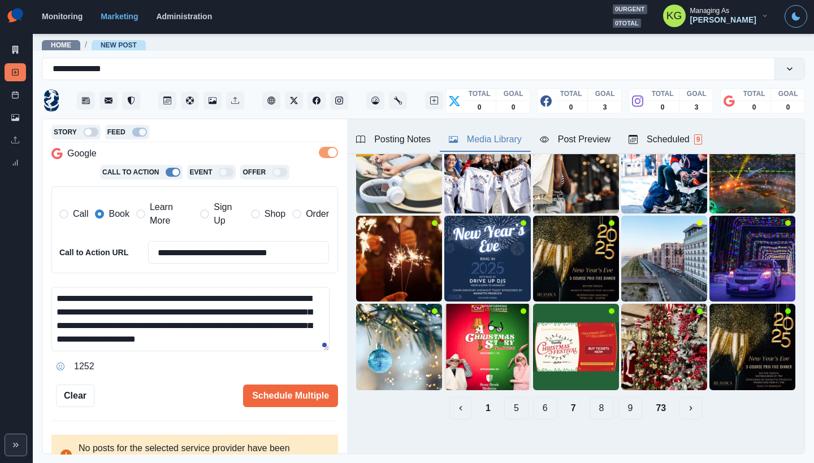
click at [622, 398] on button "9" at bounding box center [630, 408] width 24 height 23
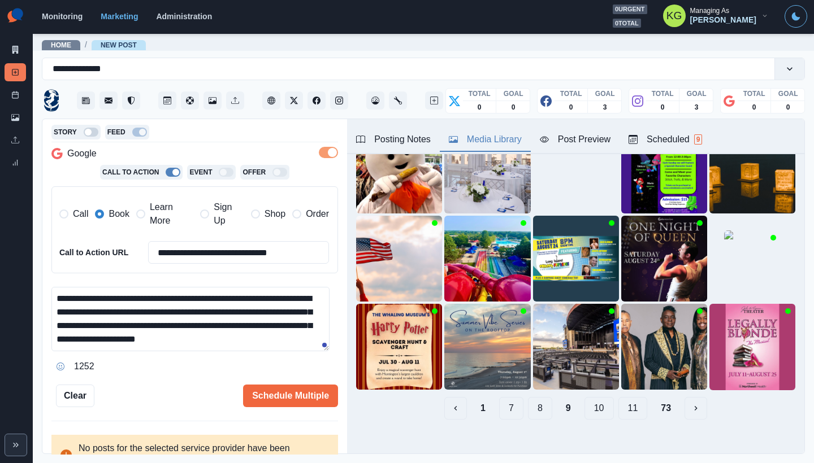
click at [631, 402] on button "11" at bounding box center [632, 408] width 29 height 23
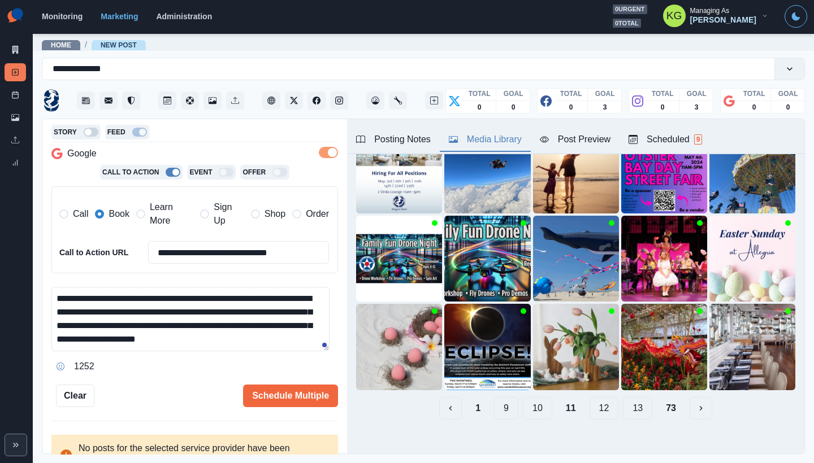
click at [631, 402] on button "13" at bounding box center [637, 408] width 29 height 23
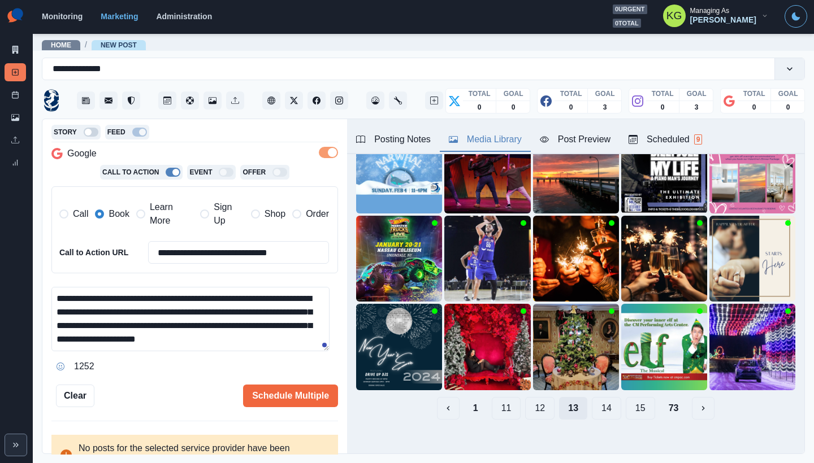
click at [631, 402] on button "15" at bounding box center [640, 408] width 29 height 23
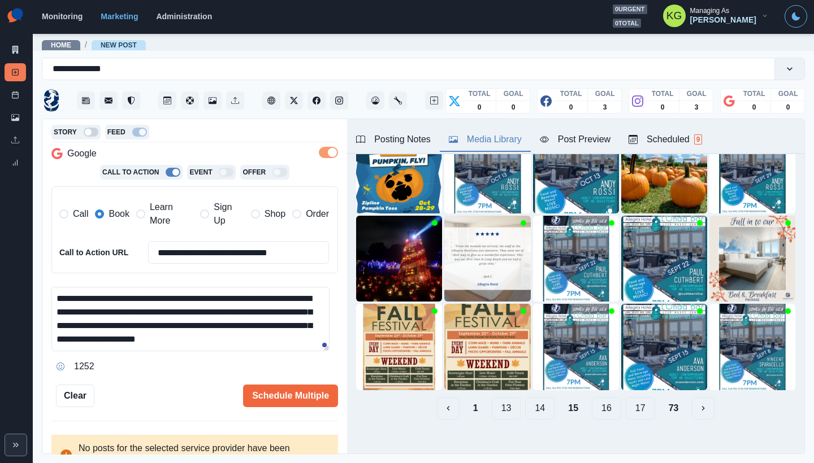
click at [631, 402] on button "17" at bounding box center [640, 408] width 29 height 23
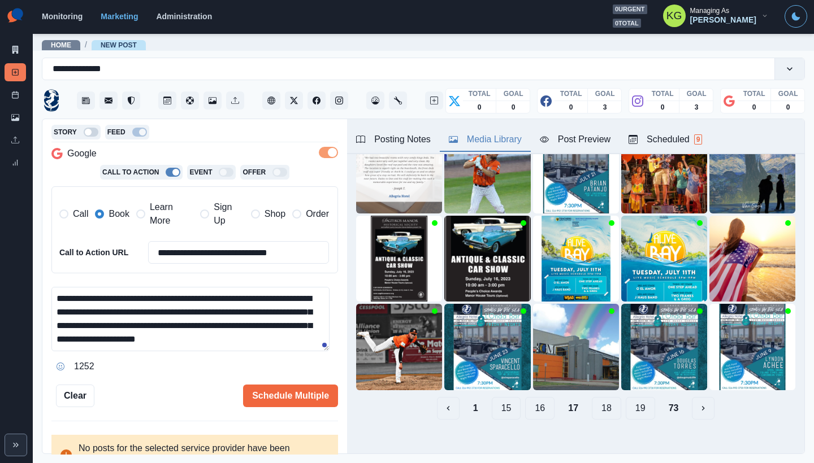
click at [631, 402] on button "19" at bounding box center [640, 408] width 29 height 23
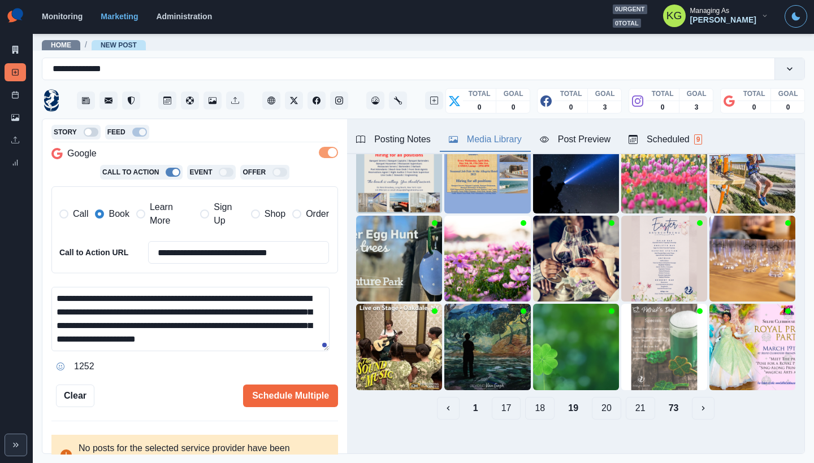
click at [631, 402] on button "21" at bounding box center [640, 408] width 29 height 23
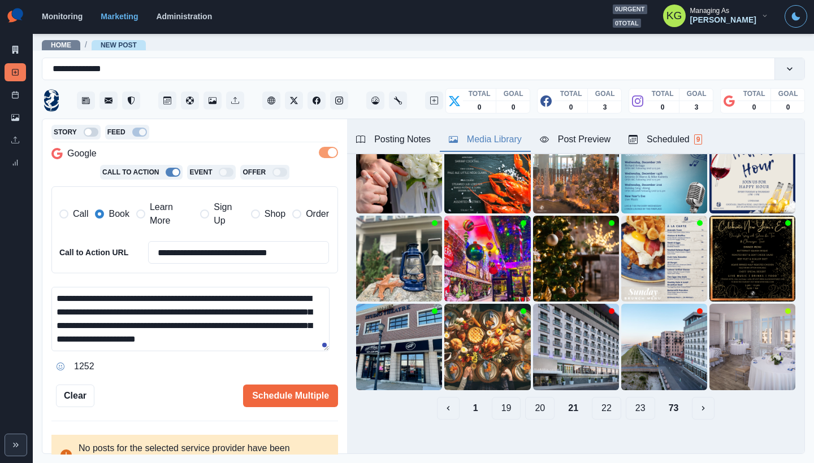
click at [599, 401] on button "22" at bounding box center [606, 408] width 29 height 23
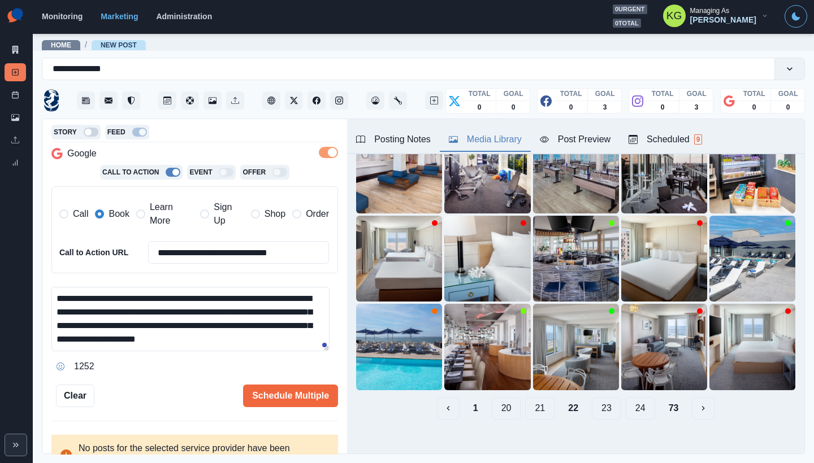
click at [592, 398] on button "23" at bounding box center [606, 408] width 29 height 23
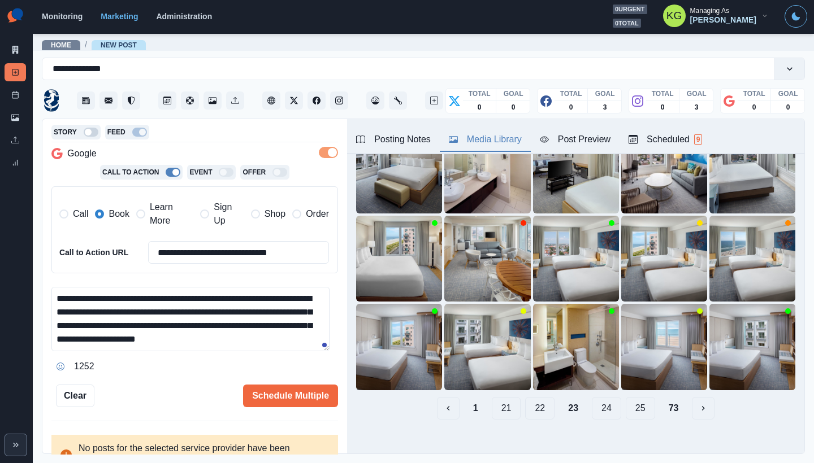
click at [592, 404] on button "24" at bounding box center [606, 408] width 29 height 23
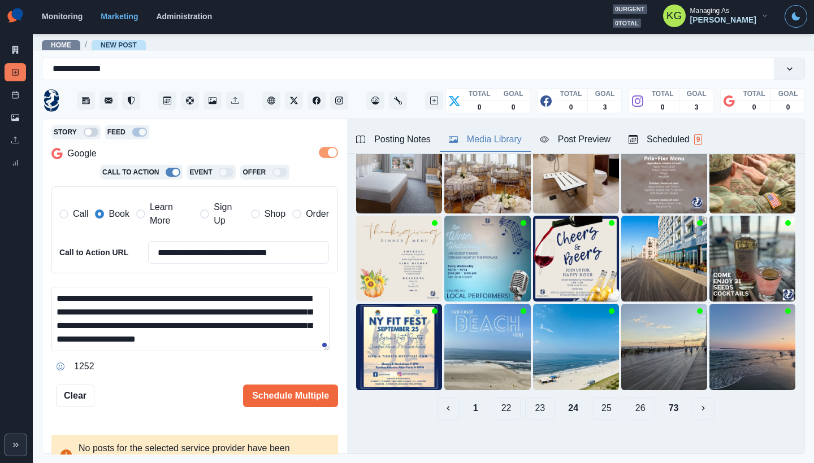
click at [604, 399] on button "25" at bounding box center [606, 408] width 29 height 23
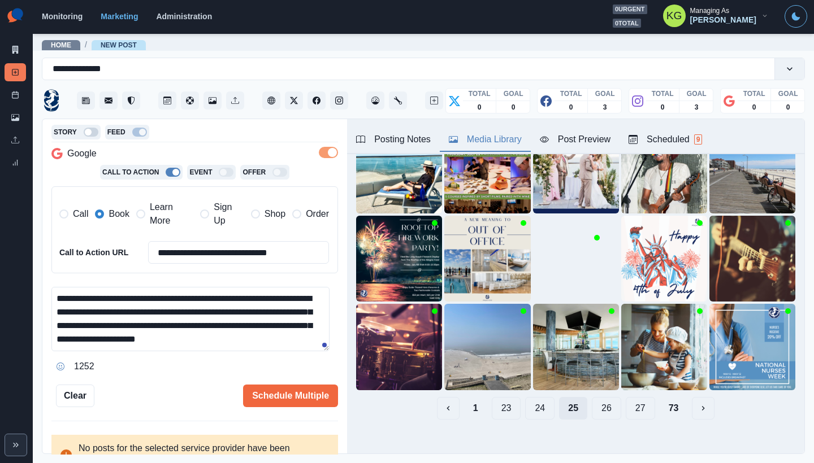
click at [604, 399] on button "26" at bounding box center [606, 408] width 29 height 23
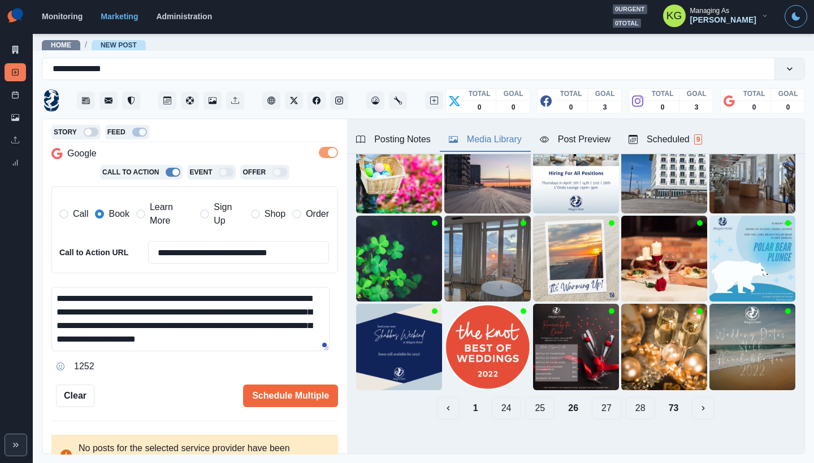
click at [605, 400] on button "27" at bounding box center [606, 408] width 29 height 23
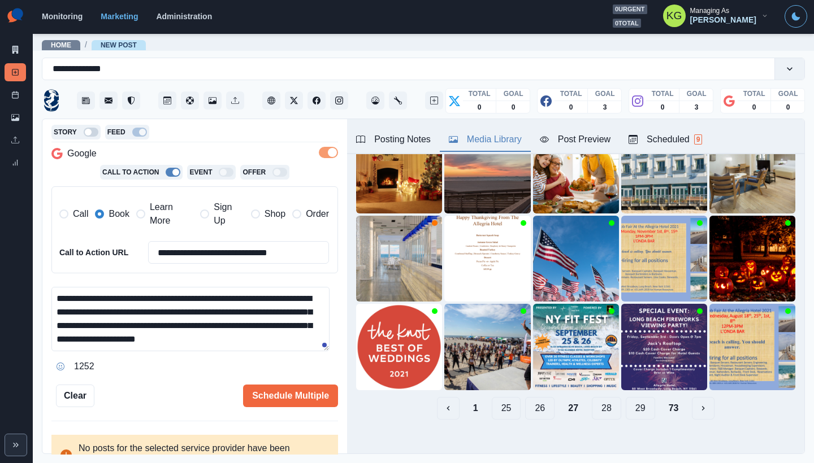
click at [603, 399] on button "28" at bounding box center [606, 408] width 29 height 23
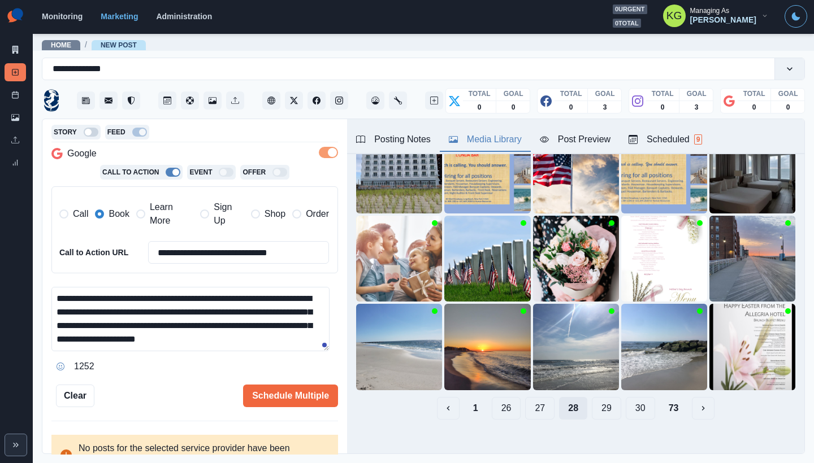
click at [603, 399] on button "29" at bounding box center [606, 408] width 29 height 23
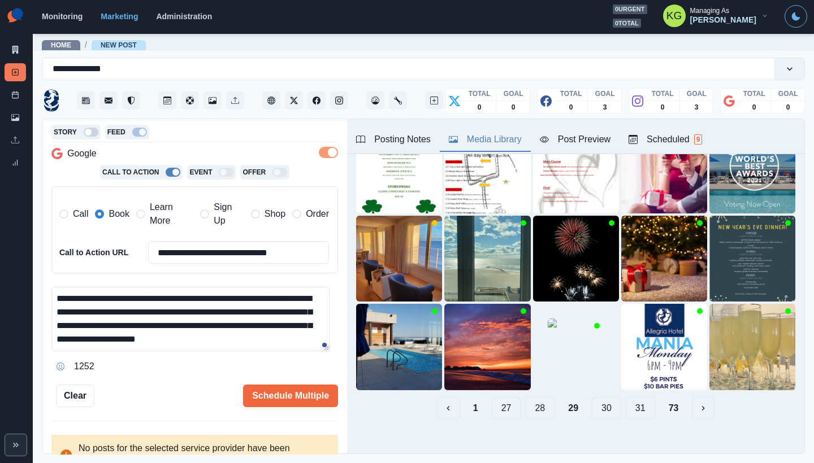
click at [603, 399] on button "30" at bounding box center [606, 408] width 29 height 23
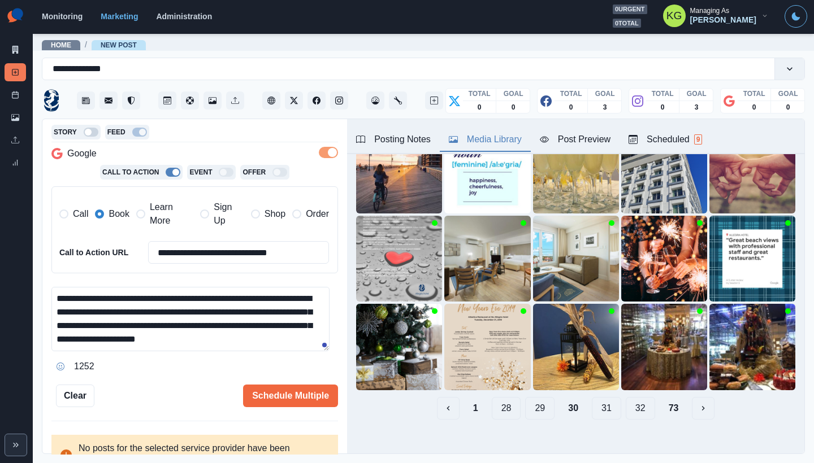
click at [603, 399] on button "31" at bounding box center [606, 408] width 29 height 23
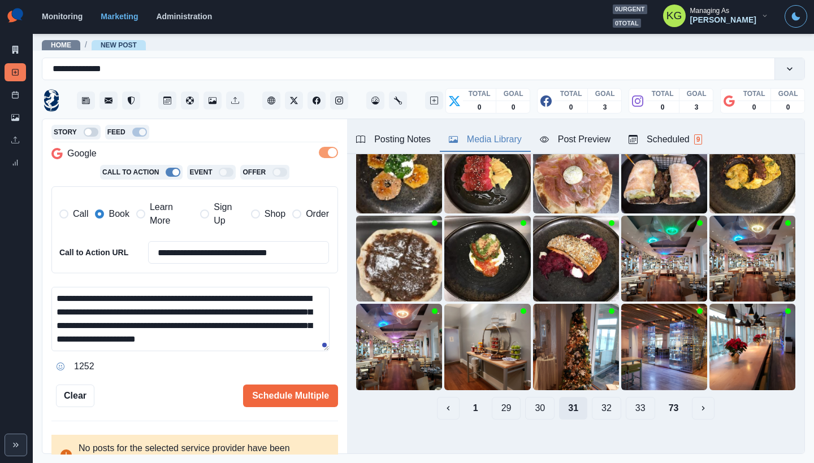
click at [603, 399] on button "32" at bounding box center [606, 408] width 29 height 23
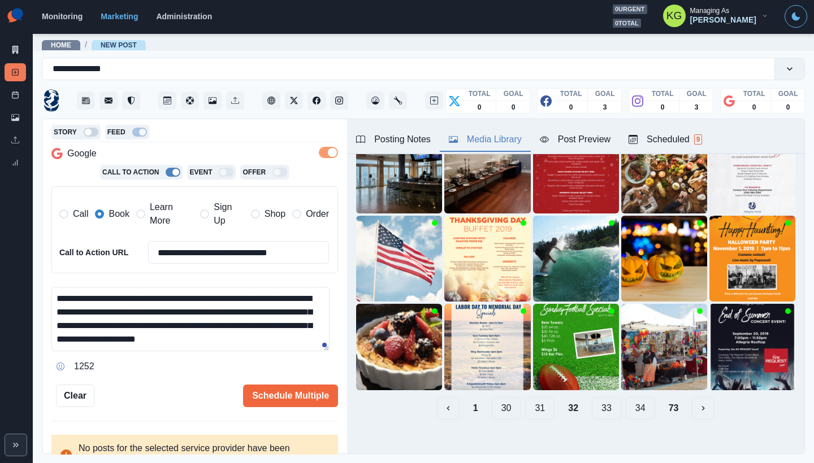
click at [600, 400] on button "33" at bounding box center [606, 408] width 29 height 23
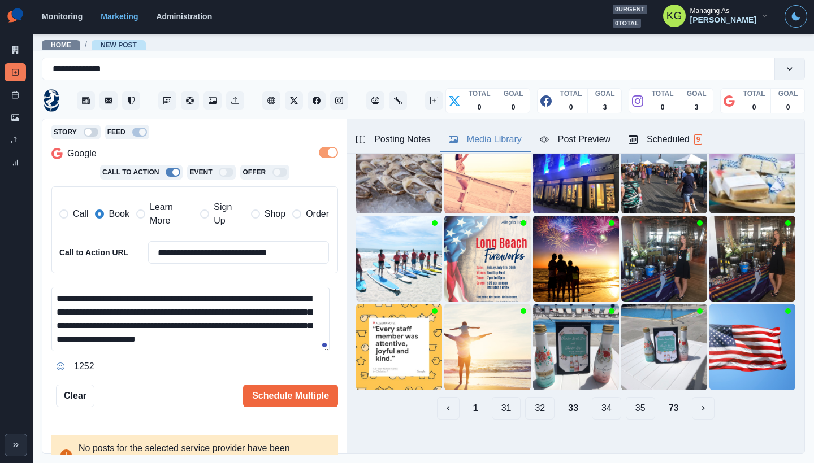
click at [599, 402] on button "34" at bounding box center [606, 408] width 29 height 23
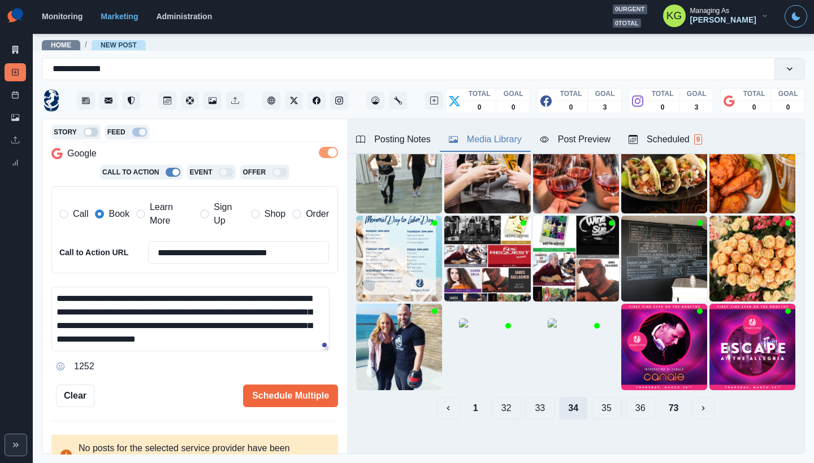
click at [599, 402] on button "35" at bounding box center [606, 408] width 29 height 23
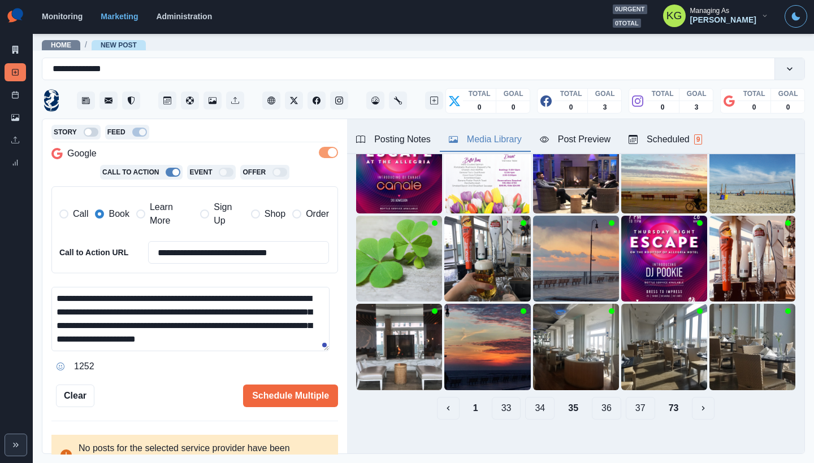
click at [599, 402] on button "36" at bounding box center [606, 408] width 29 height 23
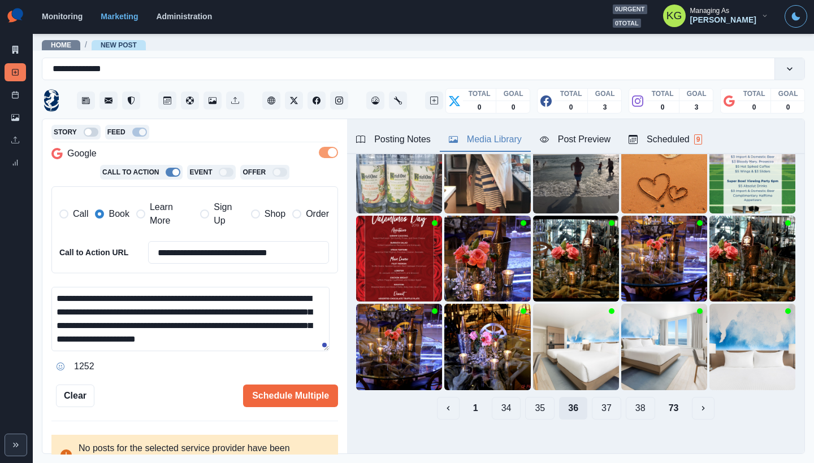
click at [599, 402] on button "37" at bounding box center [606, 408] width 29 height 23
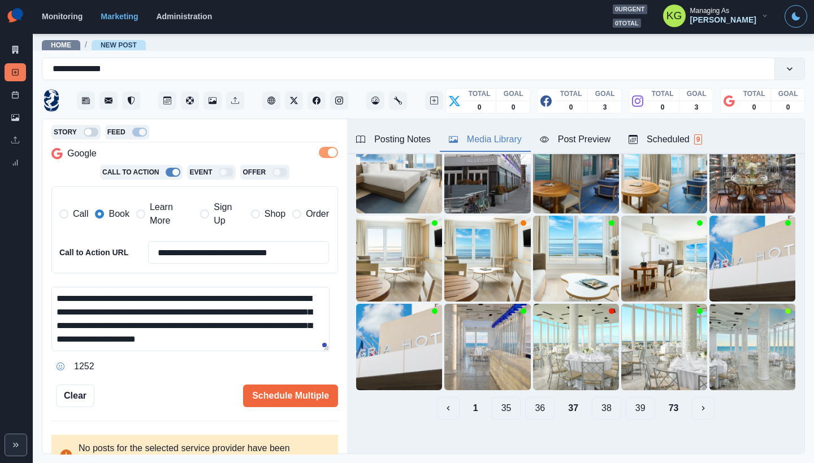
click at [599, 402] on button "38" at bounding box center [606, 408] width 29 height 23
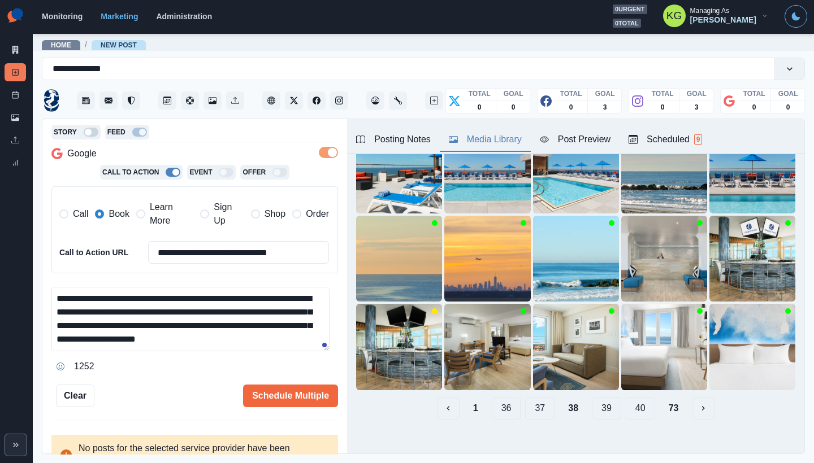
click at [599, 402] on button "39" at bounding box center [606, 408] width 29 height 23
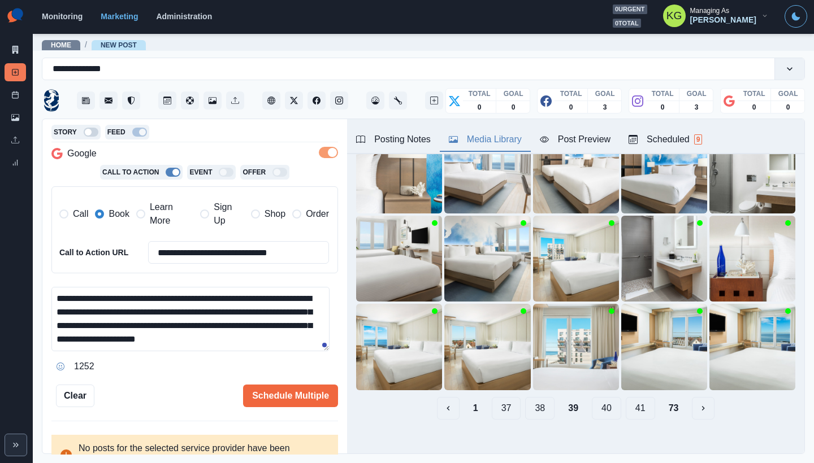
click at [599, 402] on button "40" at bounding box center [606, 408] width 29 height 23
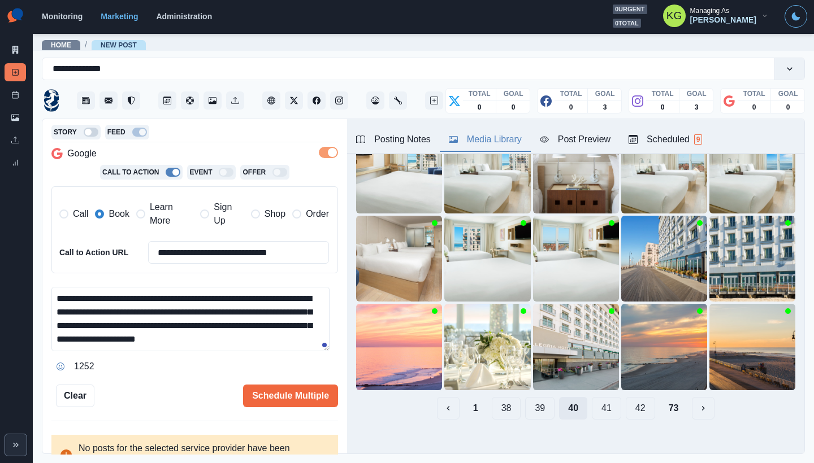
click at [599, 402] on button "41" at bounding box center [606, 408] width 29 height 23
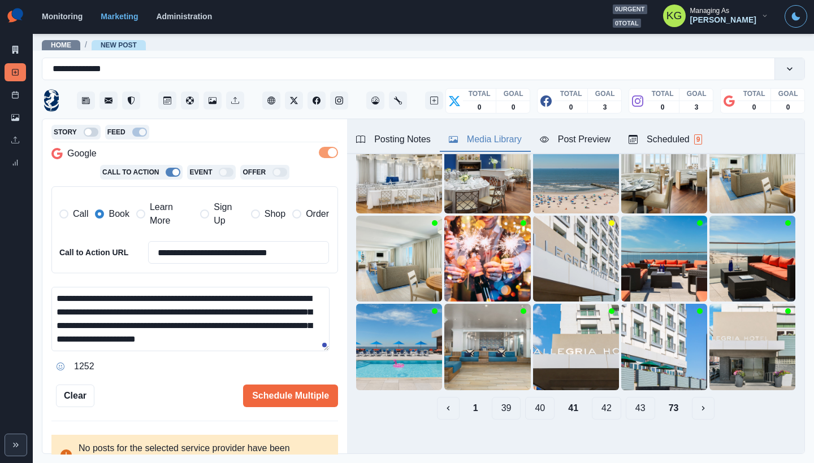
click at [599, 402] on button "42" at bounding box center [606, 408] width 29 height 23
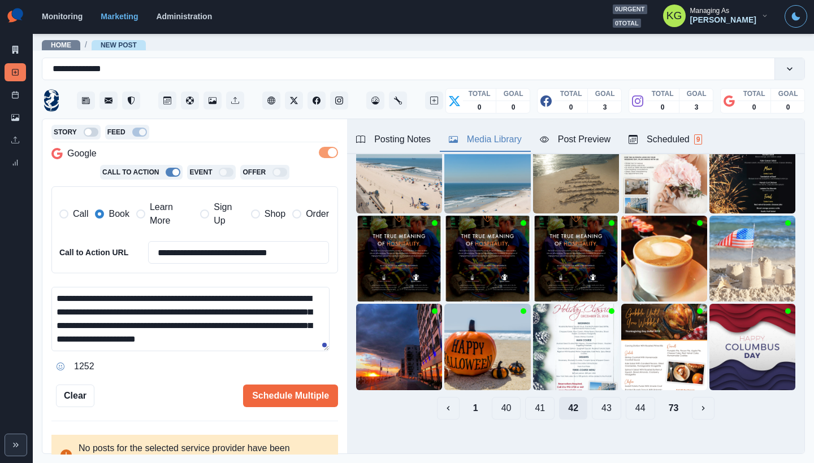
click at [599, 402] on button "43" at bounding box center [606, 408] width 29 height 23
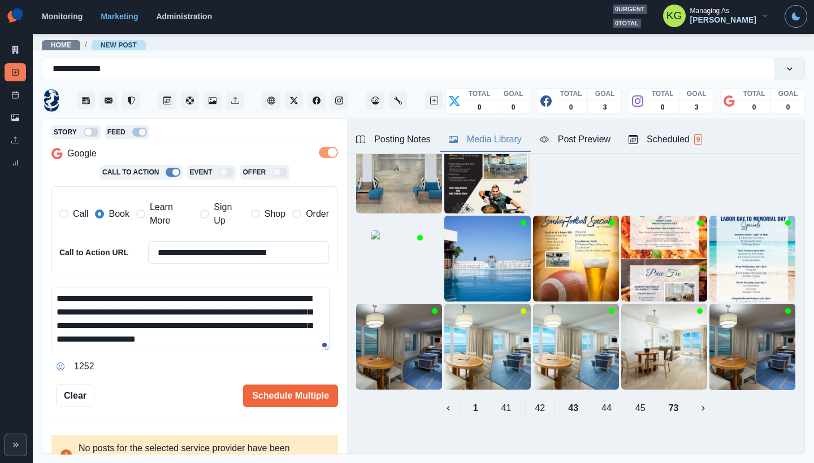
click at [599, 402] on button "44" at bounding box center [606, 408] width 29 height 23
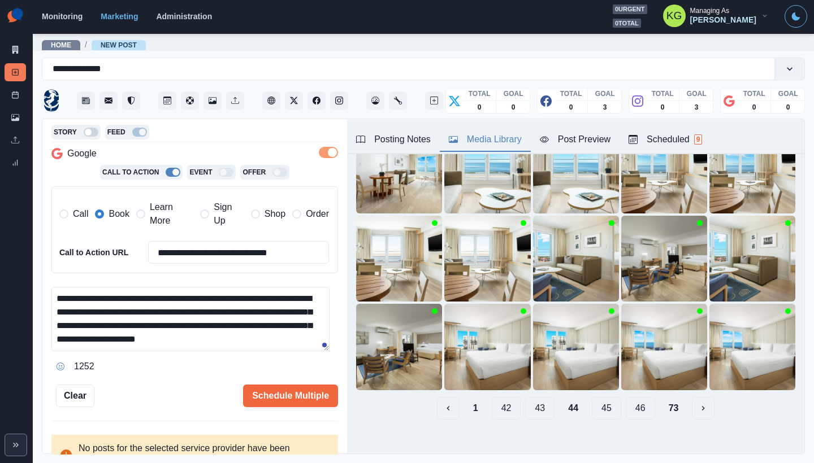
click at [599, 402] on button "45" at bounding box center [606, 408] width 29 height 23
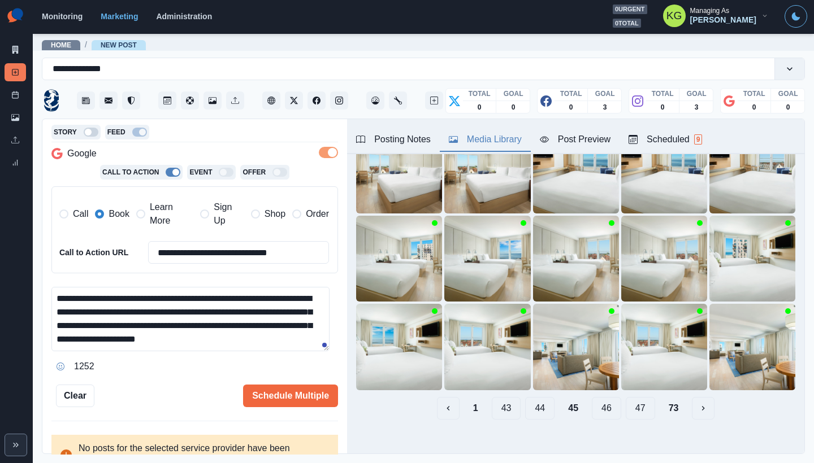
click at [599, 402] on button "46" at bounding box center [606, 408] width 29 height 23
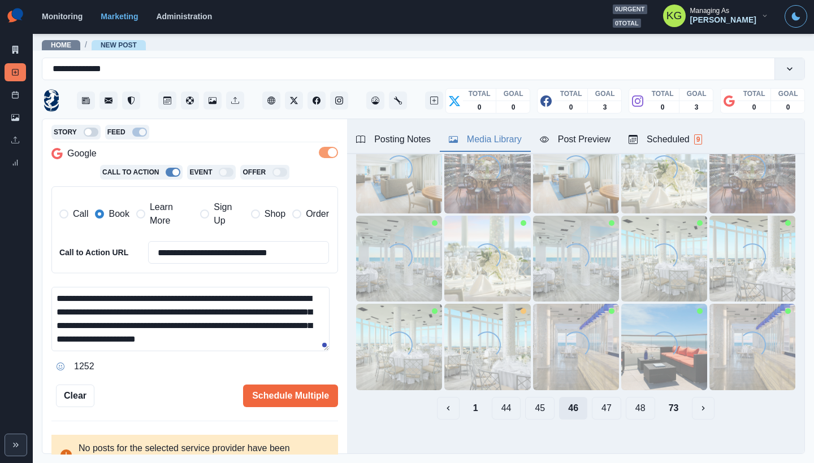
scroll to position [0, 0]
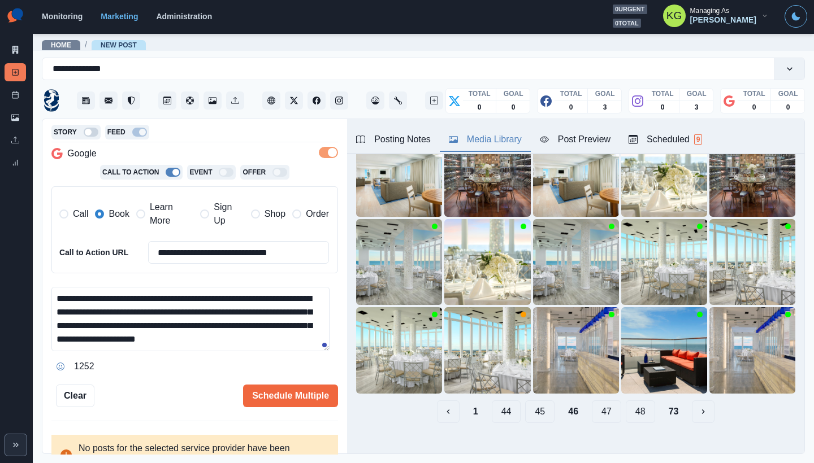
click at [599, 402] on button "47" at bounding box center [606, 412] width 29 height 23
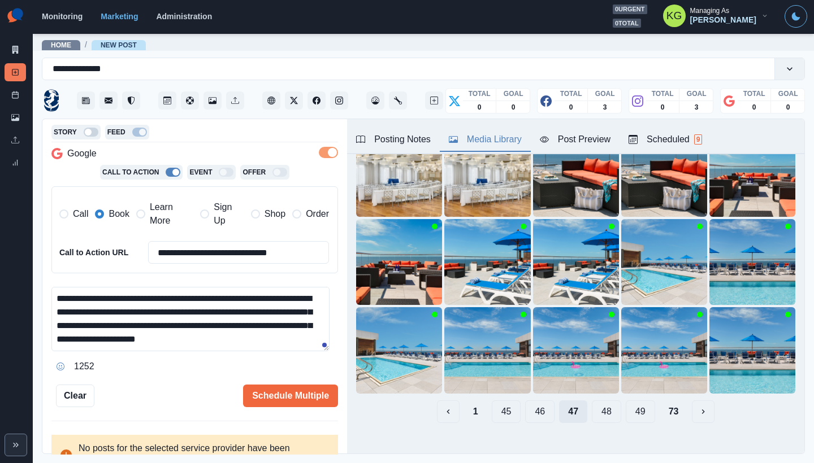
click at [599, 402] on button "48" at bounding box center [606, 412] width 29 height 23
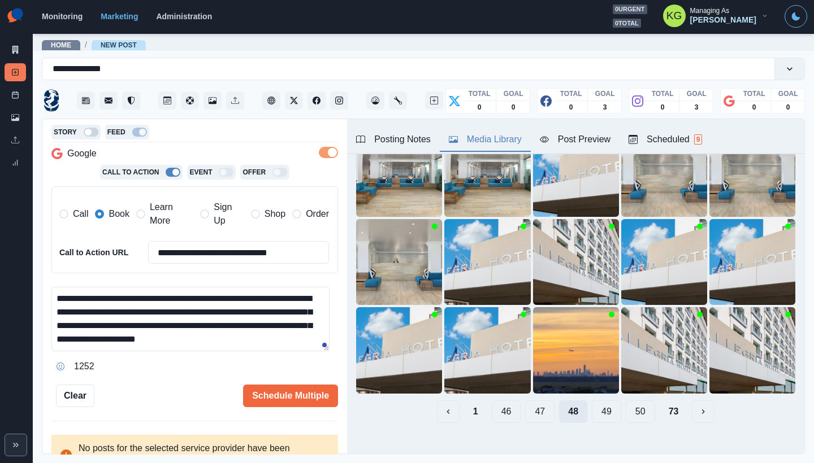
click at [573, 402] on button "48" at bounding box center [573, 412] width 28 height 23
click at [532, 402] on button "47" at bounding box center [539, 412] width 29 height 23
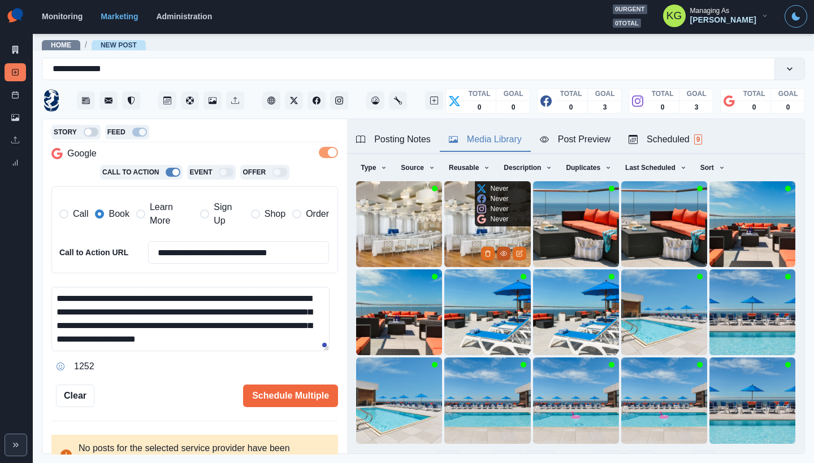
click at [500, 250] on icon "View Media" at bounding box center [503, 253] width 7 height 7
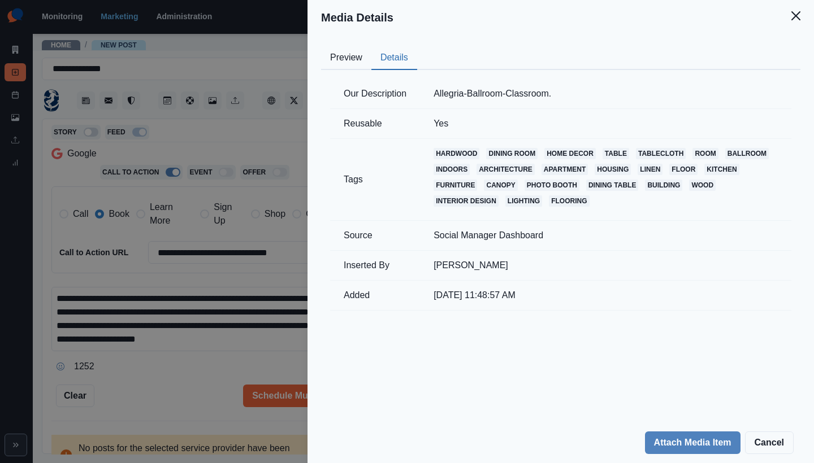
click at [399, 55] on button "Details" at bounding box center [394, 58] width 46 height 24
click at [346, 59] on button "Preview" at bounding box center [346, 58] width 50 height 24
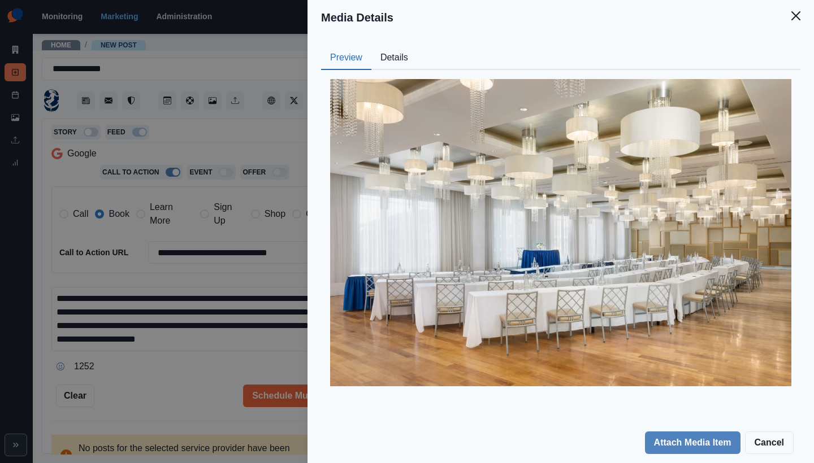
drag, startPoint x: 799, startPoint y: 17, endPoint x: 729, endPoint y: 125, distance: 129.2
click at [800, 17] on icon "Close" at bounding box center [795, 15] width 9 height 9
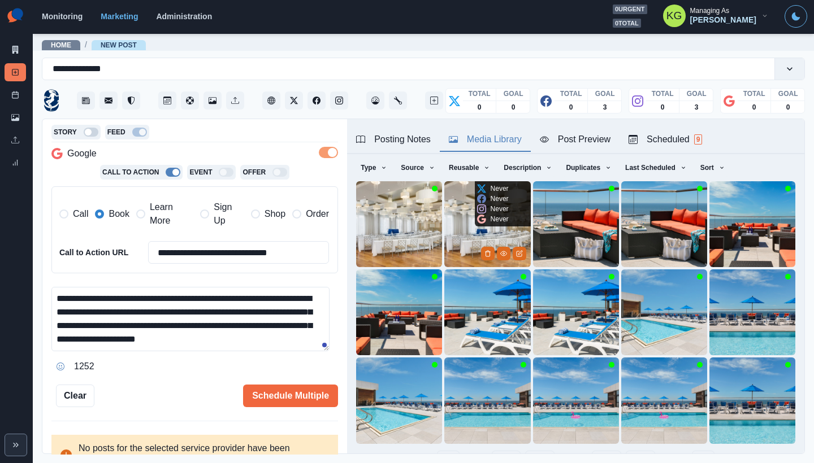
click at [470, 234] on img at bounding box center [487, 224] width 86 height 86
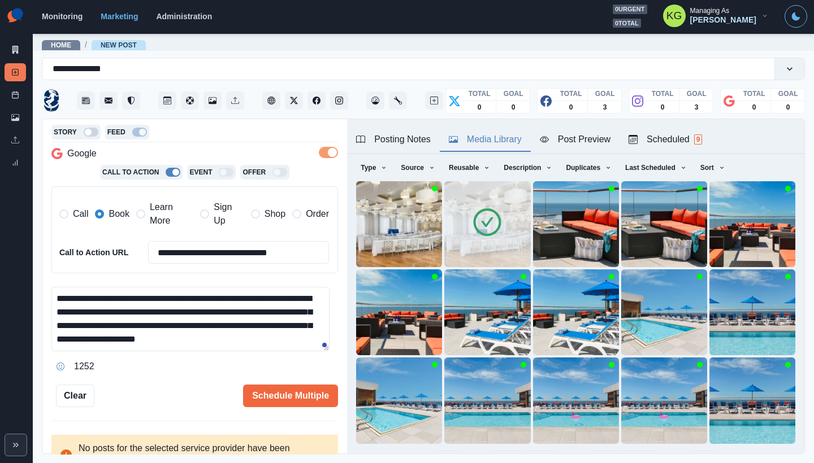
click at [603, 451] on button "48" at bounding box center [606, 462] width 29 height 23
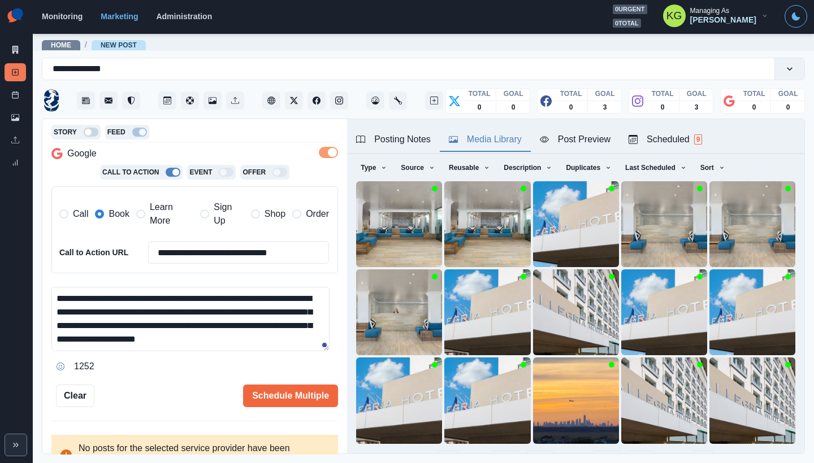
scroll to position [90, 0]
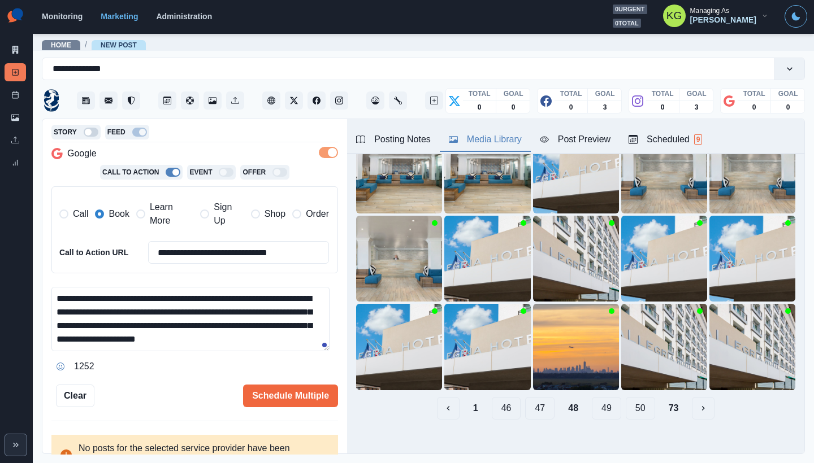
click at [602, 399] on button "49" at bounding box center [606, 408] width 29 height 23
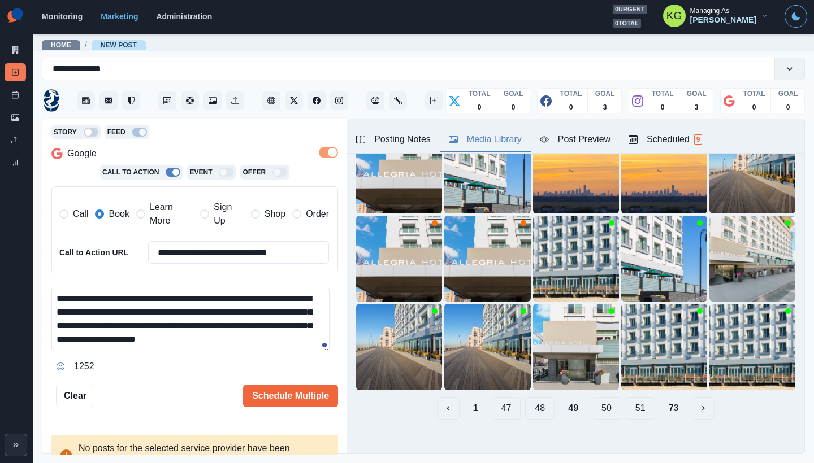
click at [600, 400] on button "50" at bounding box center [606, 408] width 29 height 23
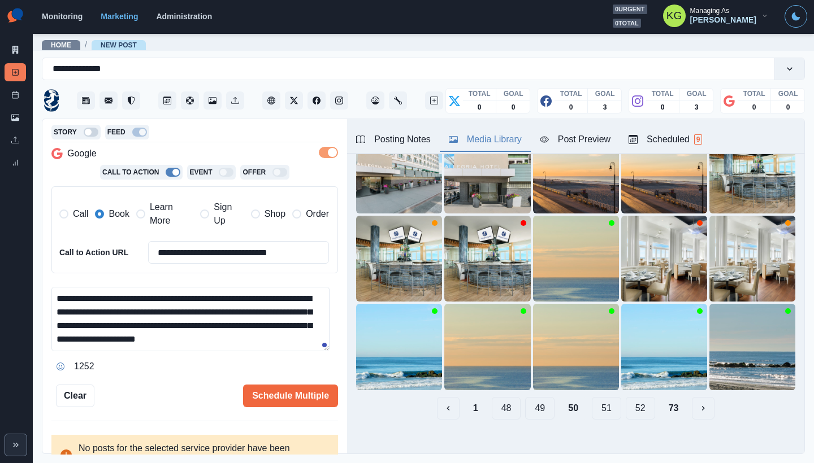
click at [602, 402] on button "51" at bounding box center [606, 408] width 29 height 23
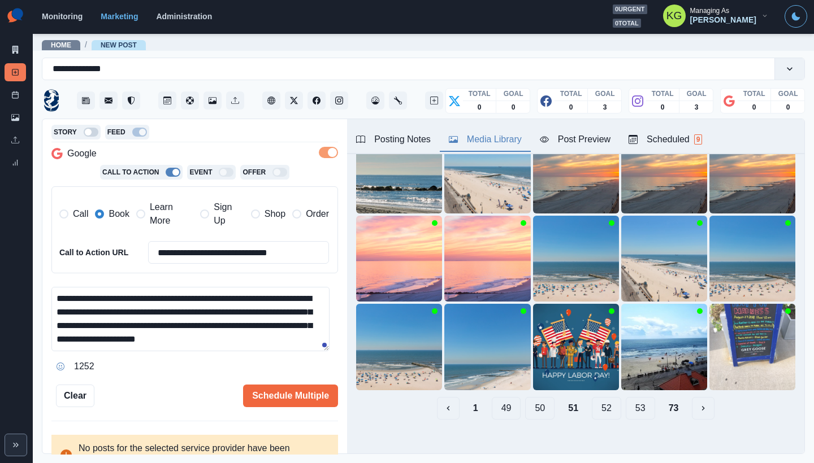
click at [606, 401] on button "52" at bounding box center [606, 408] width 29 height 23
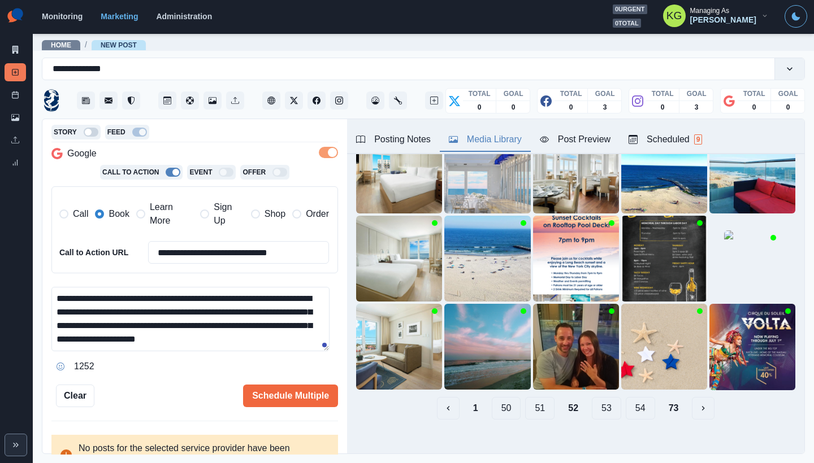
click at [599, 404] on button "53" at bounding box center [606, 408] width 29 height 23
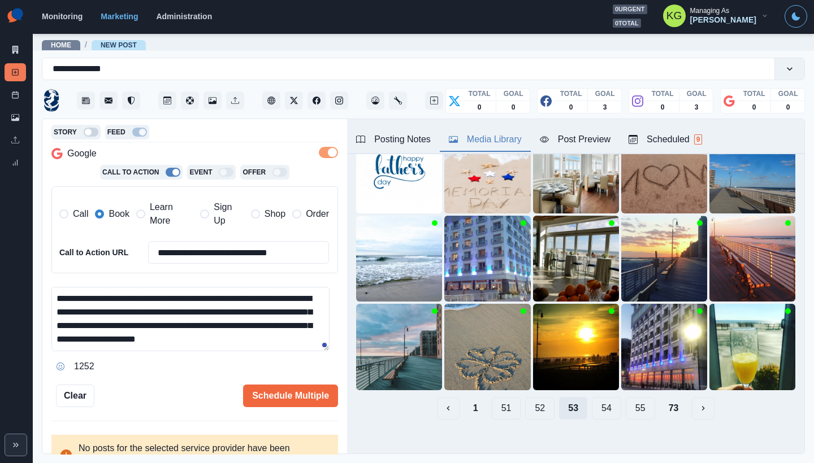
click at [599, 404] on button "54" at bounding box center [606, 408] width 29 height 23
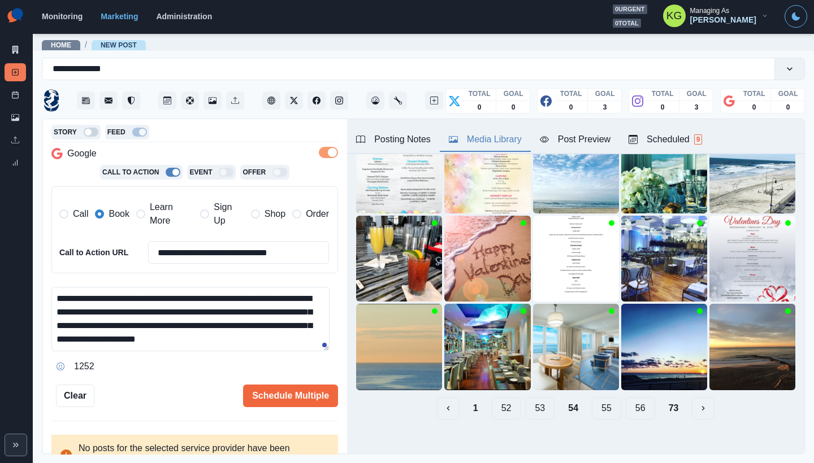
click at [599, 402] on button "55" at bounding box center [606, 408] width 29 height 23
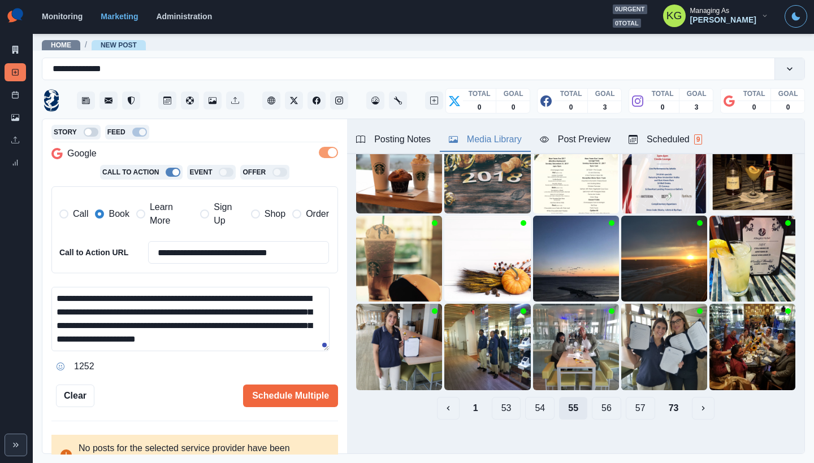
click at [599, 402] on button "56" at bounding box center [606, 408] width 29 height 23
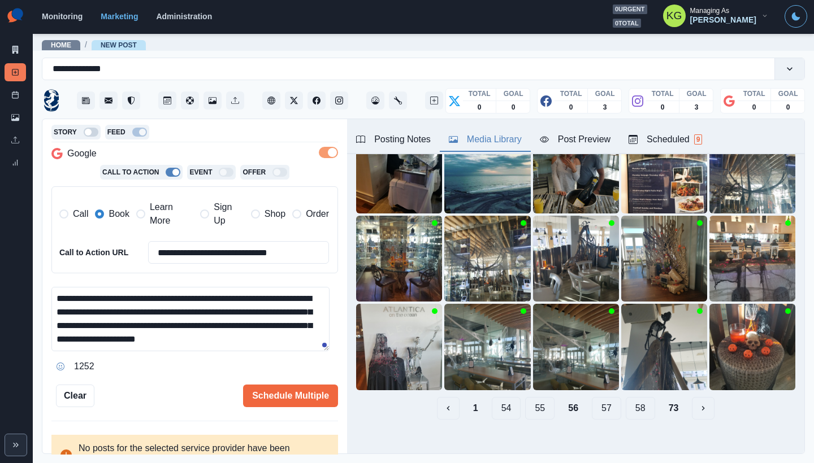
click at [599, 402] on button "57" at bounding box center [606, 408] width 29 height 23
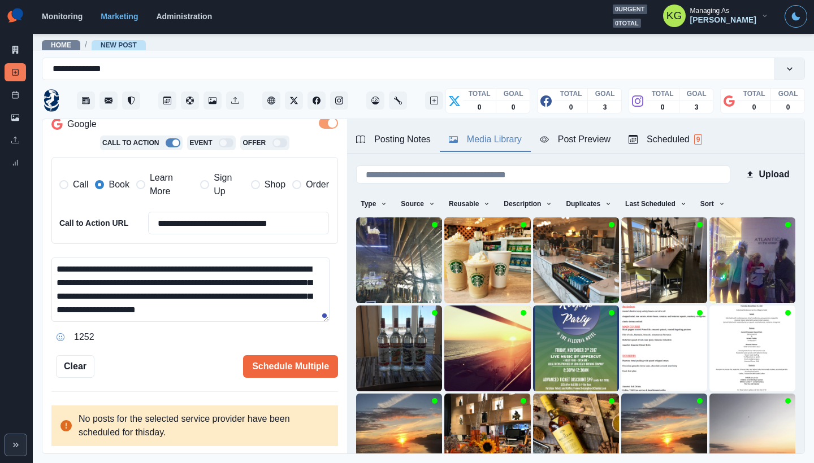
scroll to position [0, 0]
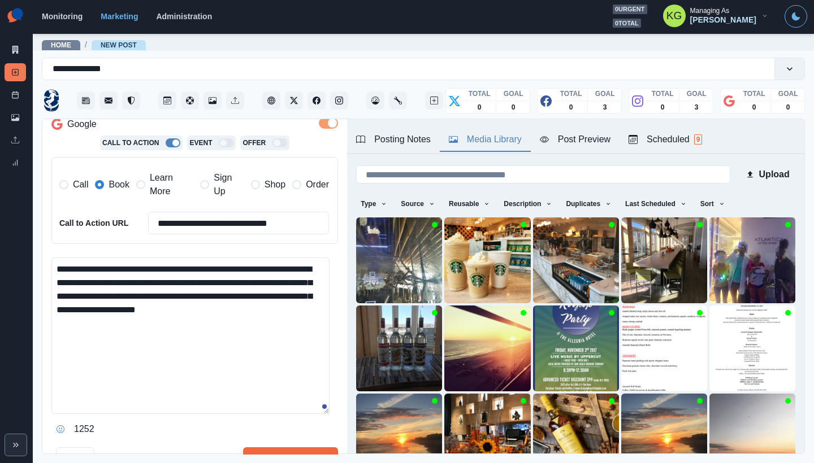
click at [323, 409] on textarea "**********" at bounding box center [190, 336] width 278 height 157
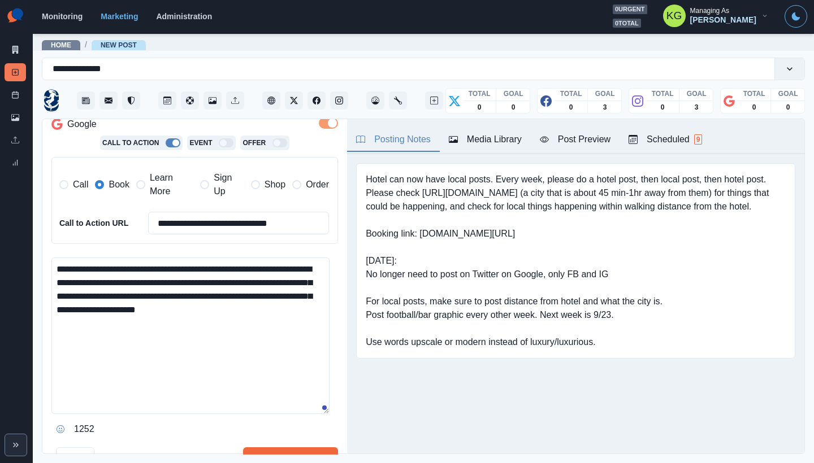
click at [406, 130] on button "Posting Notes" at bounding box center [393, 140] width 93 height 24
drag, startPoint x: 419, startPoint y: 248, endPoint x: 512, endPoint y: 253, distance: 92.3
click at [512, 253] on pre "Hotel can now have local posts. Every week, please do a hotel post, then local …" at bounding box center [576, 261] width 420 height 176
click at [498, 242] on pre "Hotel can now have local posts. Every week, please do a hotel post, then local …" at bounding box center [576, 261] width 420 height 176
drag, startPoint x: 445, startPoint y: 247, endPoint x: 421, endPoint y: 246, distance: 24.9
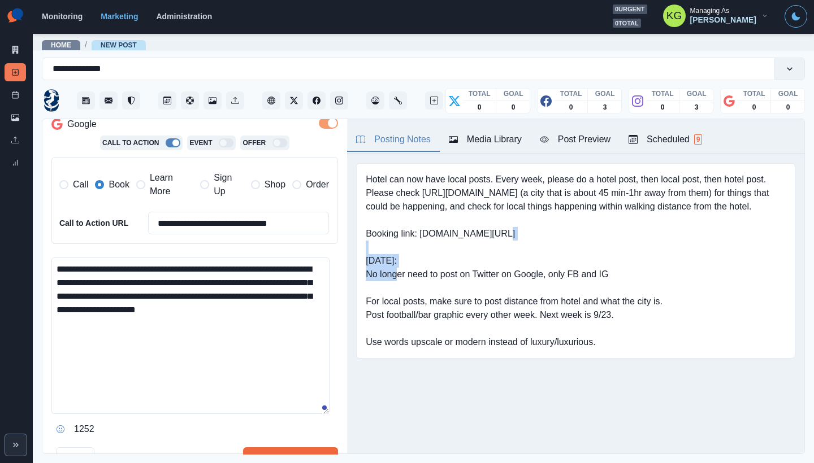
click at [421, 246] on pre "Hotel can now have local posts. Every week, please do a hotel post, then local …" at bounding box center [576, 261] width 420 height 176
copy pre "www.bit.ly/3UtMy71"
click at [247, 268] on textarea "**********" at bounding box center [190, 336] width 278 height 157
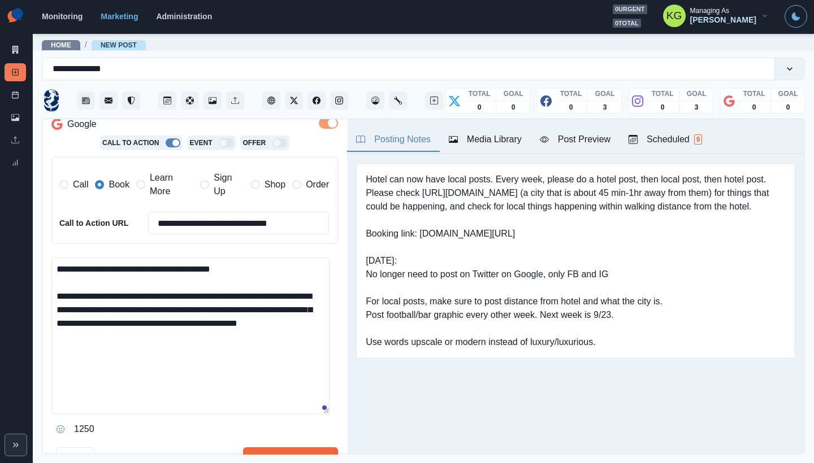
click at [200, 326] on textarea "**********" at bounding box center [190, 336] width 278 height 157
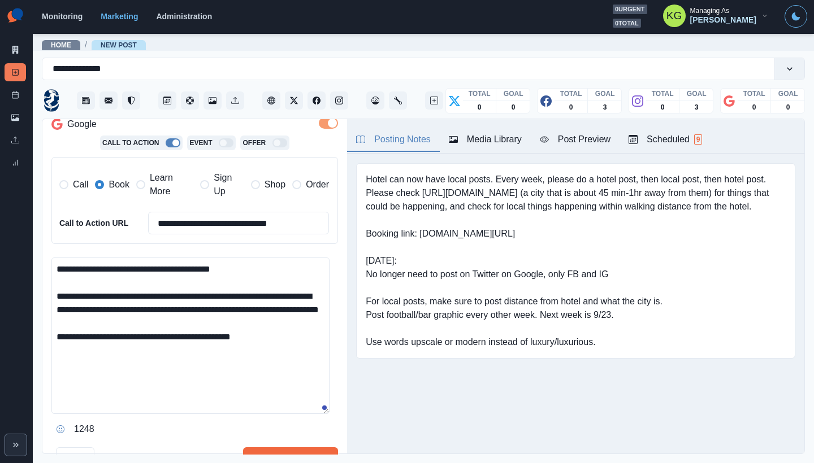
click at [186, 347] on textarea "**********" at bounding box center [190, 336] width 278 height 157
paste textarea "**********"
click at [49, 294] on div "**********" at bounding box center [194, 287] width 305 height 336
click at [59, 266] on textarea "**********" at bounding box center [190, 336] width 278 height 157
paste textarea "**"
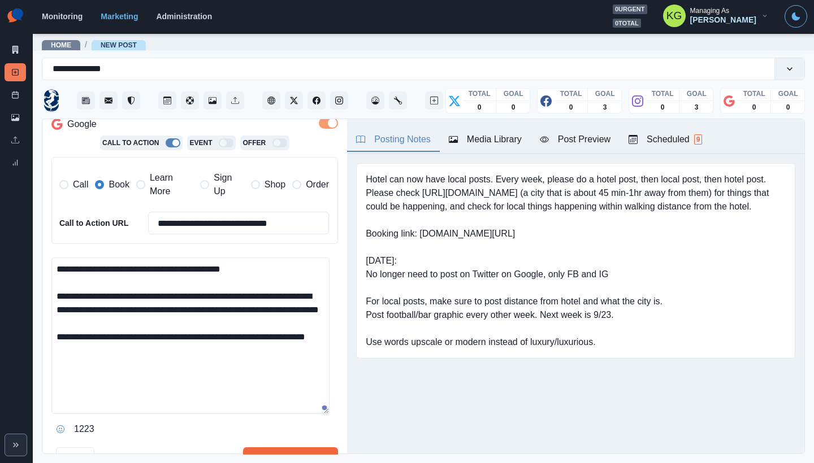
click at [63, 291] on textarea "**********" at bounding box center [190, 336] width 278 height 157
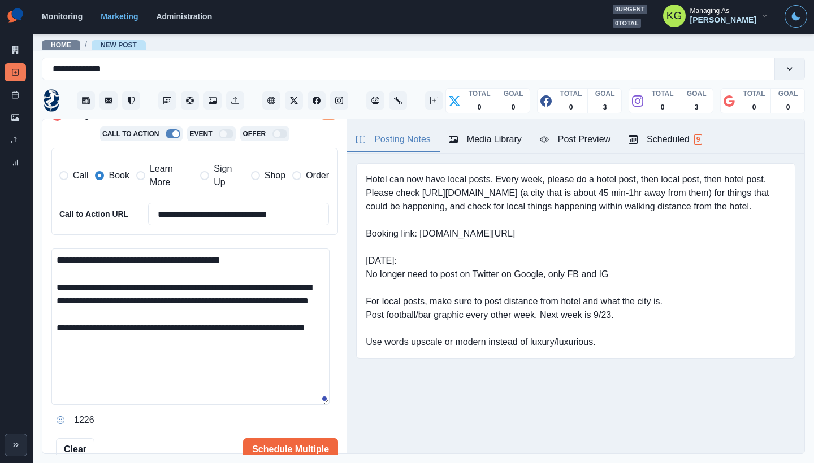
scroll to position [346, 0]
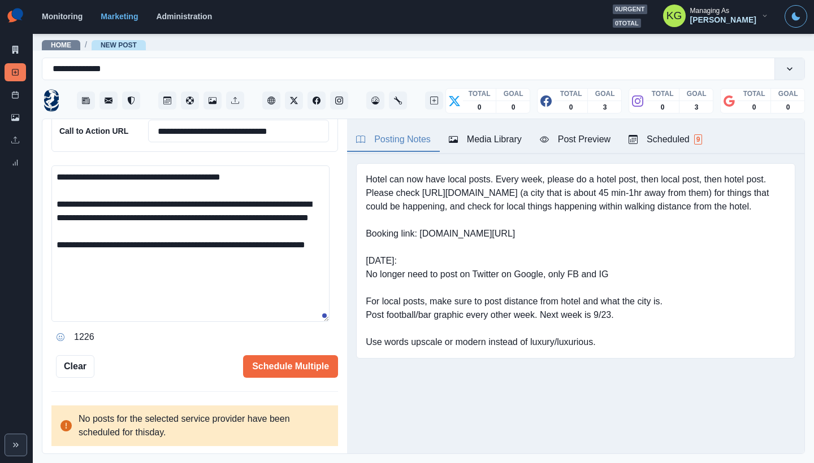
click at [211, 279] on textarea "**********" at bounding box center [190, 244] width 278 height 157
type textarea "**********"
click at [287, 367] on button "Schedule Multiple" at bounding box center [290, 367] width 95 height 23
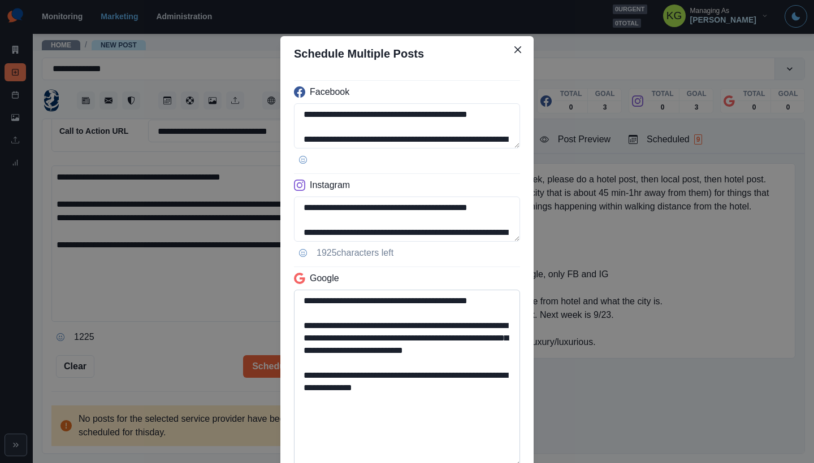
click at [502, 463] on textarea "**********" at bounding box center [407, 378] width 226 height 177
click at [426, 385] on textarea "**********" at bounding box center [407, 378] width 226 height 177
click at [371, 401] on textarea "**********" at bounding box center [407, 378] width 226 height 177
click at [422, 392] on textarea "**********" at bounding box center [407, 378] width 226 height 177
click at [392, 399] on textarea "**********" at bounding box center [407, 378] width 226 height 177
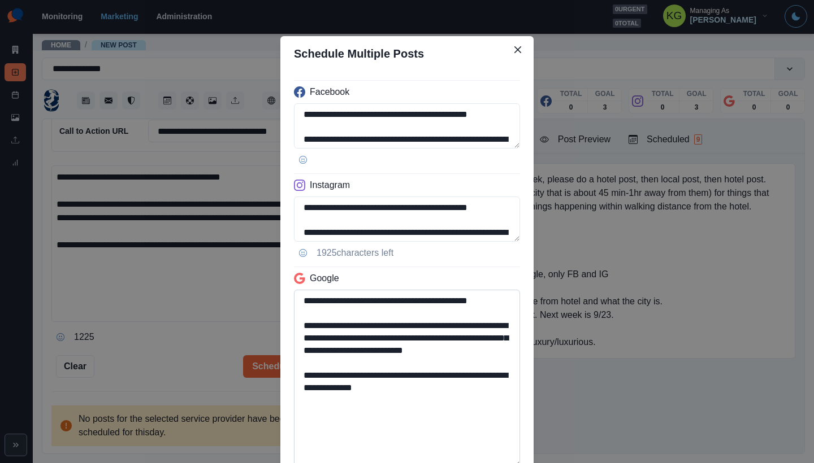
drag, startPoint x: 382, startPoint y: 401, endPoint x: 422, endPoint y: 385, distance: 43.1
click at [422, 385] on textarea "**********" at bounding box center [407, 378] width 226 height 177
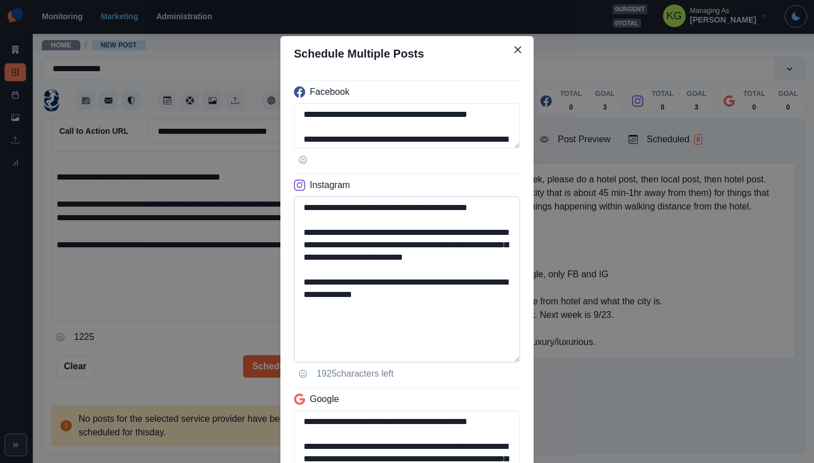
click at [508, 363] on textarea "**********" at bounding box center [407, 280] width 226 height 166
type textarea "**********"
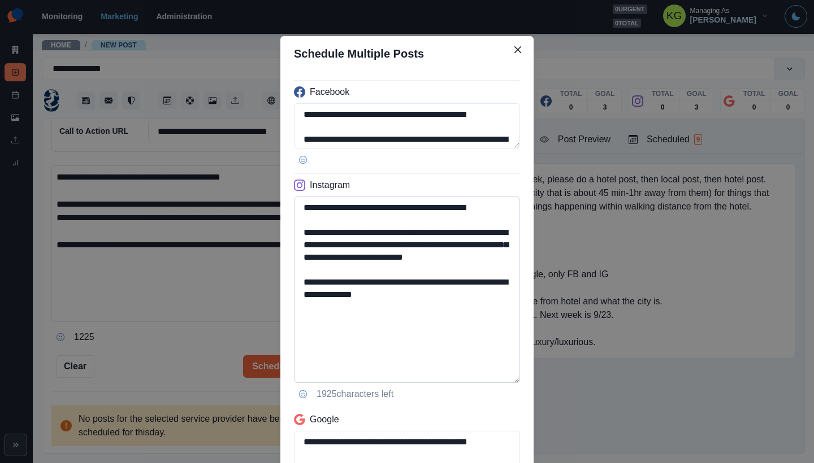
click at [447, 333] on textarea "**********" at bounding box center [407, 290] width 226 height 187
drag, startPoint x: 354, startPoint y: 307, endPoint x: 284, endPoint y: 305, distance: 70.1
click at [284, 305] on div "**********" at bounding box center [406, 352] width 253 height 562
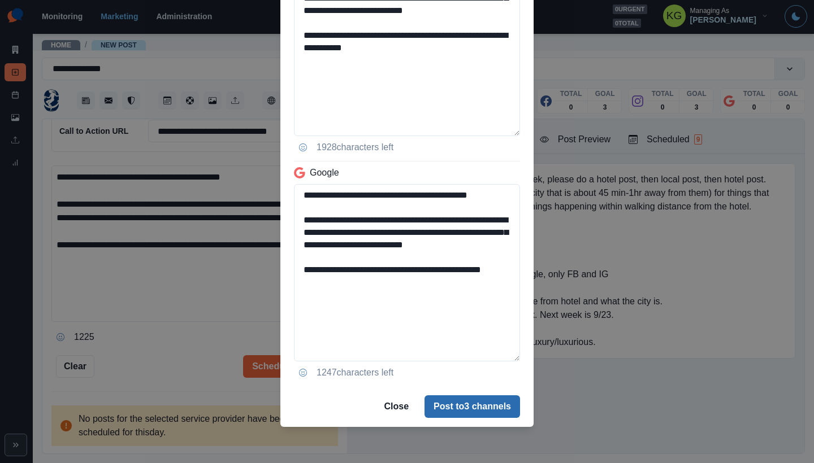
type textarea "**********"
click at [446, 414] on button "Post to 3 channels" at bounding box center [472, 407] width 96 height 23
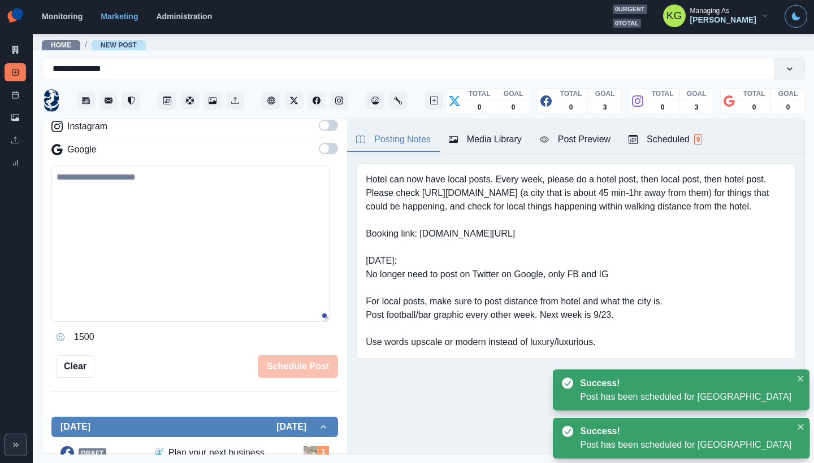
scroll to position [154, 0]
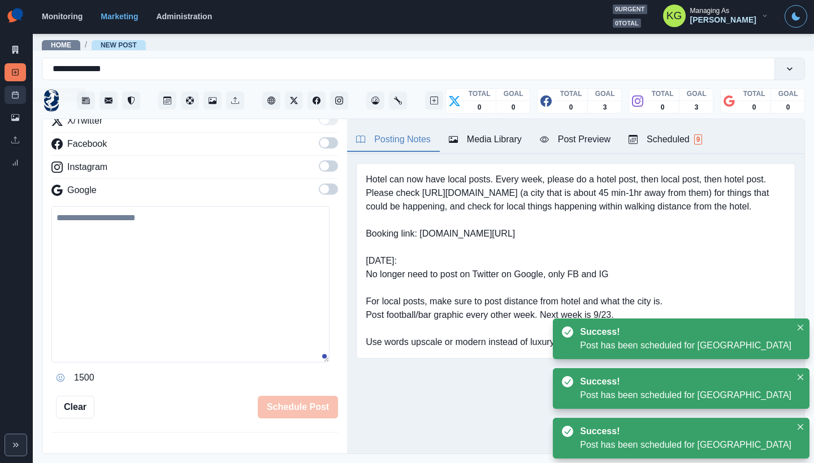
click at [15, 98] on rect at bounding box center [15, 95] width 6 height 6
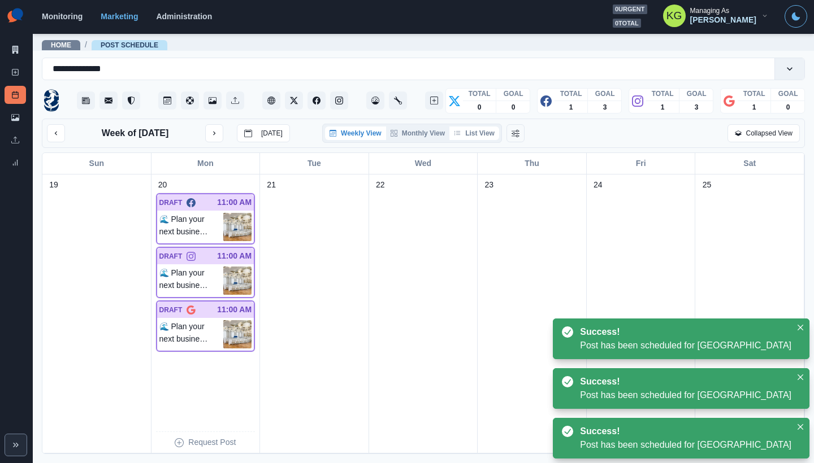
click at [496, 134] on button "List View" at bounding box center [474, 134] width 50 height 14
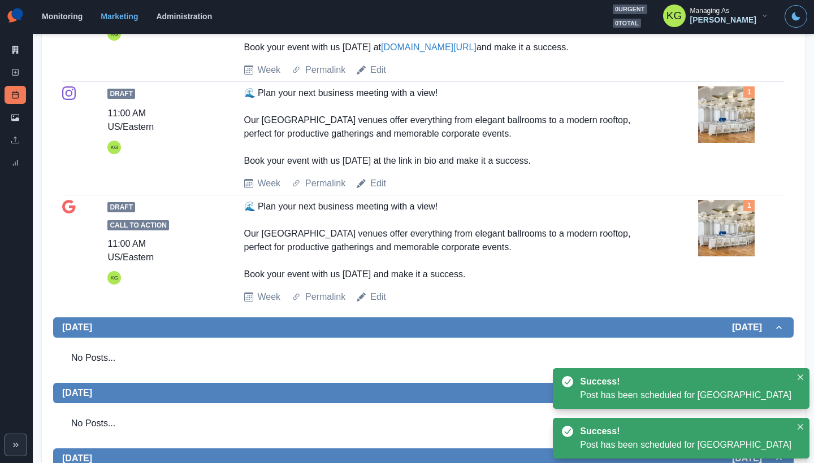
scroll to position [237, 0]
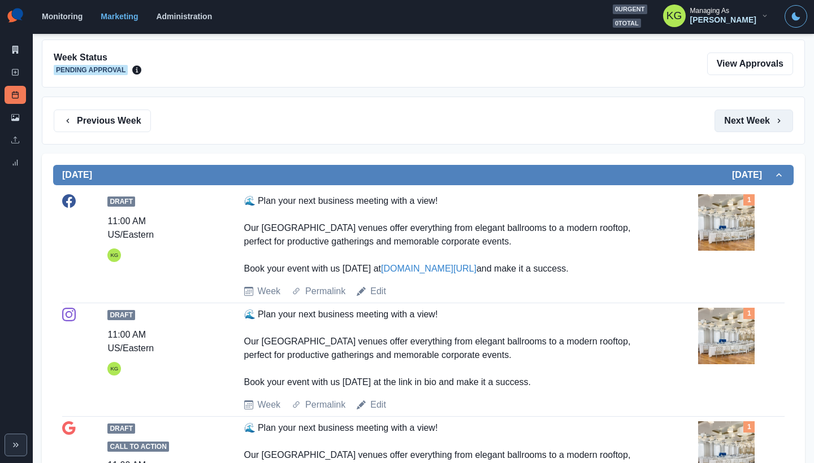
click at [751, 127] on button "Next Week" at bounding box center [753, 121] width 79 height 23
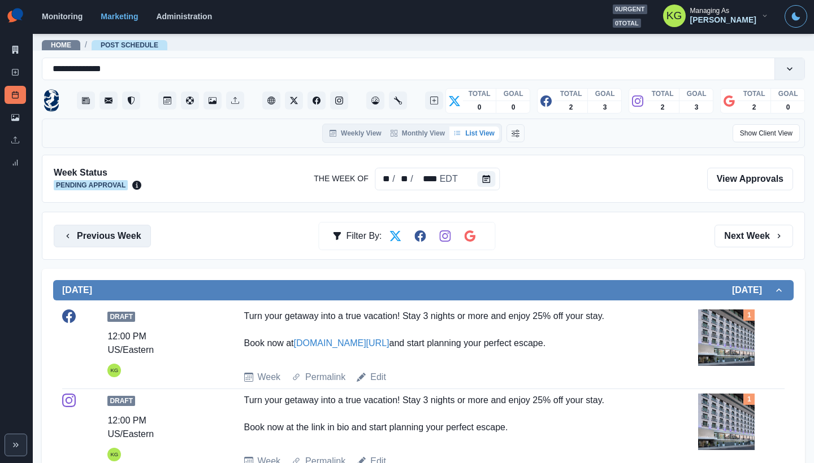
click at [119, 237] on button "Previous Week" at bounding box center [102, 236] width 97 height 23
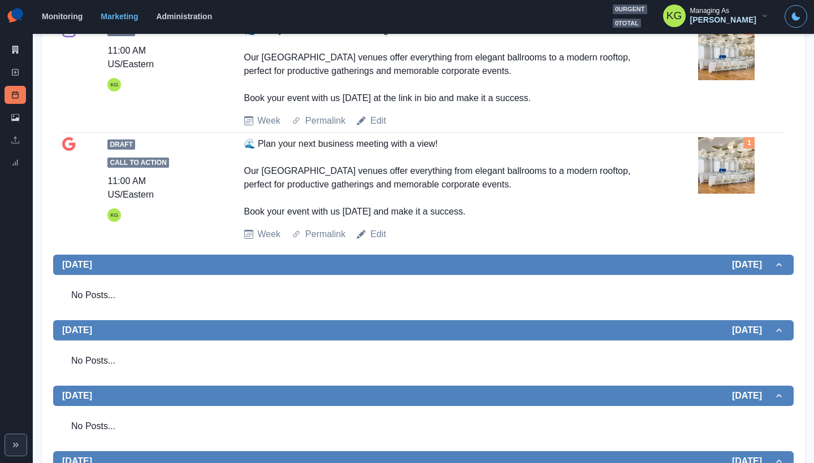
scroll to position [605, 0]
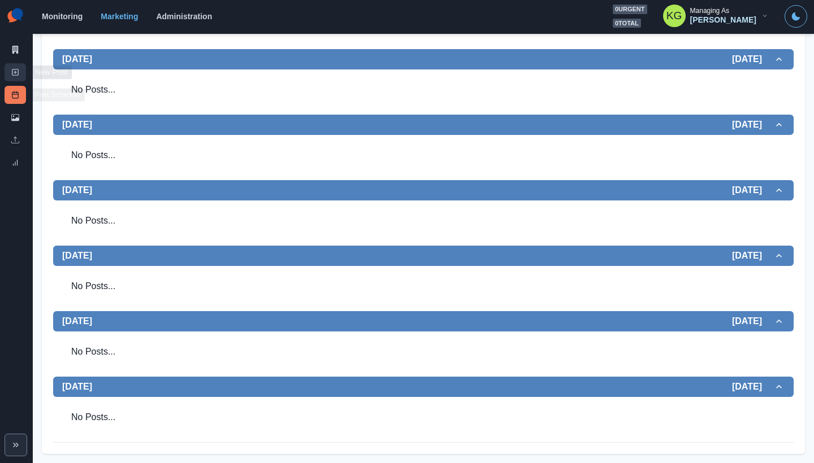
click at [14, 76] on link "New Post" at bounding box center [15, 72] width 21 height 18
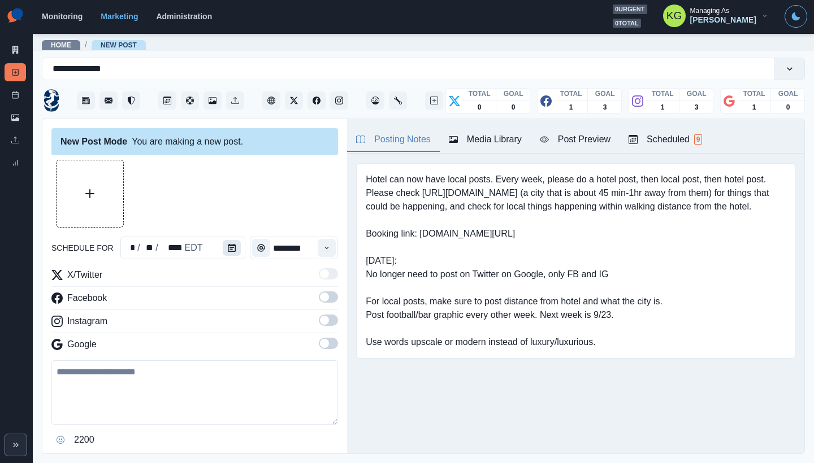
click at [227, 241] on button "Calendar" at bounding box center [232, 248] width 18 height 16
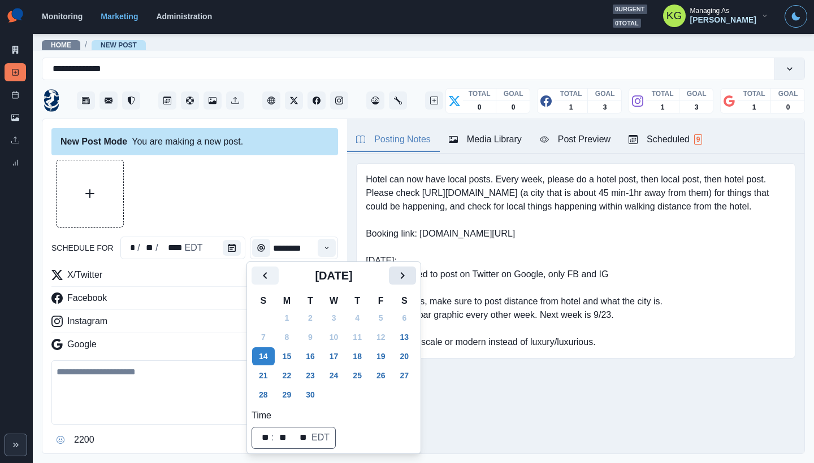
click at [414, 283] on button "Next" at bounding box center [402, 276] width 27 height 18
click at [382, 378] on button "24" at bounding box center [381, 376] width 23 height 18
click at [229, 205] on div at bounding box center [194, 194] width 287 height 68
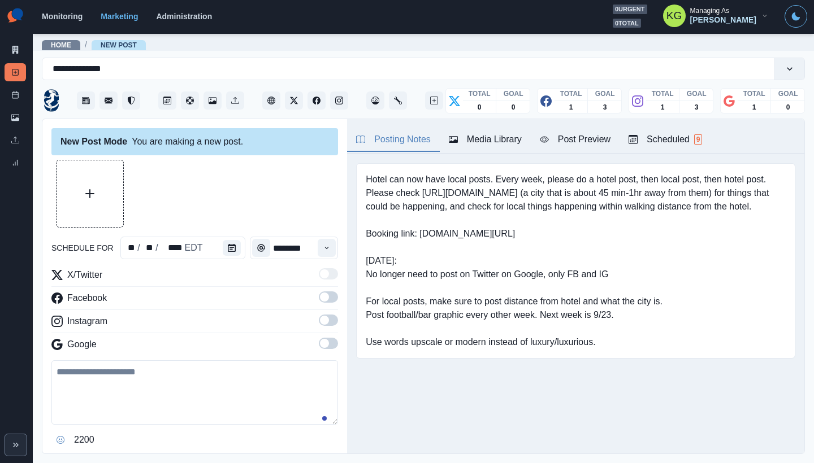
click at [319, 353] on label at bounding box center [328, 347] width 19 height 18
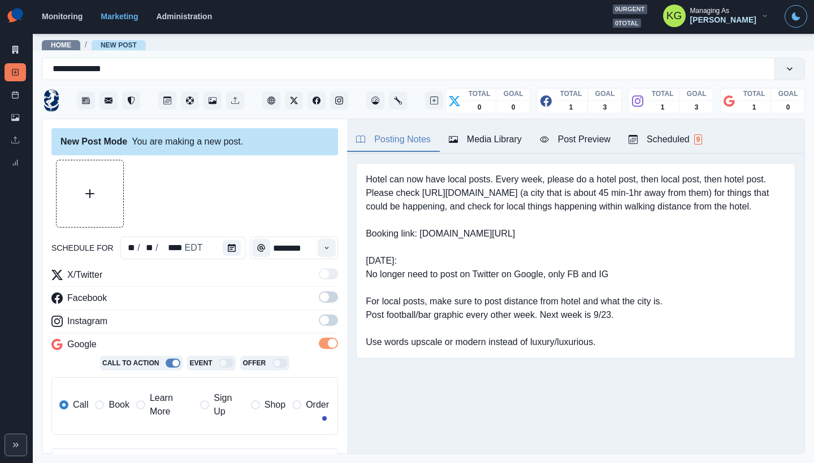
click at [320, 320] on span at bounding box center [324, 320] width 9 height 9
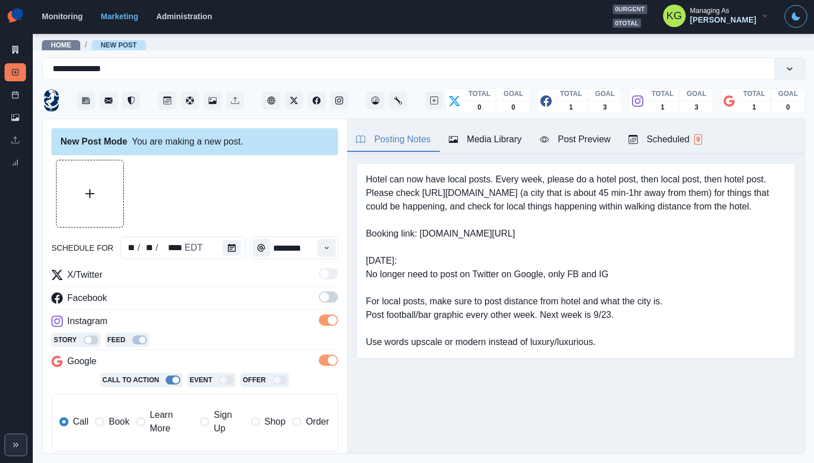
click at [320, 300] on span at bounding box center [324, 297] width 9 height 9
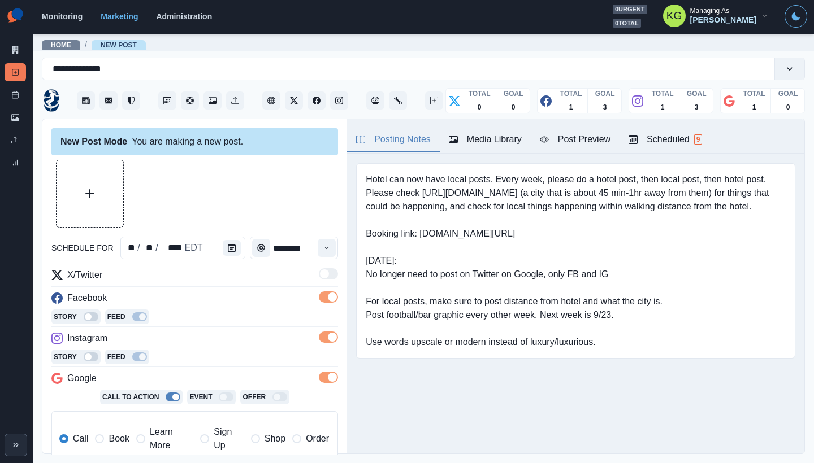
click at [120, 438] on span "Book" at bounding box center [119, 439] width 20 height 14
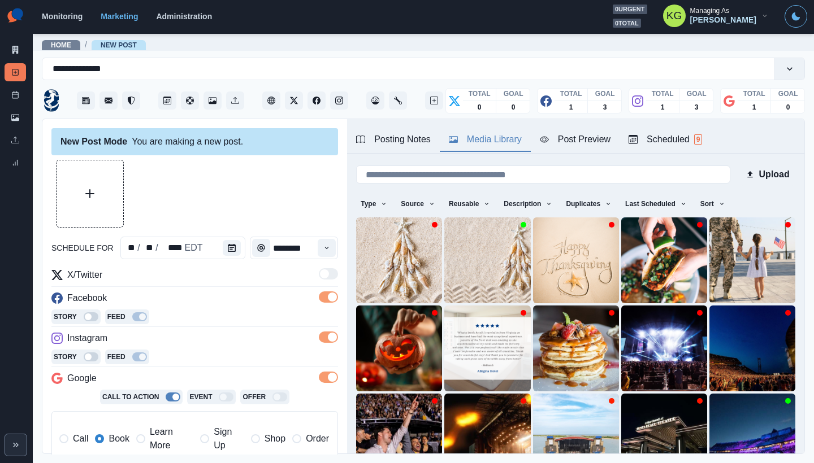
click at [520, 135] on div "Media Library" at bounding box center [485, 140] width 73 height 14
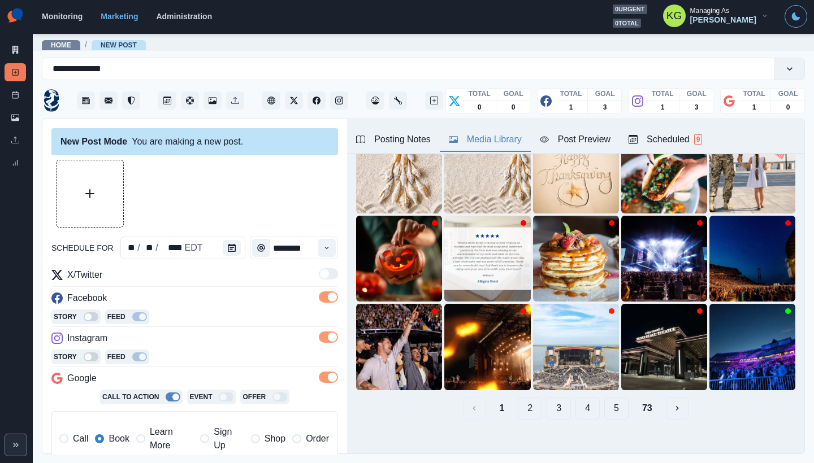
click at [606, 406] on button "5" at bounding box center [616, 408] width 24 height 23
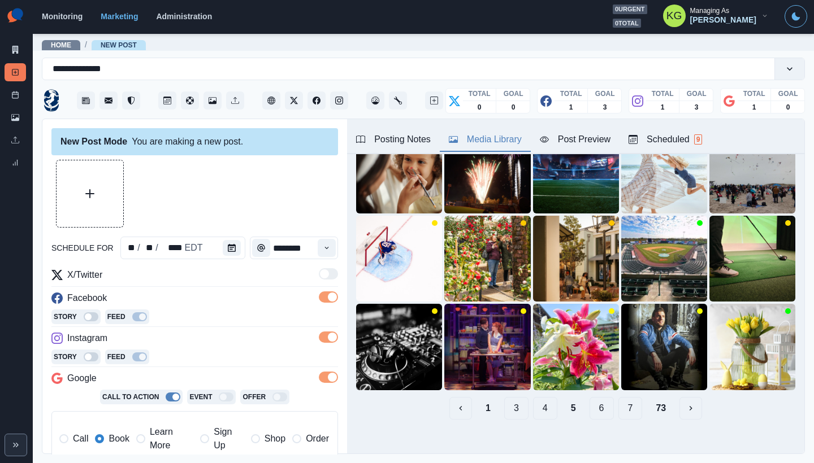
click at [618, 402] on button "7" at bounding box center [630, 408] width 24 height 23
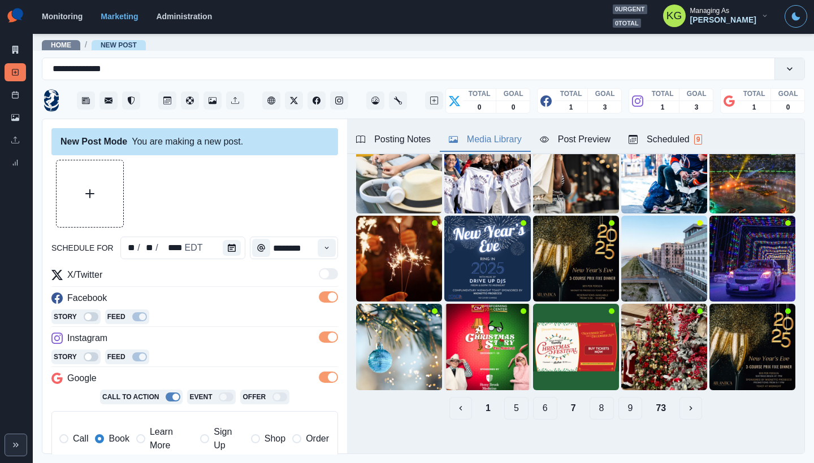
click at [622, 402] on button "9" at bounding box center [630, 408] width 24 height 23
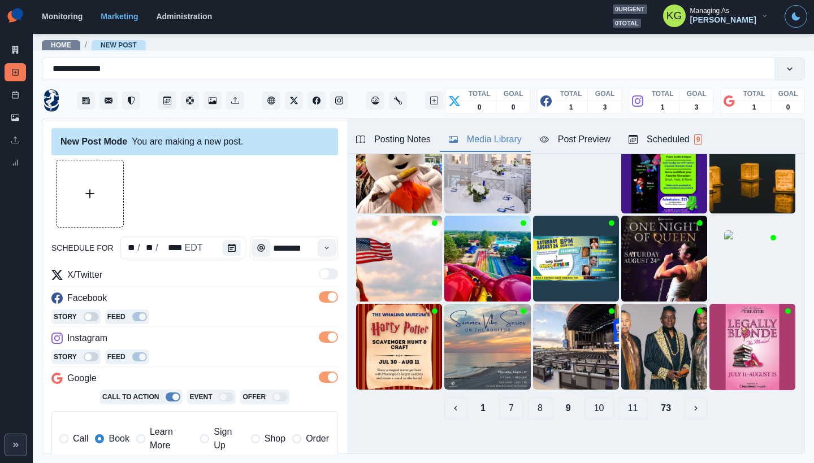
click at [622, 401] on button "11" at bounding box center [632, 408] width 29 height 23
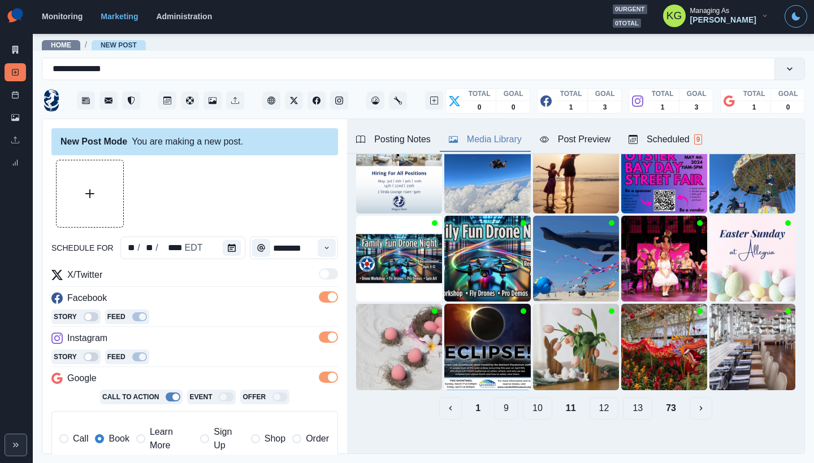
click at [625, 400] on button "13" at bounding box center [637, 408] width 29 height 23
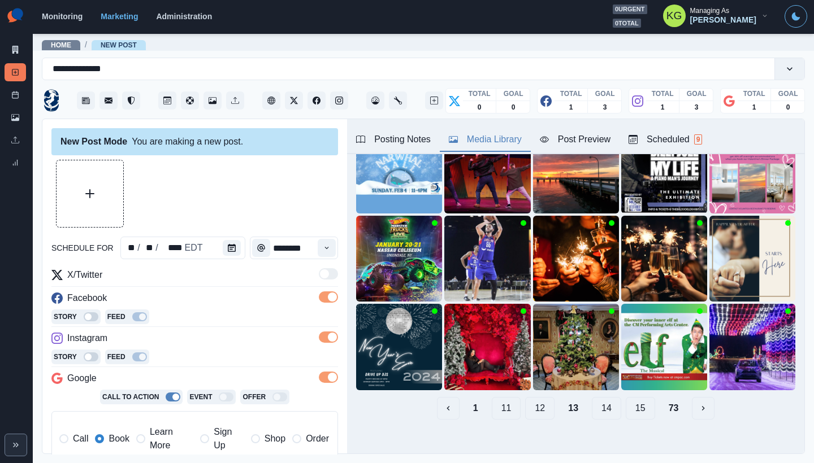
click at [626, 400] on button "15" at bounding box center [640, 408] width 29 height 23
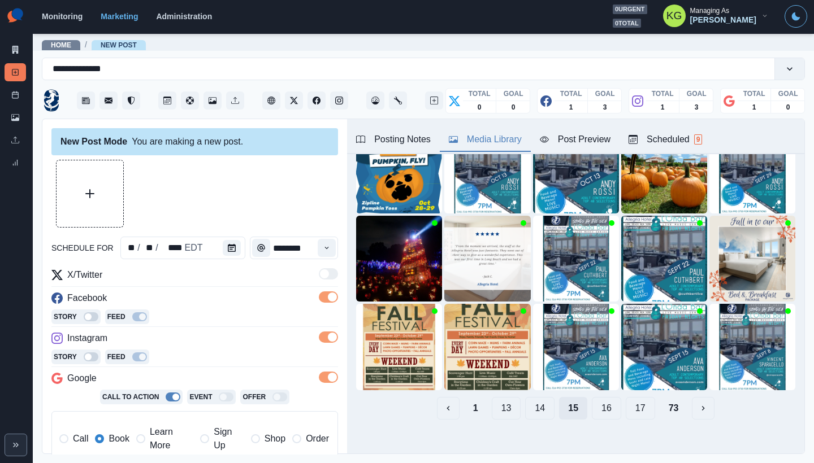
click at [626, 400] on button "17" at bounding box center [640, 408] width 29 height 23
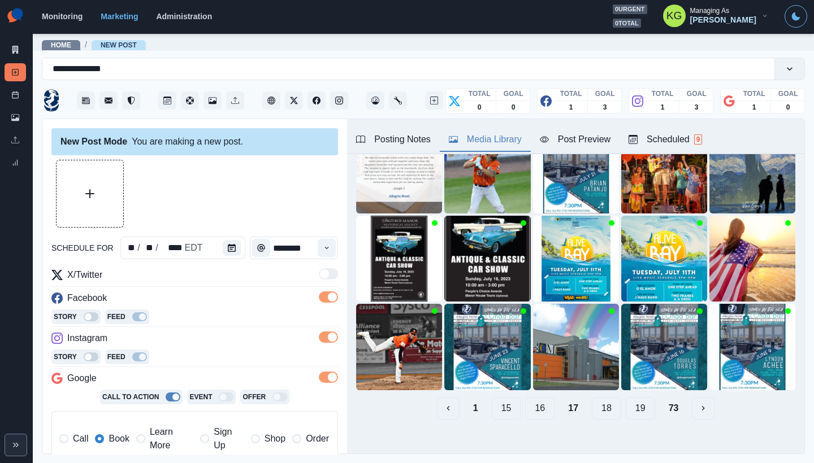
click at [626, 400] on button "19" at bounding box center [640, 408] width 29 height 23
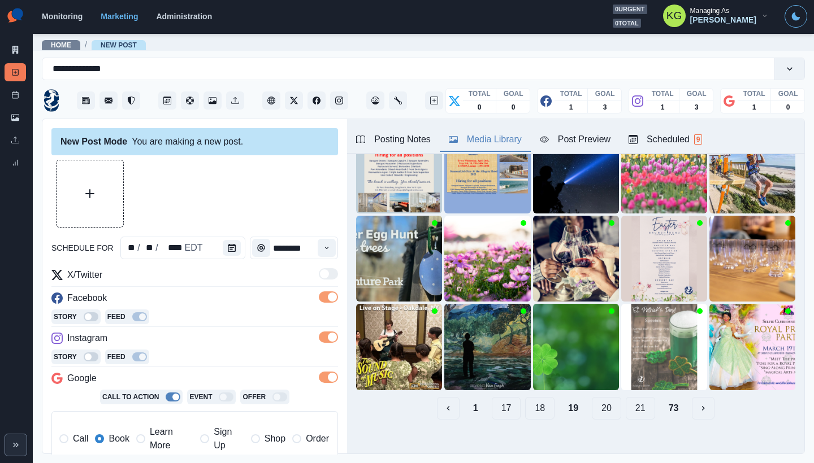
click at [626, 400] on button "21" at bounding box center [640, 408] width 29 height 23
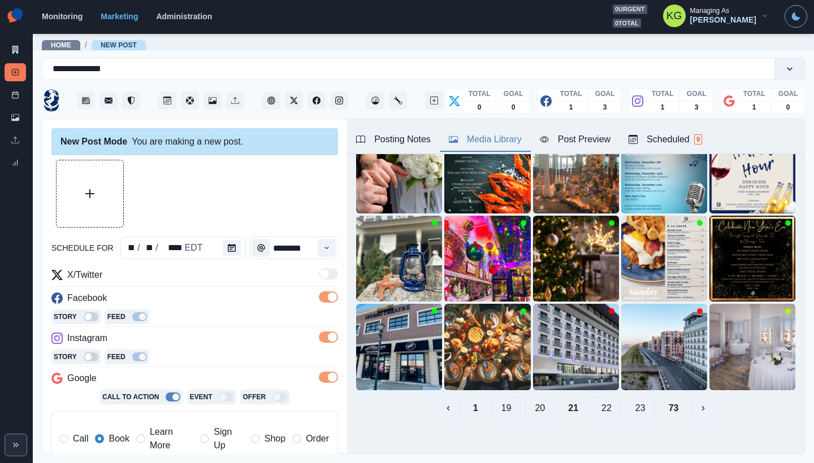
click at [601, 404] on button "22" at bounding box center [606, 408] width 29 height 23
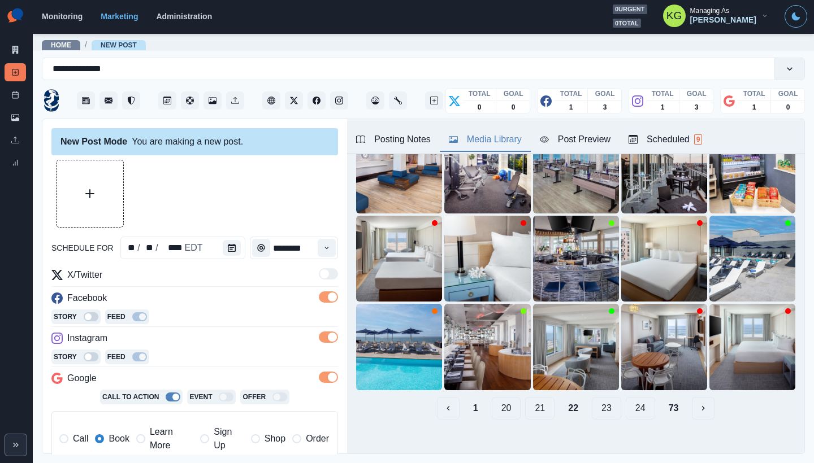
scroll to position [68, 0]
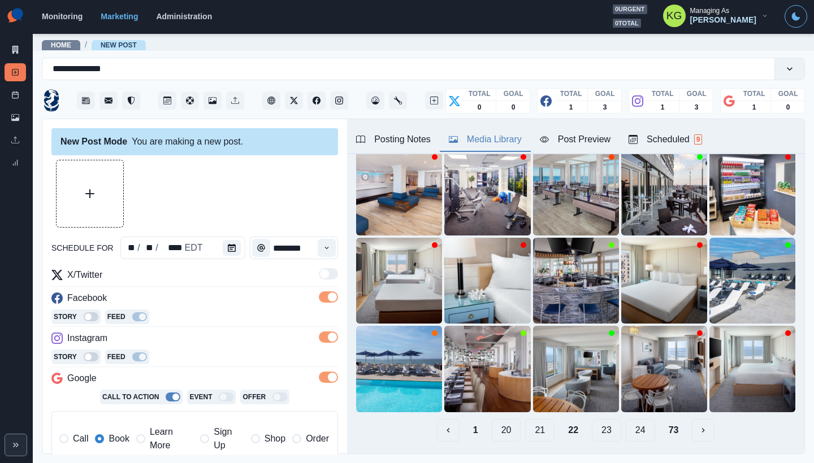
click at [592, 419] on button "23" at bounding box center [606, 430] width 29 height 23
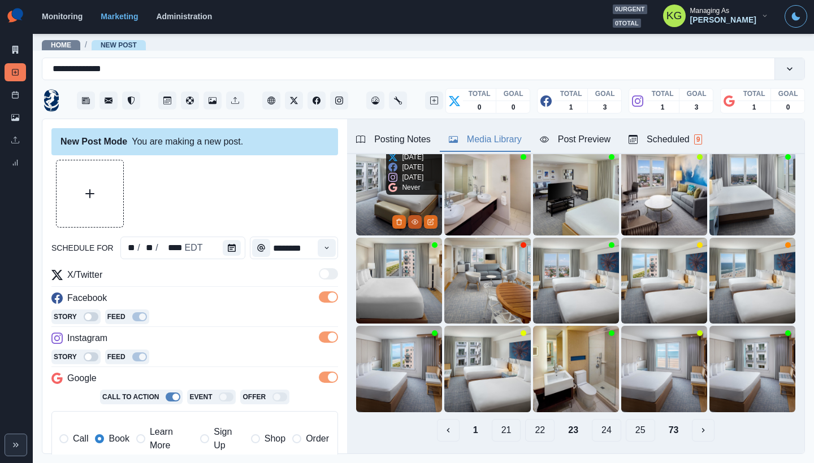
click at [412, 220] on icon "View Media" at bounding box center [415, 222] width 6 height 5
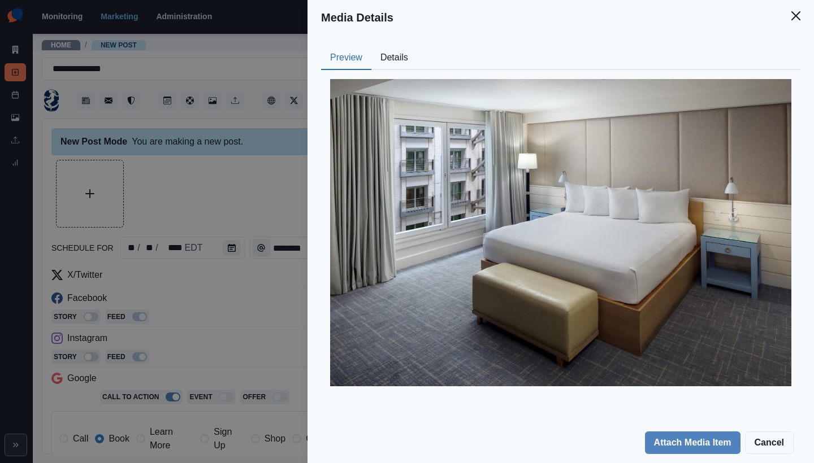
click at [397, 62] on button "Details" at bounding box center [394, 58] width 46 height 24
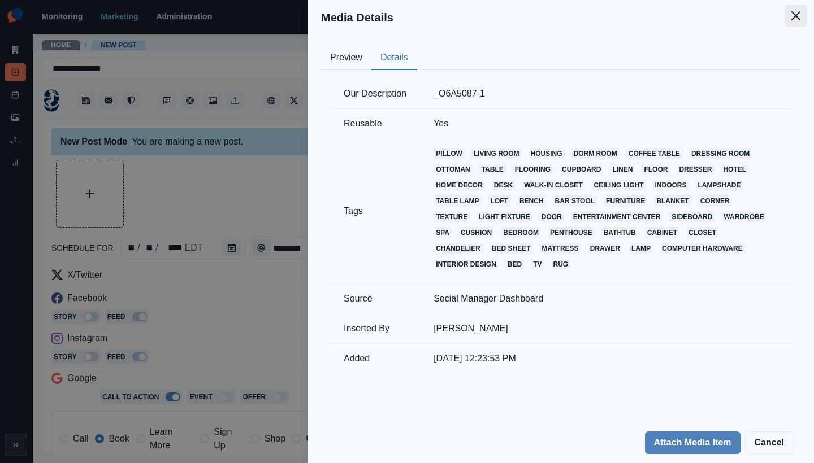
click at [792, 19] on icon "Close" at bounding box center [795, 15] width 9 height 9
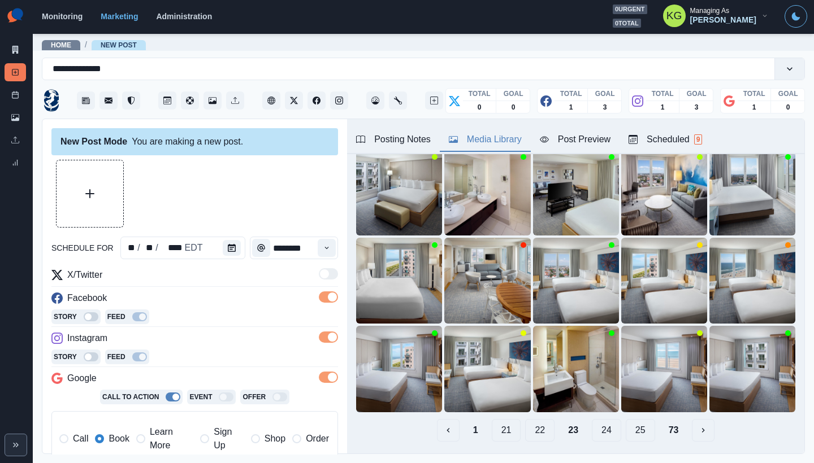
scroll to position [35, 0]
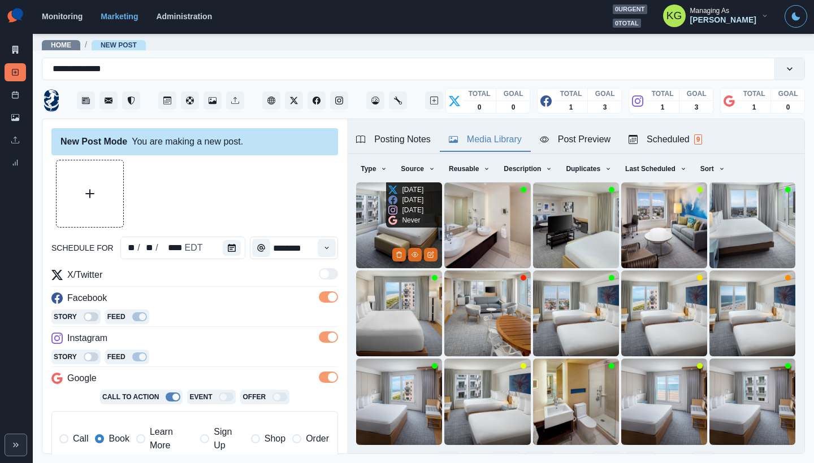
click at [394, 205] on div "7 months ago" at bounding box center [405, 200] width 35 height 10
click at [368, 231] on img at bounding box center [399, 226] width 86 height 86
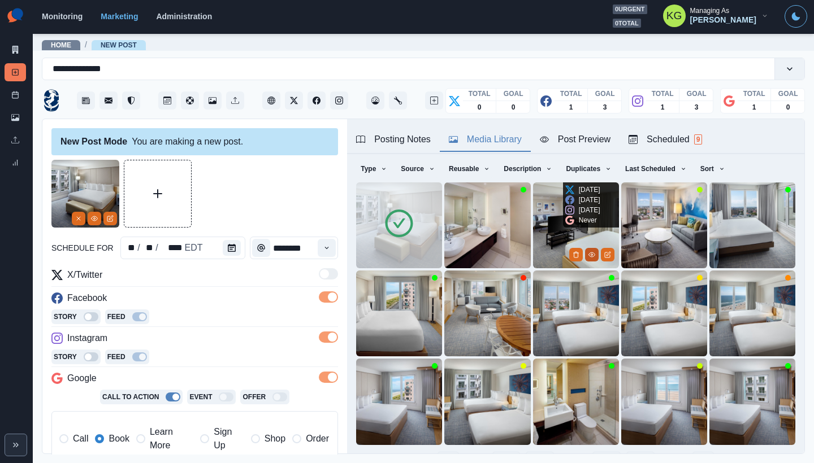
click at [588, 253] on icon "View Media" at bounding box center [591, 255] width 6 height 5
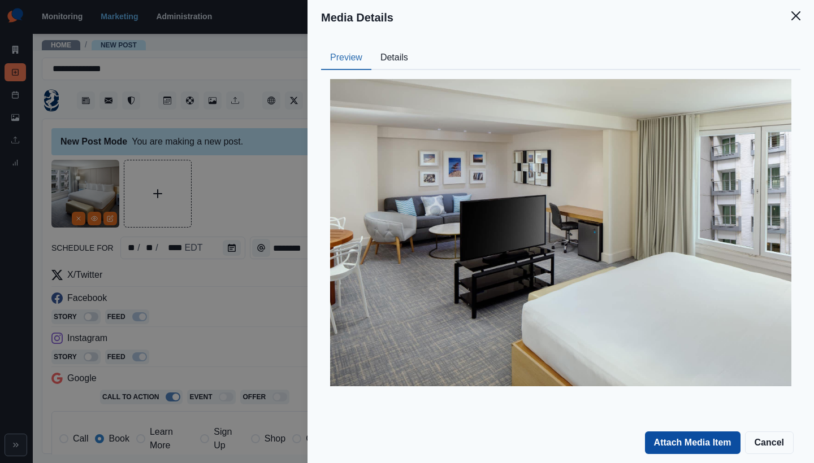
click at [696, 441] on button "Attach Media Item" at bounding box center [693, 443] width 96 height 23
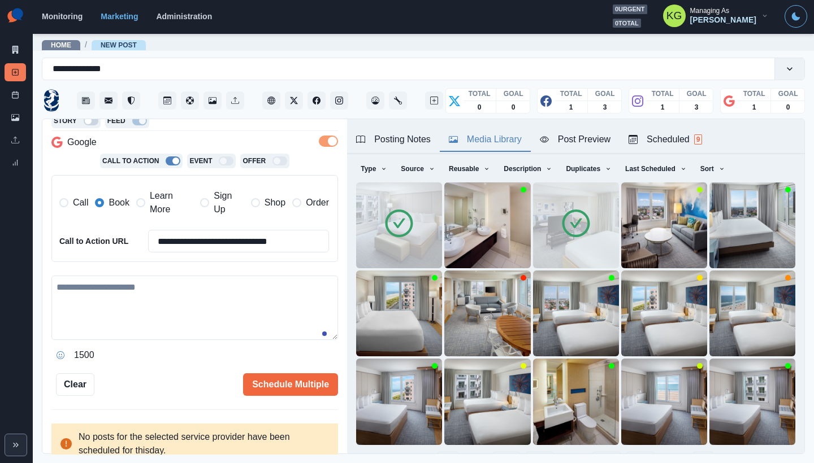
scroll to position [236, 0]
click at [202, 307] on textarea at bounding box center [194, 308] width 287 height 64
paste textarea "**********"
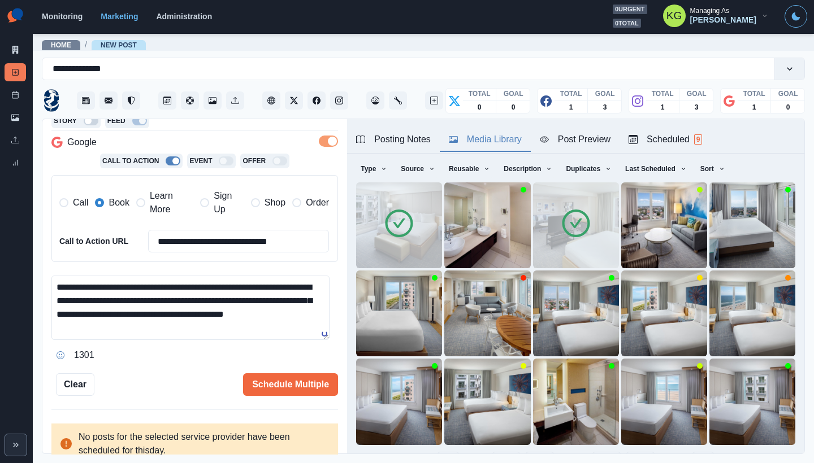
click at [391, 137] on div "Posting Notes" at bounding box center [393, 140] width 75 height 14
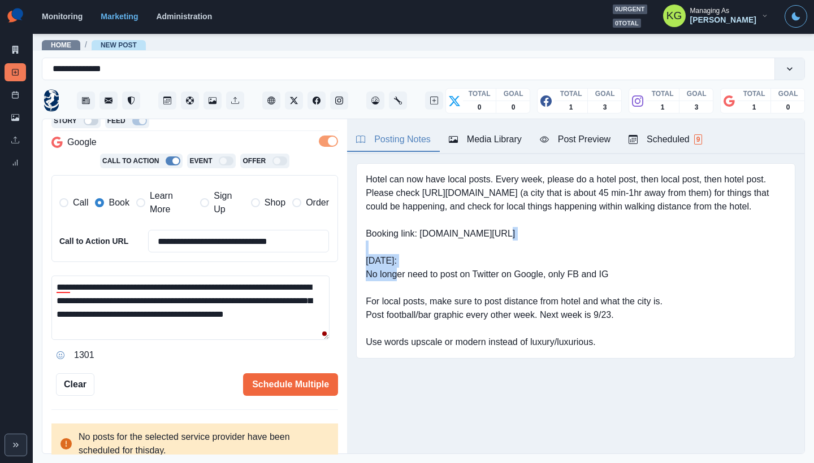
drag, startPoint x: 423, startPoint y: 248, endPoint x: 527, endPoint y: 252, distance: 104.6
click at [527, 252] on pre "Hotel can now have local posts. Every week, please do a hotel post, then local …" at bounding box center [576, 261] width 420 height 176
click at [58, 286] on textarea "**********" at bounding box center [190, 308] width 278 height 64
click at [226, 286] on textarea "**********" at bounding box center [190, 308] width 278 height 64
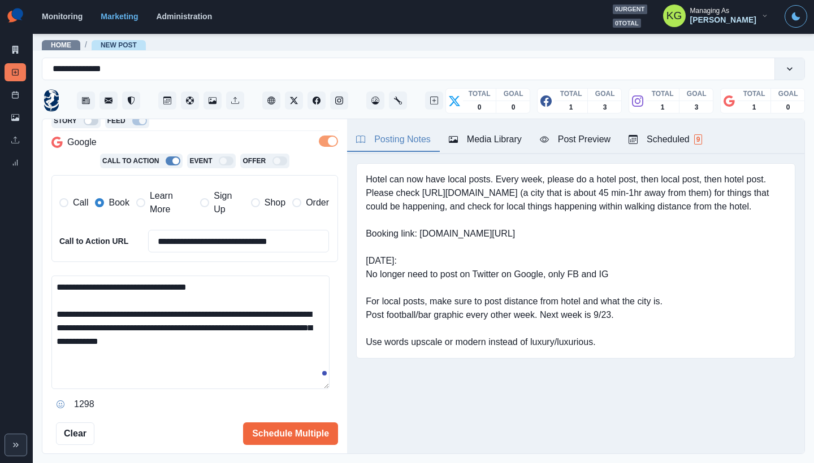
click at [328, 389] on textarea "**********" at bounding box center [190, 333] width 278 height 114
click at [306, 333] on textarea "**********" at bounding box center [190, 350] width 278 height 149
paste textarea "**********"
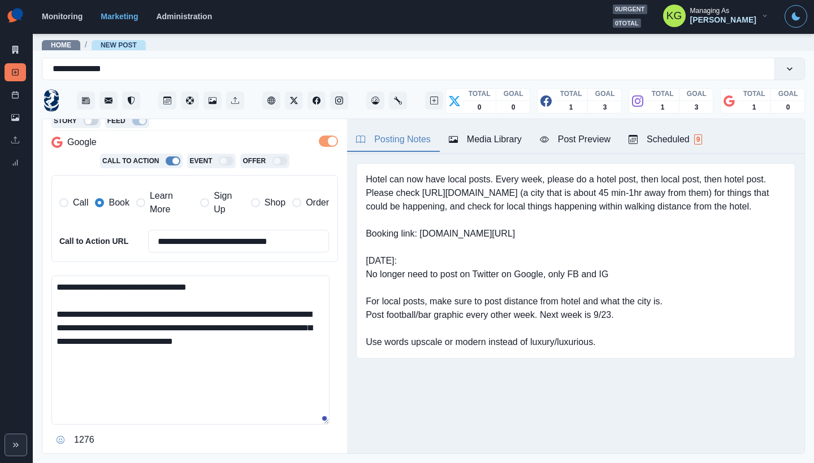
click at [304, 337] on textarea "**********" at bounding box center [190, 350] width 278 height 149
click at [50, 313] on div "**********" at bounding box center [194, 287] width 305 height 336
click at [57, 313] on textarea "**********" at bounding box center [190, 350] width 278 height 149
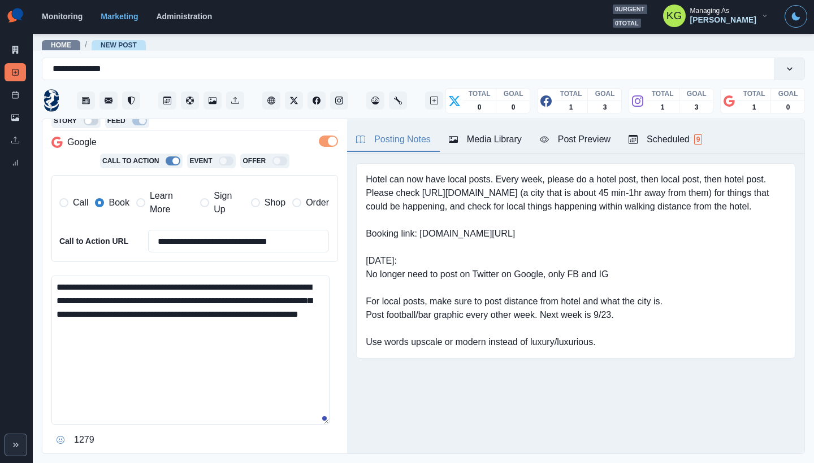
click at [177, 312] on textarea "**********" at bounding box center [190, 350] width 278 height 149
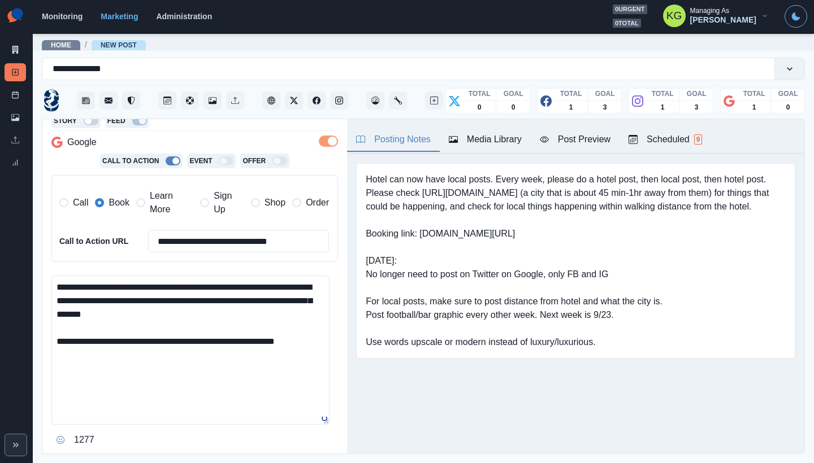
scroll to position [339, 0]
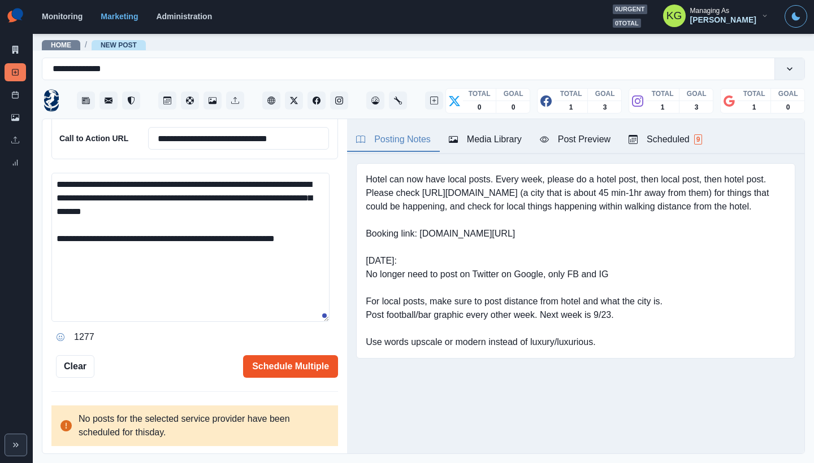
type textarea "**********"
click at [260, 368] on button "Schedule Multiple" at bounding box center [290, 367] width 95 height 23
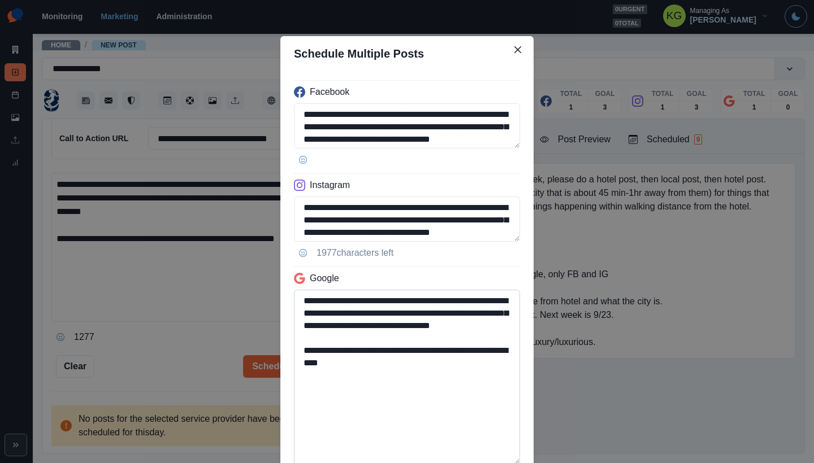
click at [500, 463] on textarea "**********" at bounding box center [407, 377] width 226 height 175
drag, startPoint x: 432, startPoint y: 362, endPoint x: 342, endPoint y: 363, distance: 89.9
click at [342, 363] on textarea "**********" at bounding box center [407, 377] width 226 height 175
click at [514, 239] on textarea "**********" at bounding box center [407, 219] width 226 height 45
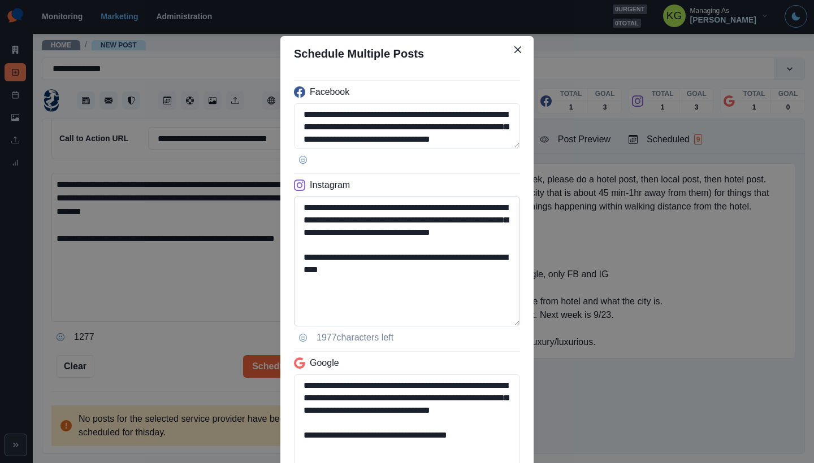
click at [493, 320] on textarea "**********" at bounding box center [407, 262] width 226 height 130
type textarea "**********"
drag, startPoint x: 434, startPoint y: 266, endPoint x: 353, endPoint y: 267, distance: 81.4
click at [353, 267] on textarea "**********" at bounding box center [407, 261] width 226 height 129
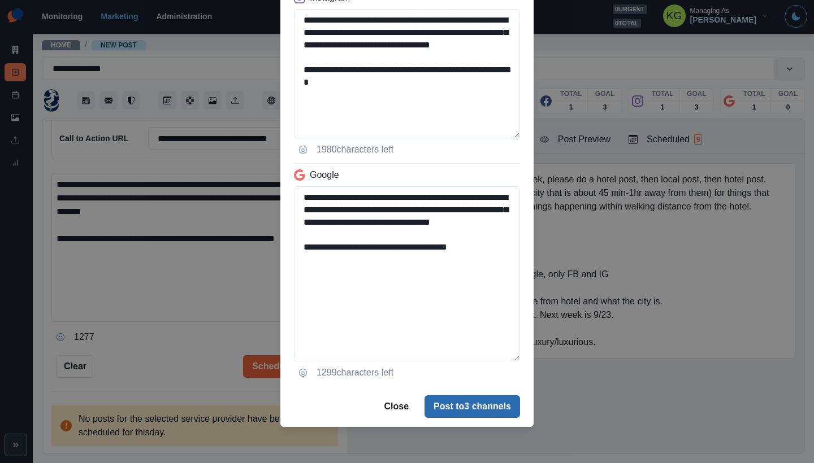
type textarea "**********"
click at [448, 398] on button "Post to 3 channels" at bounding box center [472, 407] width 96 height 23
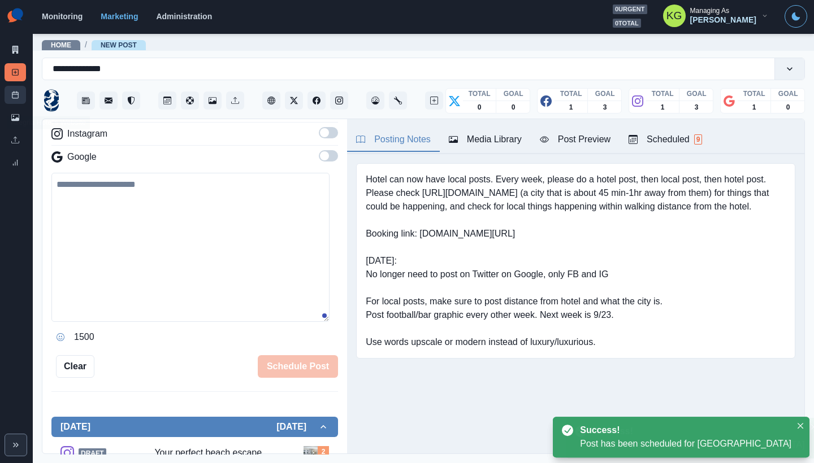
scroll to position [147, 0]
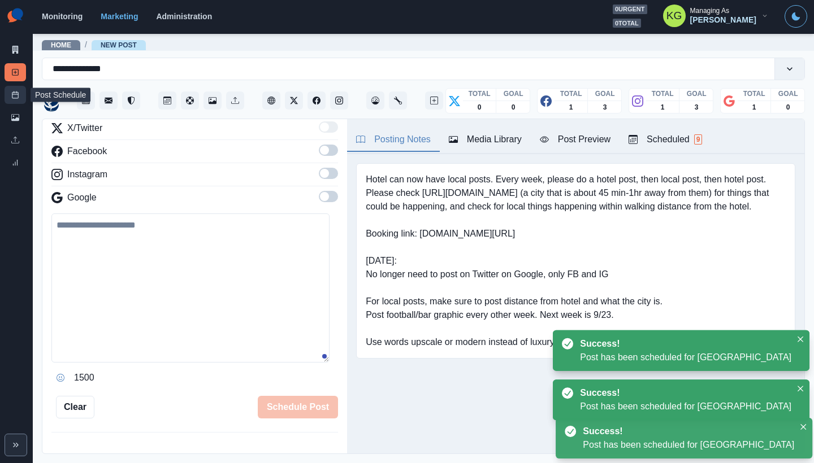
click at [11, 96] on link "Post Schedule" at bounding box center [15, 95] width 21 height 18
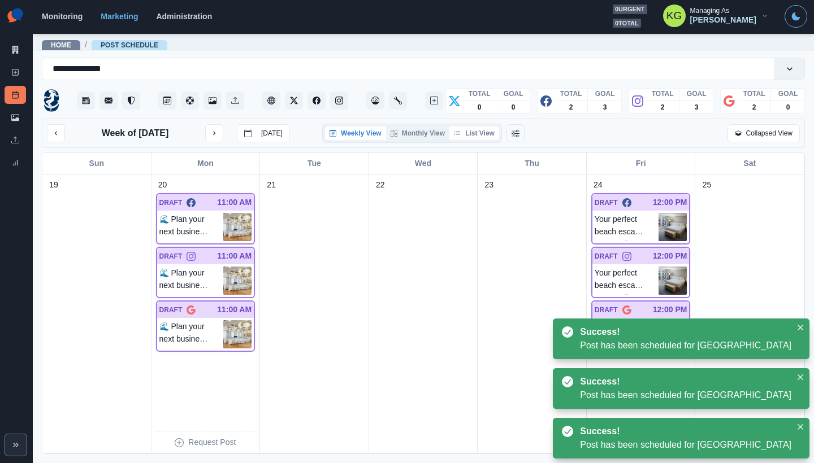
click at [482, 137] on button "List View" at bounding box center [474, 134] width 50 height 14
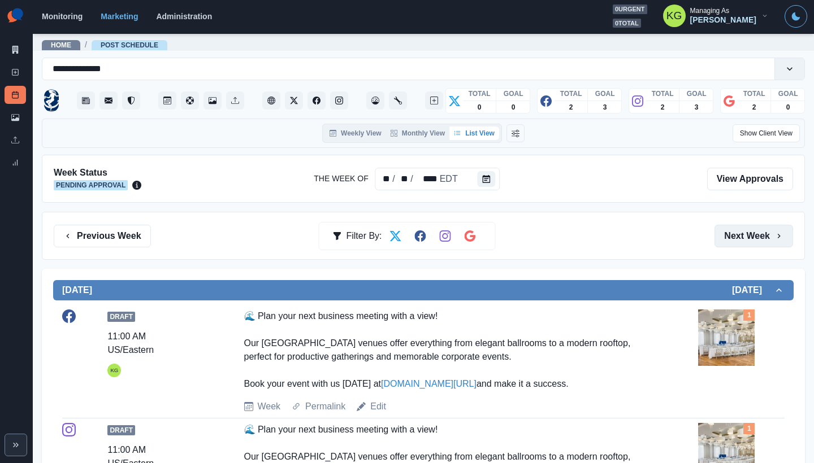
click at [764, 232] on button "Next Week" at bounding box center [753, 236] width 79 height 23
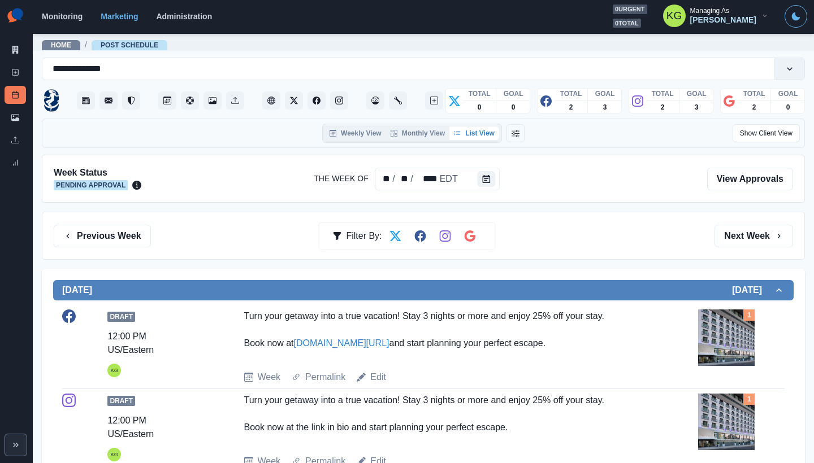
click at [107, 222] on div "Previous Week Filter By: Next Week" at bounding box center [423, 236] width 763 height 48
click at [101, 232] on button "Previous Week" at bounding box center [102, 236] width 97 height 23
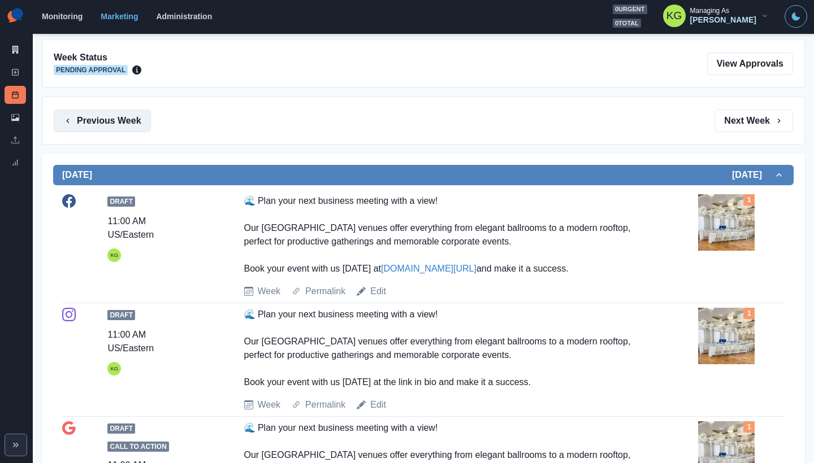
click at [126, 128] on button "Previous Week" at bounding box center [102, 121] width 97 height 23
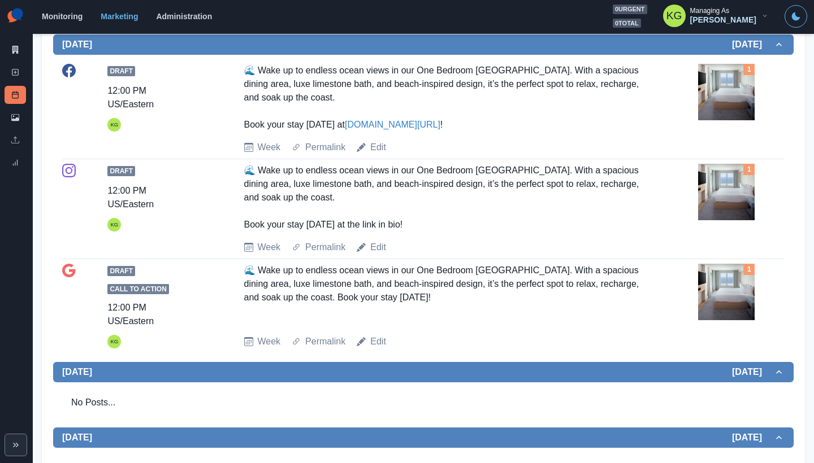
scroll to position [18, 0]
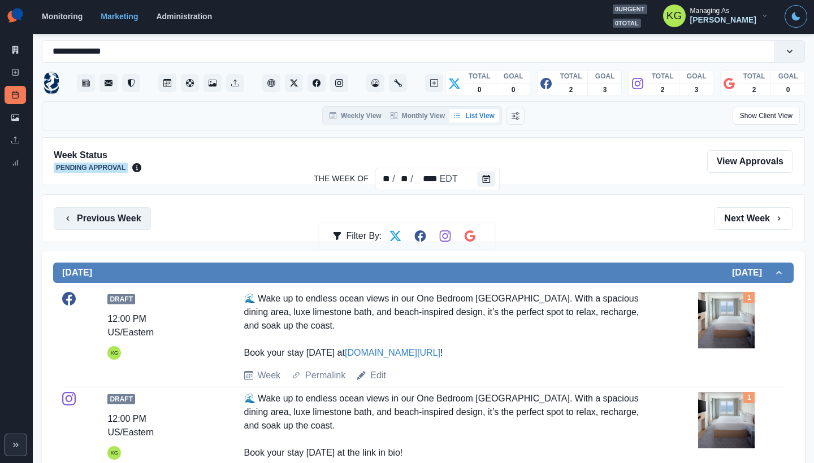
click at [110, 218] on button "Previous Week" at bounding box center [102, 218] width 97 height 23
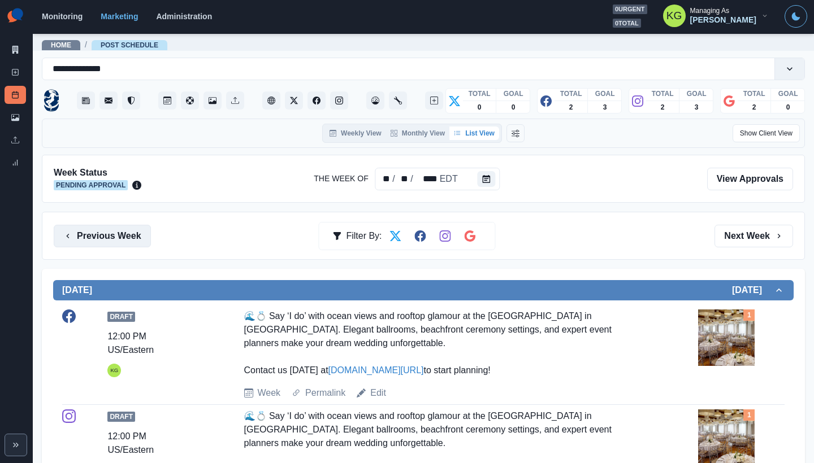
click at [124, 235] on button "Previous Week" at bounding box center [102, 236] width 97 height 23
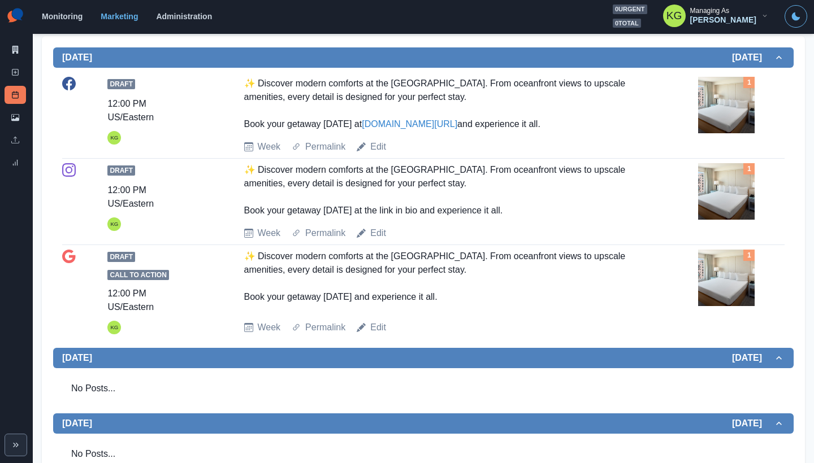
scroll to position [370, 0]
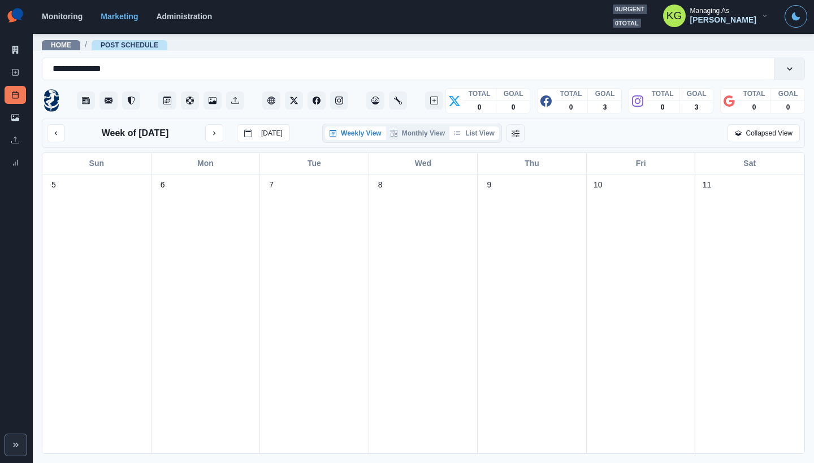
click at [479, 140] on button "List View" at bounding box center [474, 134] width 50 height 14
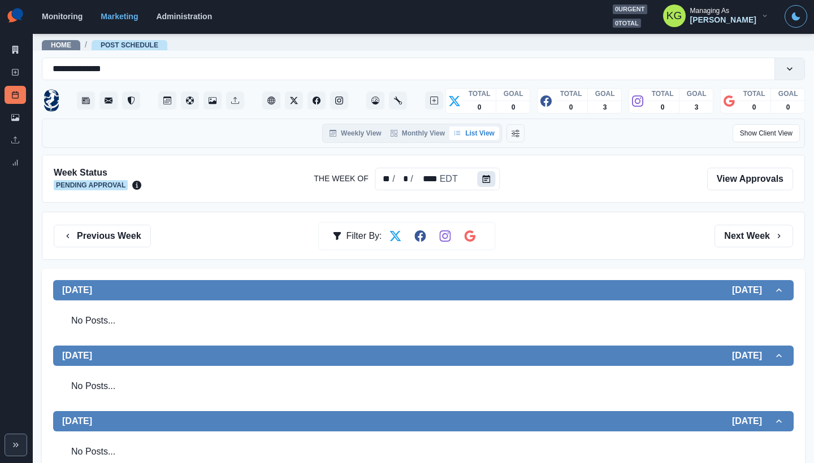
click at [484, 177] on icon "Calendar" at bounding box center [487, 179] width 8 height 8
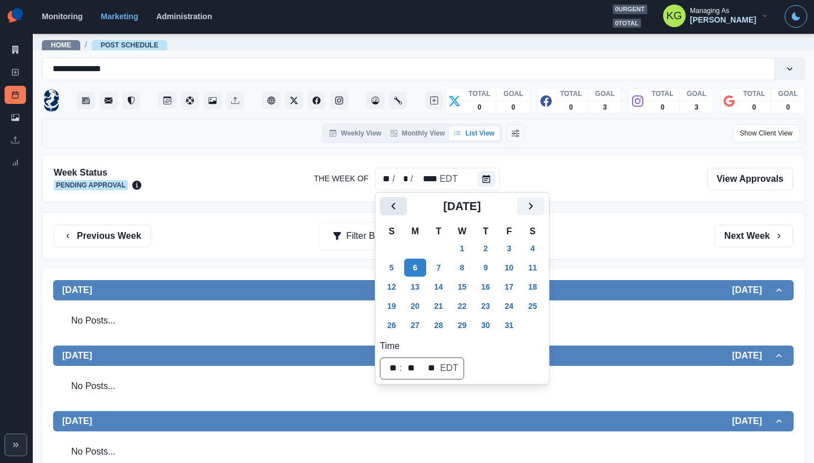
click at [391, 211] on icon "Previous" at bounding box center [394, 207] width 14 height 14
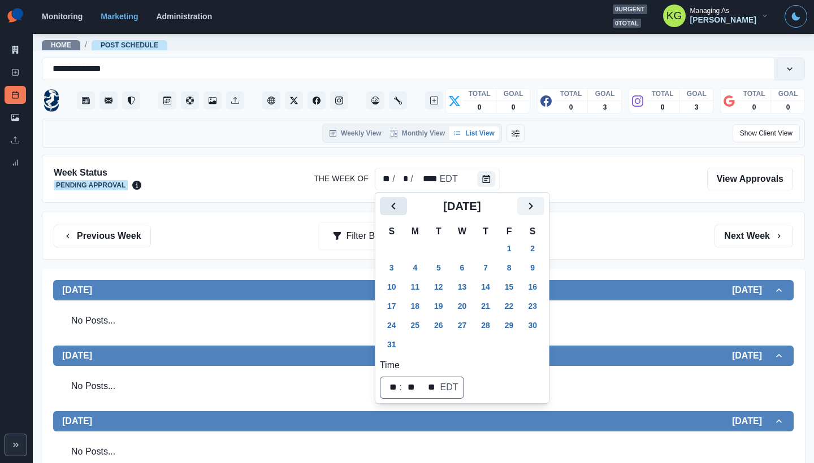
click at [391, 211] on icon "Previous" at bounding box center [394, 207] width 14 height 14
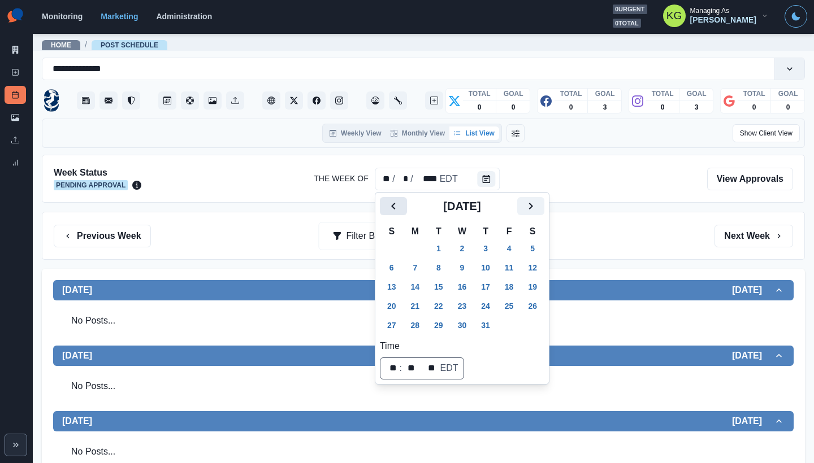
click at [391, 211] on icon "Previous" at bounding box center [394, 207] width 14 height 14
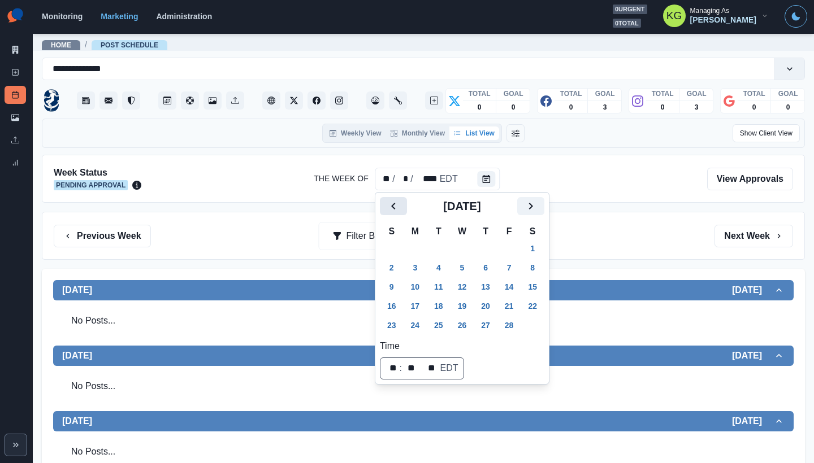
click at [391, 211] on icon "Previous" at bounding box center [394, 207] width 14 height 14
click at [444, 249] on button "1" at bounding box center [438, 249] width 23 height 18
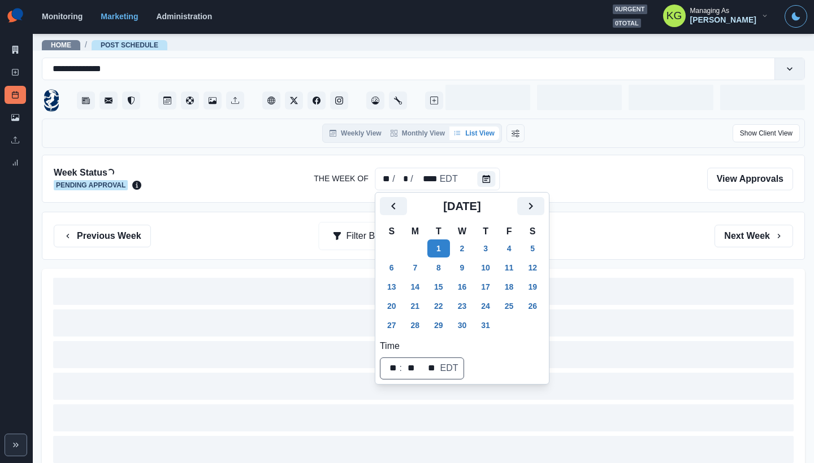
click at [626, 223] on div "Previous Week Filter By: Next Week" at bounding box center [423, 236] width 763 height 48
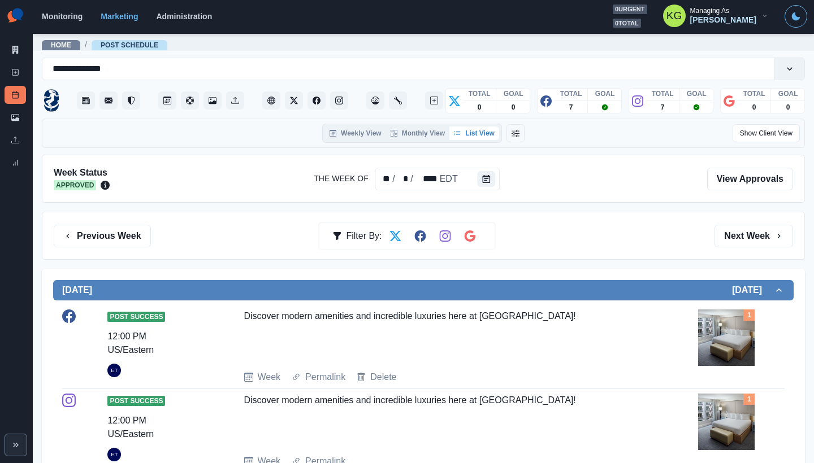
click at [747, 222] on div "Previous Week Filter By: Next Week" at bounding box center [423, 236] width 763 height 48
click at [743, 231] on button "Next Week" at bounding box center [753, 236] width 79 height 23
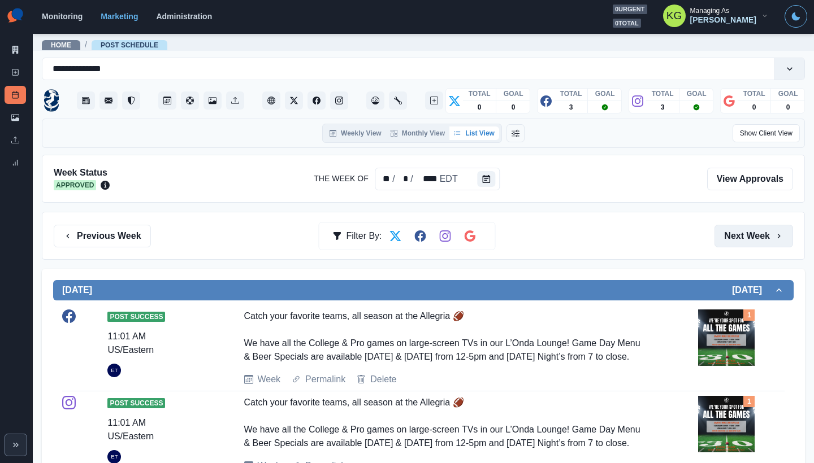
click at [757, 241] on button "Next Week" at bounding box center [753, 236] width 79 height 23
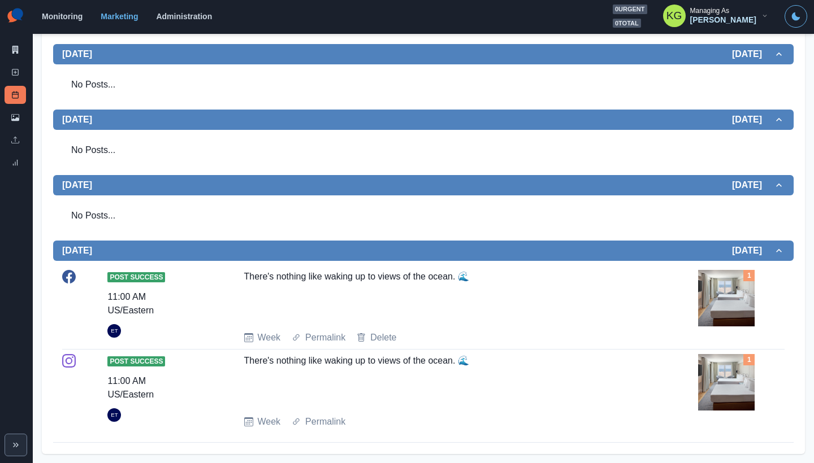
scroll to position [402, 0]
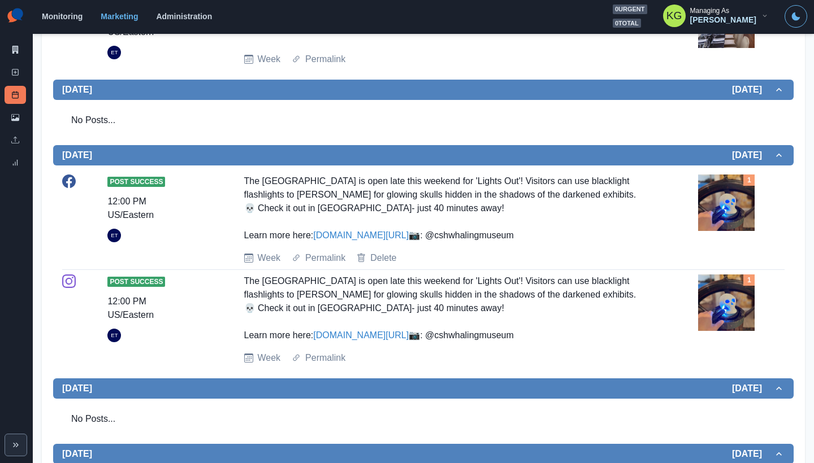
click at [700, 2] on section "Monitoring Marketing Administration 0 urgent 0 total KG Managing As [PERSON_NAM…" at bounding box center [423, 17] width 781 height 34
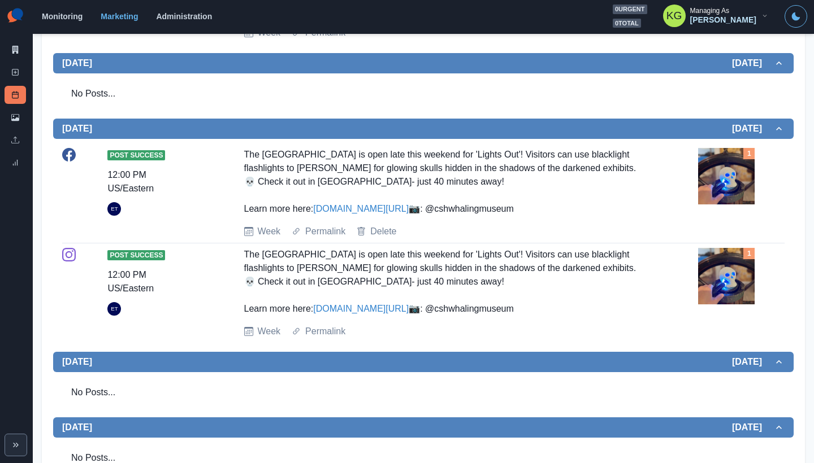
scroll to position [0, 0]
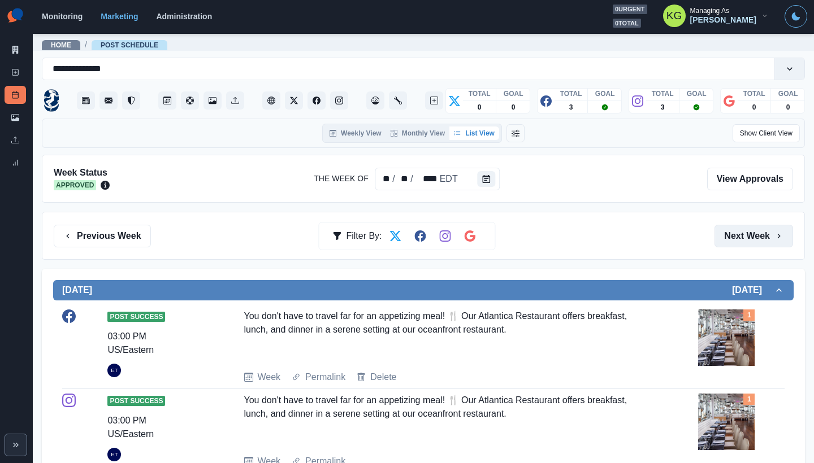
click at [716, 226] on button "Next Week" at bounding box center [753, 236] width 79 height 23
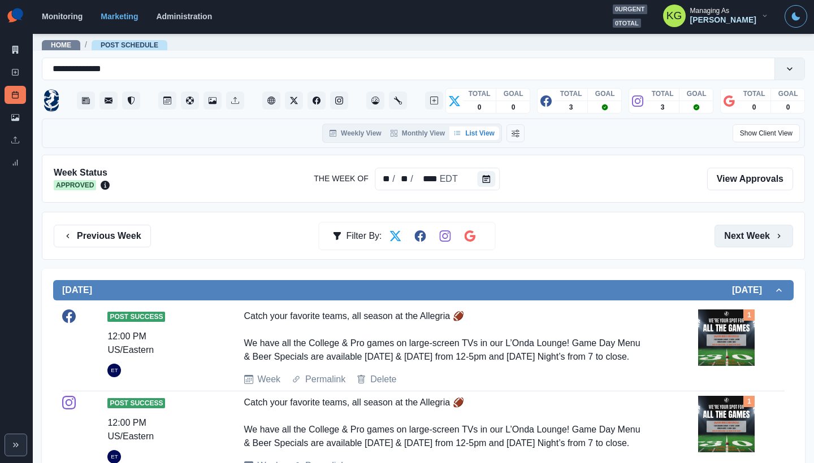
click at [716, 226] on button "Next Week" at bounding box center [753, 236] width 79 height 23
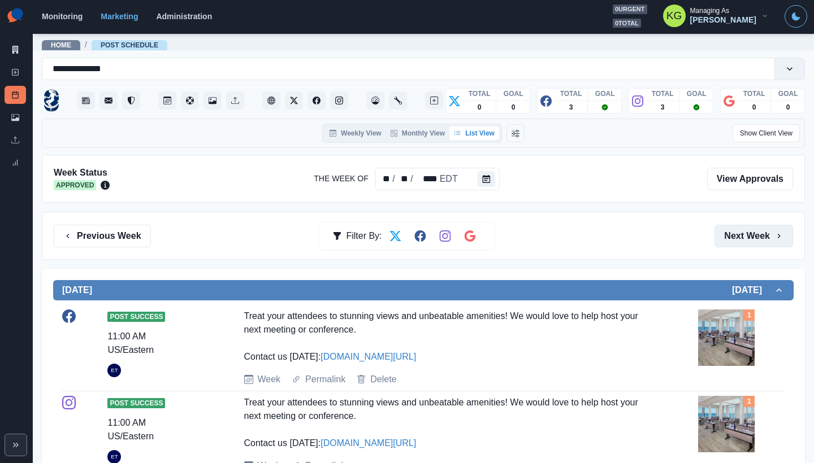
click at [716, 226] on button "Next Week" at bounding box center [753, 236] width 79 height 23
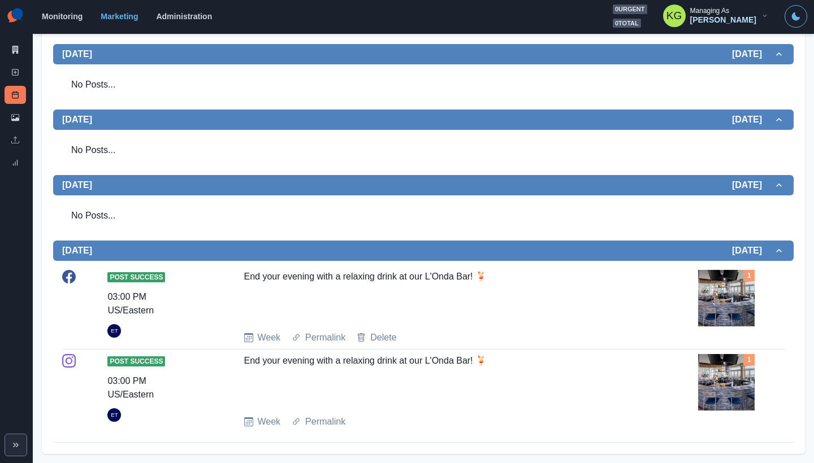
scroll to position [55, 0]
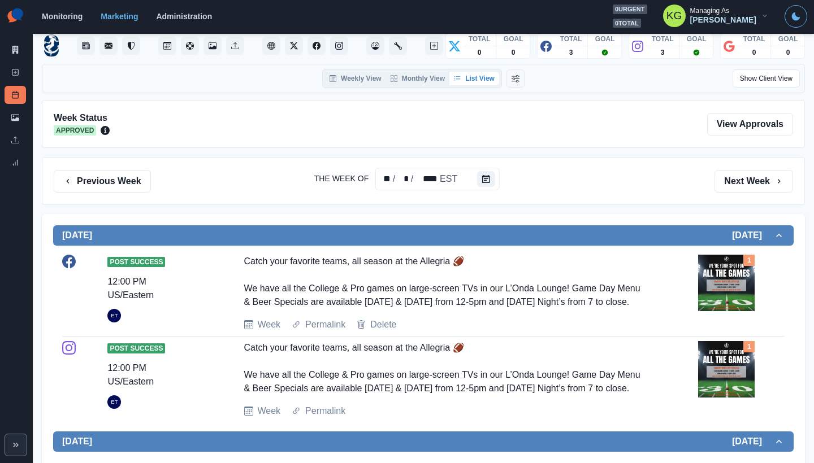
click at [716, 226] on button "[DATE]" at bounding box center [423, 236] width 740 height 20
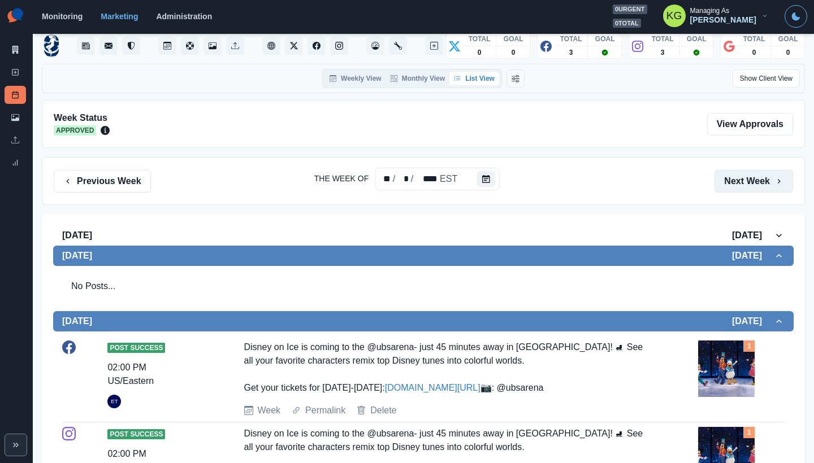
click at [724, 189] on button "Next Week" at bounding box center [753, 181] width 79 height 23
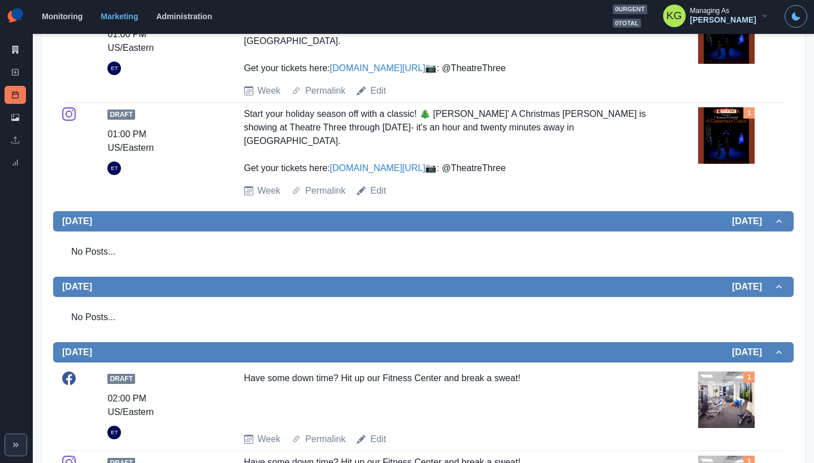
scroll to position [764, 0]
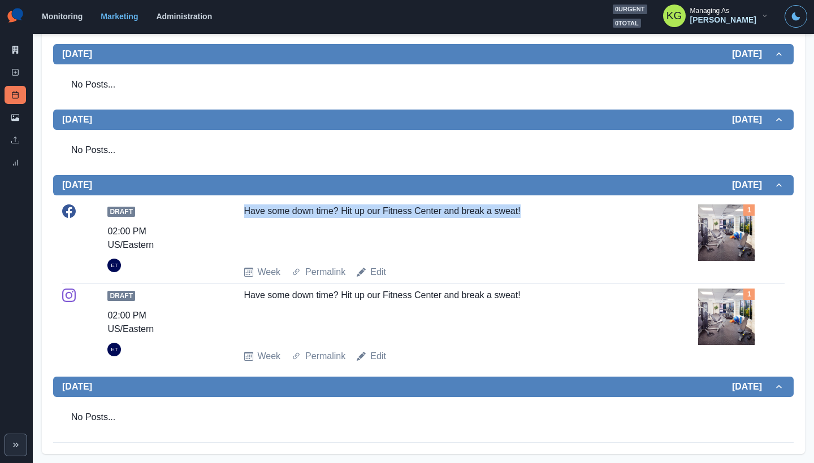
drag, startPoint x: 539, startPoint y: 214, endPoint x: 223, endPoint y: 206, distance: 316.0
click at [223, 206] on div "Draft 02:00 PM US/Eastern ET Have some down time? Hit up our Fitness Center and…" at bounding box center [423, 242] width 722 height 75
copy div "Have some down time? Hit up our Fitness Center and break a sweat!"
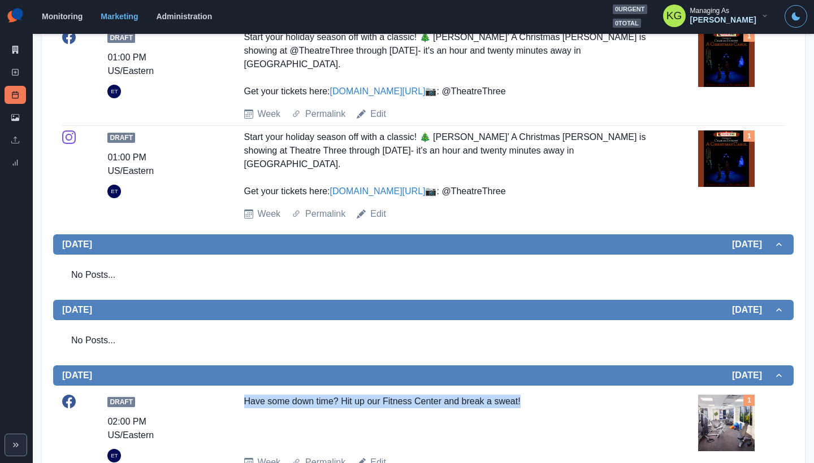
scroll to position [411, 0]
